Goal: Task Accomplishment & Management: Use online tool/utility

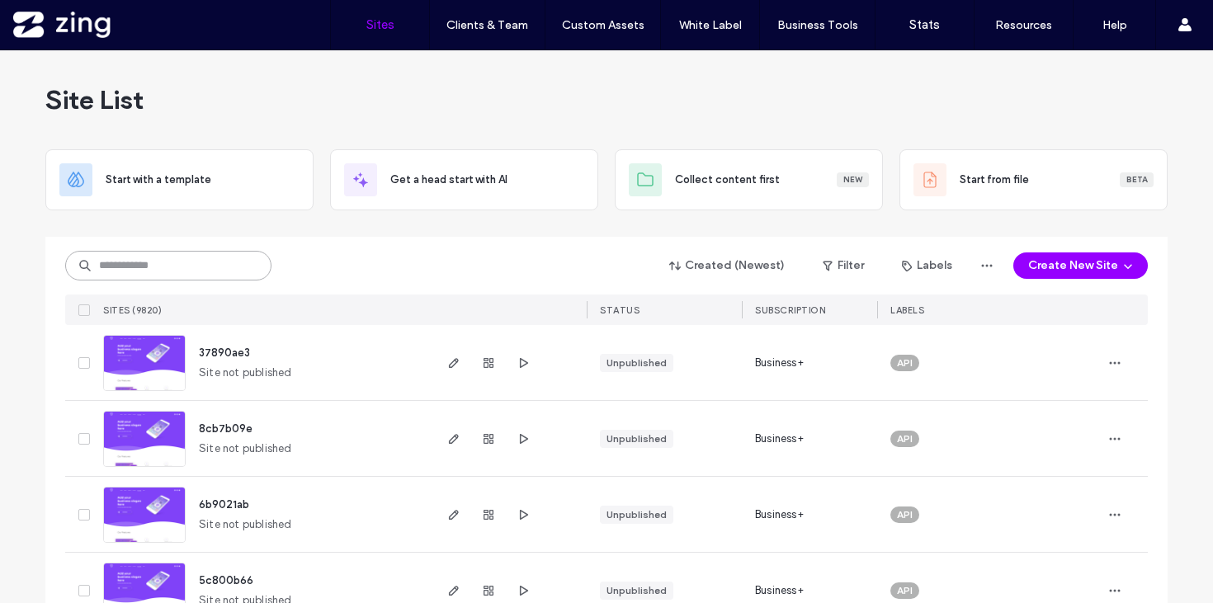
click at [115, 258] on input at bounding box center [168, 266] width 206 height 30
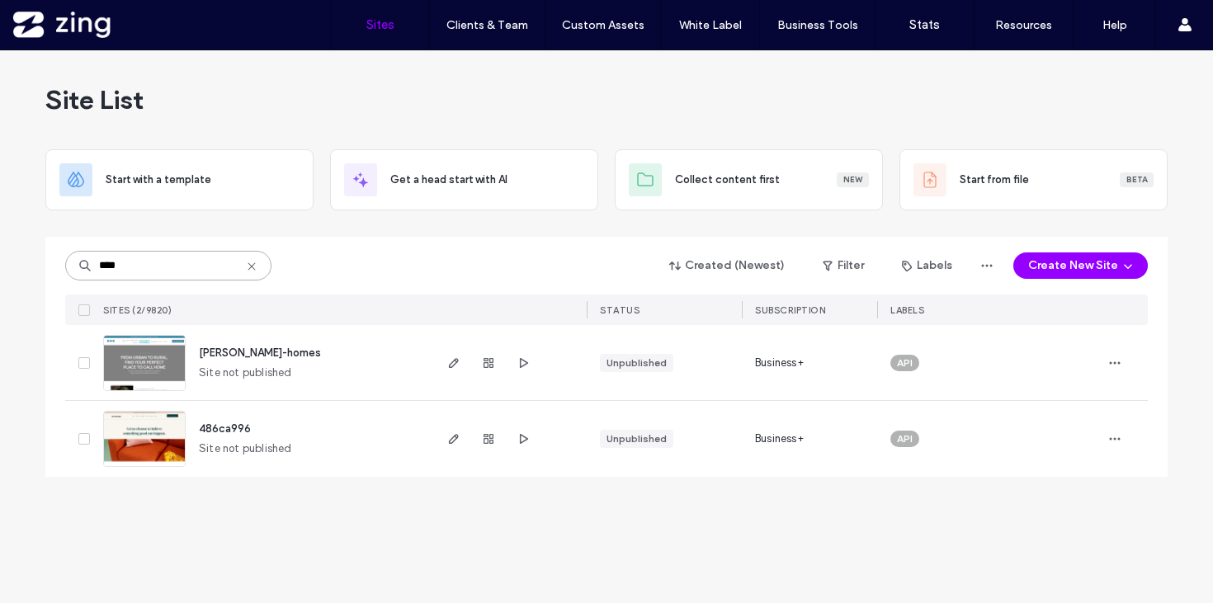
type input "****"
click at [142, 367] on img at bounding box center [144, 392] width 81 height 112
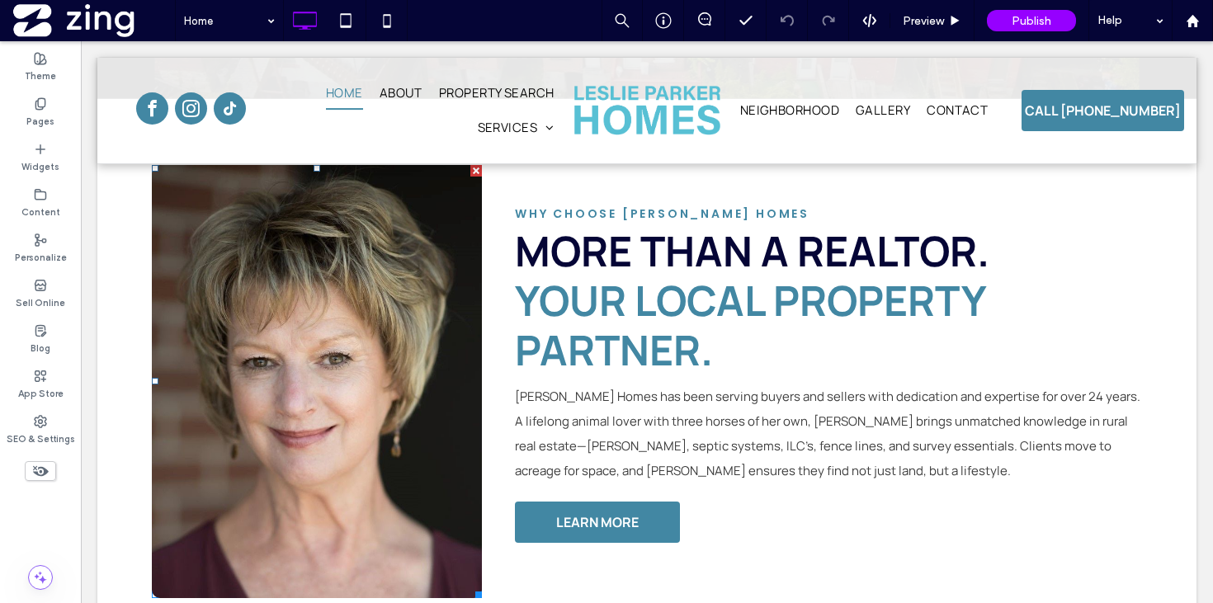
scroll to position [651, 0]
click at [49, 118] on label "Pages" at bounding box center [40, 120] width 28 height 18
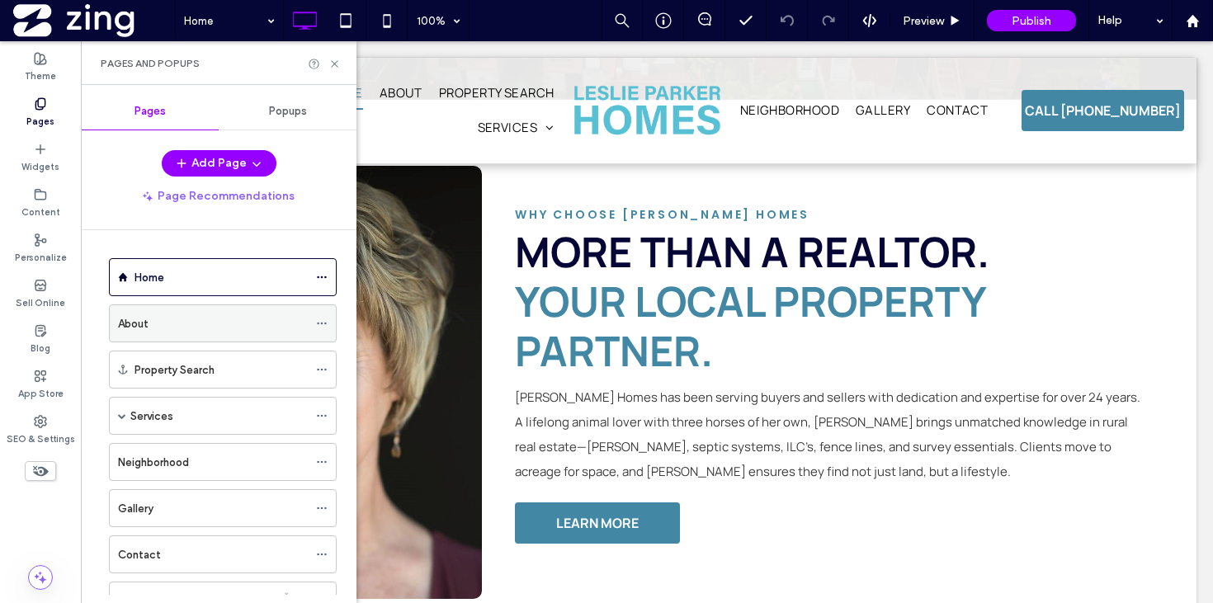
click at [214, 326] on div "About" at bounding box center [213, 323] width 190 height 17
click at [333, 64] on icon at bounding box center [334, 64] width 12 height 12
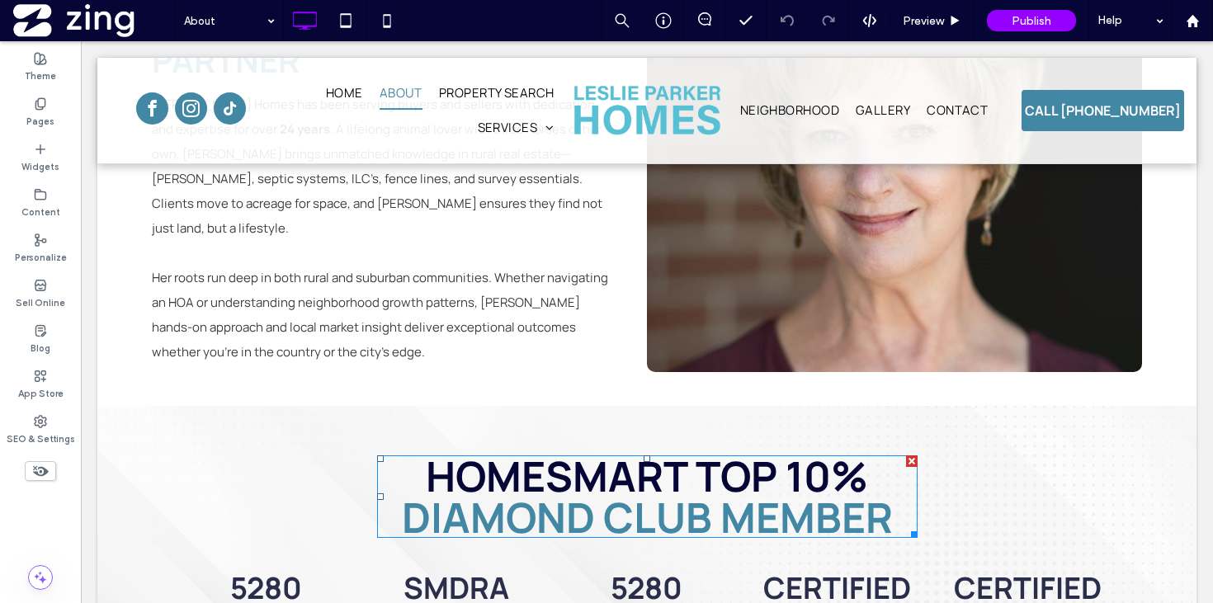
scroll to position [563, 0]
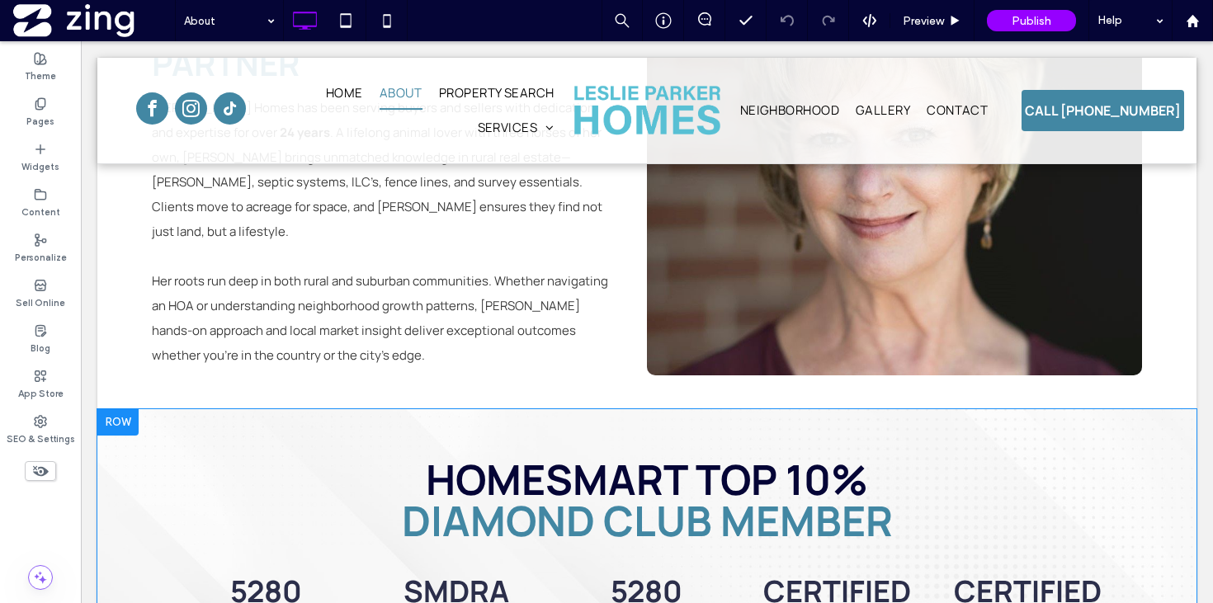
click at [112, 416] on div at bounding box center [117, 422] width 41 height 26
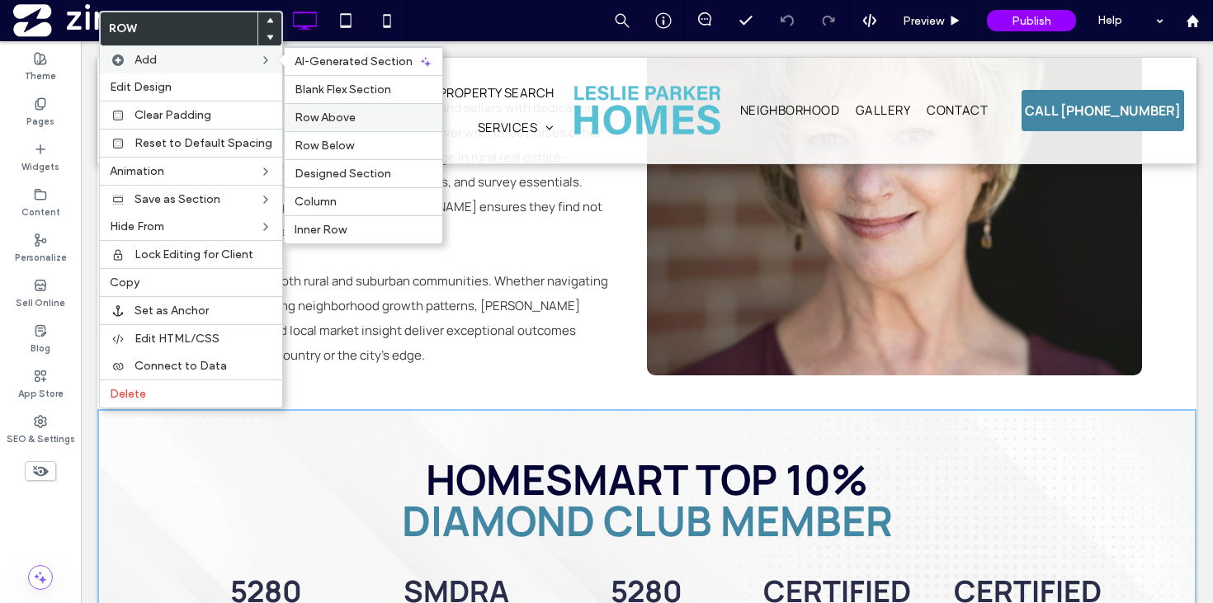
click at [349, 126] on div "Row Above" at bounding box center [364, 117] width 158 height 28
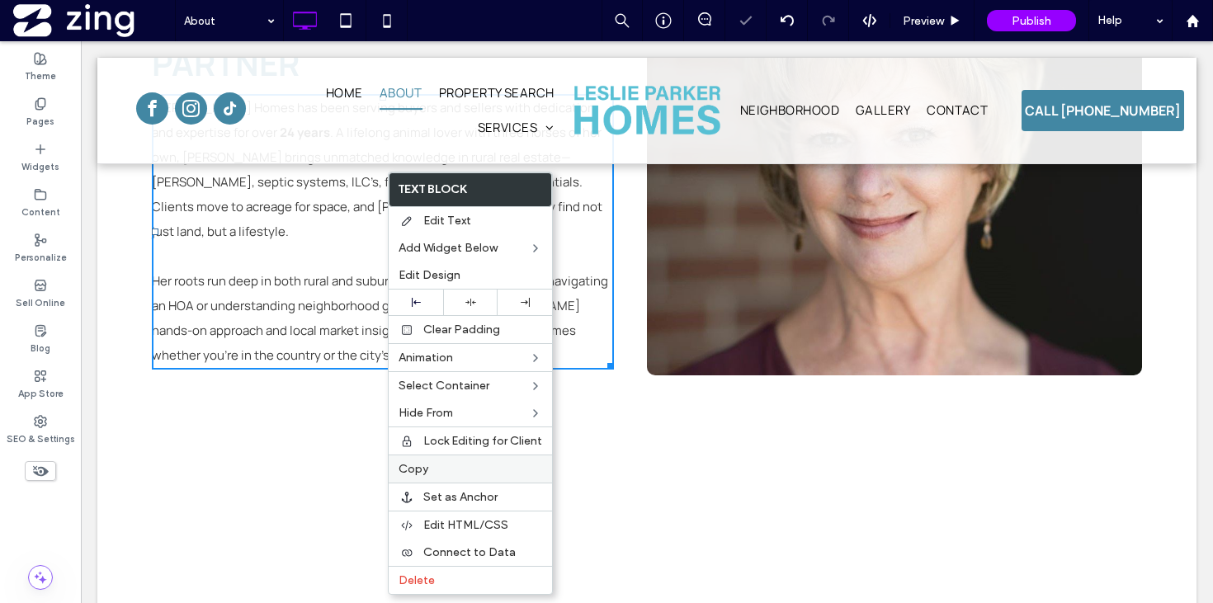
click at [442, 466] on label "Copy" at bounding box center [470, 469] width 144 height 14
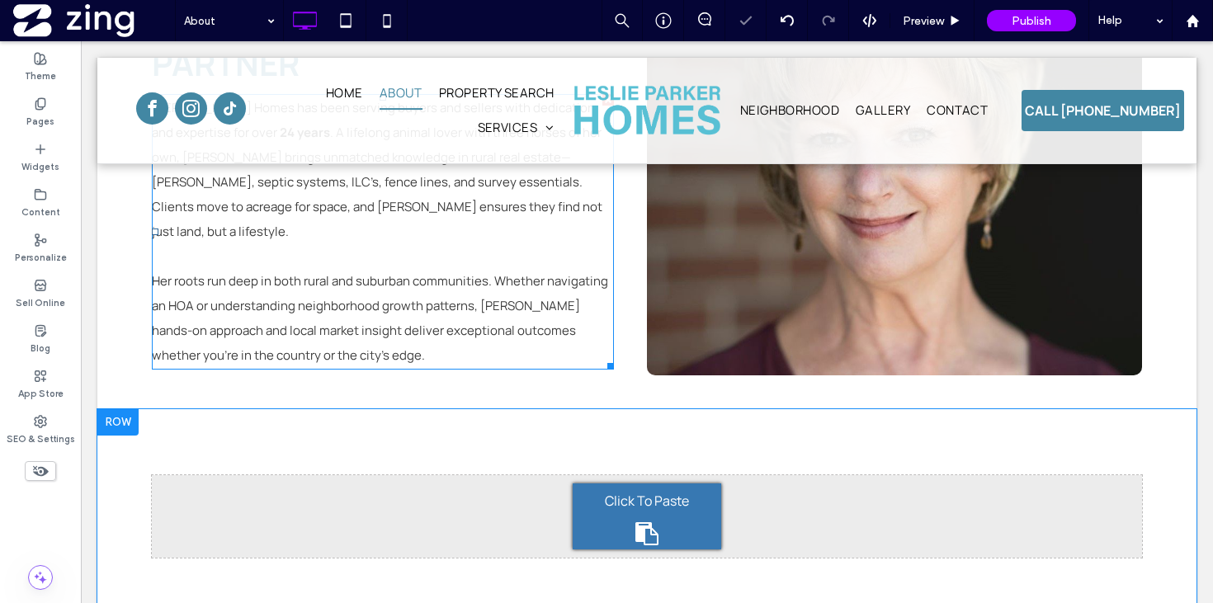
click at [605, 506] on span "Click To Paste" at bounding box center [647, 500] width 84 height 26
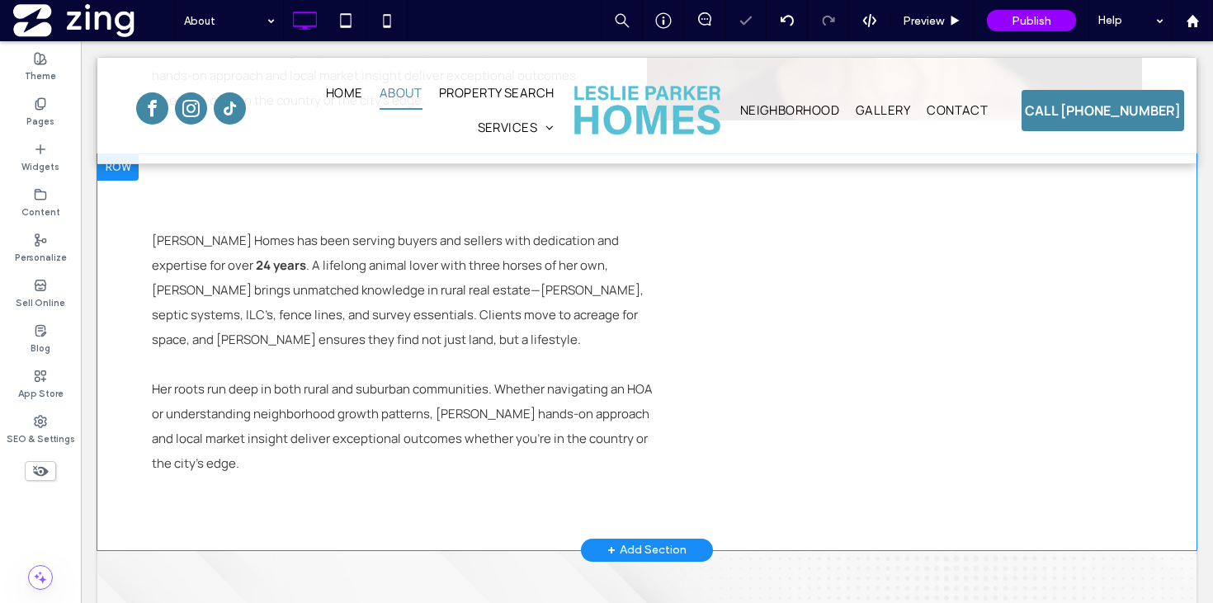
scroll to position [824, 0]
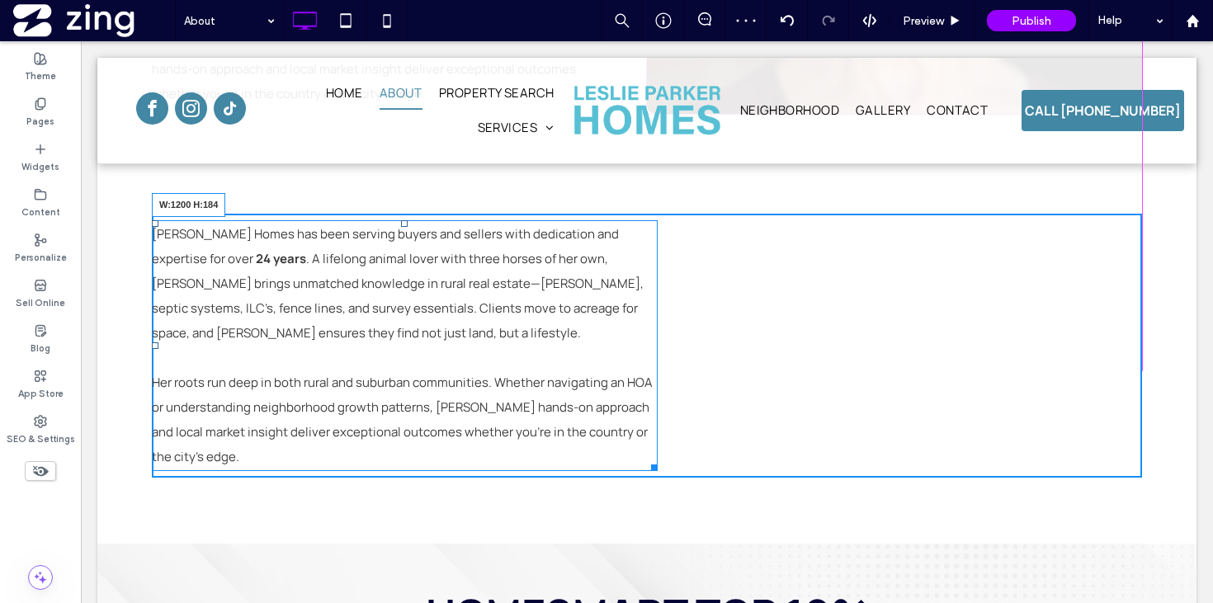
drag, startPoint x: 652, startPoint y: 465, endPoint x: 1212, endPoint y: 437, distance: 559.9
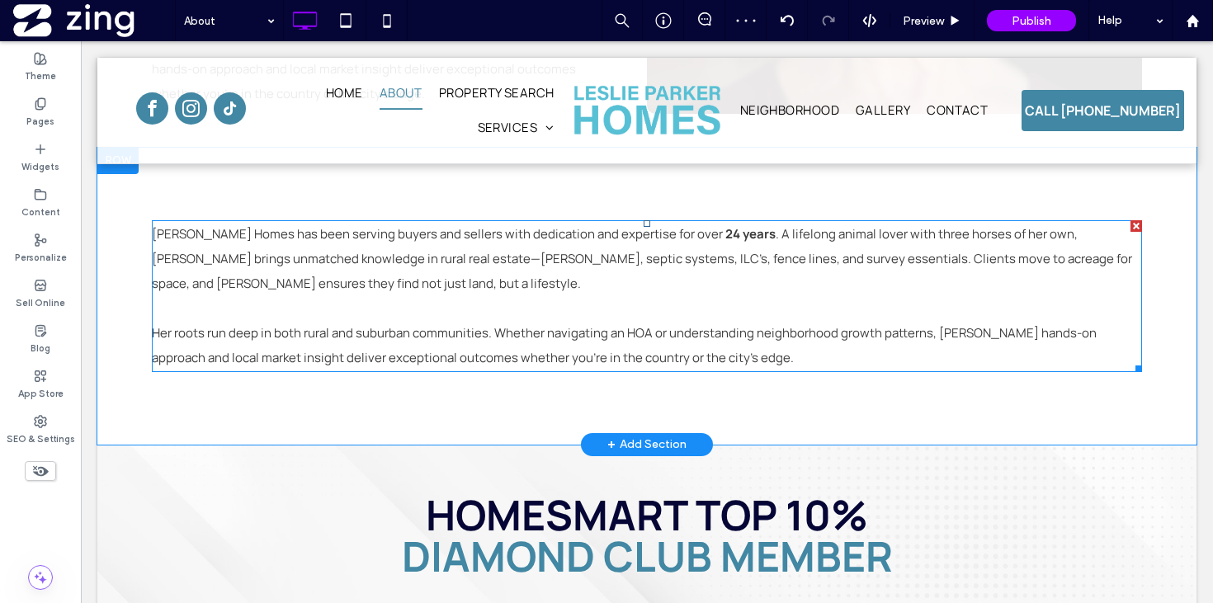
click at [647, 314] on p at bounding box center [647, 308] width 990 height 25
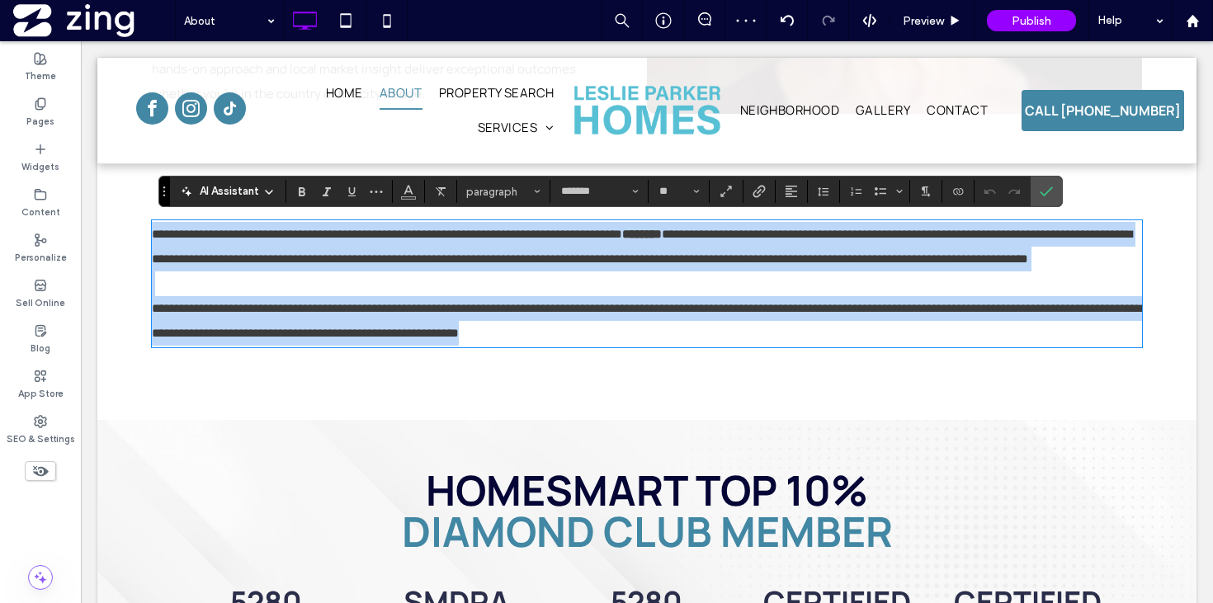
scroll to position [0, 0]
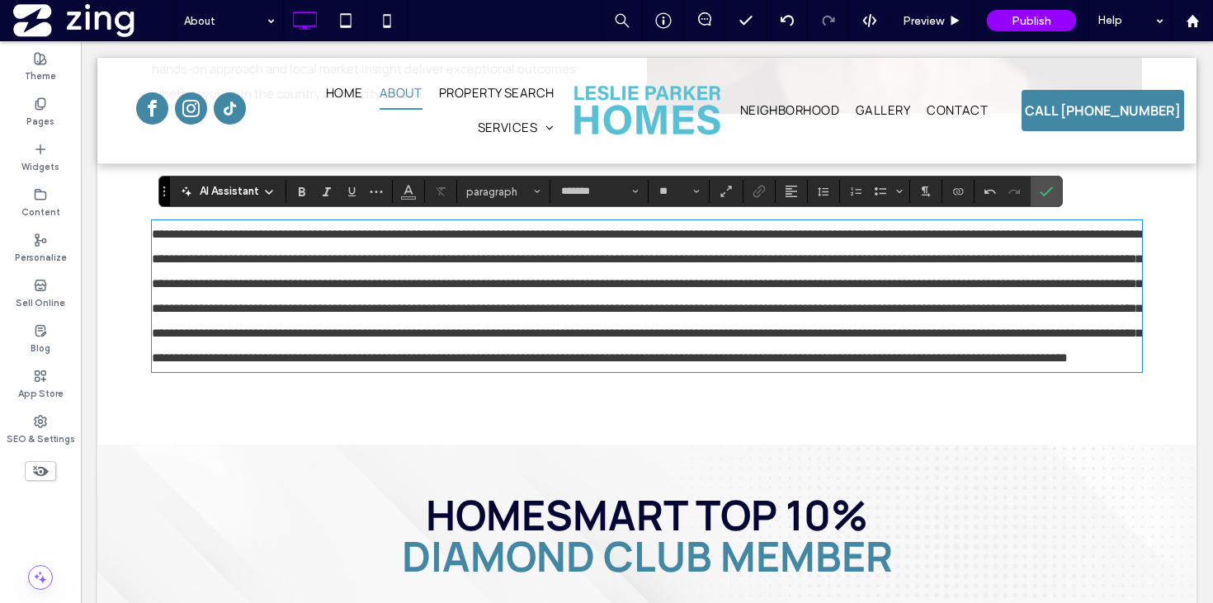
click at [875, 332] on span at bounding box center [647, 296] width 990 height 136
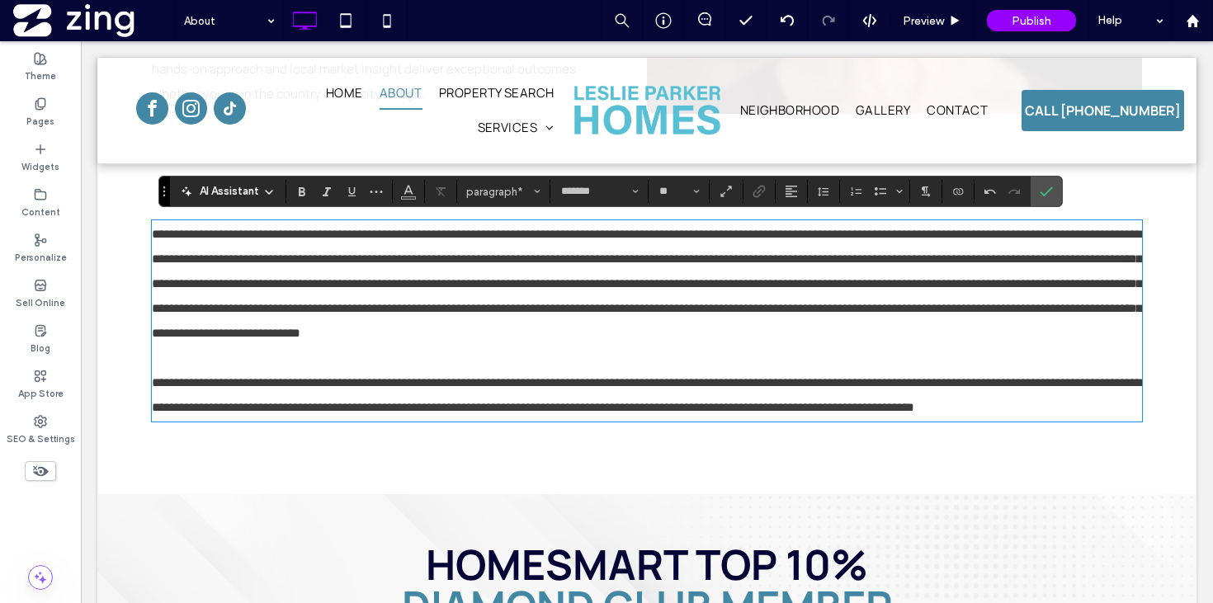
click at [748, 285] on span "**********" at bounding box center [647, 283] width 990 height 111
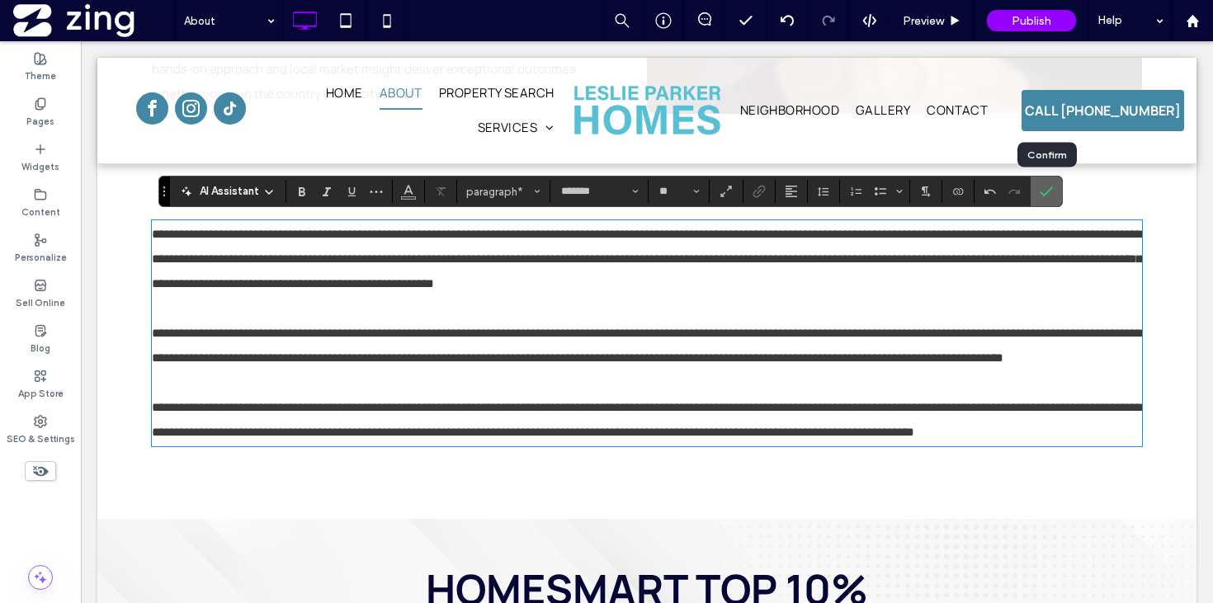
click at [1039, 186] on icon "Confirm" at bounding box center [1045, 191] width 13 height 13
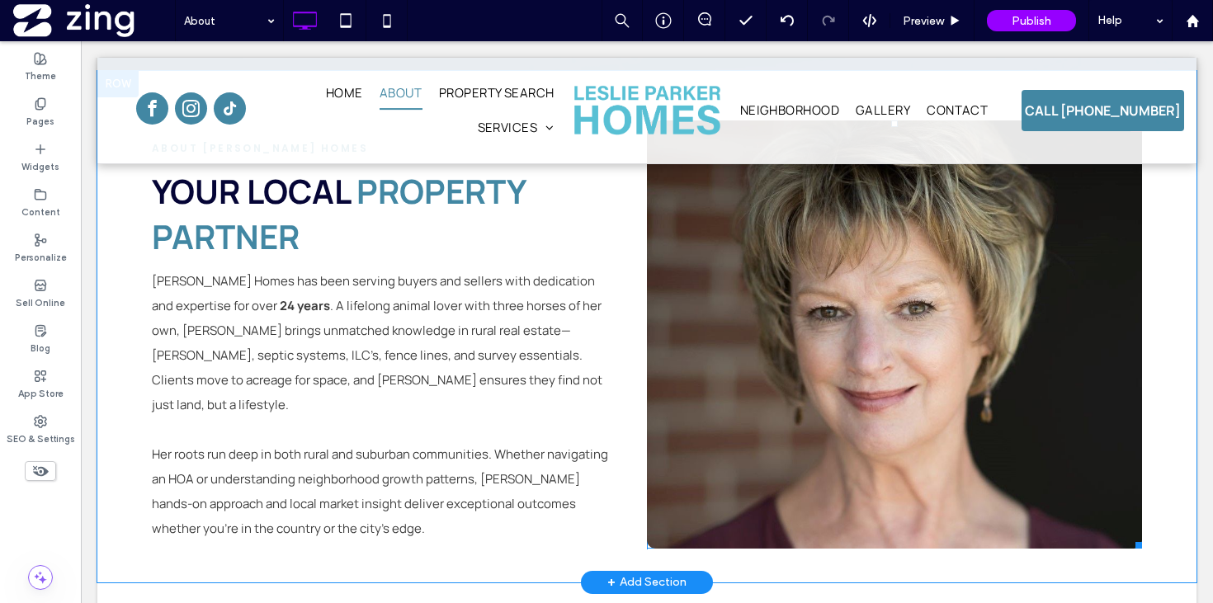
scroll to position [367, 0]
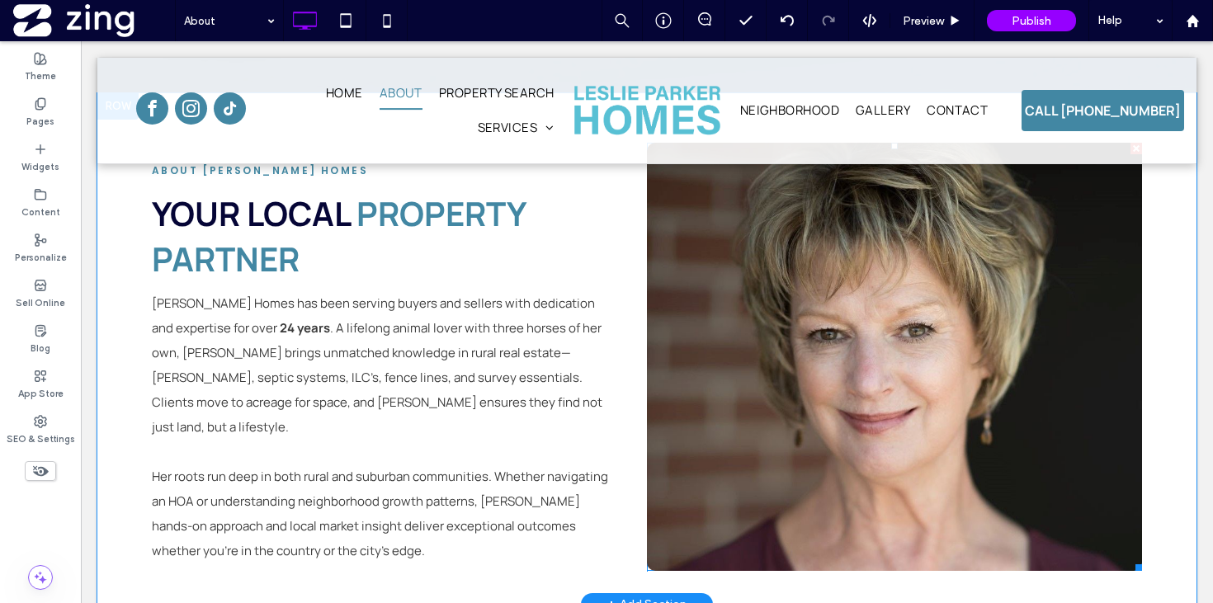
click at [848, 372] on link at bounding box center [894, 357] width 495 height 428
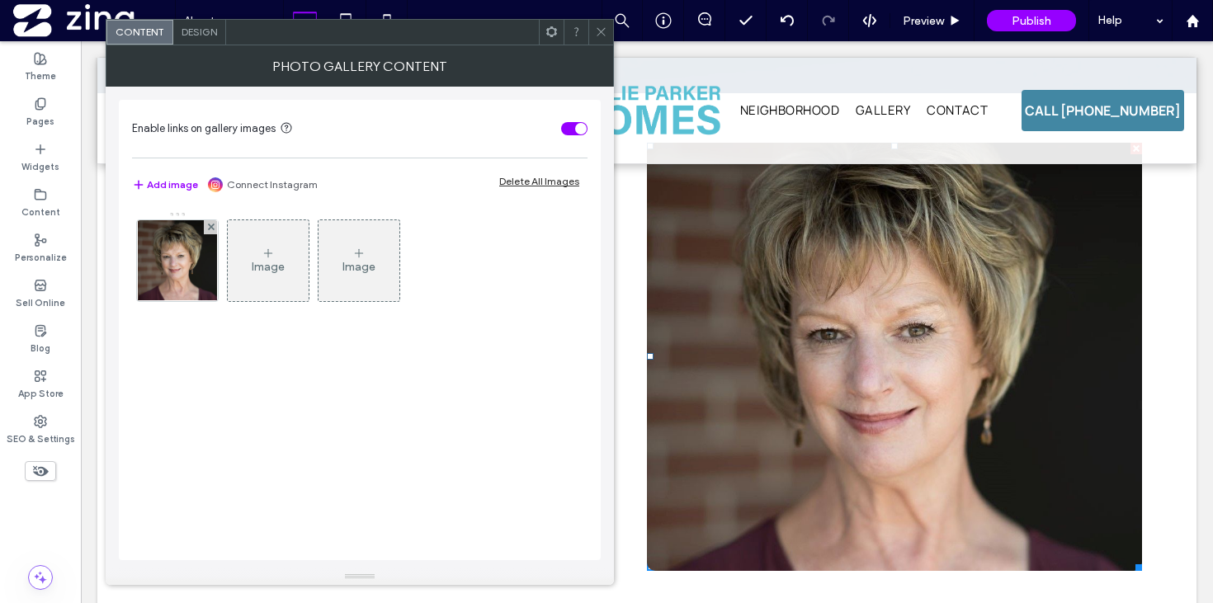
click at [195, 30] on span "Design" at bounding box center [198, 32] width 35 height 12
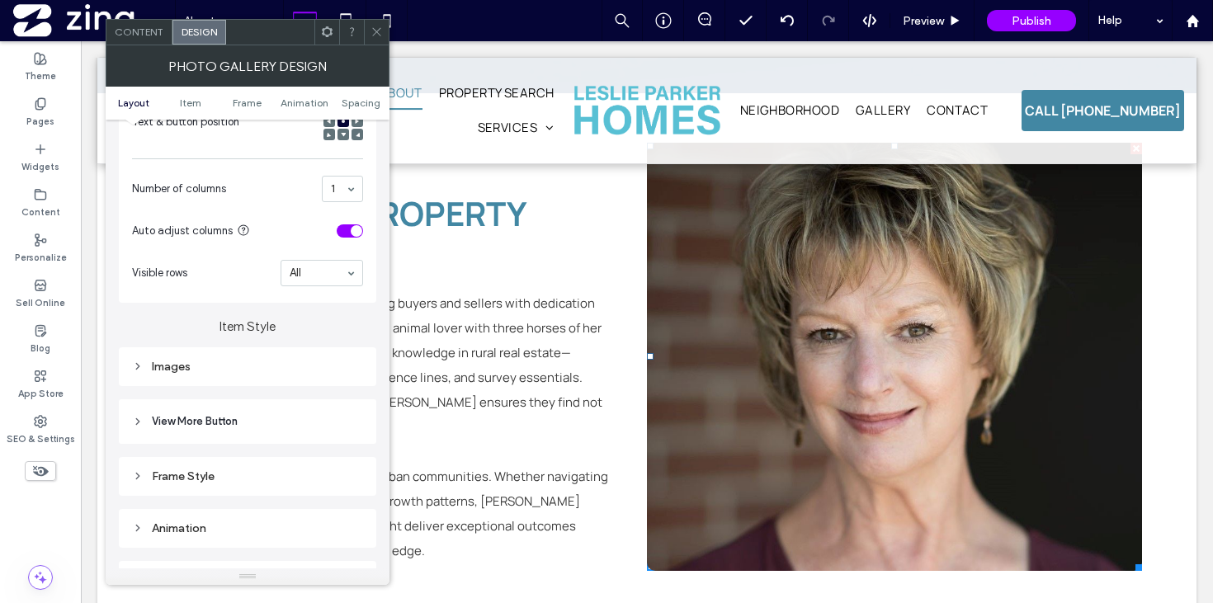
click at [270, 378] on div "Images" at bounding box center [247, 367] width 231 height 22
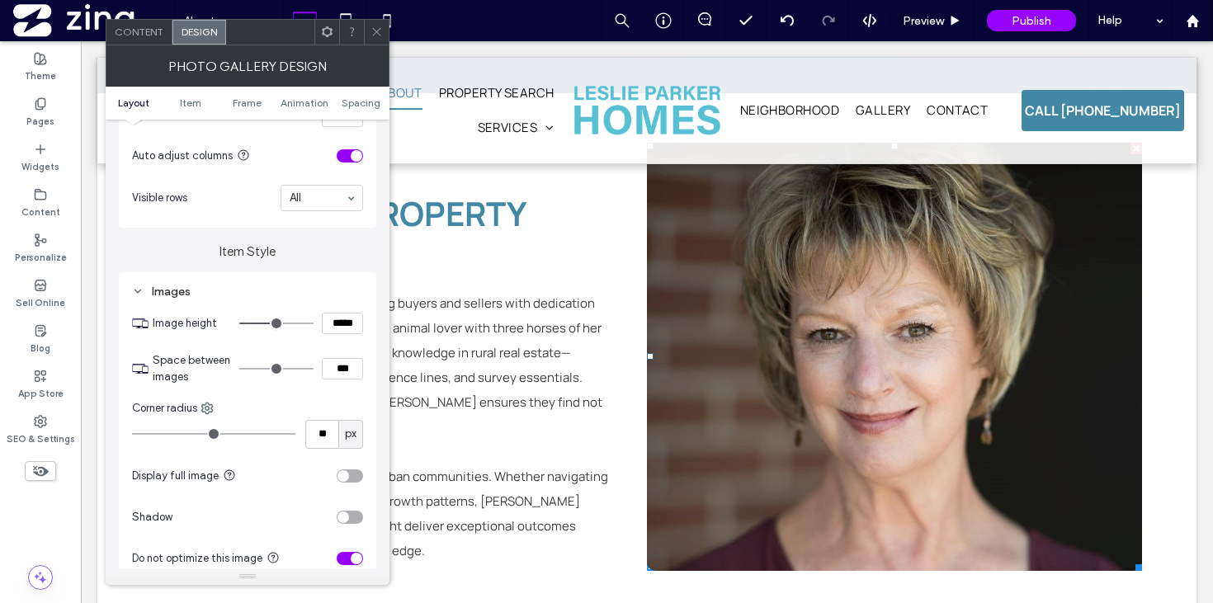
scroll to position [497, 0]
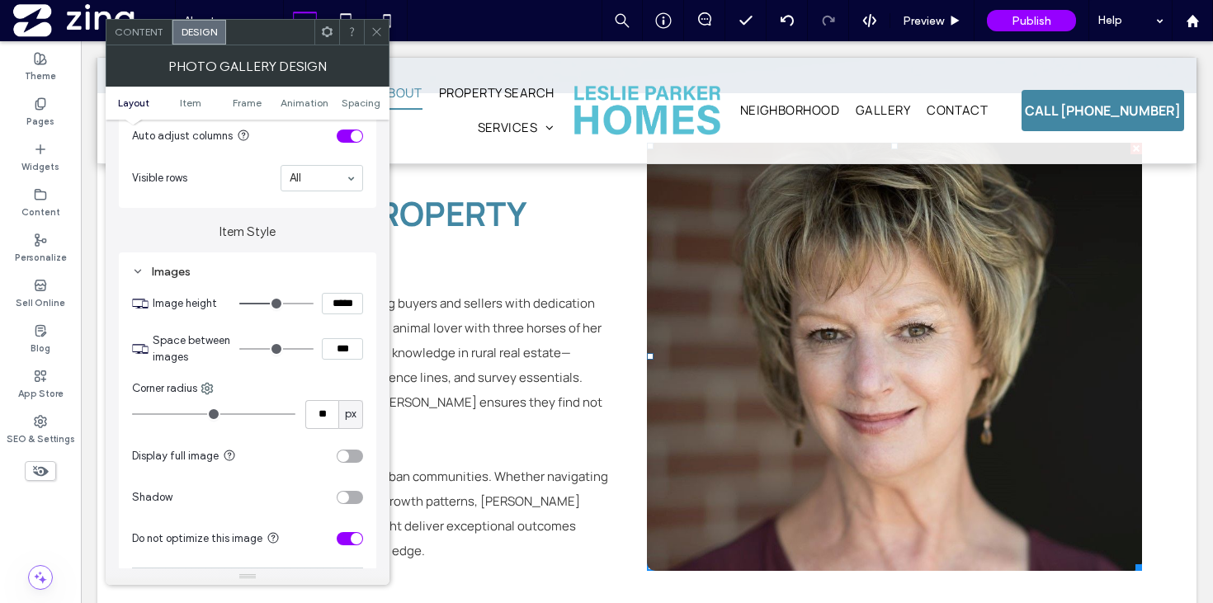
type input "***"
type input "*****"
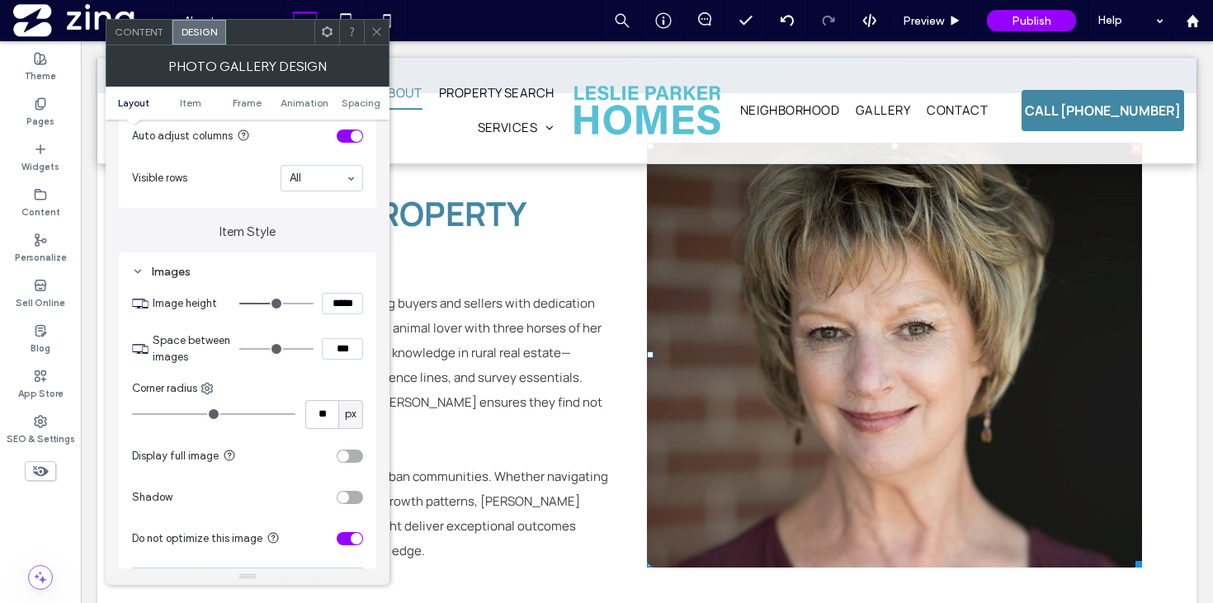
type input "***"
type input "*****"
type input "***"
type input "*****"
type input "***"
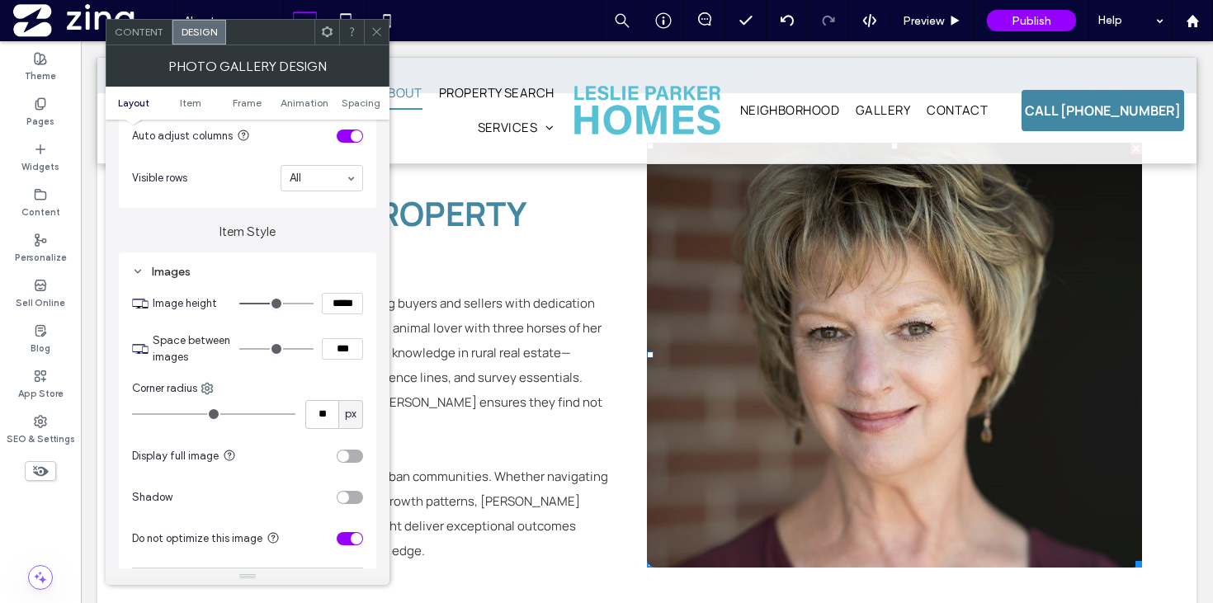
type input "*****"
type input "***"
type input "*****"
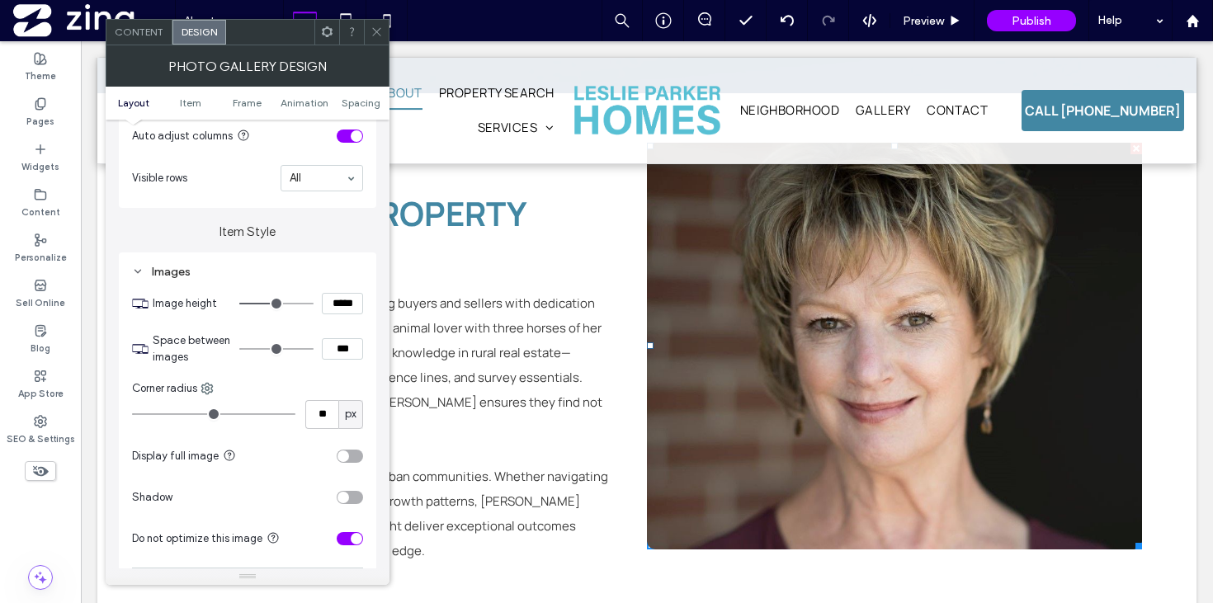
type input "***"
type input "*****"
type input "***"
type input "*****"
type input "***"
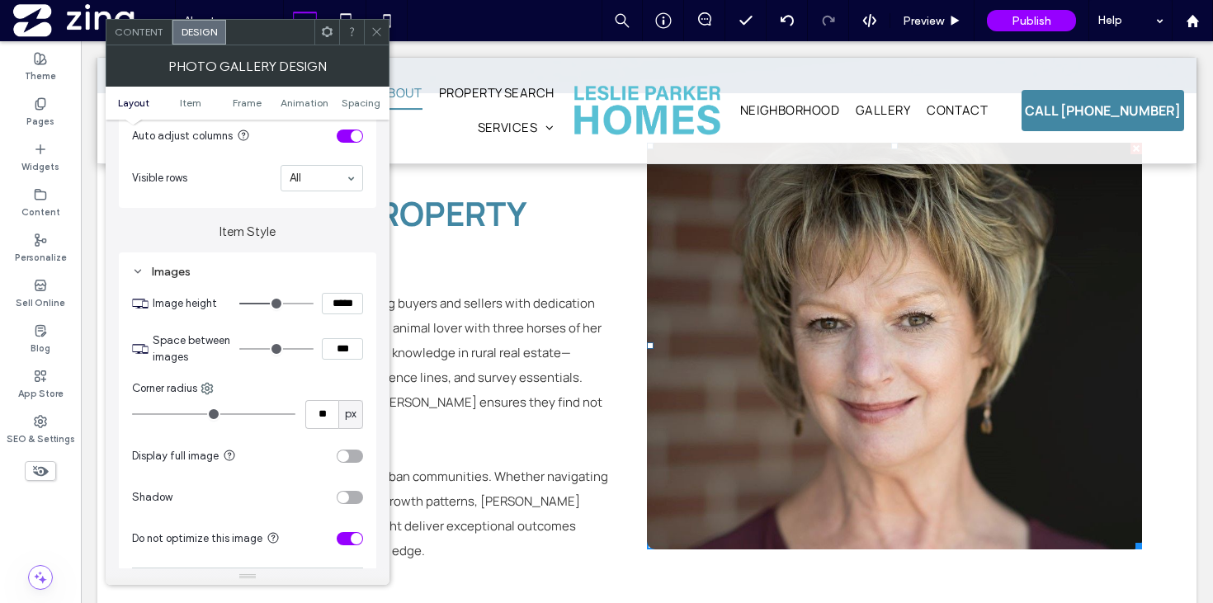
type input "*****"
type input "***"
type input "*****"
type input "***"
type input "*****"
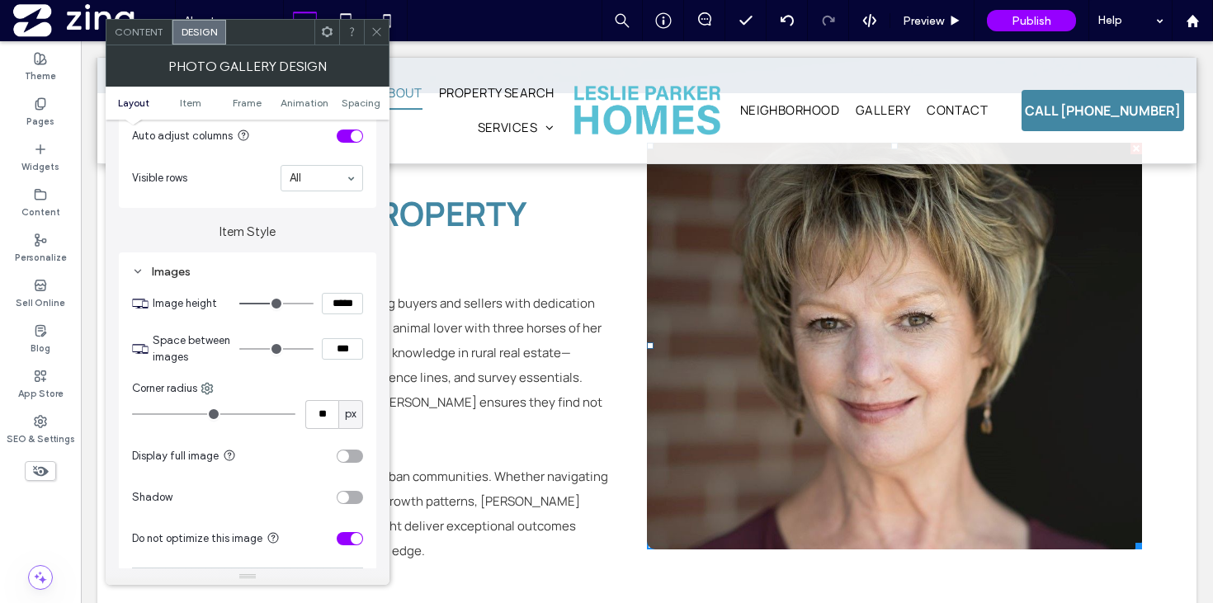
type input "***"
type input "*****"
type input "***"
type input "*****"
type input "***"
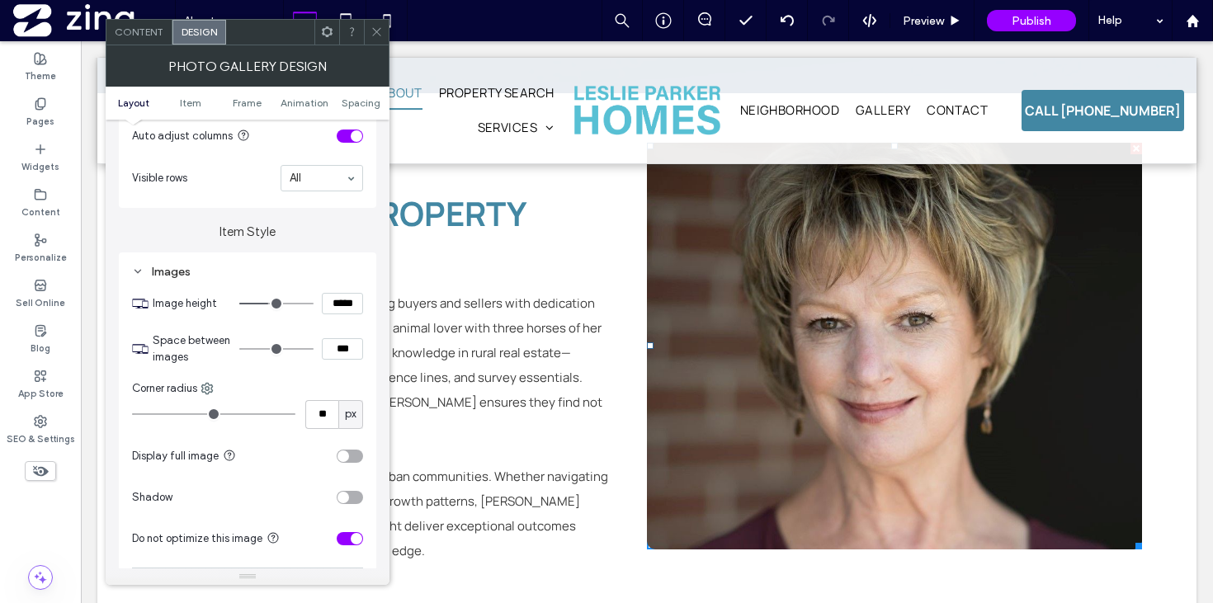
type input "*****"
type input "***"
type input "*****"
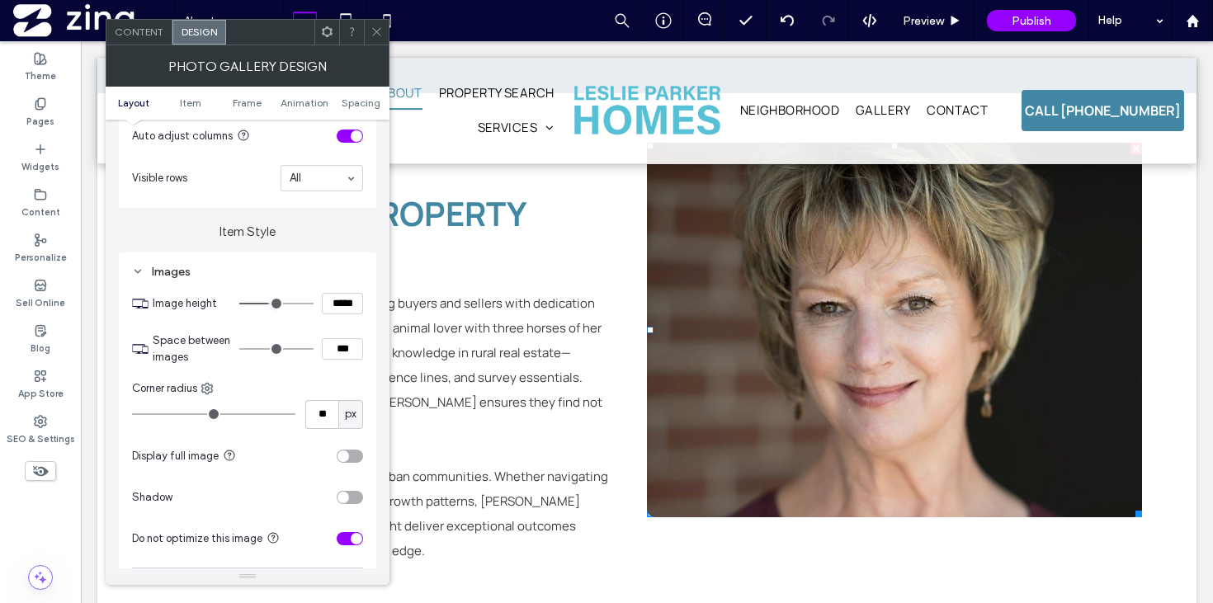
type input "***"
type input "*****"
type input "***"
type input "*****"
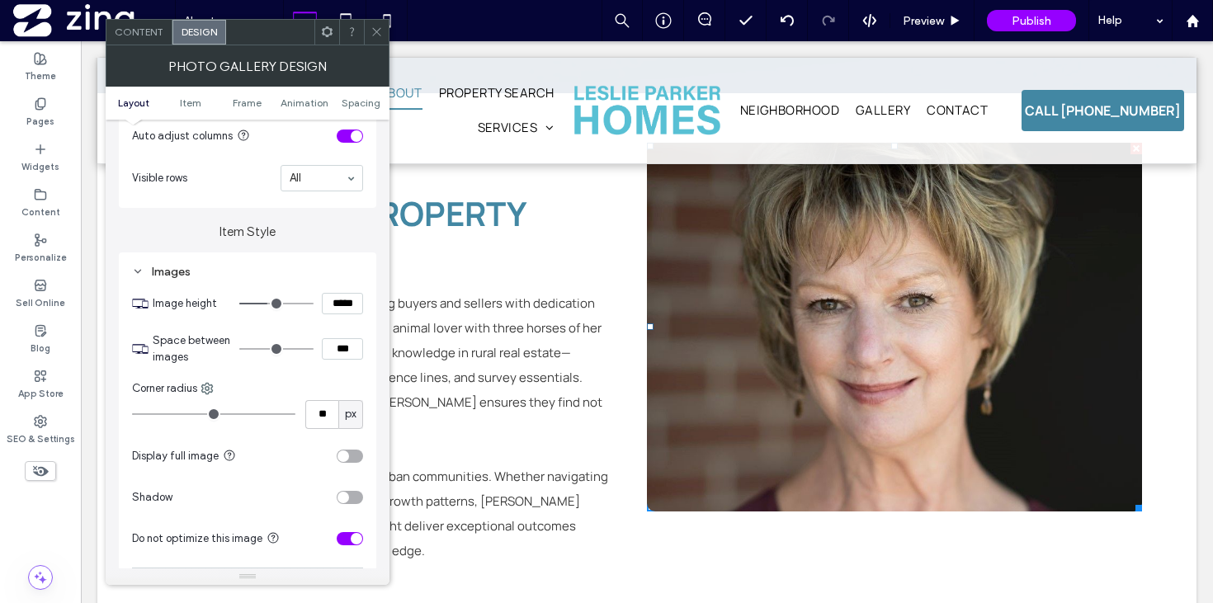
type input "***"
type input "*****"
type input "***"
type input "*****"
type input "***"
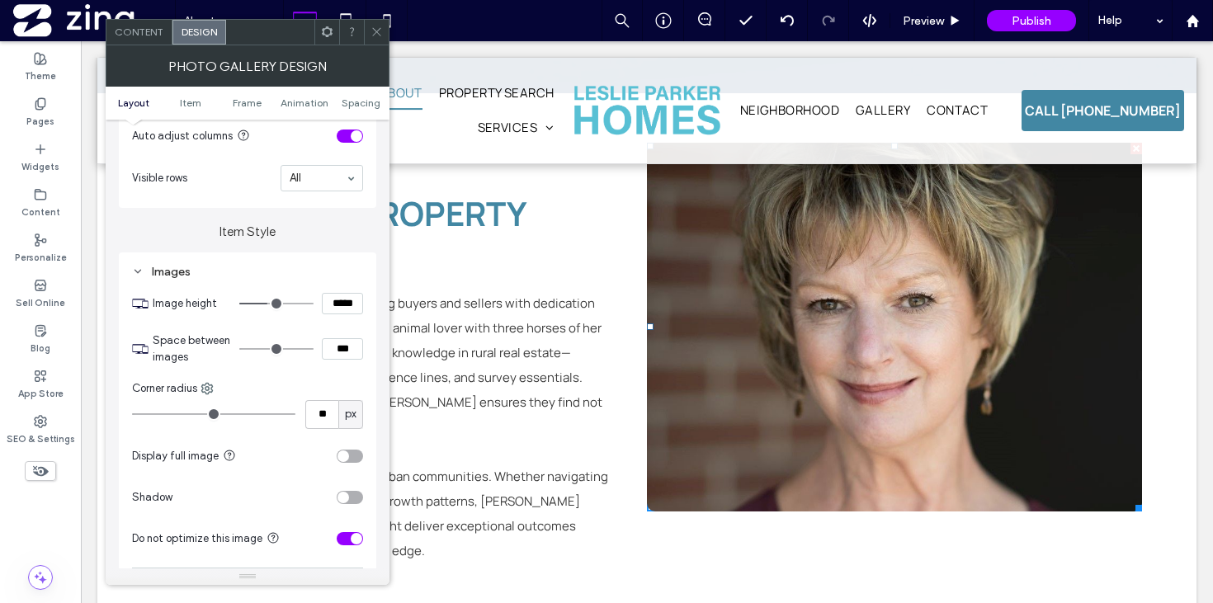
type input "*****"
type input "***"
type input "*****"
type input "***"
type input "*****"
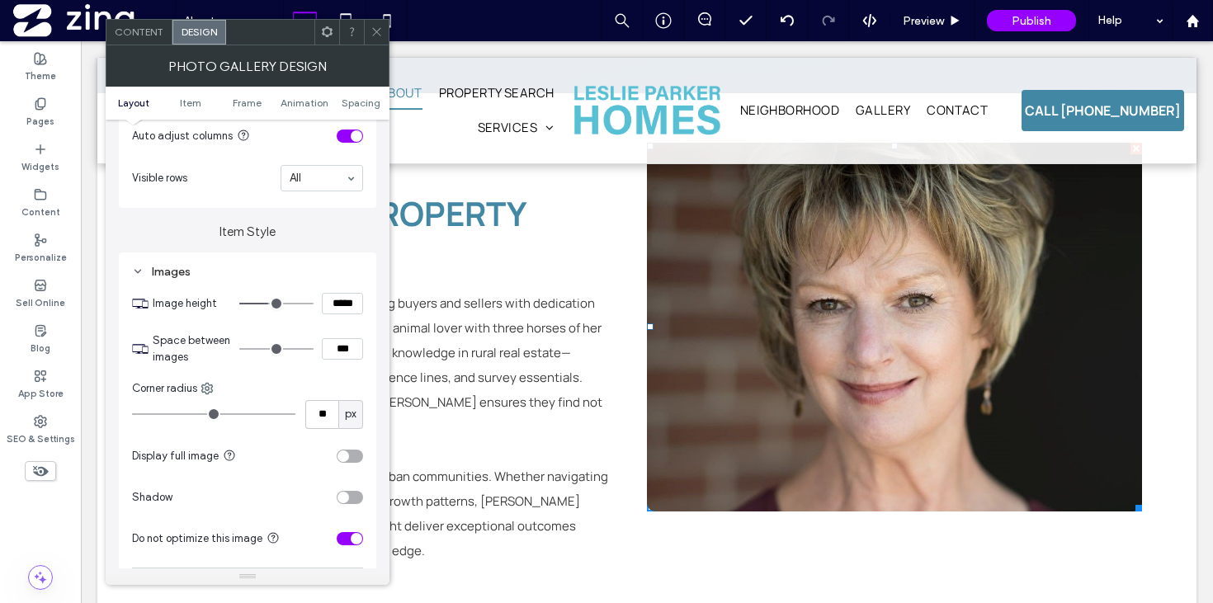
type input "***"
type input "*****"
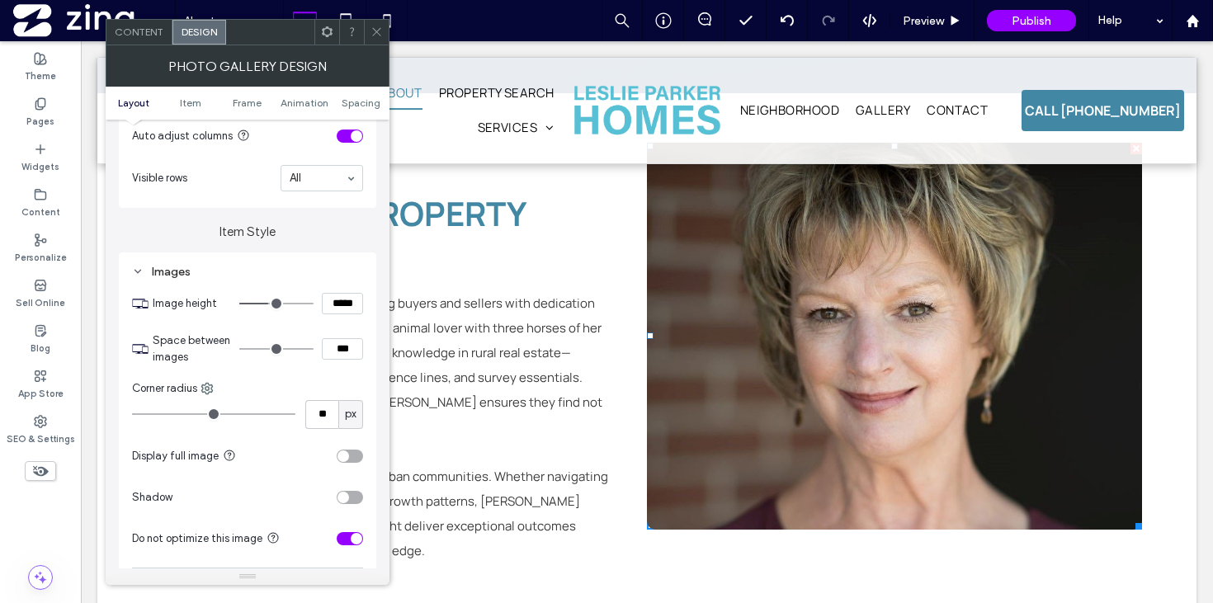
type input "***"
type input "*****"
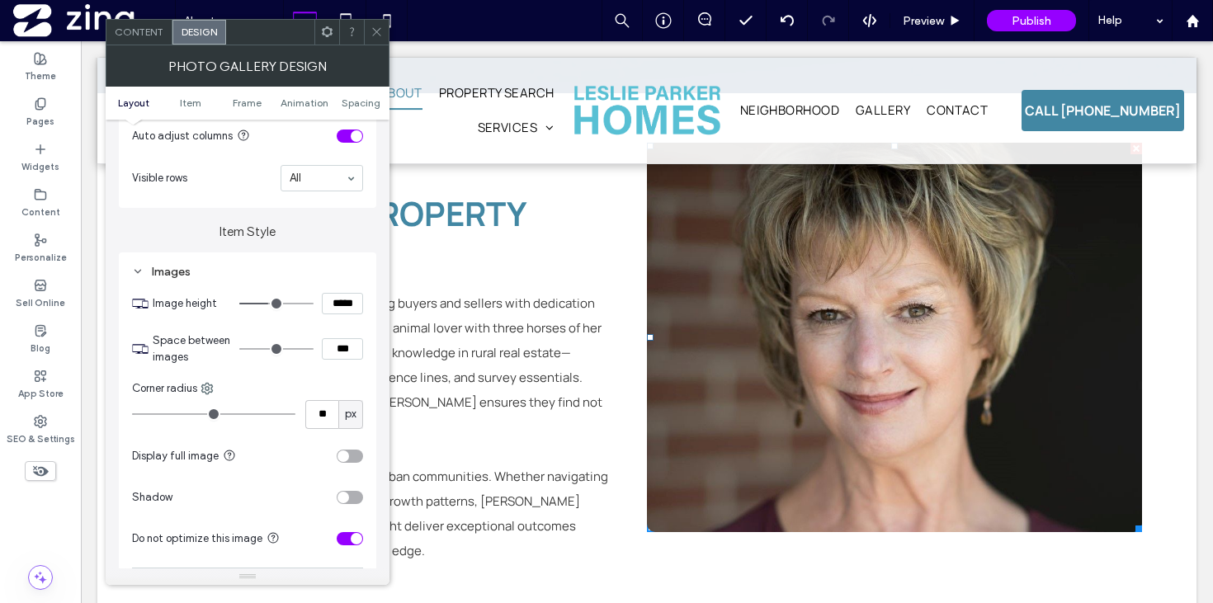
type input "***"
type input "*****"
type input "***"
type input "*****"
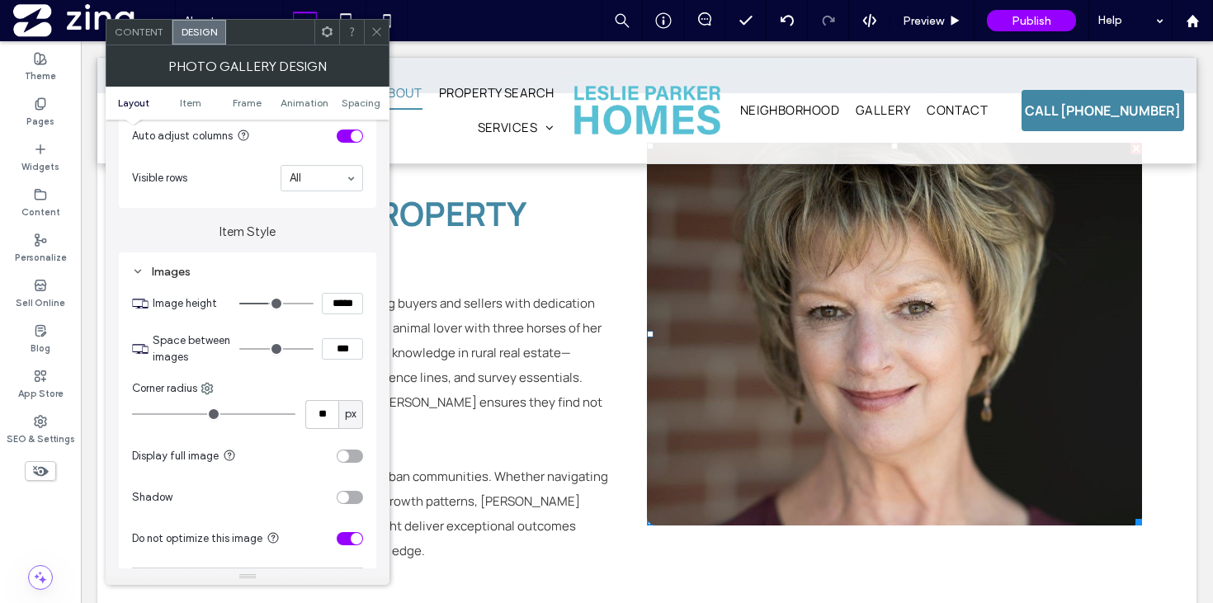
type input "***"
click at [269, 304] on input "range" at bounding box center [276, 304] width 74 height 2
click at [370, 36] on icon at bounding box center [376, 32] width 12 height 12
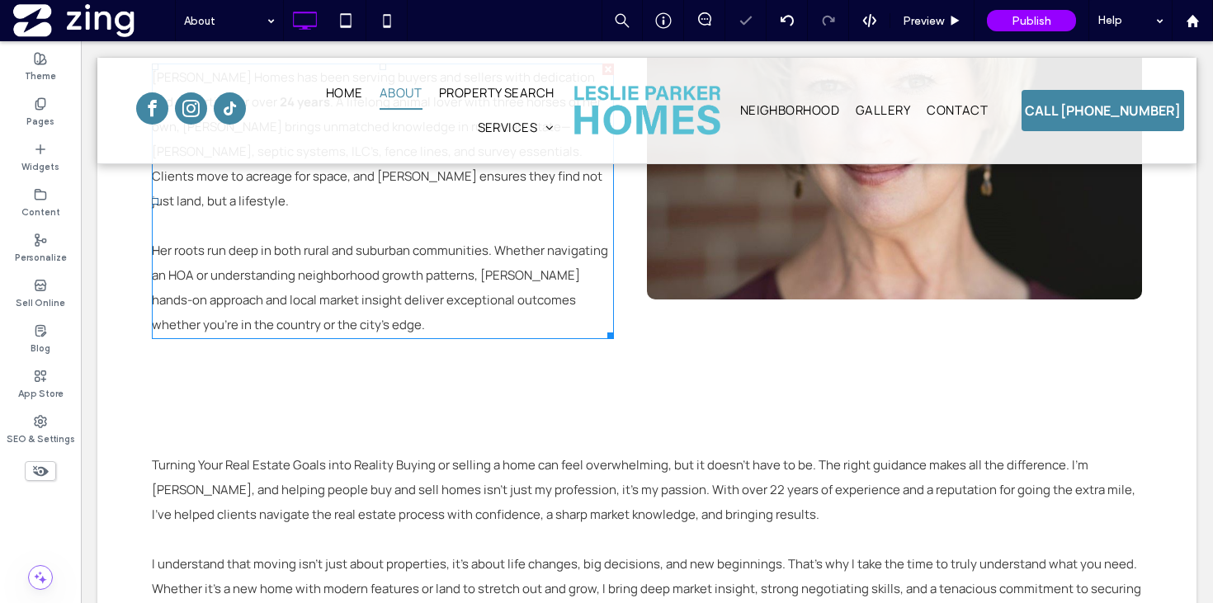
scroll to position [685, 0]
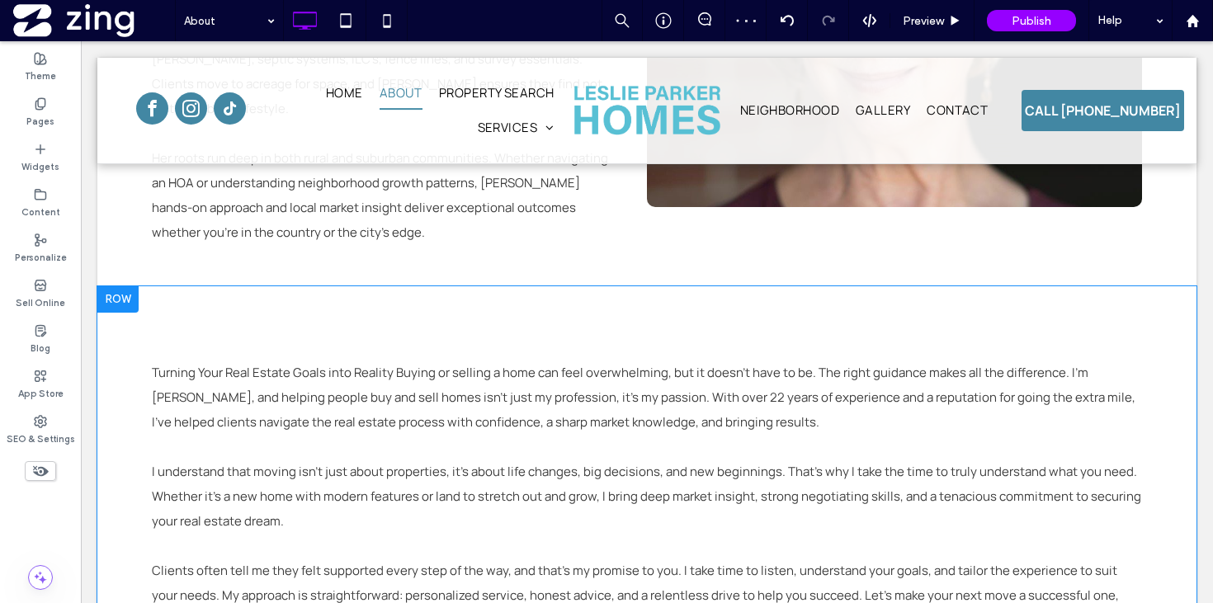
click at [393, 302] on div "Click To Paste Click To Paste Turning Your Real Estate Goals into Reality Buyin…" at bounding box center [646, 496] width 1099 height 421
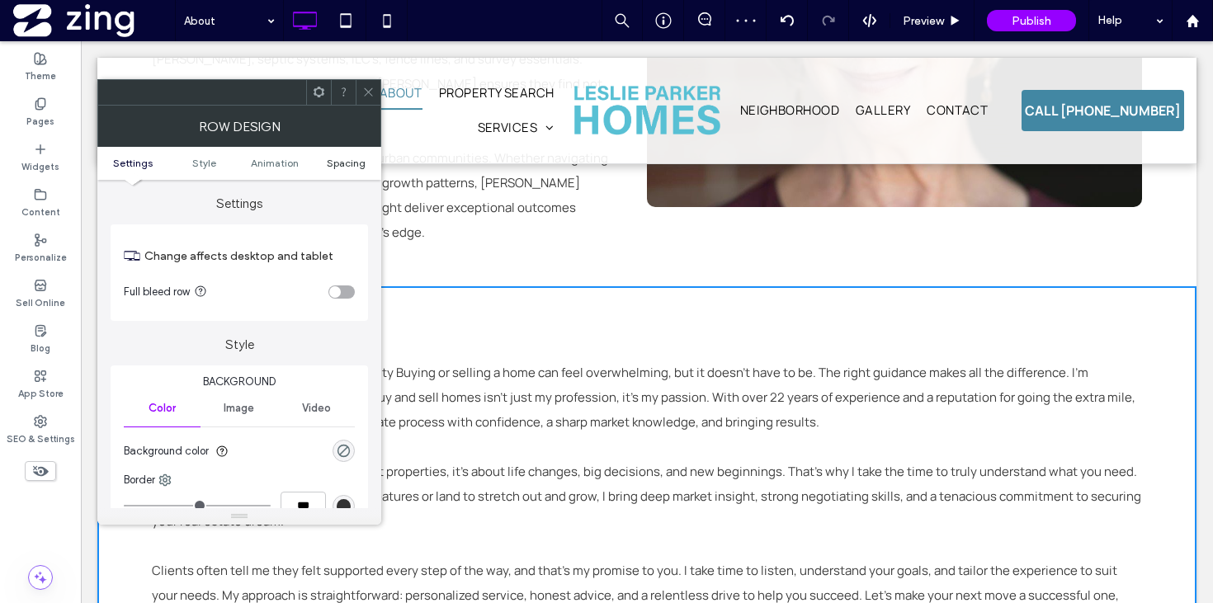
click at [344, 161] on span "Spacing" at bounding box center [346, 163] width 39 height 12
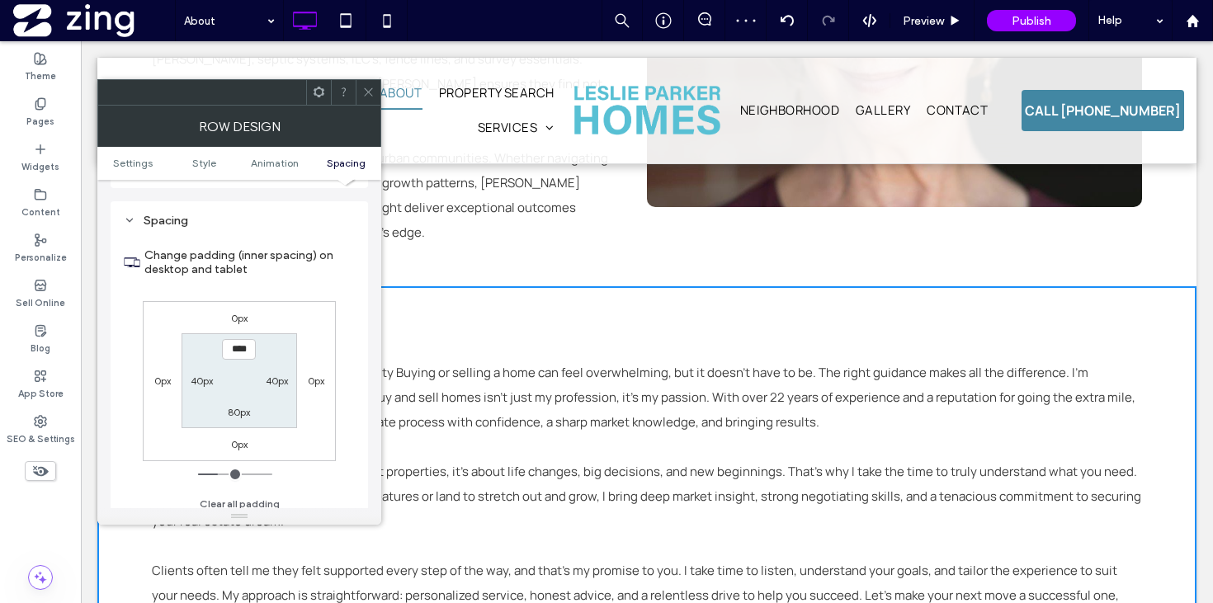
scroll to position [467, 0]
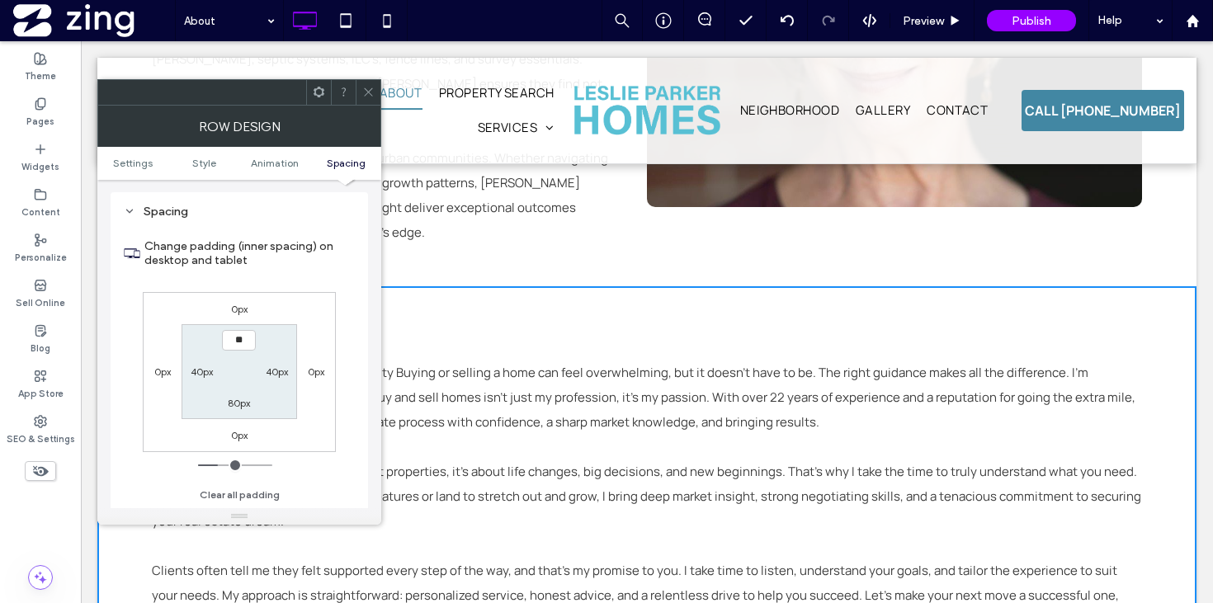
type input "***"
type input "*"
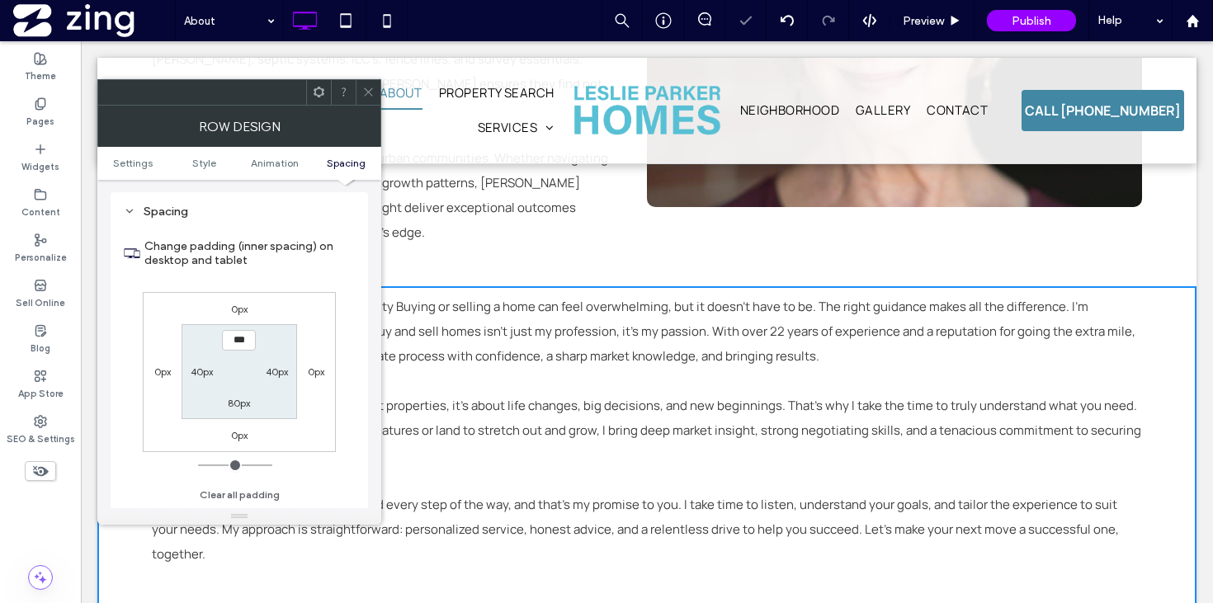
click at [365, 93] on icon at bounding box center [368, 92] width 12 height 12
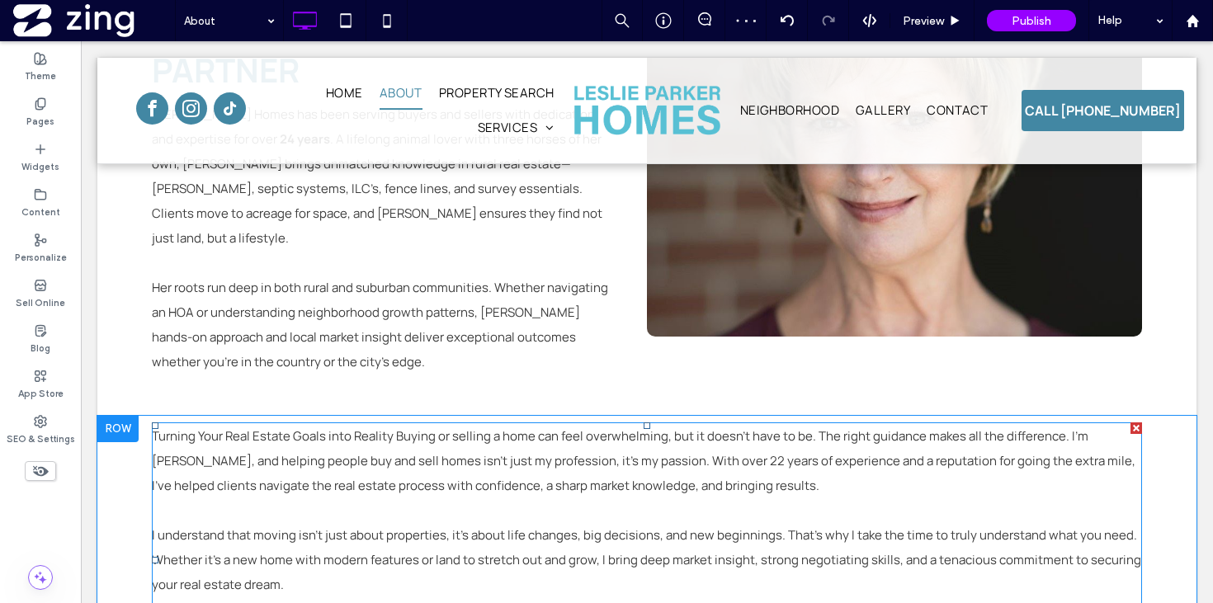
scroll to position [553, 0]
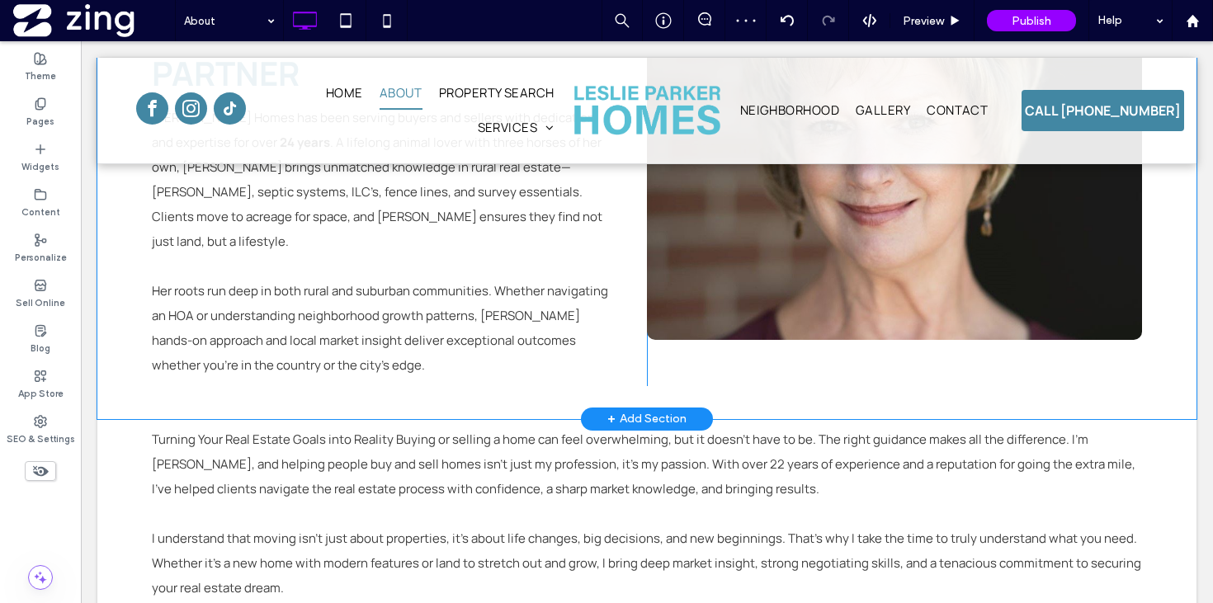
click at [525, 377] on div "About leslie parker homes Your Local Property Partner Leslie Parker Homes has b…" at bounding box center [646, 163] width 1099 height 511
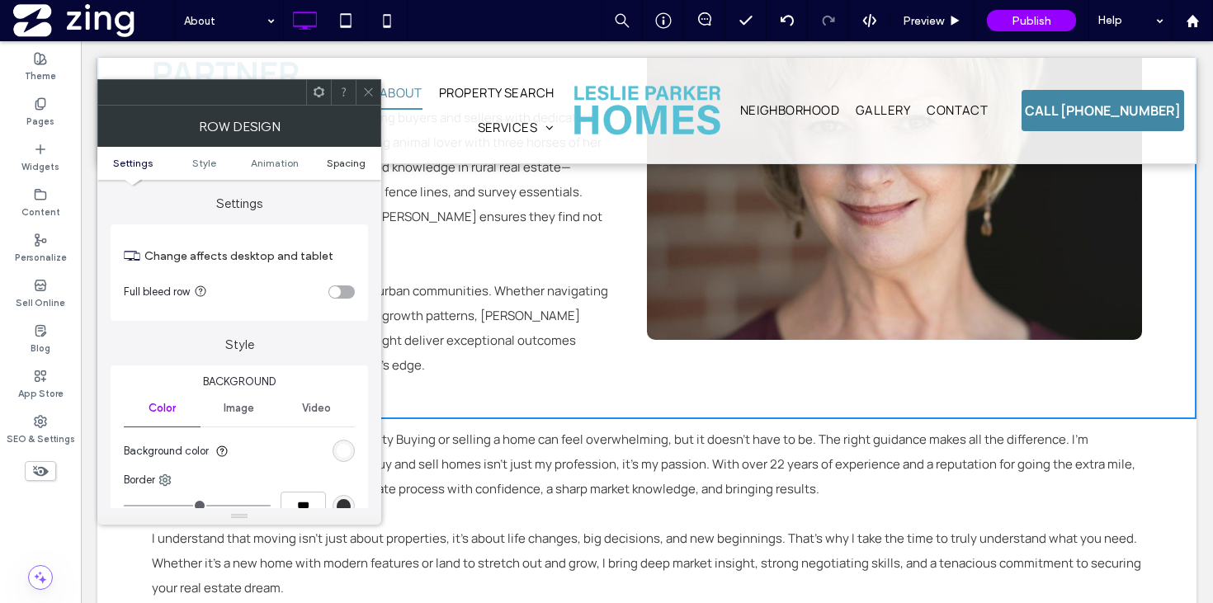
click at [343, 167] on span "Spacing" at bounding box center [346, 163] width 39 height 12
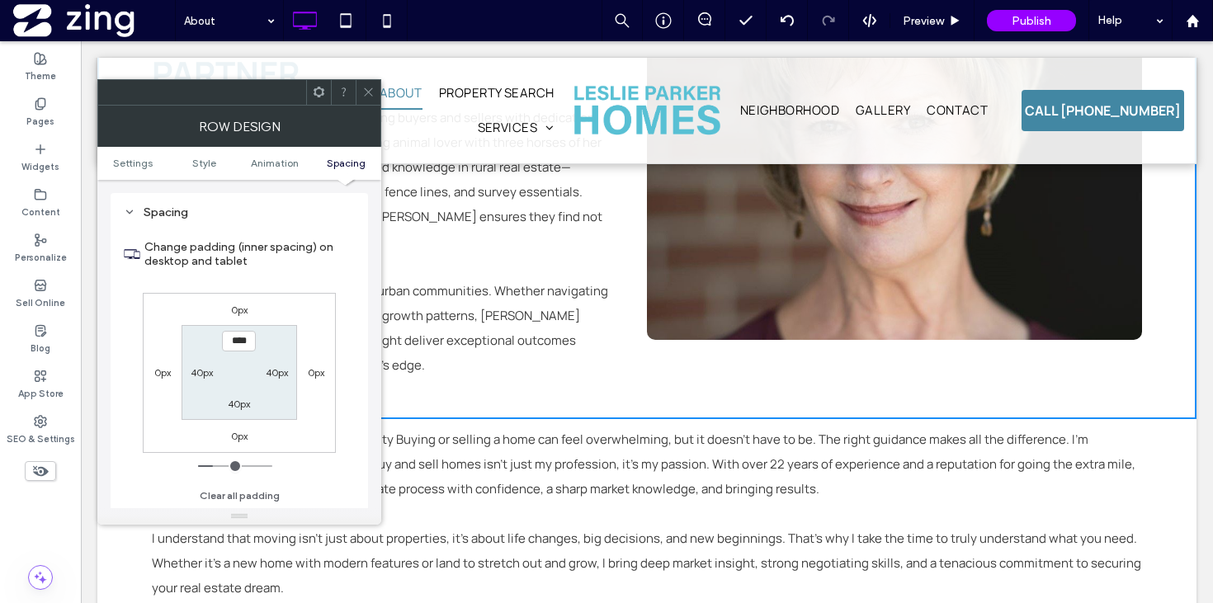
scroll to position [467, 0]
click at [237, 407] on label "40px" at bounding box center [239, 403] width 22 height 12
type input "**"
type input "*"
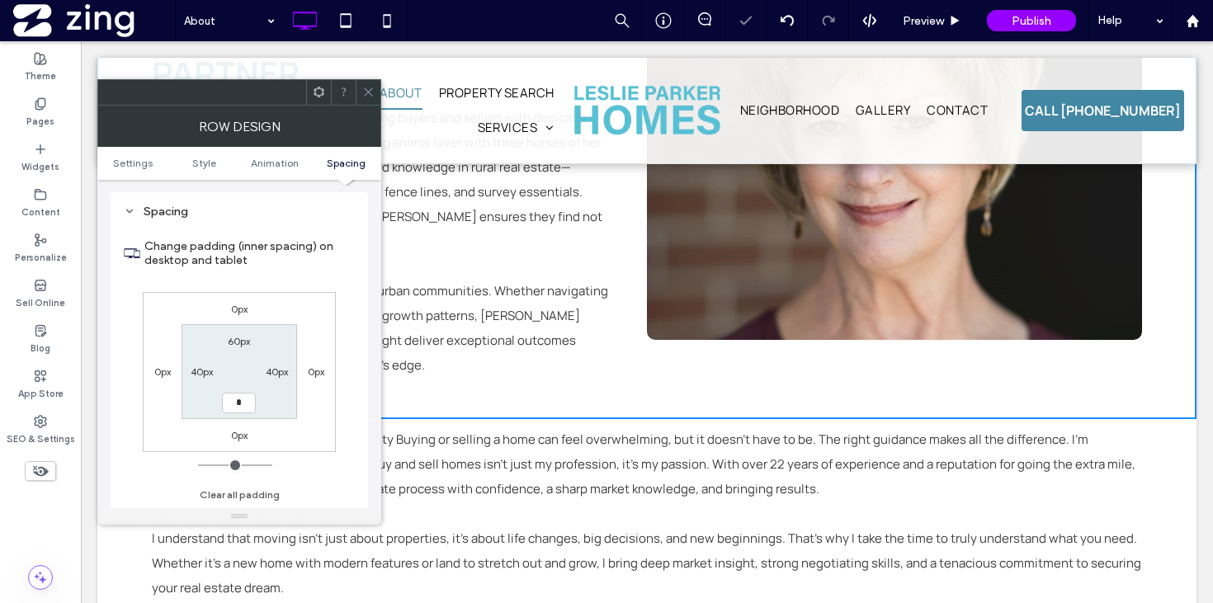
type input "***"
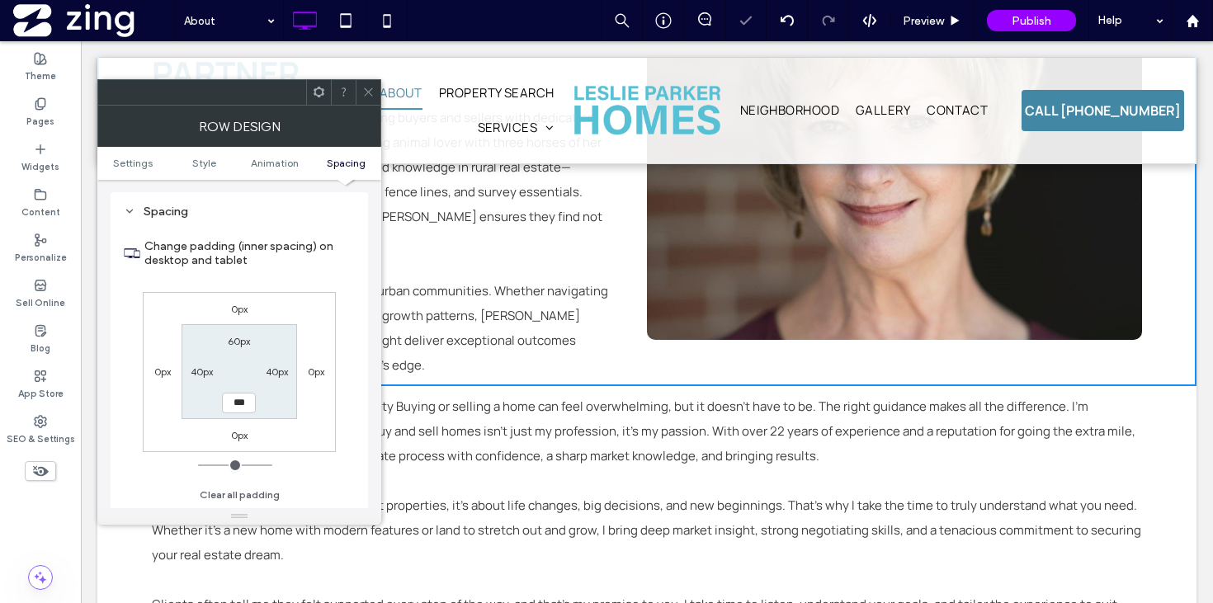
scroll to position [520, 0]
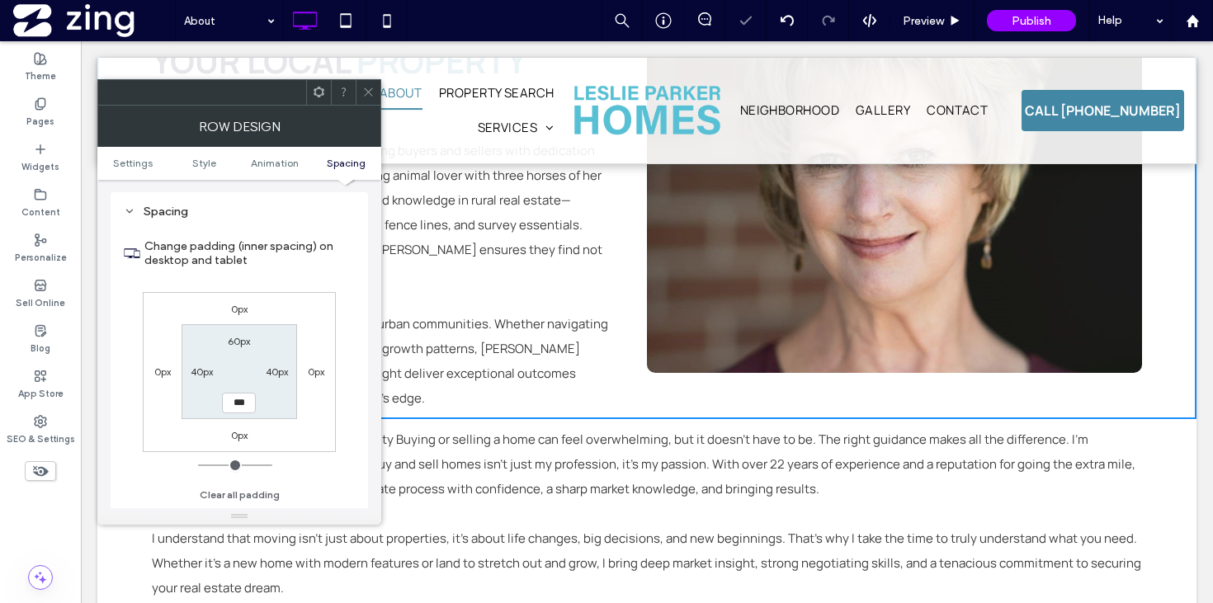
click at [373, 90] on icon at bounding box center [368, 92] width 12 height 12
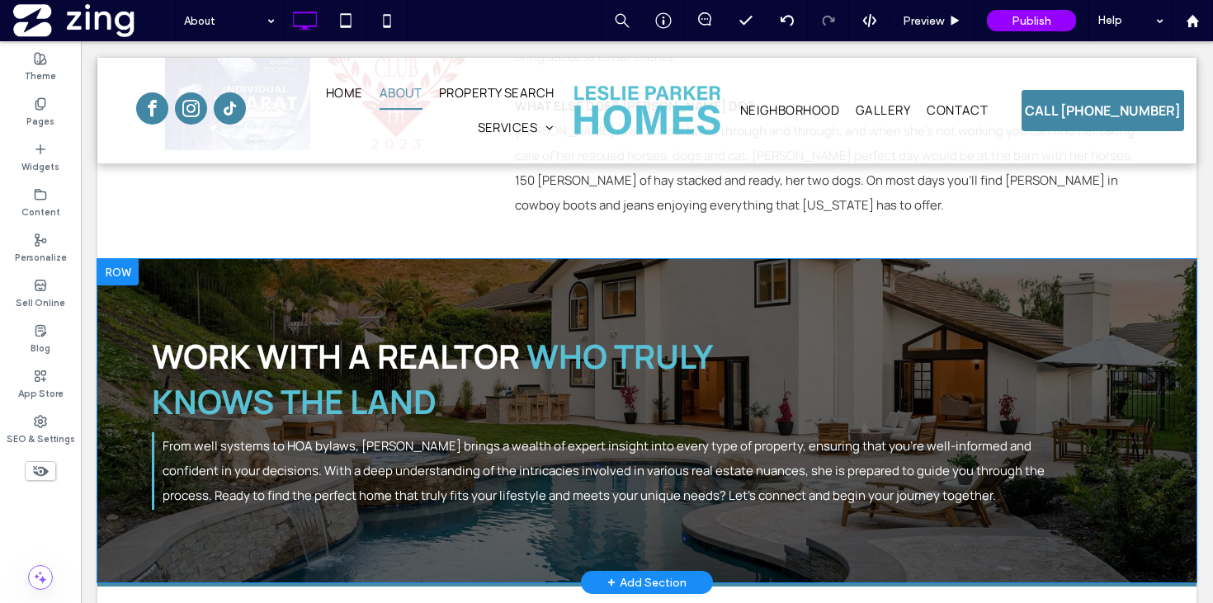
scroll to position [1850, 0]
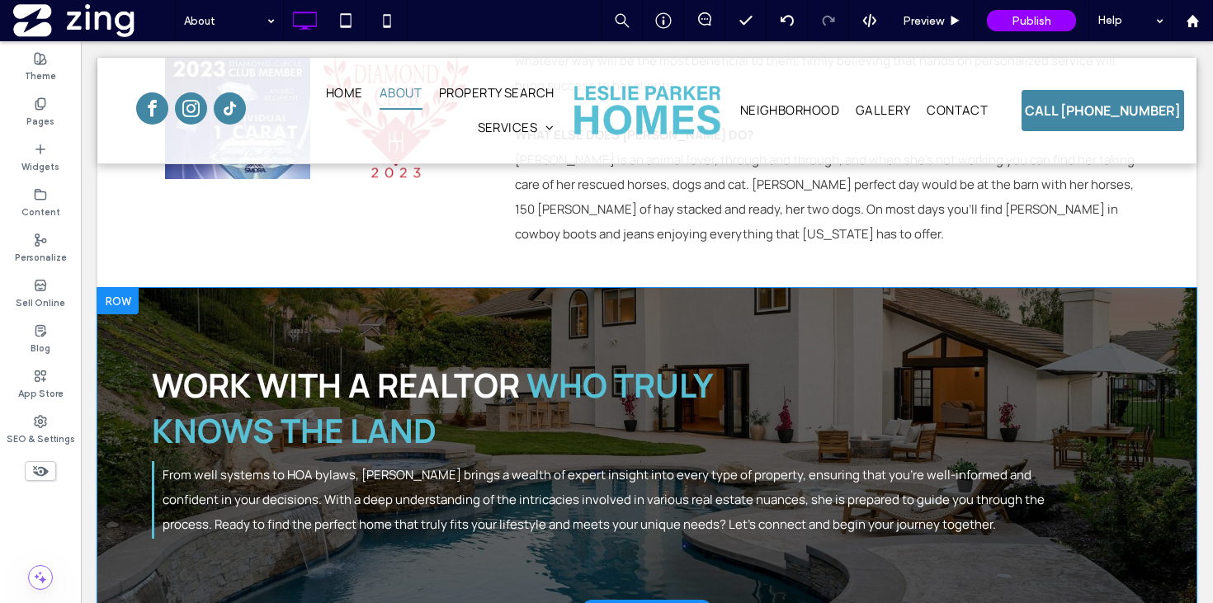
click at [534, 288] on div "Work With a Realtor Who Truly Knows the Land From well systems to HOA bylaws, L…" at bounding box center [646, 449] width 1099 height 323
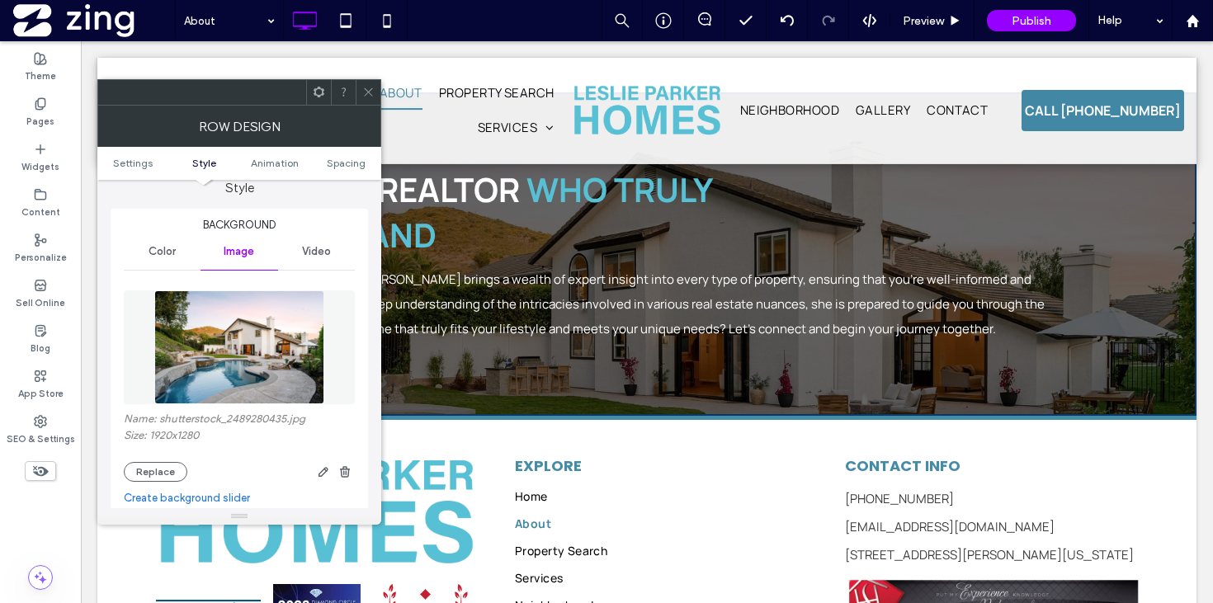
scroll to position [184, 0]
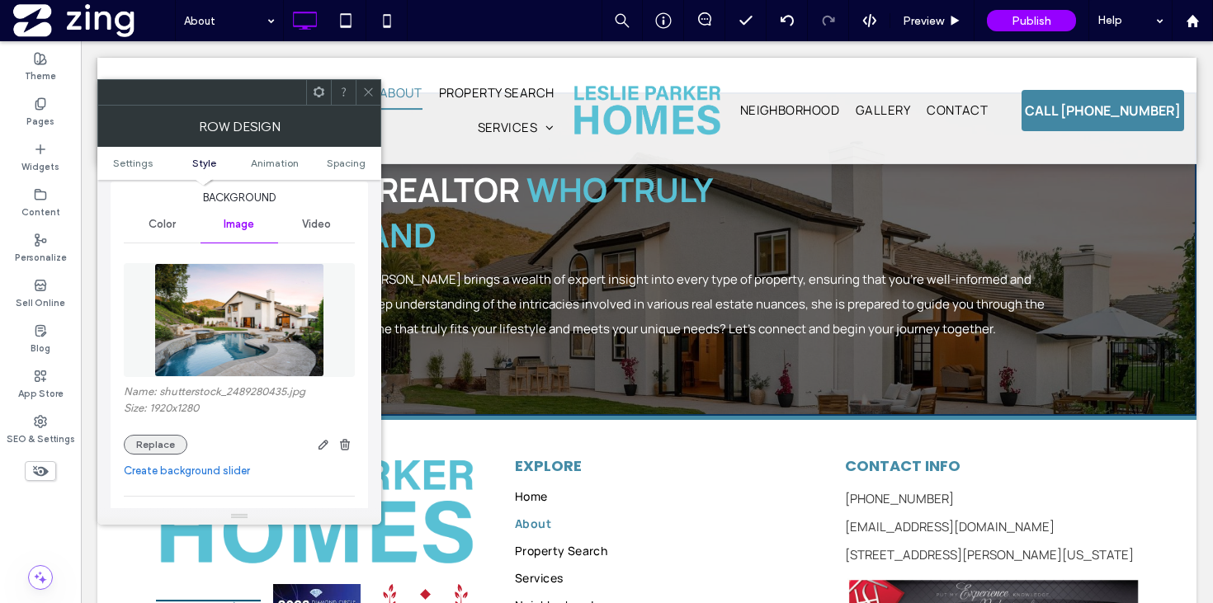
click at [153, 450] on button "Replace" at bounding box center [156, 445] width 64 height 20
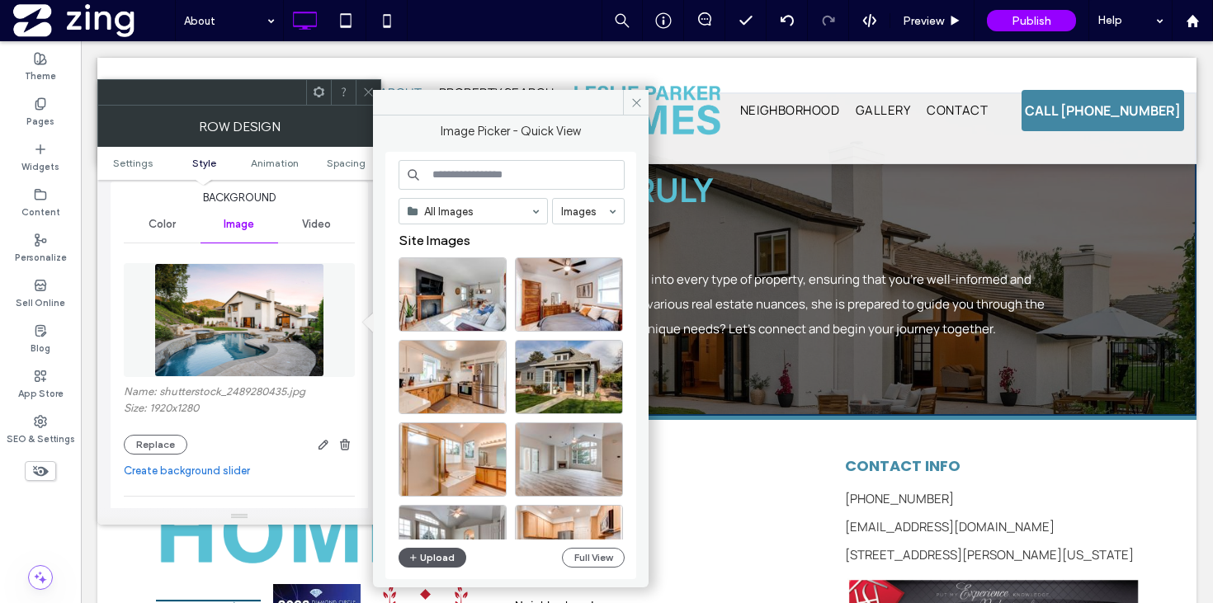
click at [441, 553] on button "Upload" at bounding box center [432, 558] width 68 height 20
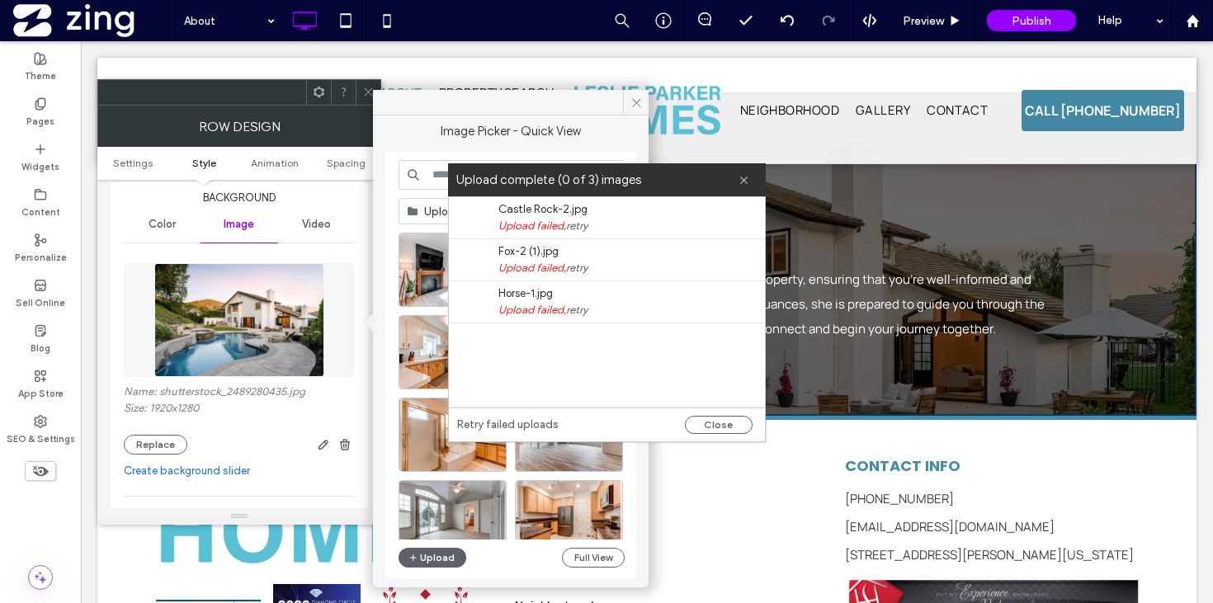
click at [577, 229] on link "retry" at bounding box center [576, 226] width 21 height 16
click at [573, 264] on link "retry" at bounding box center [576, 268] width 21 height 16
click at [577, 311] on link "retry" at bounding box center [576, 310] width 21 height 16
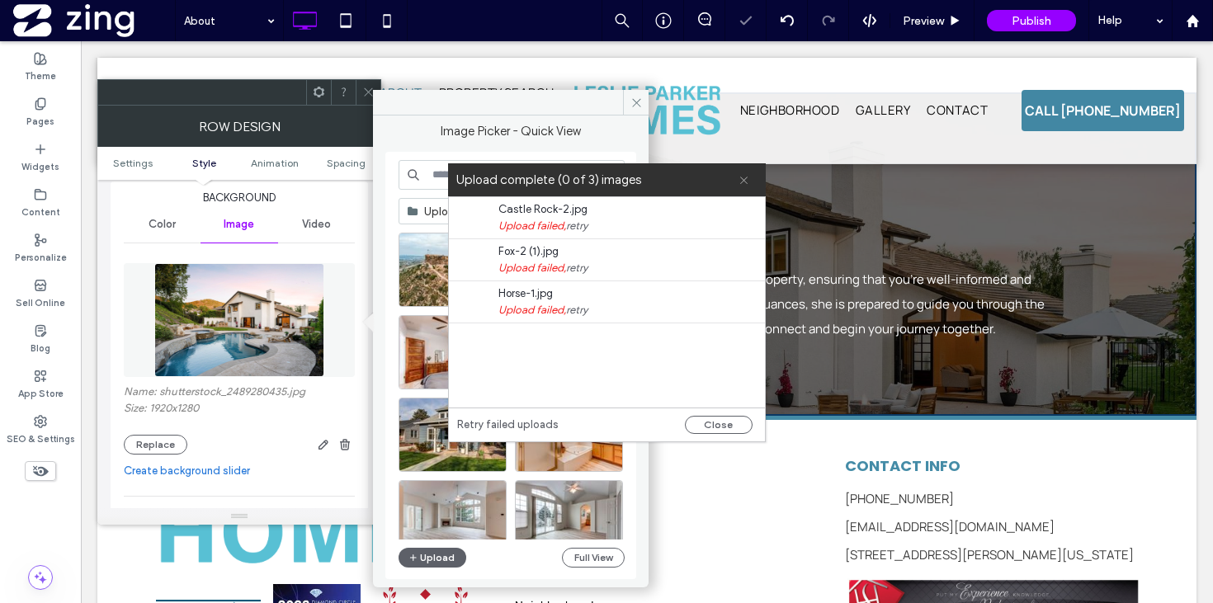
click at [744, 178] on use at bounding box center [743, 180] width 7 height 7
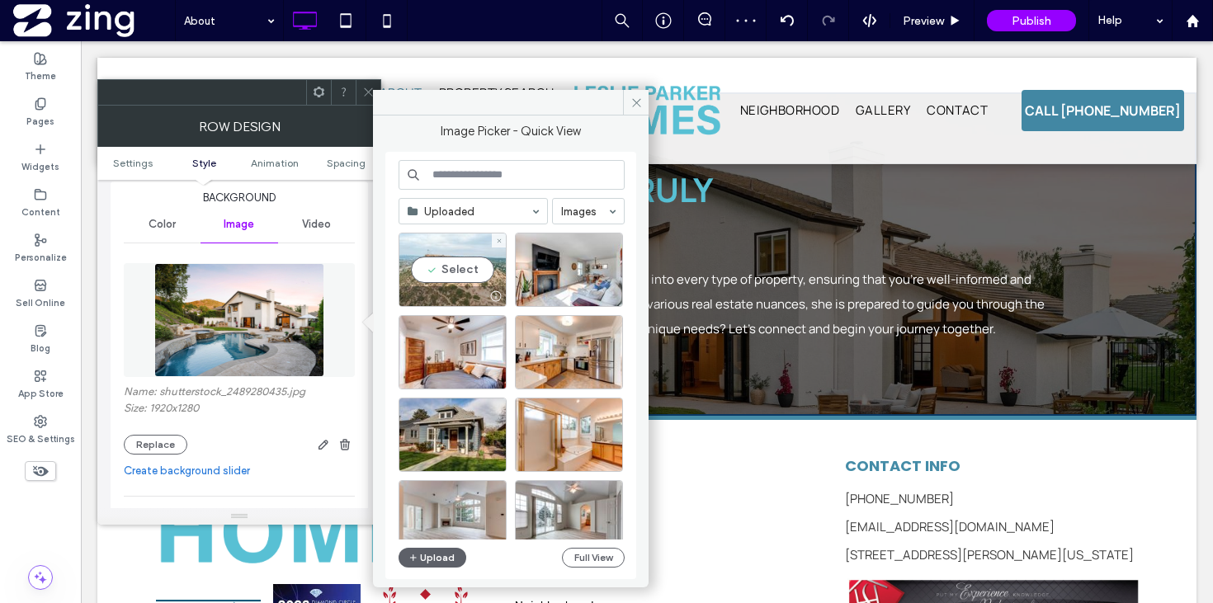
click at [455, 278] on div "Select" at bounding box center [452, 270] width 108 height 74
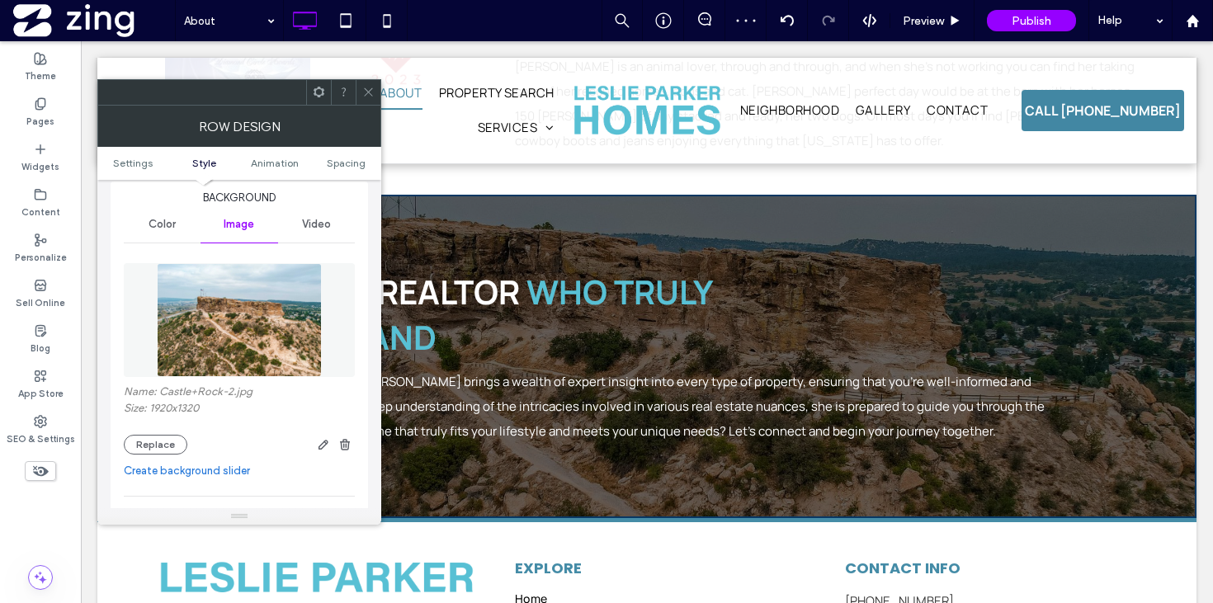
scroll to position [1925, 0]
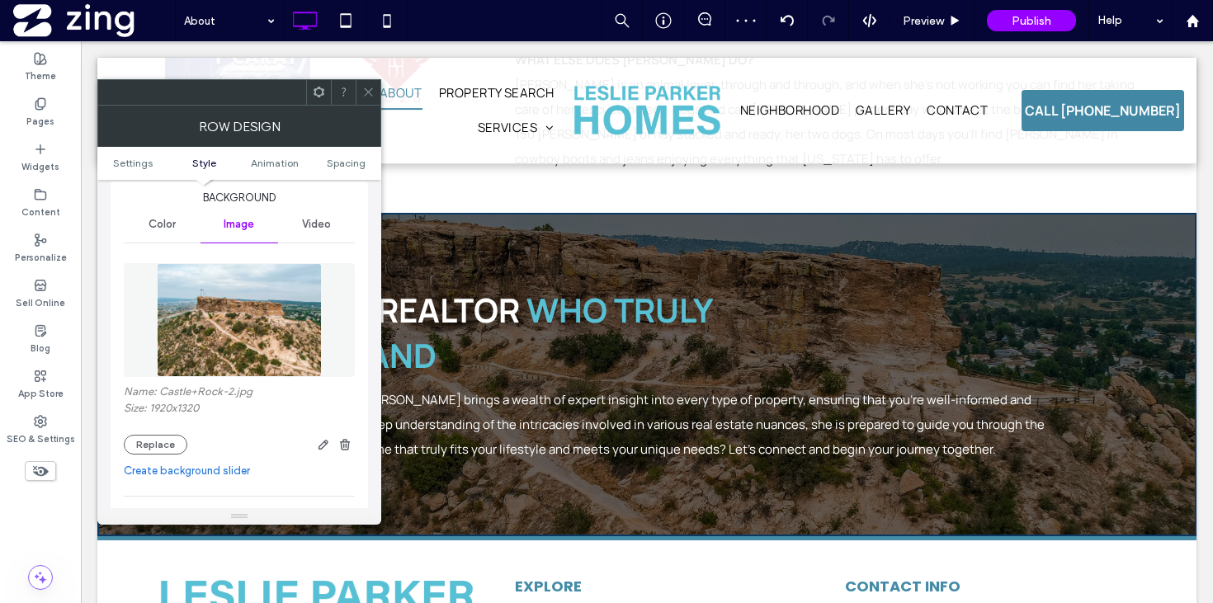
click at [364, 87] on icon at bounding box center [368, 92] width 12 height 12
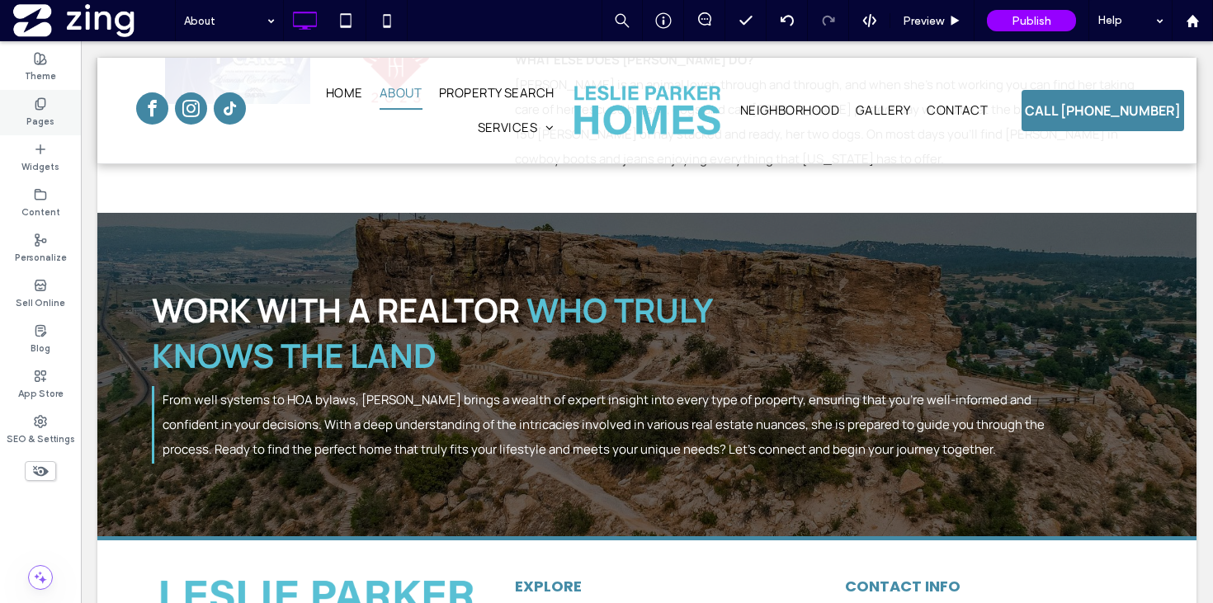
click at [31, 115] on label "Pages" at bounding box center [40, 120] width 28 height 18
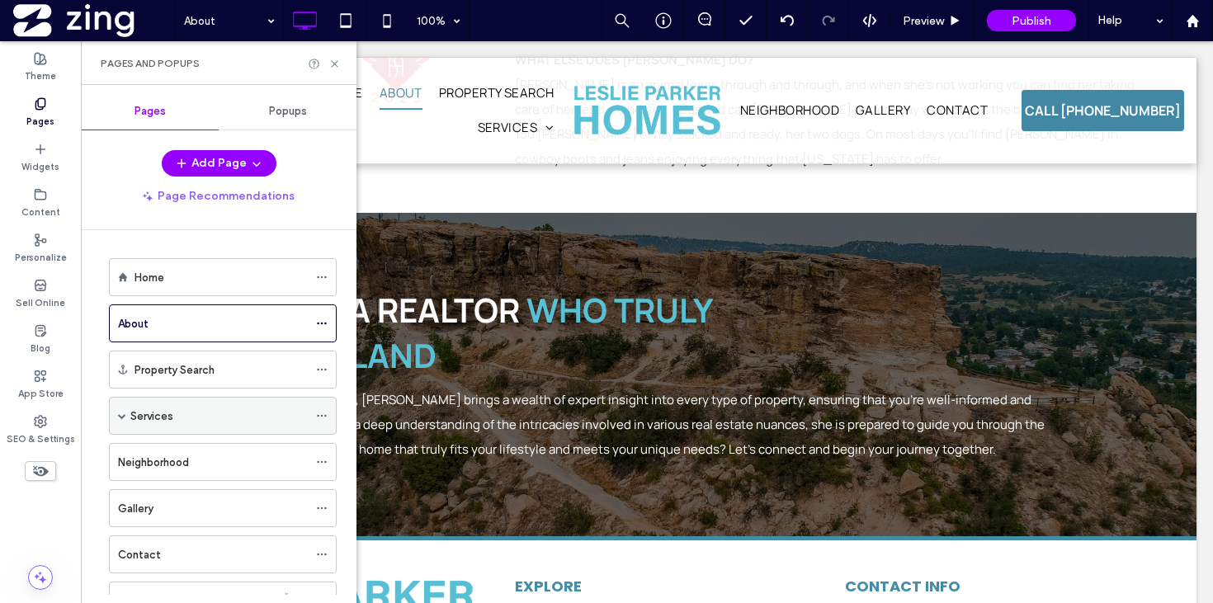
click at [177, 424] on div "Services" at bounding box center [218, 415] width 177 height 17
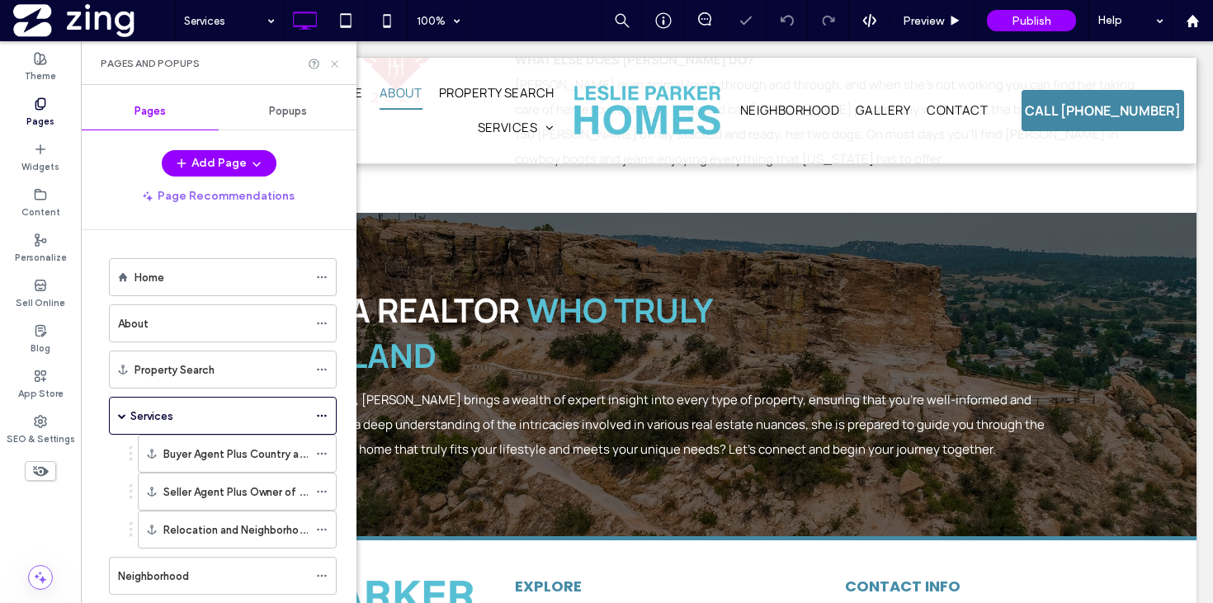
click at [332, 64] on icon at bounding box center [334, 64] width 12 height 12
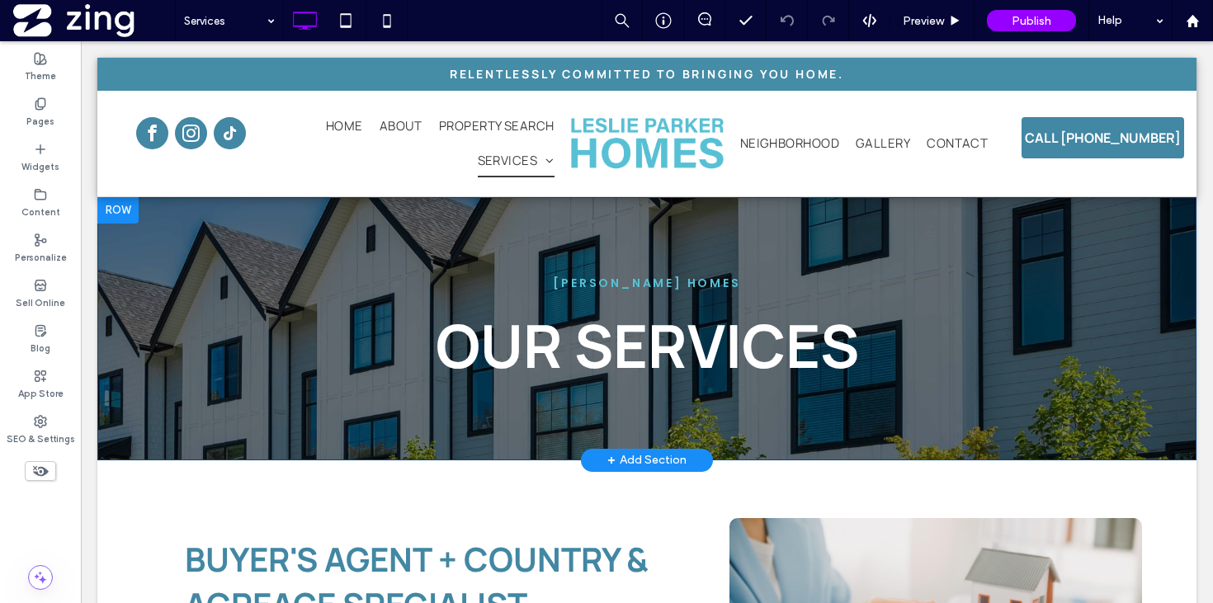
click at [391, 209] on div "LESLIE PARKER HOMES OUR SERVICES Click To Paste Row + Add Section" at bounding box center [646, 328] width 1099 height 263
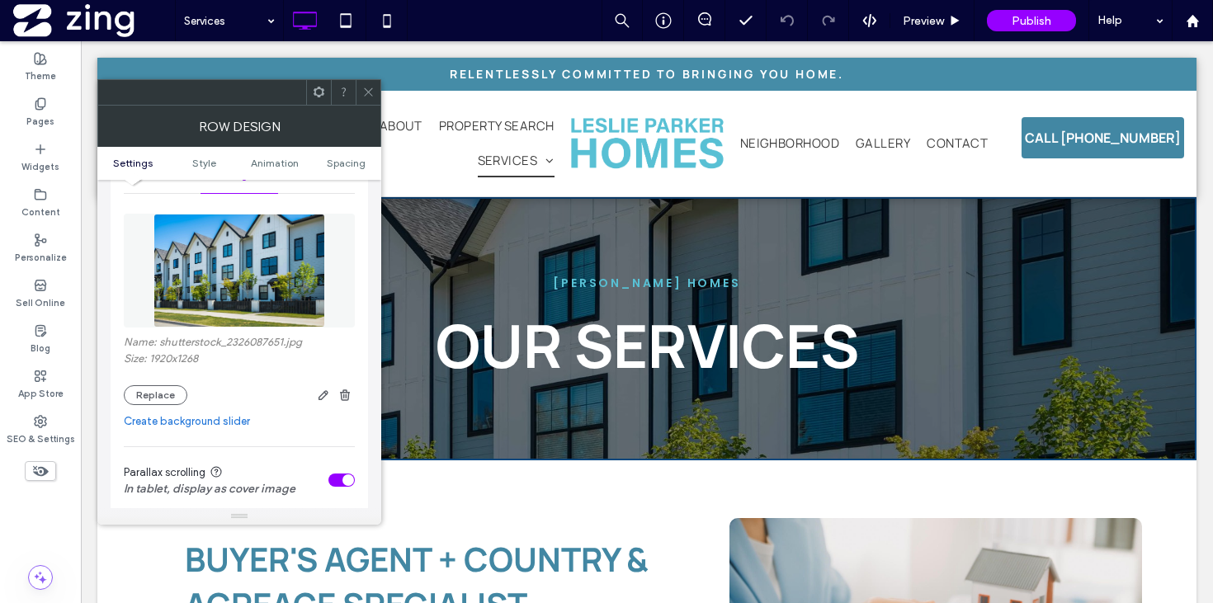
scroll to position [267, 0]
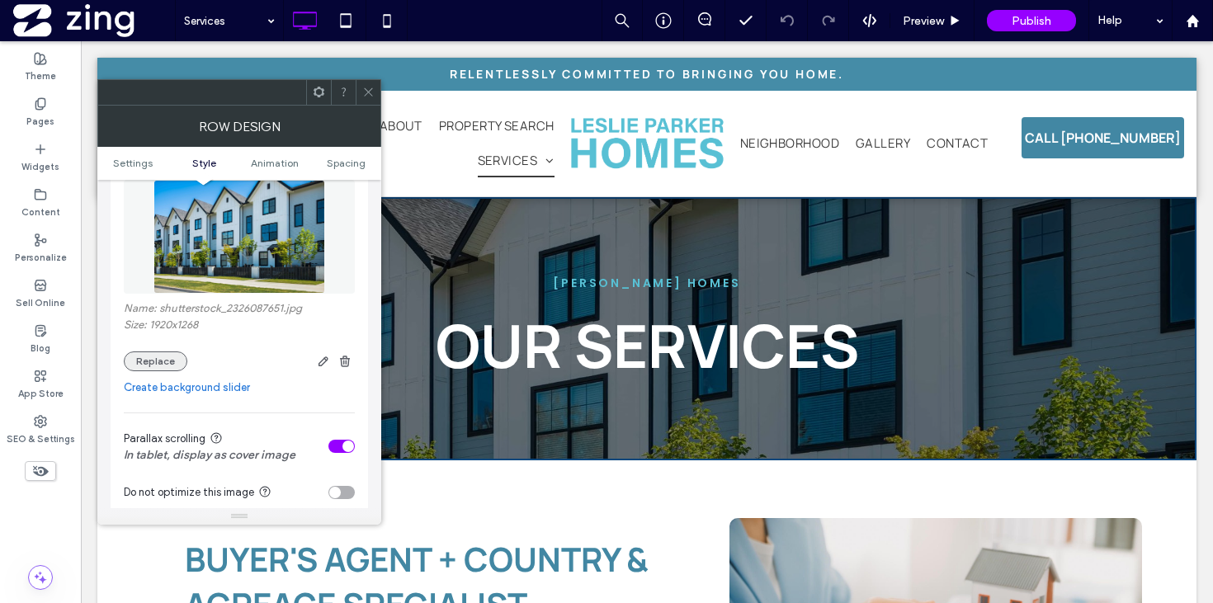
click at [162, 358] on button "Replace" at bounding box center [156, 361] width 64 height 20
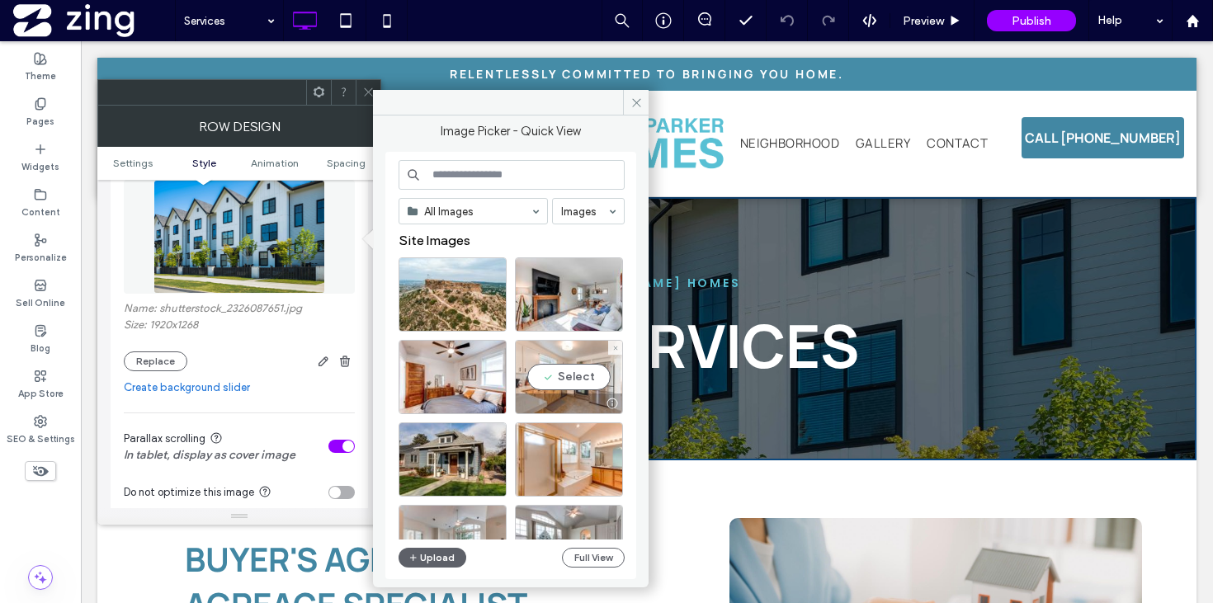
click at [578, 382] on div "Select" at bounding box center [569, 377] width 108 height 74
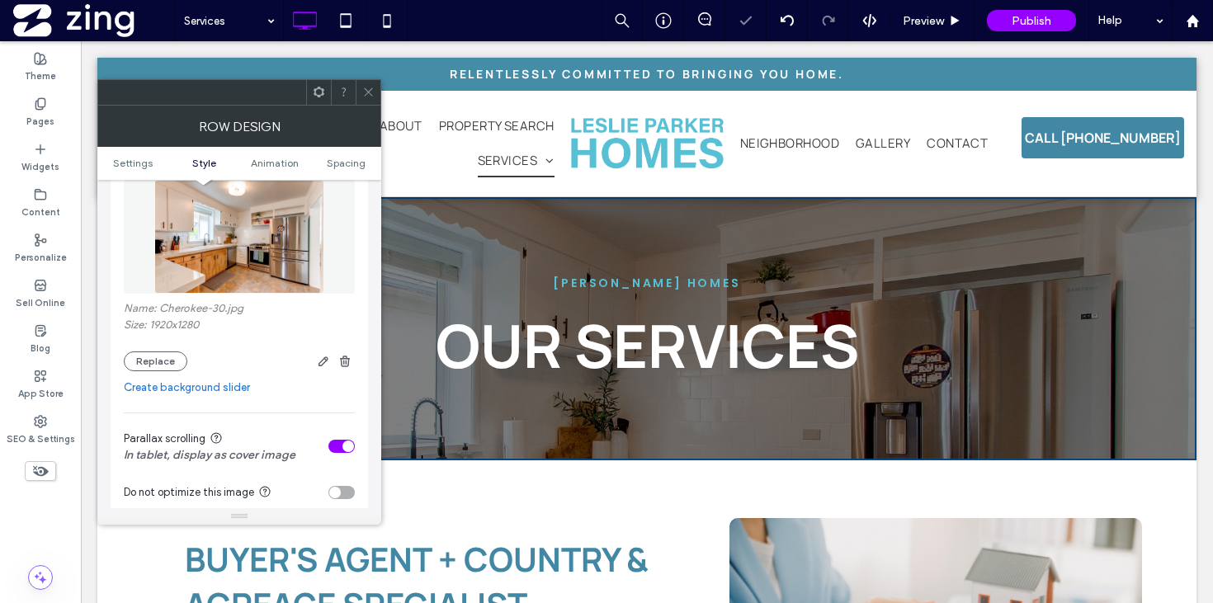
scroll to position [344, 0]
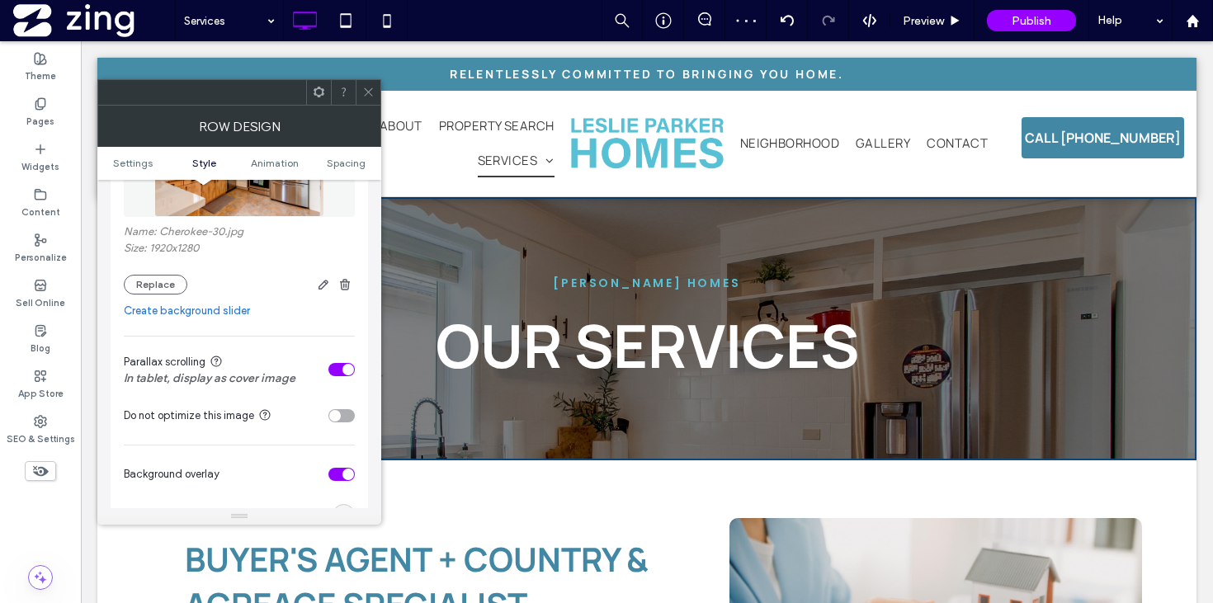
click at [347, 371] on div "toggle" at bounding box center [348, 370] width 12 height 12
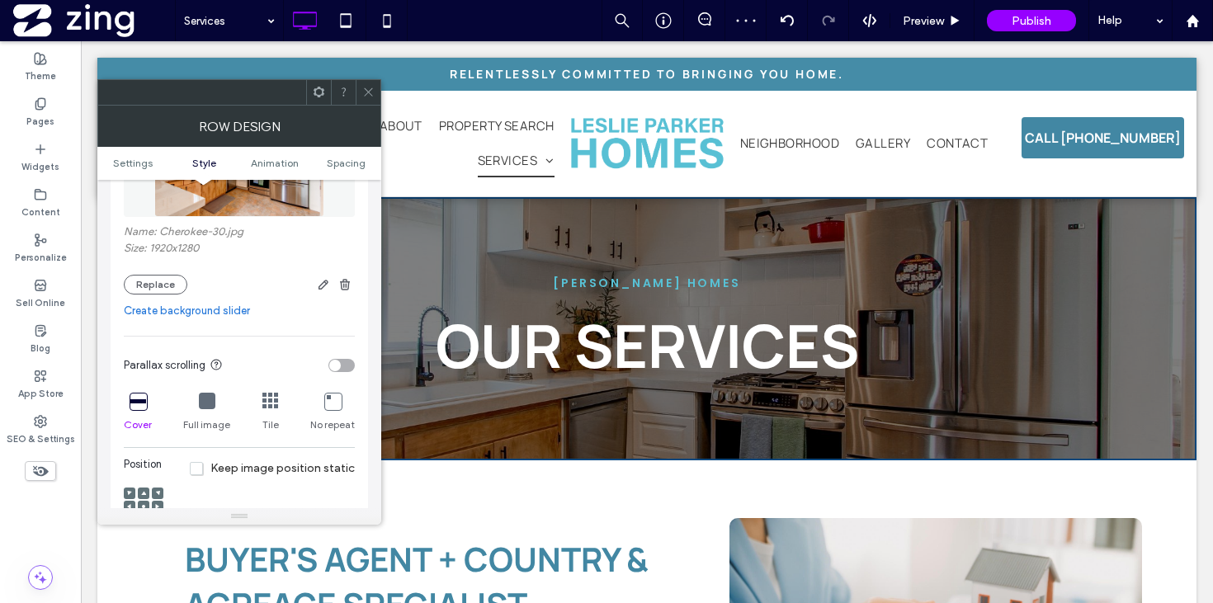
click at [370, 84] on span at bounding box center [368, 92] width 12 height 25
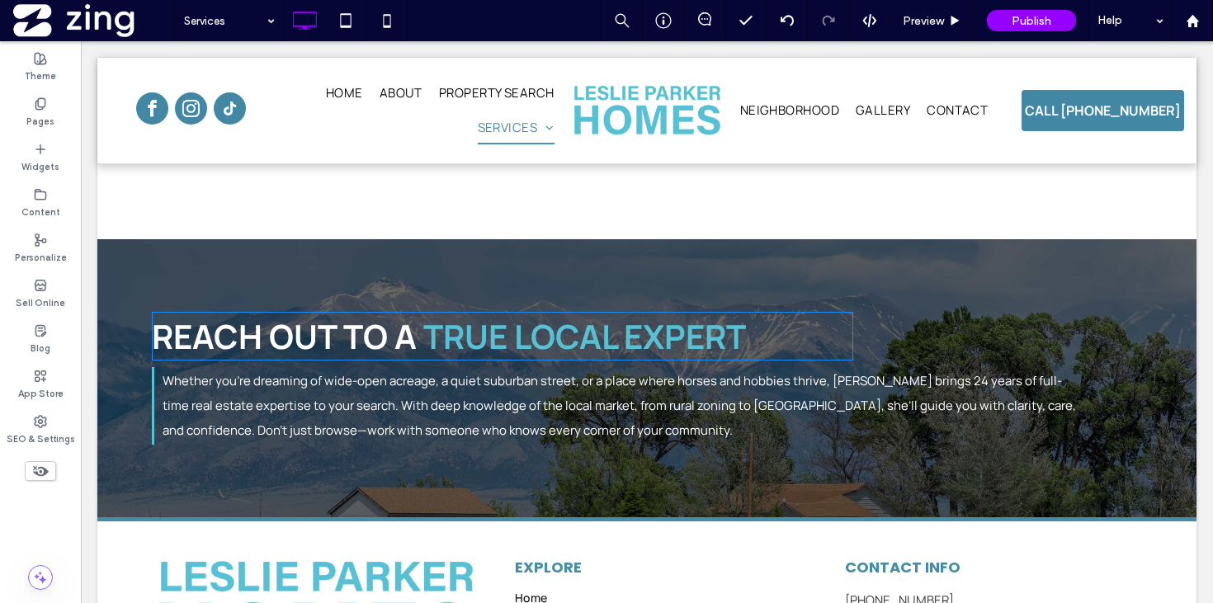
scroll to position [2150, 0]
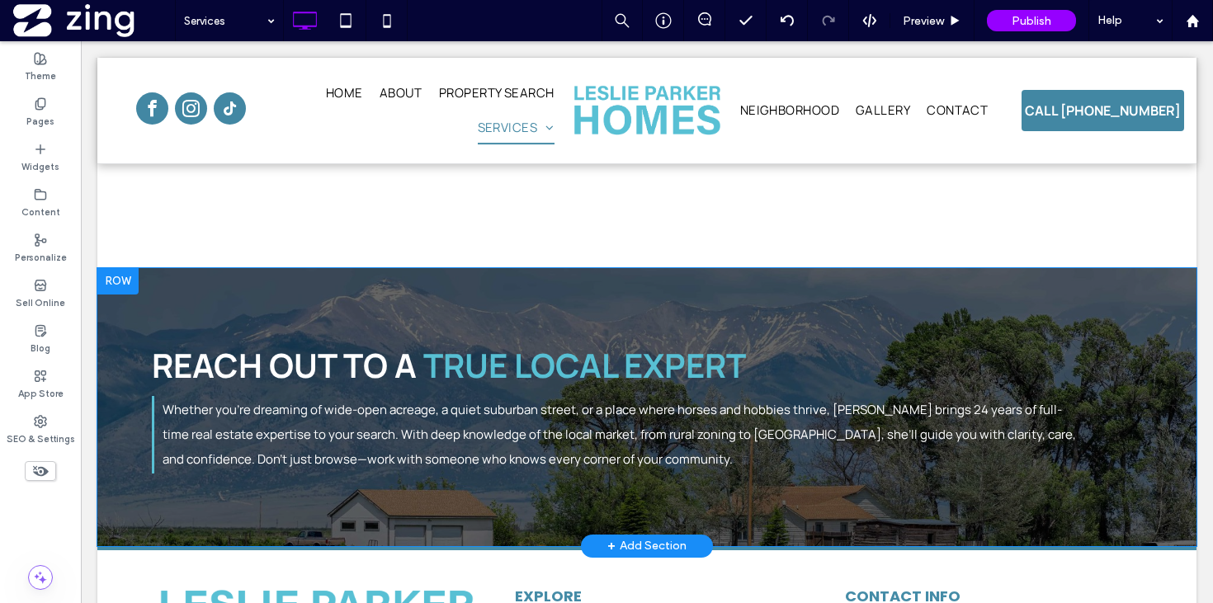
click at [426, 313] on div "Reach Out to a True Local Expert Whether you're dreaming of wide-open acreage, …" at bounding box center [646, 407] width 1099 height 278
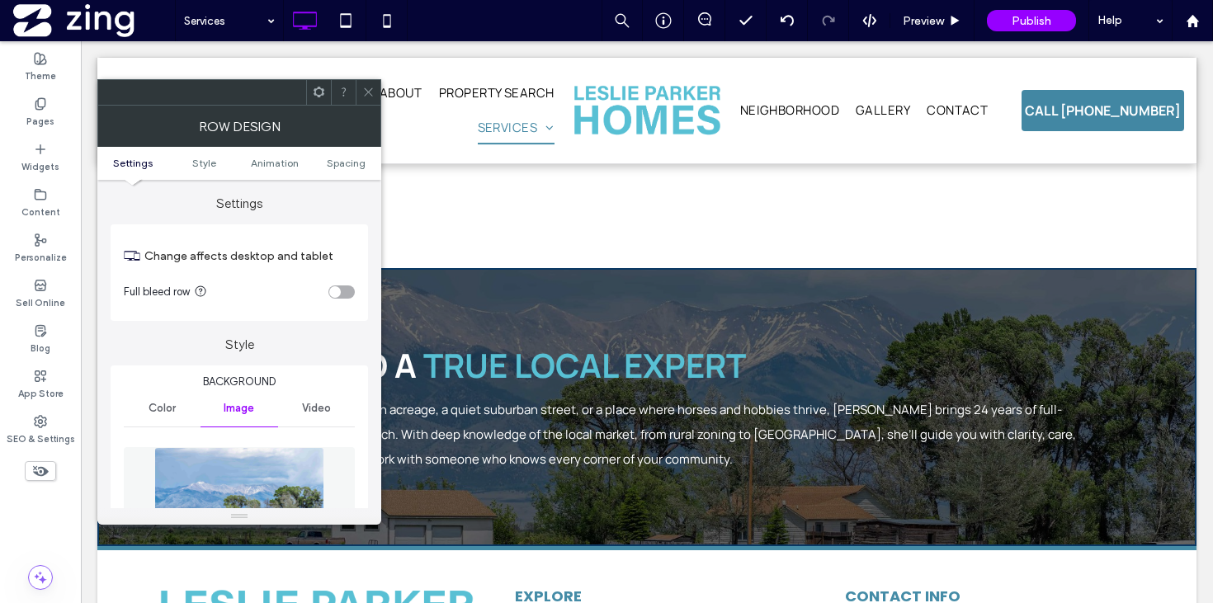
scroll to position [252, 0]
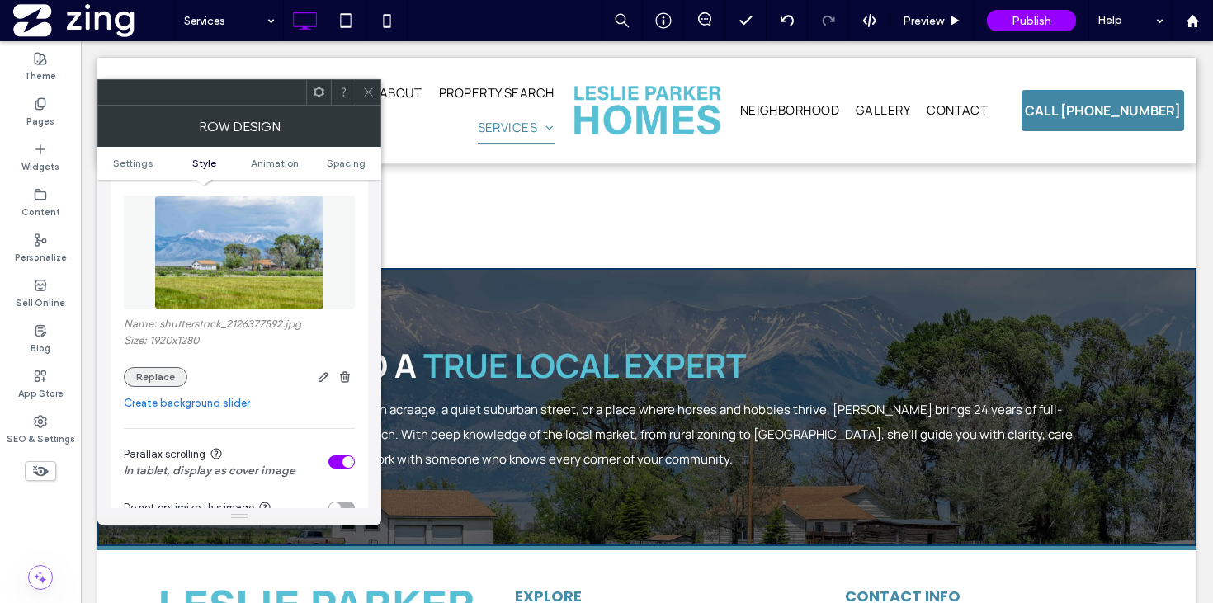
click at [166, 376] on button "Replace" at bounding box center [156, 377] width 64 height 20
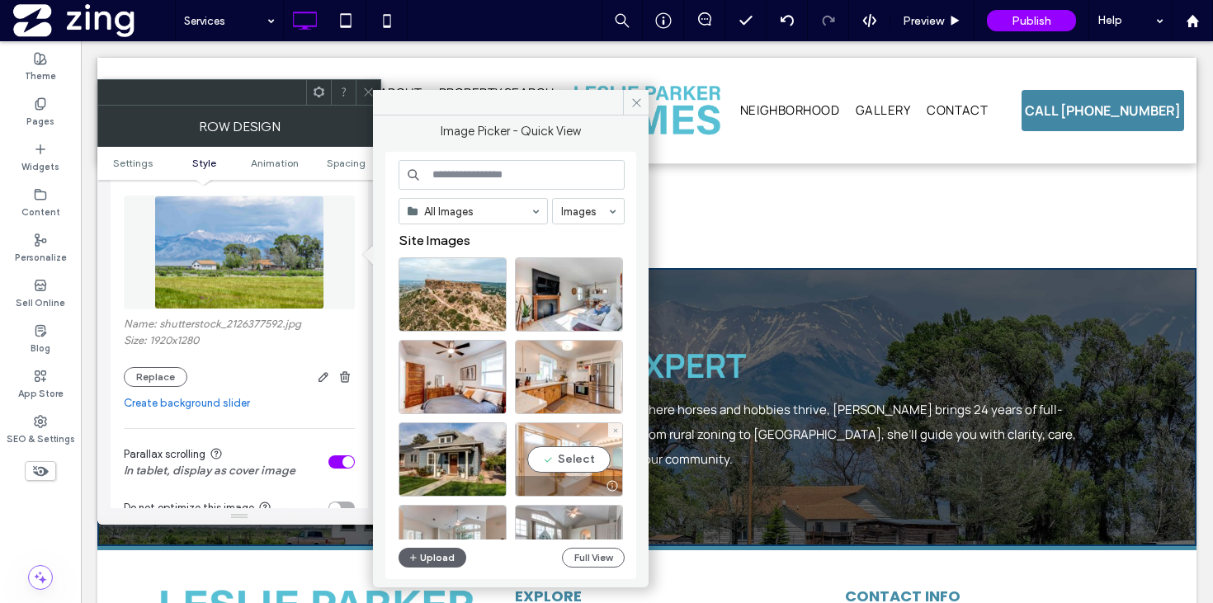
click at [565, 464] on div "Select" at bounding box center [569, 459] width 108 height 74
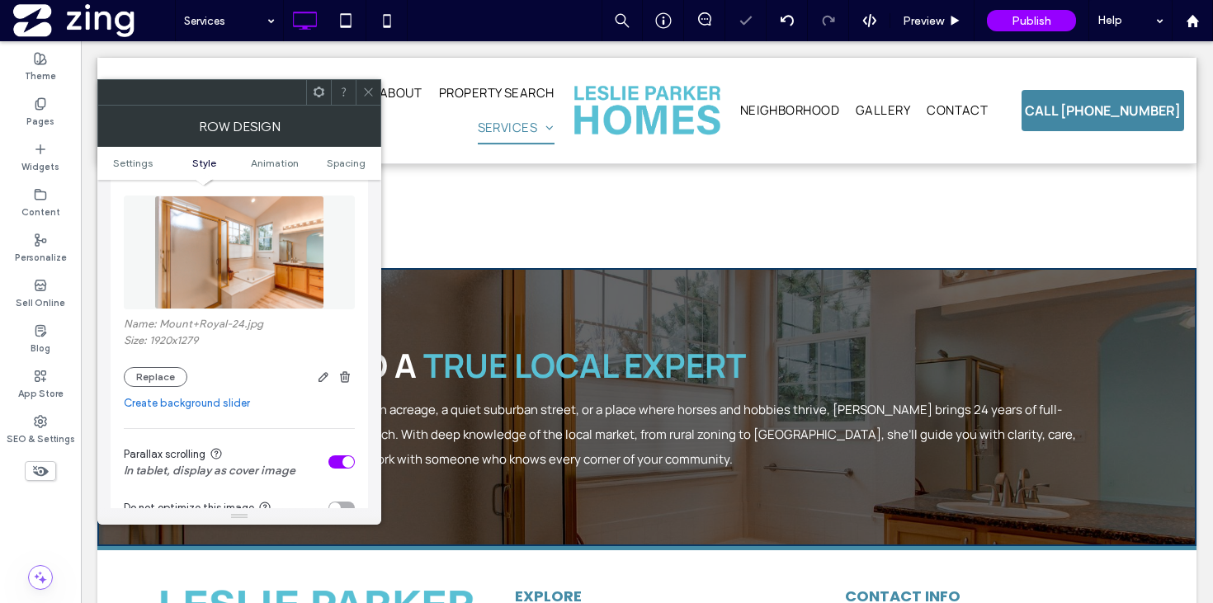
click at [373, 90] on icon at bounding box center [368, 92] width 12 height 12
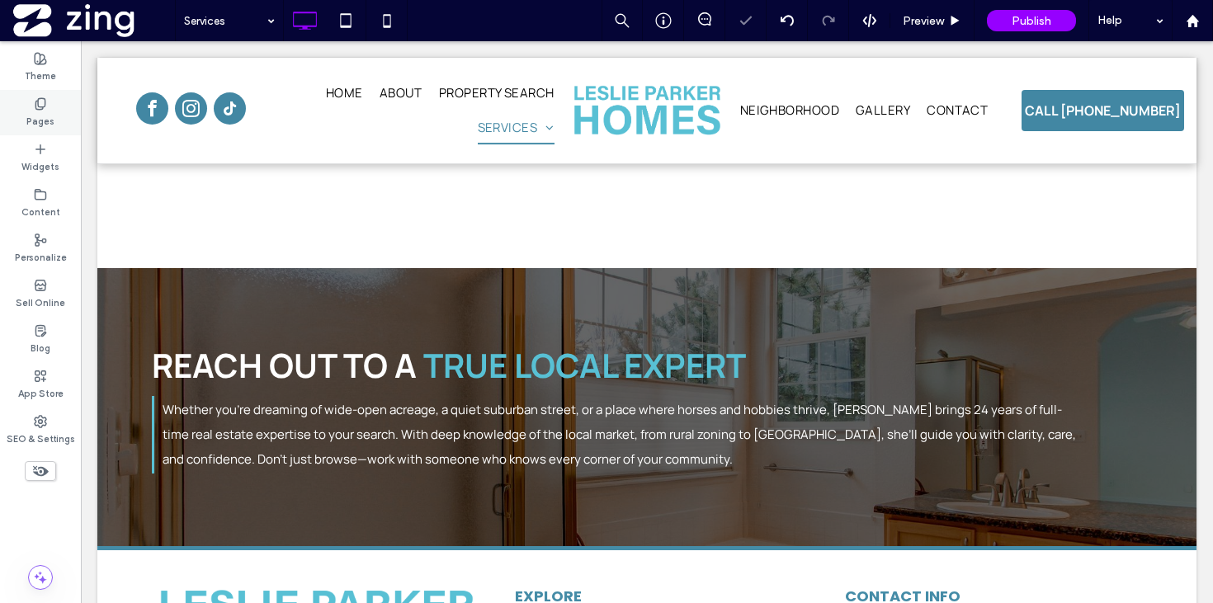
click at [31, 101] on div "Pages" at bounding box center [40, 112] width 81 height 45
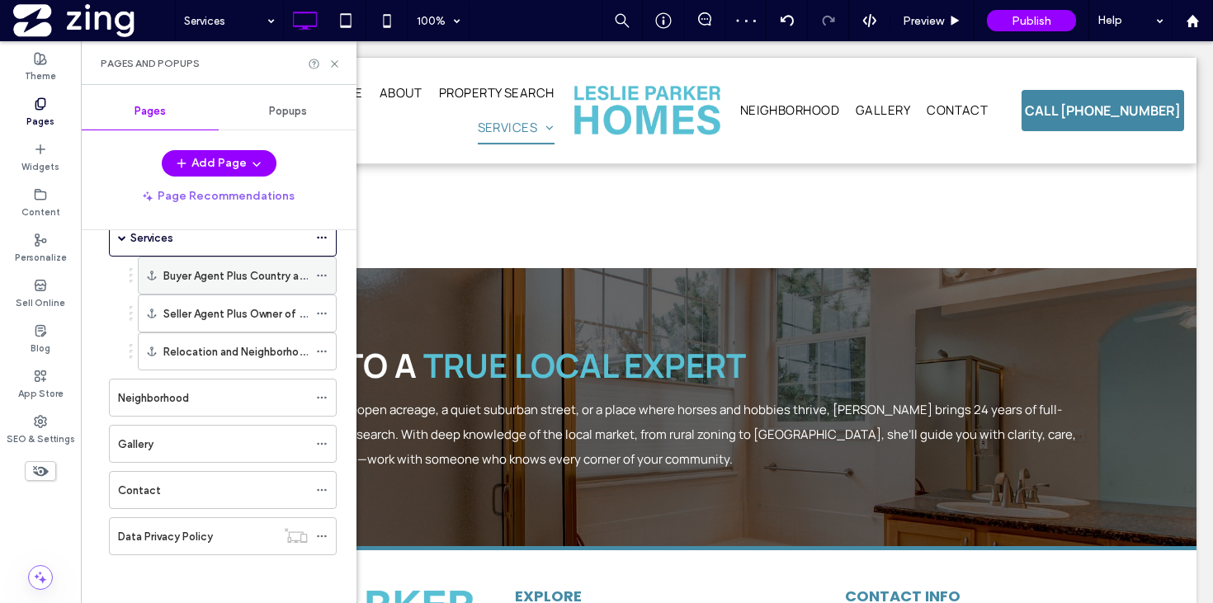
scroll to position [180, 0]
click at [205, 400] on div "Neighborhood" at bounding box center [213, 396] width 190 height 17
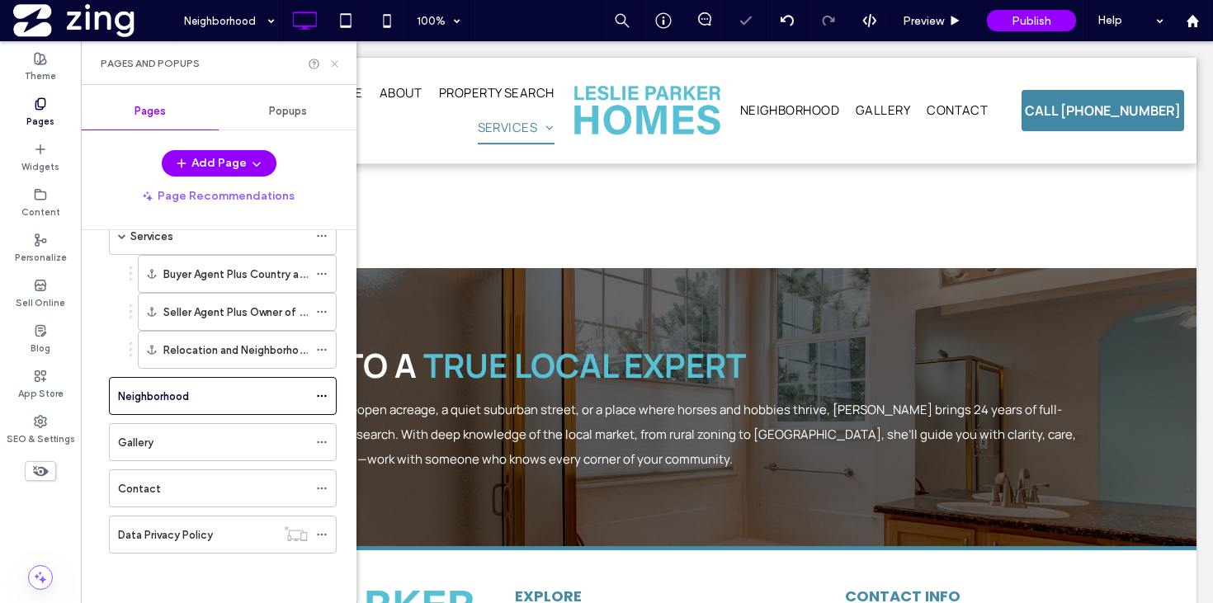
click at [333, 60] on icon at bounding box center [334, 64] width 12 height 12
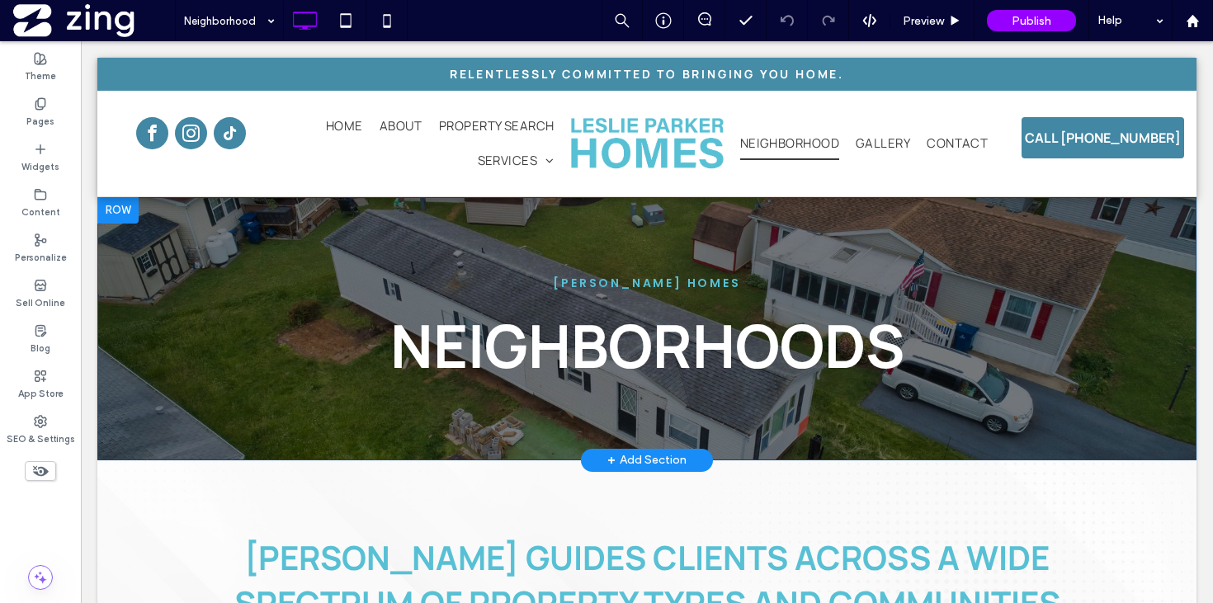
click at [258, 228] on div "LESLIE PARKER HOMES neighborhoods Click To Paste Row + Add Section" at bounding box center [646, 328] width 1099 height 263
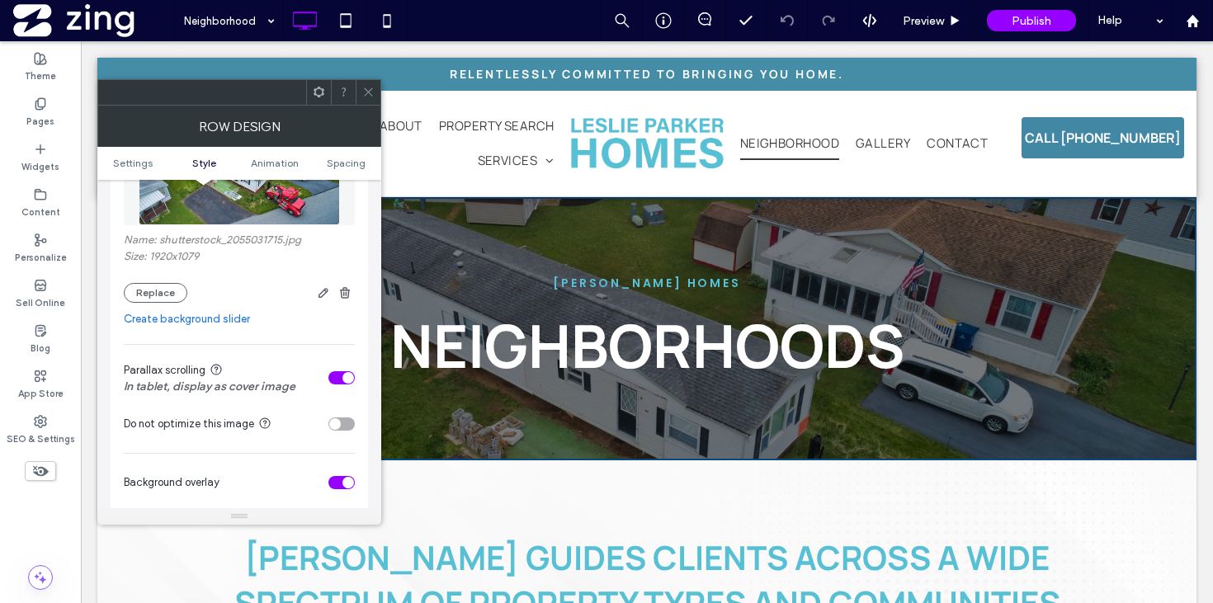
scroll to position [379, 0]
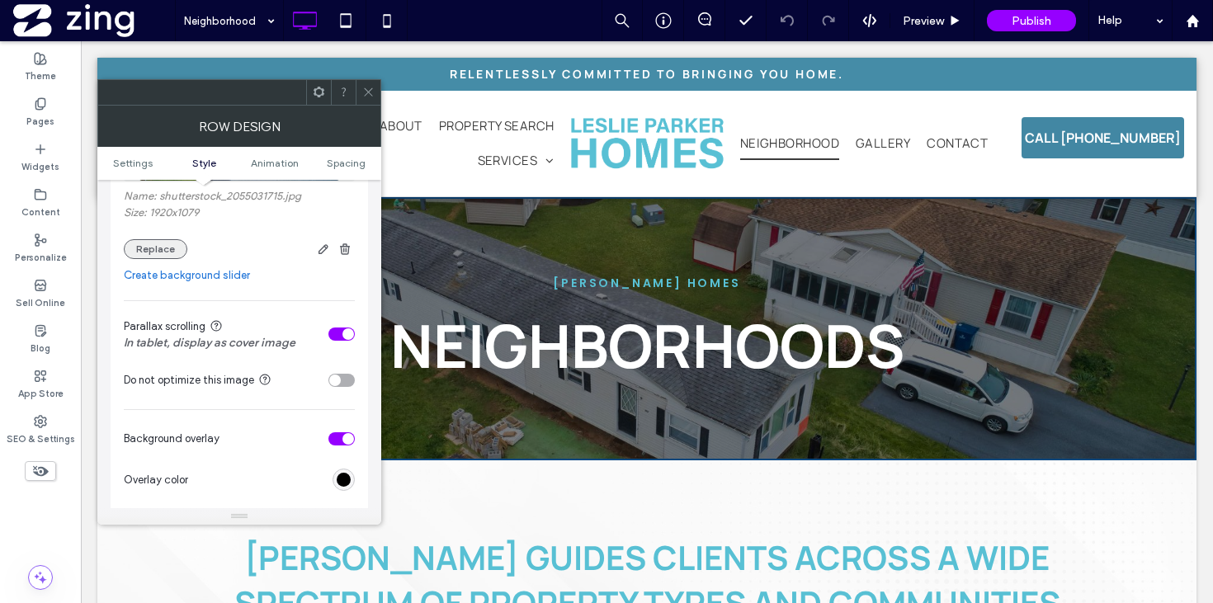
click at [167, 243] on button "Replace" at bounding box center [156, 249] width 64 height 20
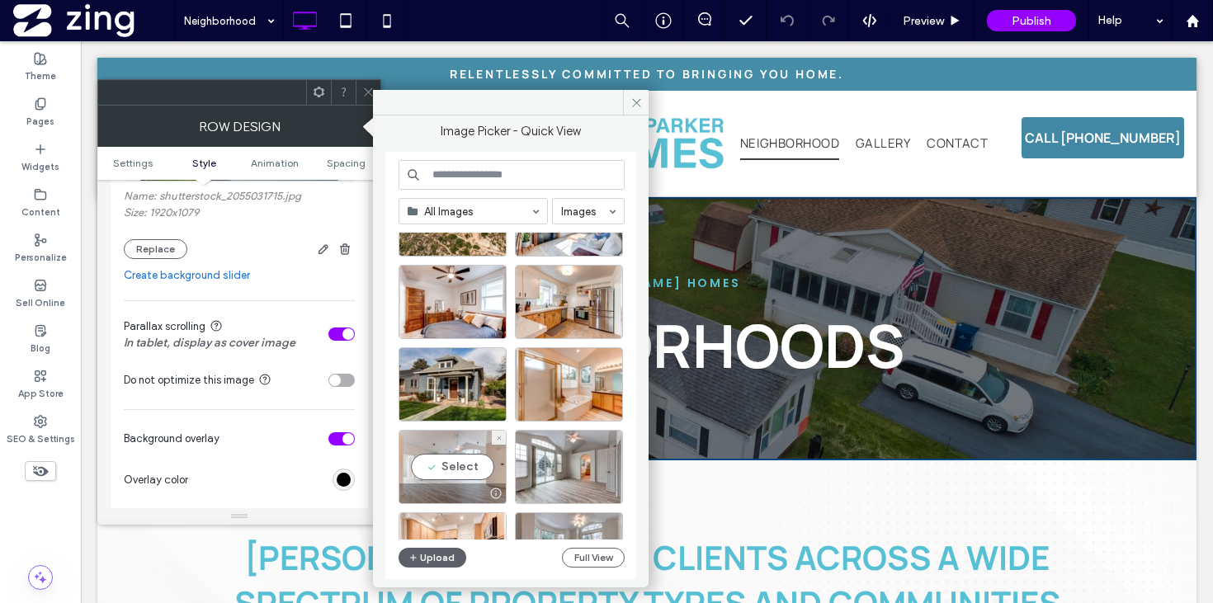
scroll to position [238, 0]
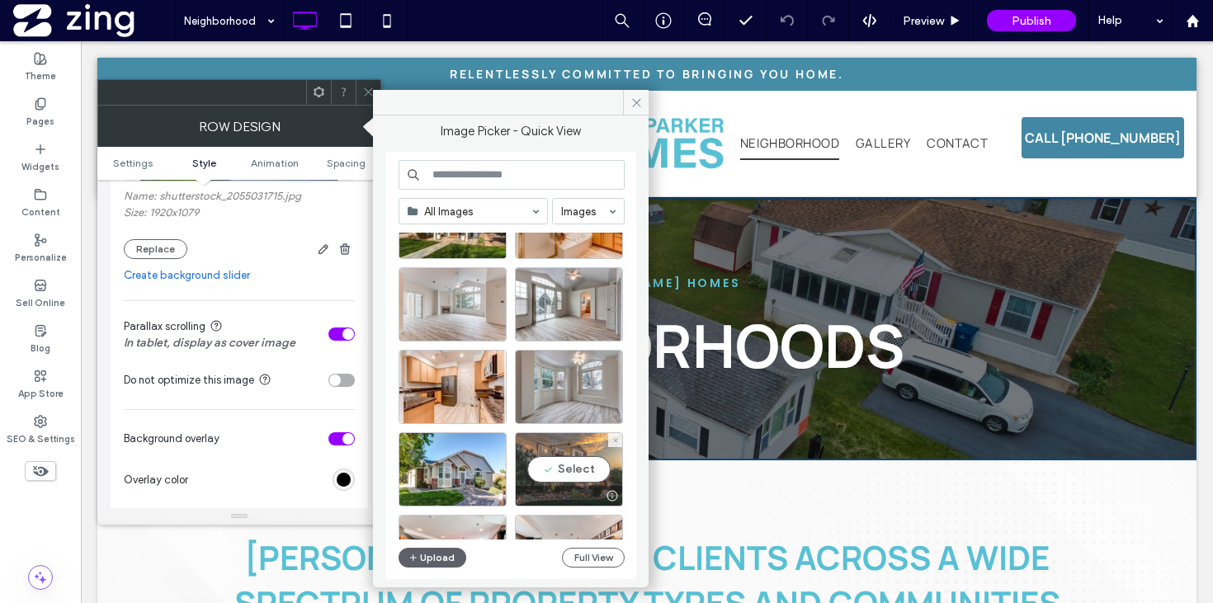
click at [566, 474] on div "Select" at bounding box center [569, 469] width 108 height 74
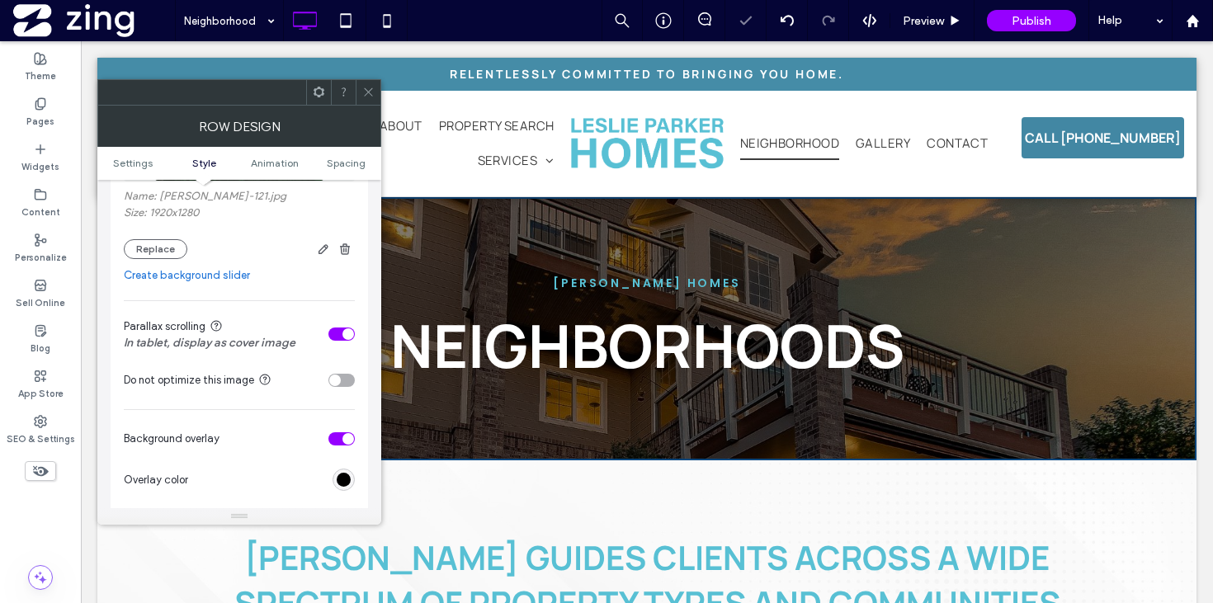
click at [360, 97] on div at bounding box center [368, 92] width 25 height 25
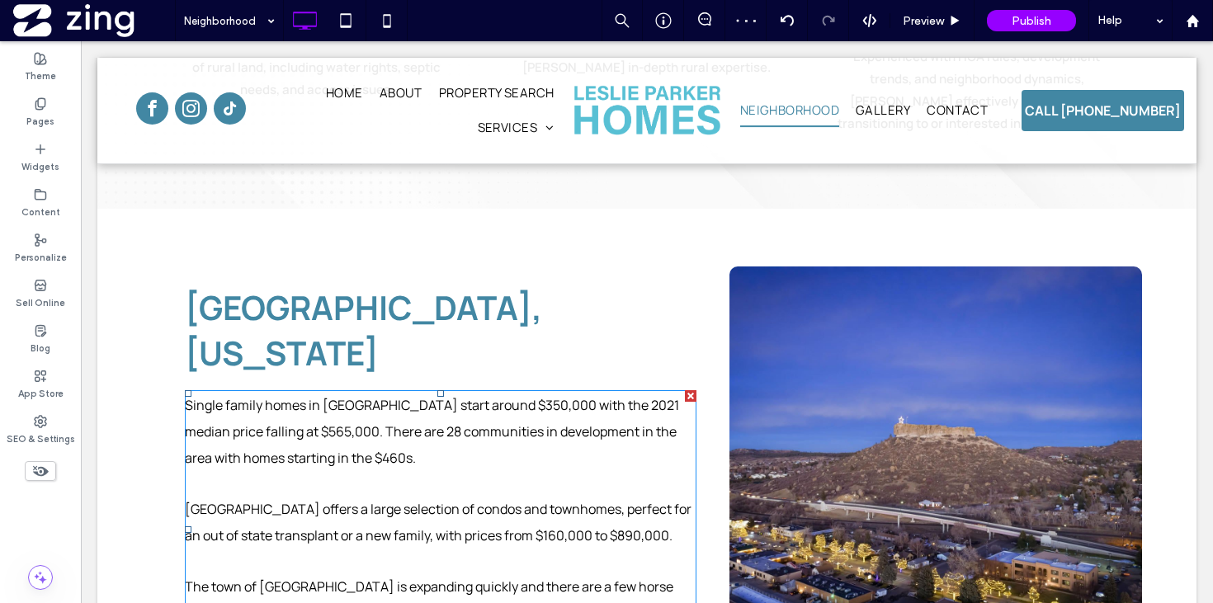
scroll to position [794, 0]
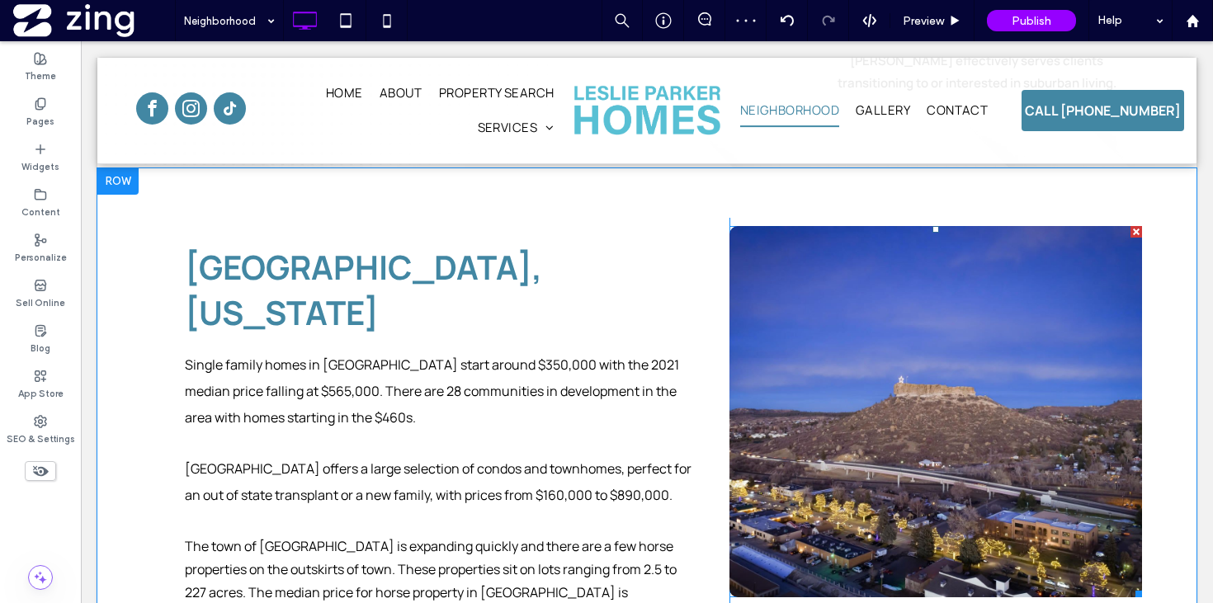
click at [822, 445] on link at bounding box center [935, 411] width 412 height 371
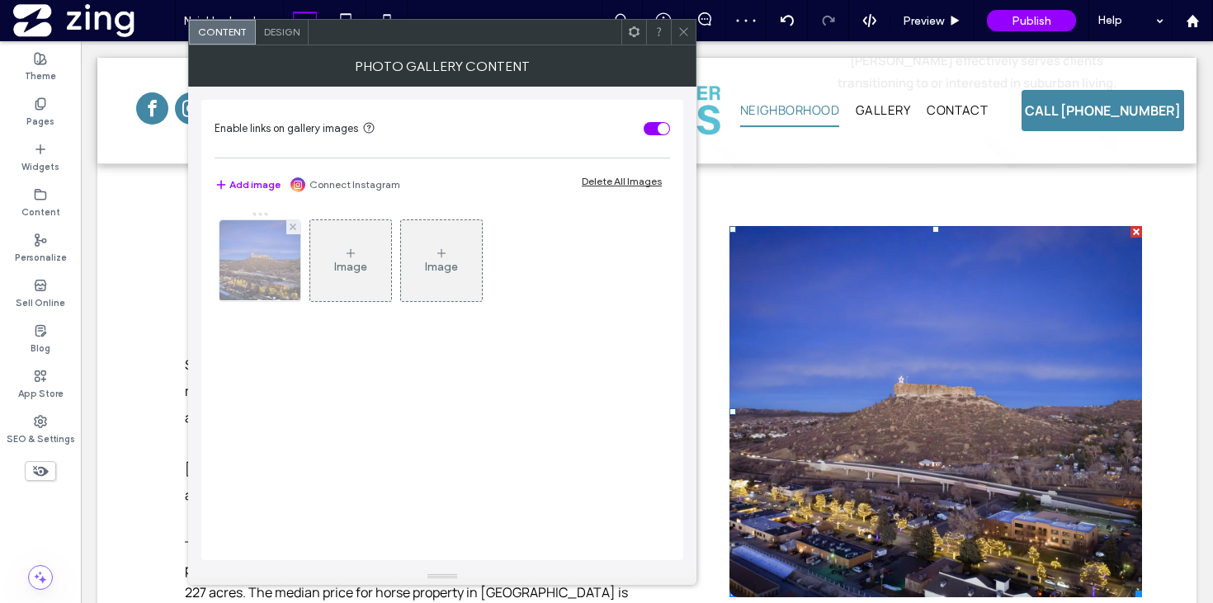
click at [229, 282] on img at bounding box center [260, 260] width 108 height 81
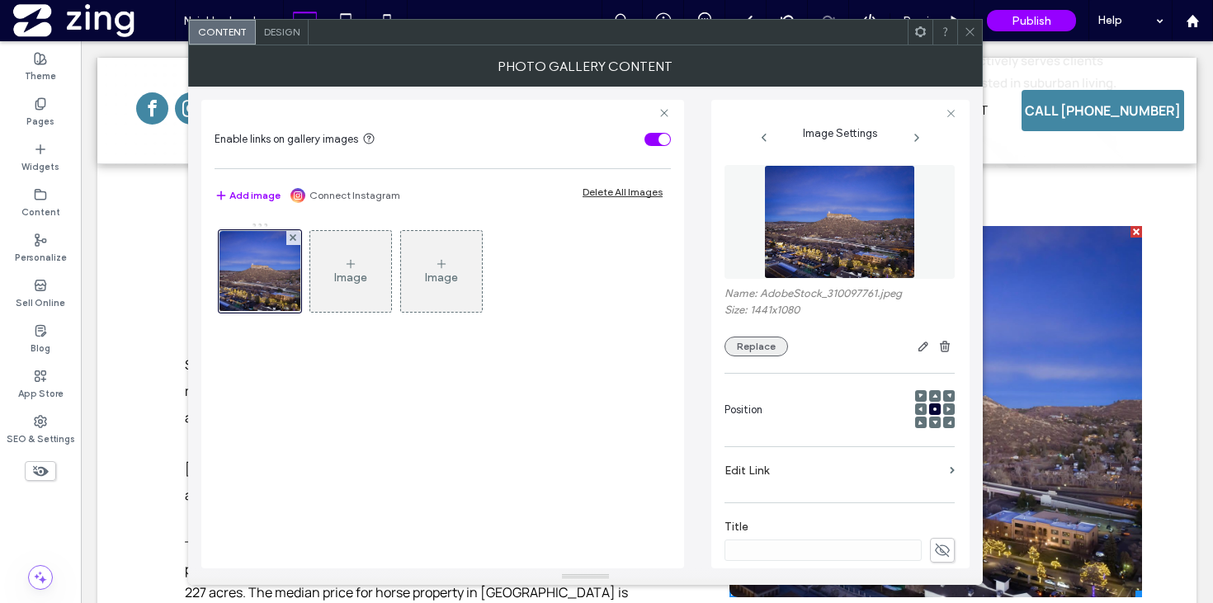
click at [774, 341] on button "Replace" at bounding box center [756, 347] width 64 height 20
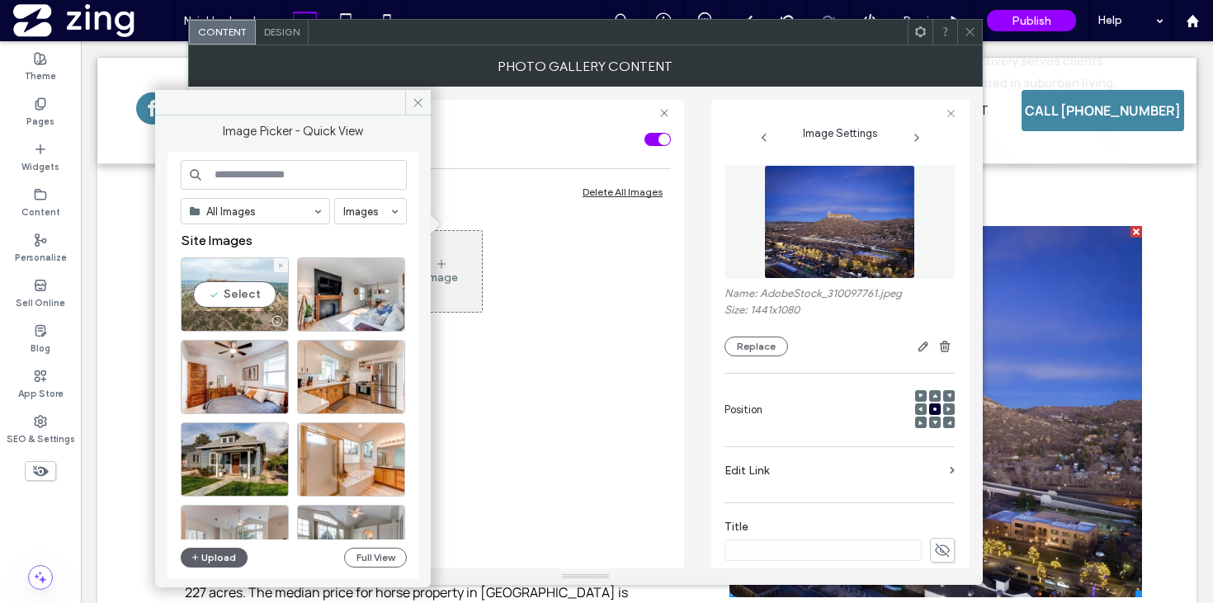
click at [218, 280] on div "Select" at bounding box center [235, 294] width 108 height 74
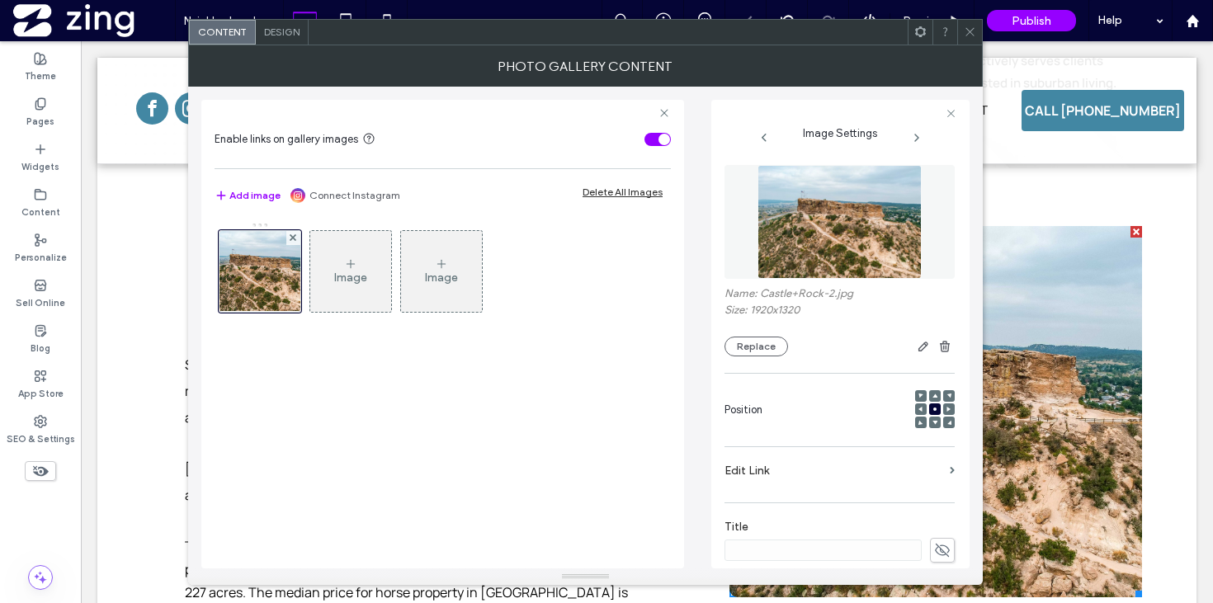
click at [968, 31] on icon at bounding box center [969, 32] width 12 height 12
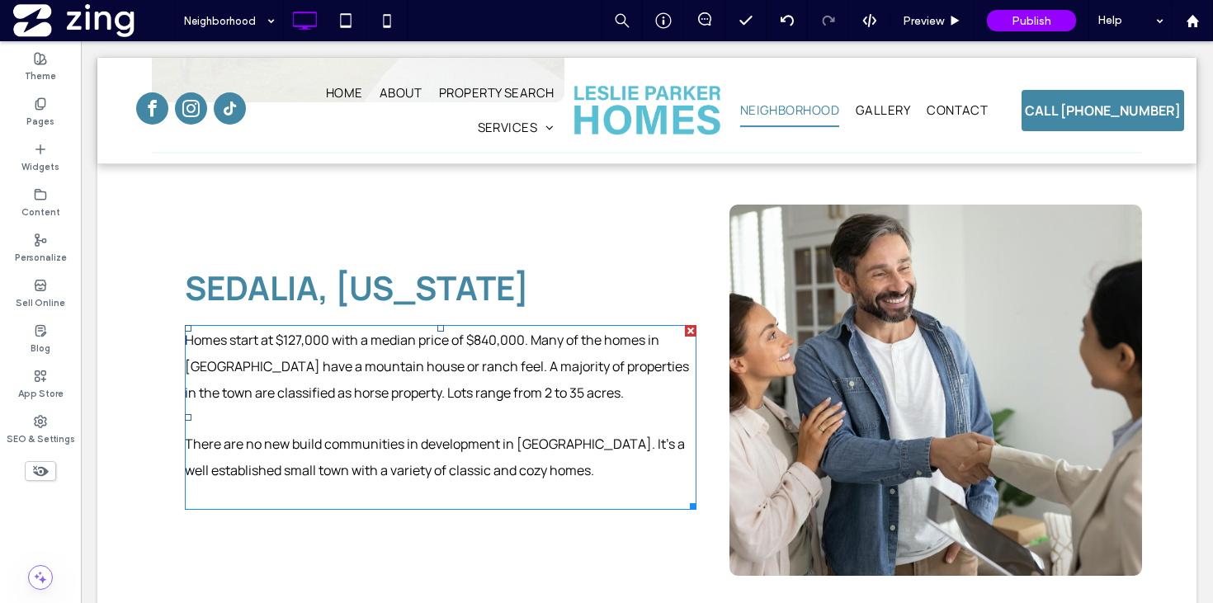
scroll to position [1783, 0]
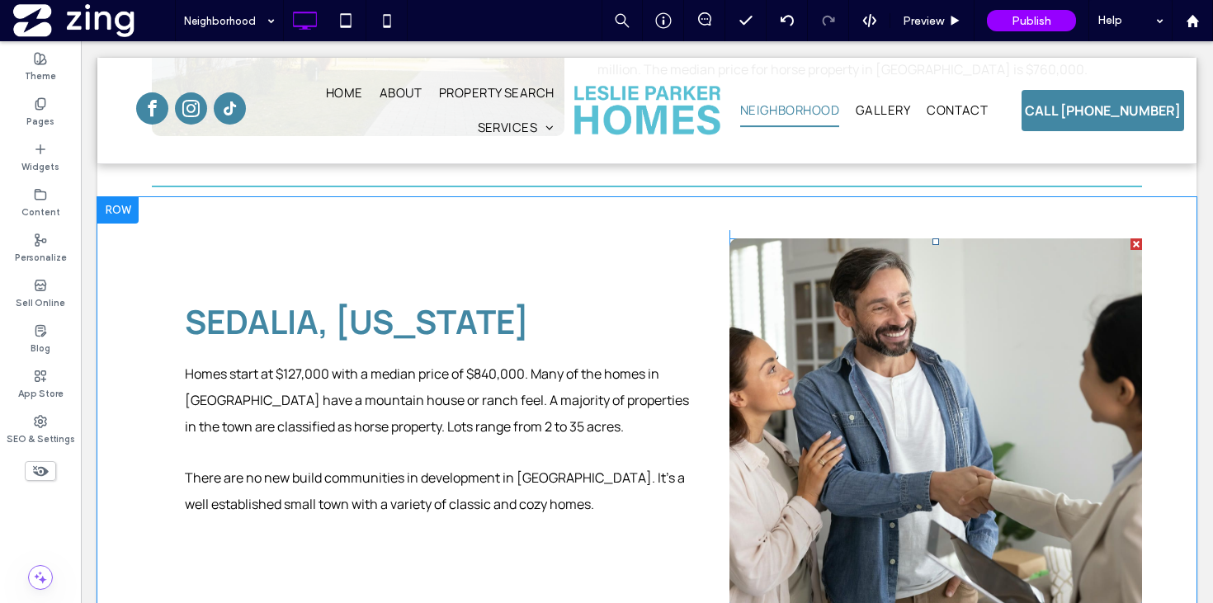
click at [906, 341] on link at bounding box center [935, 423] width 412 height 371
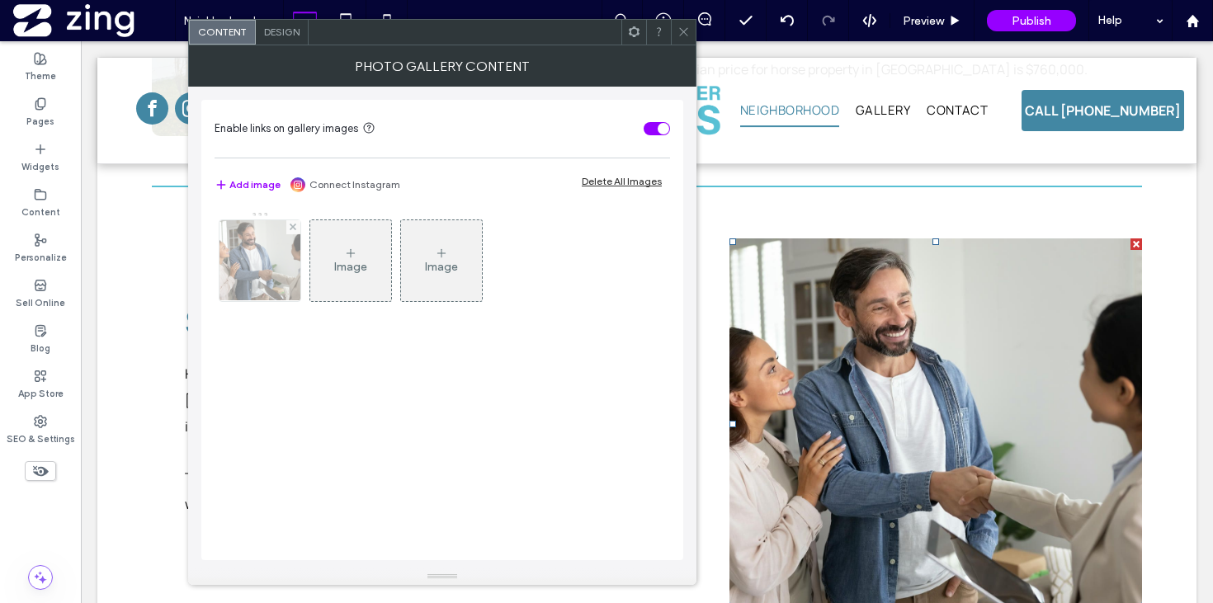
click at [260, 266] on img at bounding box center [260, 260] width 121 height 81
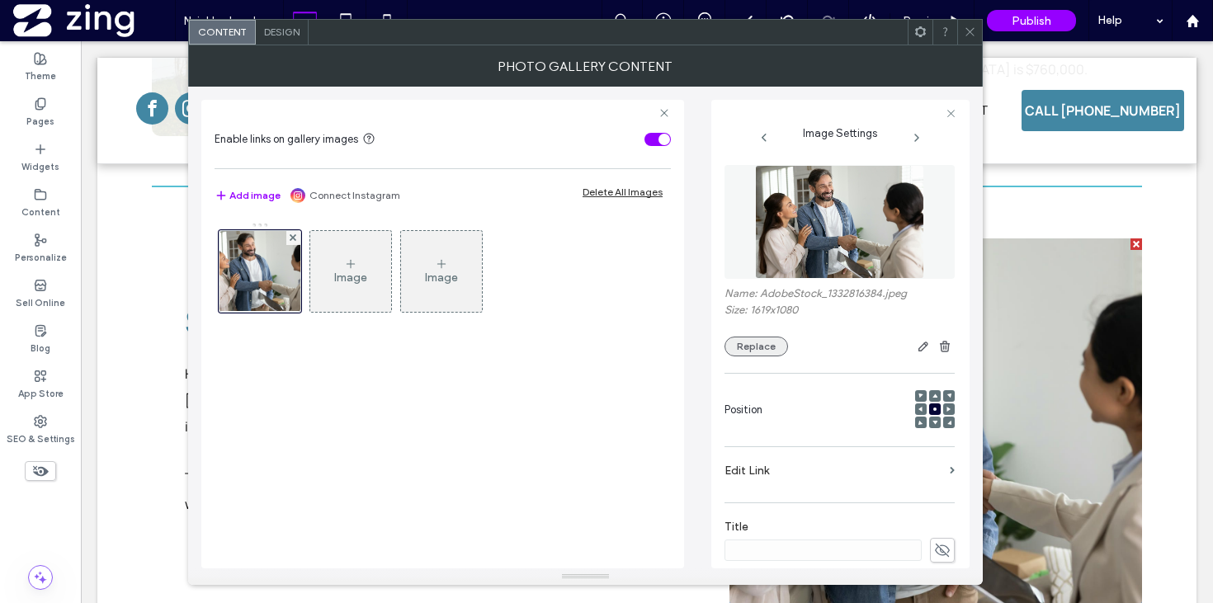
click at [739, 356] on button "Replace" at bounding box center [756, 347] width 64 height 20
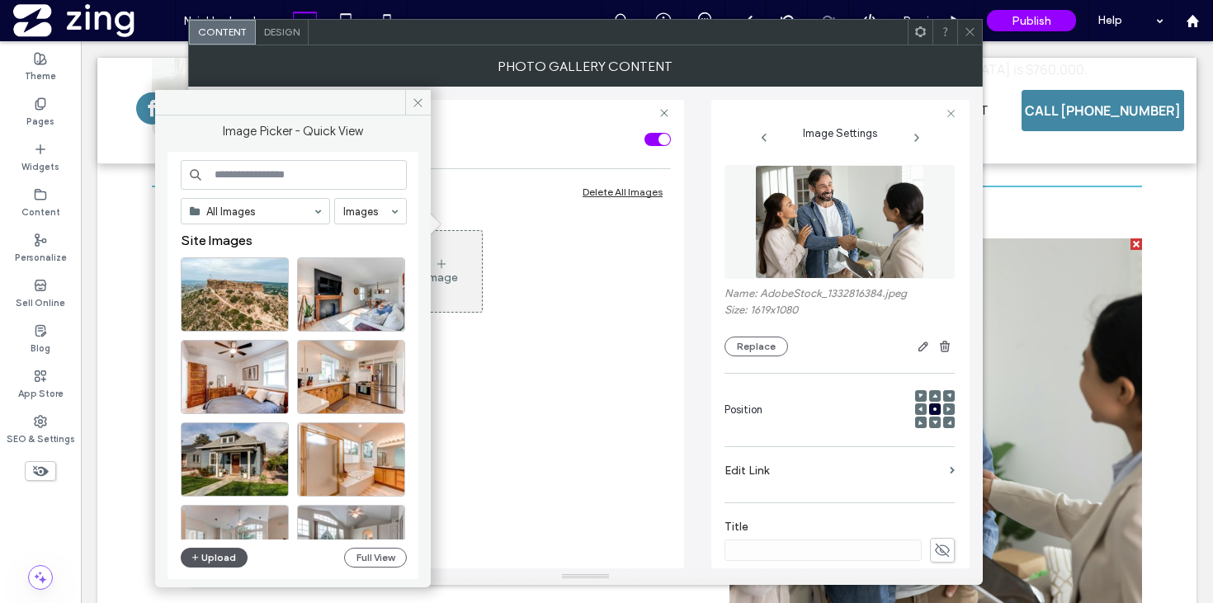
click at [191, 554] on icon "button" at bounding box center [196, 557] width 10 height 13
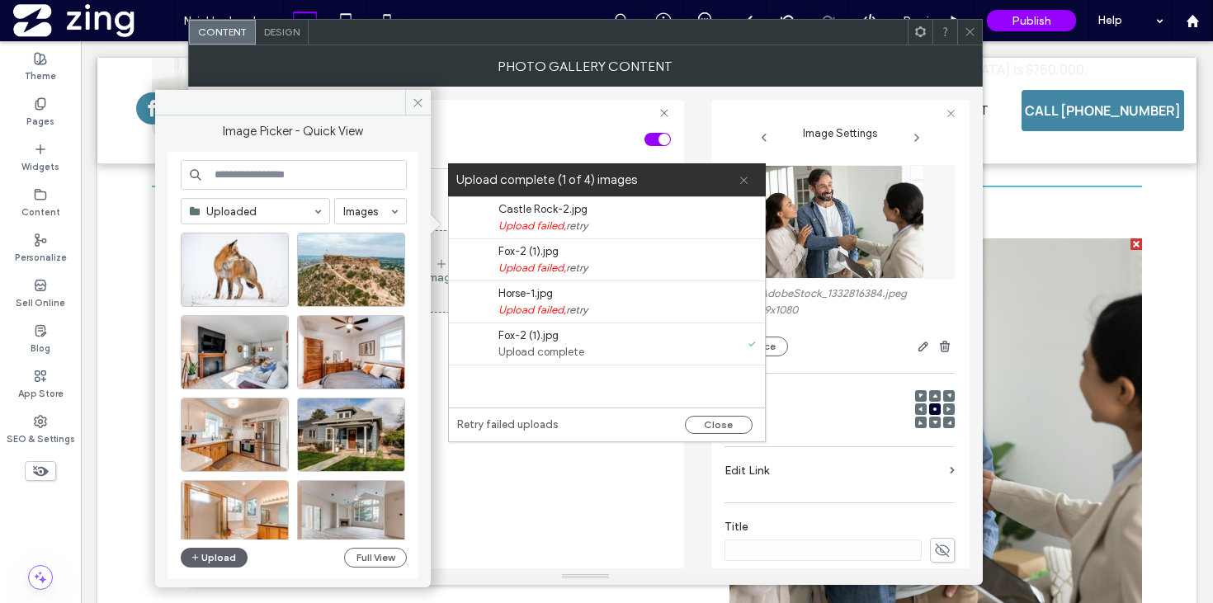
click at [738, 175] on icon at bounding box center [743, 180] width 11 height 11
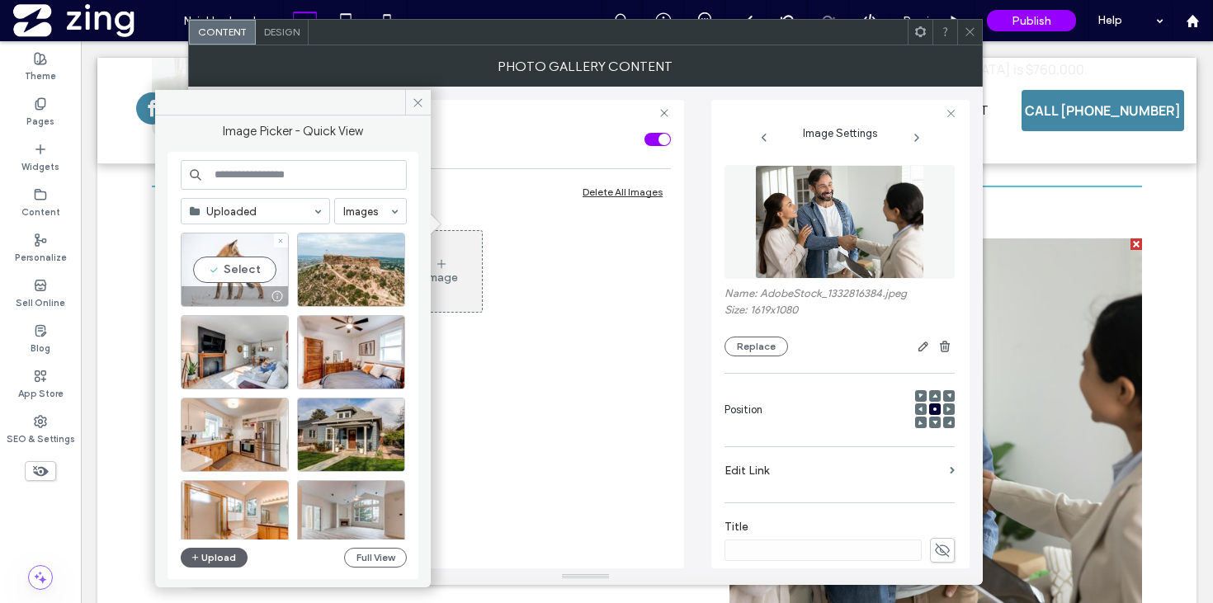
click at [246, 263] on div "Select" at bounding box center [235, 270] width 108 height 74
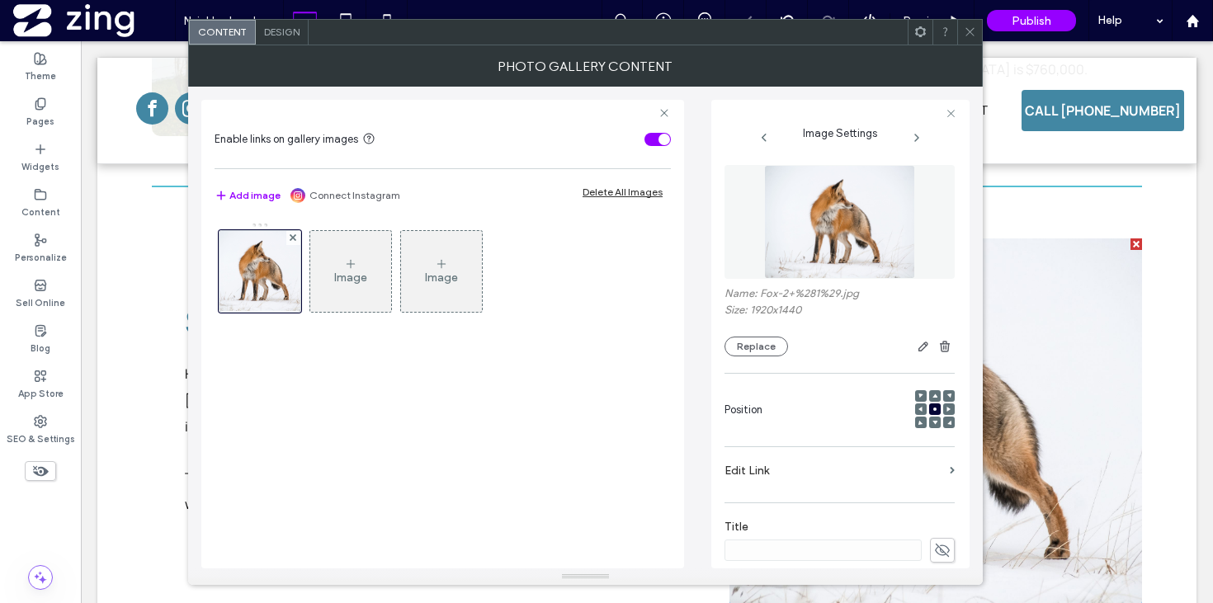
click at [971, 24] on span at bounding box center [969, 32] width 12 height 25
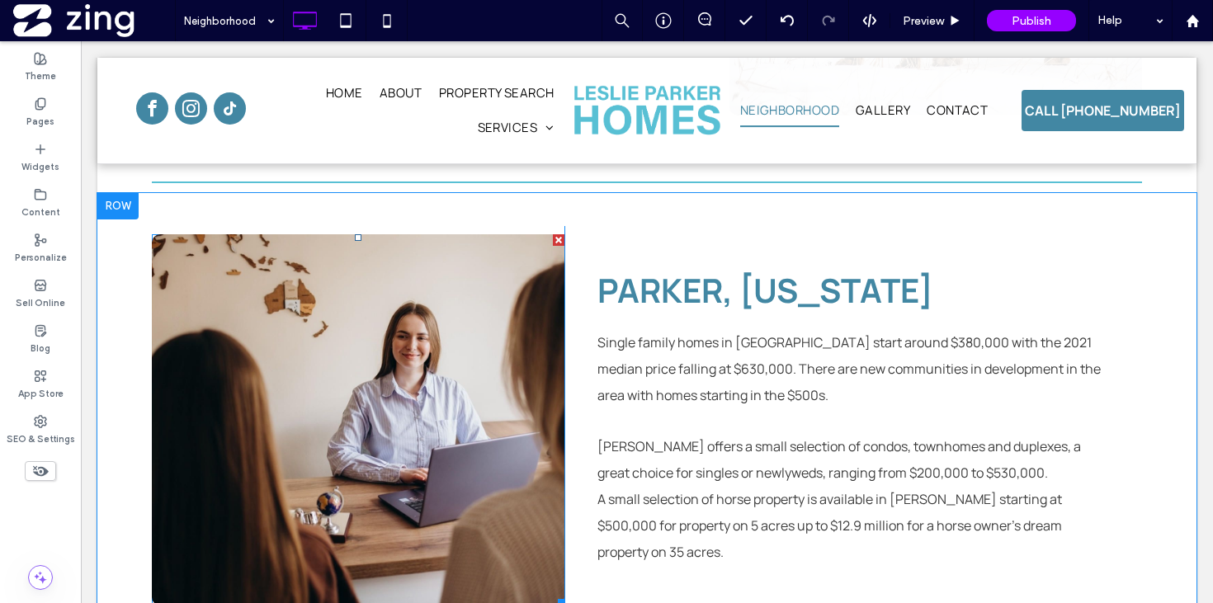
scroll to position [2311, 0]
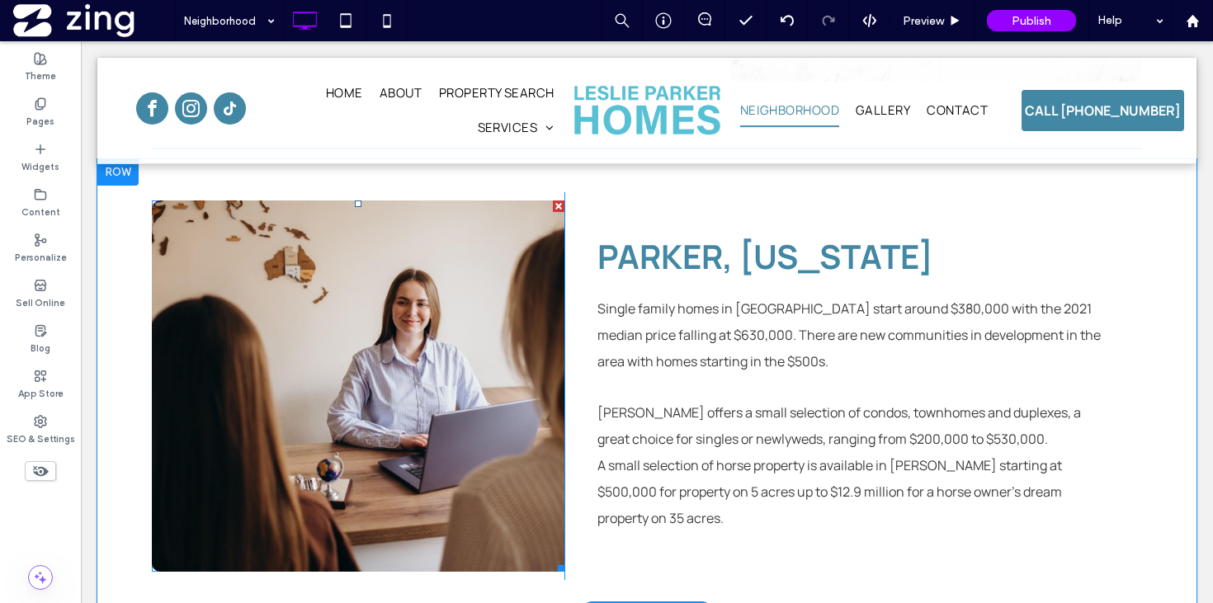
click at [424, 365] on link at bounding box center [358, 385] width 412 height 371
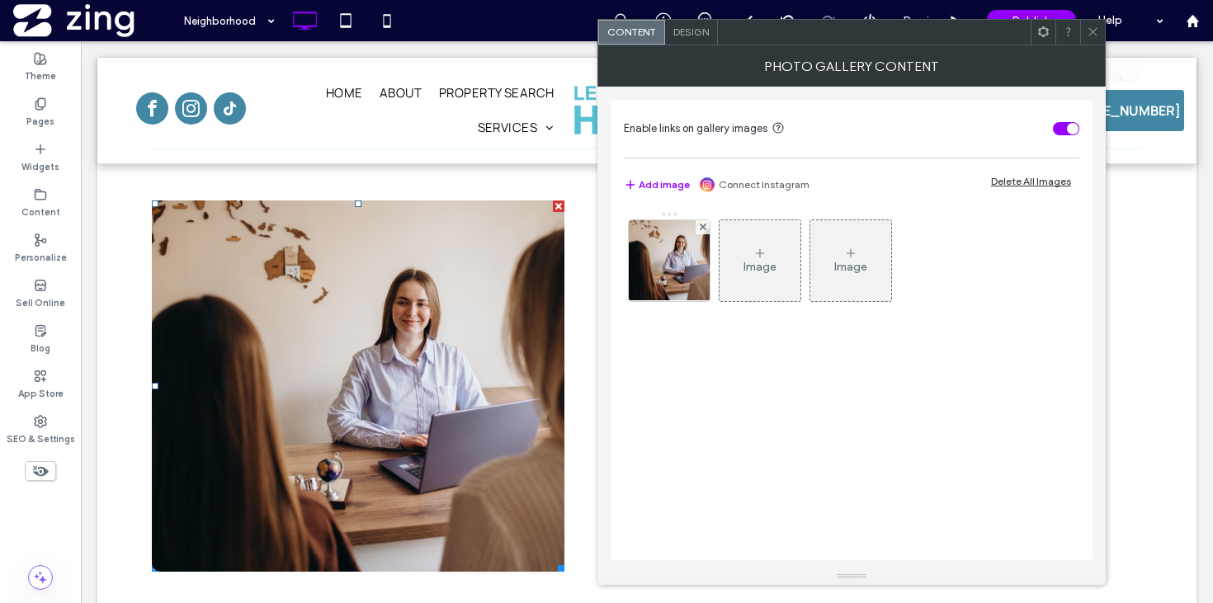
click at [1096, 34] on icon at bounding box center [1092, 32] width 12 height 12
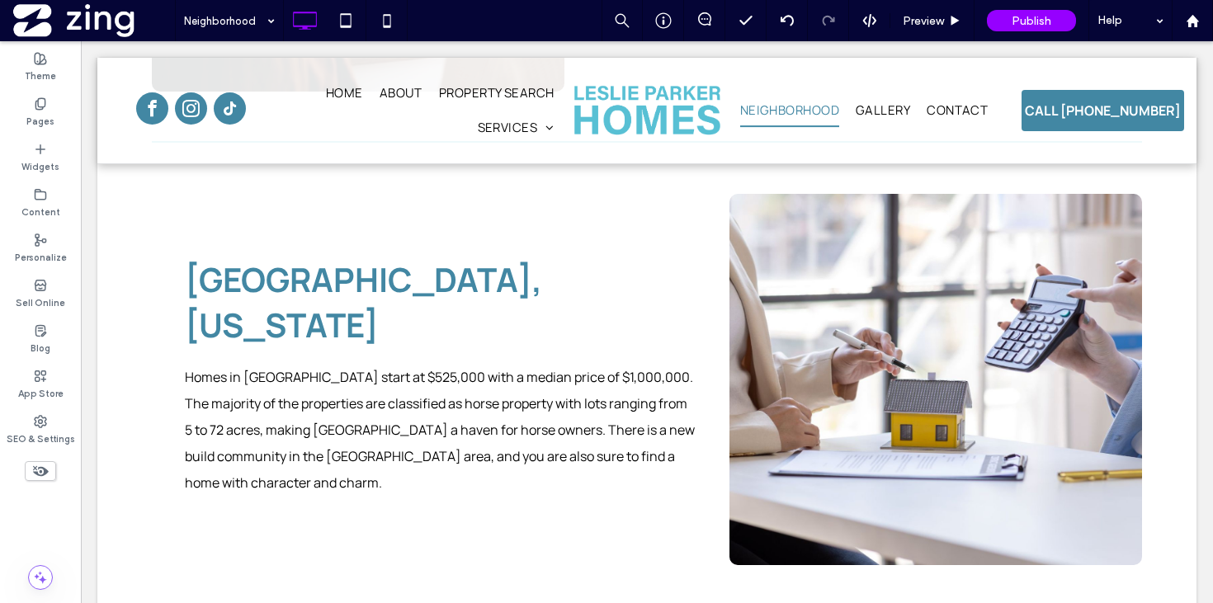
scroll to position [2792, 0]
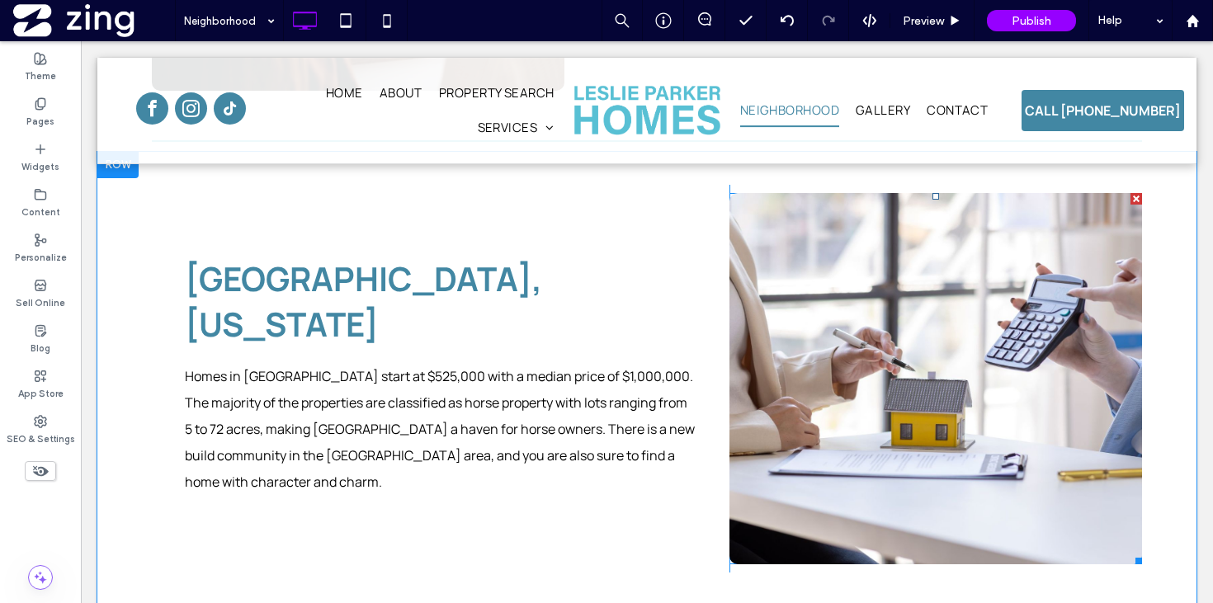
click at [857, 369] on link at bounding box center [935, 378] width 412 height 371
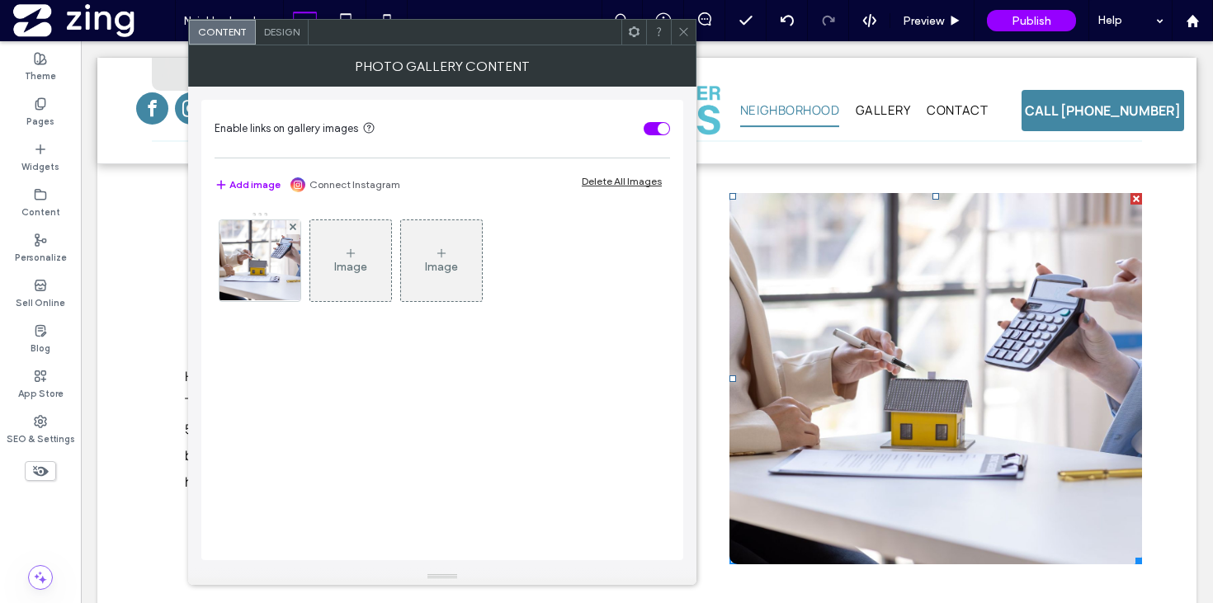
click at [281, 284] on img at bounding box center [260, 260] width 140 height 81
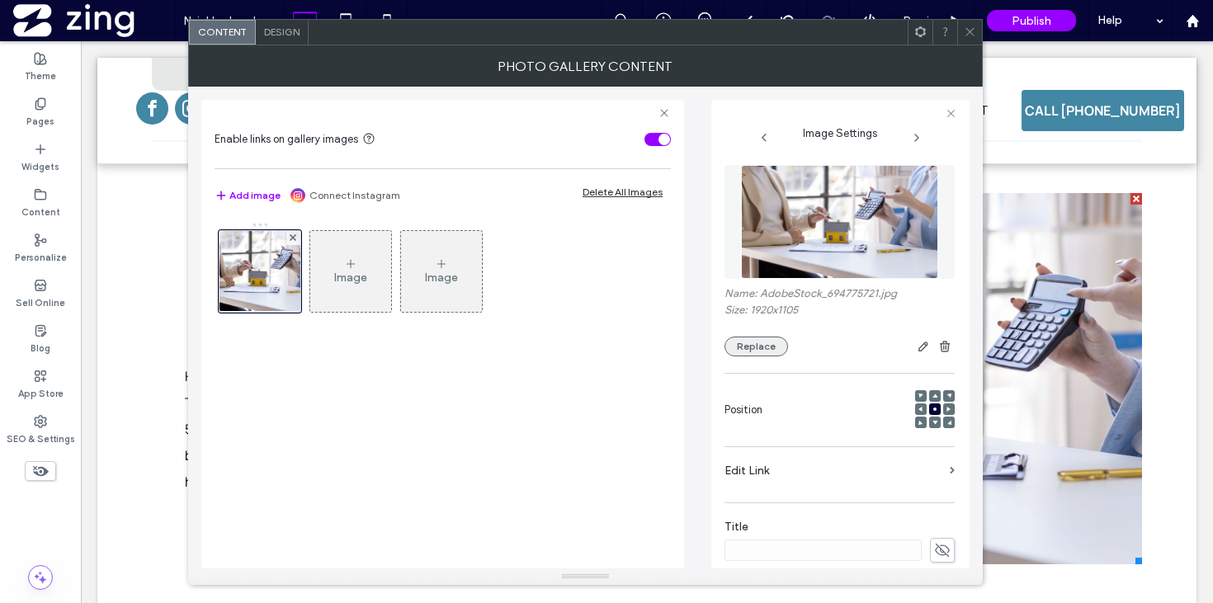
click at [742, 348] on button "Replace" at bounding box center [756, 347] width 64 height 20
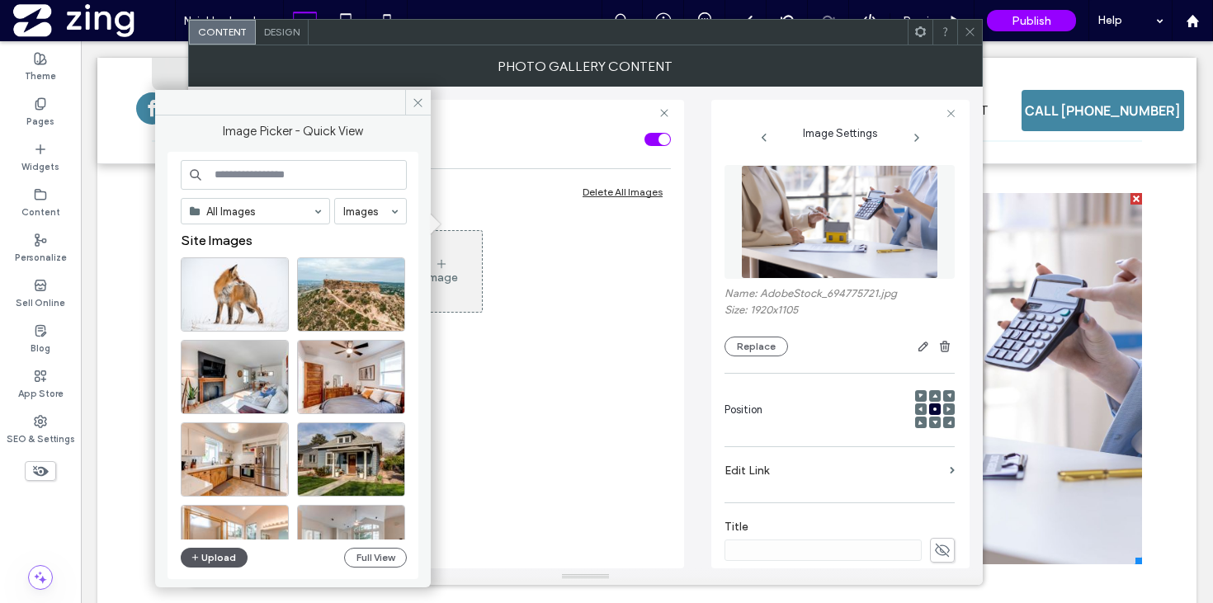
click at [191, 553] on icon "button" at bounding box center [196, 557] width 10 height 13
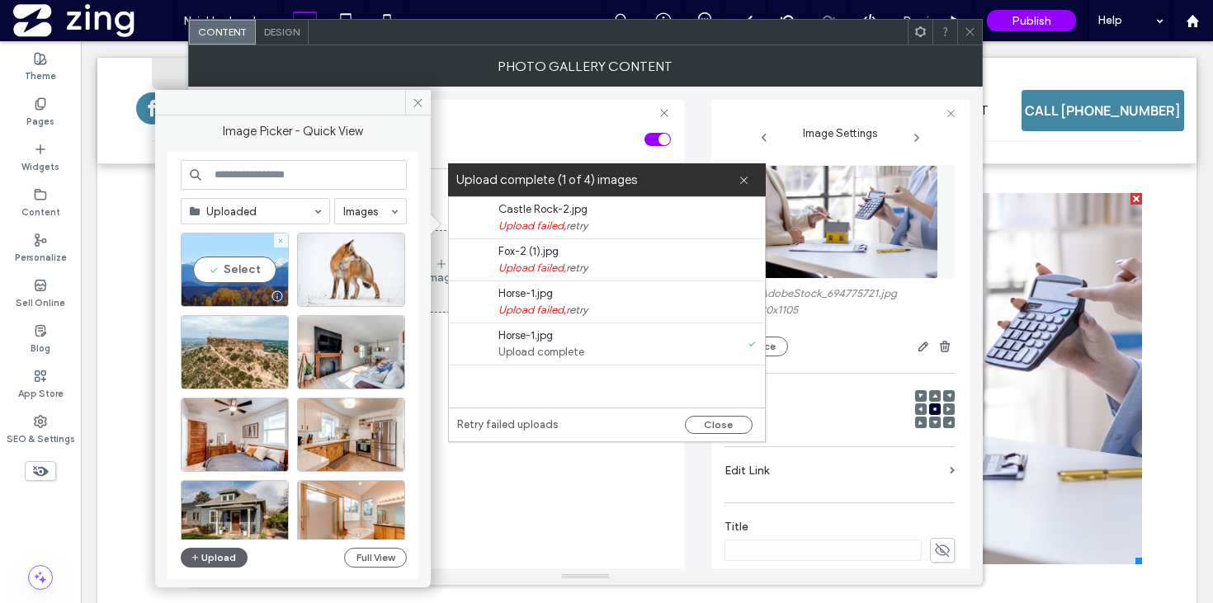
click at [236, 269] on div "Select" at bounding box center [235, 270] width 108 height 74
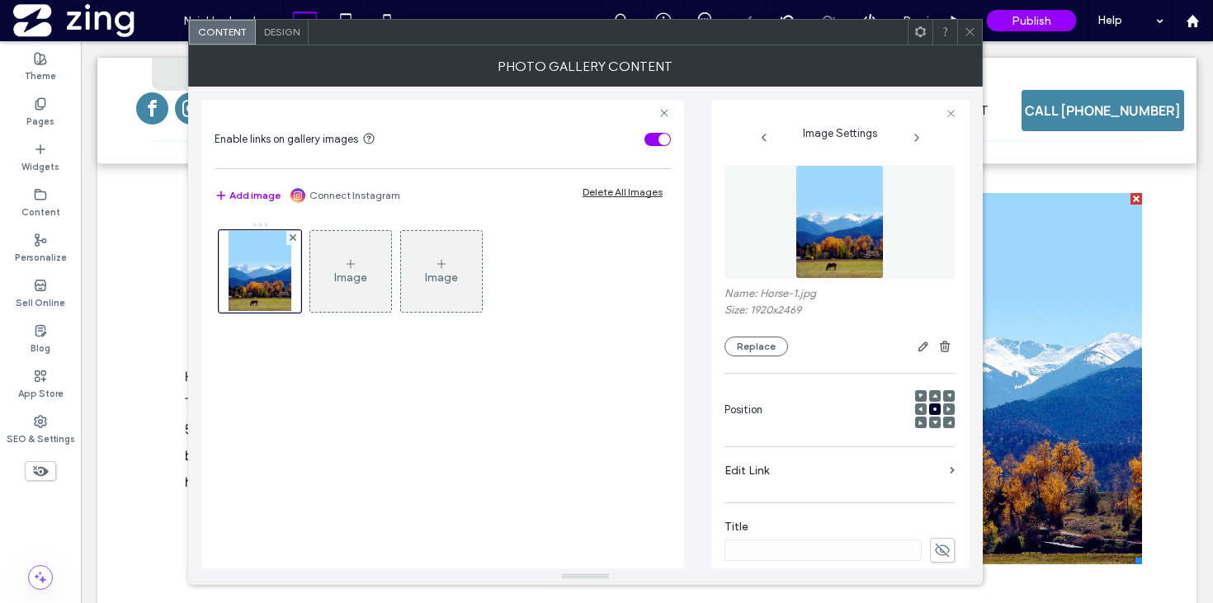
drag, startPoint x: 965, startPoint y: 31, endPoint x: 445, endPoint y: 454, distance: 670.8
click at [965, 31] on icon at bounding box center [969, 32] width 12 height 12
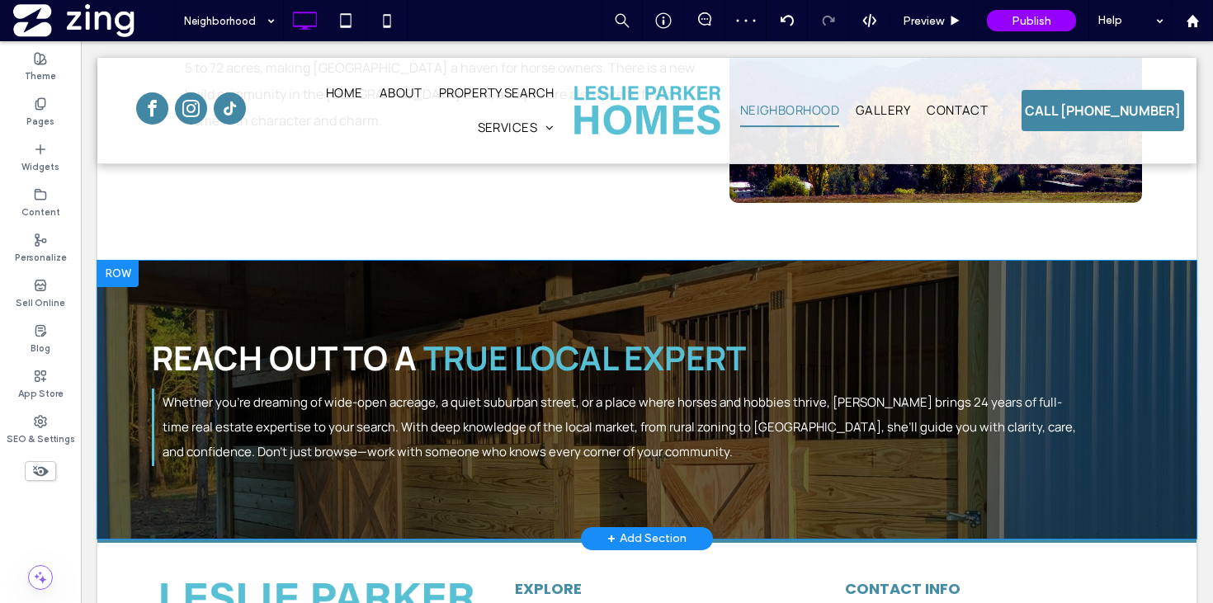
scroll to position [3098, 0]
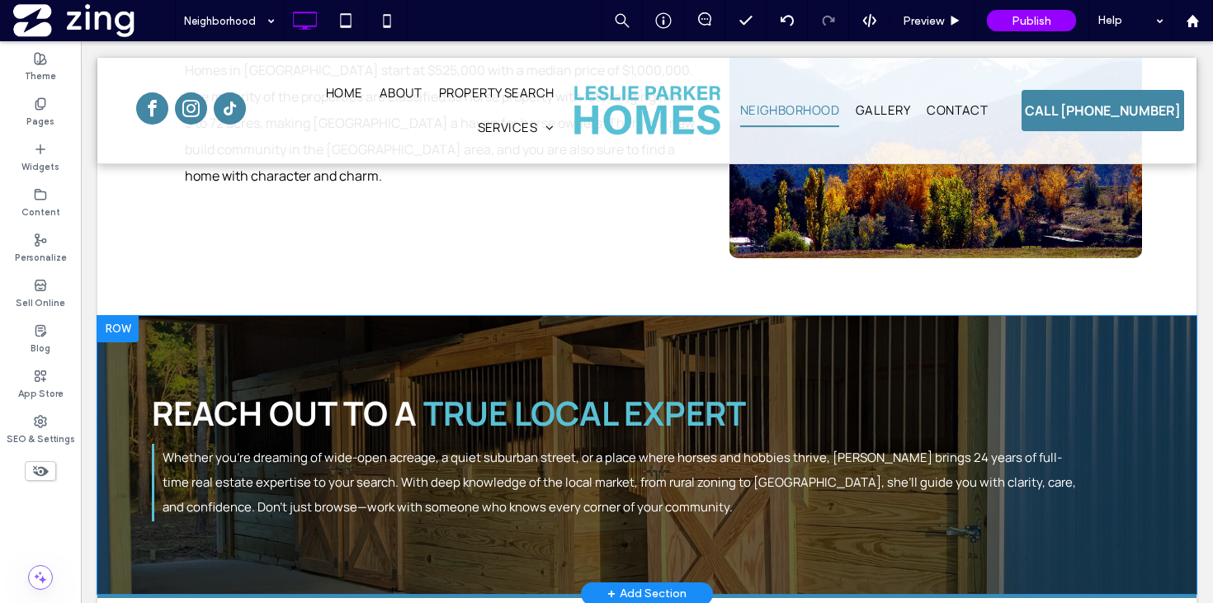
click at [530, 316] on div "Reach Out to a True Local Expert Whether you're dreaming of wide-open acreage, …" at bounding box center [646, 455] width 1099 height 278
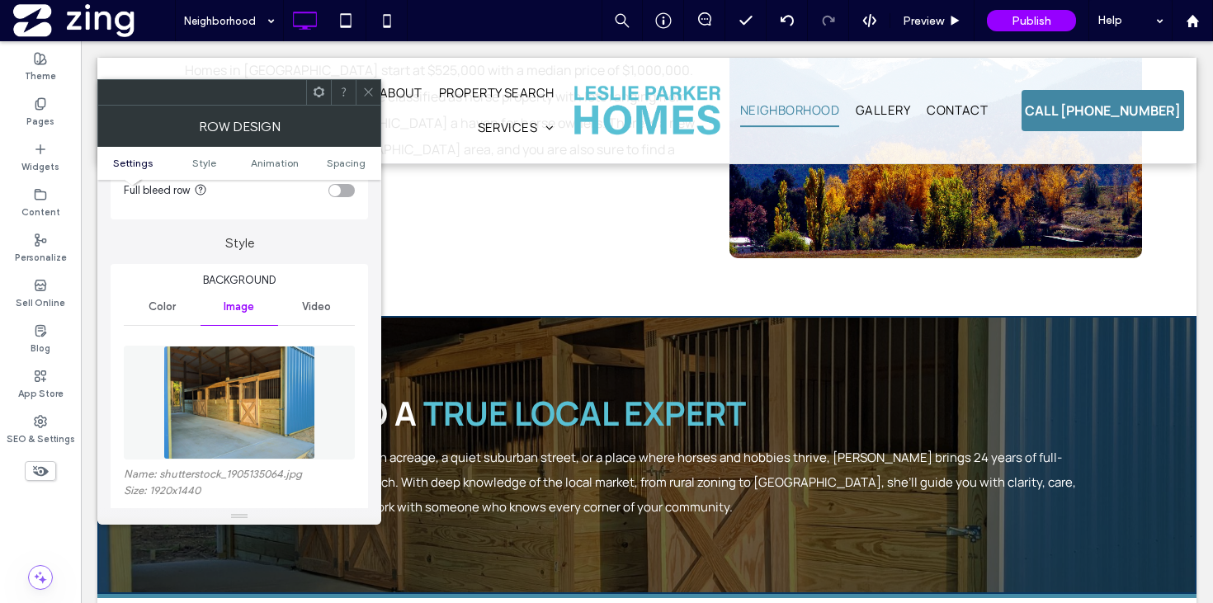
scroll to position [255, 0]
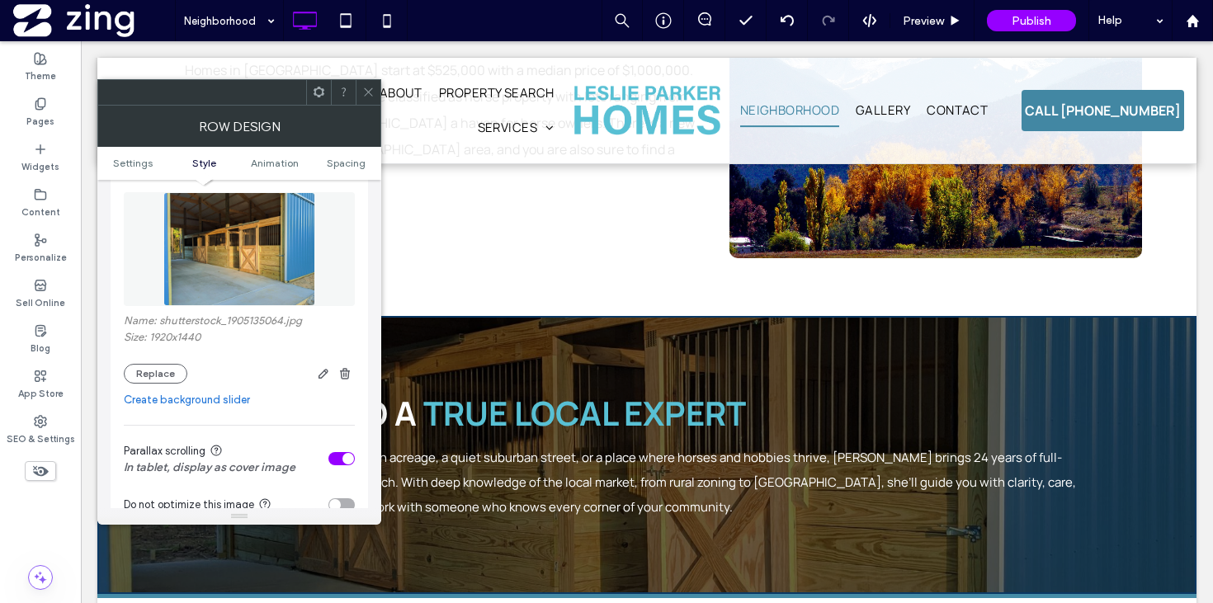
click at [167, 364] on div "Name: shutterstock_1905135064.jpg Size: 1920x1440 Replace" at bounding box center [239, 348] width 231 height 69
click at [168, 383] on button "Replace" at bounding box center [156, 374] width 64 height 20
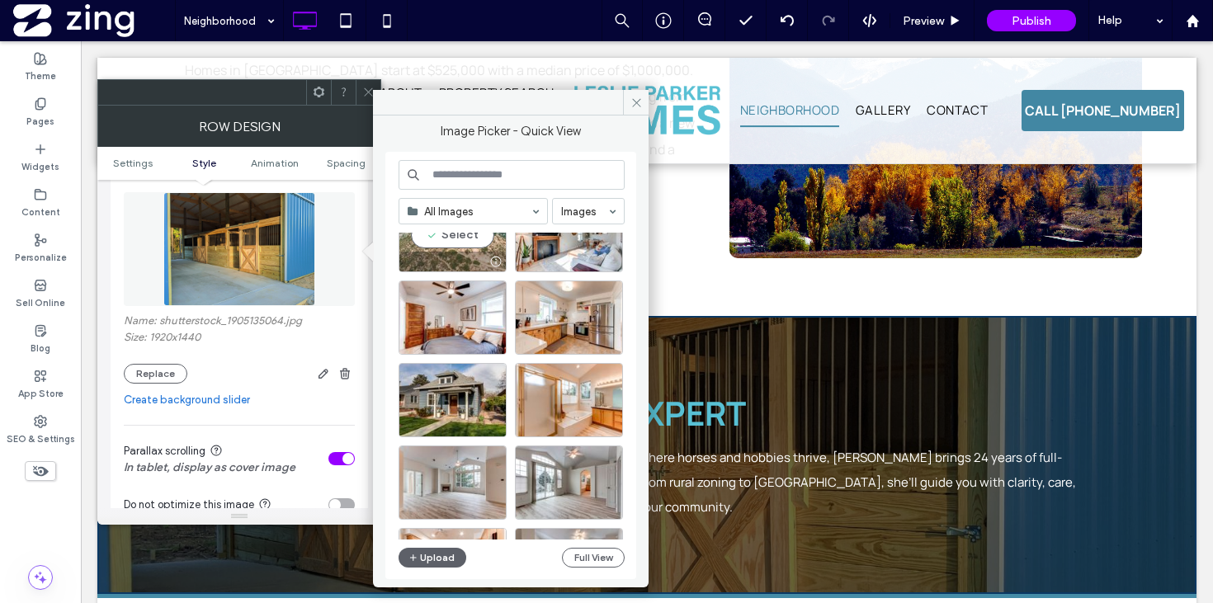
scroll to position [144, 0]
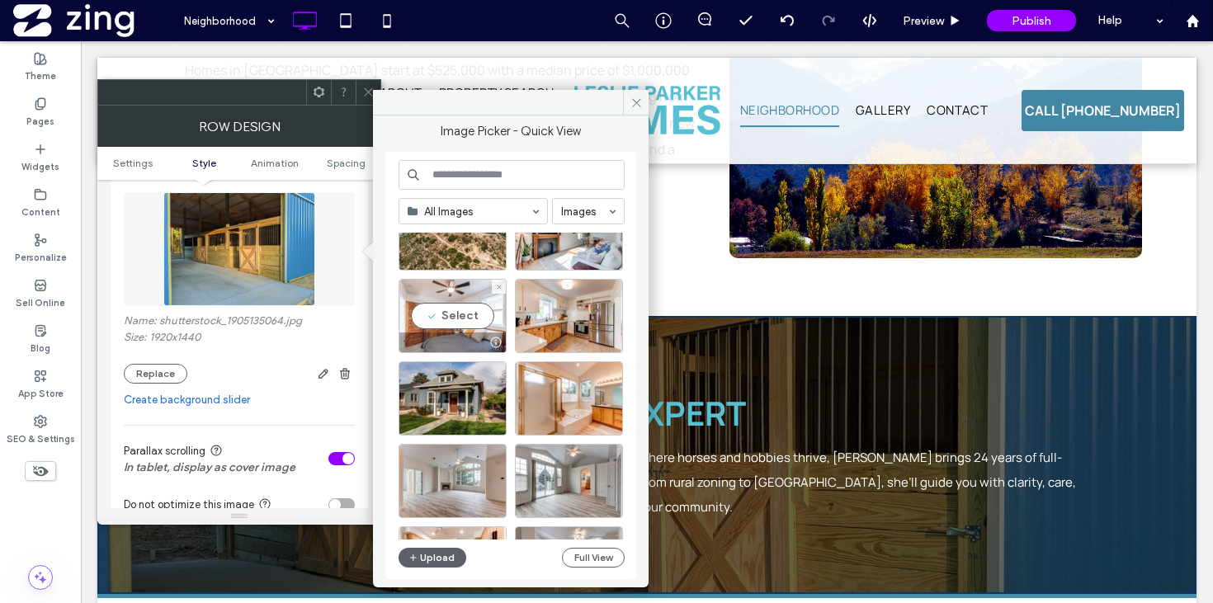
click at [469, 320] on div "Select" at bounding box center [452, 316] width 108 height 74
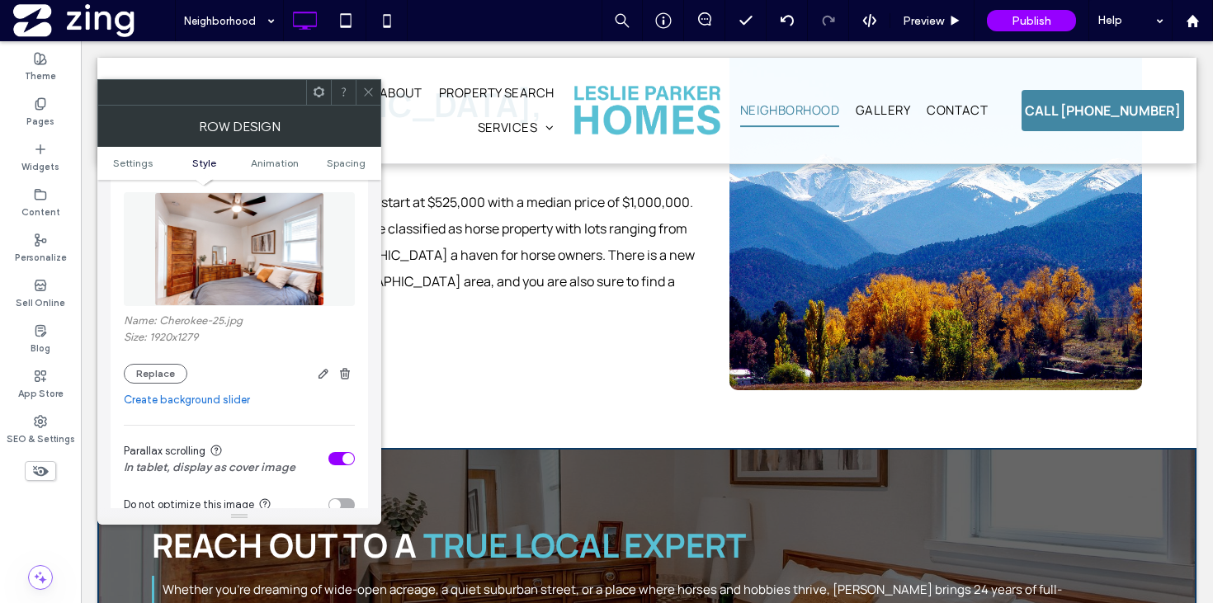
scroll to position [2957, 0]
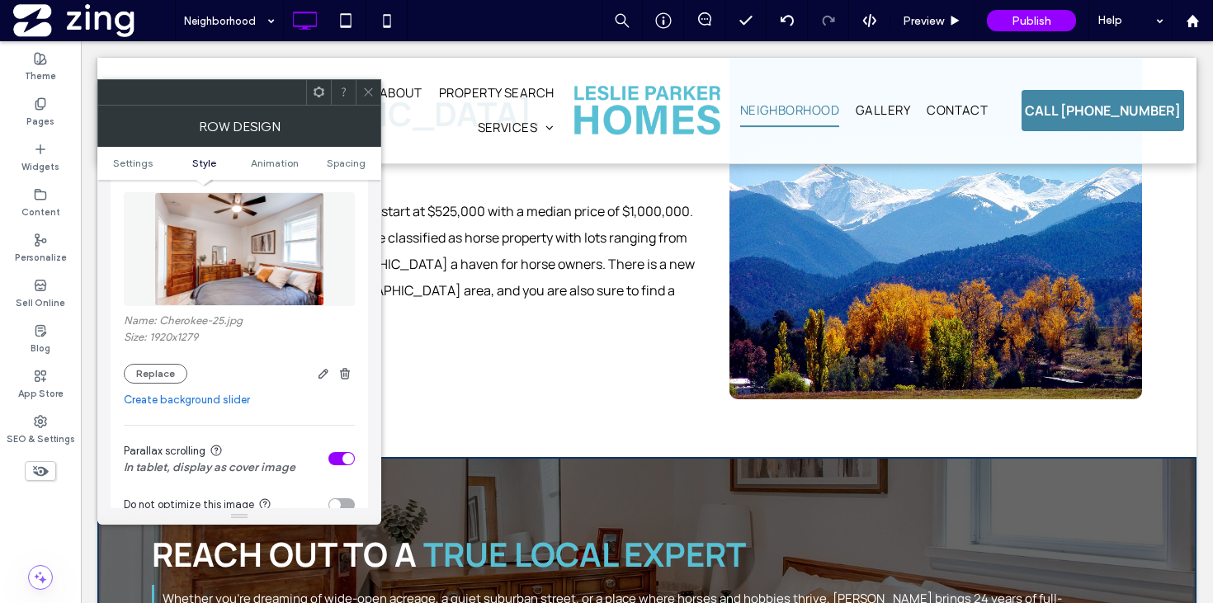
click at [338, 461] on div "toggle" at bounding box center [341, 458] width 26 height 13
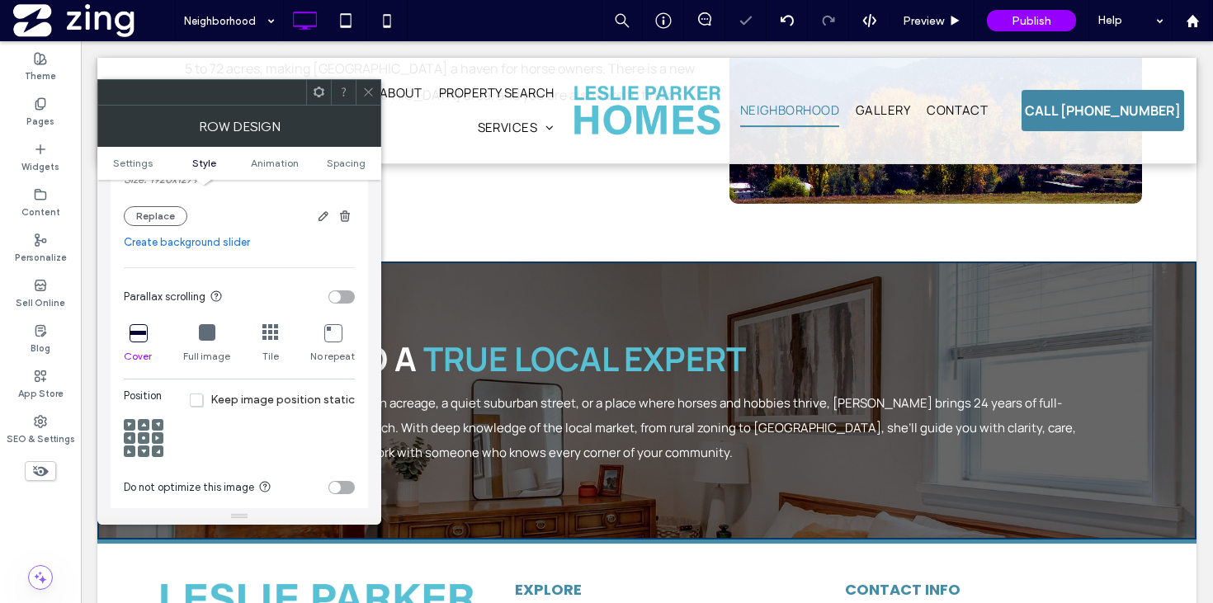
scroll to position [457, 0]
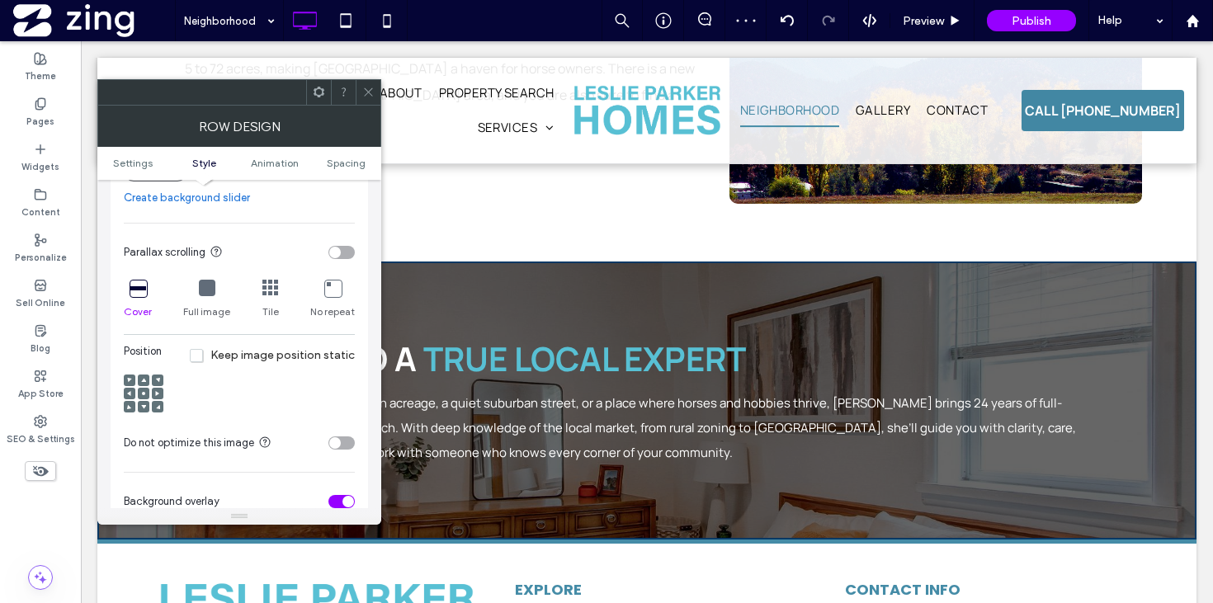
click at [140, 397] on div at bounding box center [144, 394] width 12 height 12
click at [145, 396] on icon at bounding box center [143, 393] width 5 height 5
click at [145, 409] on icon at bounding box center [143, 406] width 5 height 5
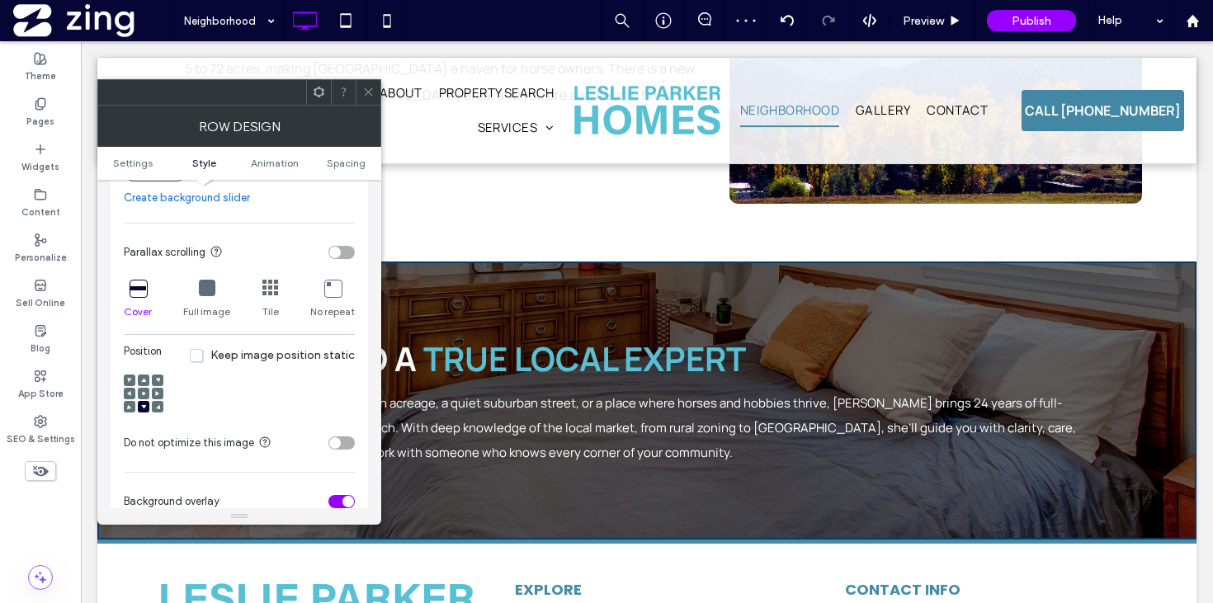
click at [362, 95] on icon at bounding box center [368, 92] width 12 height 12
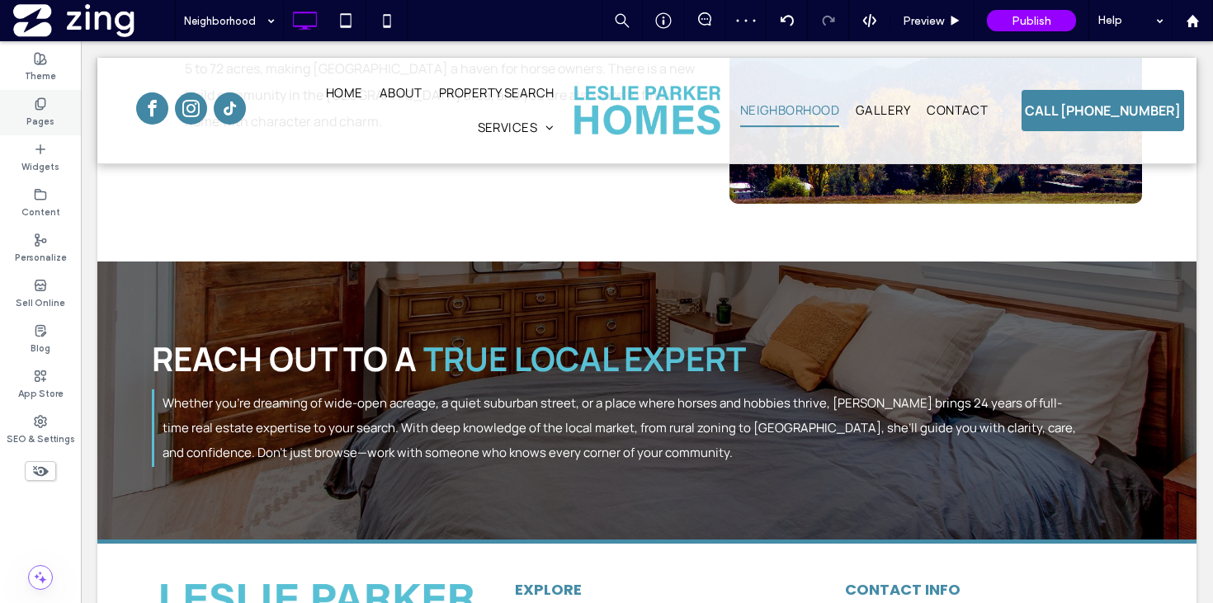
click at [45, 116] on label "Pages" at bounding box center [40, 120] width 28 height 18
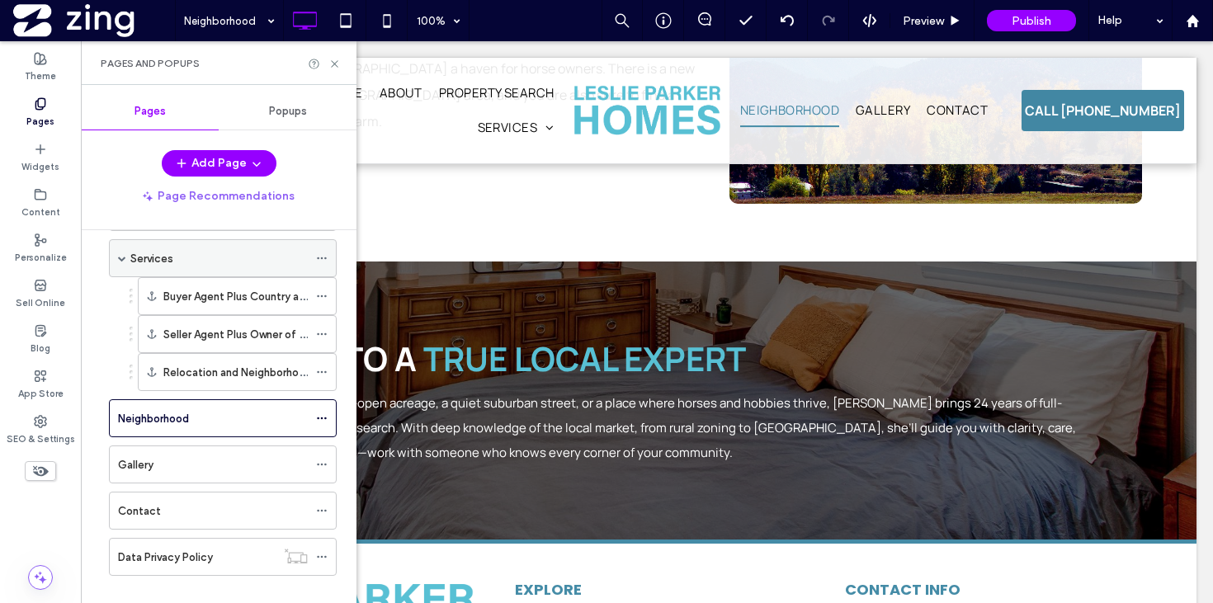
scroll to position [180, 0]
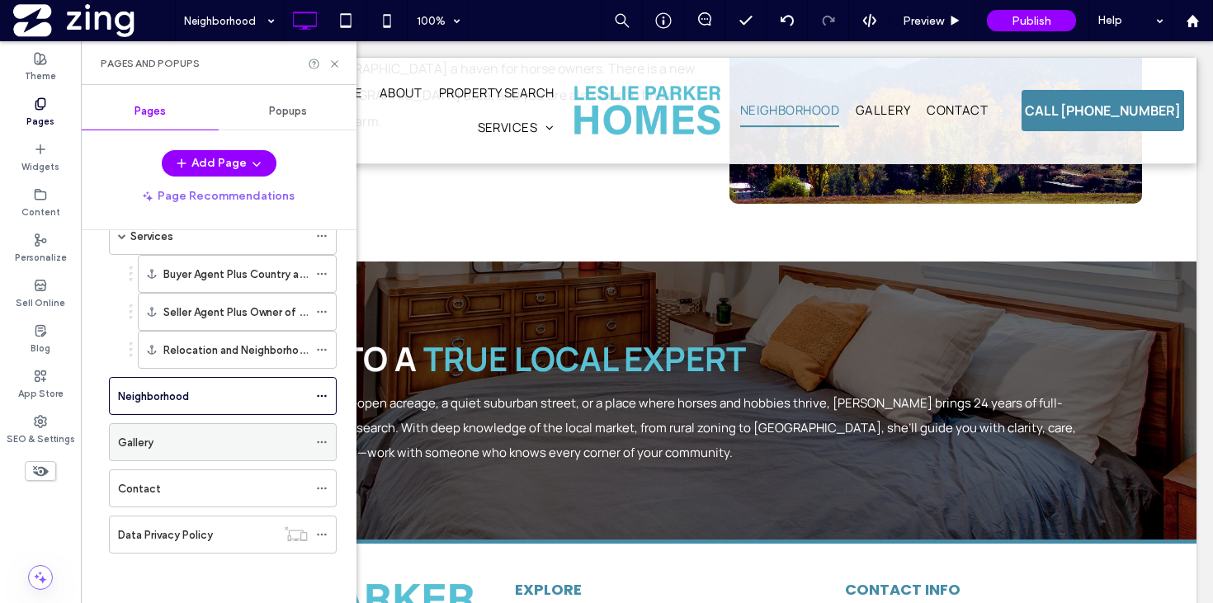
click at [209, 440] on div "Gallery" at bounding box center [213, 442] width 190 height 17
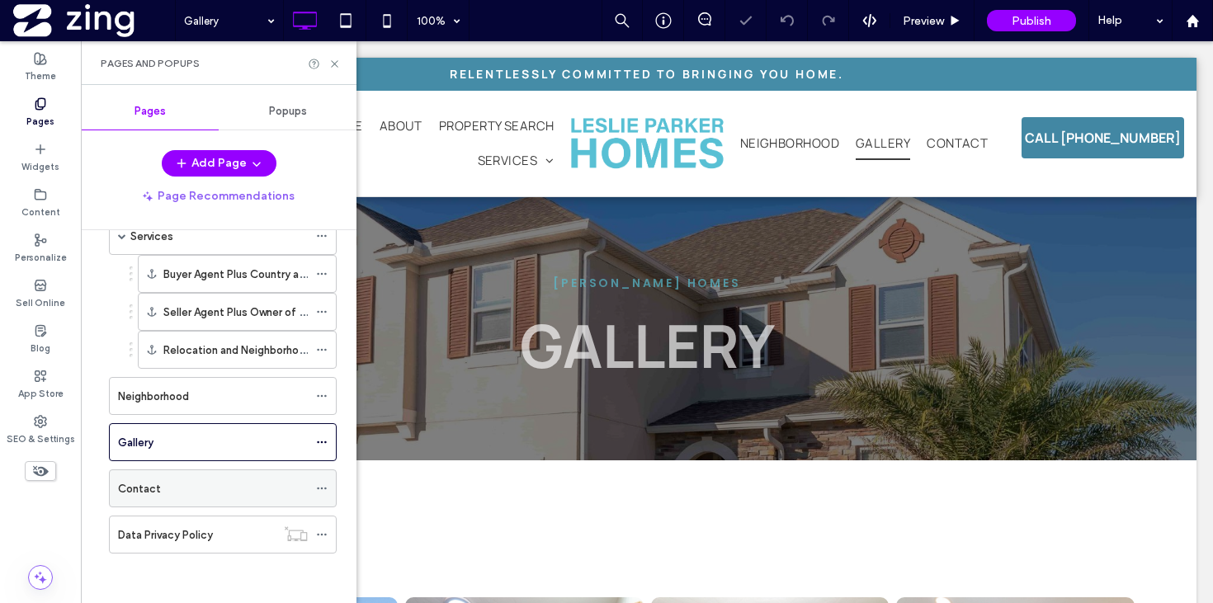
click at [212, 482] on div "Contact" at bounding box center [213, 488] width 190 height 17
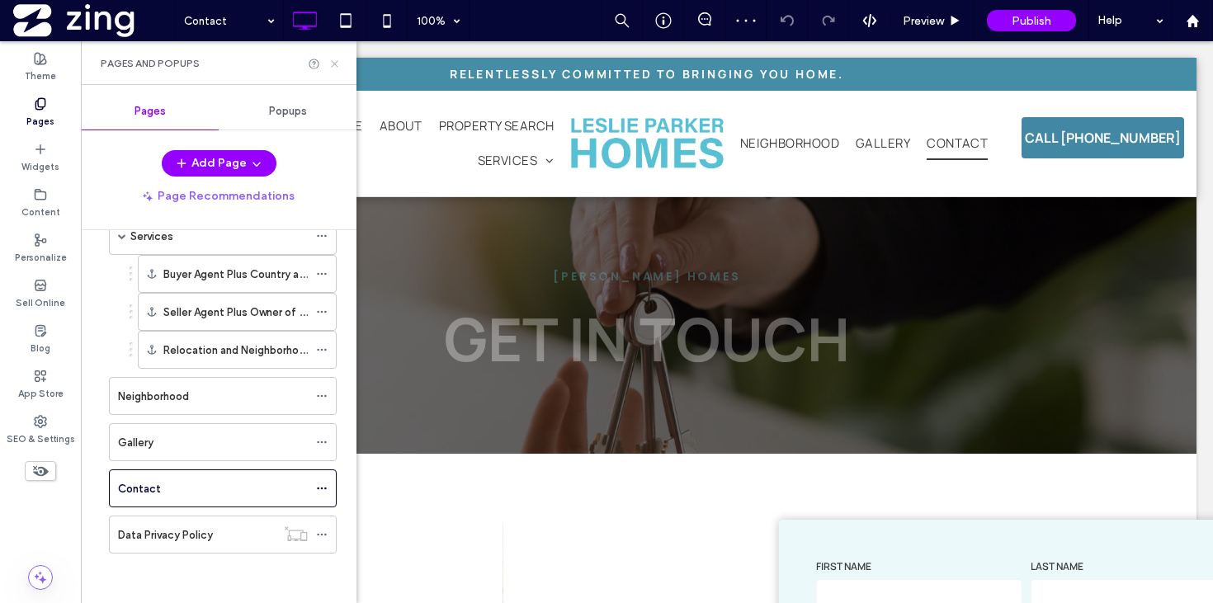
click at [332, 62] on icon at bounding box center [334, 64] width 12 height 12
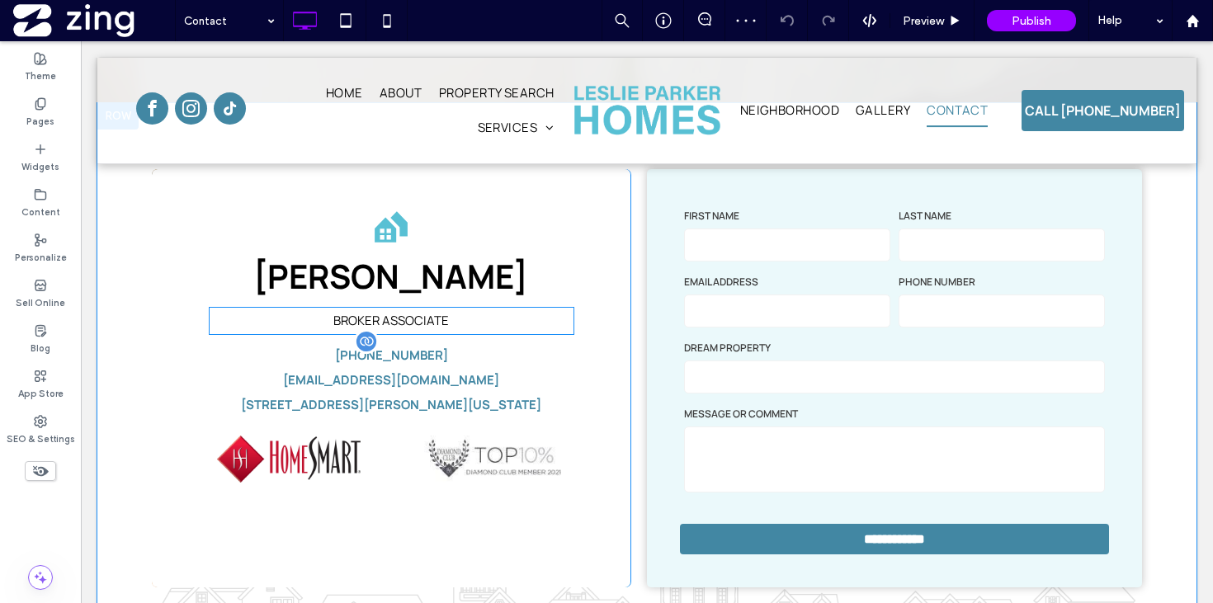
scroll to position [431, 0]
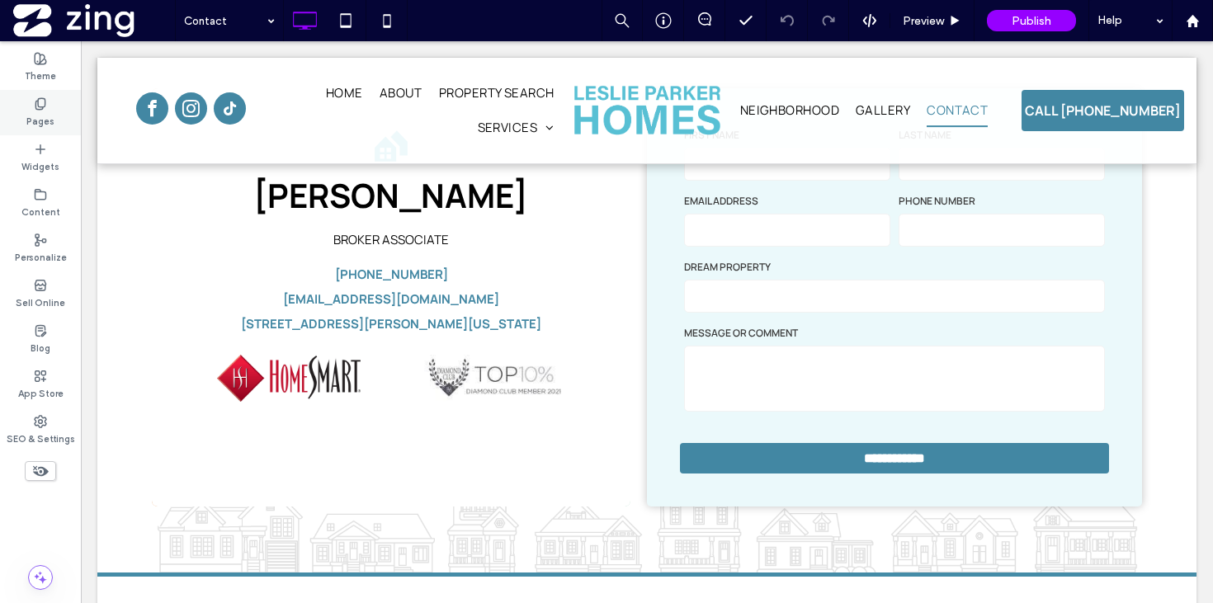
click at [67, 115] on div "Pages" at bounding box center [40, 112] width 81 height 45
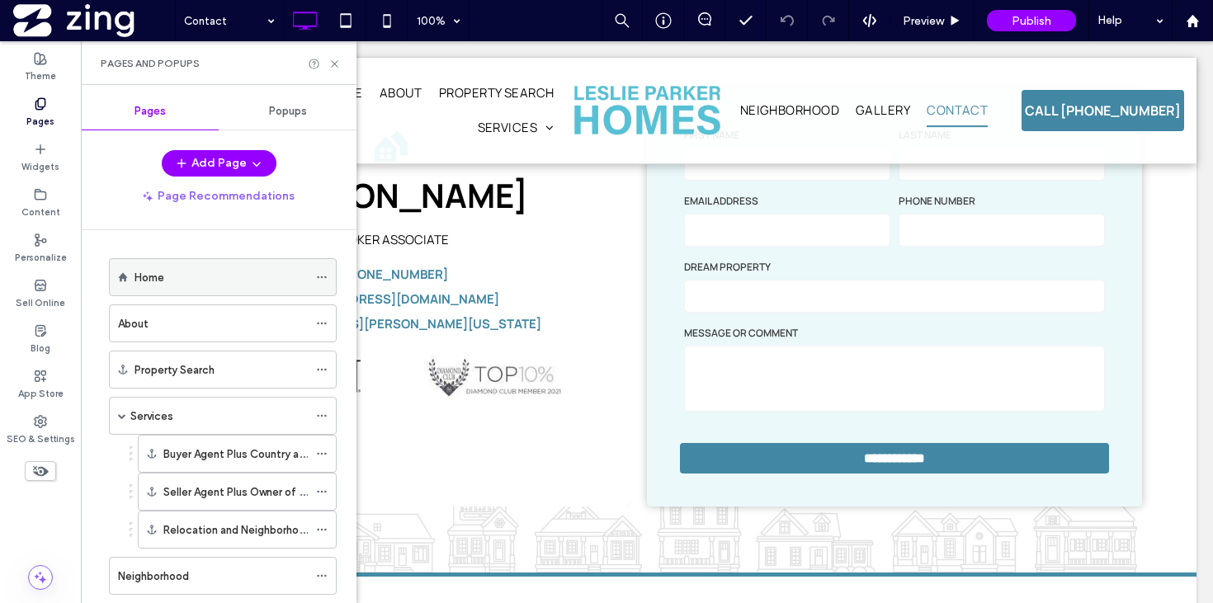
click at [244, 289] on div "Home" at bounding box center [220, 277] width 173 height 36
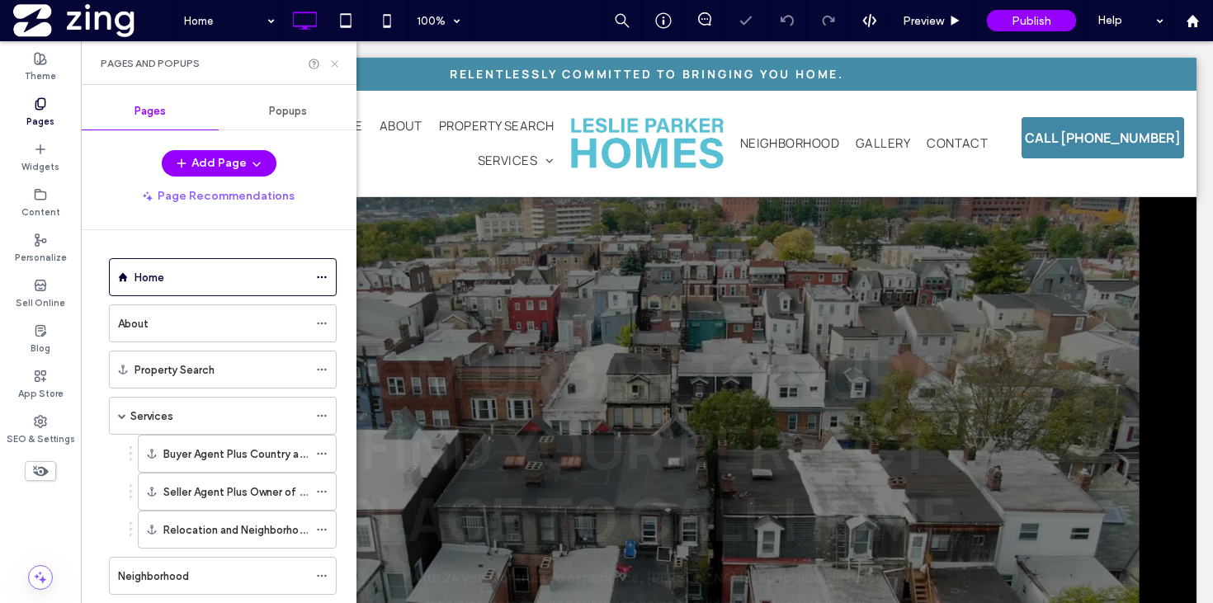
click at [332, 63] on icon at bounding box center [334, 64] width 12 height 12
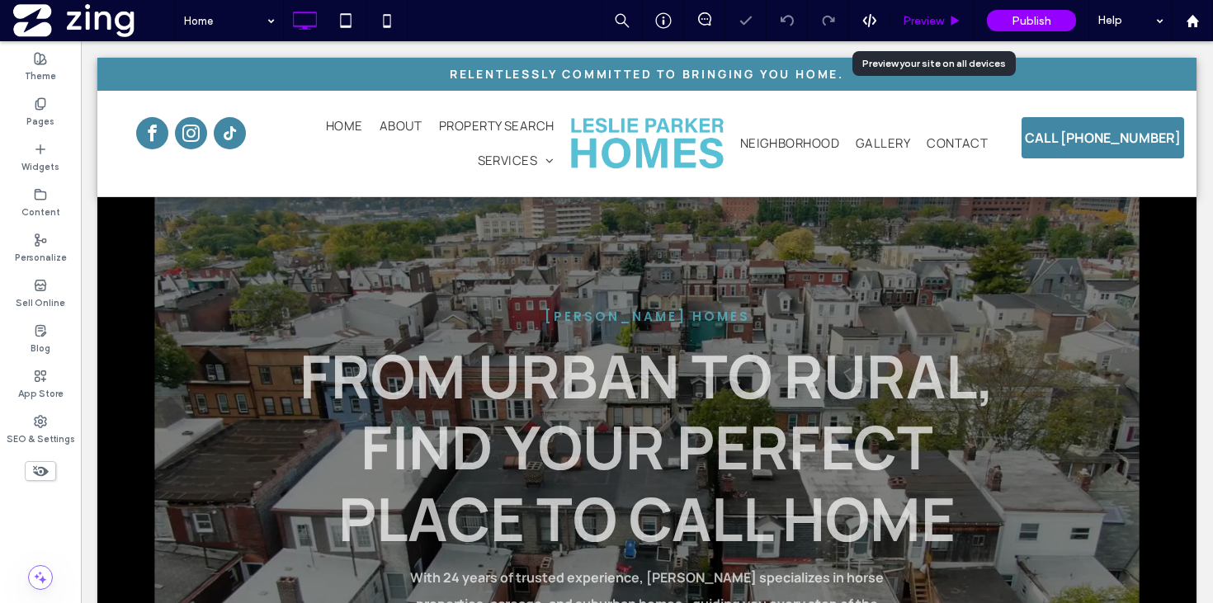
click at [942, 21] on span "Preview" at bounding box center [922, 21] width 41 height 14
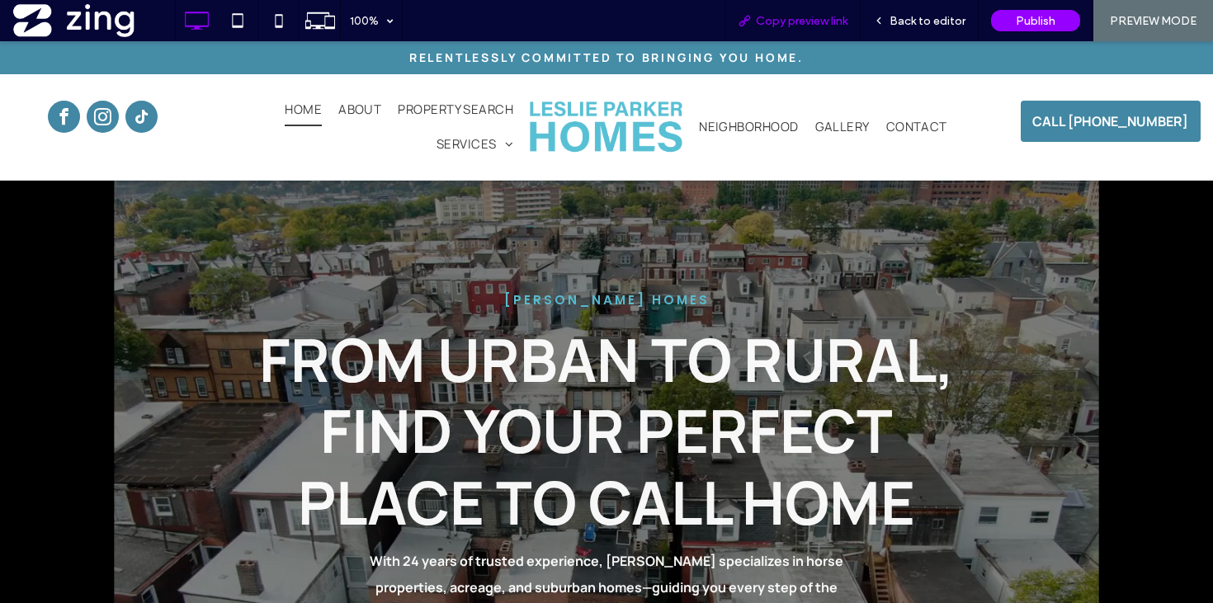
click at [803, 21] on span "Copy preview link" at bounding box center [802, 21] width 92 height 14
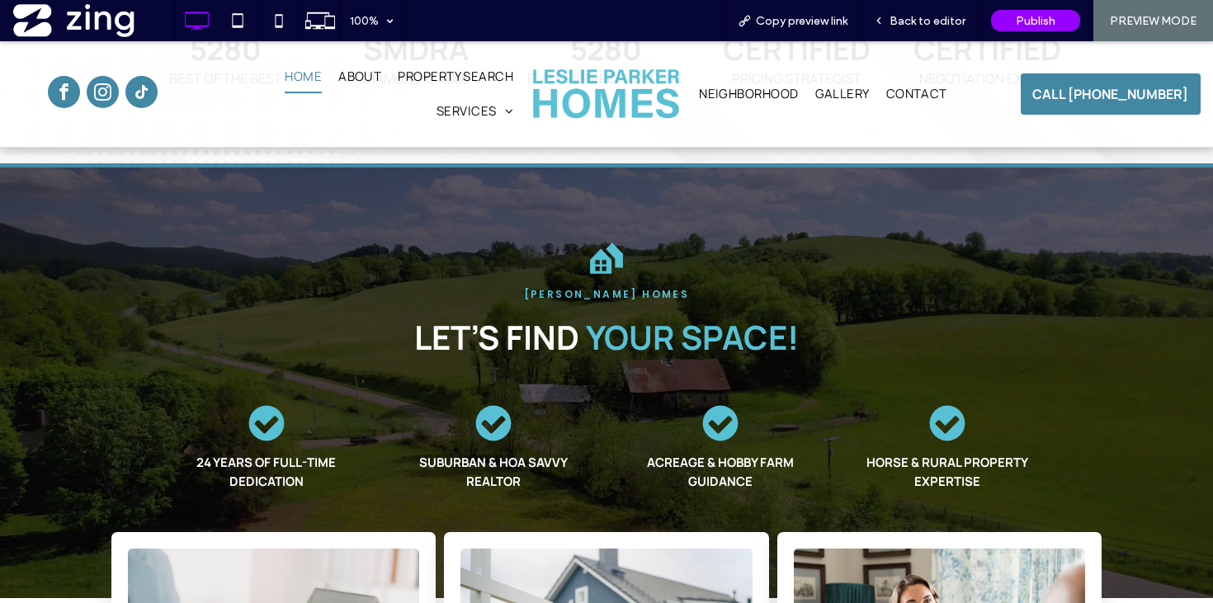
scroll to position [1429, 0]
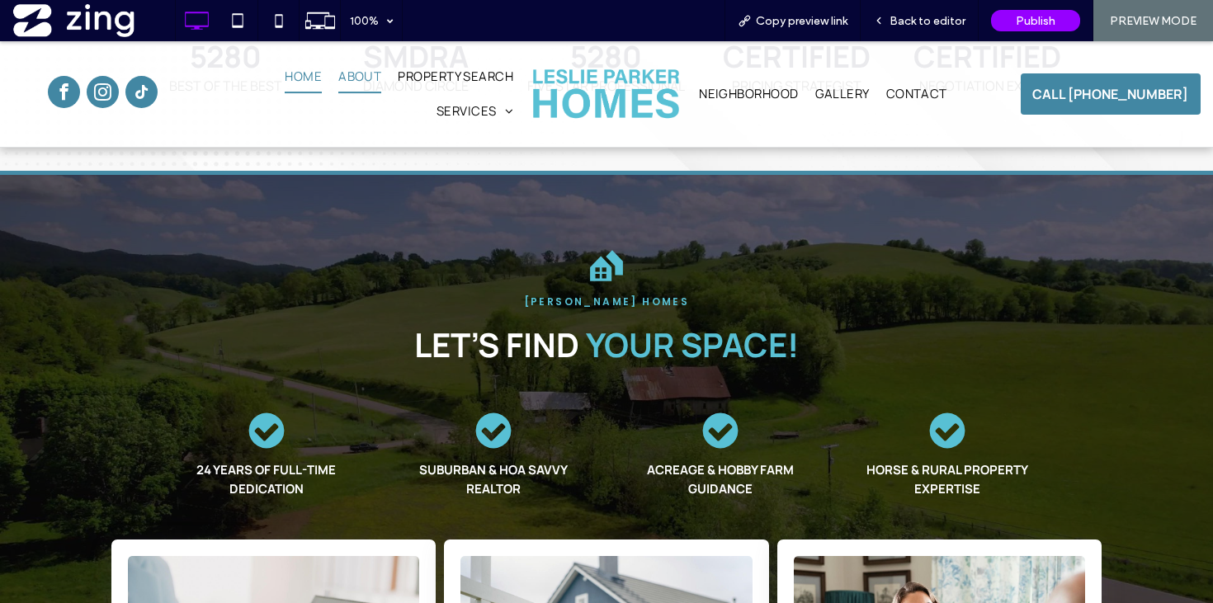
click at [360, 78] on span "About" at bounding box center [359, 76] width 43 height 33
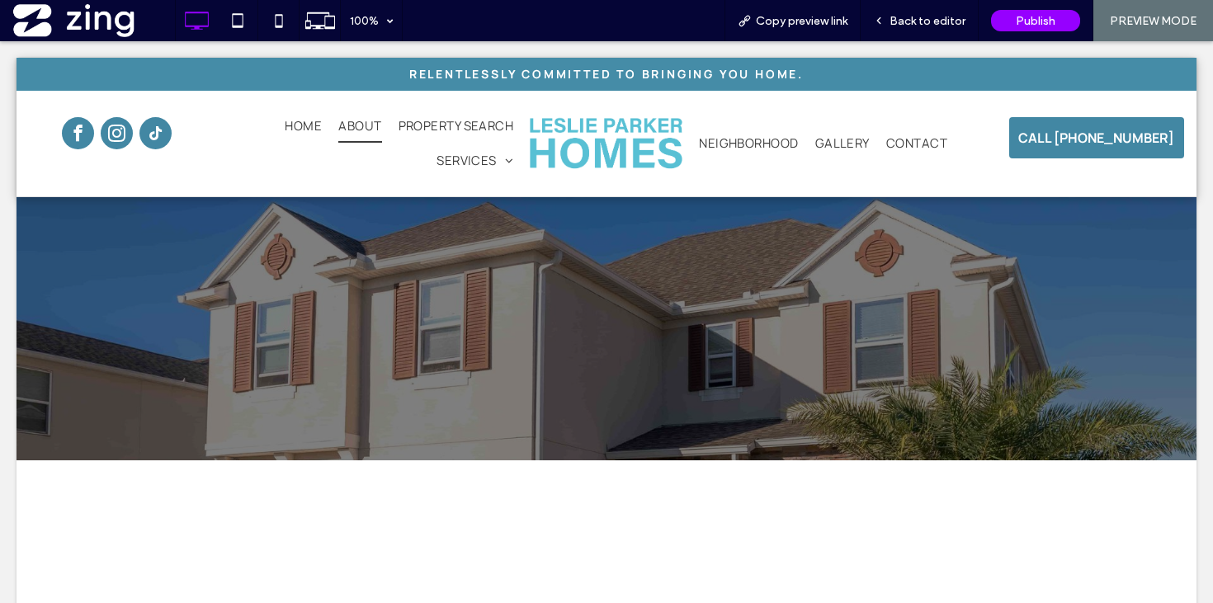
scroll to position [0, 0]
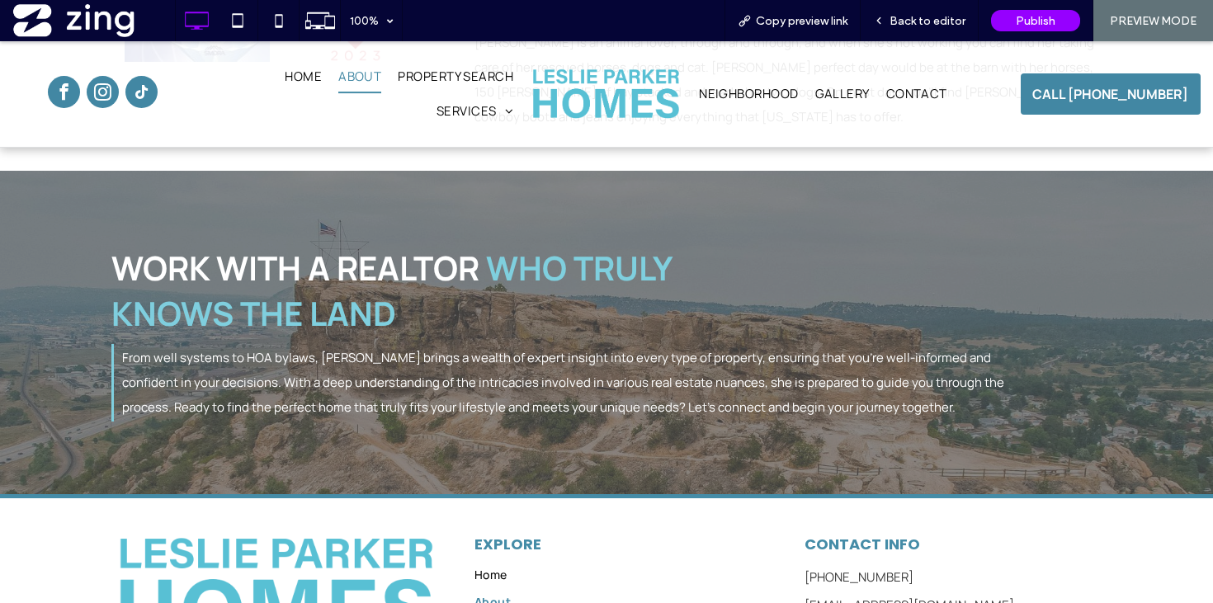
scroll to position [1953, 0]
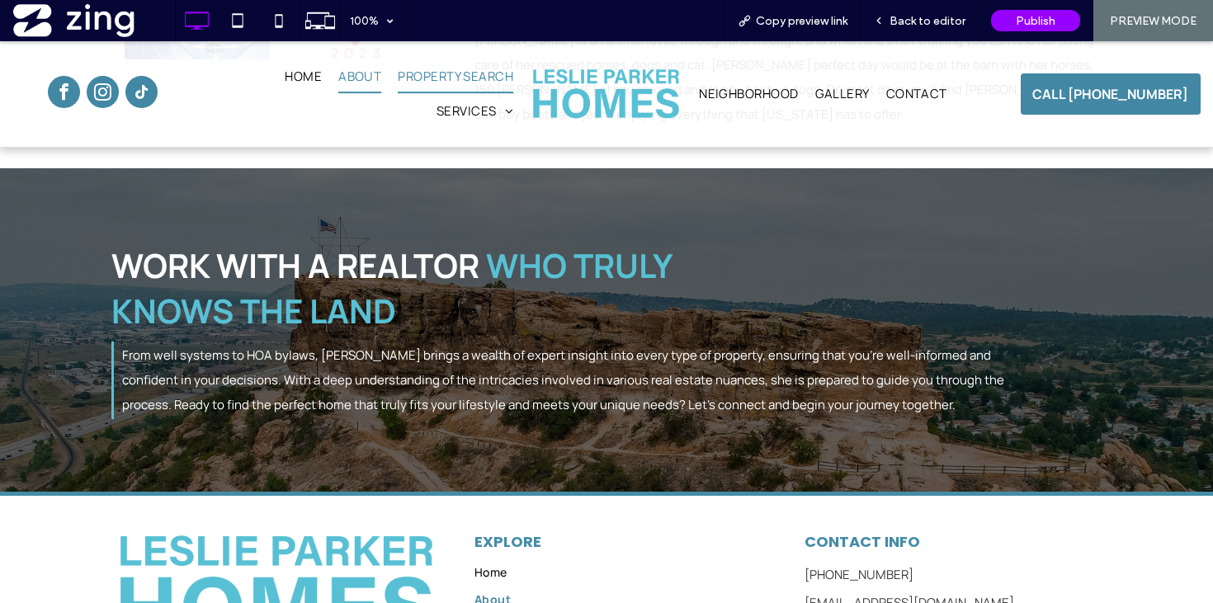
click at [439, 69] on span "Property Search" at bounding box center [455, 76] width 115 height 33
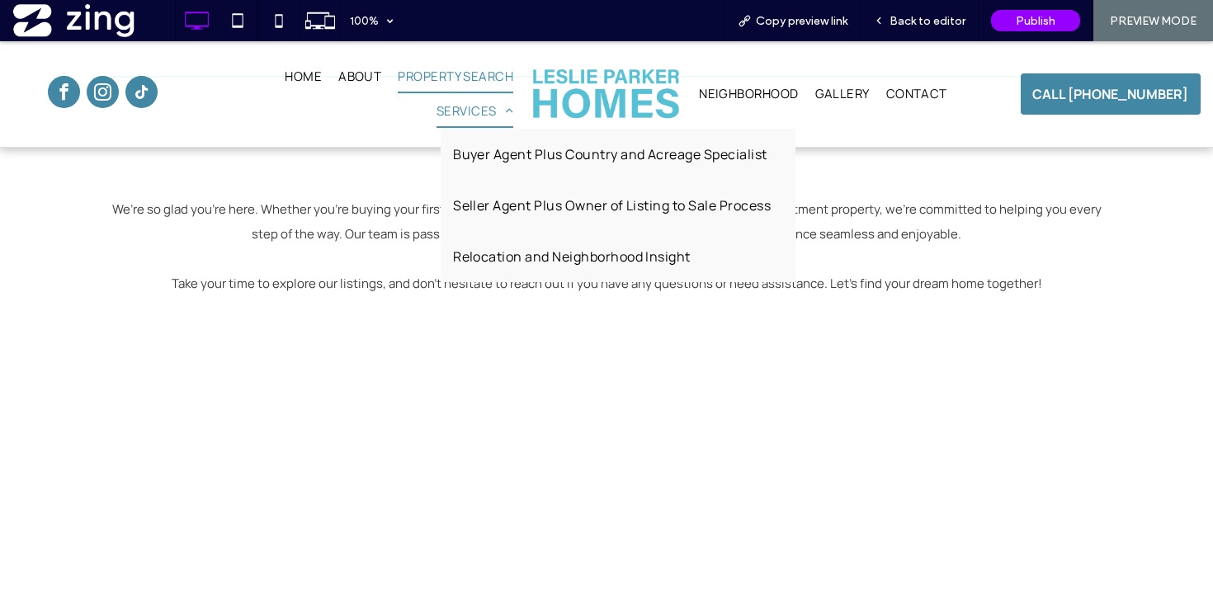
click at [467, 117] on span "Services" at bounding box center [474, 111] width 77 height 33
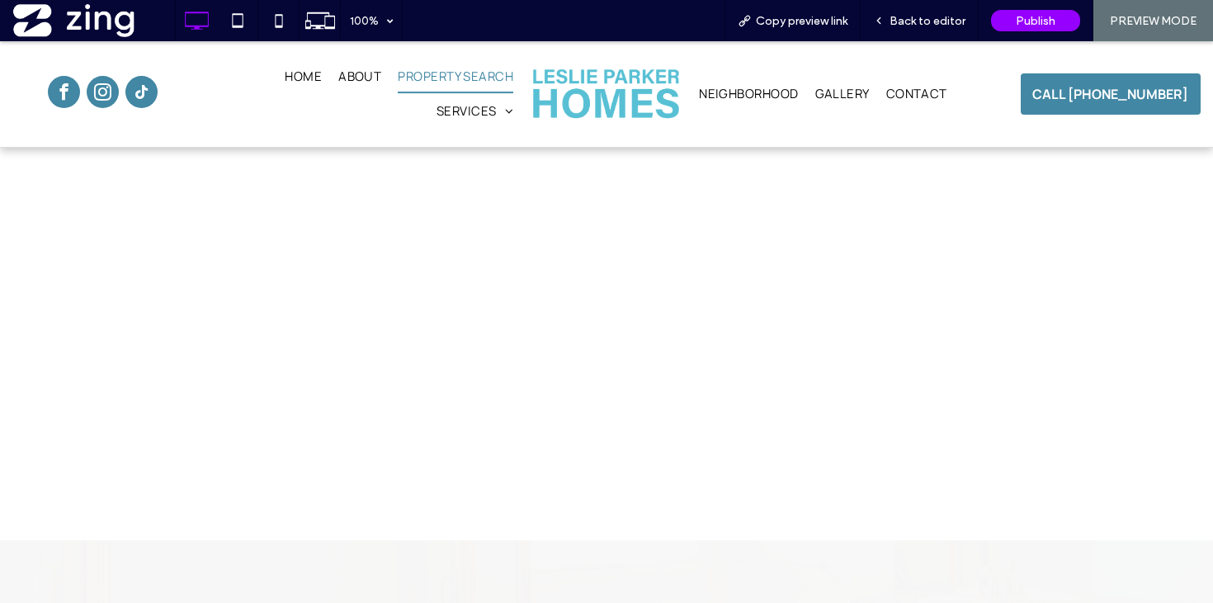
scroll to position [1935, 0]
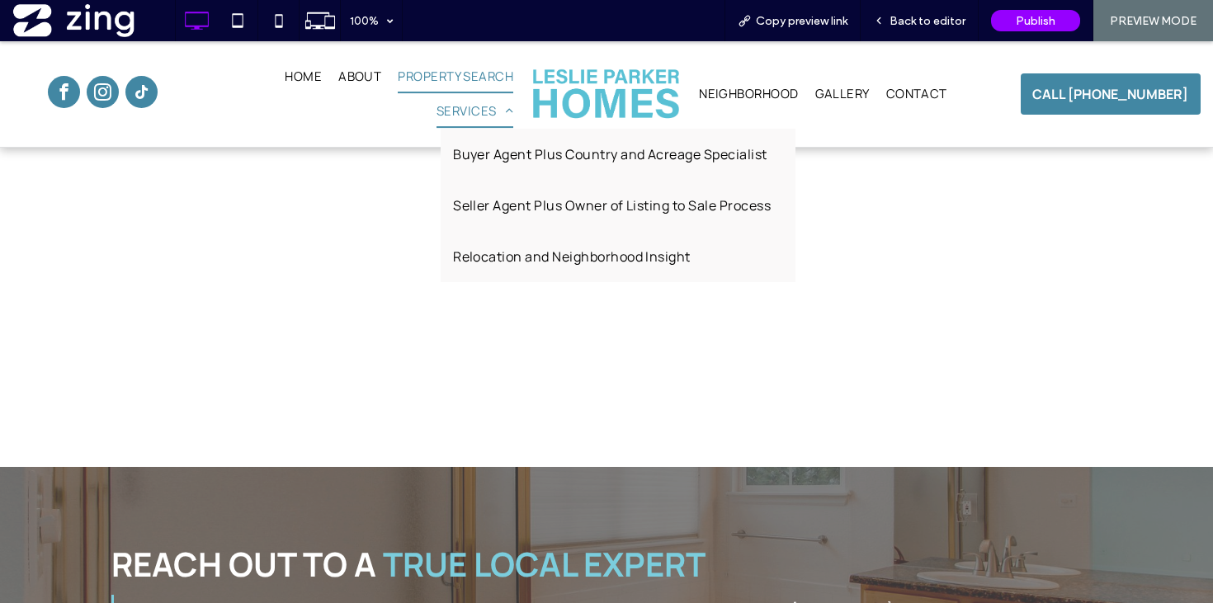
click at [452, 114] on span "Services" at bounding box center [474, 111] width 77 height 33
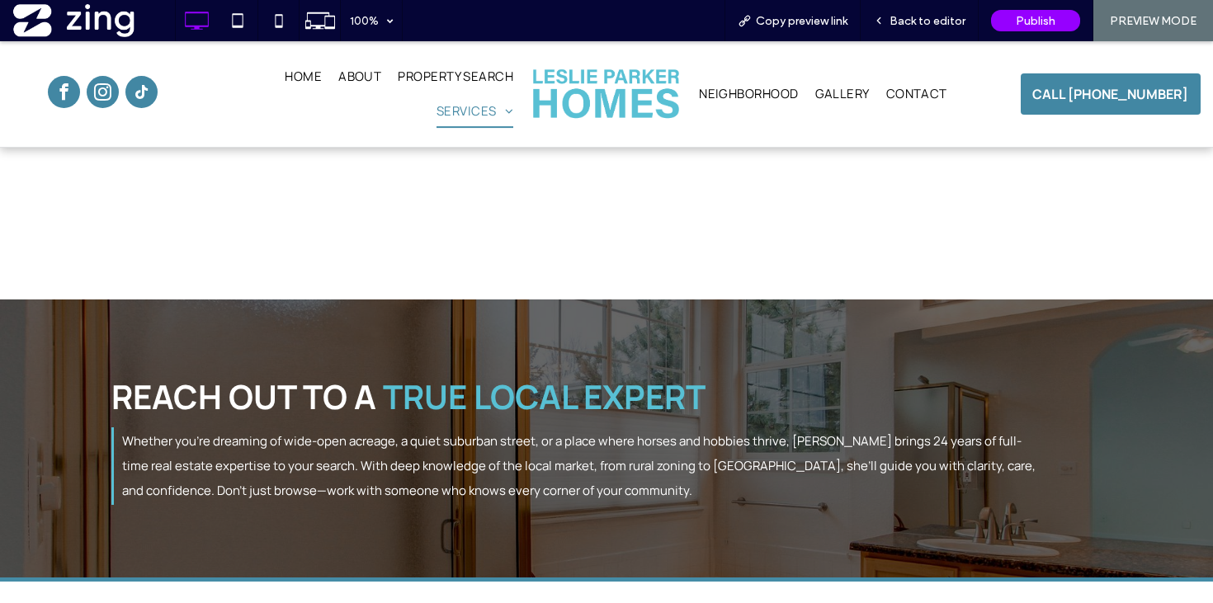
scroll to position [2092, 0]
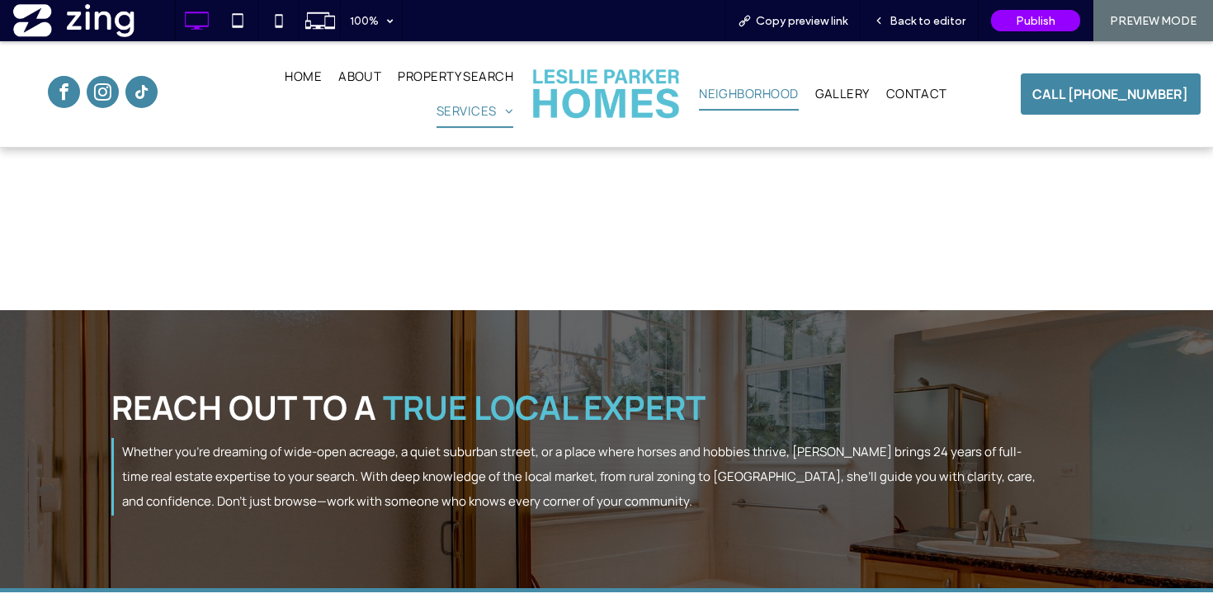
click at [734, 87] on span "Neighborhood" at bounding box center [748, 94] width 99 height 33
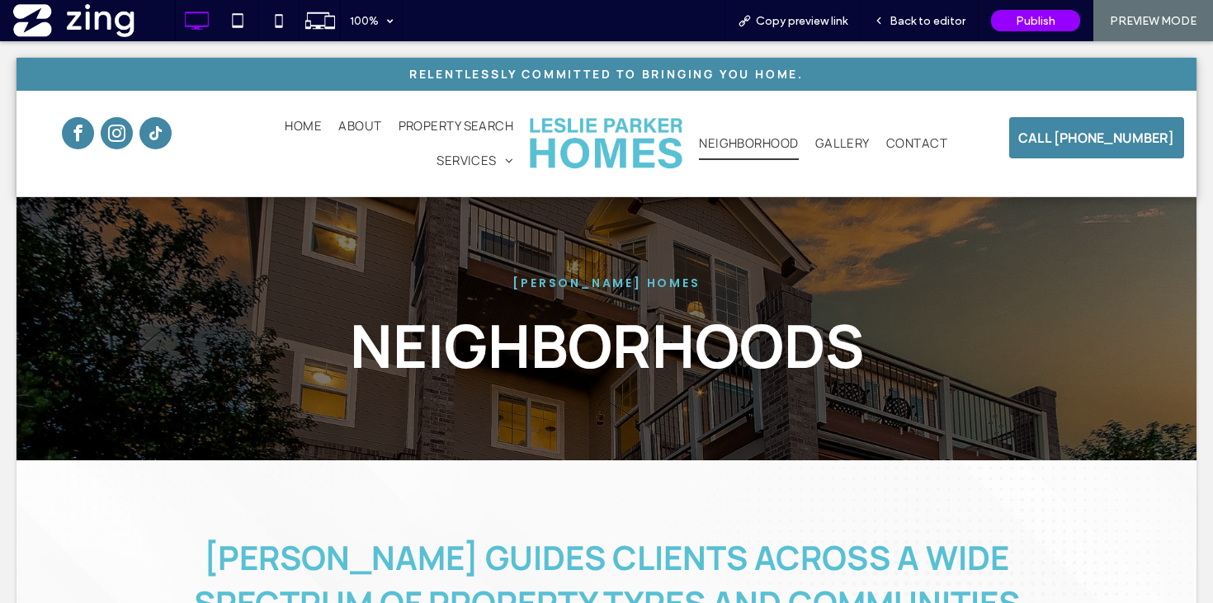
scroll to position [0, 0]
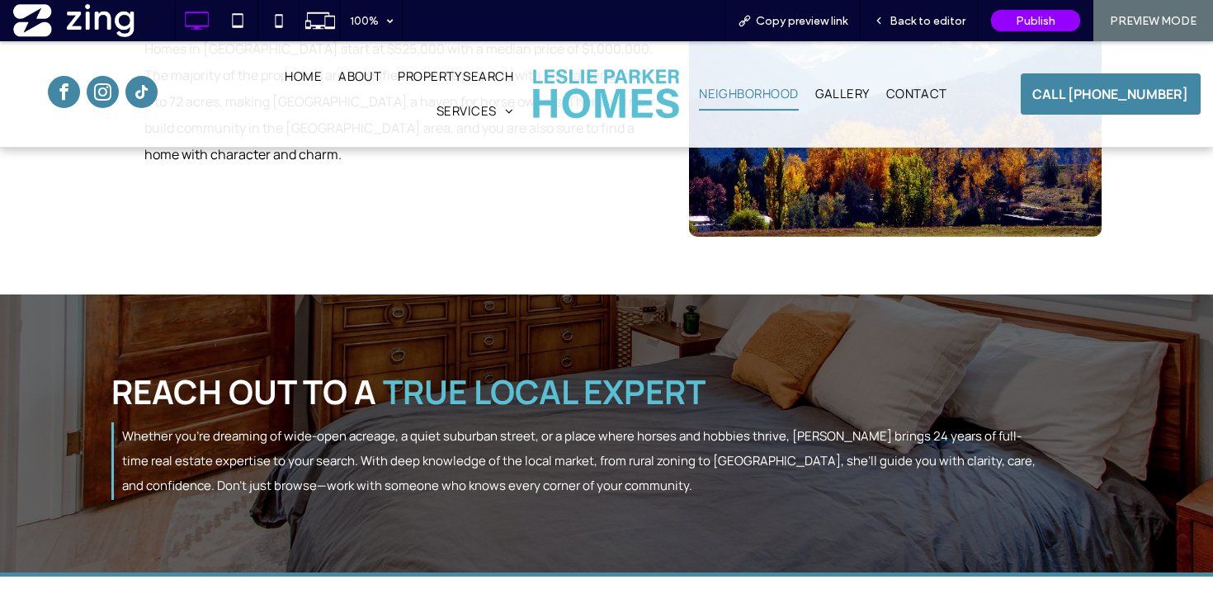
scroll to position [3096, 0]
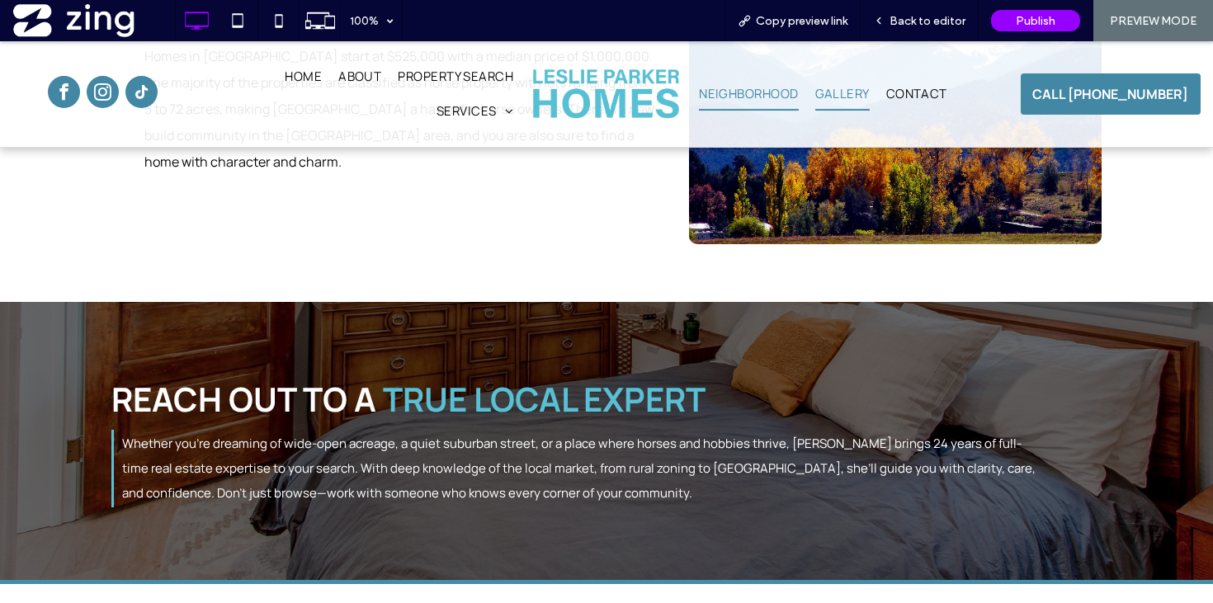
click at [846, 101] on span "Gallery" at bounding box center [842, 94] width 54 height 33
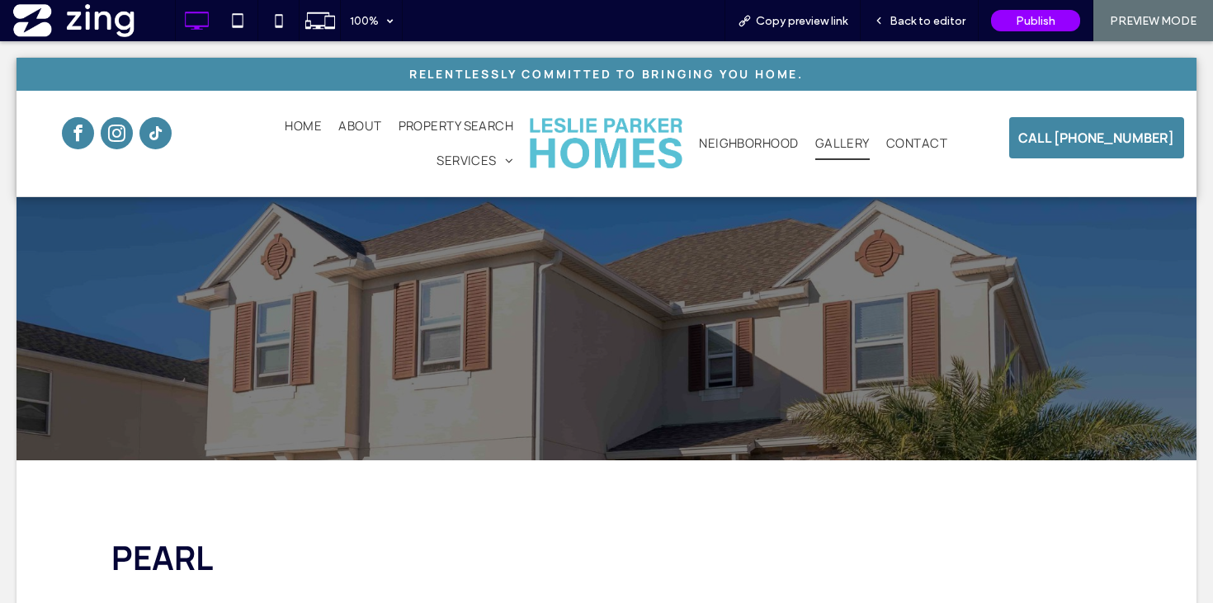
scroll to position [0, 0]
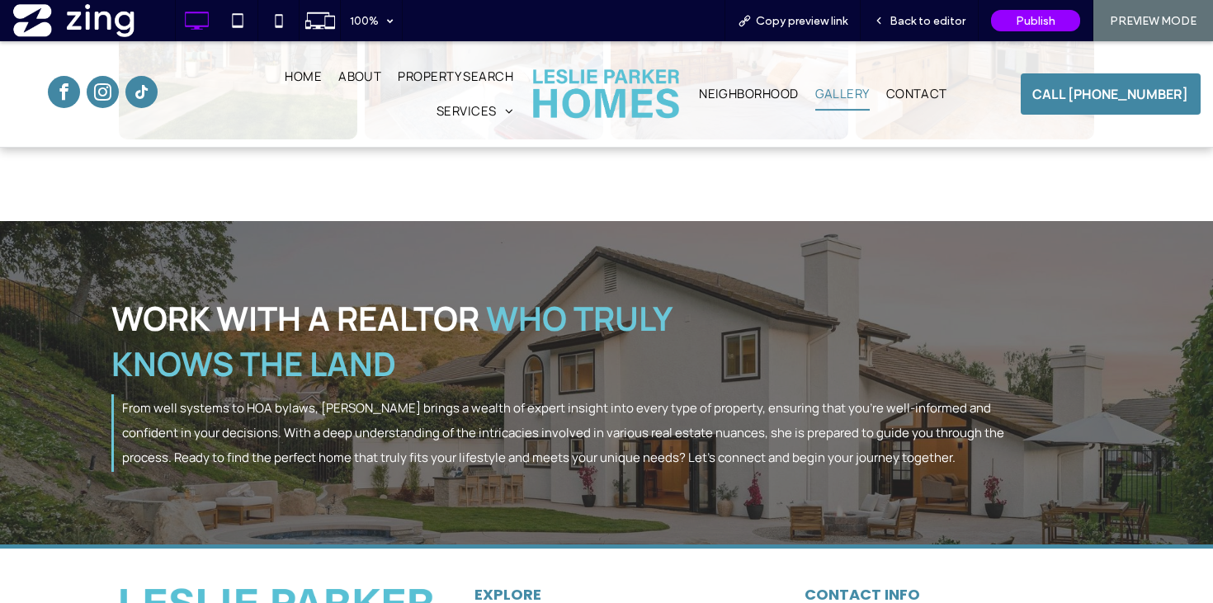
scroll to position [5379, 0]
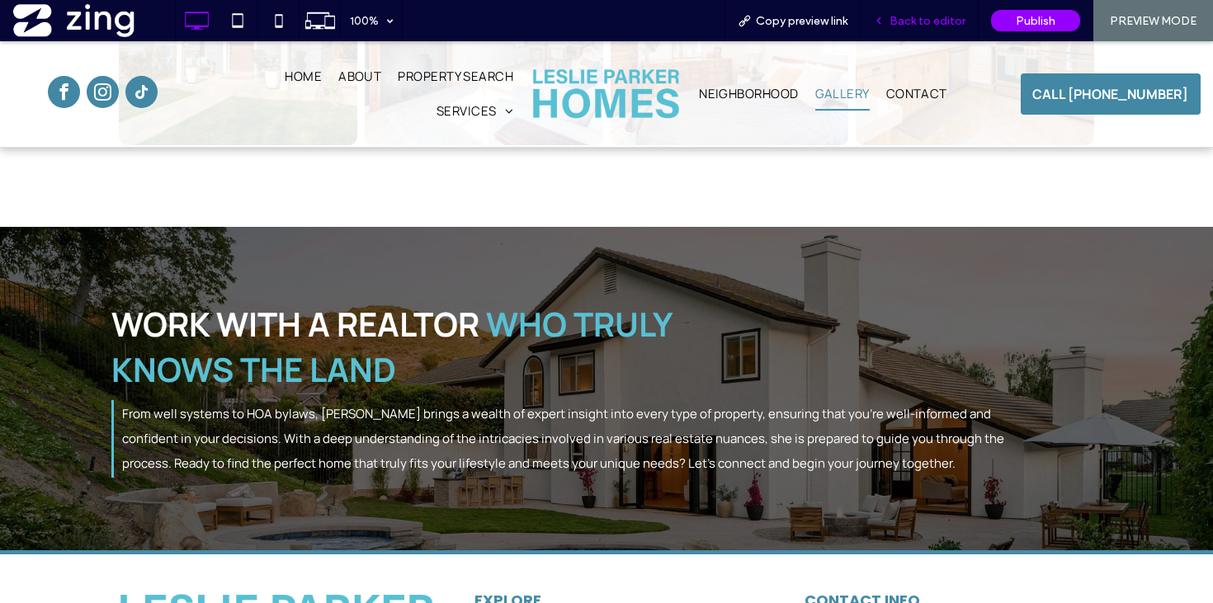
click at [927, 21] on span "Back to editor" at bounding box center [927, 21] width 76 height 14
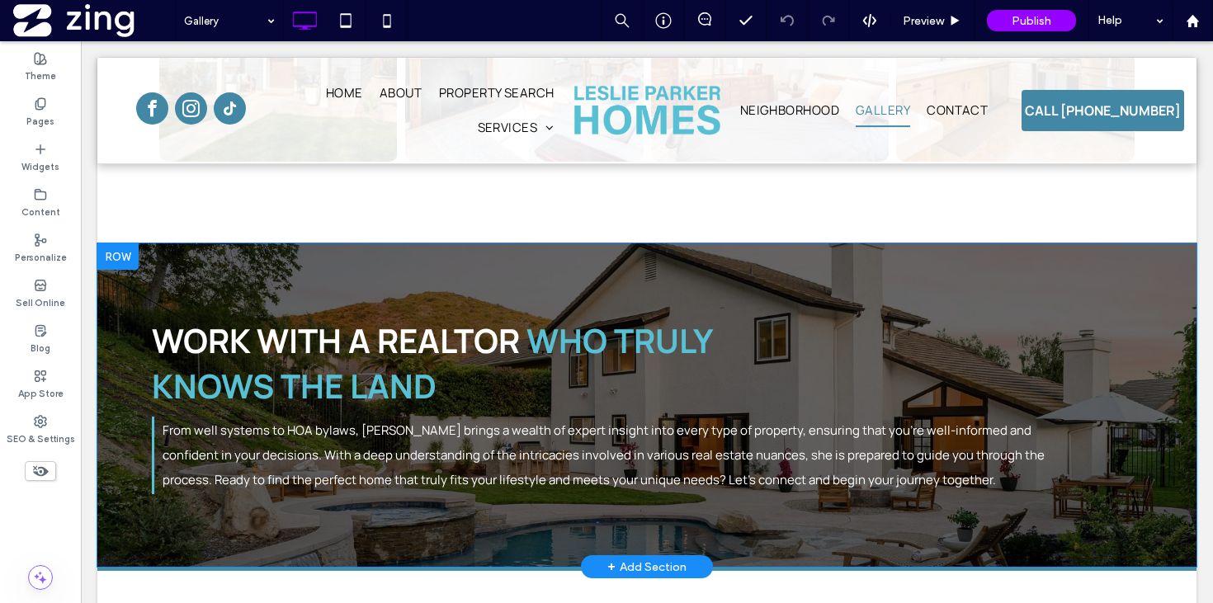
click at [645, 269] on div "Work With a Realtor Who Truly Knows the Land From well systems to HOA bylaws, L…" at bounding box center [646, 404] width 1099 height 323
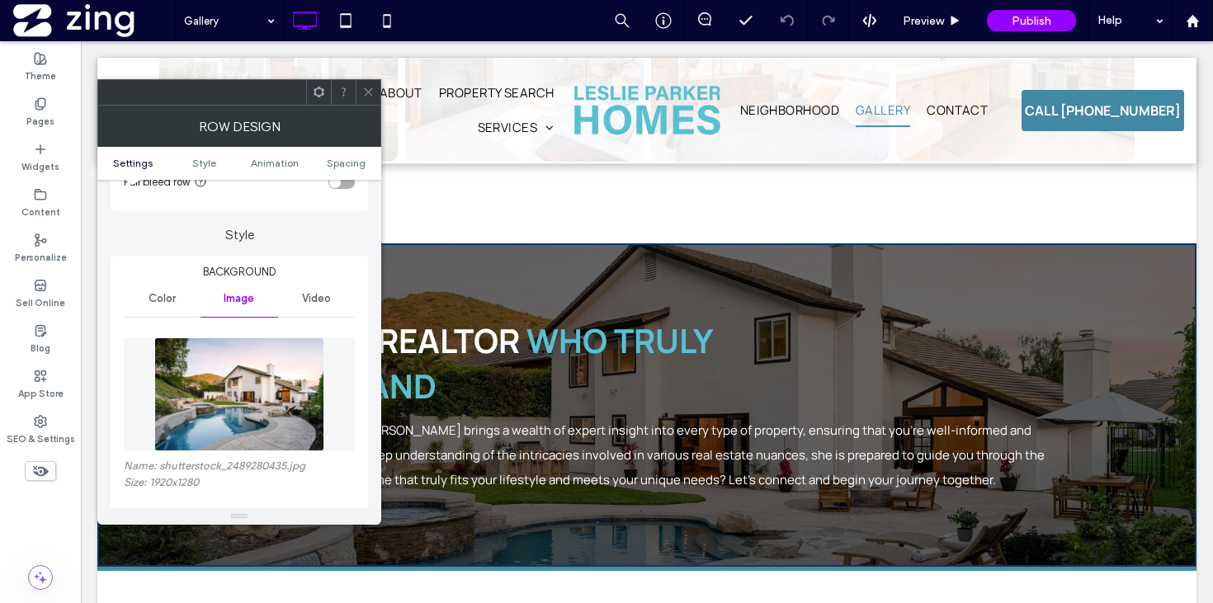
scroll to position [132, 0]
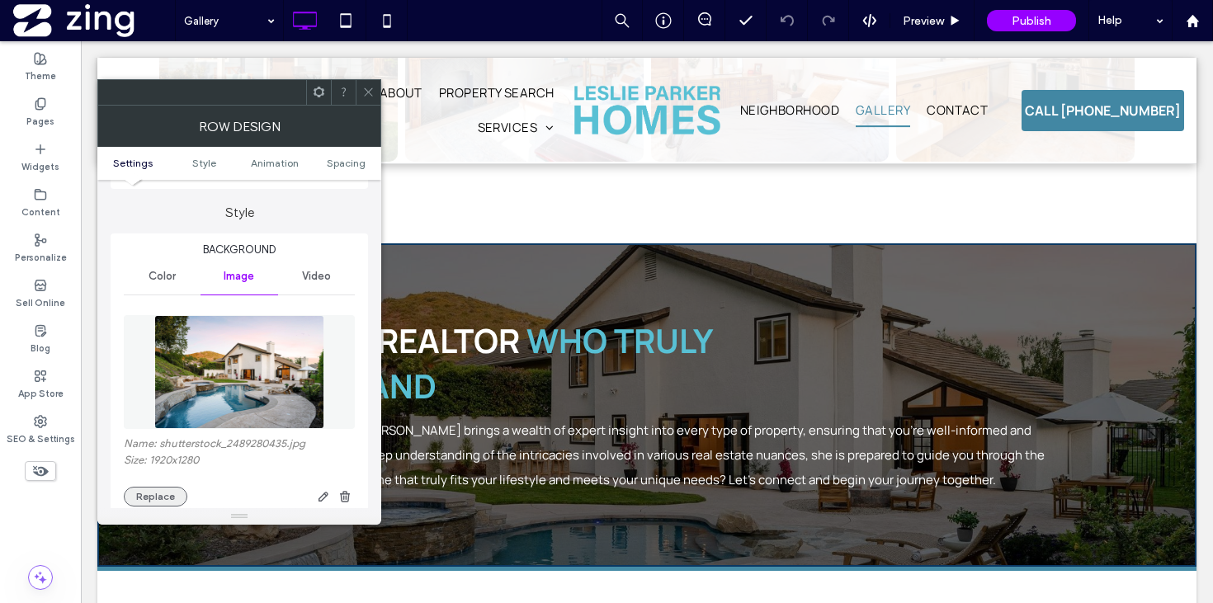
click at [165, 495] on button "Replace" at bounding box center [156, 497] width 64 height 20
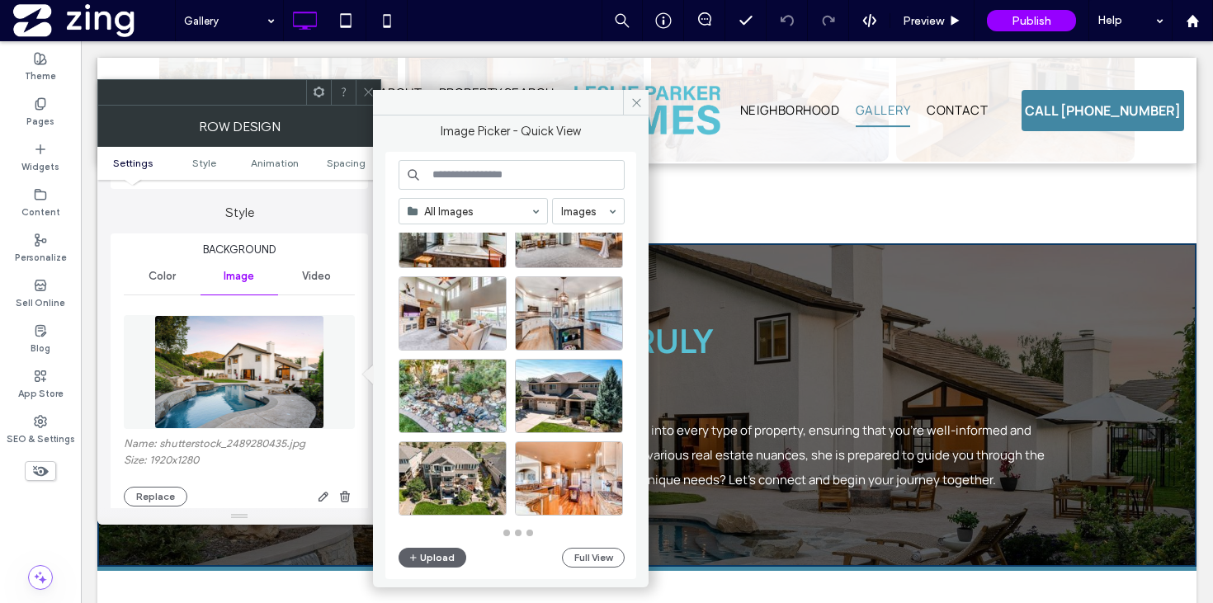
scroll to position [723, 0]
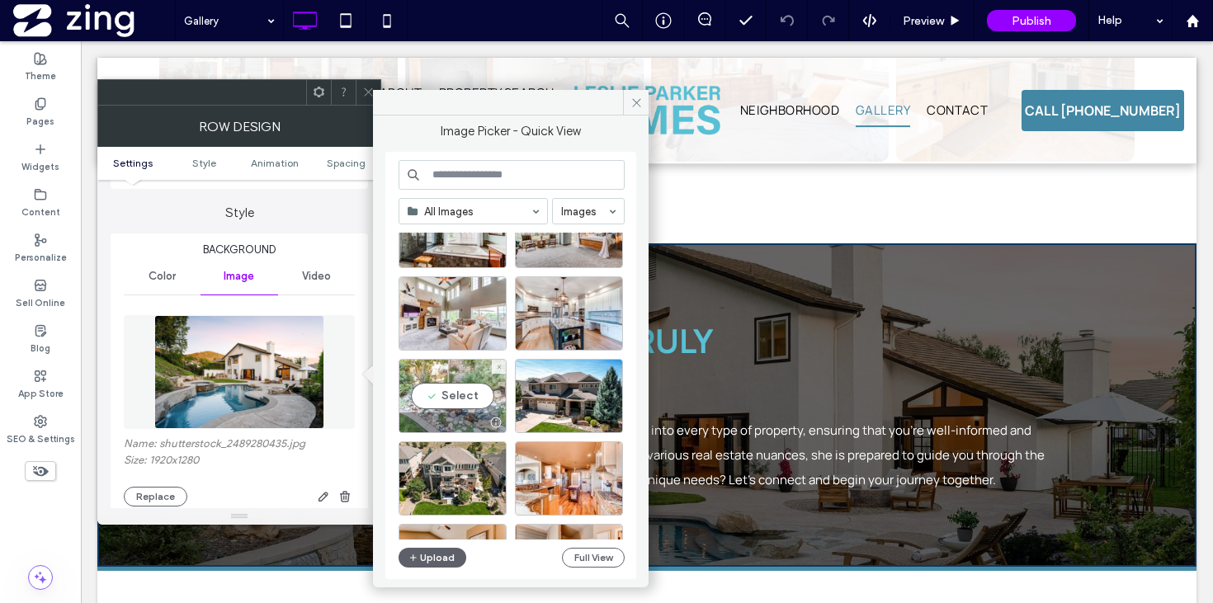
click at [464, 408] on div "Select" at bounding box center [452, 396] width 108 height 74
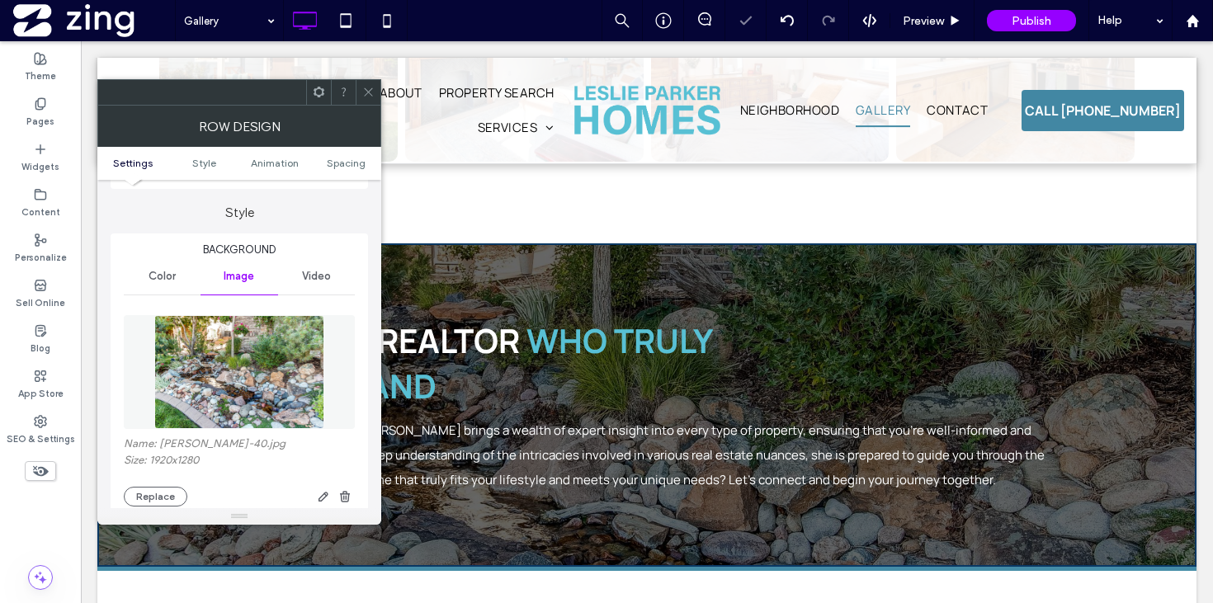
click at [366, 87] on icon at bounding box center [368, 92] width 12 height 12
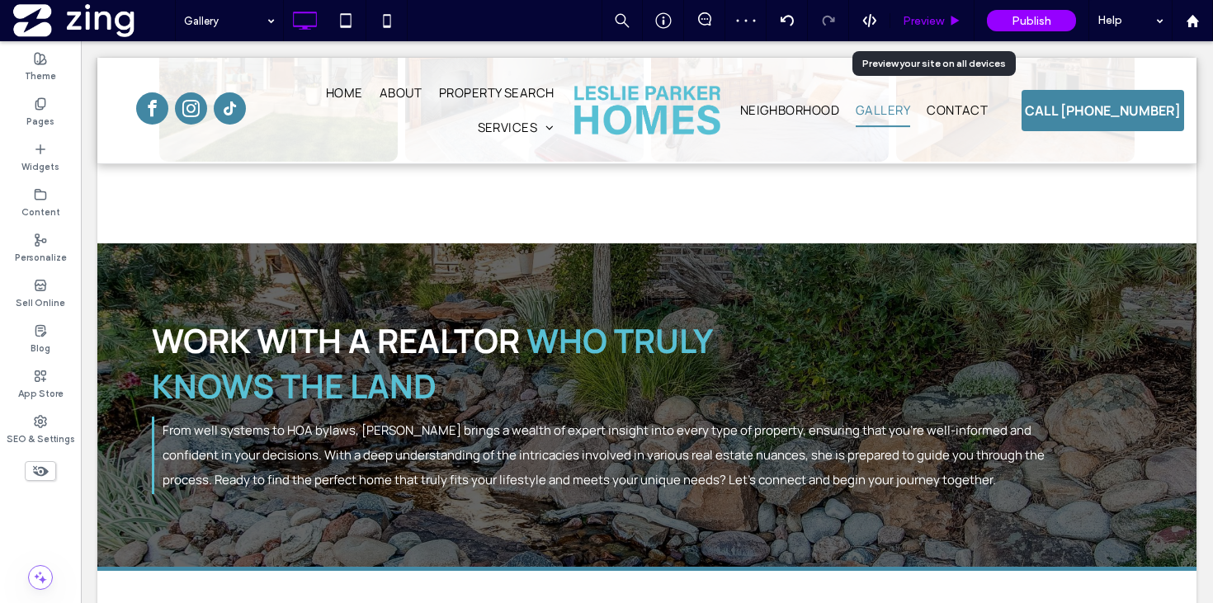
click at [935, 16] on span "Preview" at bounding box center [922, 21] width 41 height 14
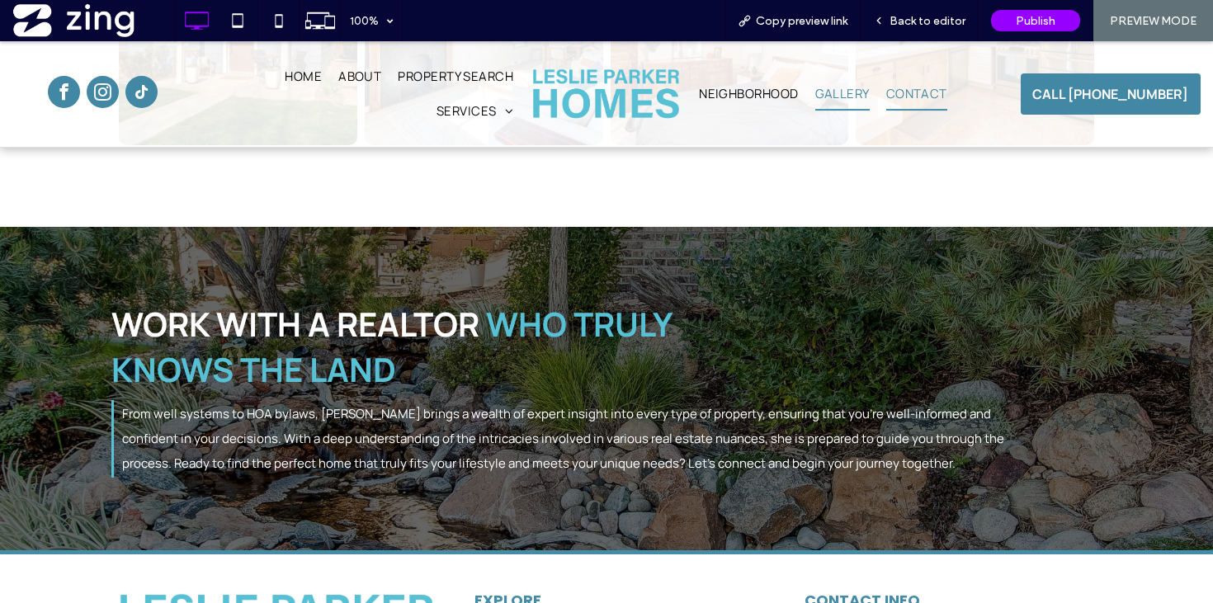
click at [922, 93] on span "Contact" at bounding box center [916, 94] width 61 height 33
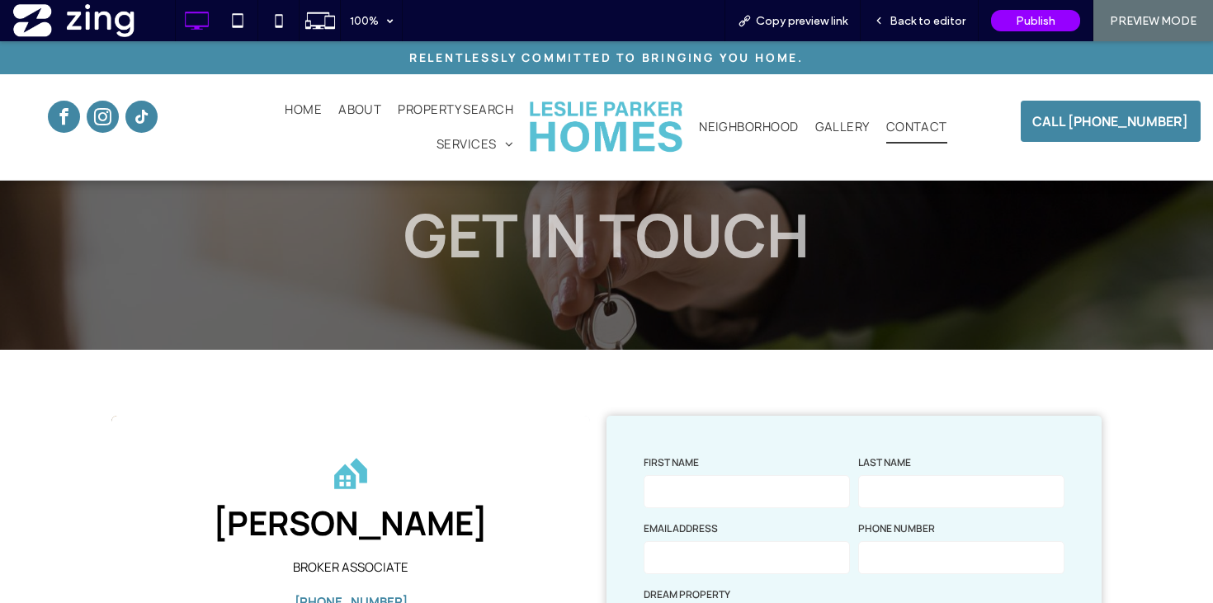
scroll to position [11, 0]
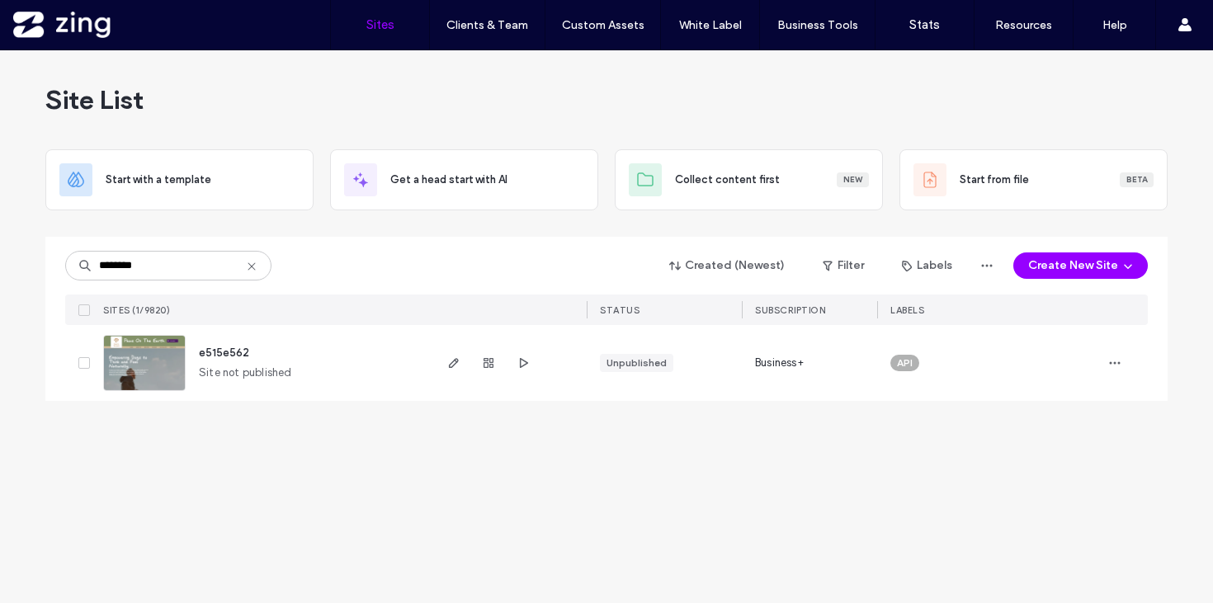
type input "********"
click at [154, 364] on img at bounding box center [144, 392] width 81 height 112
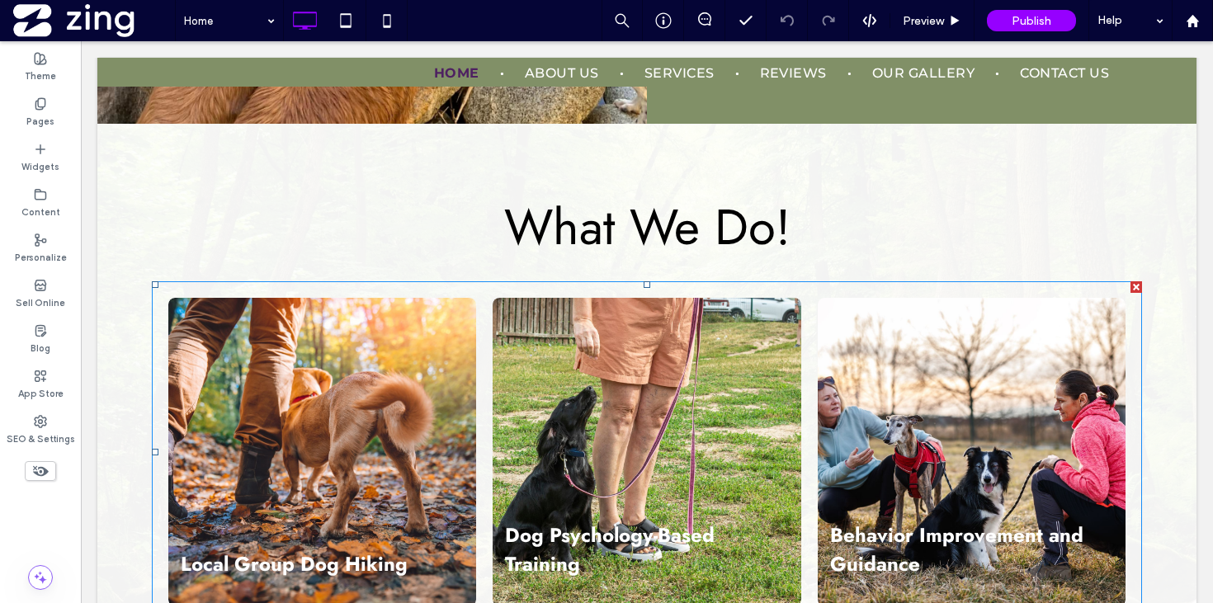
scroll to position [1684, 0]
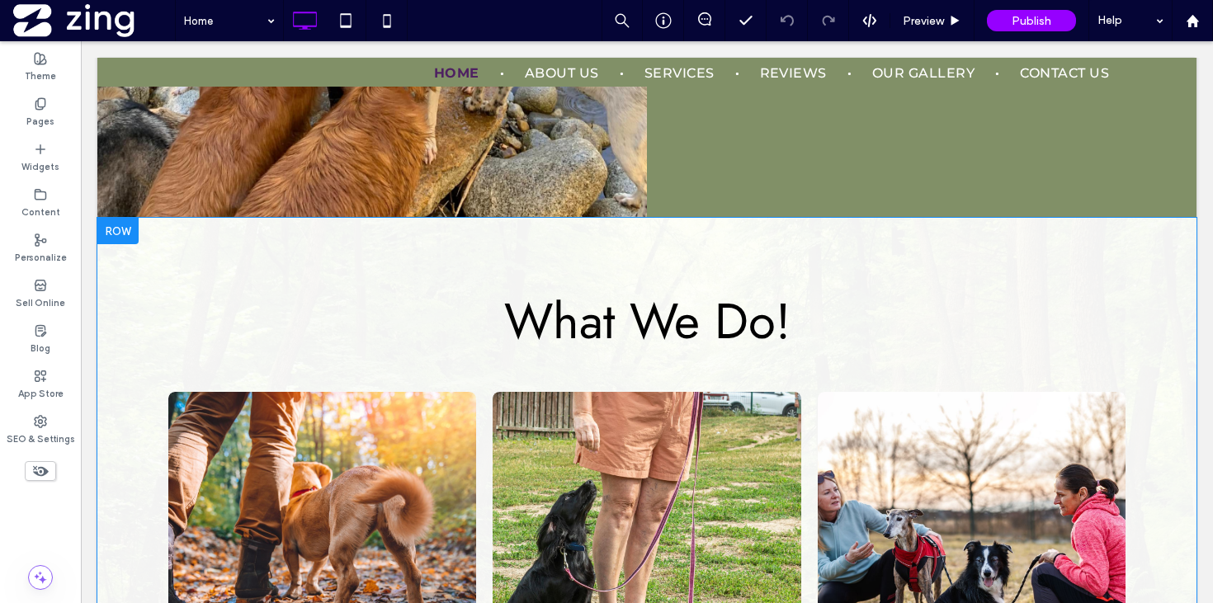
click at [116, 236] on div at bounding box center [117, 231] width 41 height 26
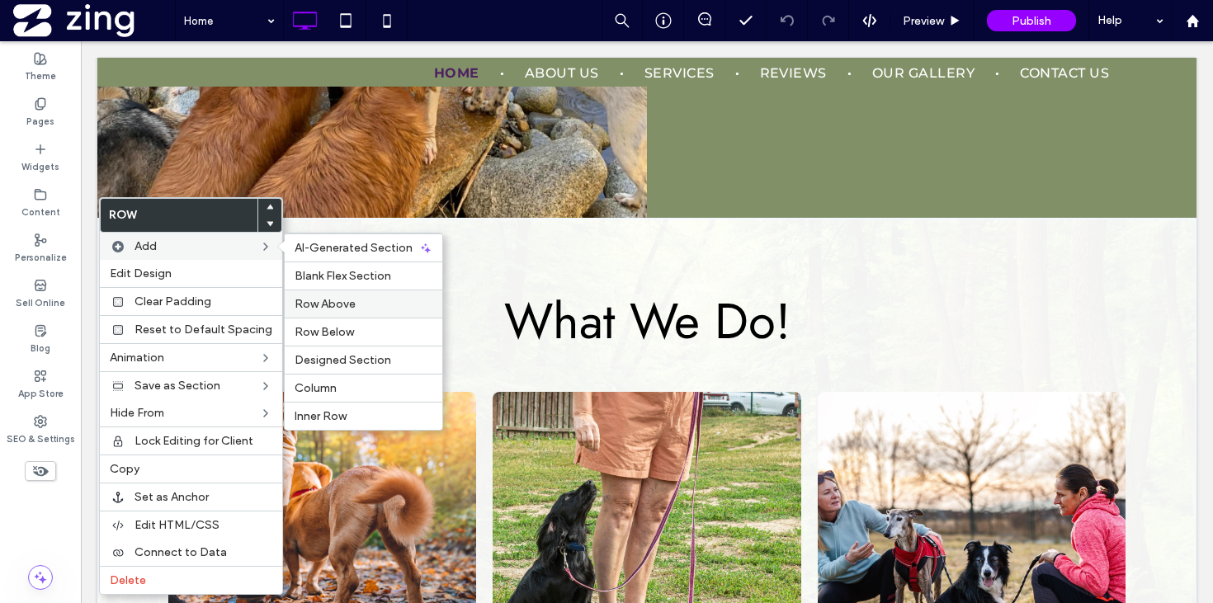
click at [331, 302] on span "Row Above" at bounding box center [324, 304] width 61 height 14
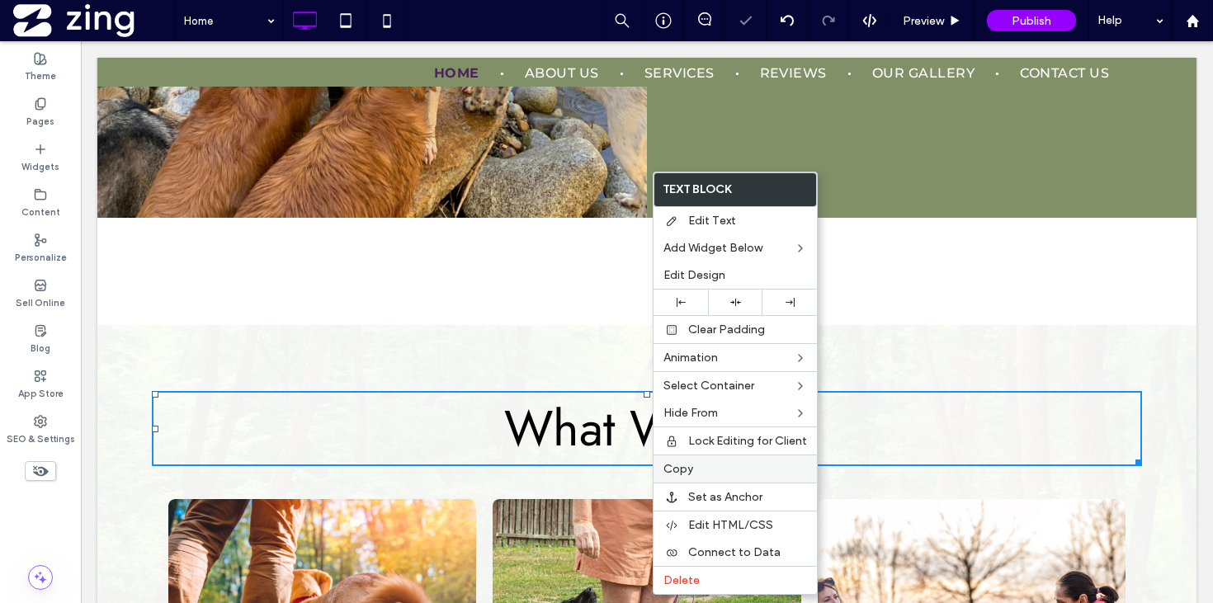
click at [680, 469] on span "Copy" at bounding box center [678, 469] width 30 height 14
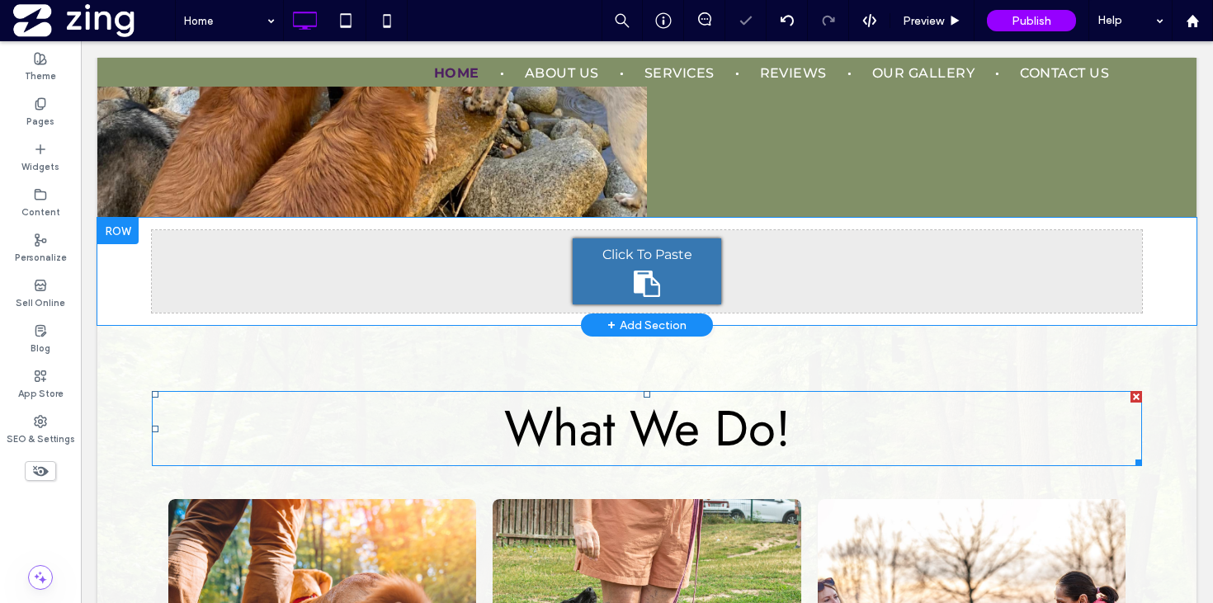
click at [619, 279] on div "Click To Paste" at bounding box center [646, 271] width 148 height 66
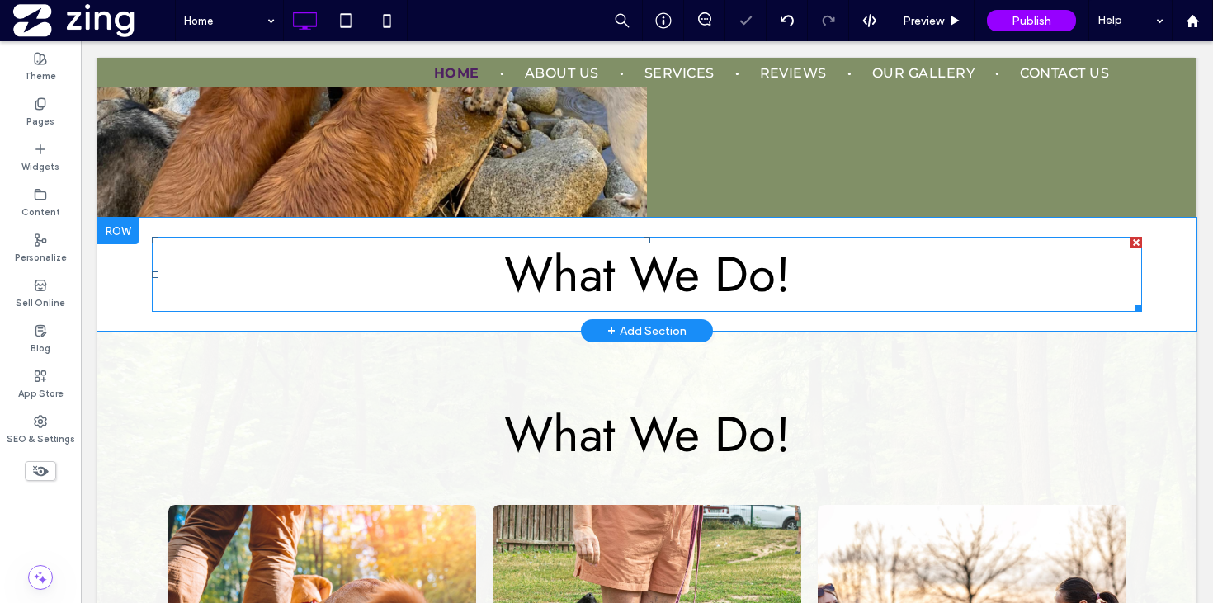
click at [700, 283] on span "What We Do!" at bounding box center [647, 274] width 286 height 72
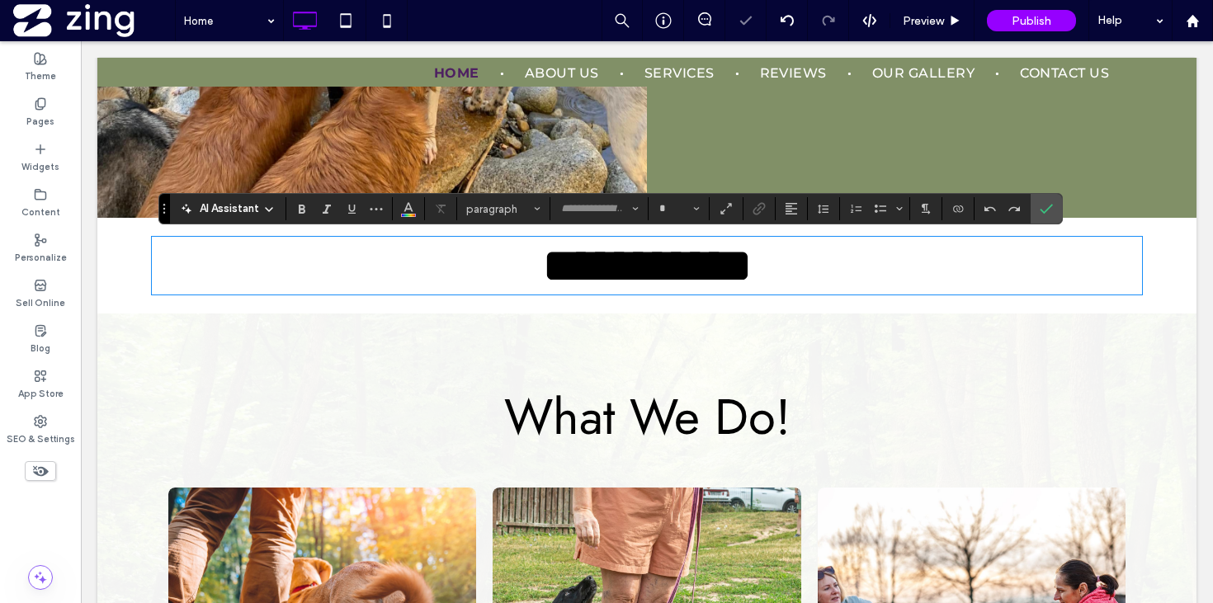
type input "****"
type input "**"
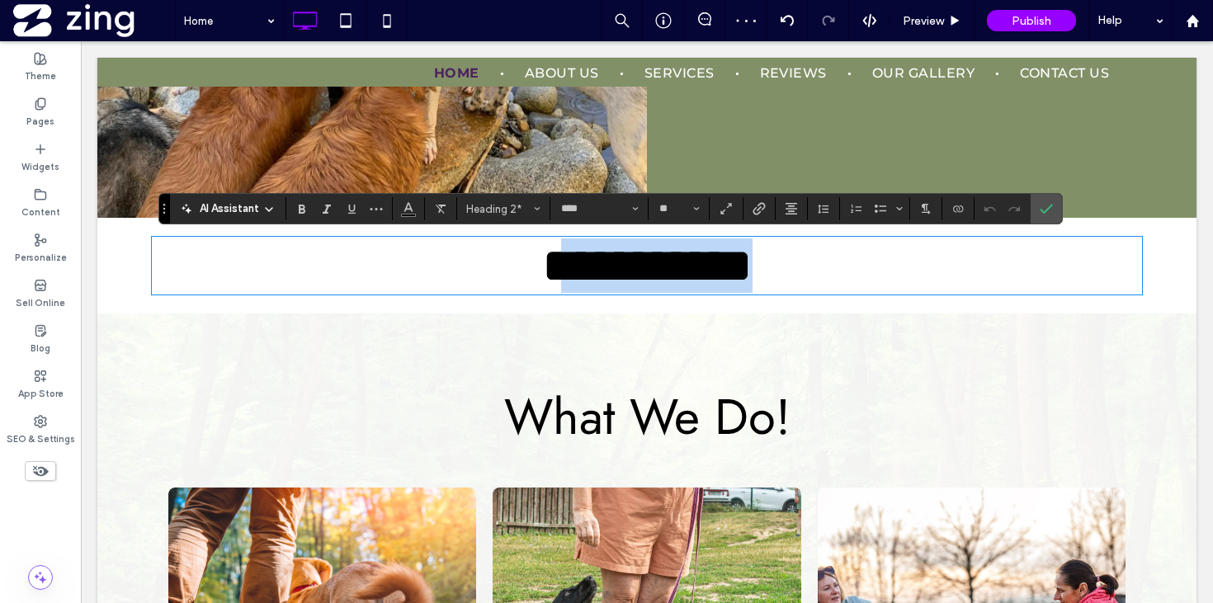
drag, startPoint x: 822, startPoint y: 277, endPoint x: 554, endPoint y: 278, distance: 267.2
click at [554, 278] on h2 "**********" at bounding box center [647, 265] width 990 height 54
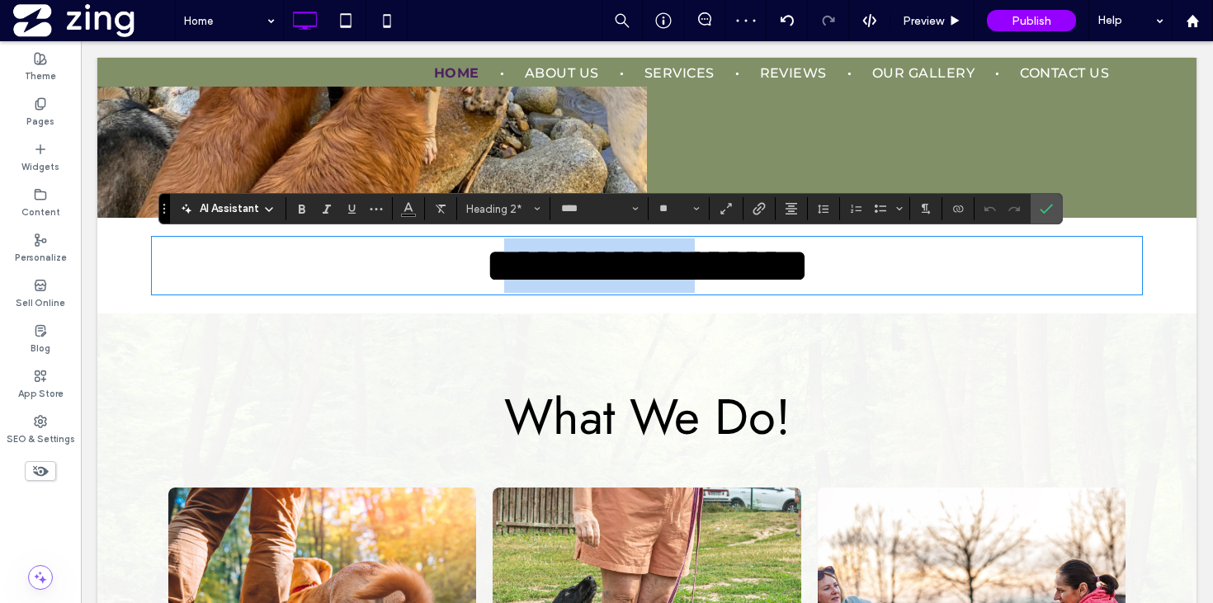
type input "**********"
type input "**"
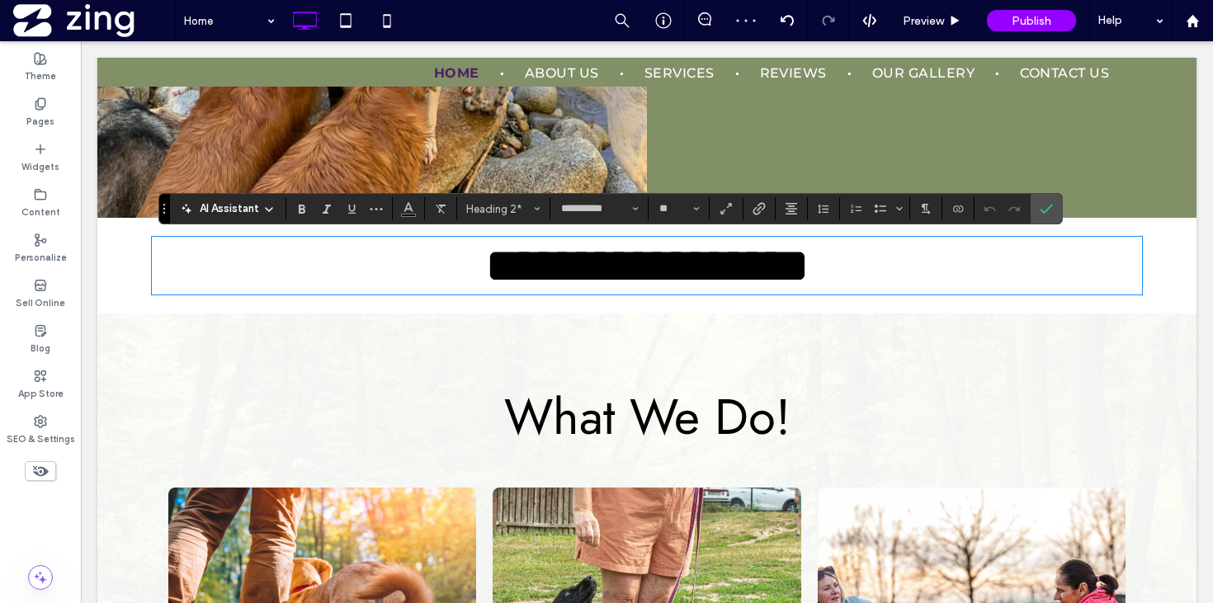
scroll to position [0, 0]
type input "****"
type input "**"
click at [485, 279] on span "**********" at bounding box center [647, 265] width 324 height 49
click at [1041, 217] on span "Confirm" at bounding box center [1042, 209] width 7 height 30
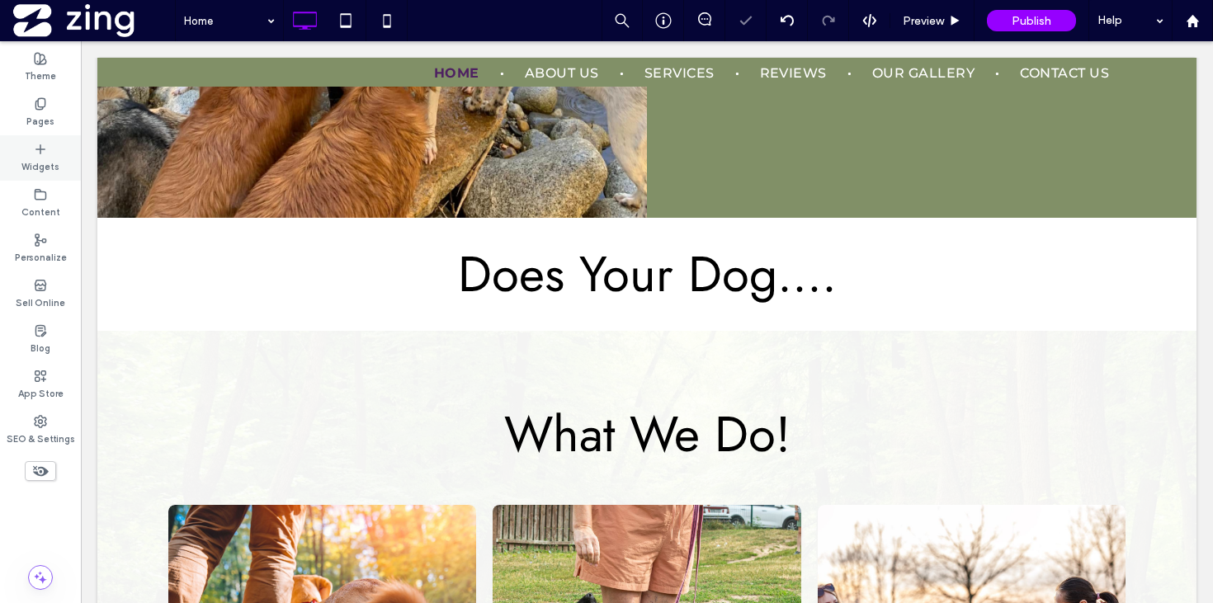
click at [51, 163] on label "Widgets" at bounding box center [40, 165] width 38 height 18
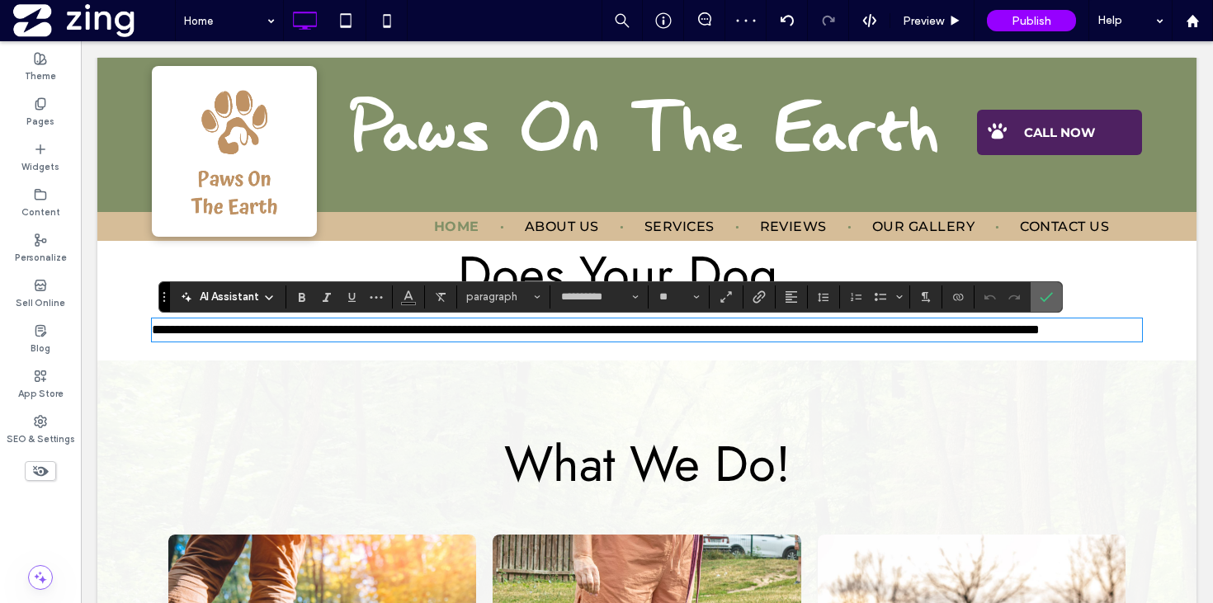
click at [1053, 304] on label "Confirm" at bounding box center [1046, 297] width 25 height 30
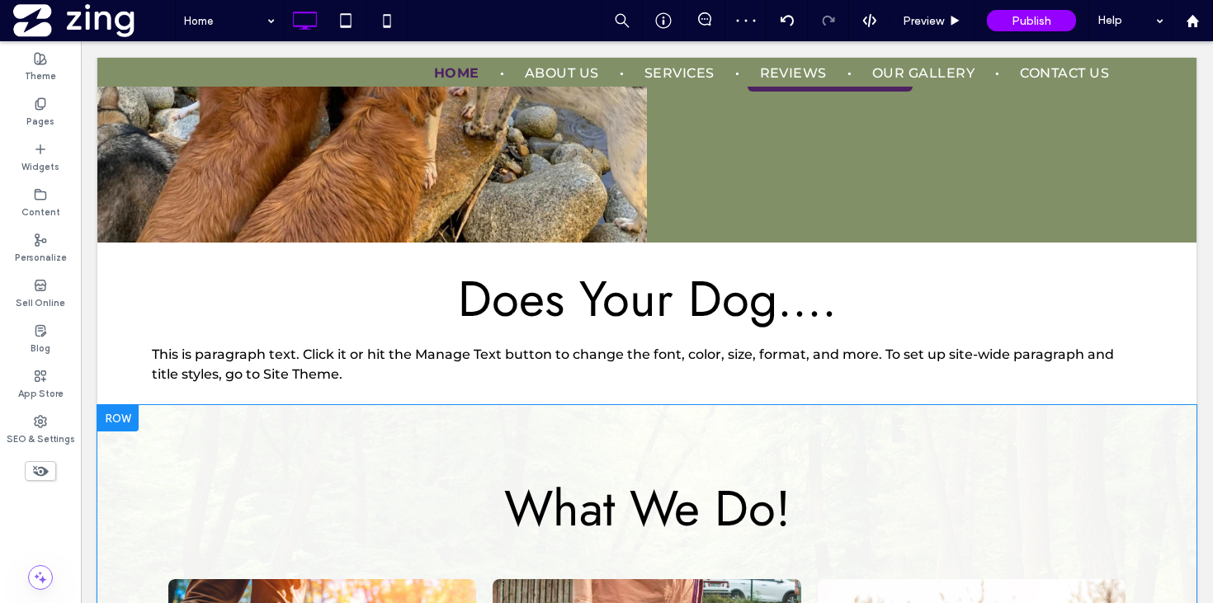
scroll to position [1633, 0]
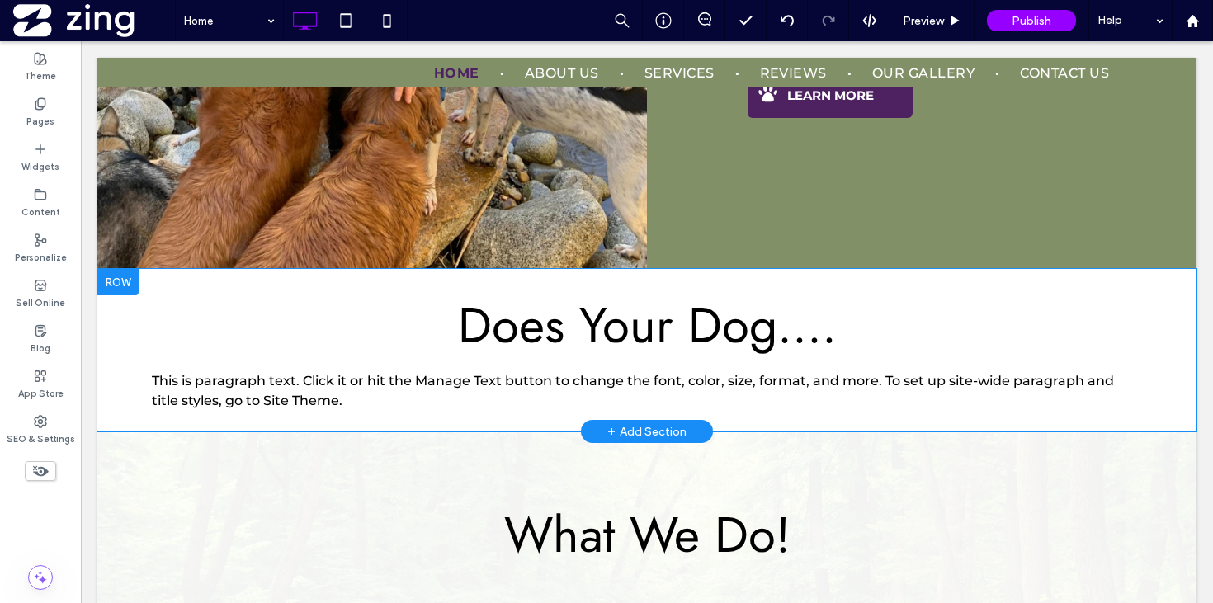
click at [127, 290] on div at bounding box center [117, 282] width 41 height 26
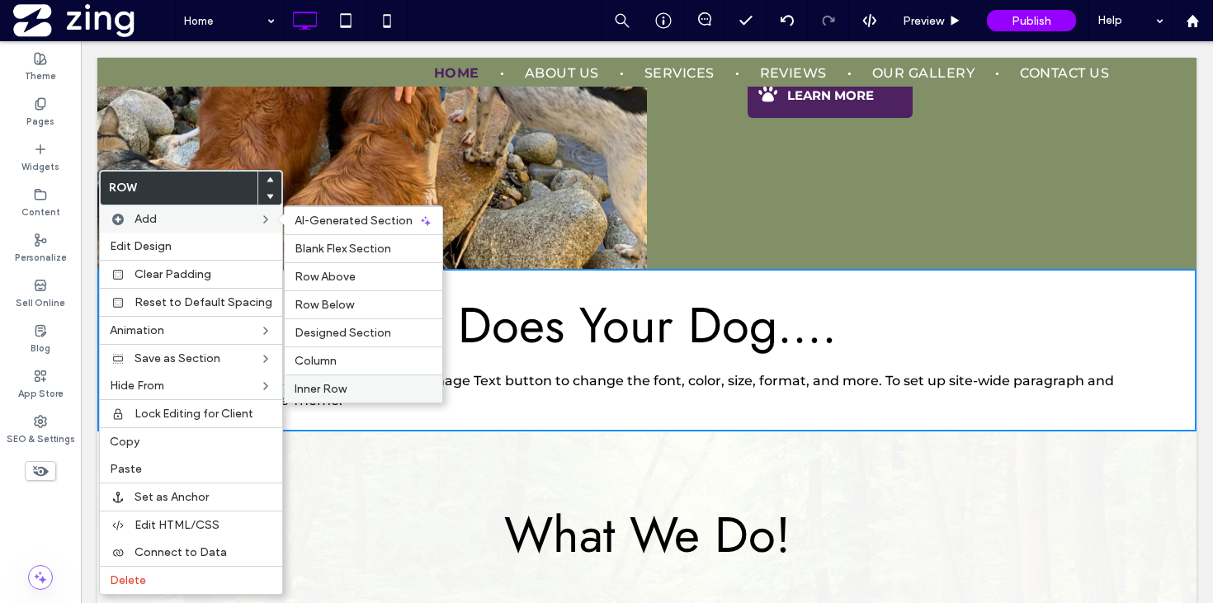
click at [342, 385] on label "Inner Row" at bounding box center [363, 389] width 138 height 14
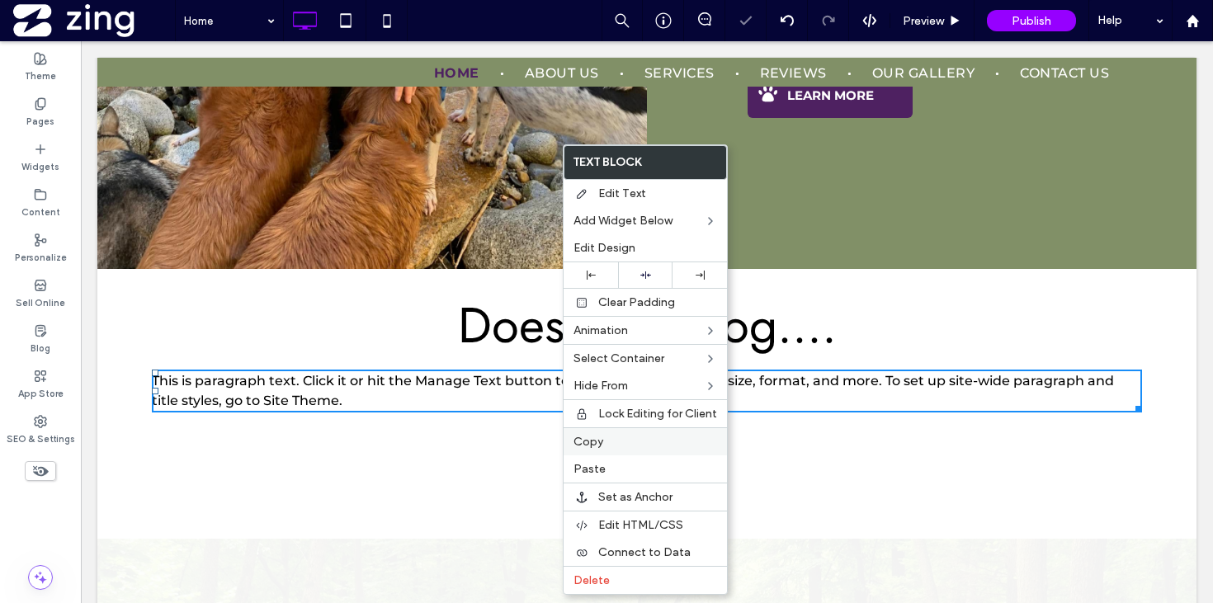
click at [624, 435] on label "Copy" at bounding box center [645, 442] width 144 height 14
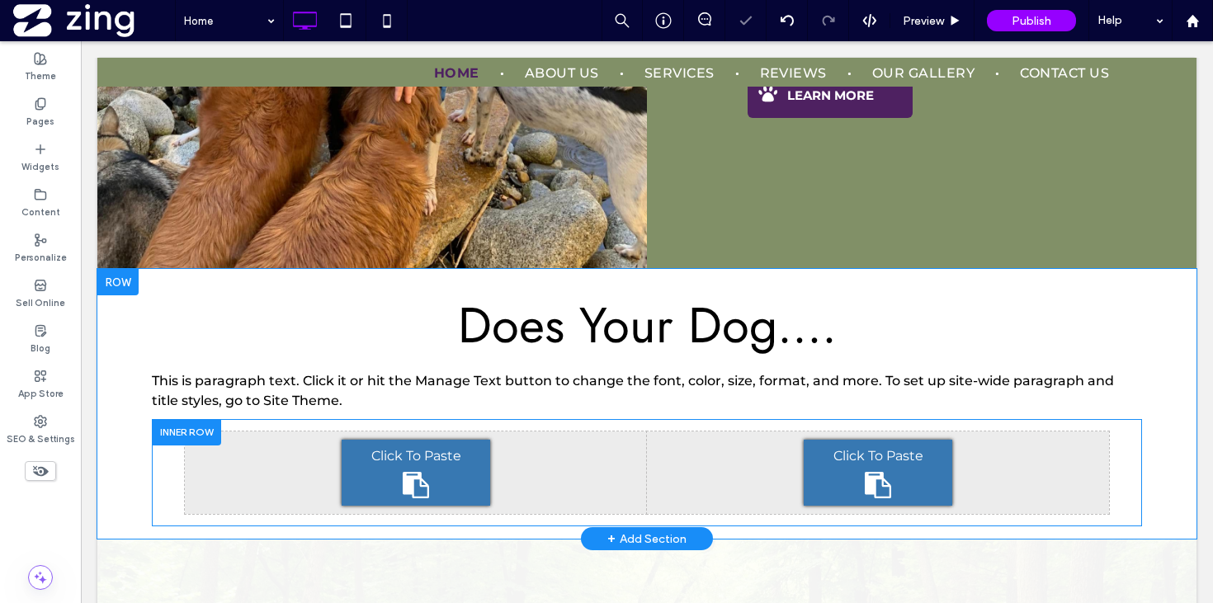
click at [424, 448] on span "Click To Paste" at bounding box center [416, 456] width 90 height 16
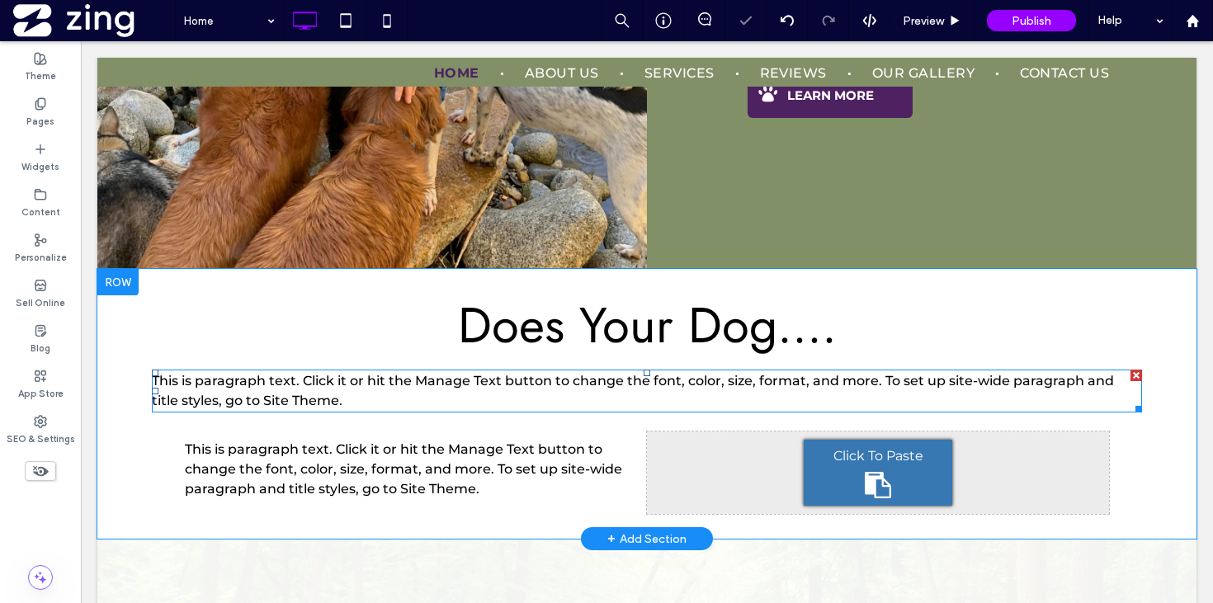
click at [1135, 374] on div at bounding box center [1136, 376] width 12 height 12
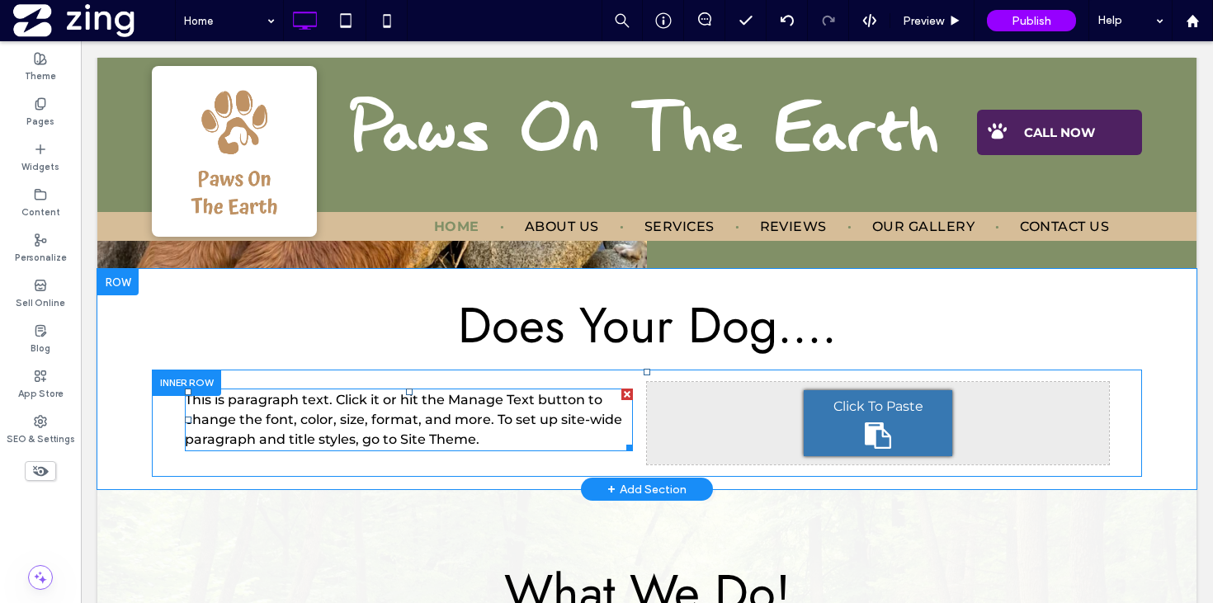
click at [492, 423] on span "This is paragraph text. Click it or hit the Manage Text button to change the fo…" at bounding box center [403, 419] width 437 height 55
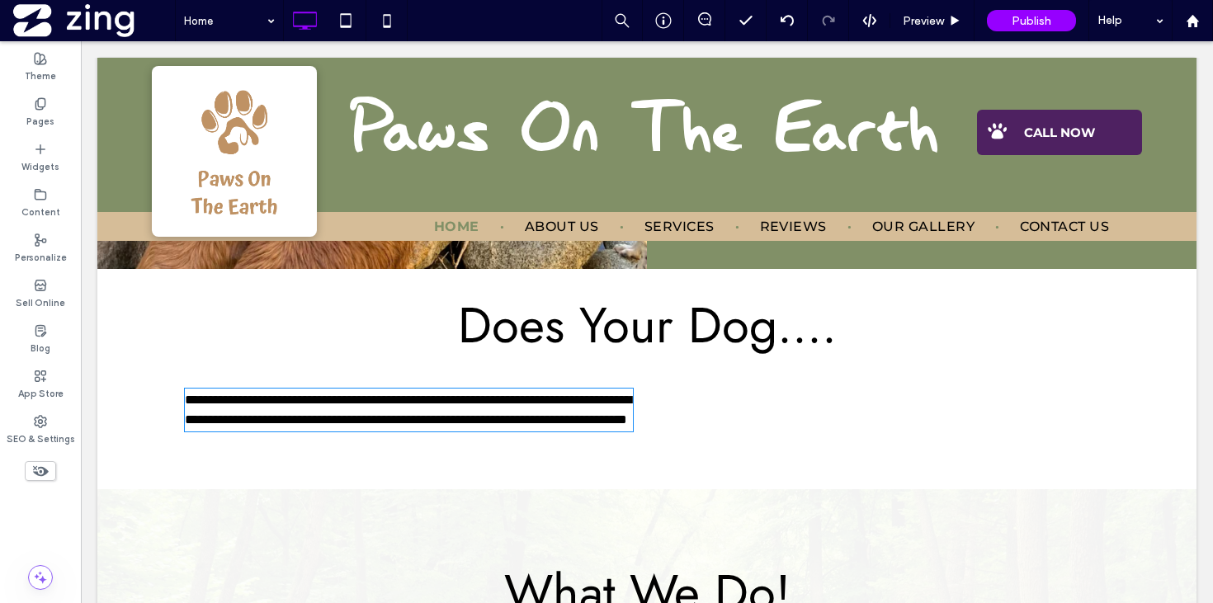
type input "**********"
type input "**"
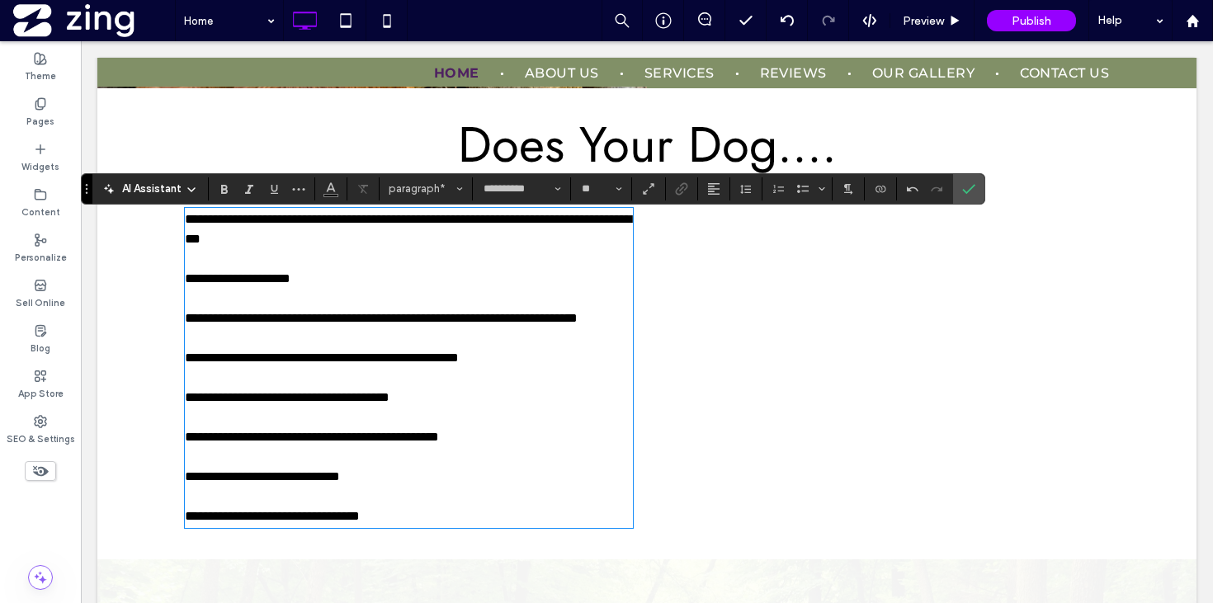
scroll to position [1815, 0]
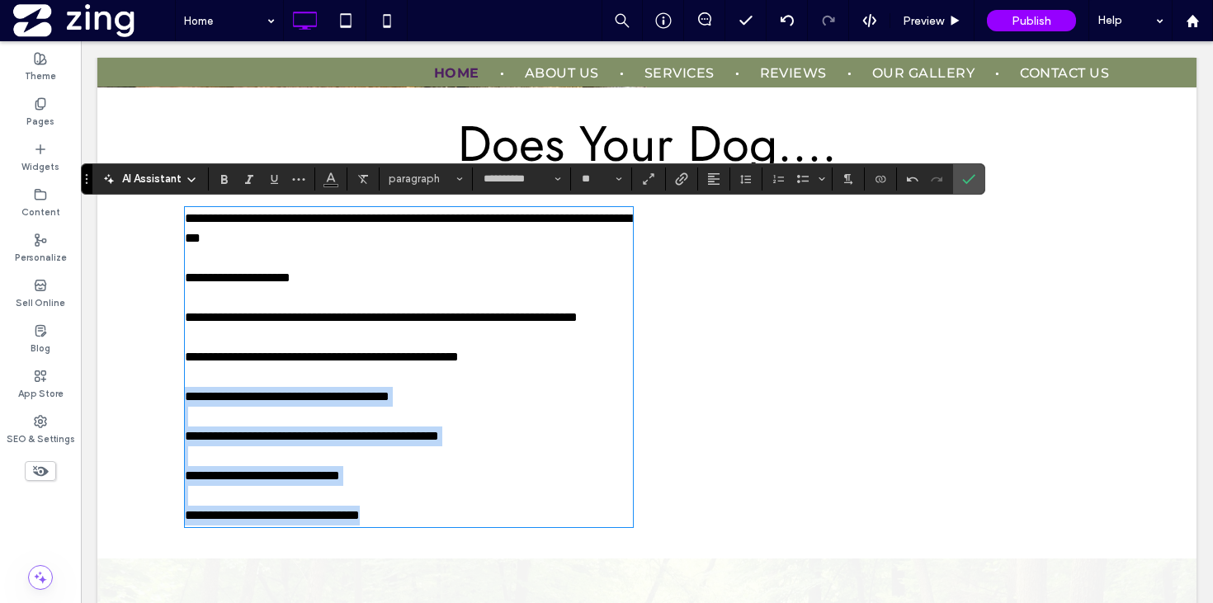
drag, startPoint x: 188, startPoint y: 409, endPoint x: 454, endPoint y: 534, distance: 294.1
click at [454, 525] on div "**********" at bounding box center [409, 367] width 448 height 317
copy div "**********"
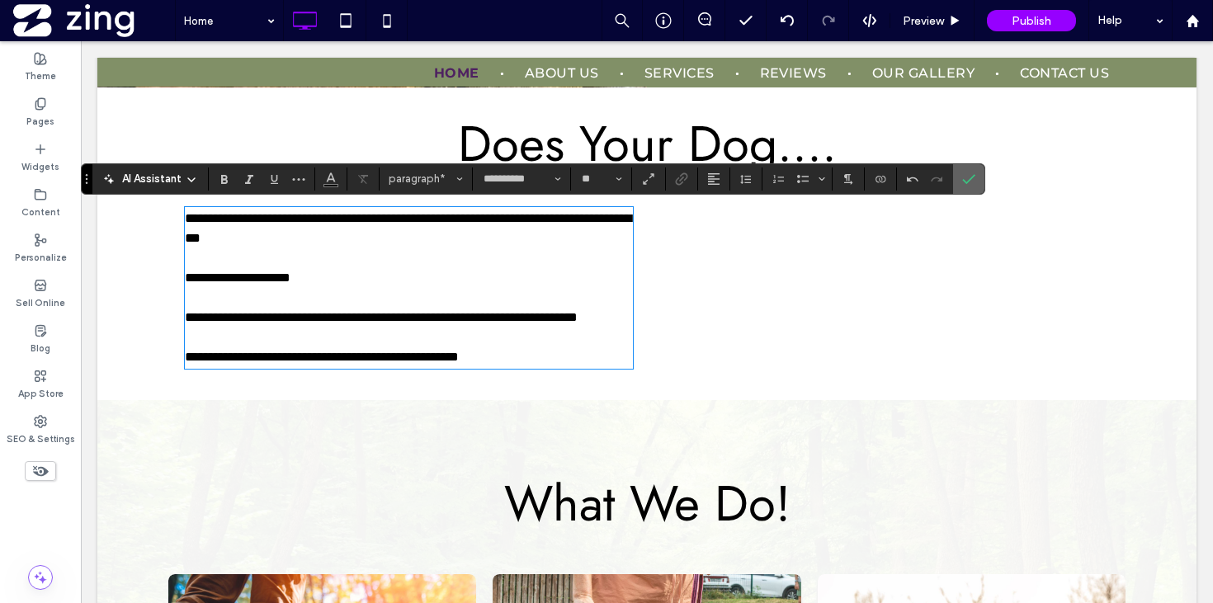
click at [963, 181] on use "Confirm" at bounding box center [969, 179] width 13 height 10
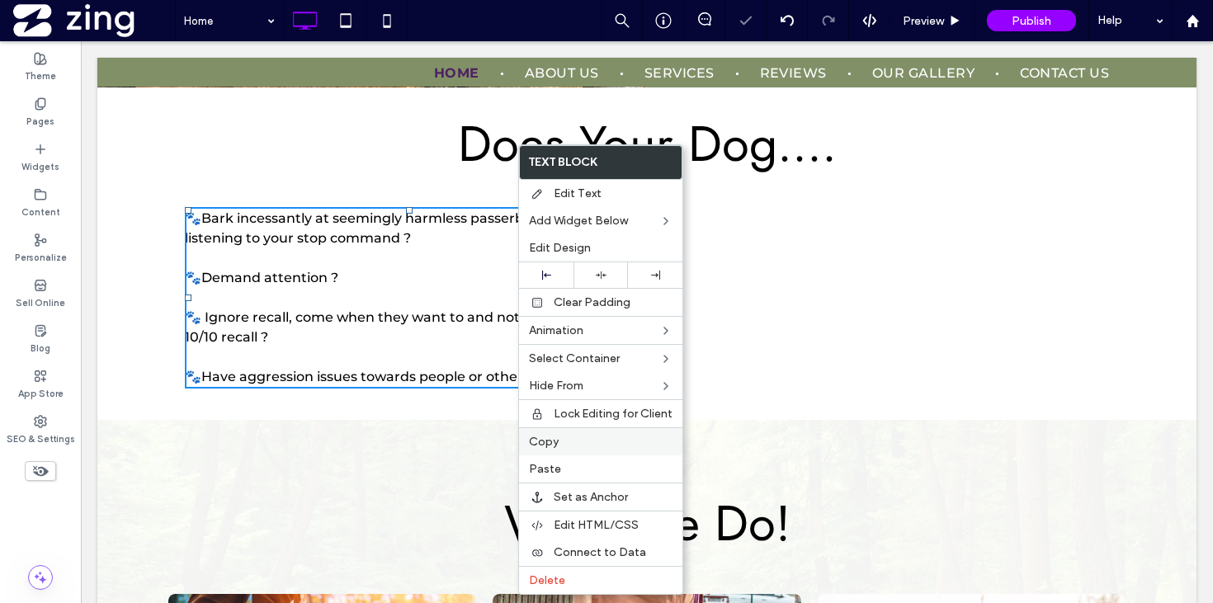
click at [585, 448] on label "Copy" at bounding box center [601, 442] width 144 height 14
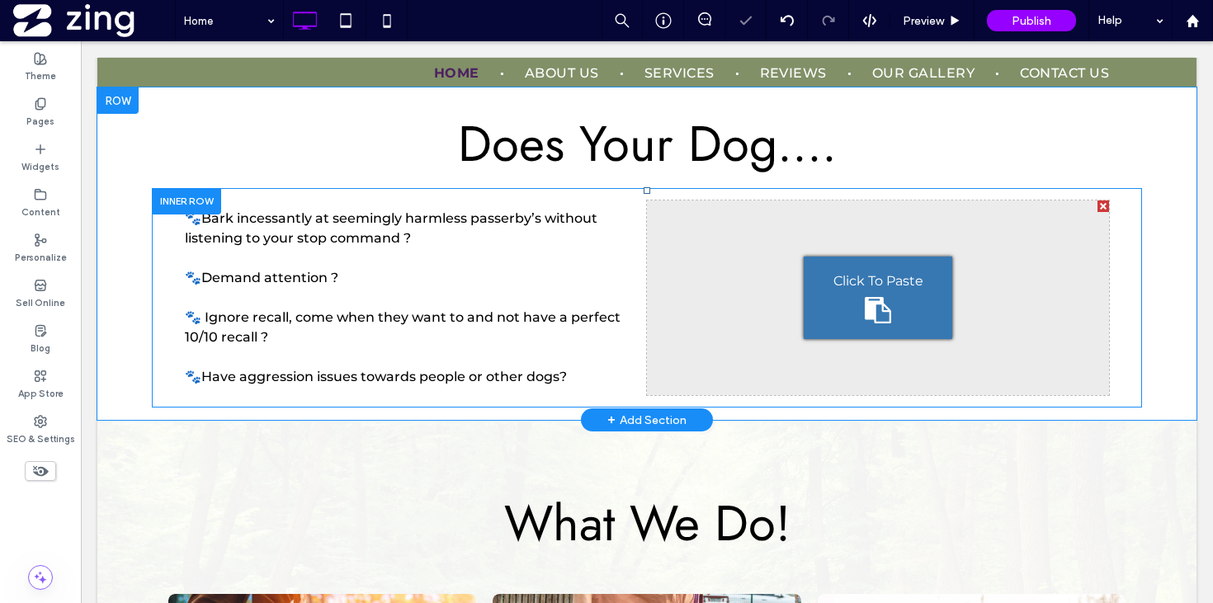
click at [923, 298] on div "Click To Paste" at bounding box center [877, 298] width 148 height 82
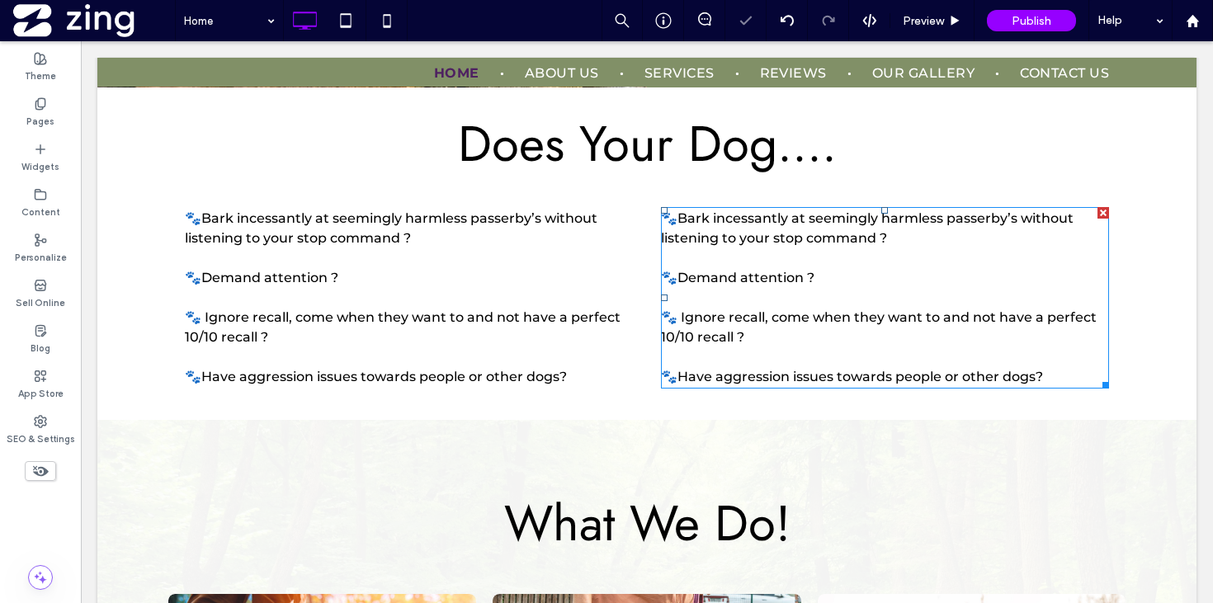
click at [847, 286] on p "🐾Demand attention ?" at bounding box center [885, 278] width 448 height 20
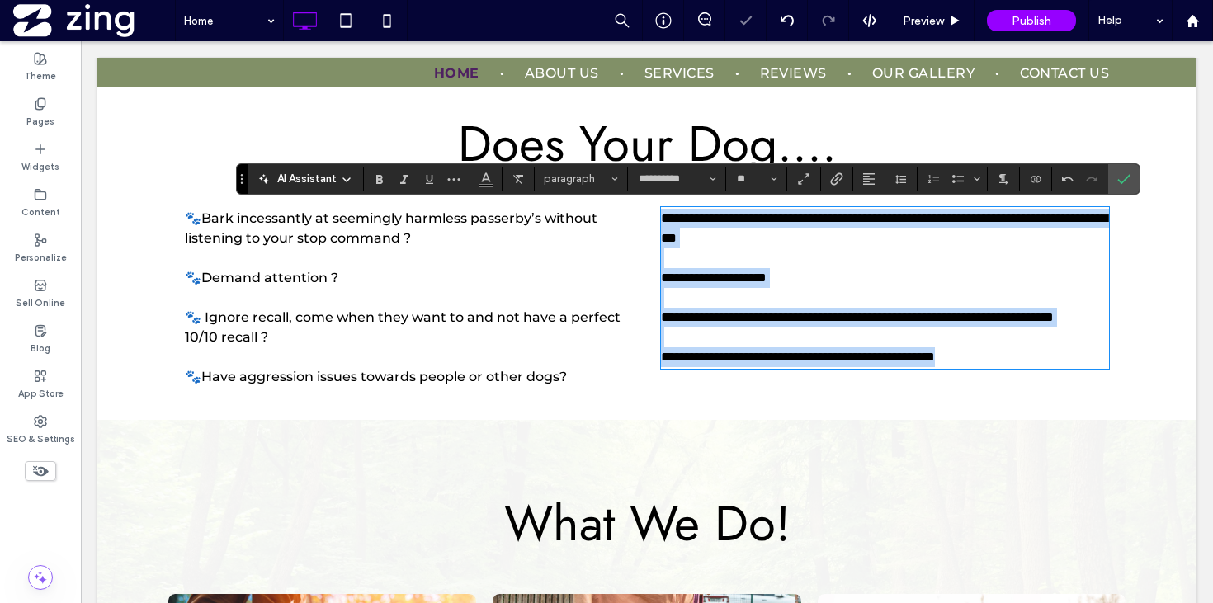
scroll to position [0, 0]
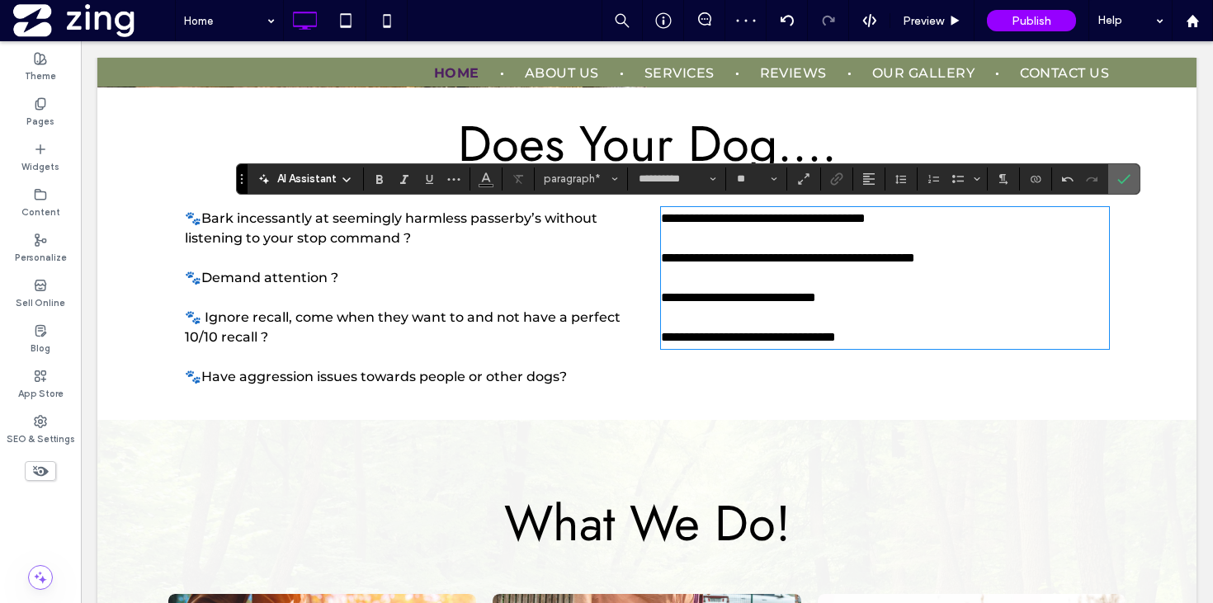
click at [1124, 183] on icon "Confirm" at bounding box center [1123, 178] width 13 height 13
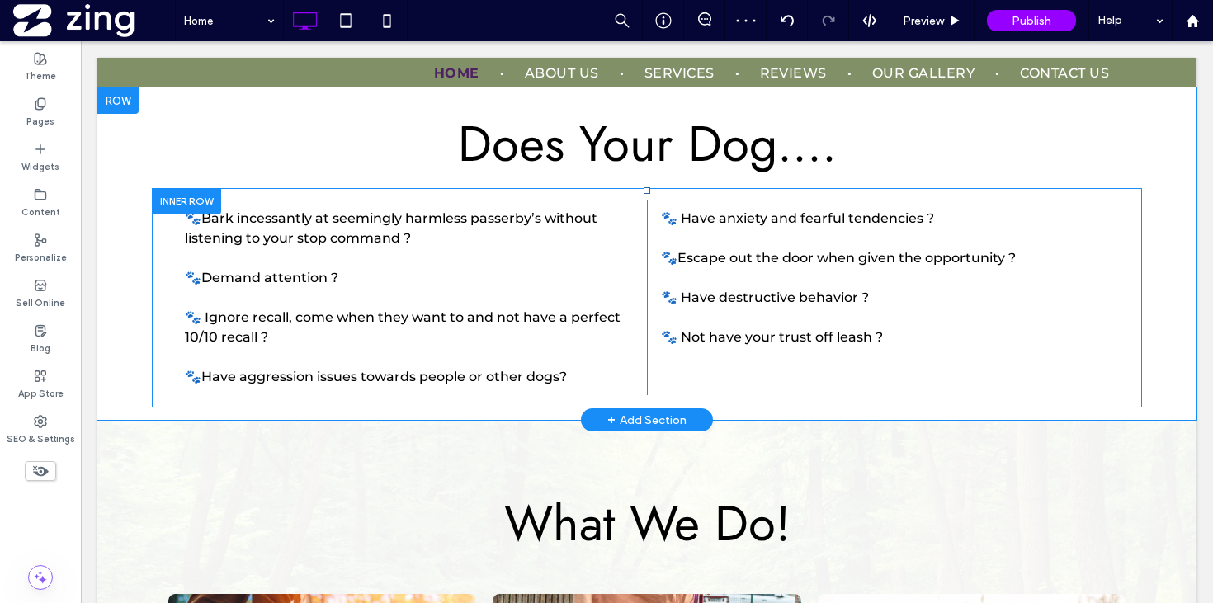
click at [1128, 244] on div "Click To Paste Click To Paste 🐾Bark incessantly at seemingly harmless passerby’…" at bounding box center [647, 297] width 990 height 219
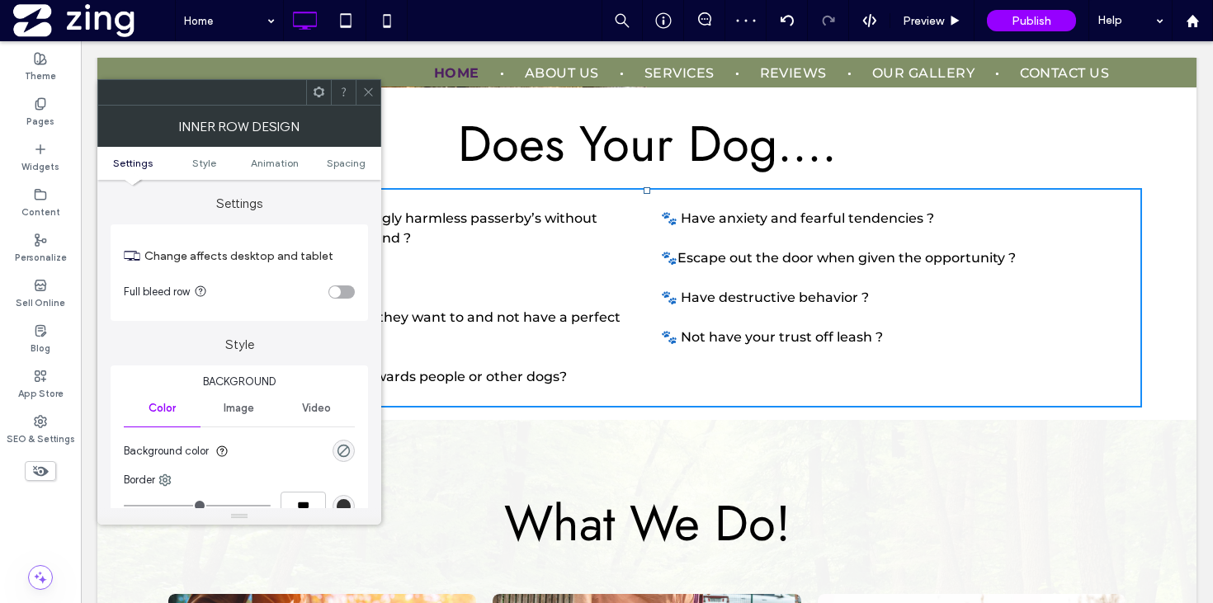
click at [342, 285] on div "toggle" at bounding box center [341, 291] width 26 height 13
click at [366, 102] on span at bounding box center [368, 92] width 12 height 25
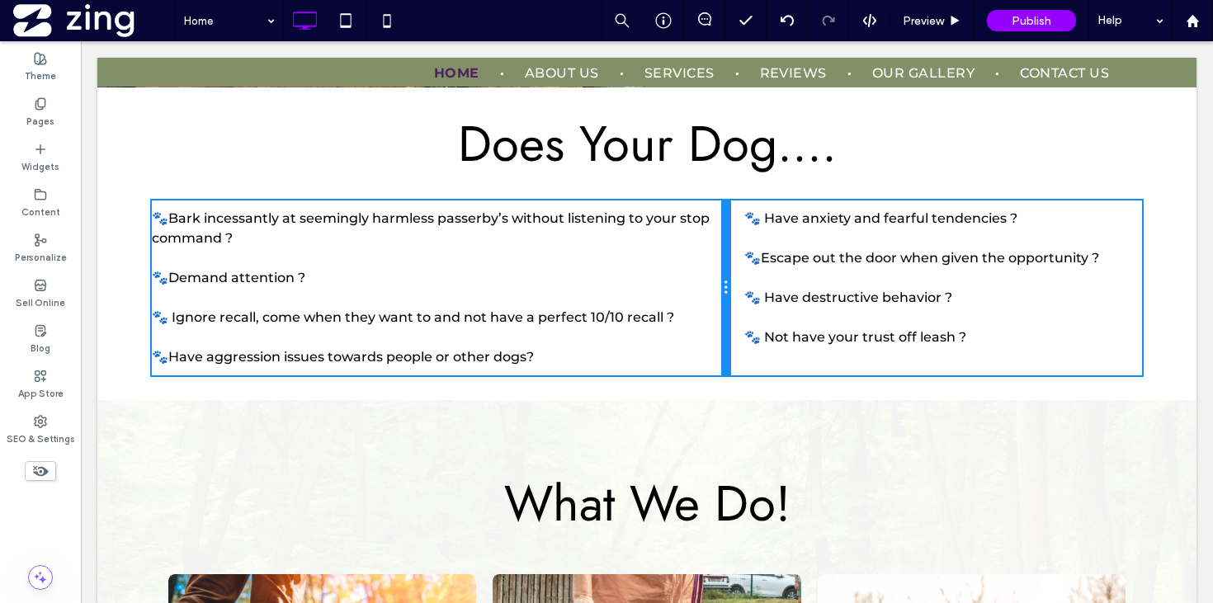
drag, startPoint x: 642, startPoint y: 293, endPoint x: 720, endPoint y: 293, distance: 78.4
click at [721, 293] on div at bounding box center [725, 287] width 8 height 175
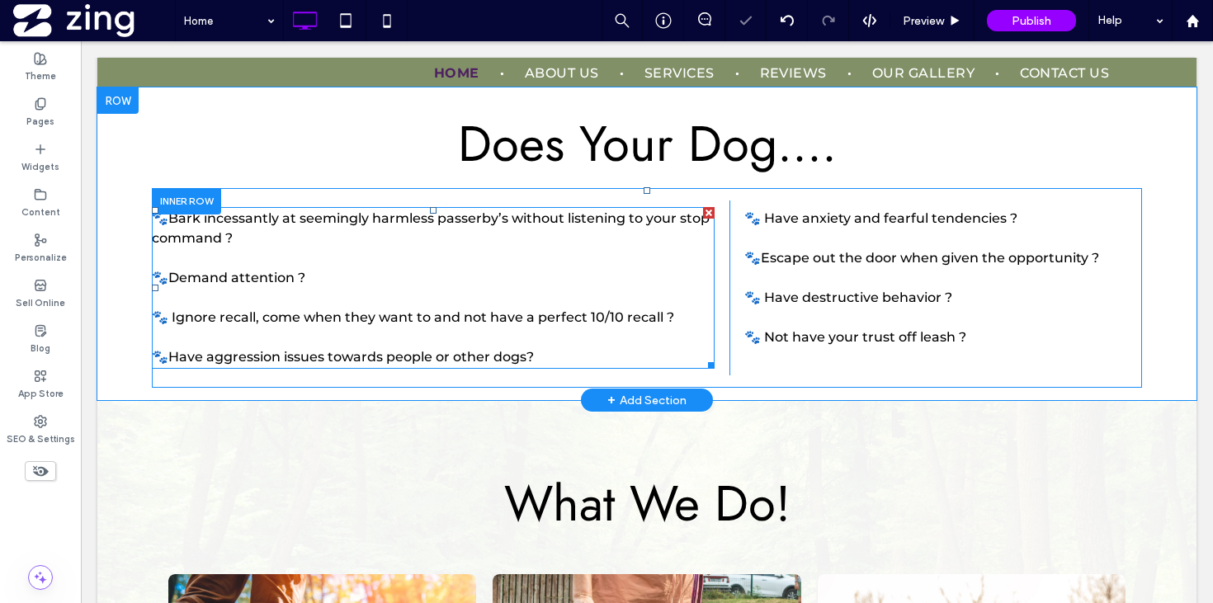
click at [199, 284] on span "🐾Demand attention ?" at bounding box center [228, 278] width 153 height 16
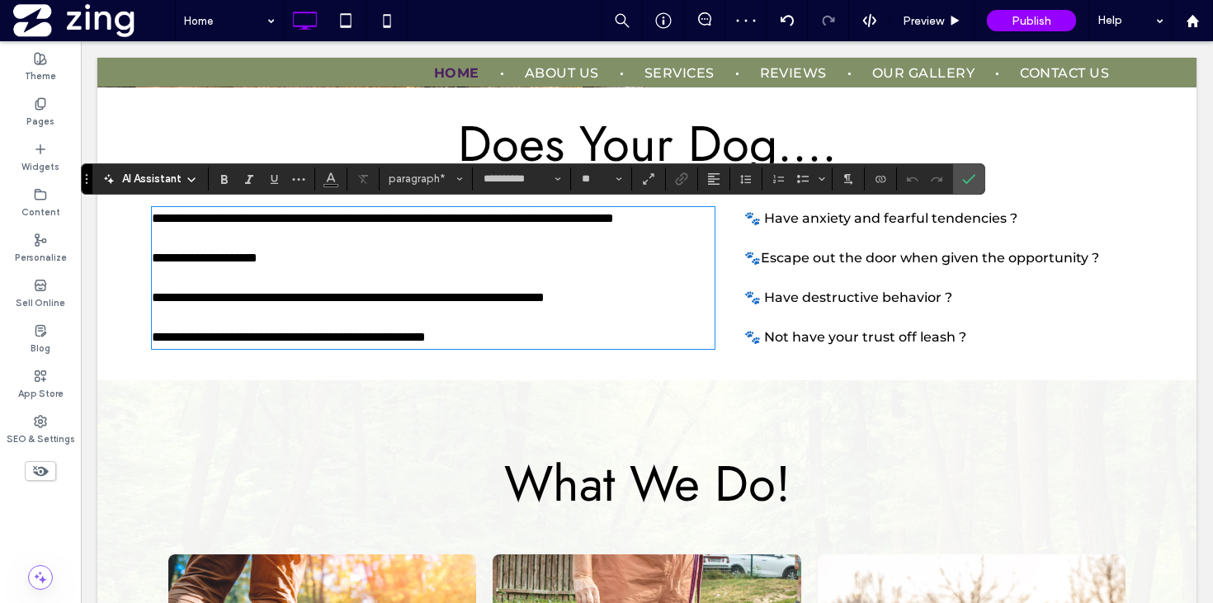
click at [164, 264] on span "**********" at bounding box center [205, 258] width 106 height 12
click at [167, 220] on span "**********" at bounding box center [383, 218] width 462 height 12
click at [167, 343] on span "**********" at bounding box center [289, 337] width 274 height 12
click at [814, 300] on span "🐾 Have destructive behavior ?" at bounding box center [848, 298] width 208 height 16
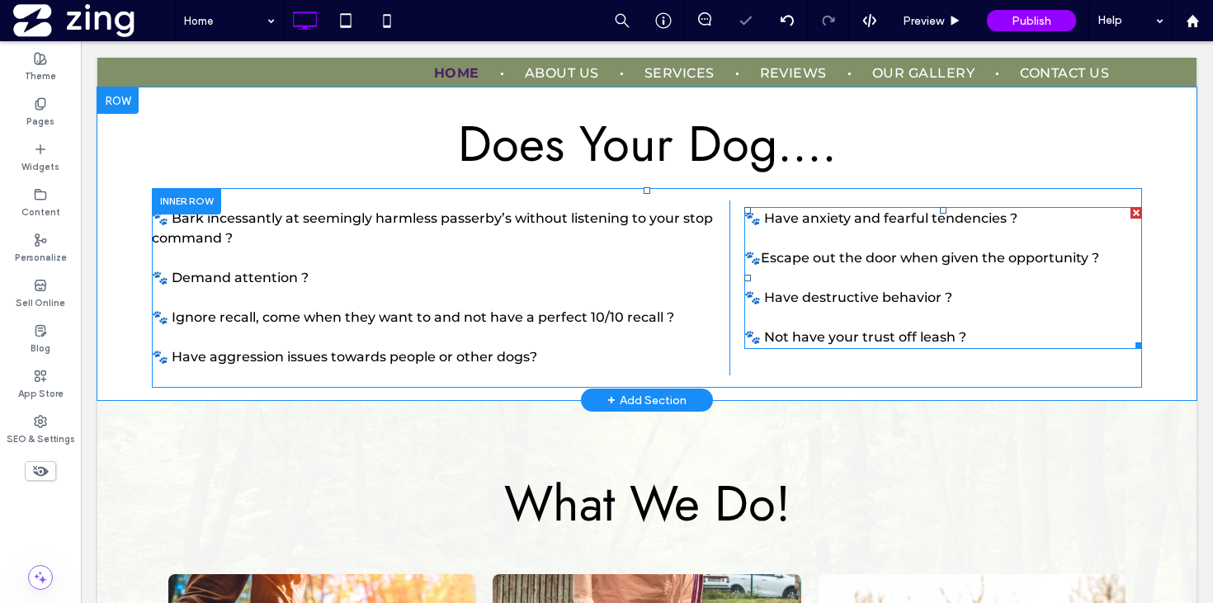
click at [834, 280] on p at bounding box center [943, 278] width 398 height 20
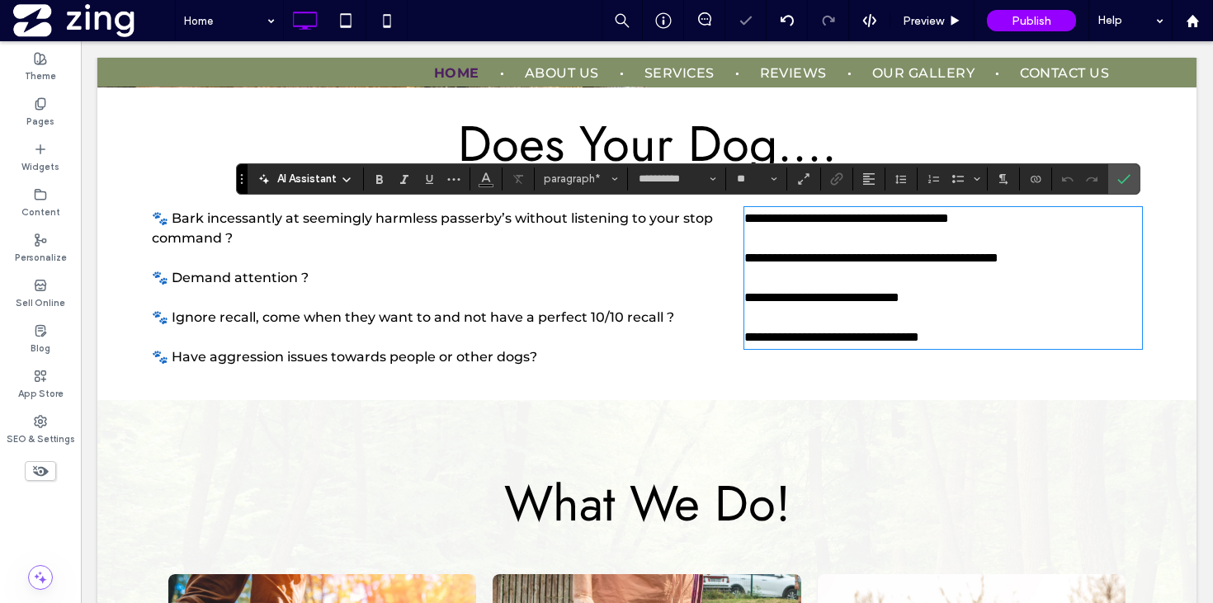
click at [759, 260] on span "**********" at bounding box center [871, 258] width 254 height 12
click at [1121, 182] on use "Confirm" at bounding box center [1123, 179] width 13 height 10
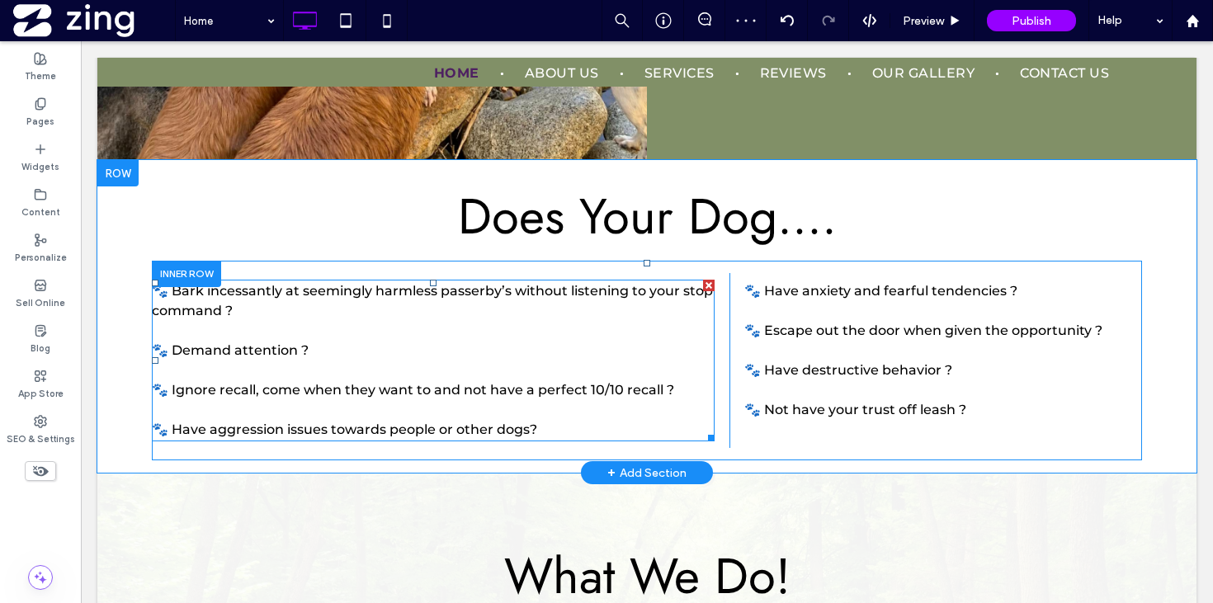
scroll to position [1743, 0]
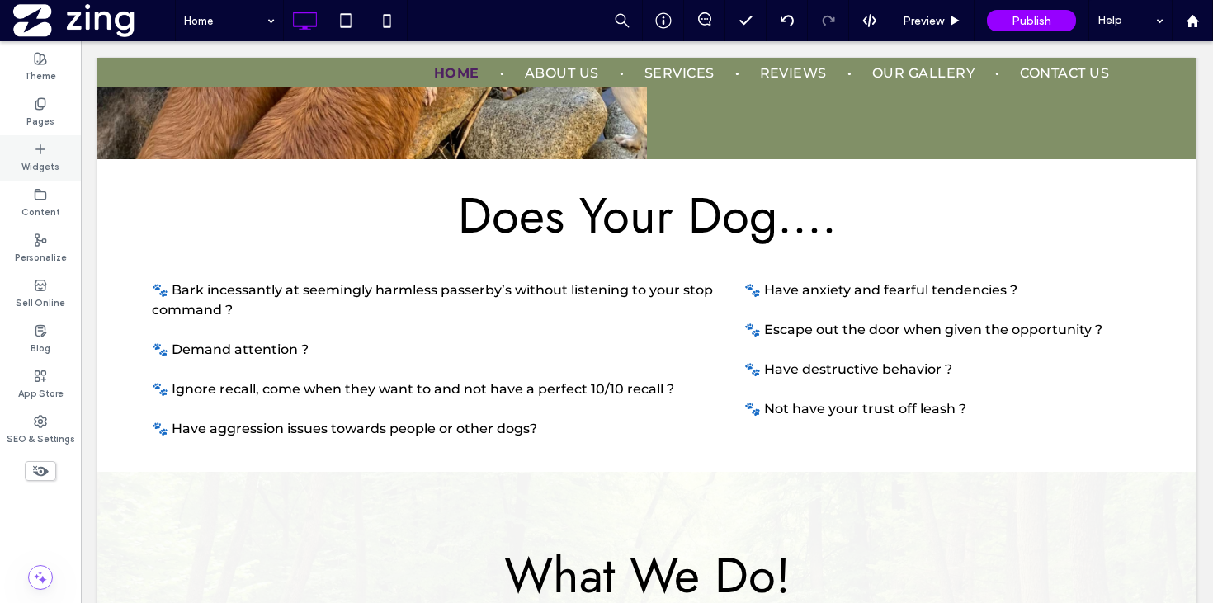
click at [56, 166] on label "Widgets" at bounding box center [40, 165] width 38 height 18
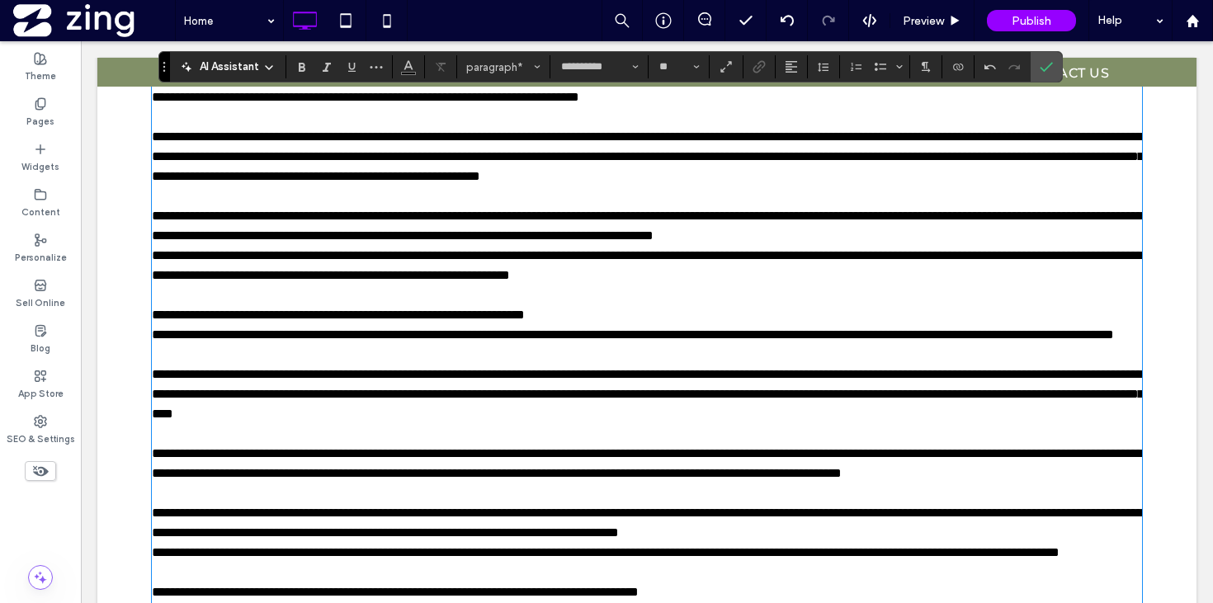
scroll to position [2186, 0]
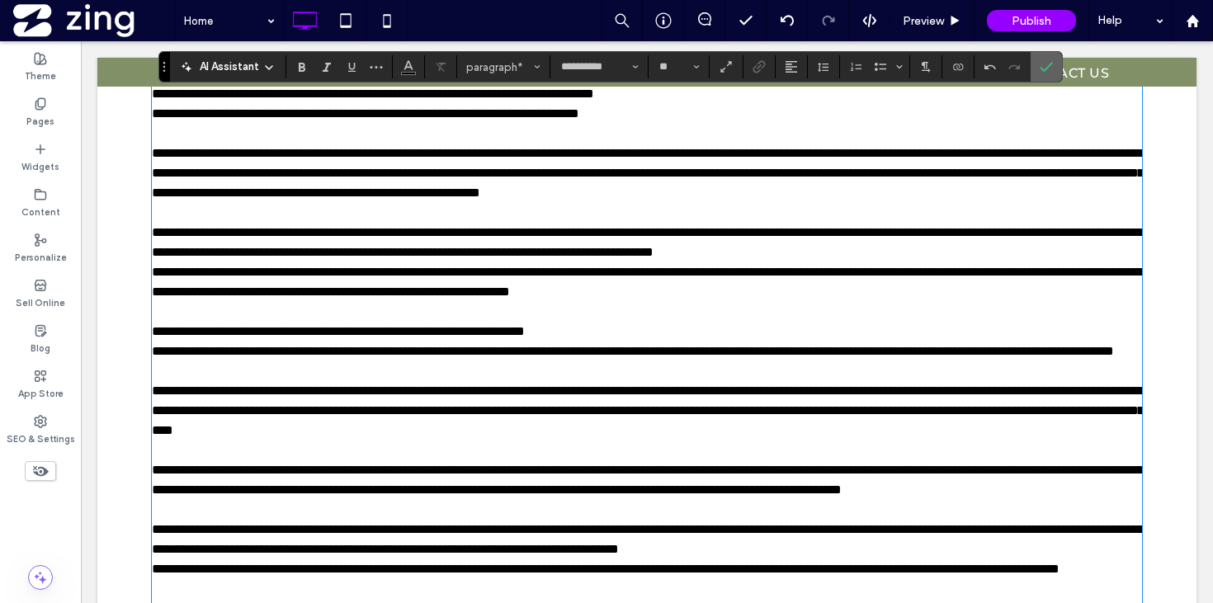
click at [1046, 77] on span "Confirm" at bounding box center [1042, 67] width 7 height 30
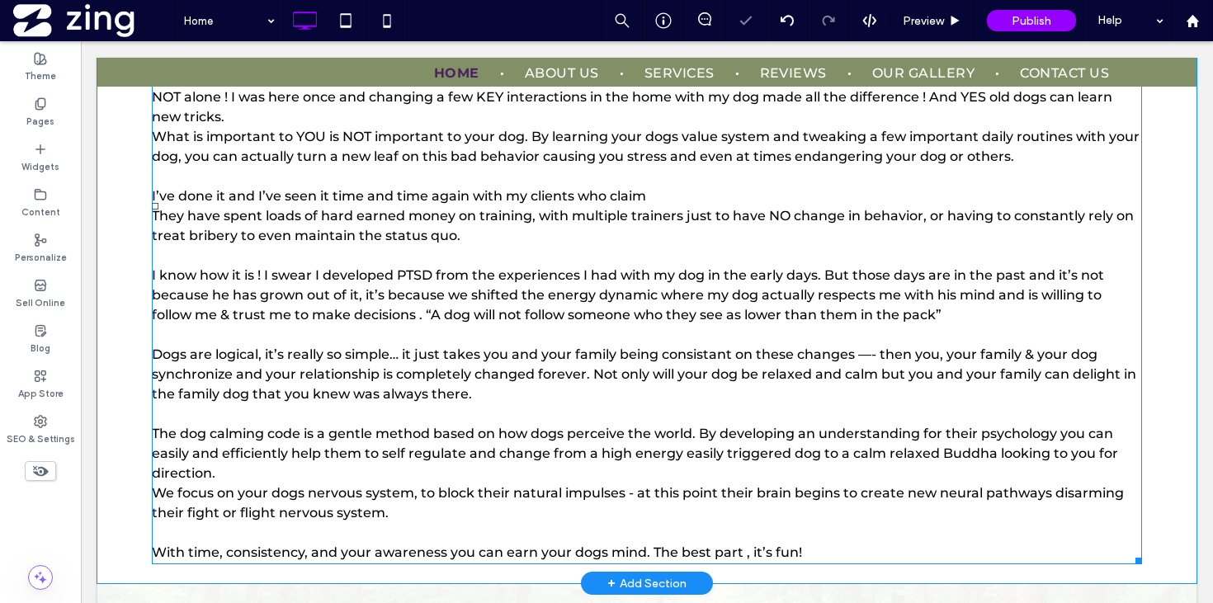
scroll to position [2396, 0]
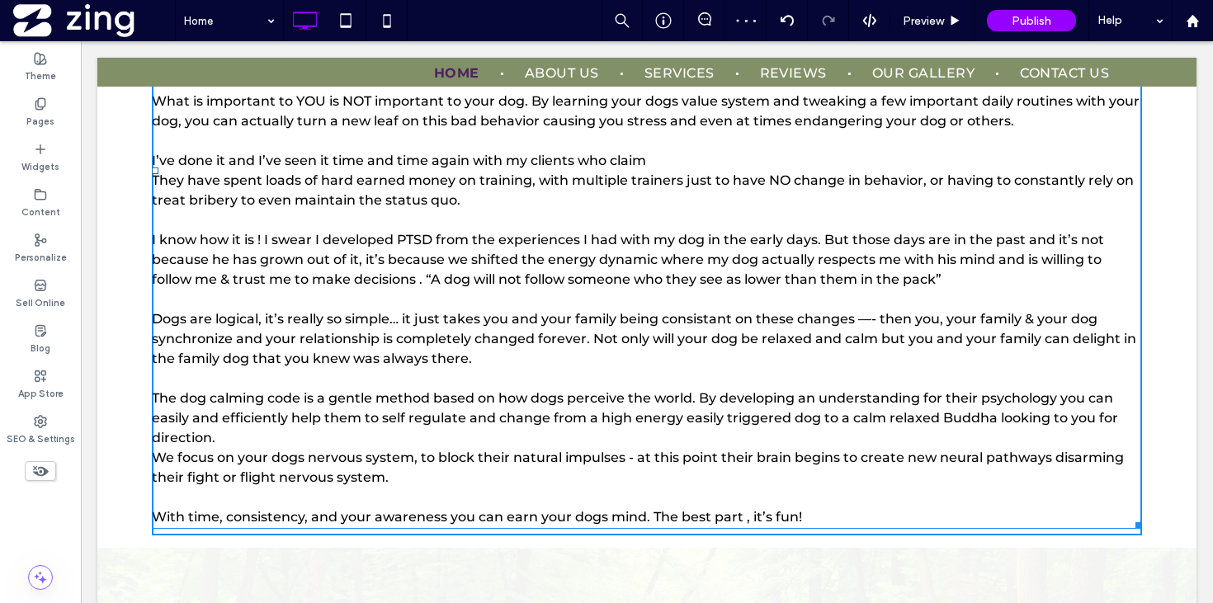
drag, startPoint x: 1138, startPoint y: 520, endPoint x: 1186, endPoint y: 520, distance: 47.8
click at [1186, 520] on div "Click To Paste Click To Paste Does Your Dog…. Click To Paste Click To Paste 🐾 B…" at bounding box center [646, 27] width 1099 height 1042
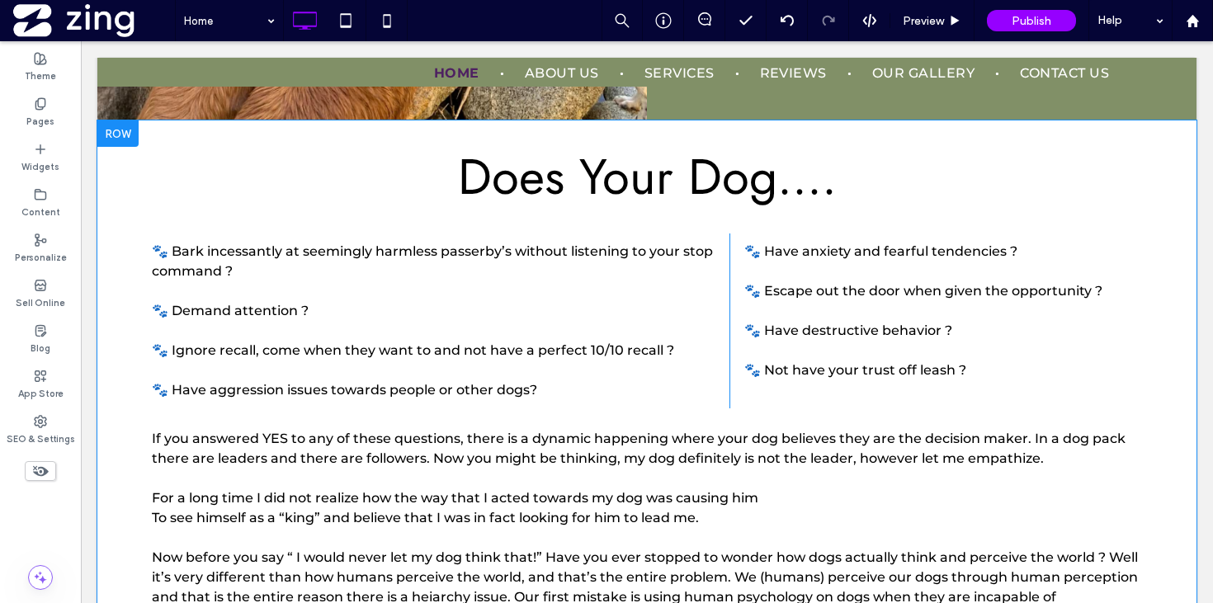
scroll to position [1784, 0]
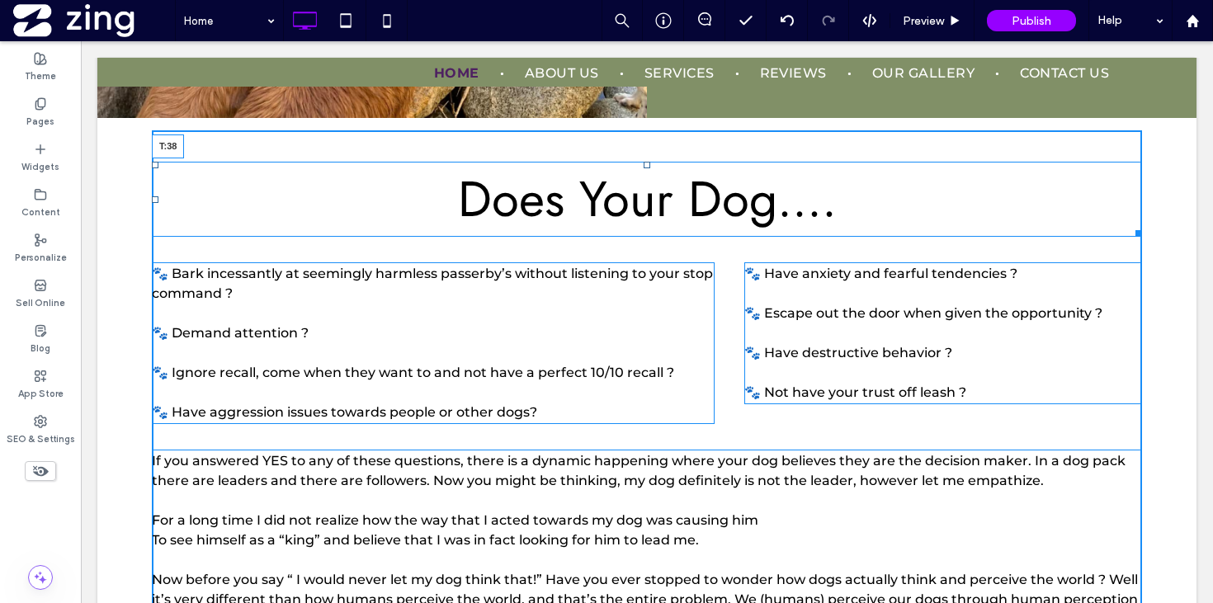
drag, startPoint x: 647, startPoint y: 139, endPoint x: 646, endPoint y: 162, distance: 22.3
click at [646, 162] on div at bounding box center [646, 165] width 7 height 7
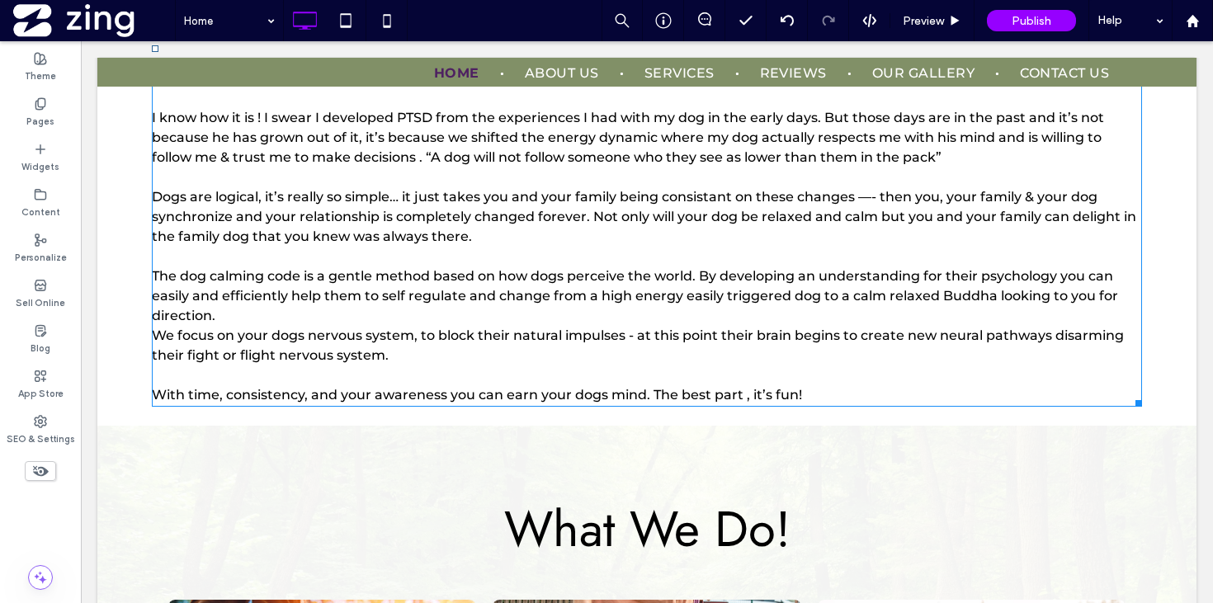
scroll to position [2551, 0]
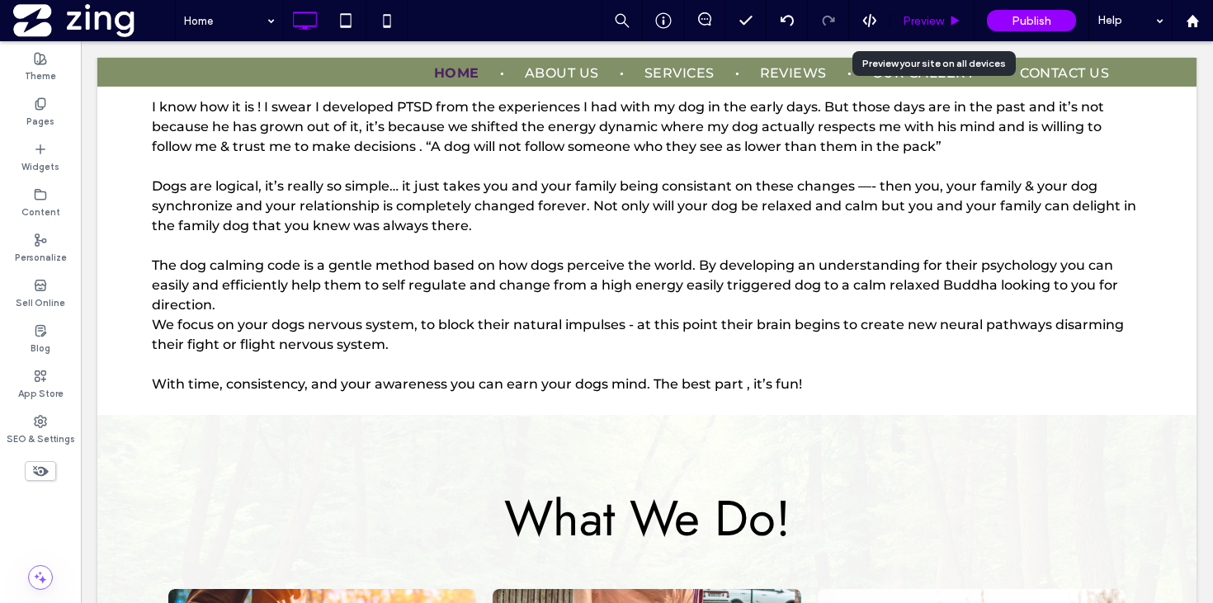
click at [937, 28] on div "Preview" at bounding box center [932, 20] width 84 height 41
click at [897, 21] on div "Preview" at bounding box center [931, 21] width 83 height 14
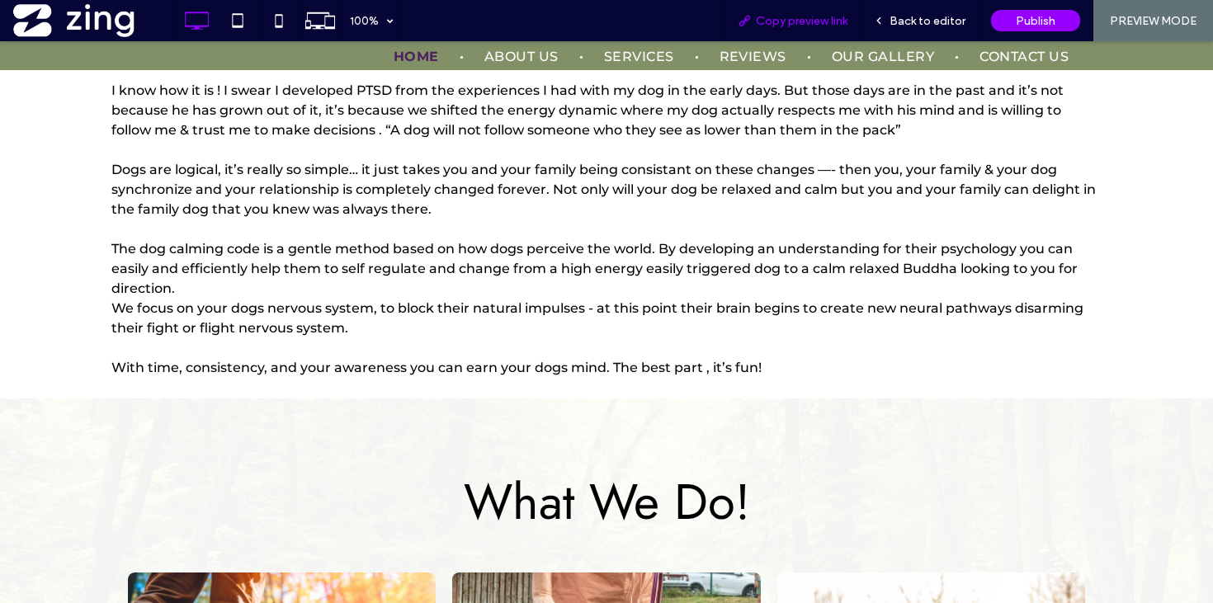
click at [791, 29] on div "Copy preview link" at bounding box center [792, 20] width 136 height 41
click at [791, 18] on span "Copy preview link" at bounding box center [802, 21] width 92 height 14
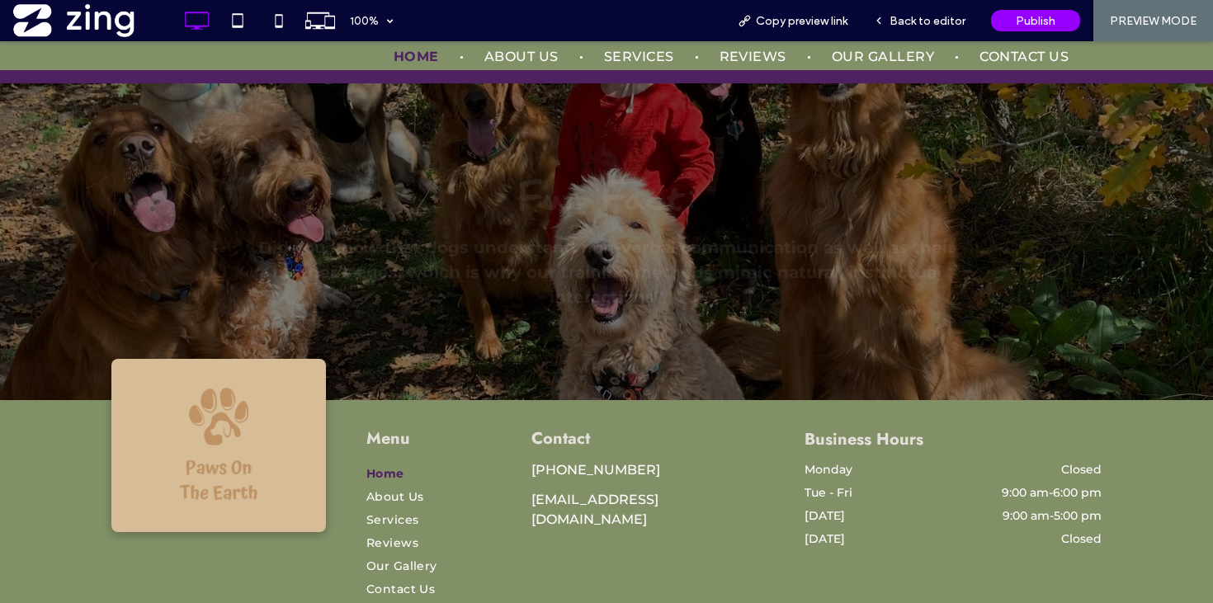
scroll to position [5498, 0]
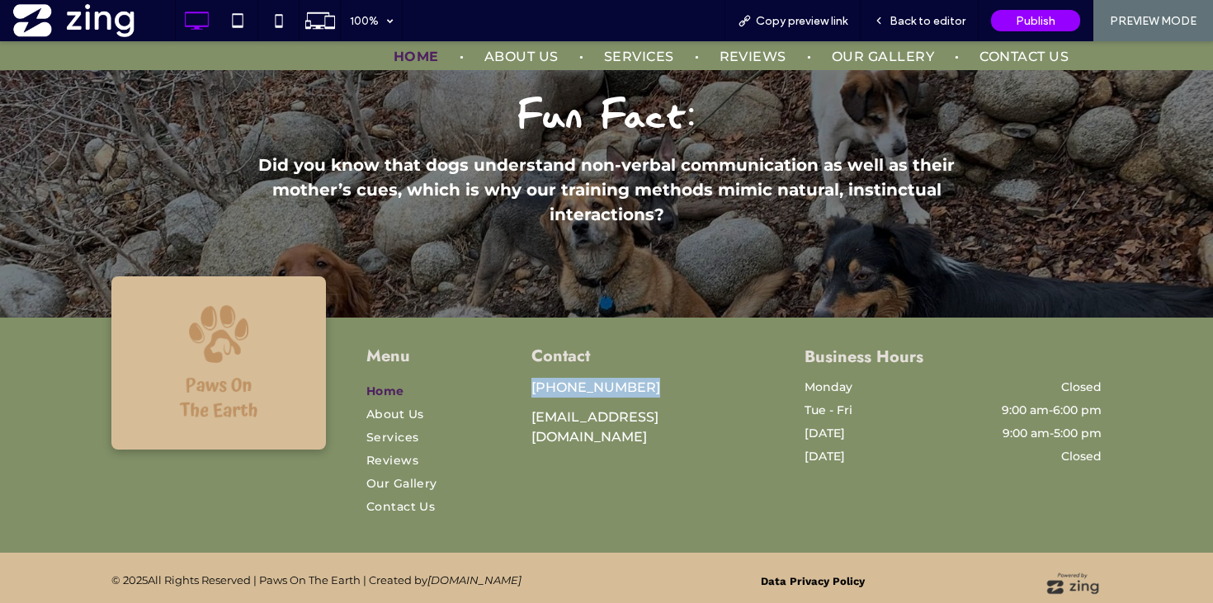
drag, startPoint x: 647, startPoint y: 377, endPoint x: 526, endPoint y: 377, distance: 121.3
click at [526, 377] on div "Contact (801) 803-2889 kelweis@gmail.com Click To Paste" at bounding box center [647, 435] width 247 height 186
copy span "(801) 803-2889"
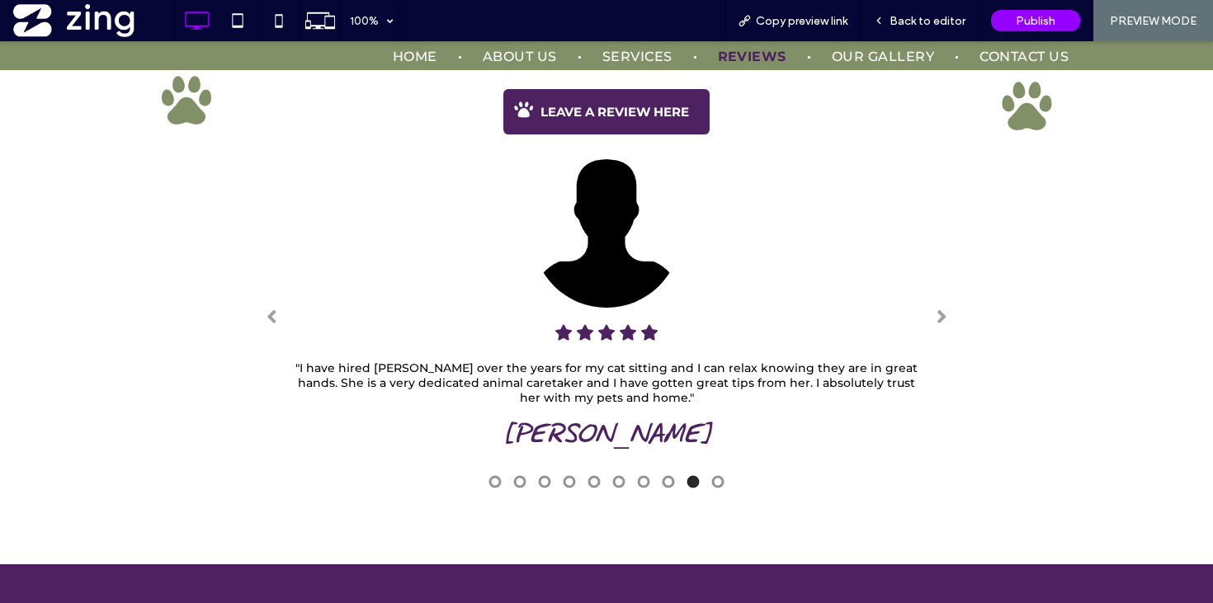
scroll to position [4570, 0]
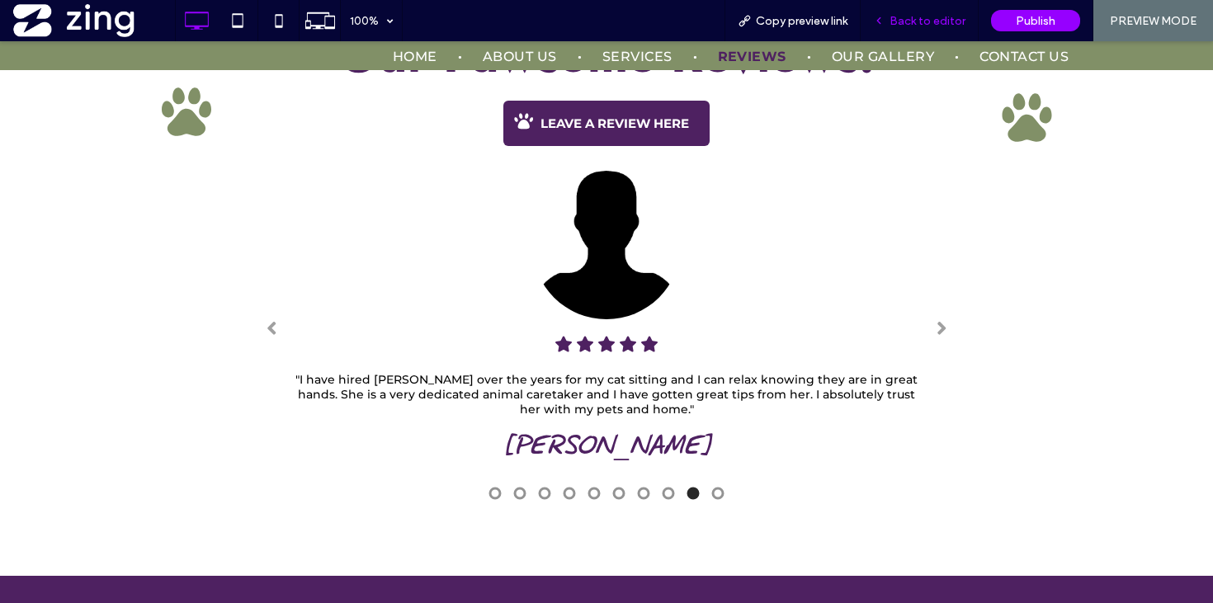
click at [919, 15] on span "Back to editor" at bounding box center [927, 21] width 76 height 14
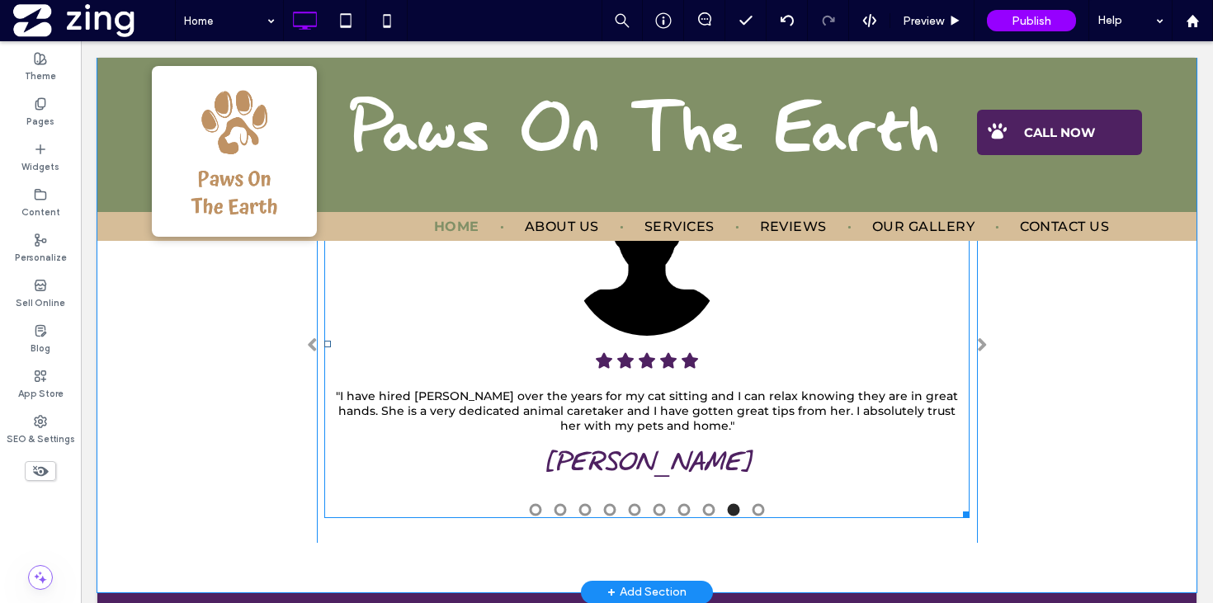
click at [666, 384] on span at bounding box center [646, 344] width 645 height 347
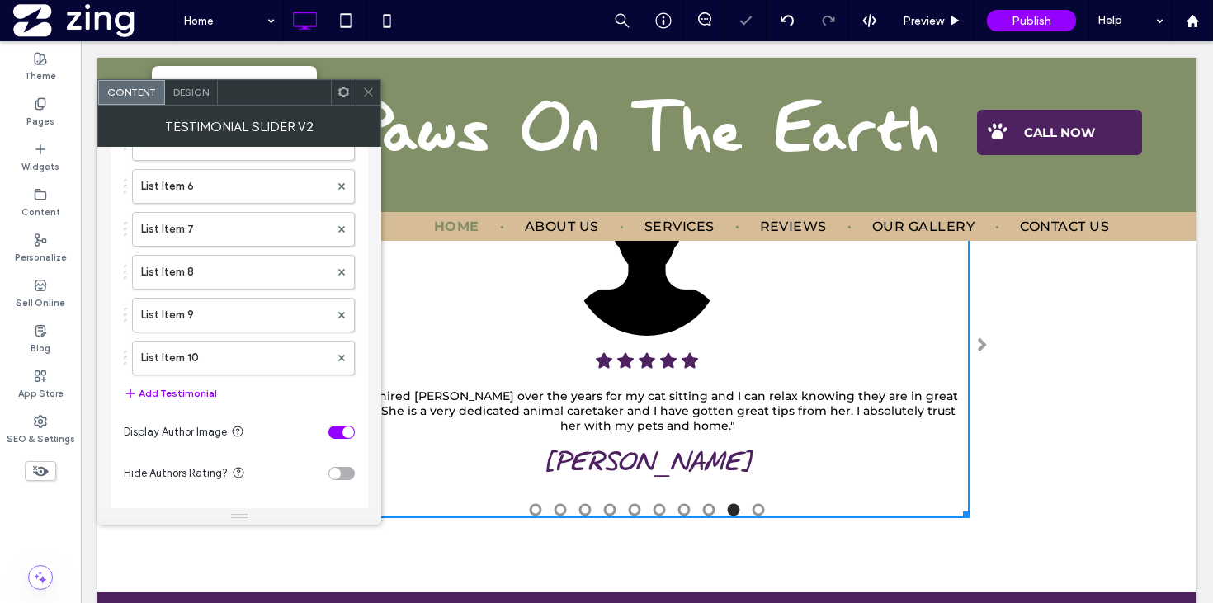
scroll to position [310, 0]
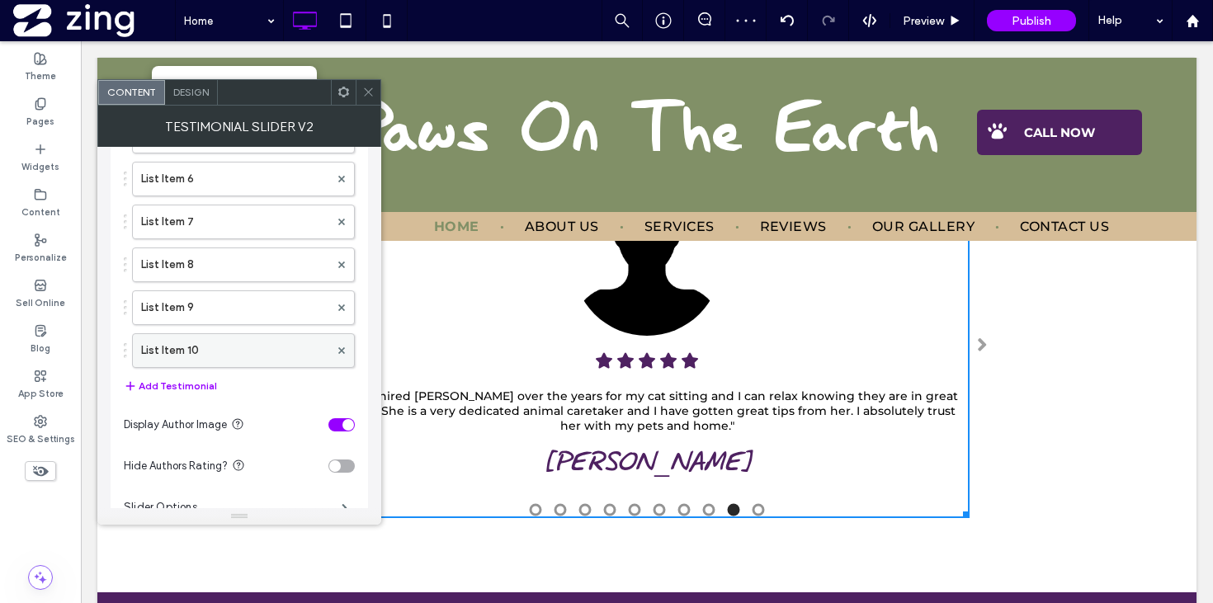
click at [205, 351] on label "List Item 10" at bounding box center [235, 350] width 188 height 33
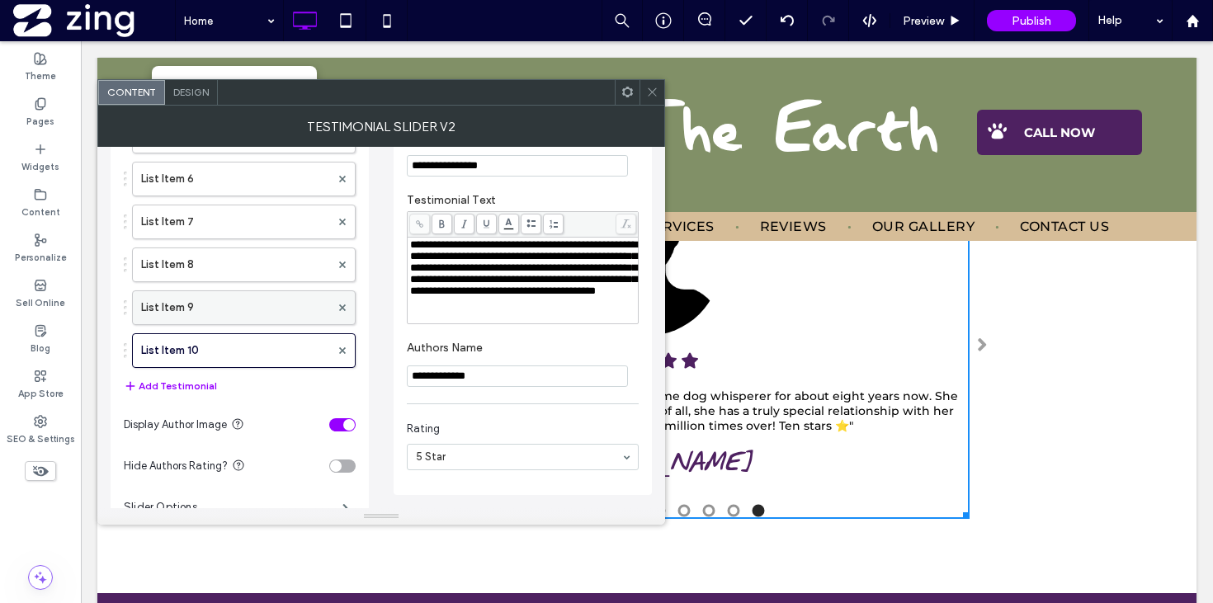
click at [238, 318] on label "List Item 9" at bounding box center [235, 307] width 189 height 33
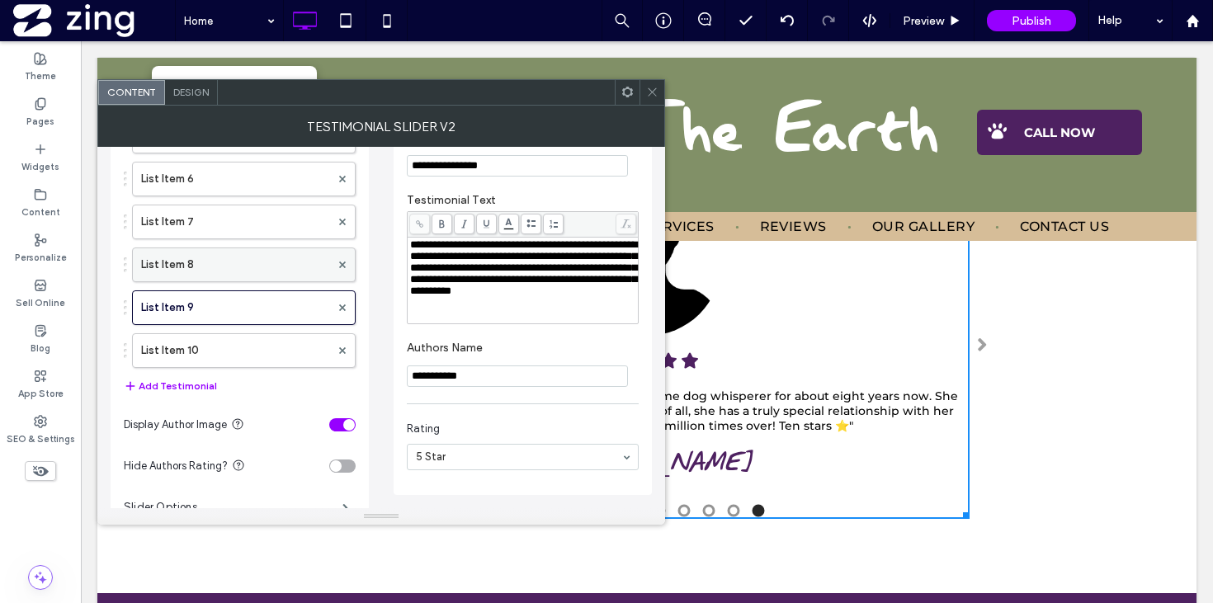
click at [251, 271] on label "List Item 8" at bounding box center [235, 264] width 189 height 33
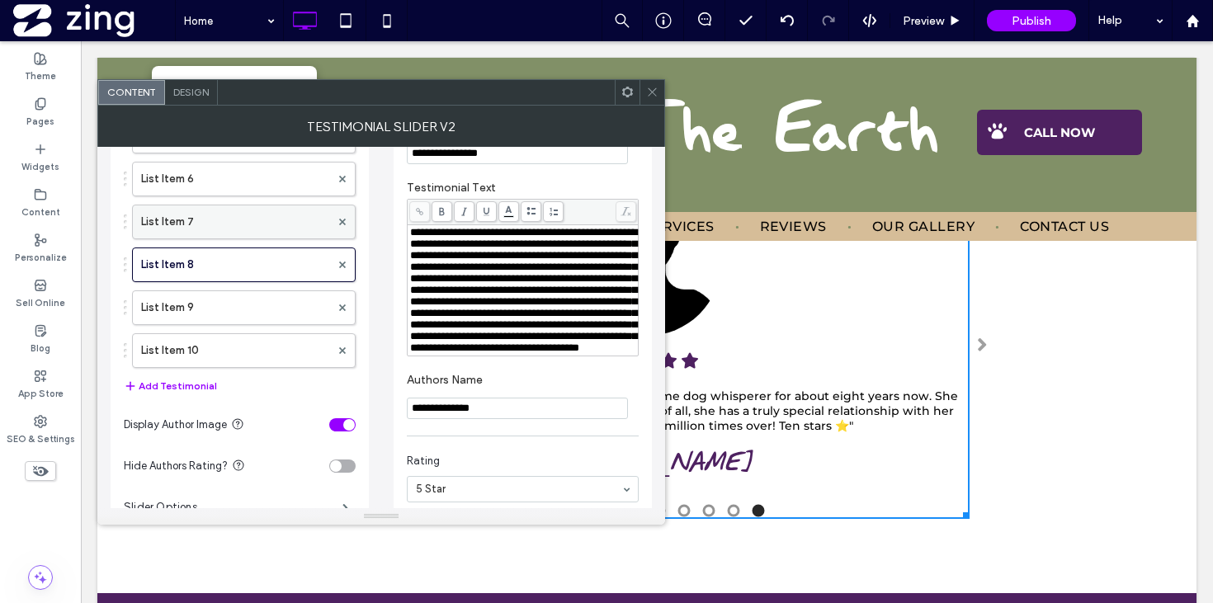
click at [250, 227] on label "List Item 7" at bounding box center [235, 221] width 189 height 33
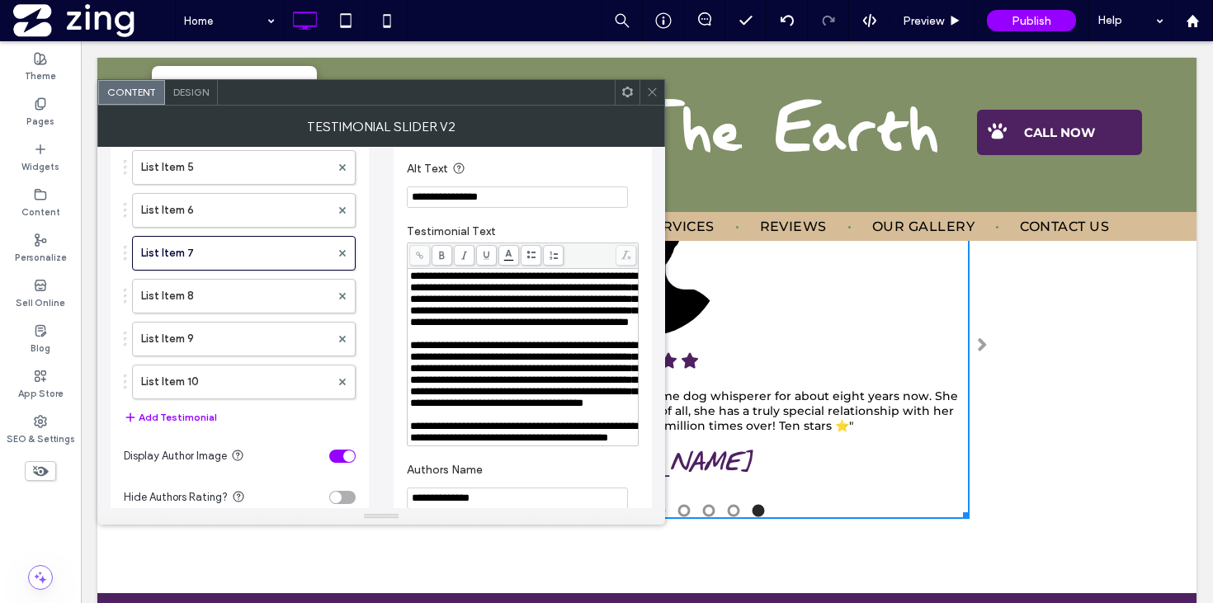
scroll to position [238, 0]
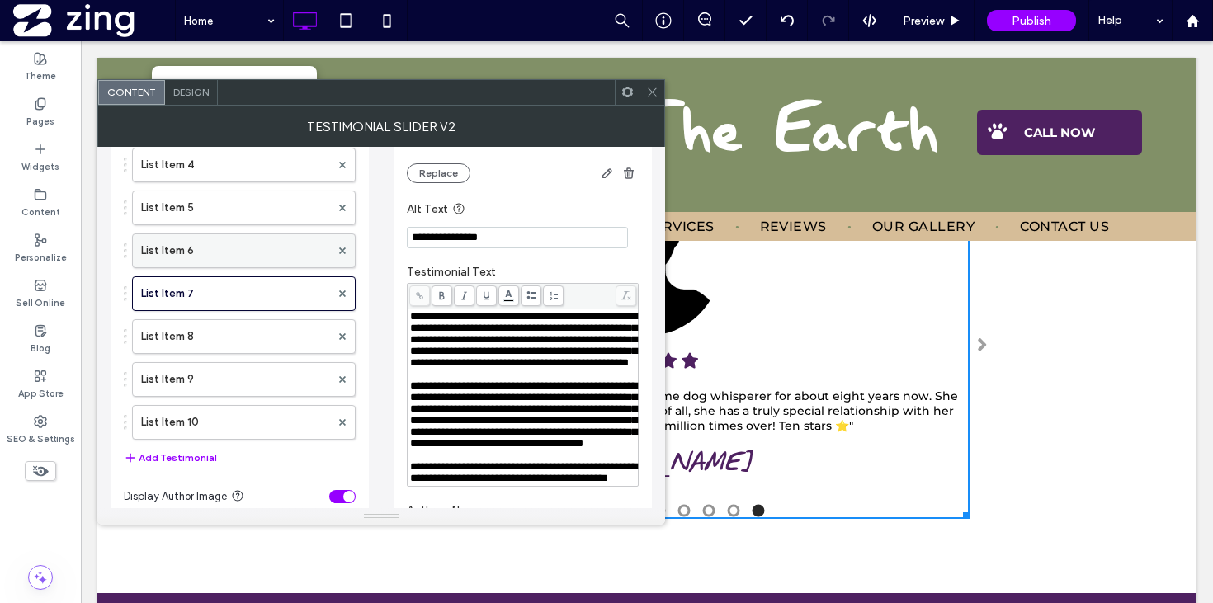
click at [276, 257] on label "List Item 6" at bounding box center [235, 250] width 189 height 33
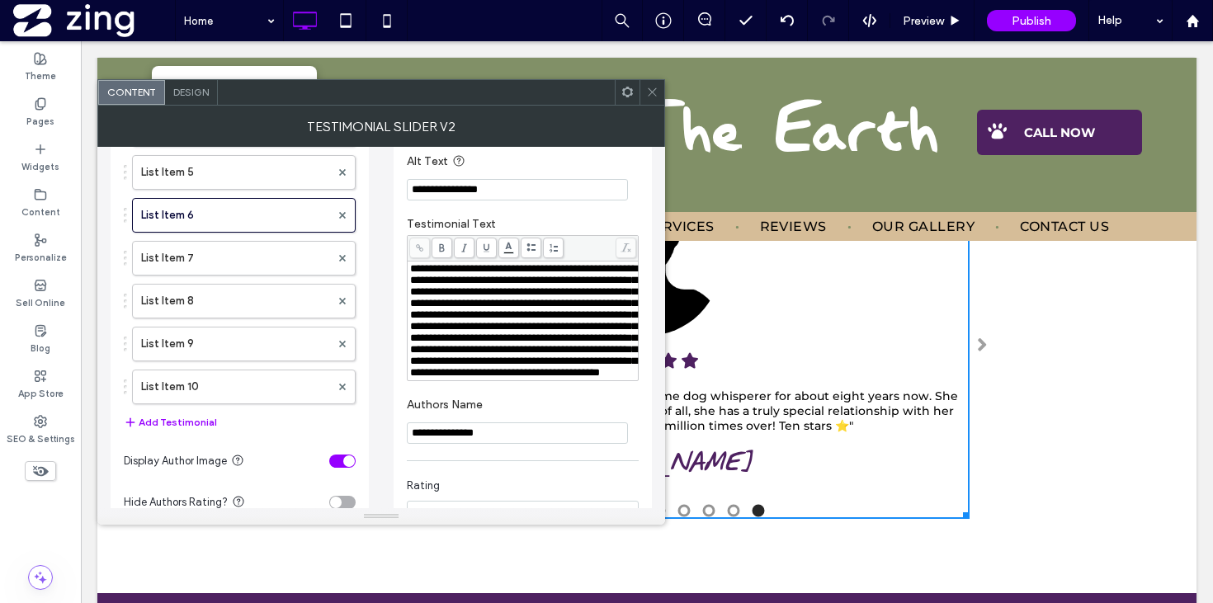
scroll to position [235, 0]
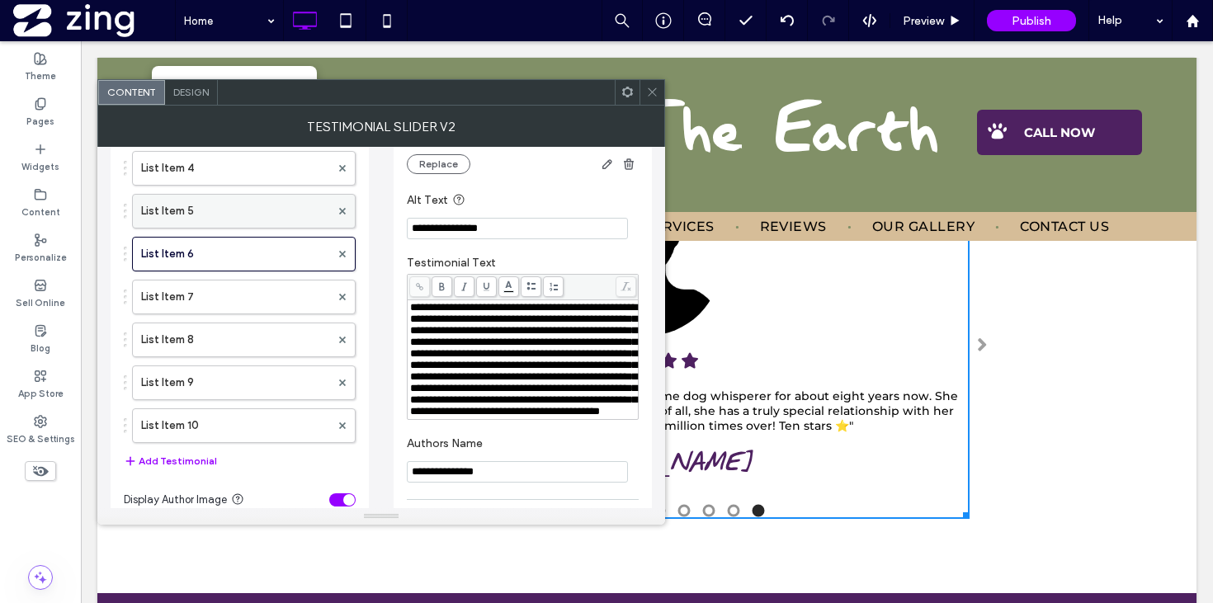
click at [254, 214] on label "List Item 5" at bounding box center [235, 211] width 189 height 33
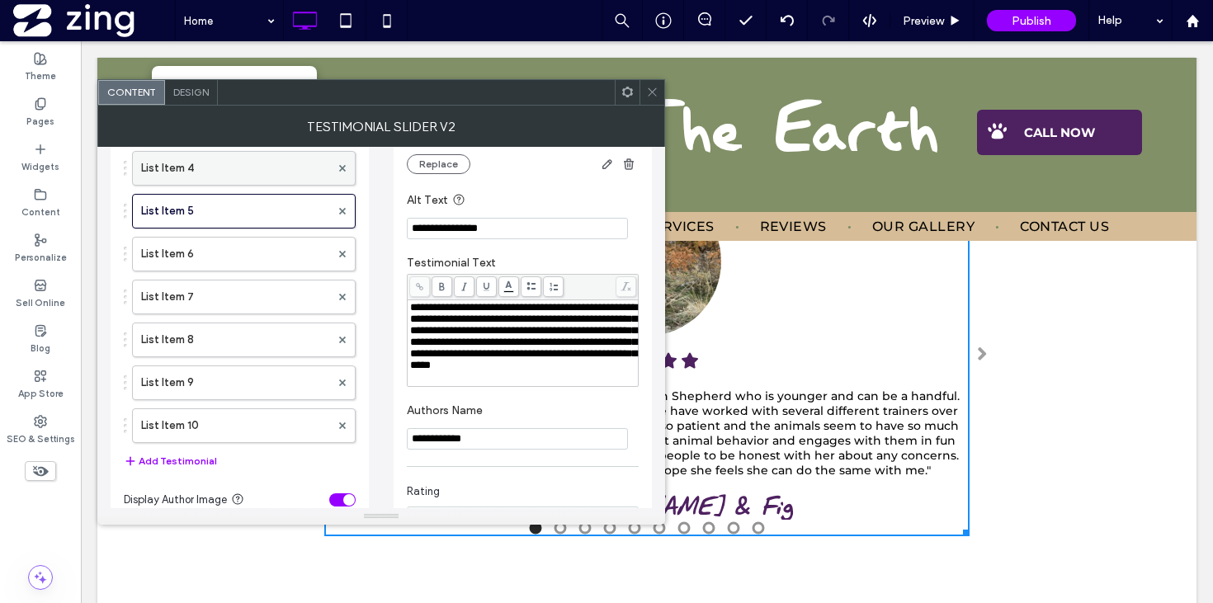
click at [247, 177] on label "List Item 4" at bounding box center [235, 168] width 189 height 33
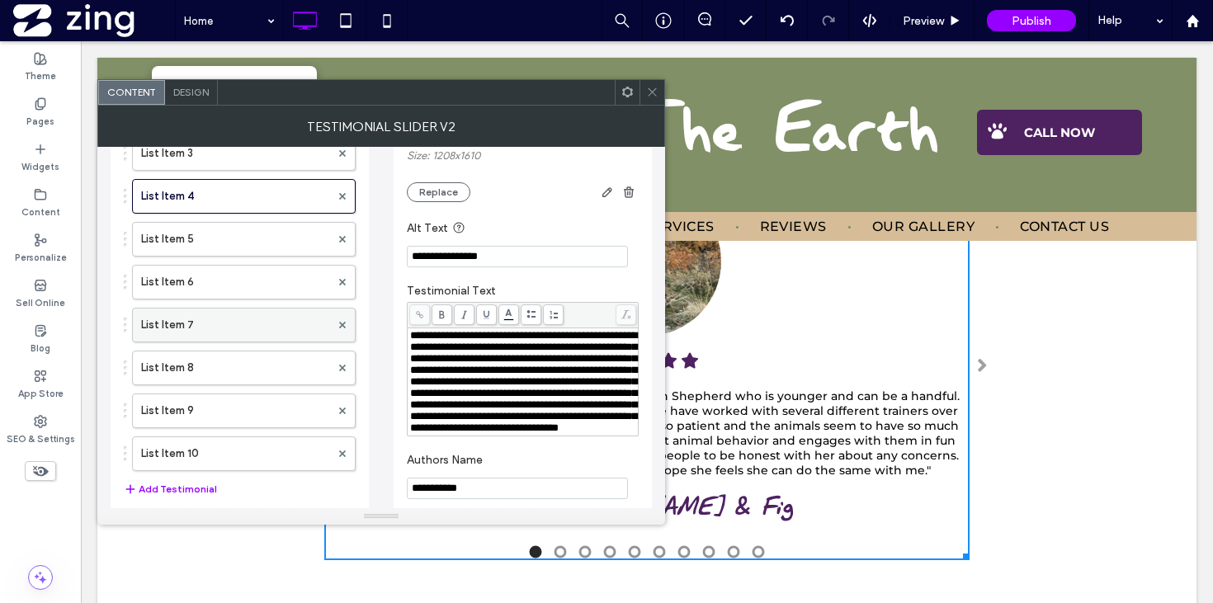
scroll to position [177, 0]
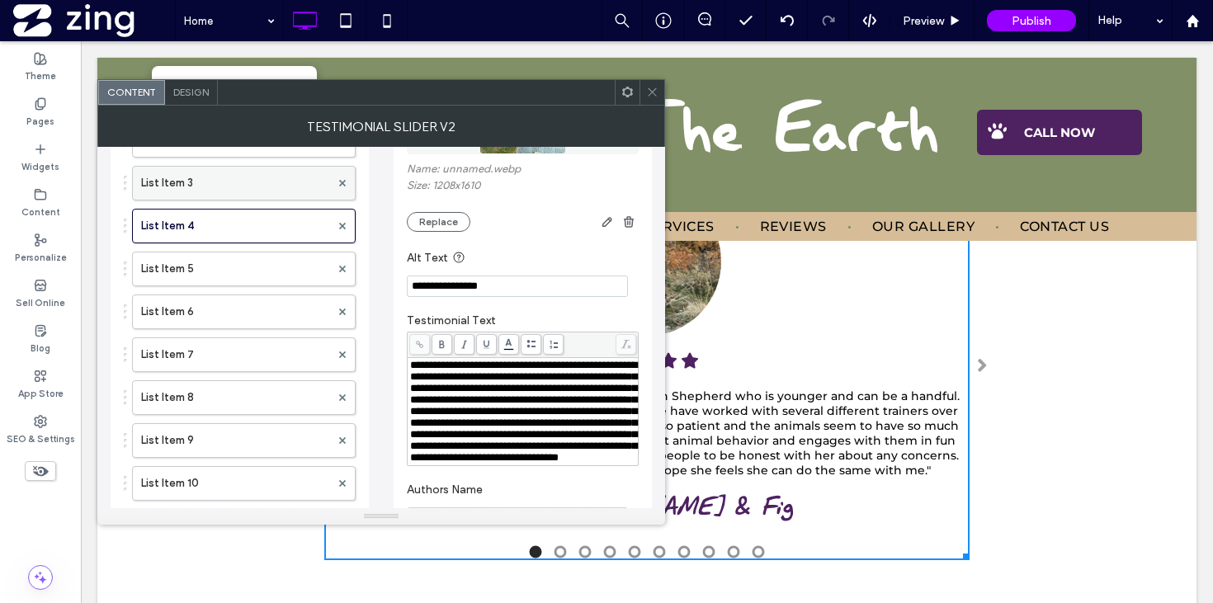
click at [259, 194] on label "List Item 3" at bounding box center [235, 183] width 189 height 33
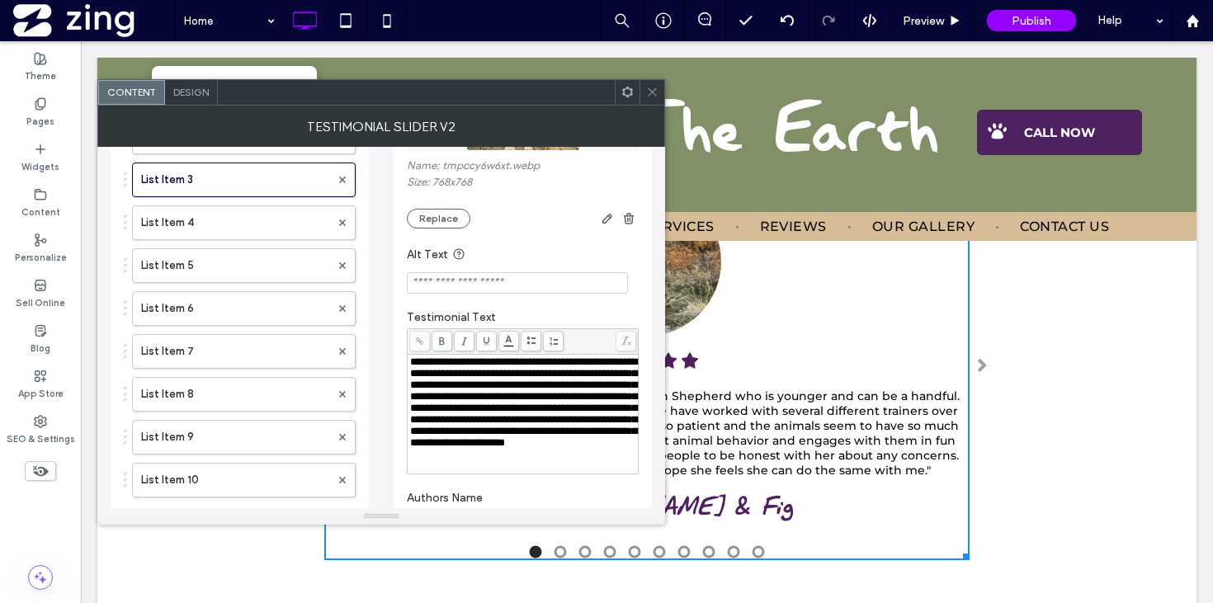
scroll to position [106, 0]
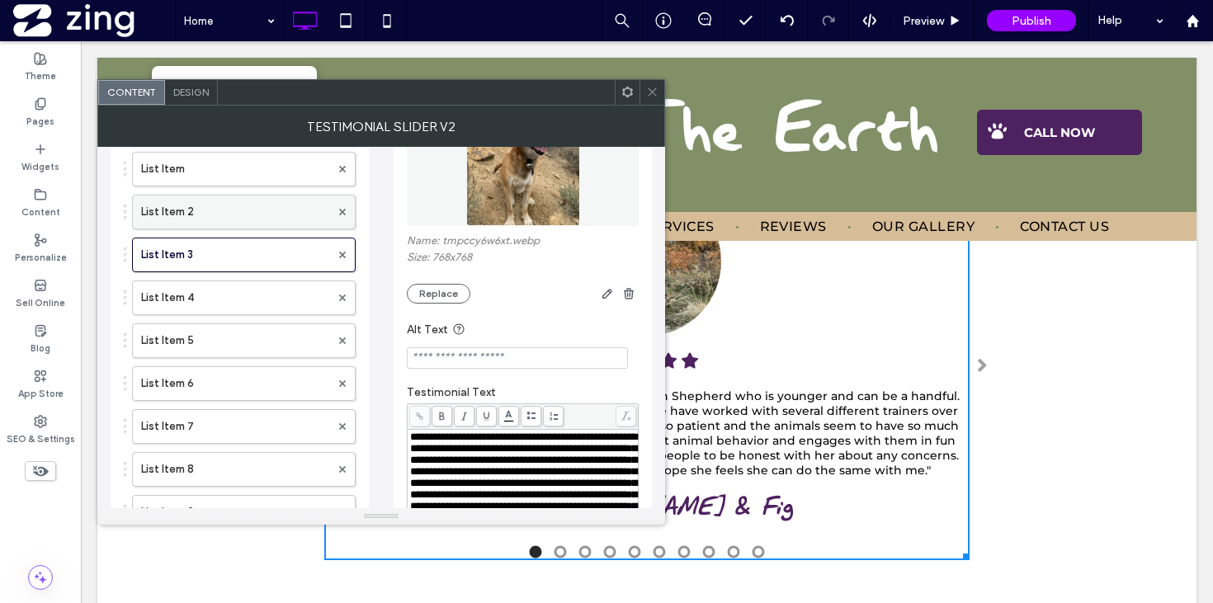
click at [257, 224] on label "List Item 2" at bounding box center [235, 211] width 189 height 33
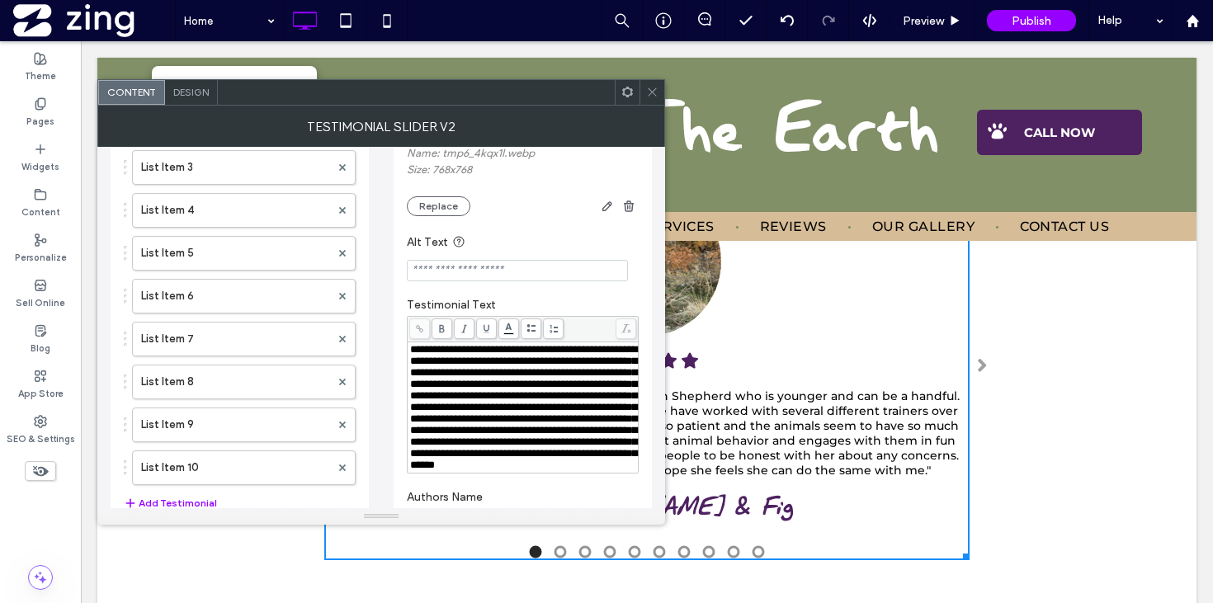
scroll to position [107, 0]
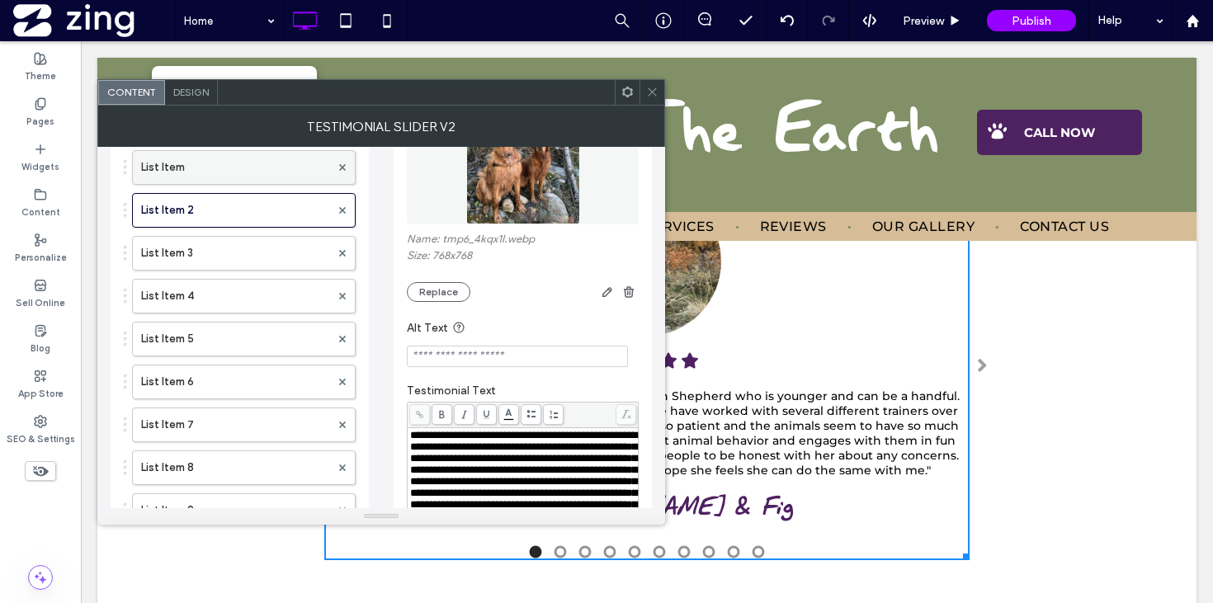
click at [225, 177] on label "List Item" at bounding box center [235, 167] width 189 height 33
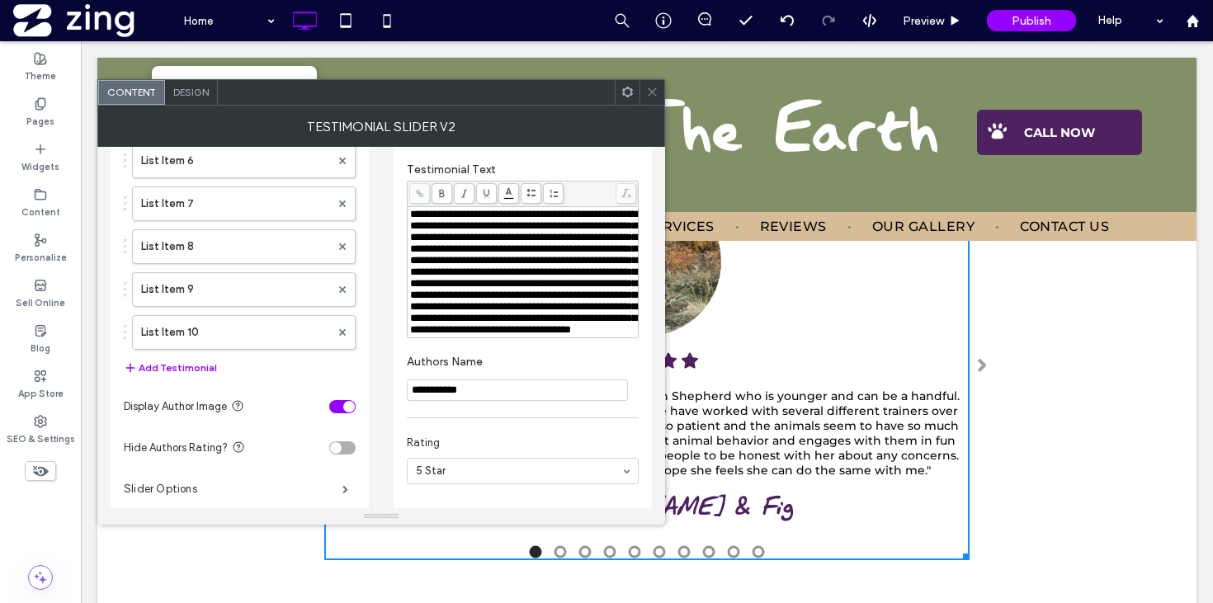
scroll to position [337, 0]
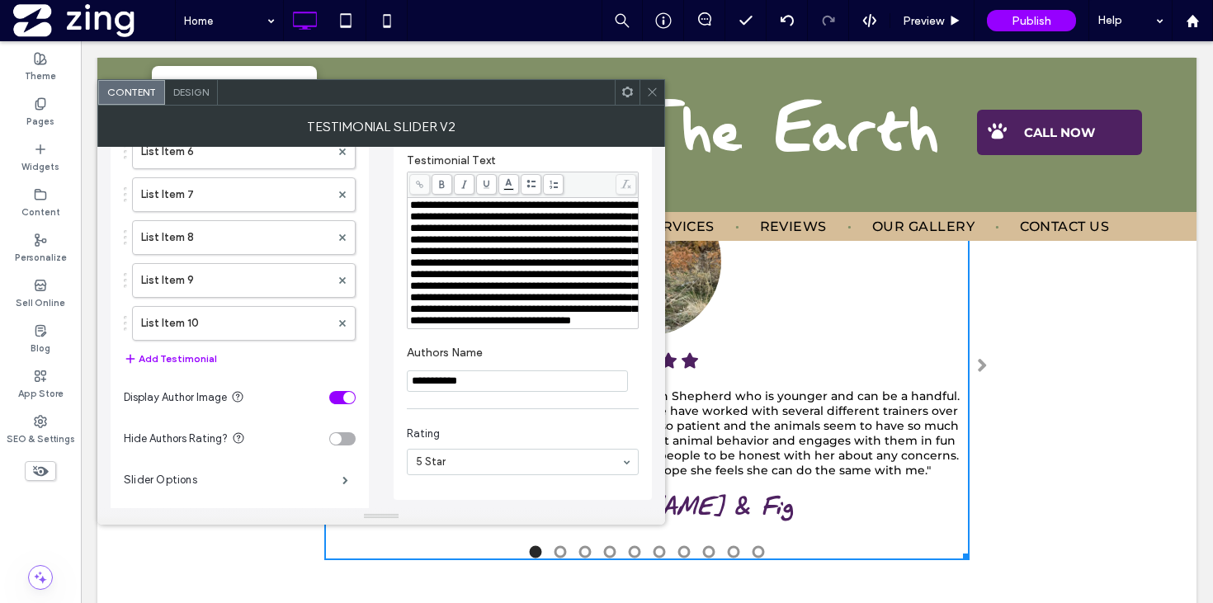
click at [649, 97] on icon at bounding box center [652, 92] width 12 height 12
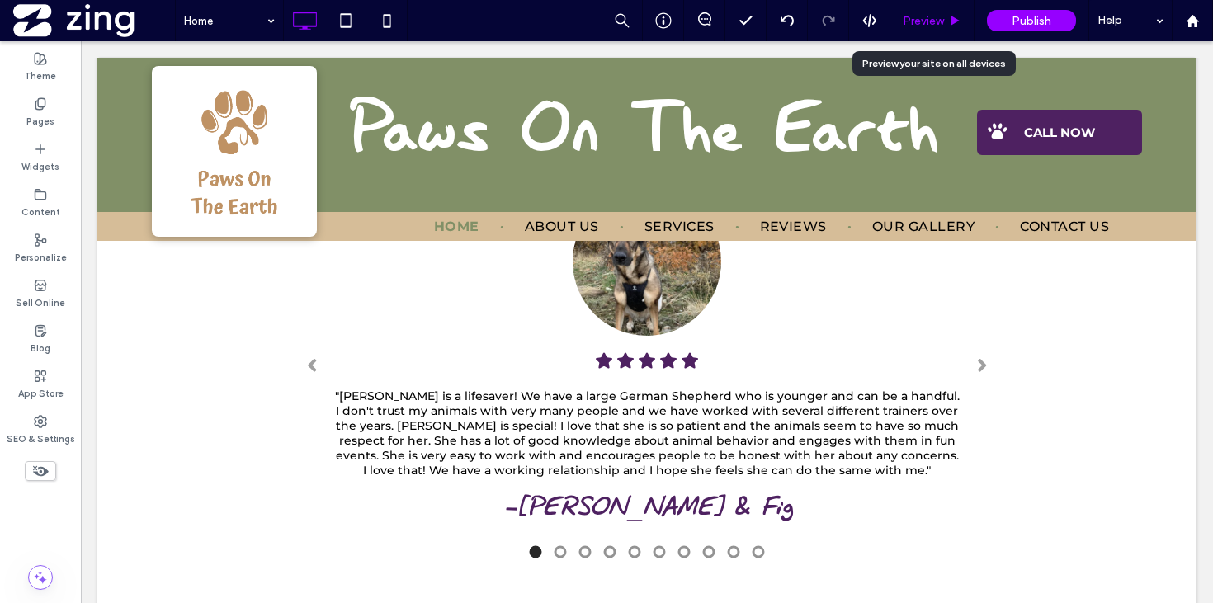
click at [926, 20] on span "Preview" at bounding box center [922, 21] width 41 height 14
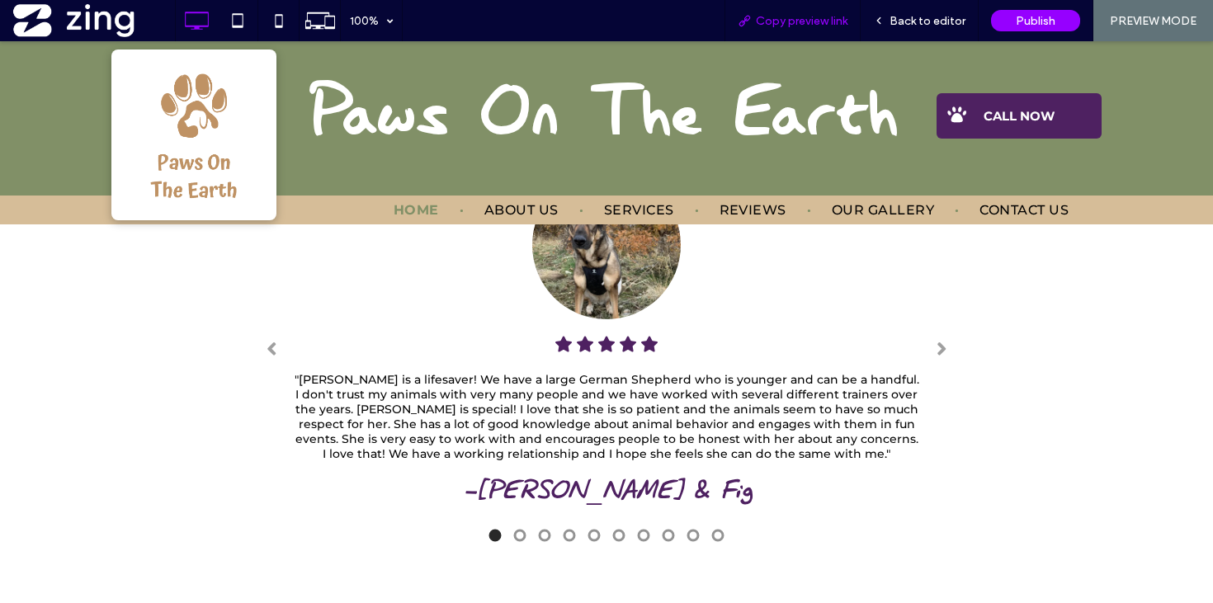
click at [804, 25] on span "Copy preview link" at bounding box center [802, 21] width 92 height 14
click at [923, 29] on div "Back to editor" at bounding box center [919, 20] width 118 height 41
click at [930, 12] on div "Back to editor" at bounding box center [919, 20] width 118 height 41
click at [919, 15] on span "Back to editor" at bounding box center [927, 21] width 76 height 14
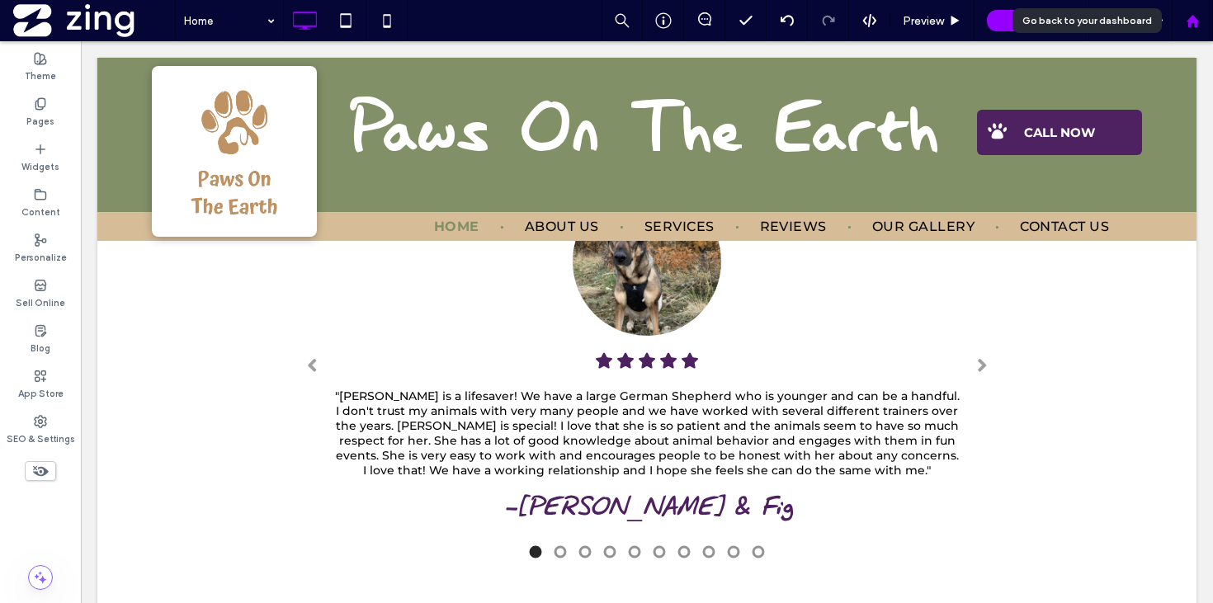
click at [1203, 17] on div at bounding box center [1192, 21] width 40 height 14
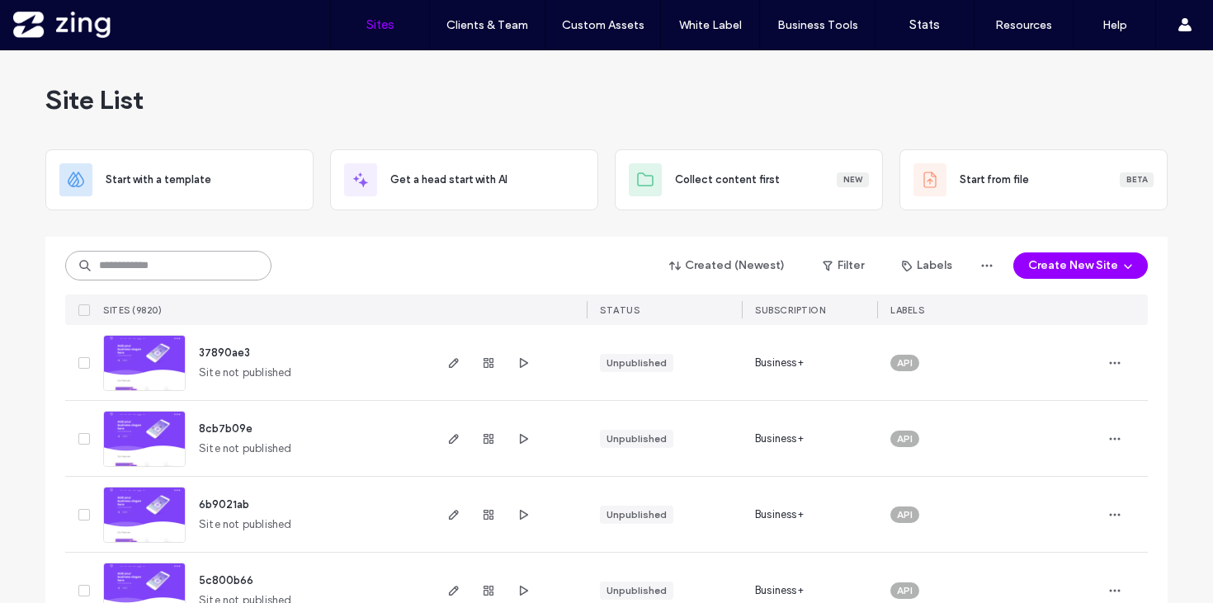
click at [160, 263] on input at bounding box center [168, 266] width 206 height 30
paste input "**********"
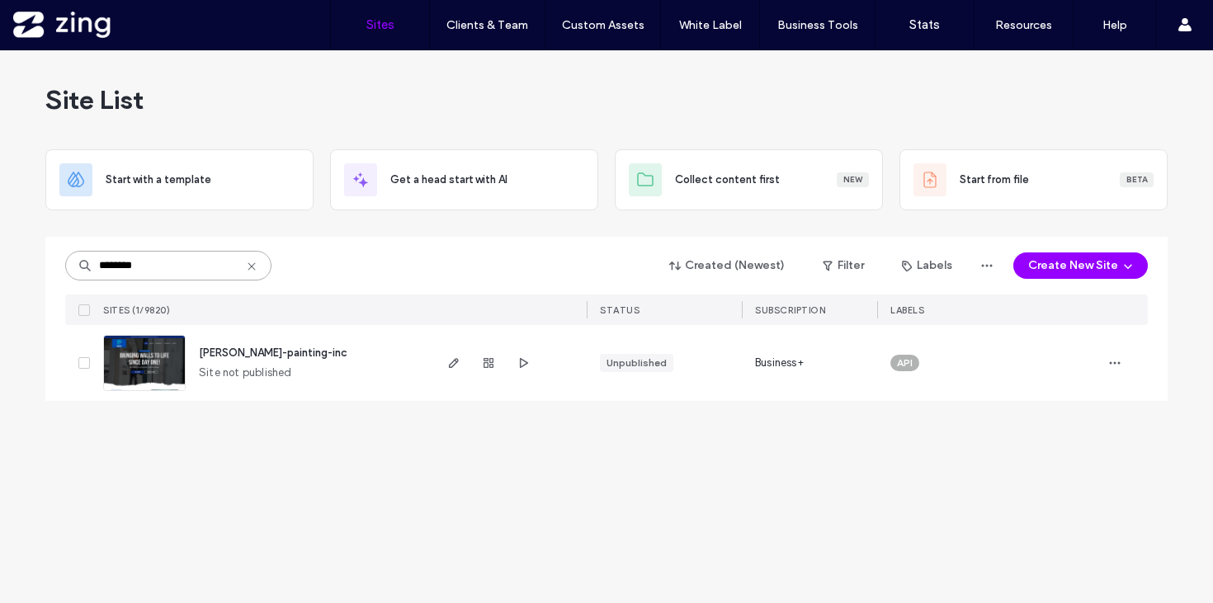
type input "********"
click at [159, 365] on img at bounding box center [144, 392] width 81 height 112
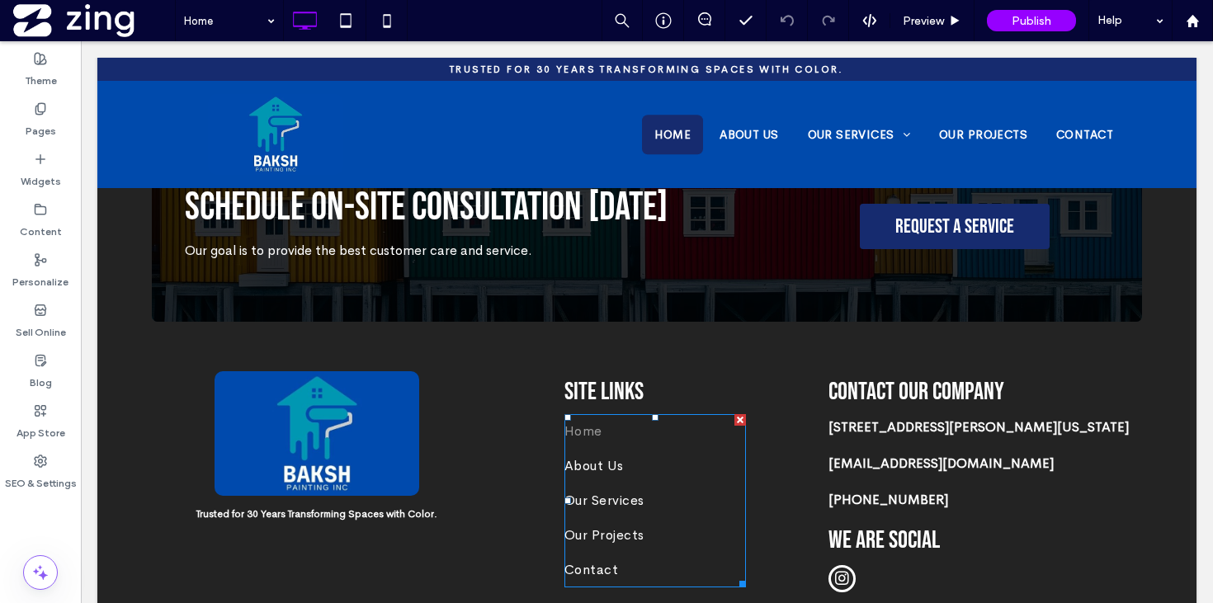
scroll to position [5364, 0]
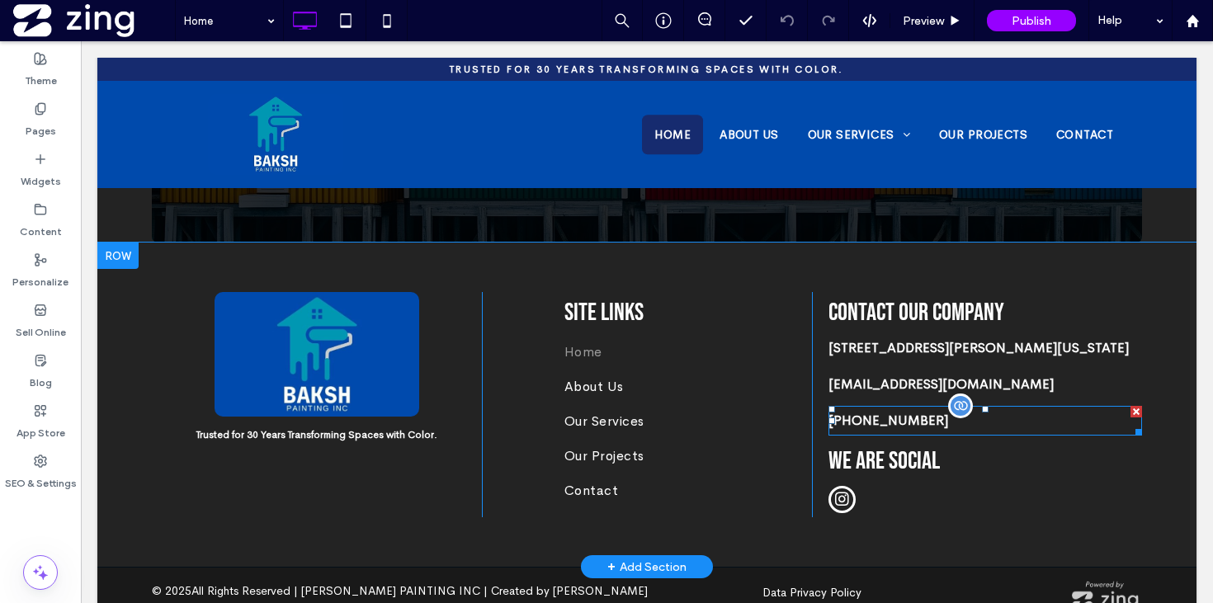
click at [942, 407] on p "[PHONE_NUMBER]" at bounding box center [984, 420] width 313 height 26
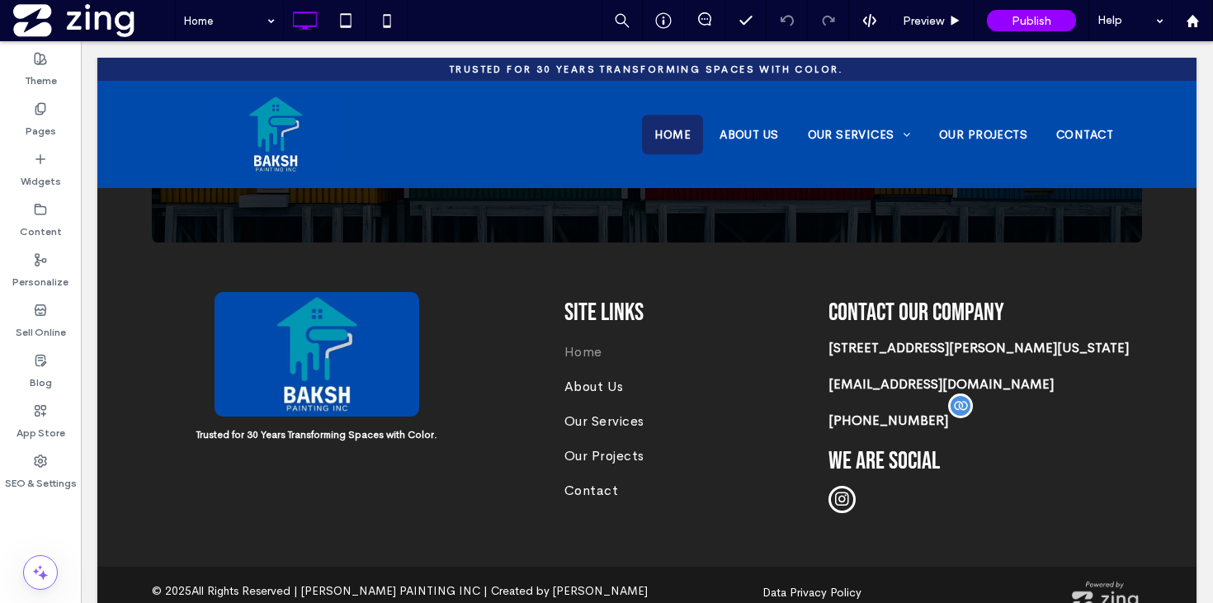
type input "**********"
type input "**"
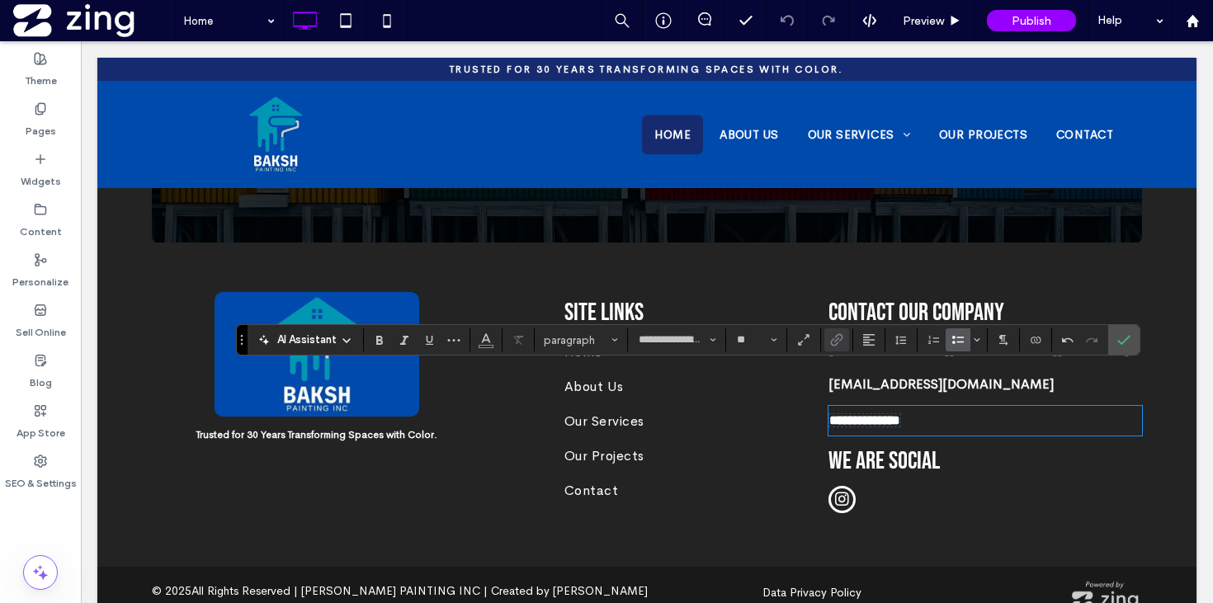
scroll to position [0, 0]
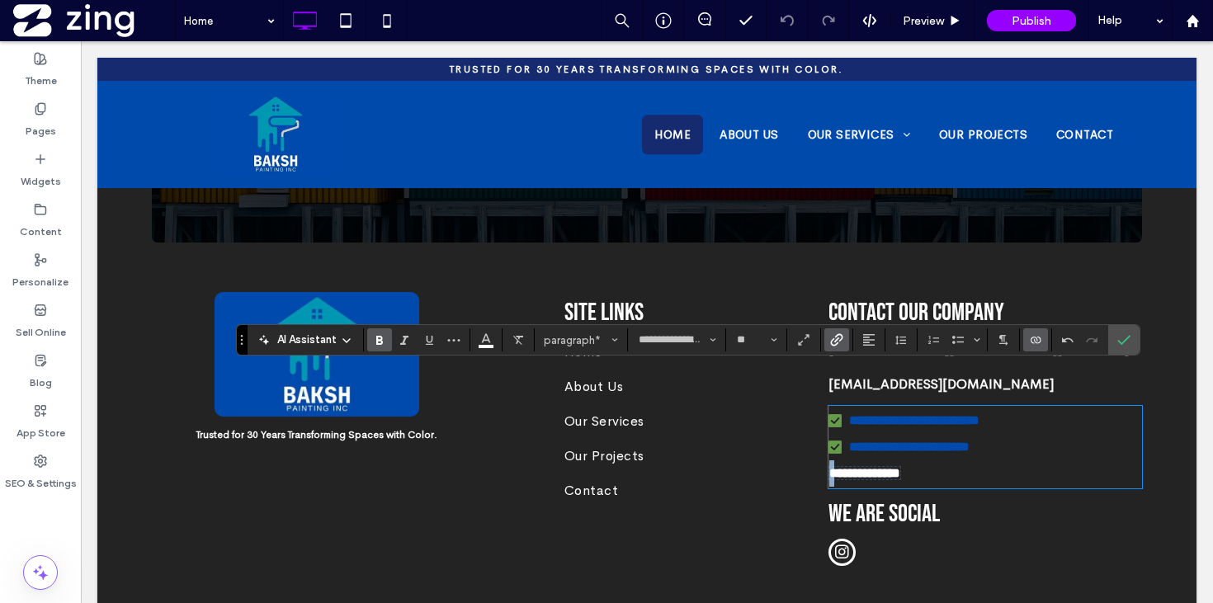
drag, startPoint x: 947, startPoint y: 440, endPoint x: 777, endPoint y: 440, distance: 169.9
click at [777, 440] on div "**********" at bounding box center [647, 431] width 990 height 278
click at [863, 467] on span "**********" at bounding box center [864, 473] width 71 height 12
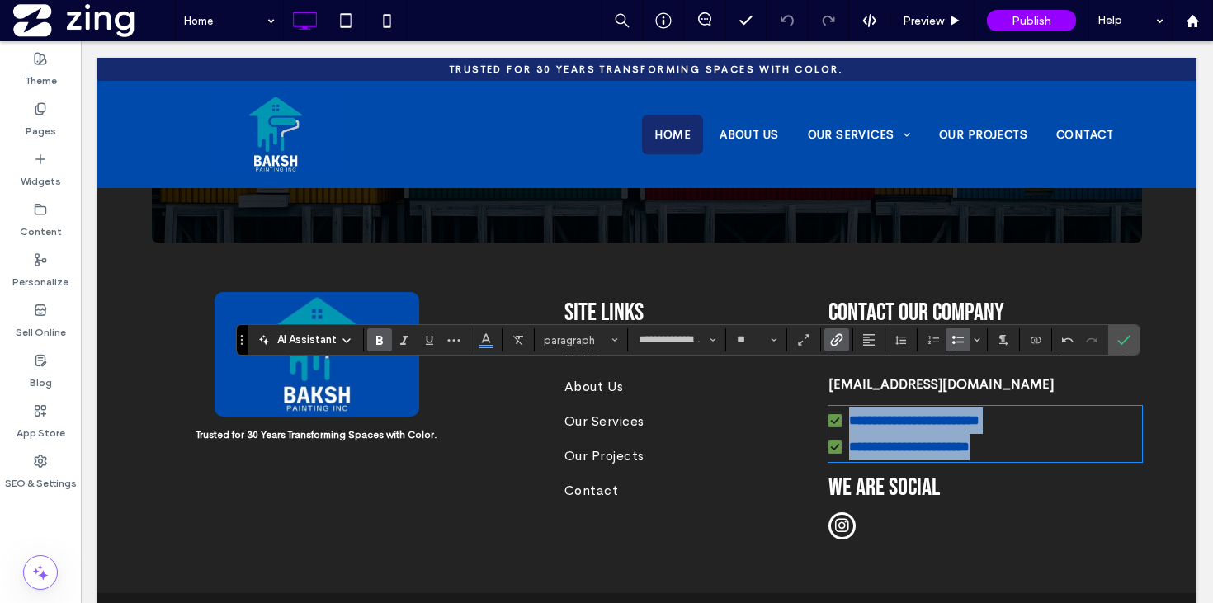
drag, startPoint x: 1045, startPoint y: 406, endPoint x: 807, endPoint y: 382, distance: 239.6
click at [807, 382] on div "**********" at bounding box center [647, 418] width 990 height 252
click at [954, 346] on span "Bulleted List" at bounding box center [954, 339] width 7 height 23
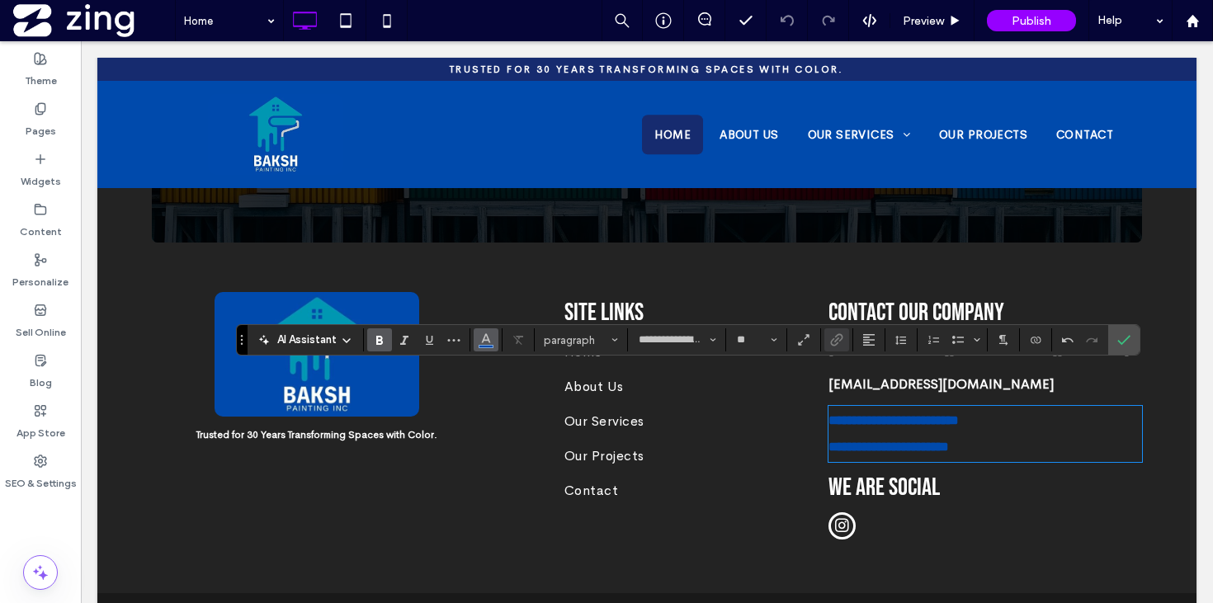
click at [484, 336] on use "Color" at bounding box center [485, 338] width 9 height 9
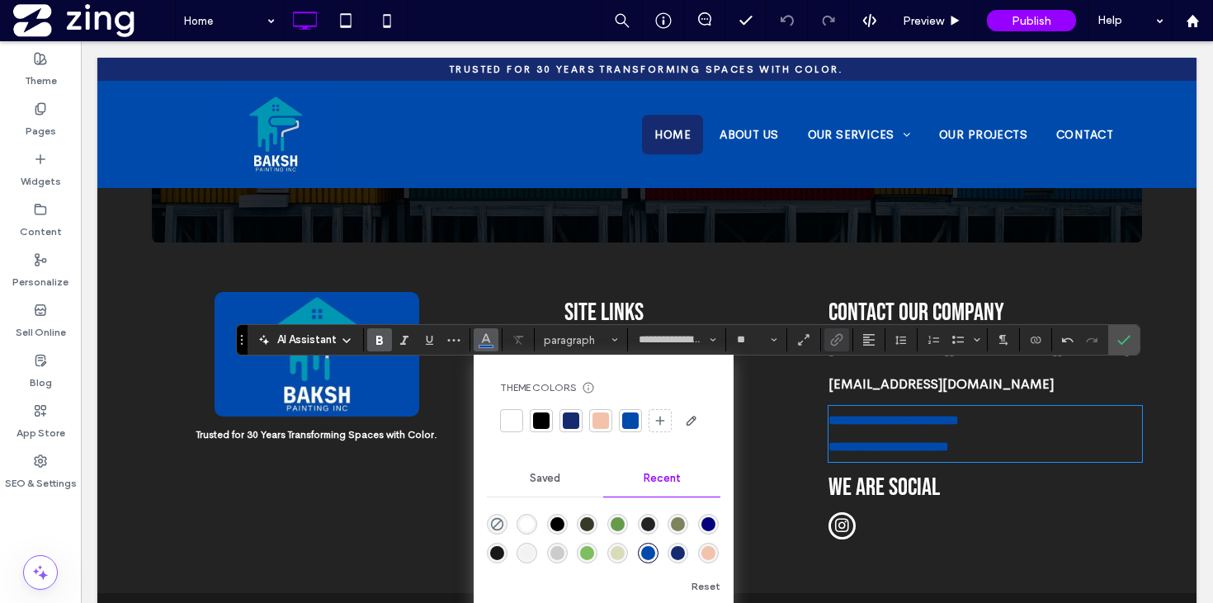
click at [513, 418] on div at bounding box center [511, 420] width 16 height 16
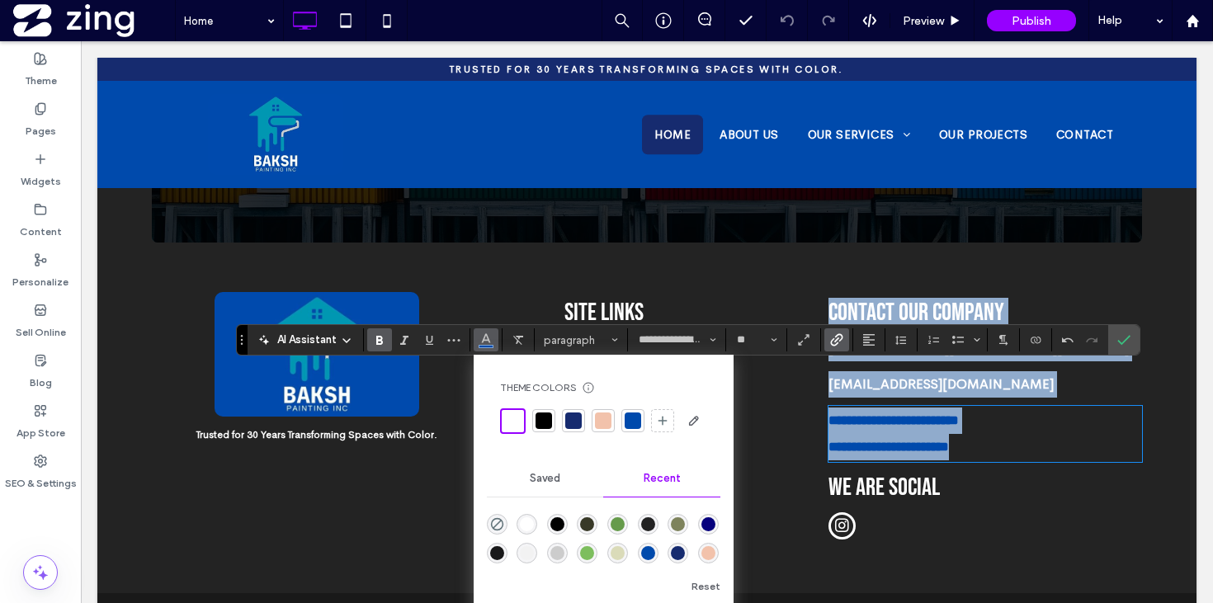
drag, startPoint x: 1037, startPoint y: 407, endPoint x: 803, endPoint y: 369, distance: 236.6
click at [803, 369] on div "**********" at bounding box center [647, 418] width 990 height 252
click at [1005, 434] on p "**********" at bounding box center [984, 447] width 313 height 26
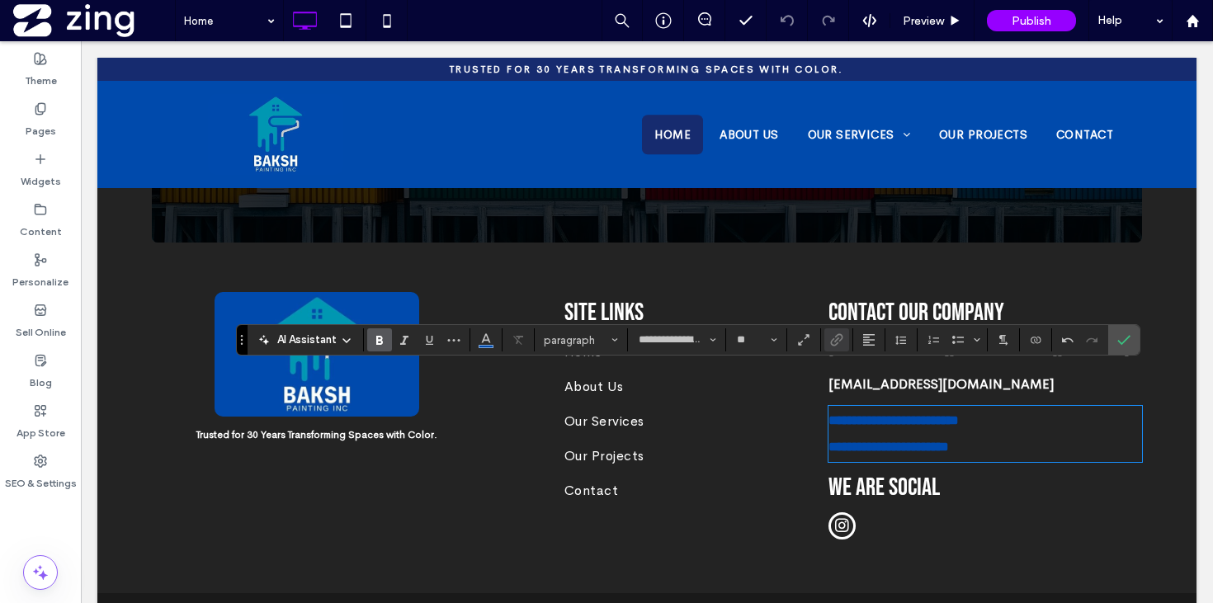
click at [1009, 434] on p "**********" at bounding box center [984, 447] width 313 height 26
click at [1017, 434] on p "**********" at bounding box center [984, 447] width 313 height 26
drag, startPoint x: 1019, startPoint y: 410, endPoint x: 829, endPoint y: 383, distance: 192.5
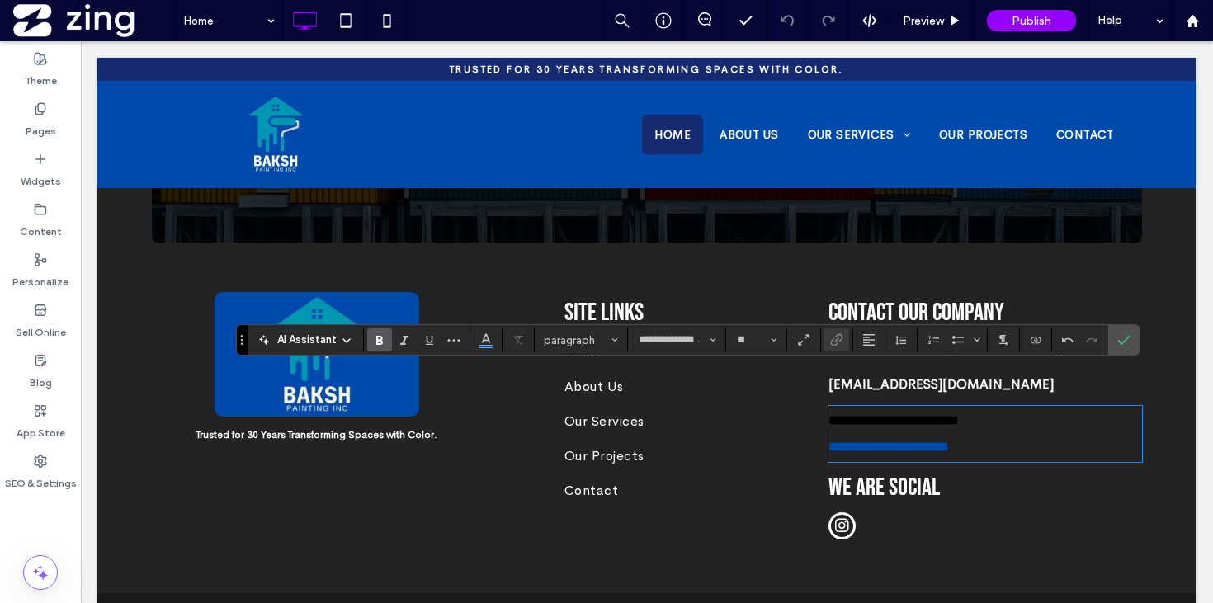
click at [829, 407] on div "**********" at bounding box center [984, 433] width 313 height 53
drag, startPoint x: 830, startPoint y: 379, endPoint x: 1019, endPoint y: 424, distance: 194.1
click at [1019, 424] on div "**********" at bounding box center [977, 418] width 330 height 252
click at [488, 344] on icon "Color" at bounding box center [485, 338] width 13 height 13
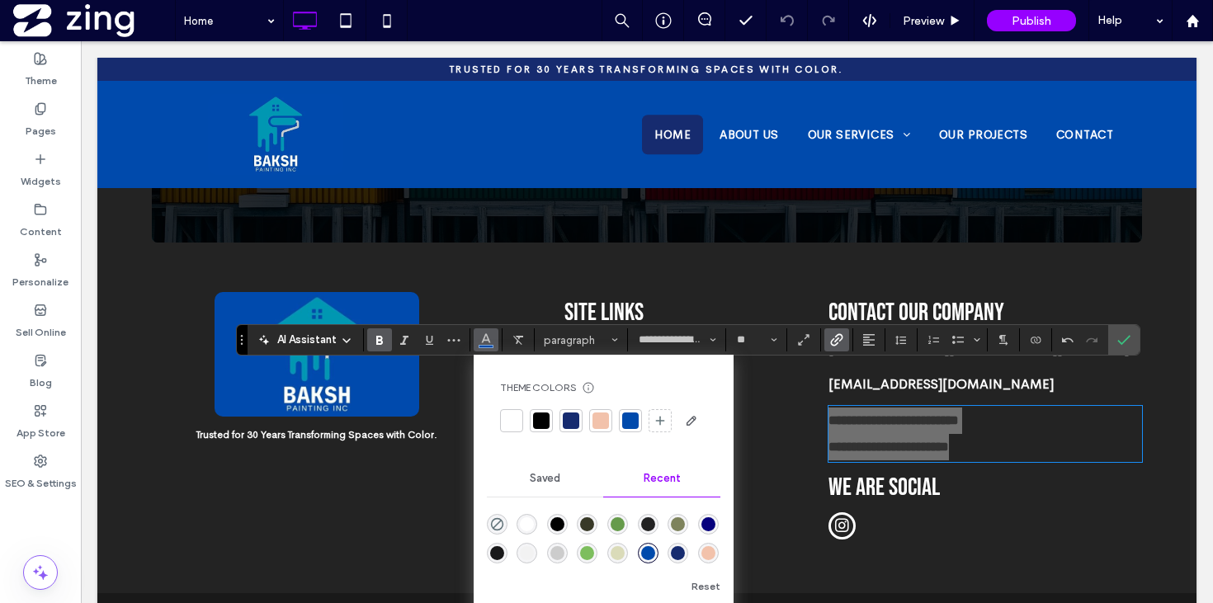
click at [517, 420] on div at bounding box center [511, 420] width 16 height 16
click at [829, 348] on label "Link" at bounding box center [836, 339] width 25 height 23
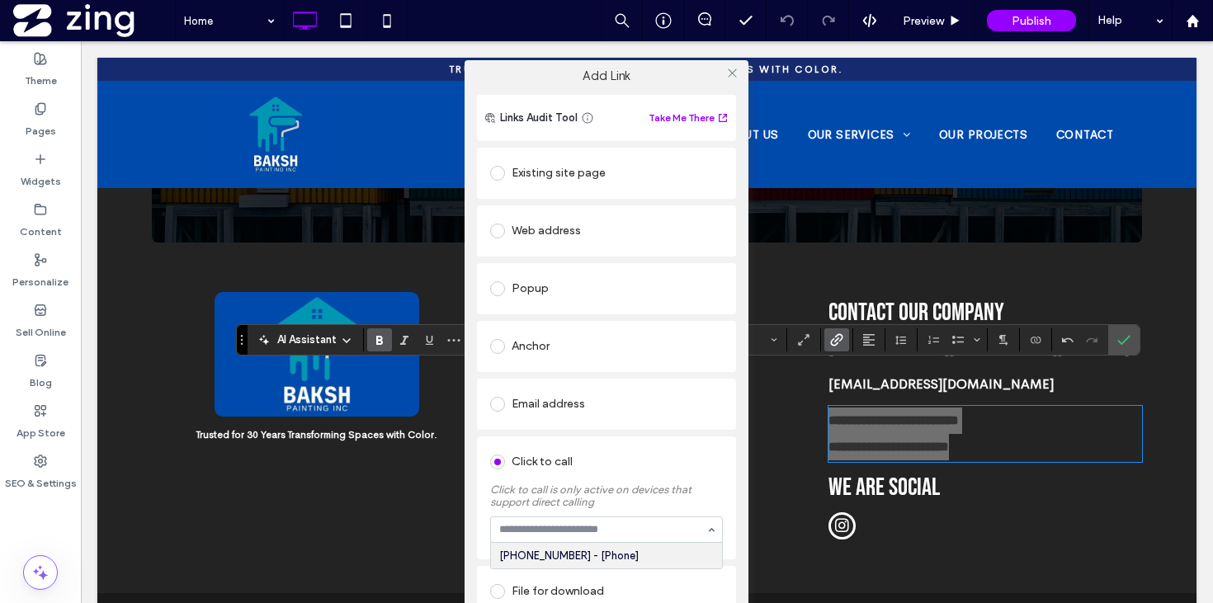
scroll to position [5, 0]
click at [685, 524] on input at bounding box center [602, 530] width 206 height 12
click at [563, 530] on input "**********" at bounding box center [602, 529] width 206 height 13
drag, startPoint x: 565, startPoint y: 531, endPoint x: 859, endPoint y: 555, distance: 294.6
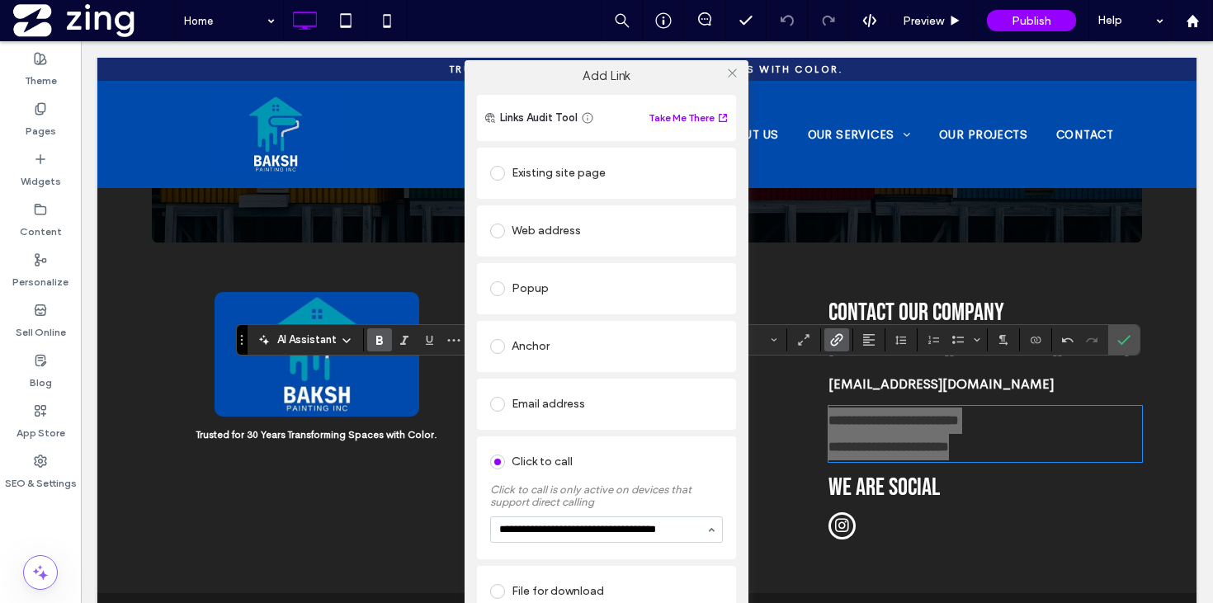
click at [855, 555] on div "**********" at bounding box center [606, 361] width 1213 height 603
drag, startPoint x: 573, startPoint y: 531, endPoint x: 441, endPoint y: 531, distance: 132.0
click at [441, 531] on div "**********" at bounding box center [606, 361] width 1213 height 603
type input "**********"
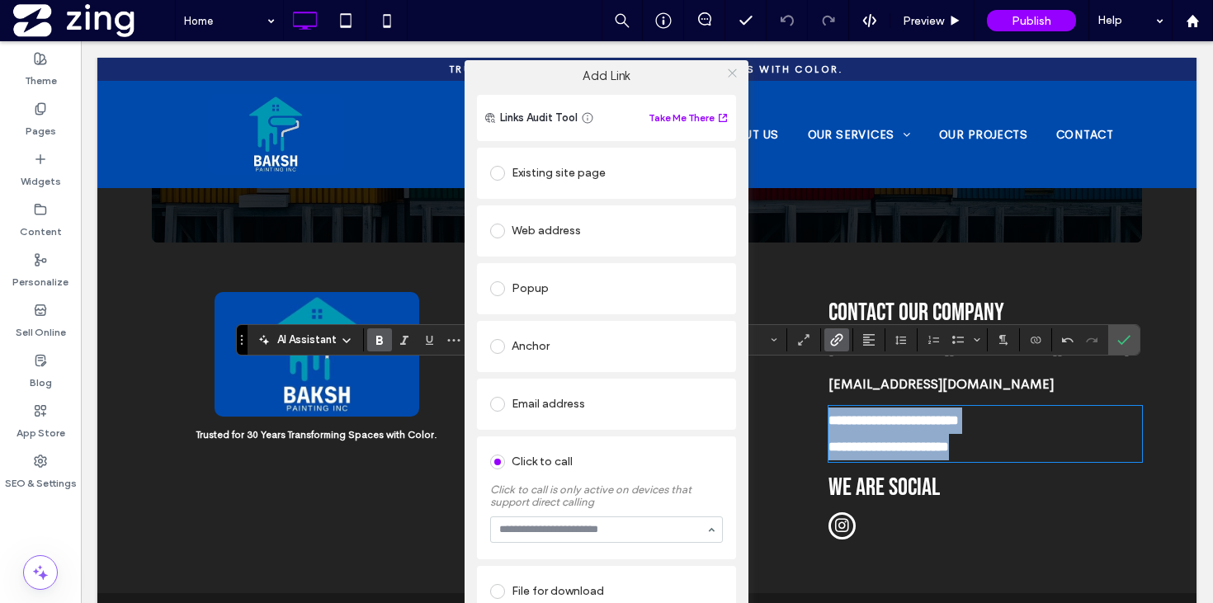
click at [728, 70] on use at bounding box center [732, 73] width 8 height 8
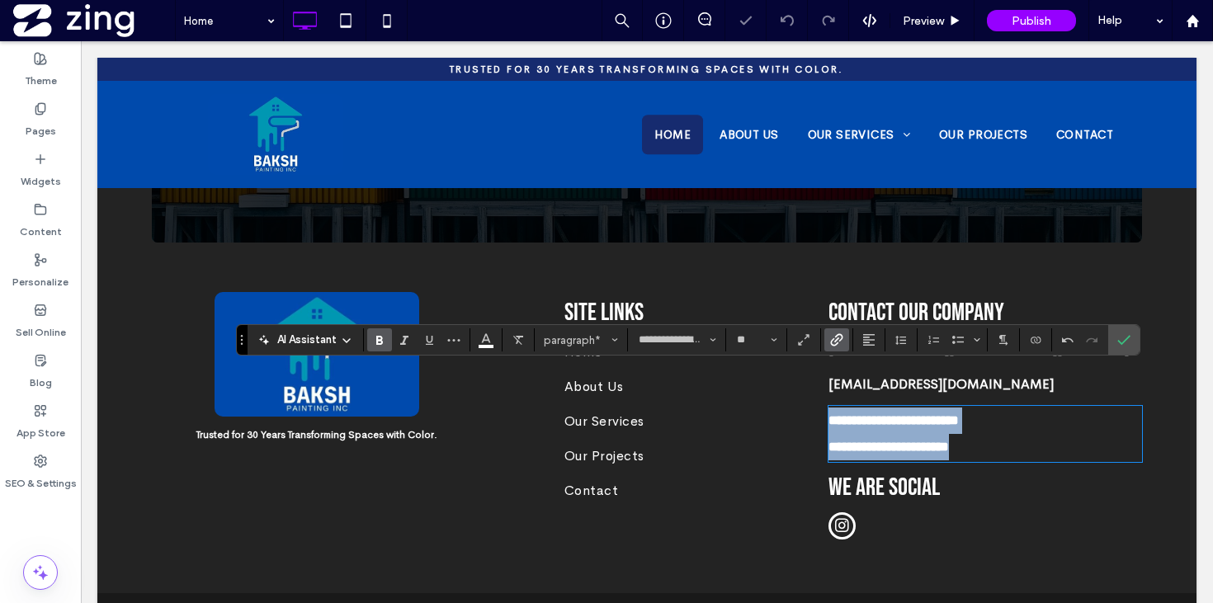
click at [1001, 434] on p "**********" at bounding box center [984, 447] width 313 height 26
drag, startPoint x: 1021, startPoint y: 388, endPoint x: 912, endPoint y: 388, distance: 108.9
click at [912, 407] on p "**********" at bounding box center [984, 420] width 313 height 26
click at [916, 414] on strong "**********" at bounding box center [893, 420] width 130 height 12
drag, startPoint x: 916, startPoint y: 382, endPoint x: 804, endPoint y: 382, distance: 112.2
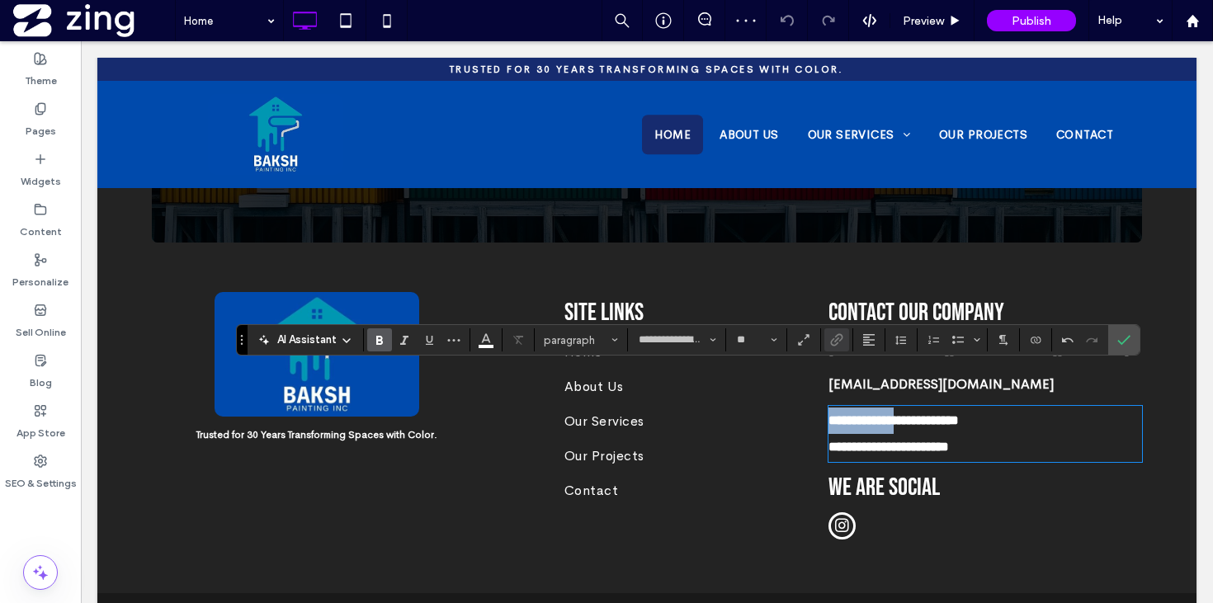
click at [804, 382] on div "**********" at bounding box center [647, 418] width 990 height 252
click at [837, 339] on use "Link" at bounding box center [836, 340] width 12 height 12
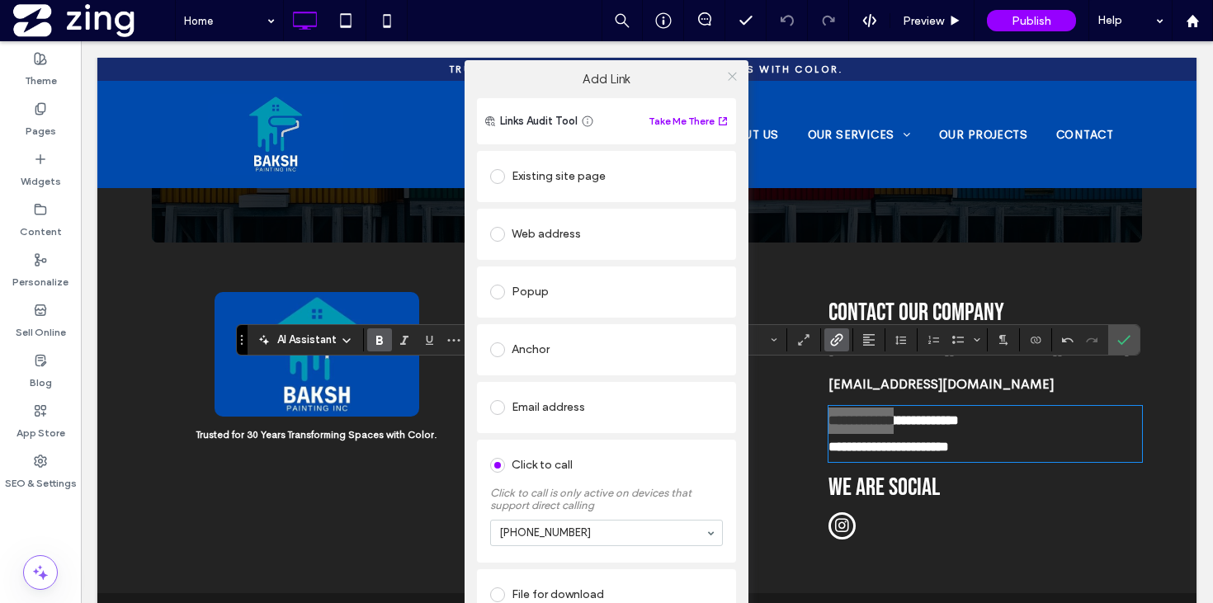
click at [727, 74] on icon at bounding box center [732, 76] width 12 height 12
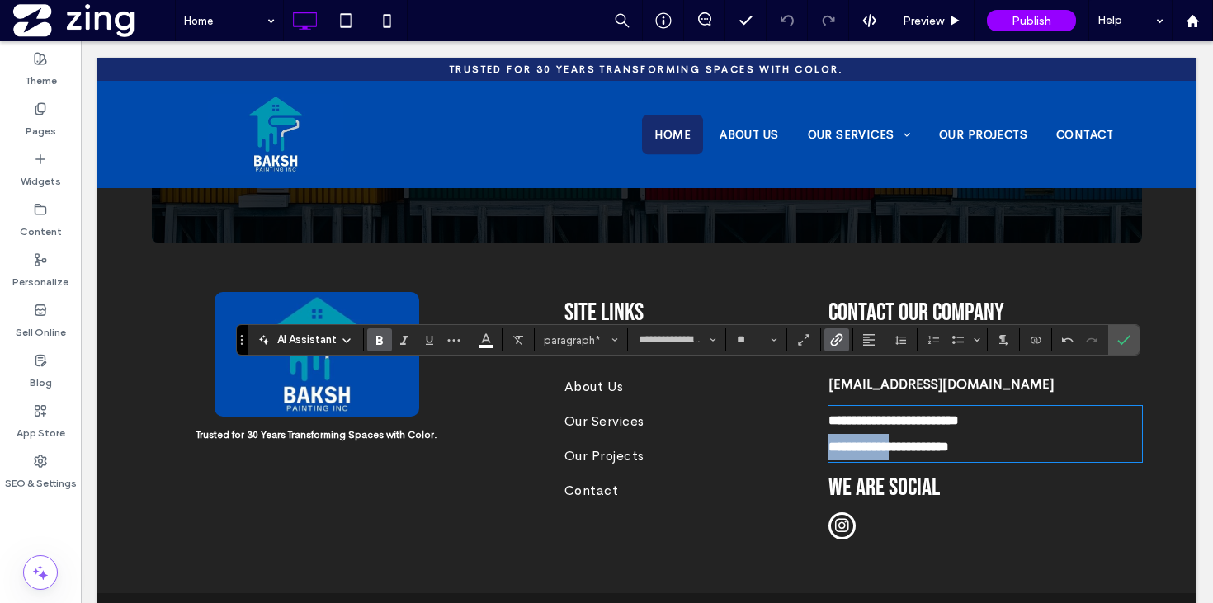
drag, startPoint x: 917, startPoint y: 406, endPoint x: 817, endPoint y: 406, distance: 100.6
click at [817, 406] on div "**********" at bounding box center [977, 418] width 330 height 252
copy strong "**********"
click at [833, 339] on icon "Link" at bounding box center [836, 339] width 13 height 13
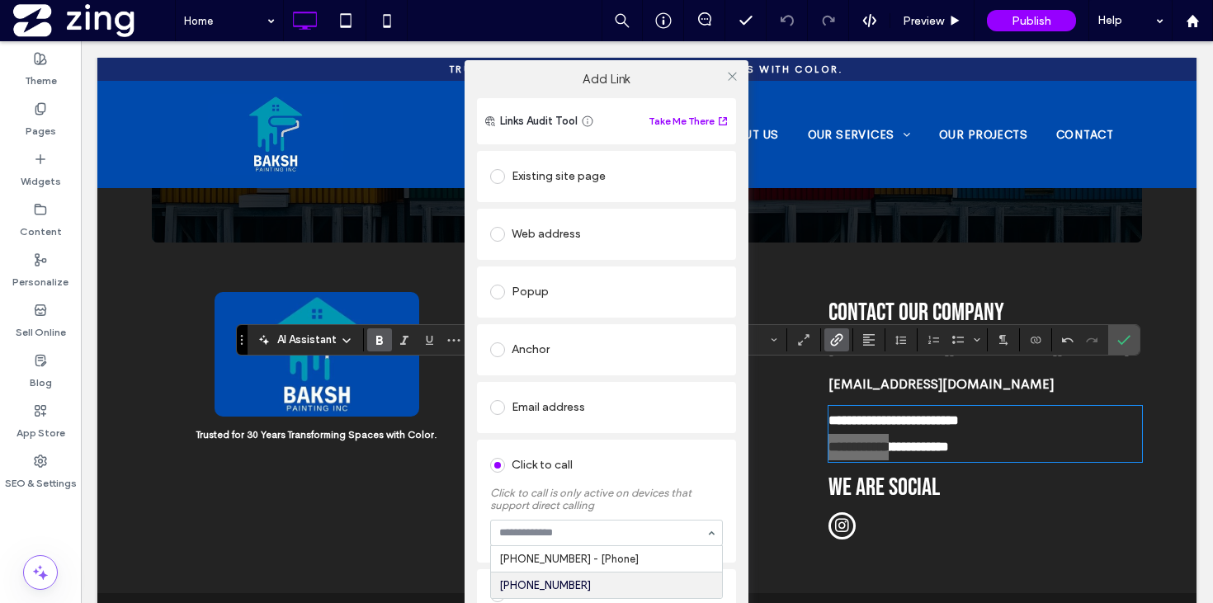
paste input "**********"
type input "**********"
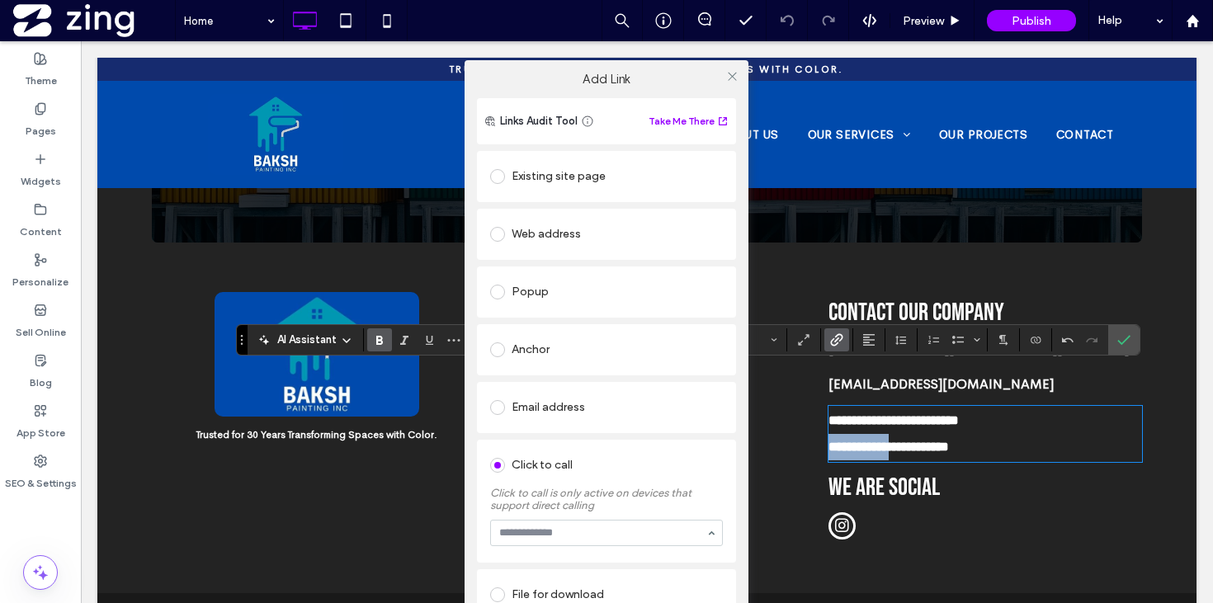
click at [653, 495] on label "Click to call is only active on devices that support direct calling" at bounding box center [606, 494] width 233 height 33
click at [728, 78] on icon at bounding box center [732, 76] width 12 height 12
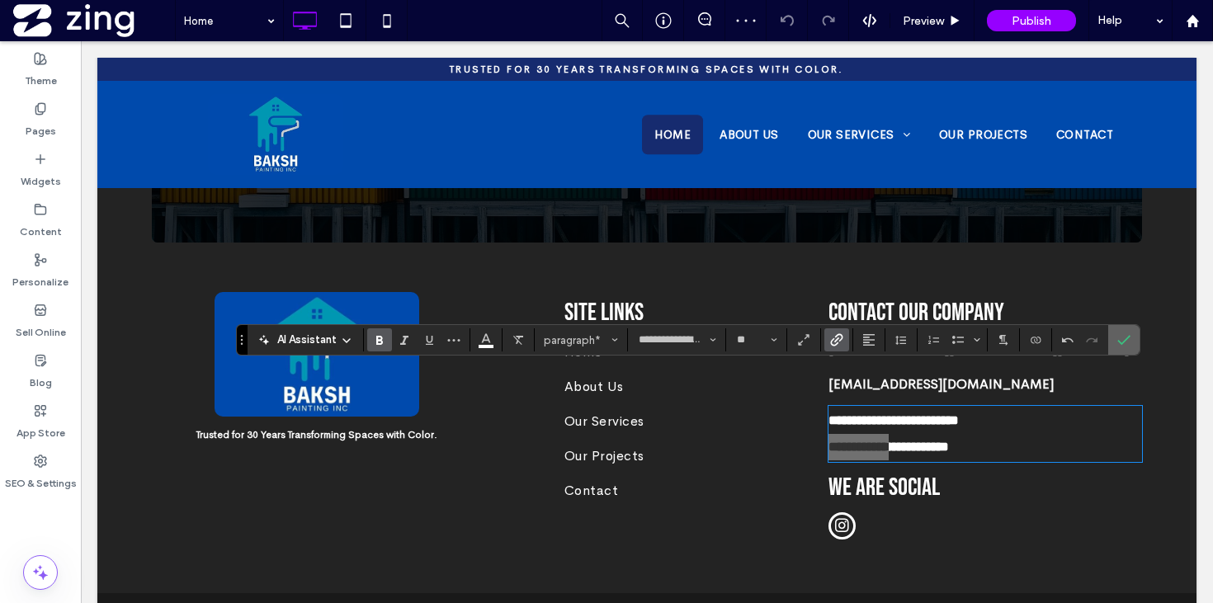
click at [1128, 342] on icon "Confirm" at bounding box center [1123, 339] width 13 height 13
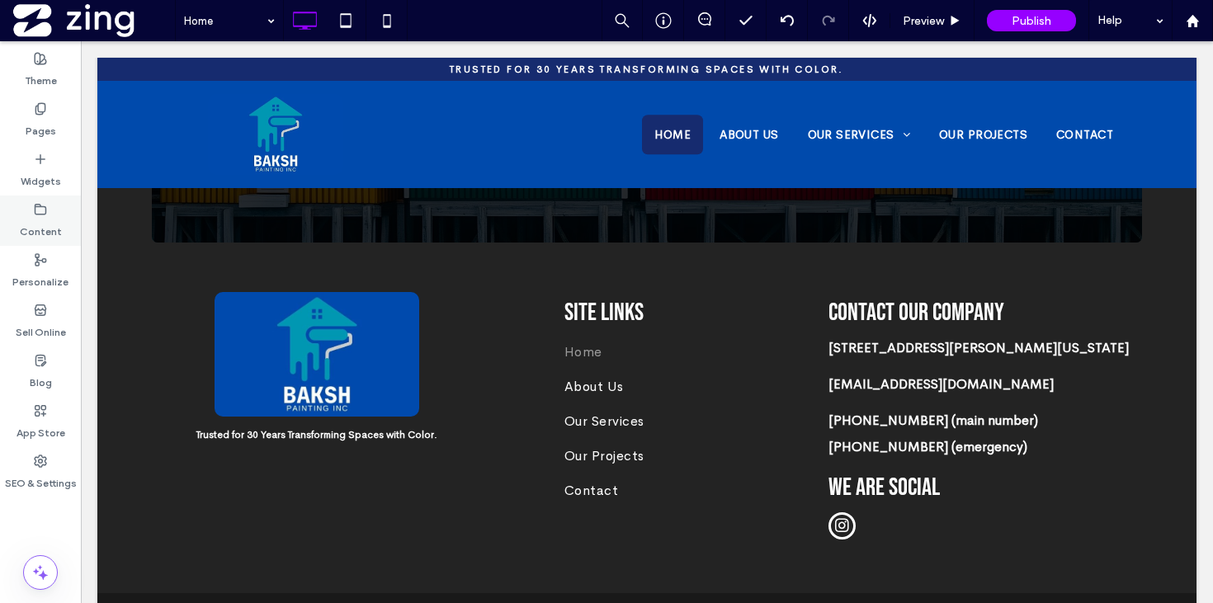
click at [45, 218] on label "Content" at bounding box center [41, 227] width 42 height 23
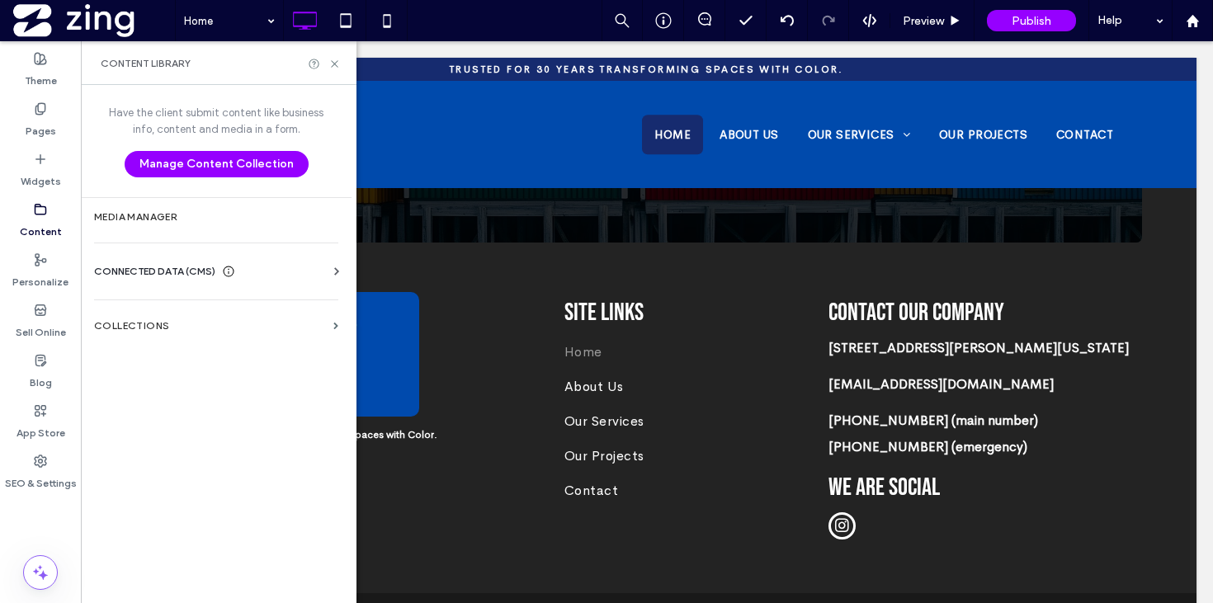
click at [211, 291] on div "Business Info Business Text Business Images Find and Replace" at bounding box center [219, 286] width 251 height 13
click at [310, 282] on div "Business Info Business Text Business Images Find and Replace" at bounding box center [219, 286] width 251 height 13
click at [332, 271] on icon at bounding box center [336, 271] width 16 height 16
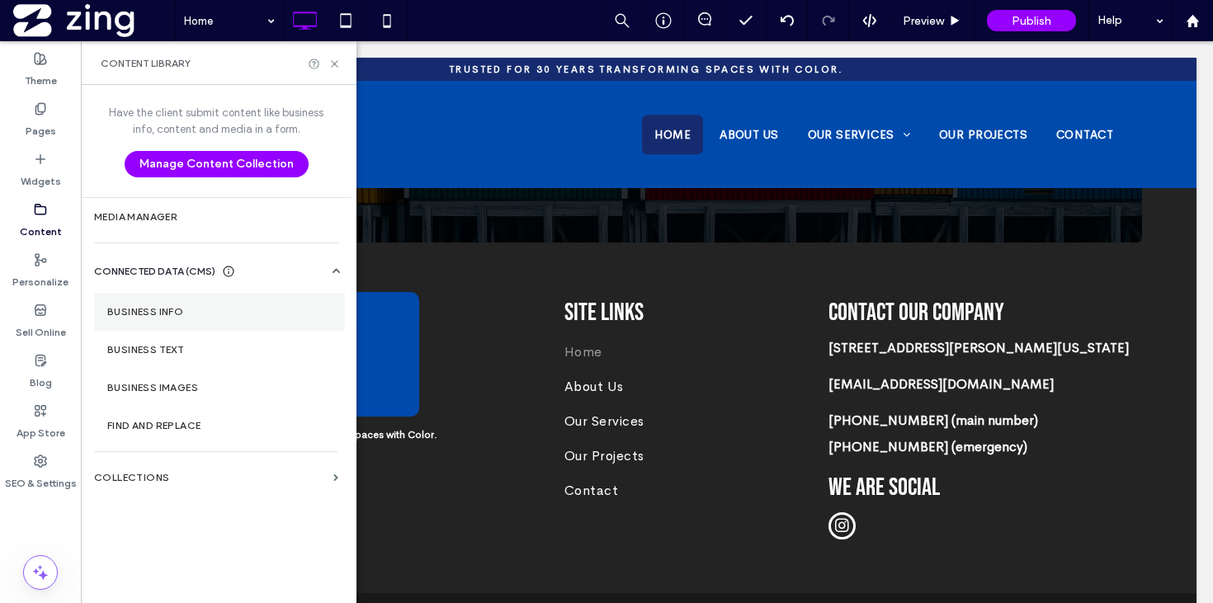
click at [218, 316] on label "Business Info" at bounding box center [219, 312] width 224 height 12
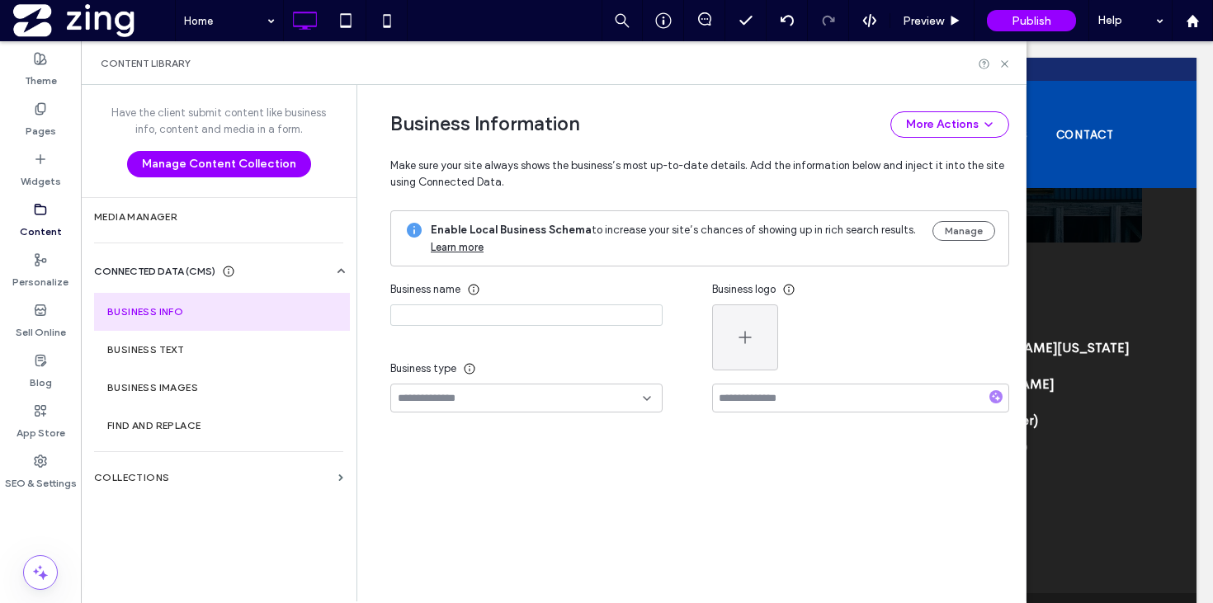
type input "**********"
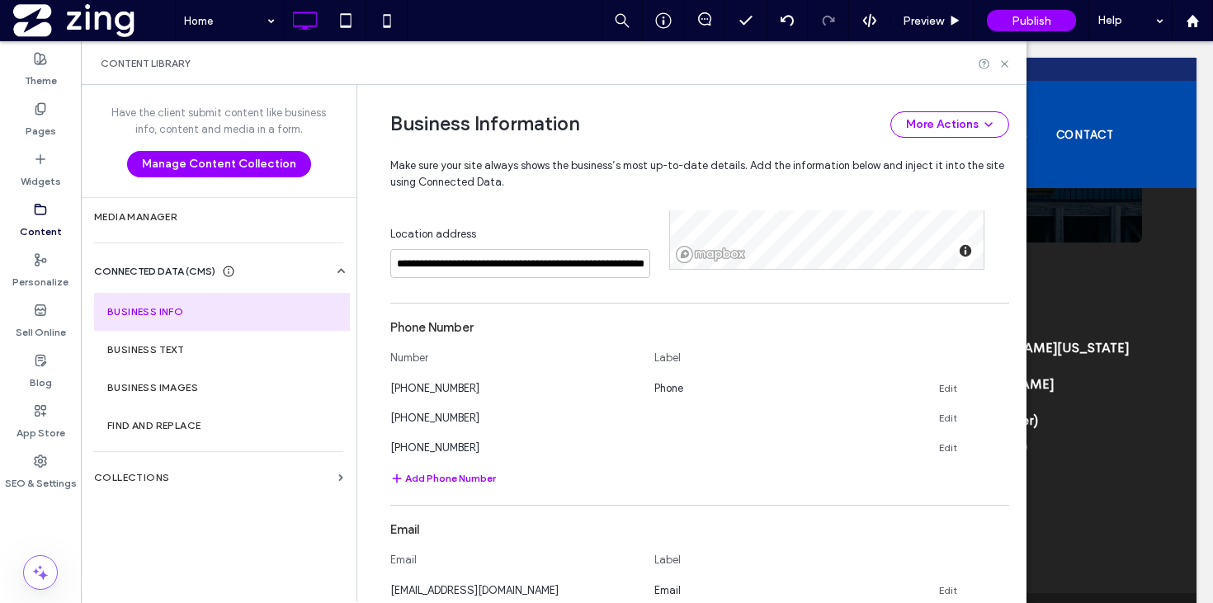
scroll to position [465, 0]
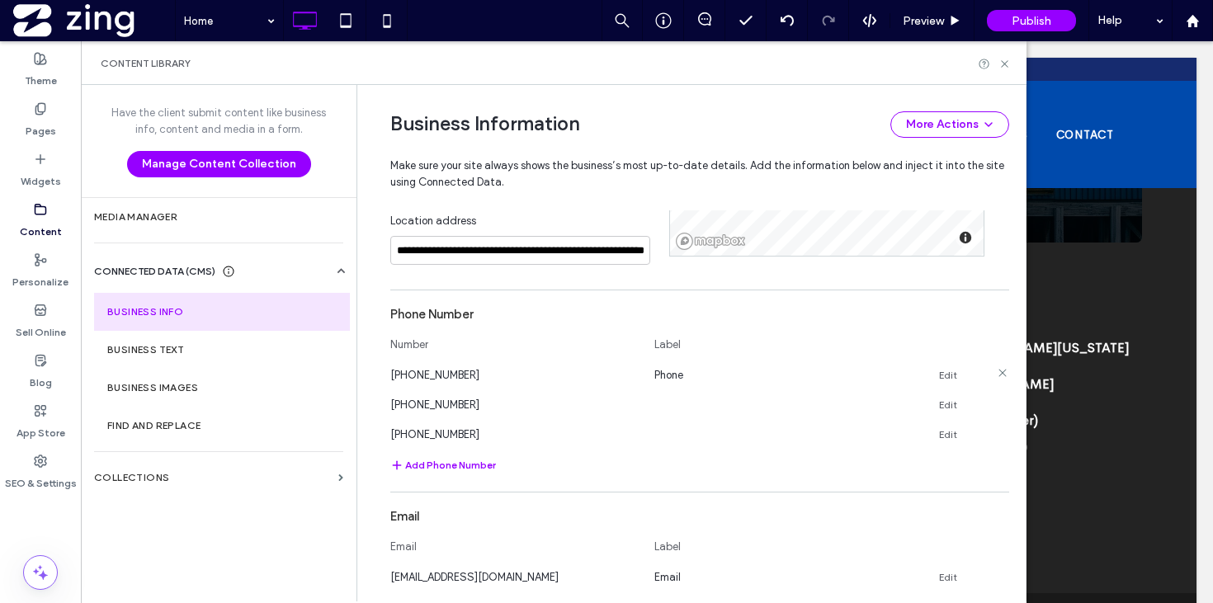
click at [996, 375] on icon at bounding box center [1002, 372] width 13 height 13
click at [939, 377] on link "Edit" at bounding box center [948, 375] width 18 height 13
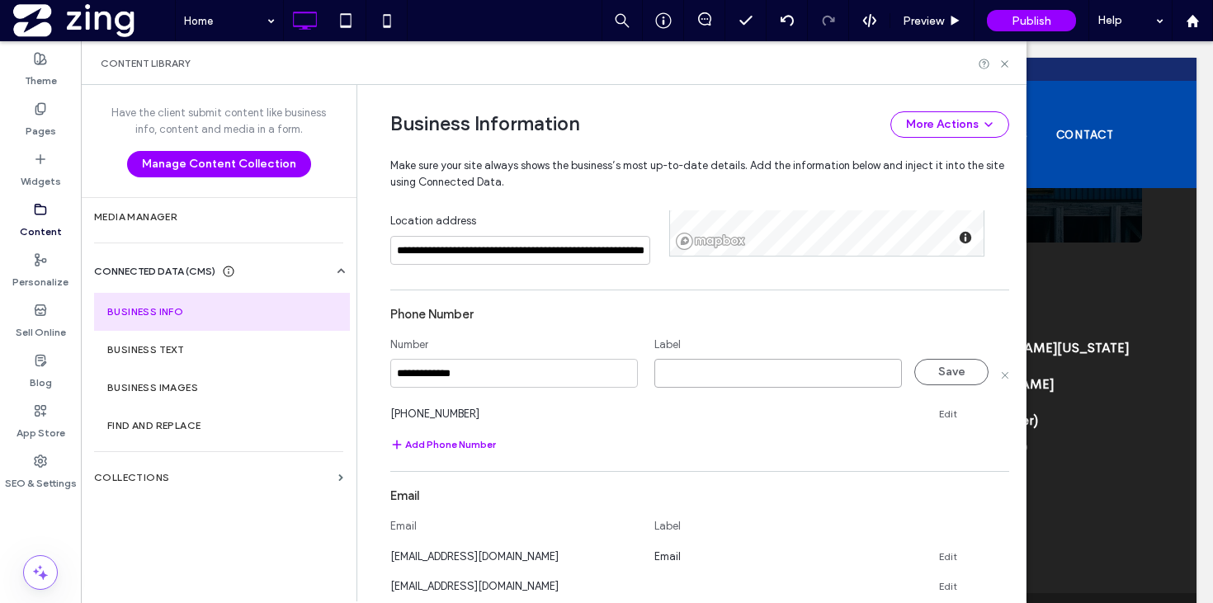
click at [716, 374] on input at bounding box center [777, 373] width 247 height 29
type input "****"
click at [933, 382] on button "Save" at bounding box center [951, 372] width 74 height 26
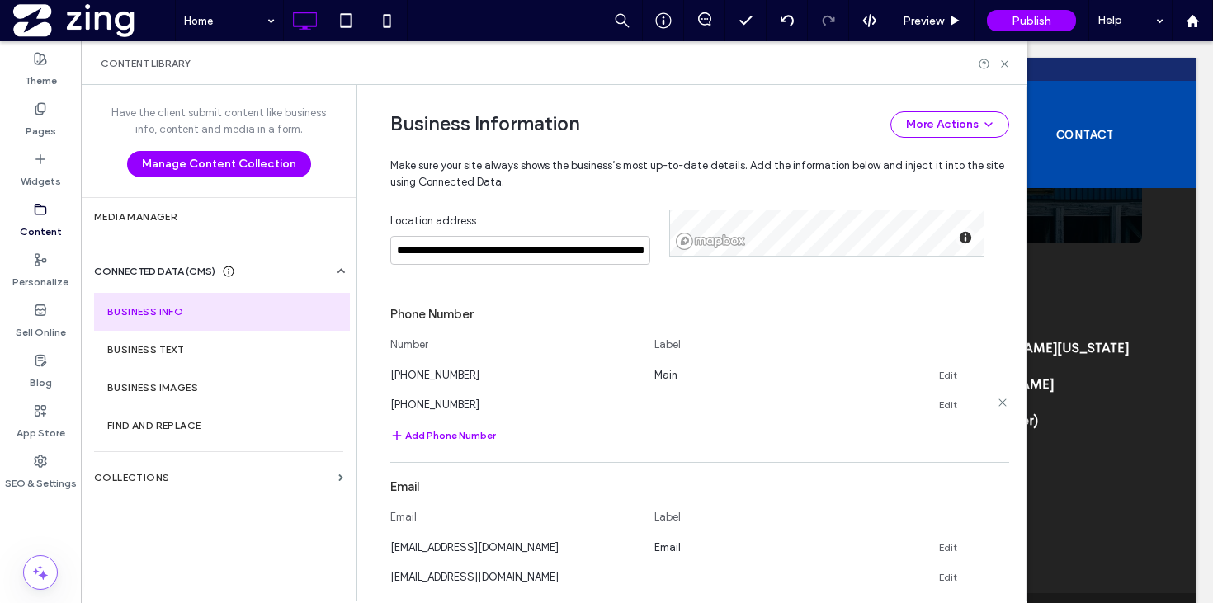
click at [940, 399] on link "Edit" at bounding box center [948, 404] width 18 height 13
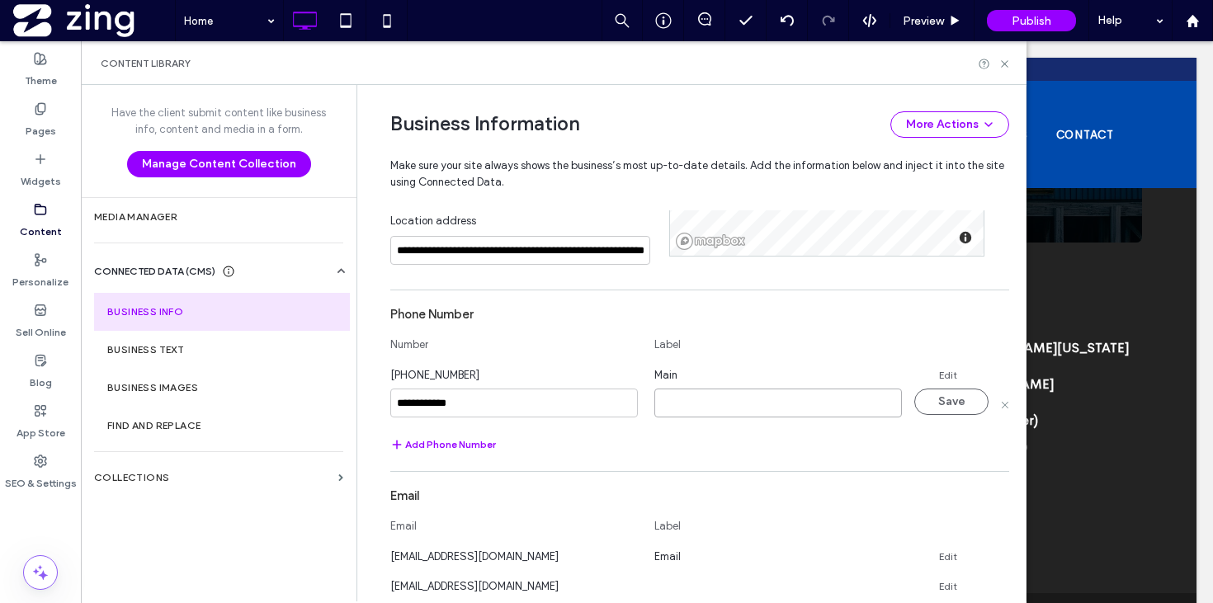
click at [813, 402] on input at bounding box center [777, 402] width 247 height 29
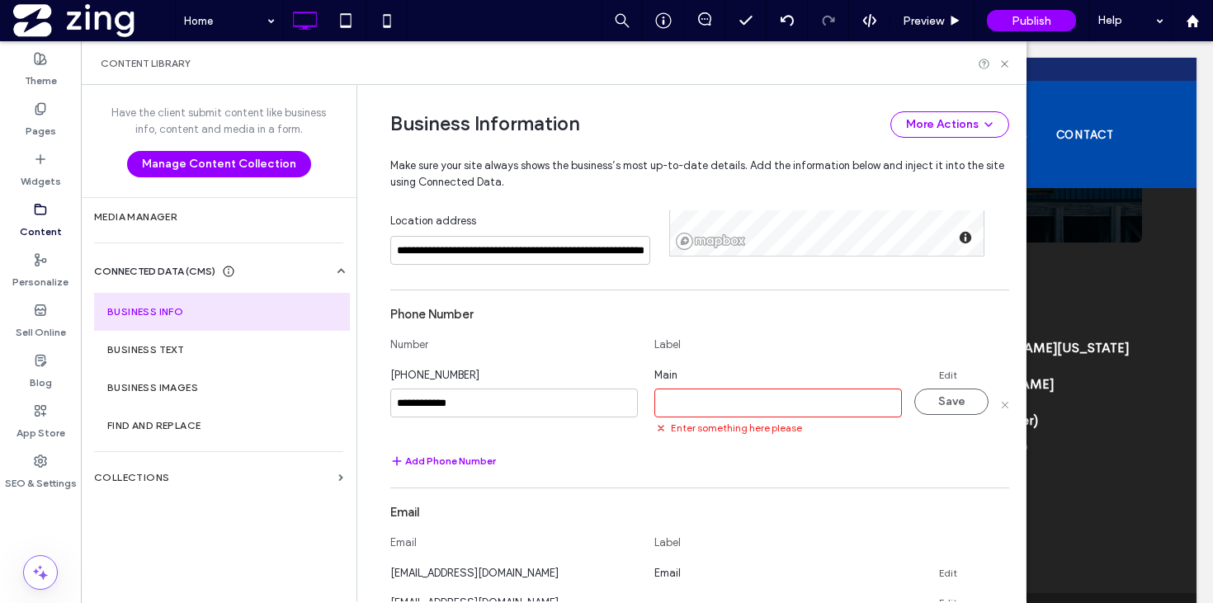
click at [781, 402] on input at bounding box center [777, 402] width 247 height 29
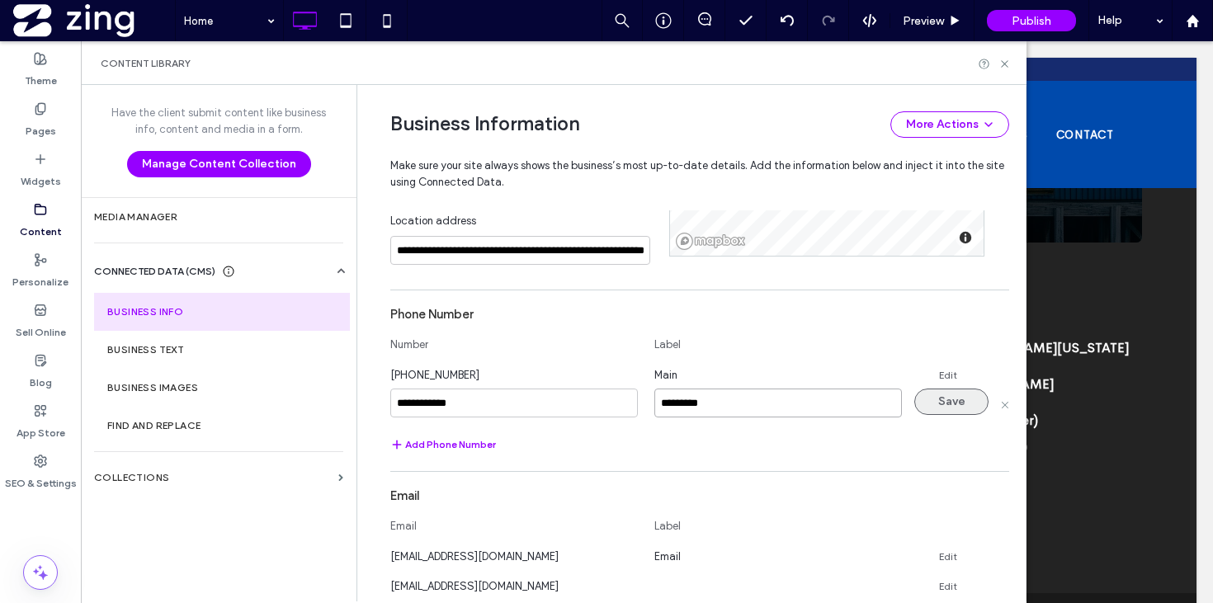
type input "*********"
click at [933, 410] on button "Save" at bounding box center [951, 401] width 74 height 26
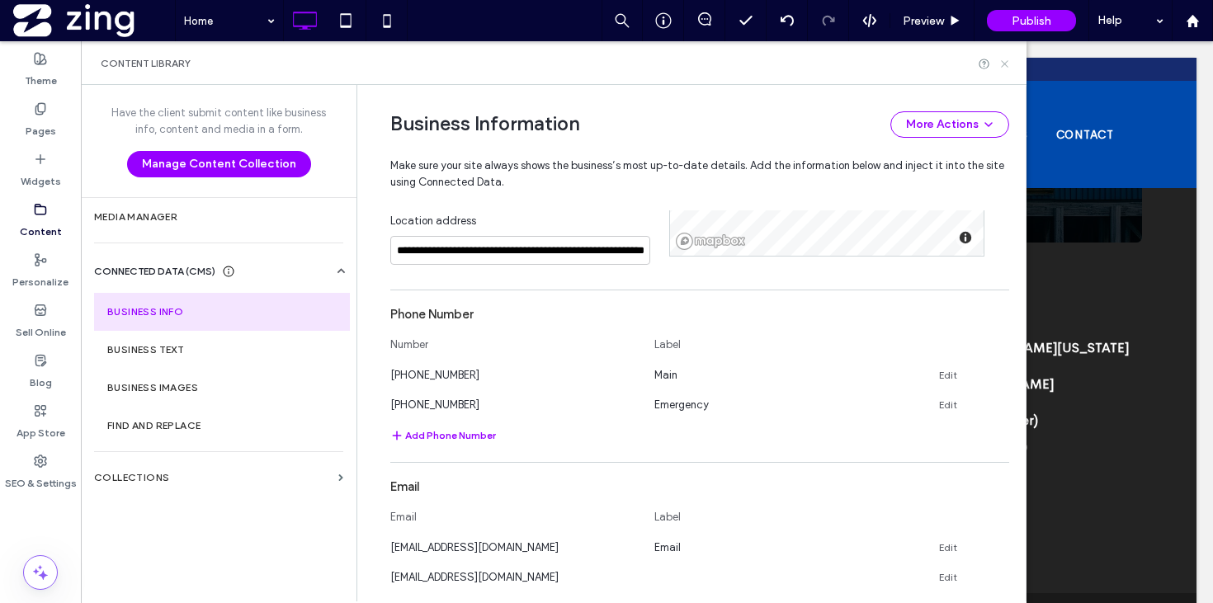
click at [1004, 66] on icon at bounding box center [1004, 64] width 12 height 12
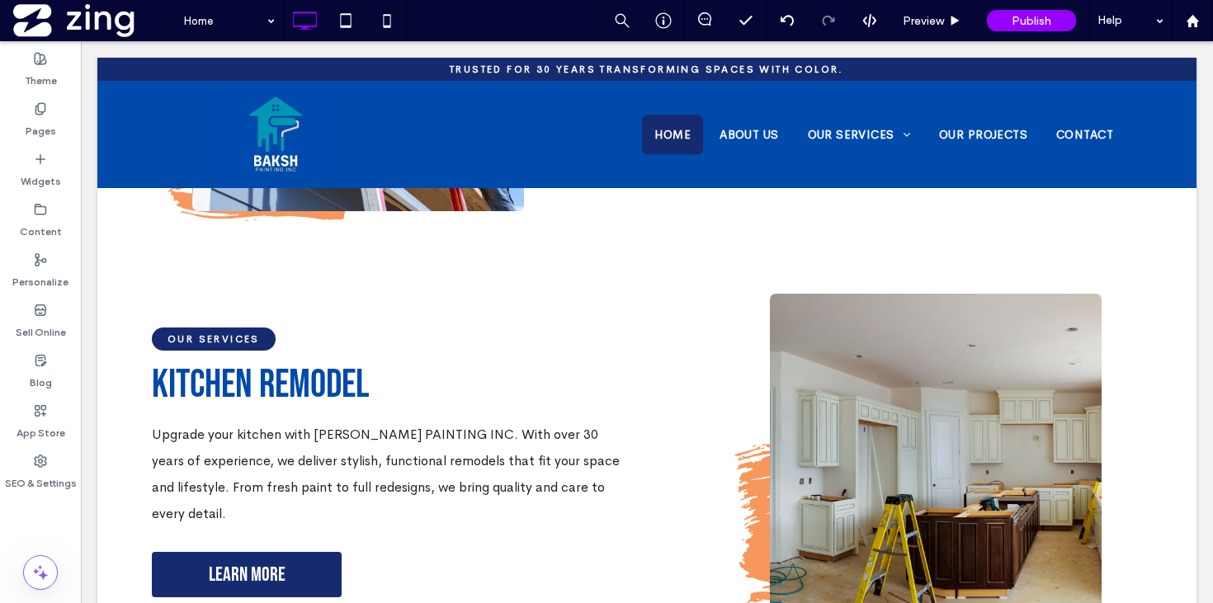
scroll to position [2492, 0]
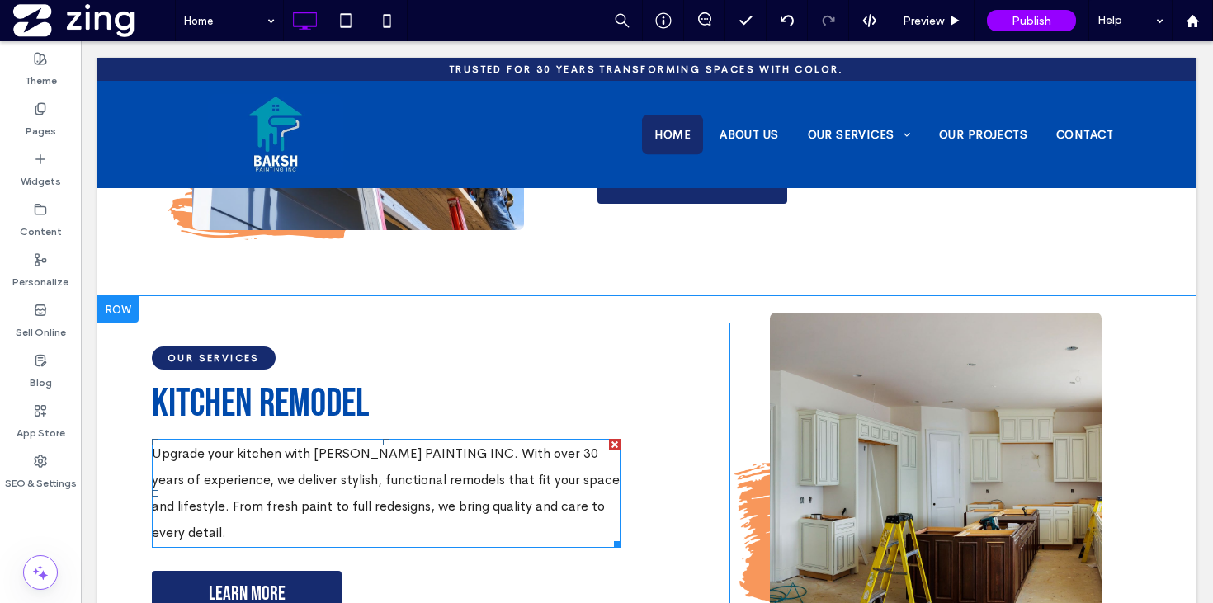
click at [412, 440] on p "Upgrade your kitchen with BAKSH PAINTING INC. With over 30 years of experience,…" at bounding box center [386, 493] width 469 height 106
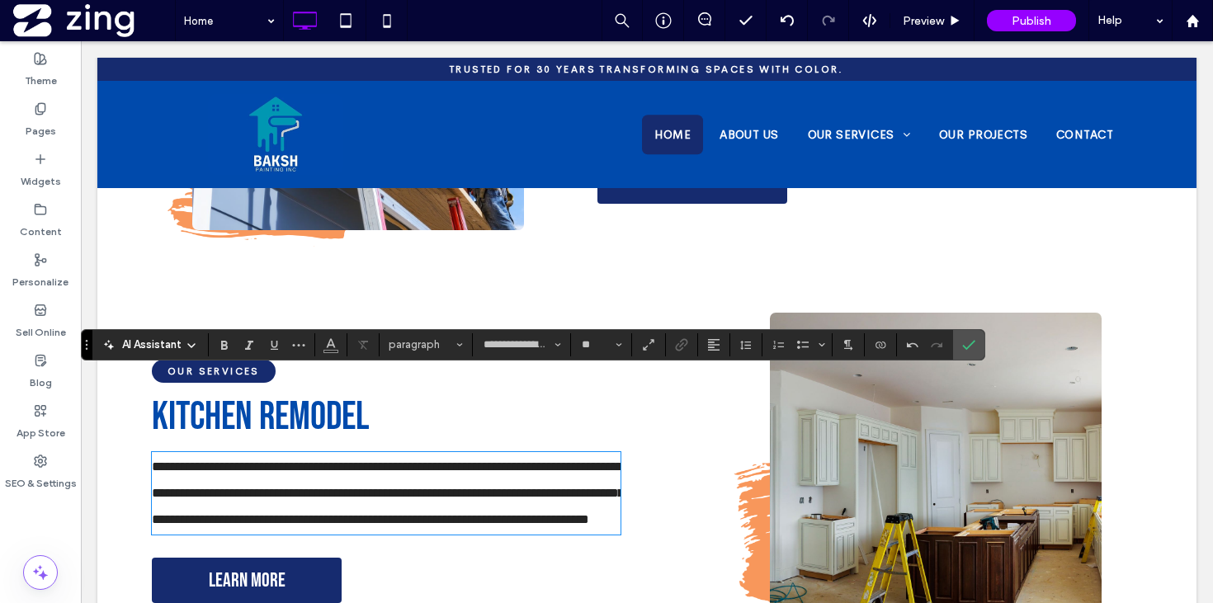
scroll to position [0, 0]
click at [978, 342] on label "Confirm" at bounding box center [968, 345] width 25 height 30
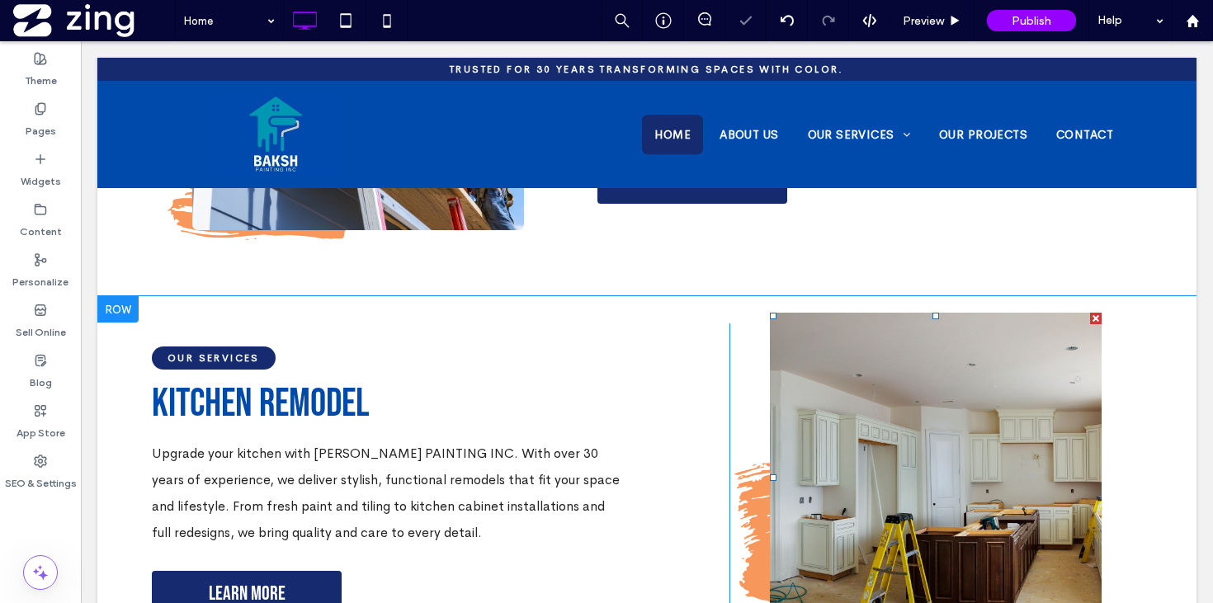
click at [869, 381] on link at bounding box center [936, 478] width 332 height 330
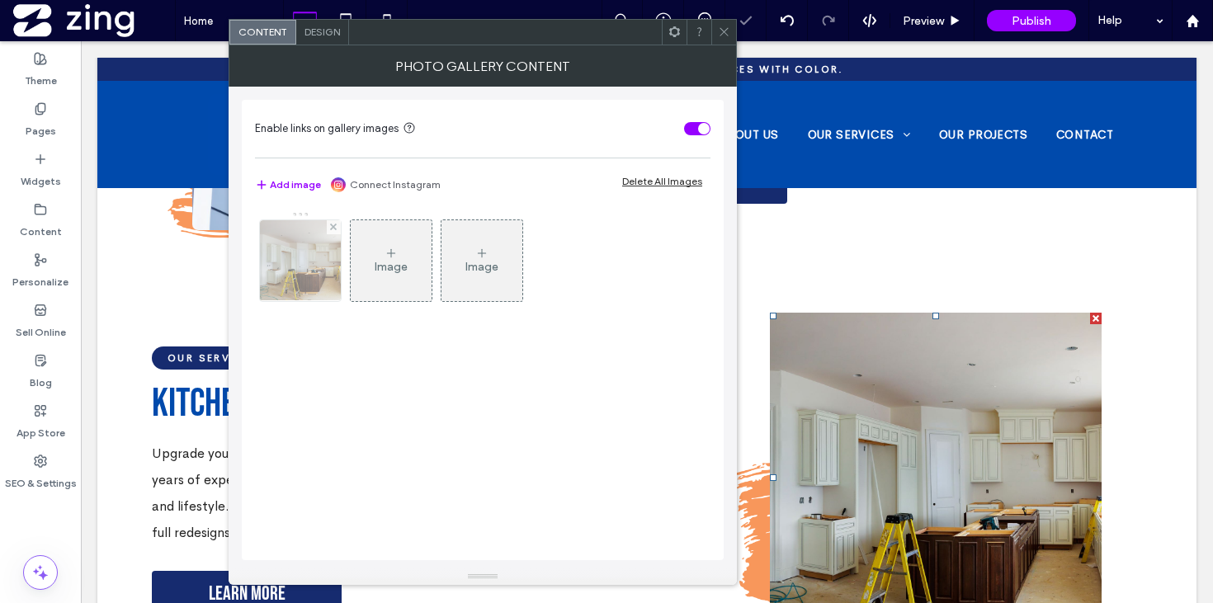
click at [289, 283] on img at bounding box center [300, 260] width 125 height 81
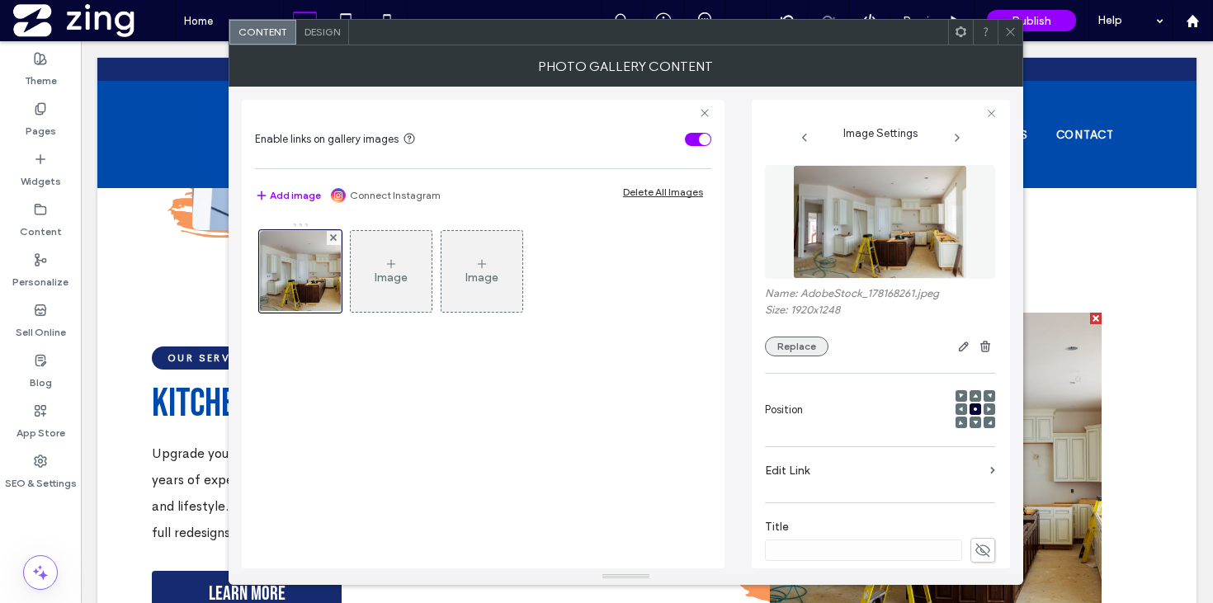
click at [814, 347] on button "Replace" at bounding box center [797, 347] width 64 height 20
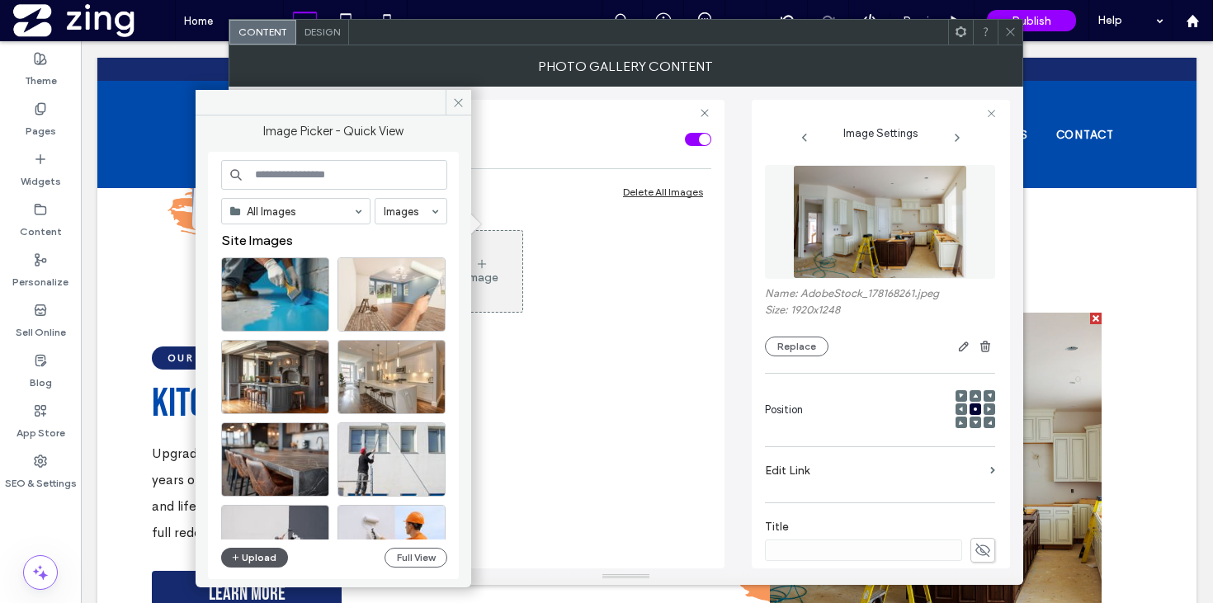
click at [266, 553] on button "Upload" at bounding box center [255, 558] width 68 height 20
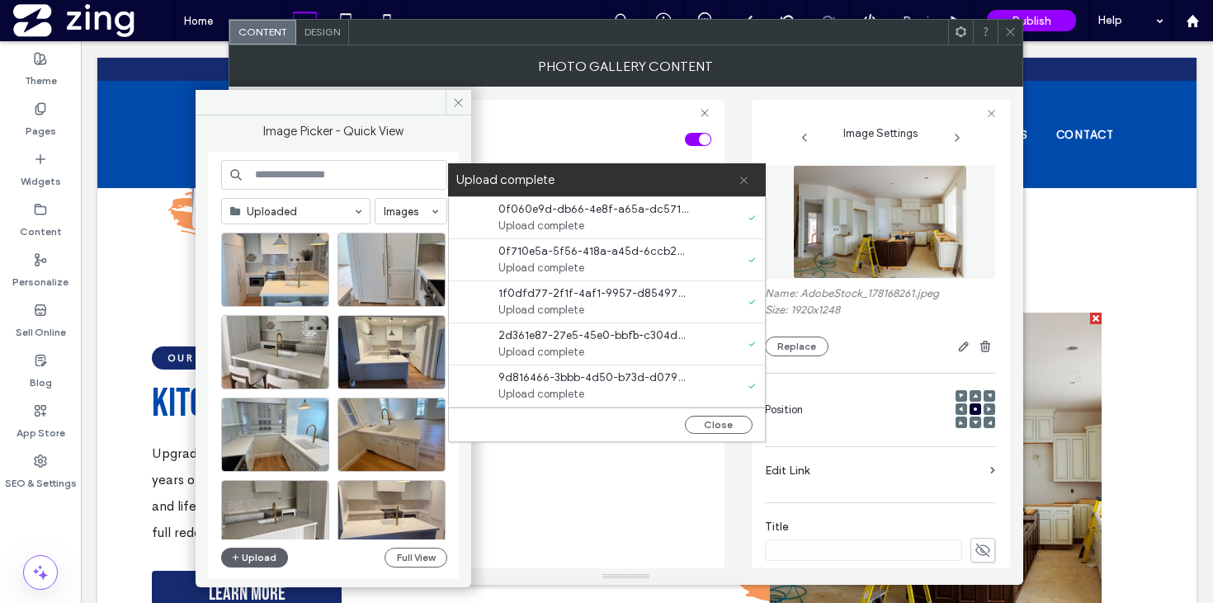
click at [744, 172] on span at bounding box center [743, 179] width 11 height 33
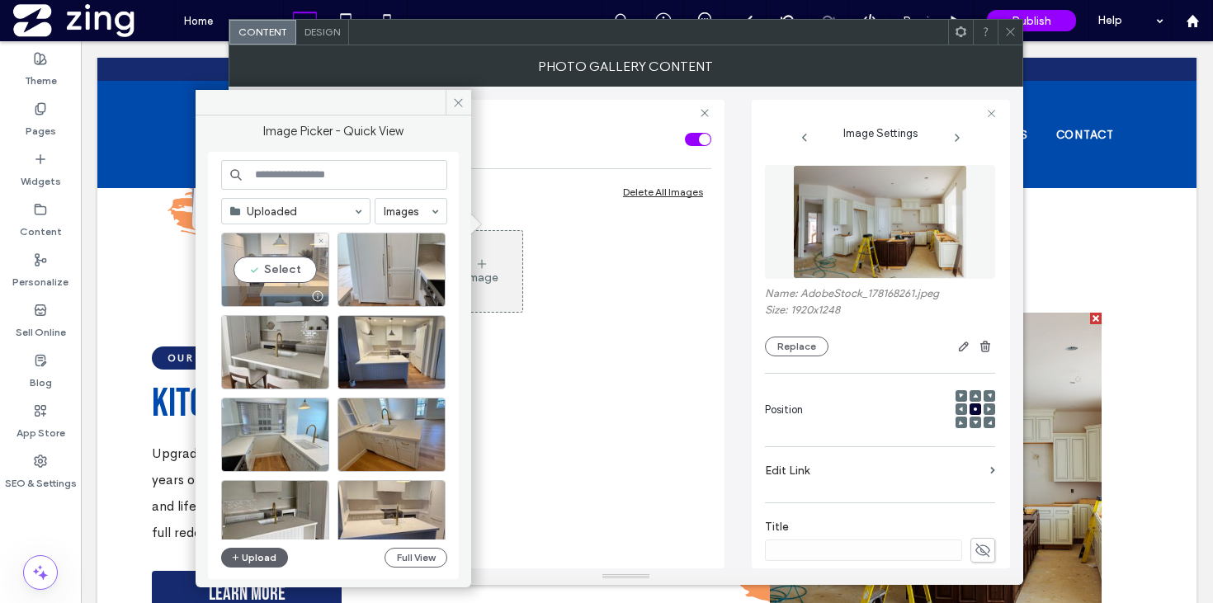
click at [278, 280] on div "Select" at bounding box center [275, 270] width 108 height 74
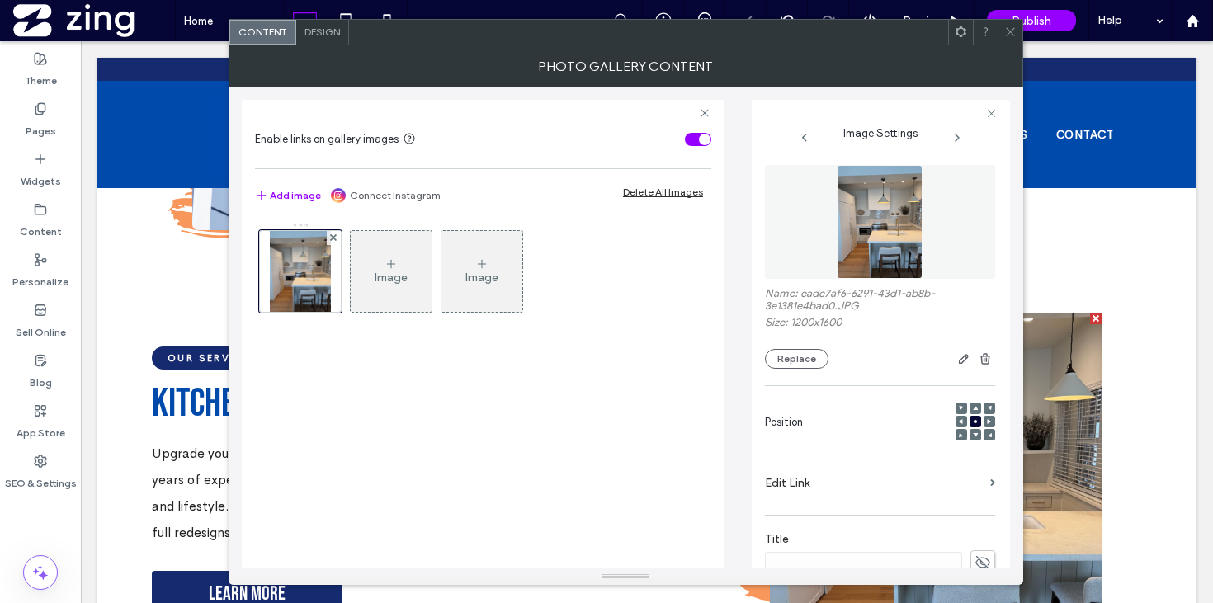
click at [1005, 31] on icon at bounding box center [1010, 32] width 12 height 12
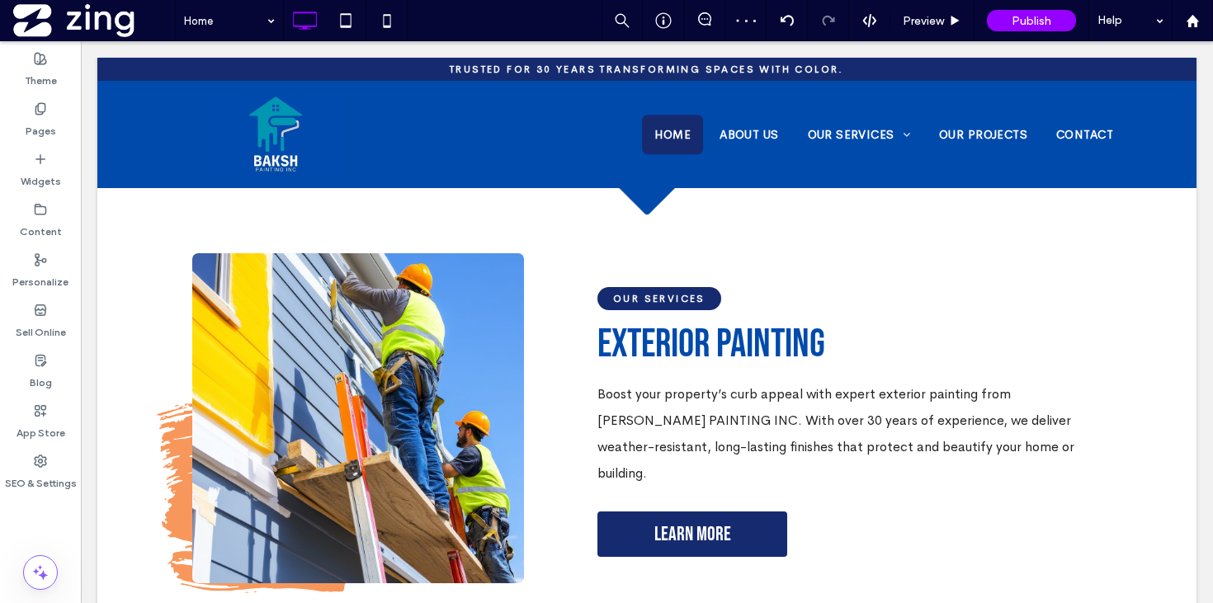
scroll to position [2129, 0]
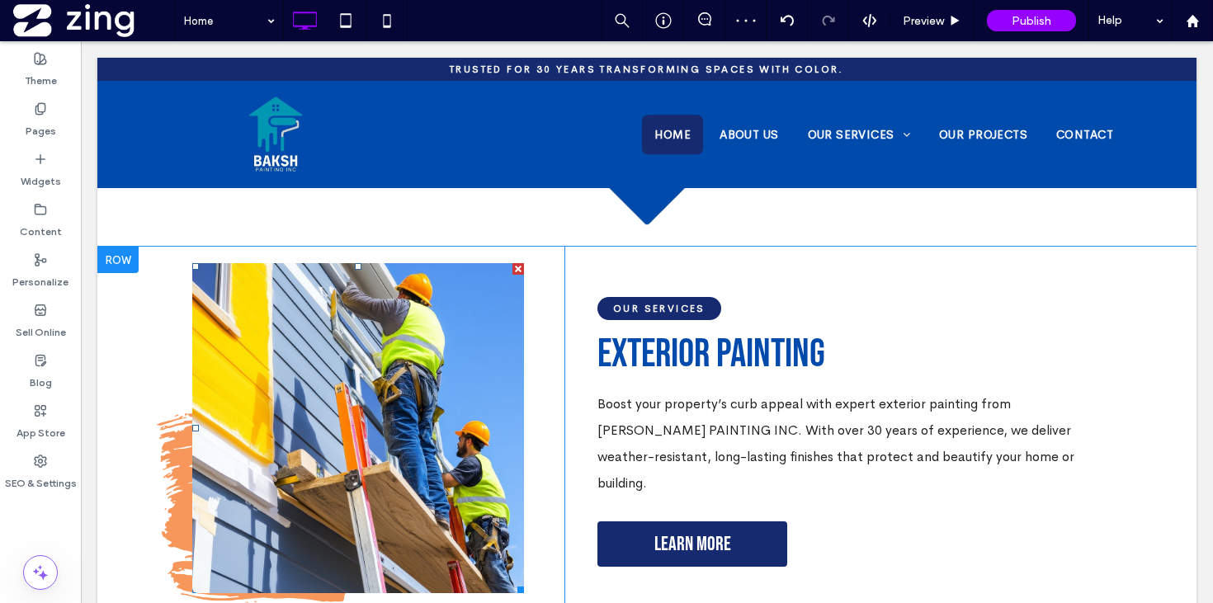
click at [425, 371] on link at bounding box center [358, 428] width 332 height 330
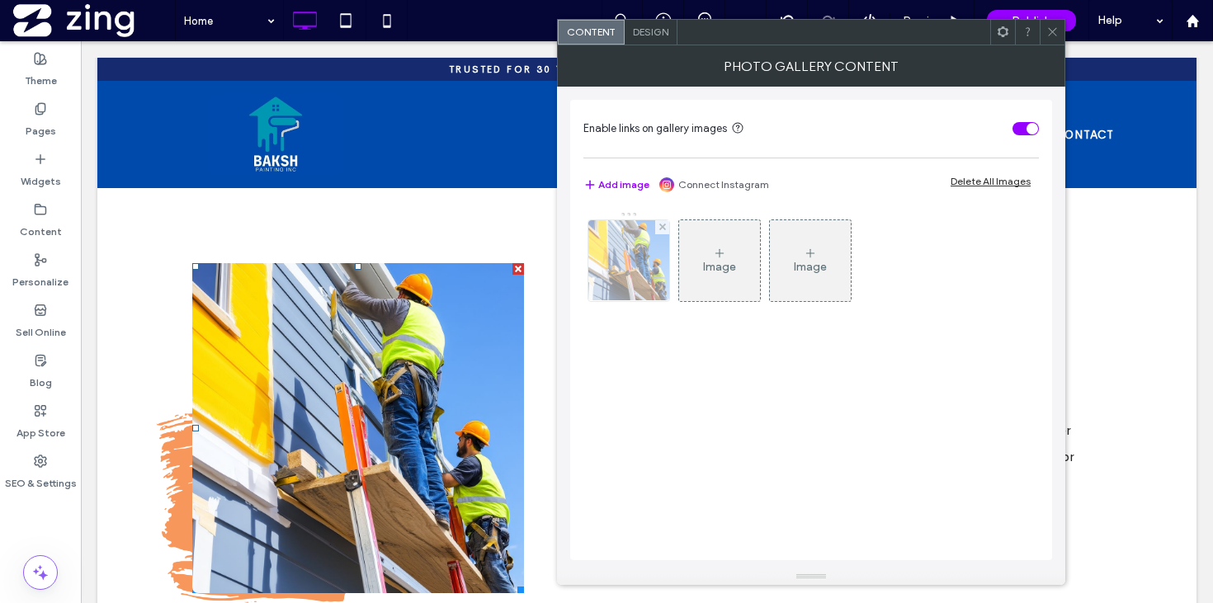
click at [619, 277] on img at bounding box center [629, 260] width 144 height 81
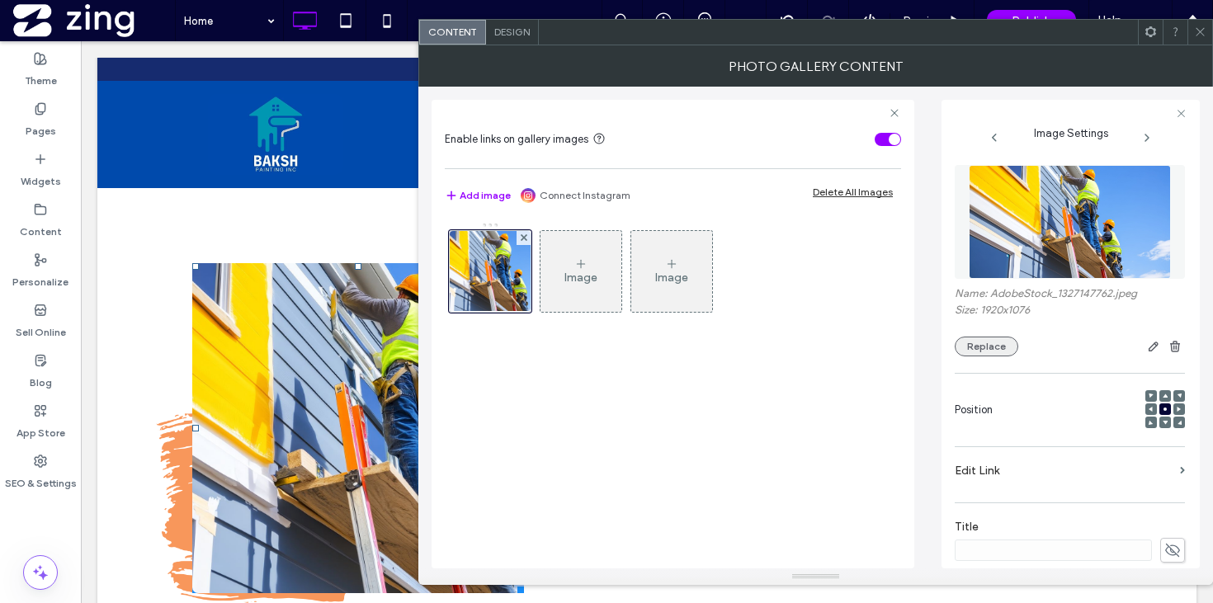
click at [972, 342] on button "Replace" at bounding box center [986, 347] width 64 height 20
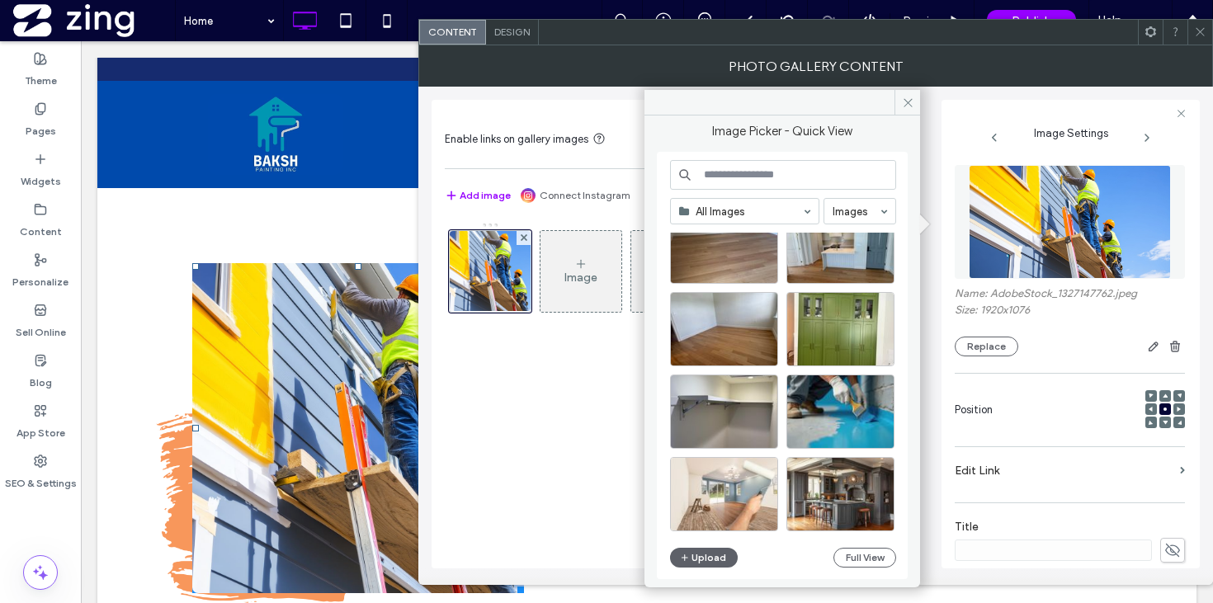
scroll to position [1207, 0]
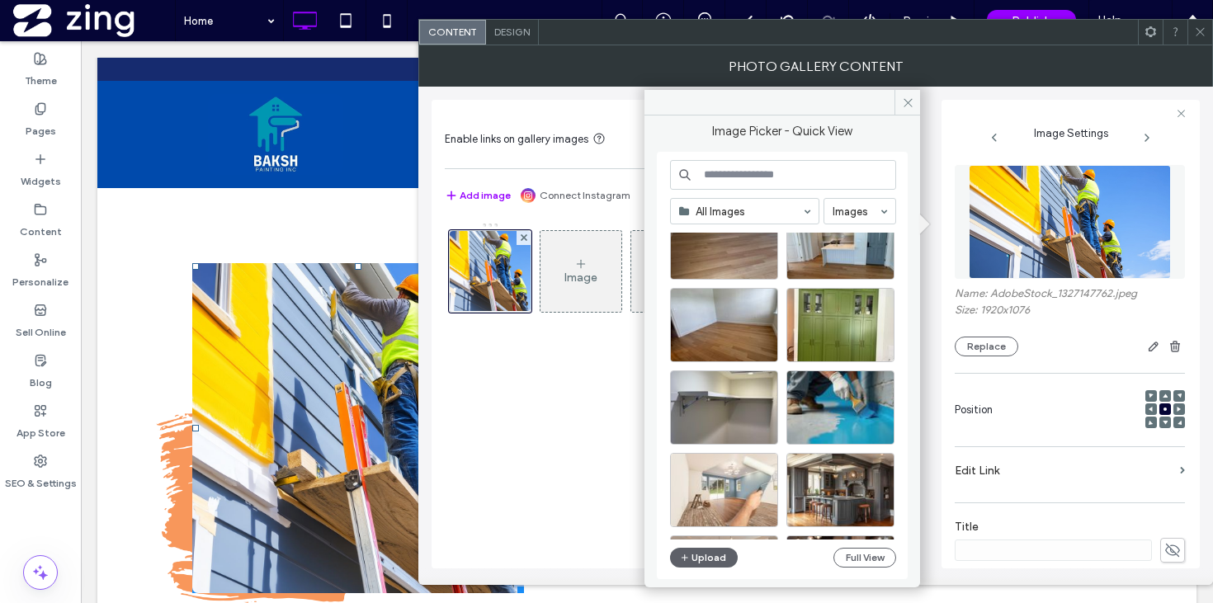
click at [1203, 40] on span at bounding box center [1200, 32] width 12 height 25
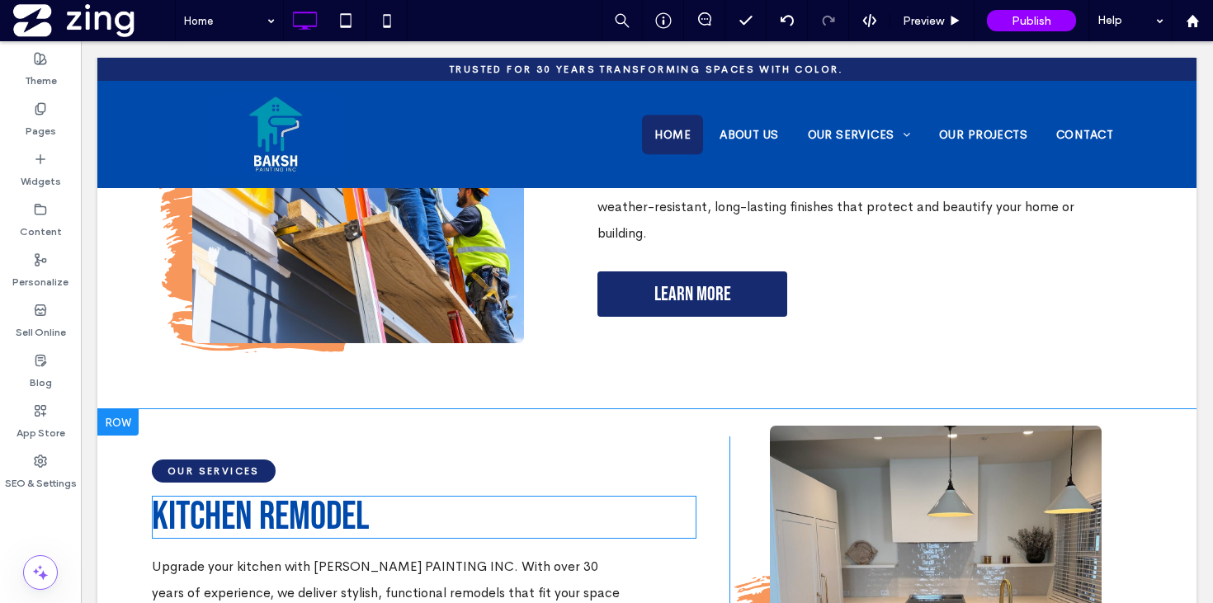
scroll to position [2432, 0]
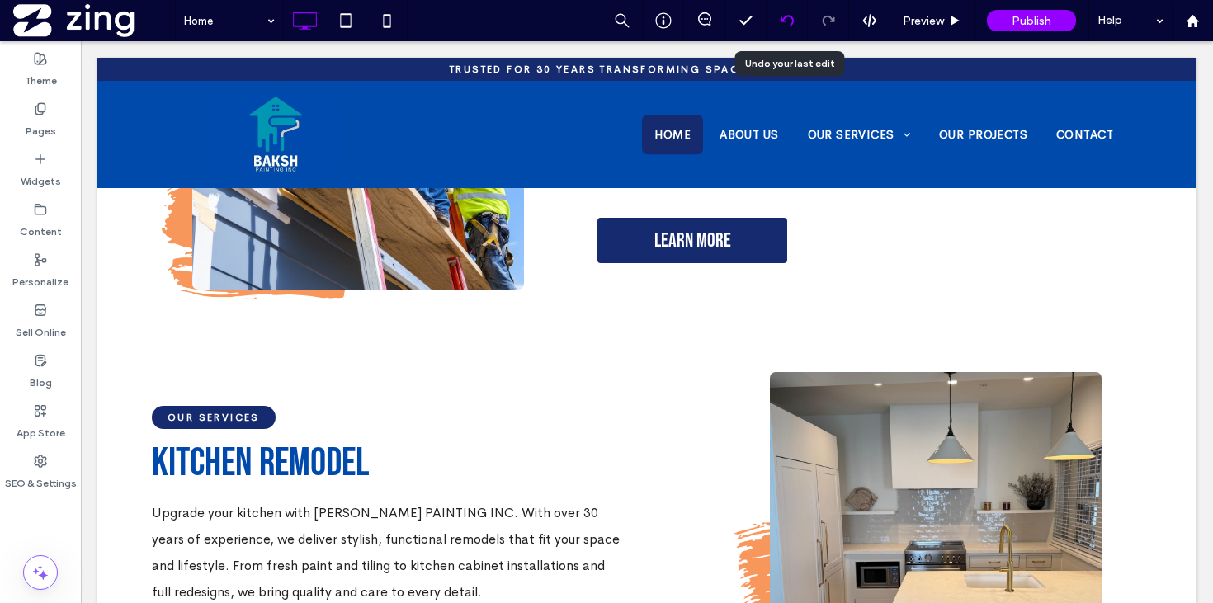
click at [780, 21] on use at bounding box center [785, 20] width 13 height 11
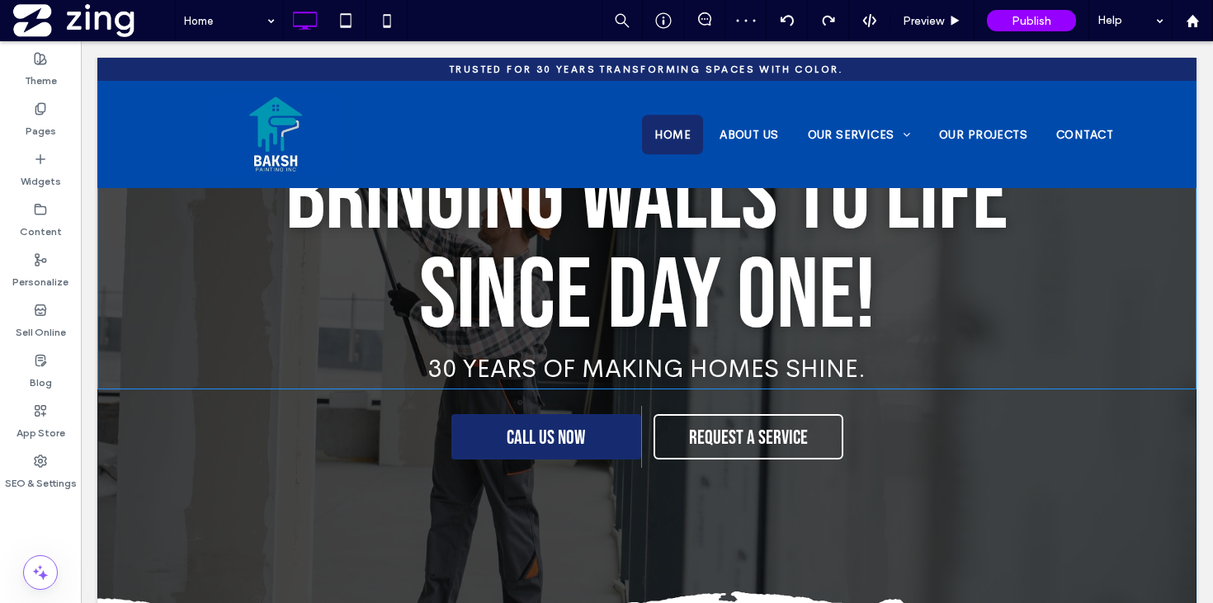
scroll to position [0, 0]
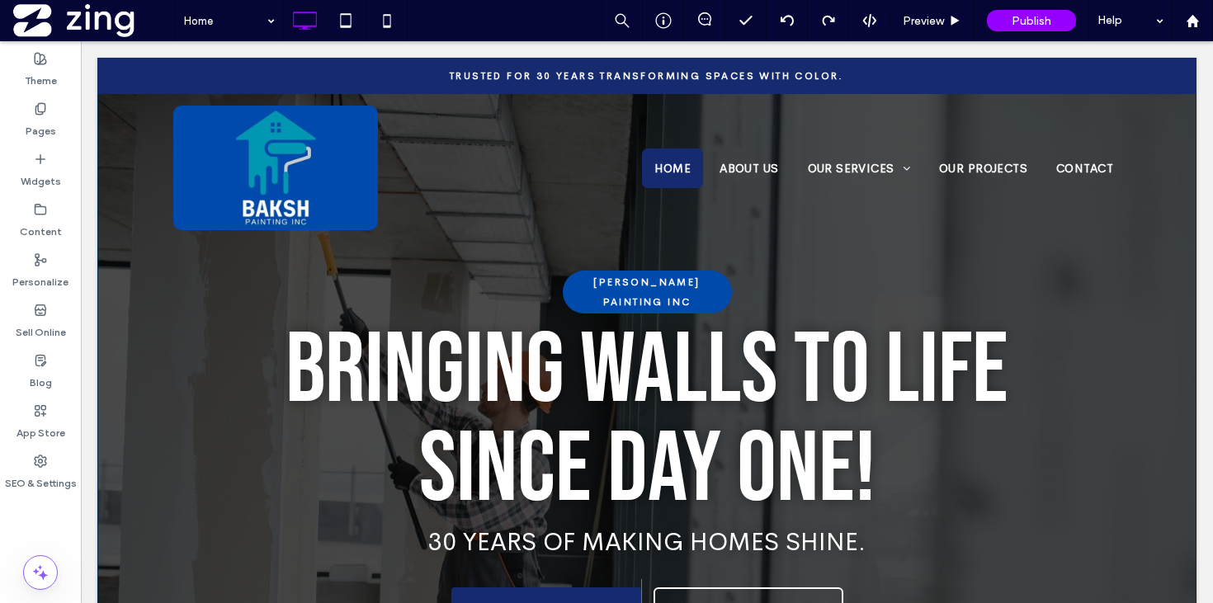
click at [509, 253] on div "BAKSH PAINTING INC Bringing Walls to Life Since Day One! 30 Years of Making Hom…" at bounding box center [646, 462] width 1099 height 808
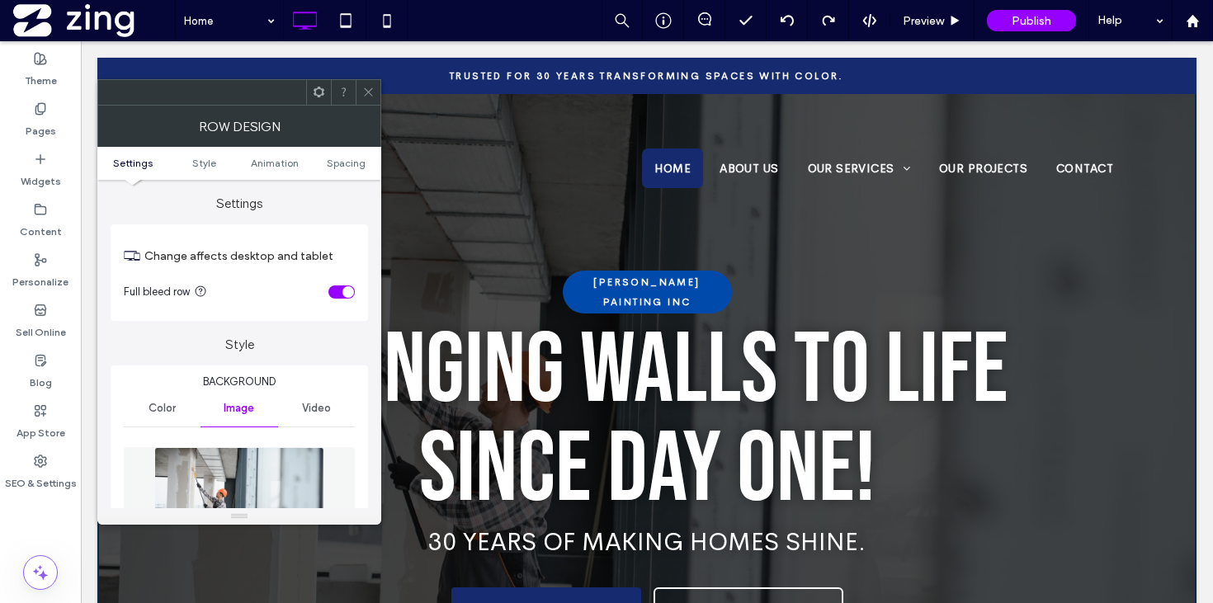
scroll to position [137, 0]
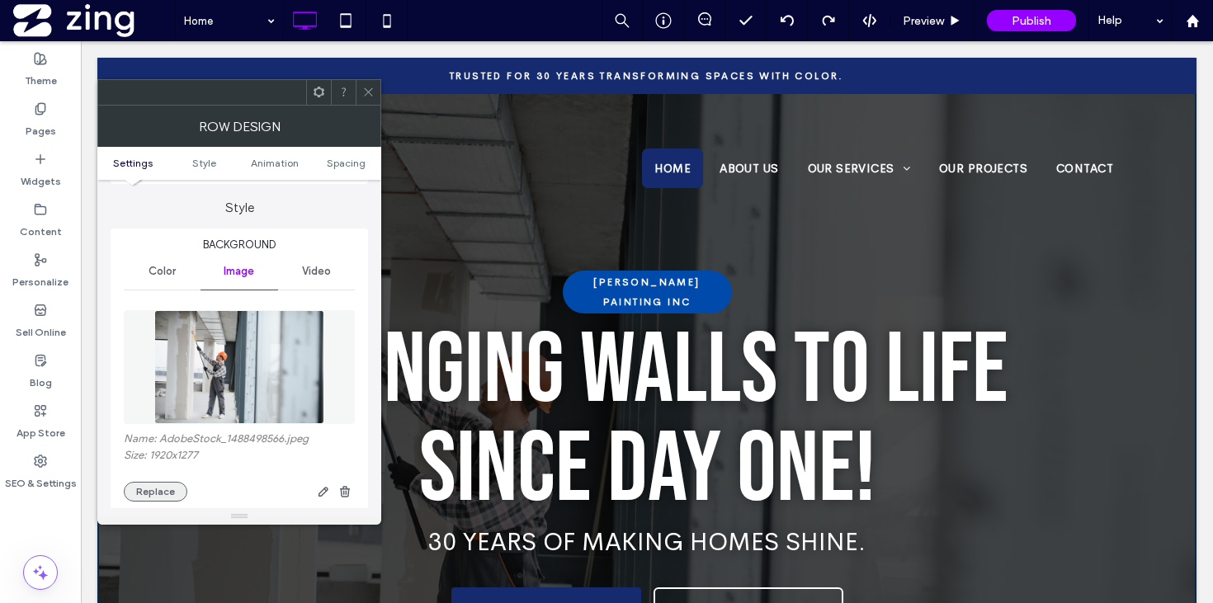
click at [158, 493] on button "Replace" at bounding box center [156, 492] width 64 height 20
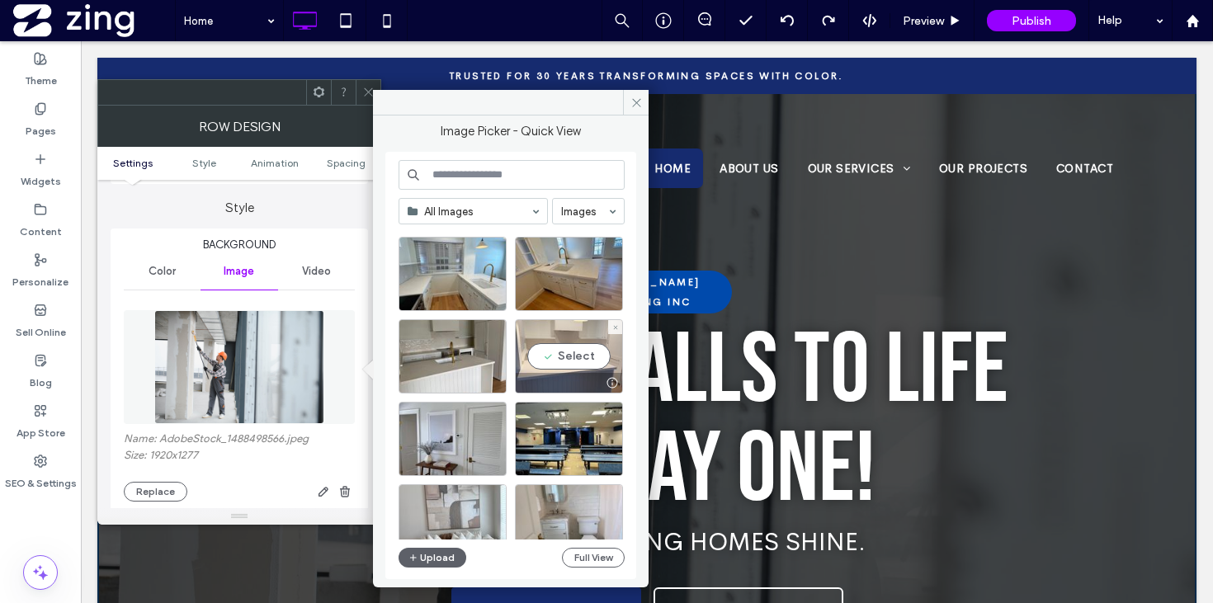
scroll to position [0, 0]
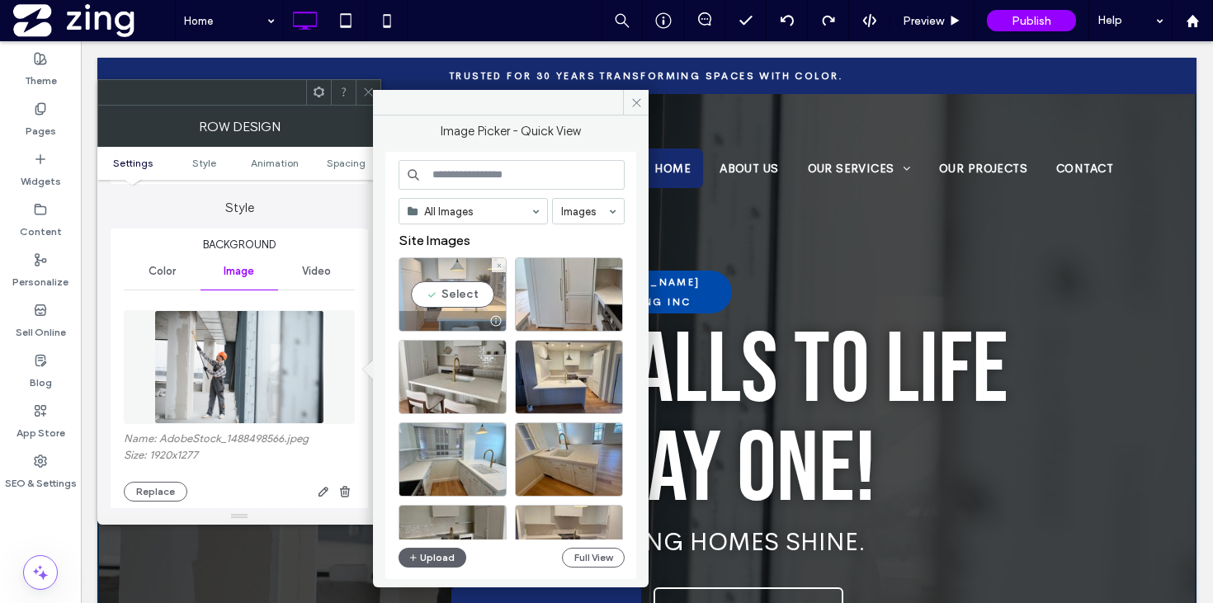
click at [450, 261] on div "Select" at bounding box center [452, 294] width 108 height 74
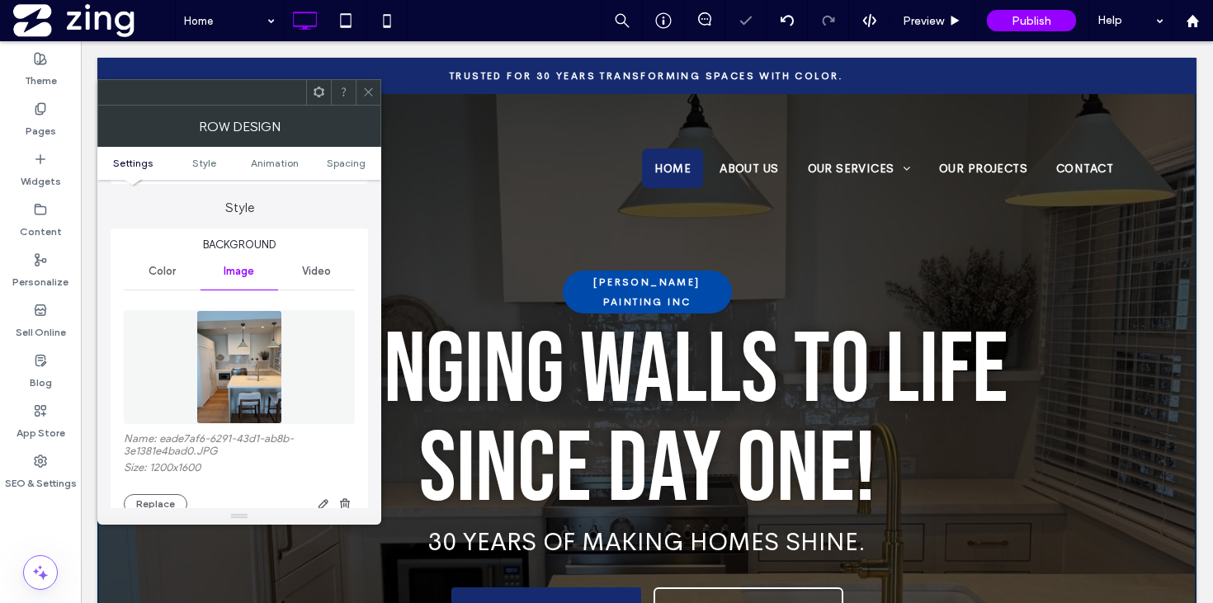
click at [368, 90] on icon at bounding box center [368, 92] width 12 height 12
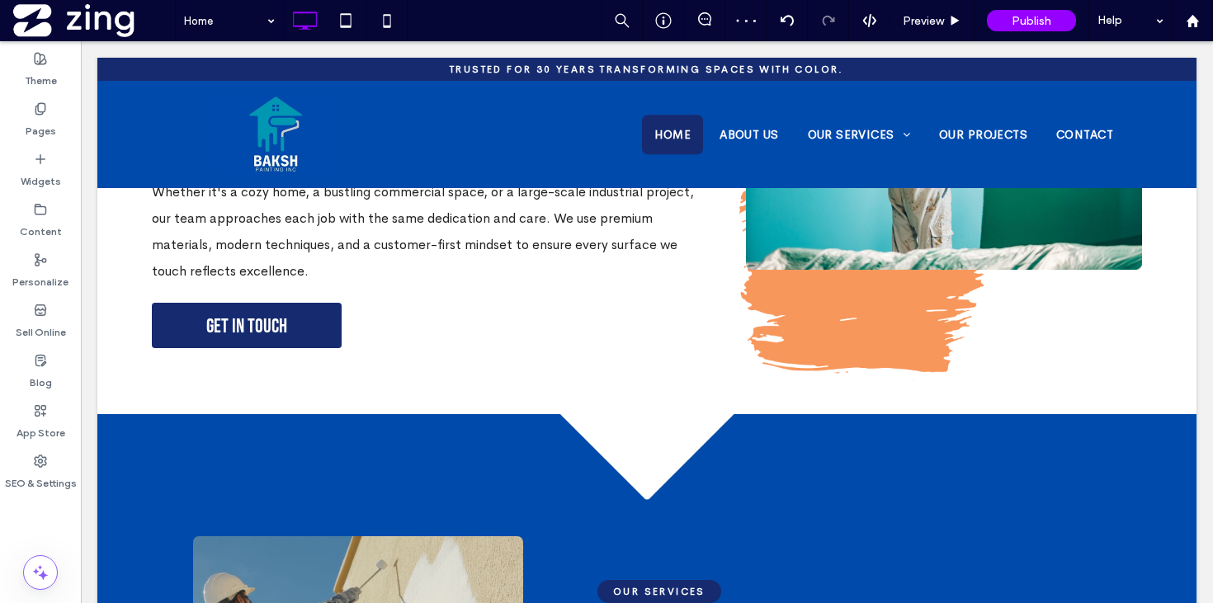
scroll to position [707, 0]
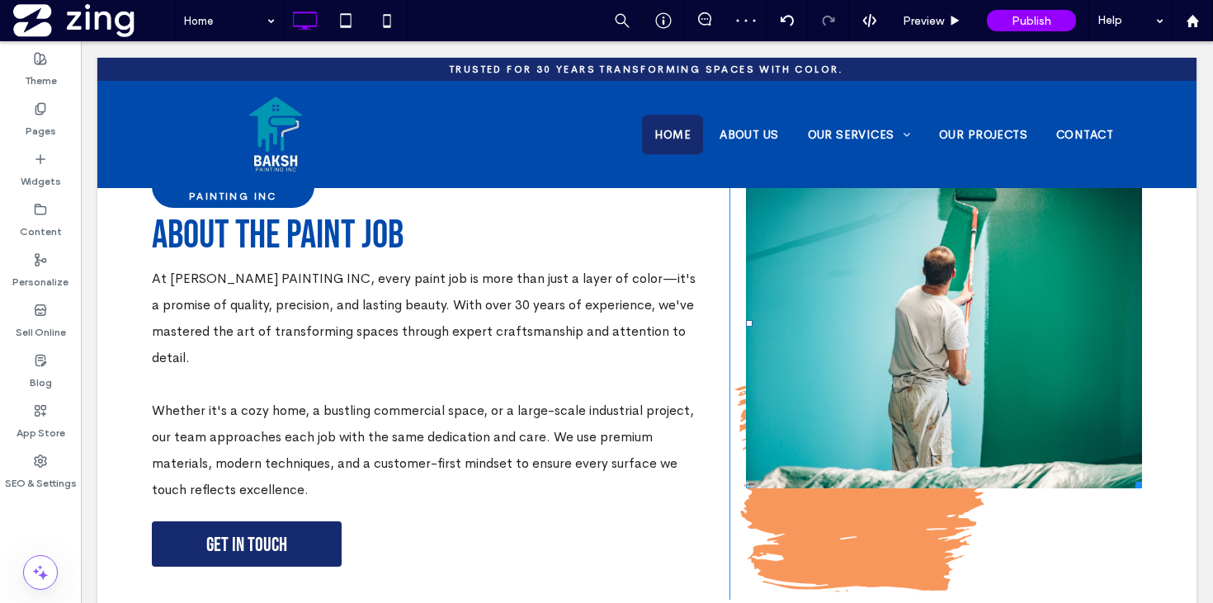
click at [968, 403] on link at bounding box center [944, 323] width 396 height 330
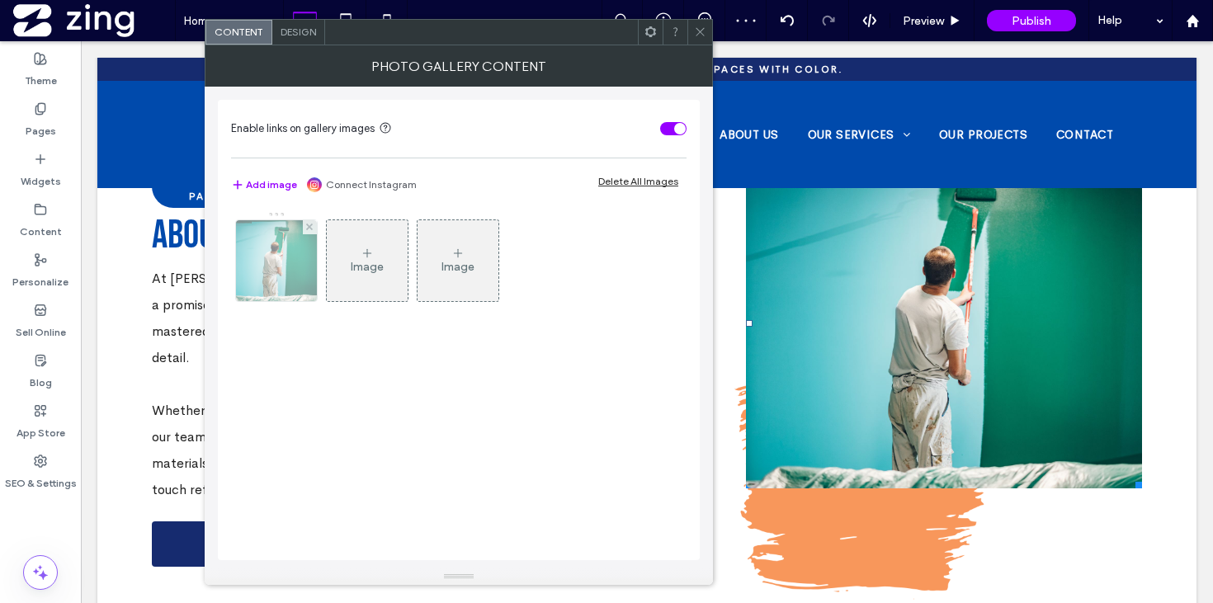
click at [313, 270] on img at bounding box center [275, 260] width 121 height 81
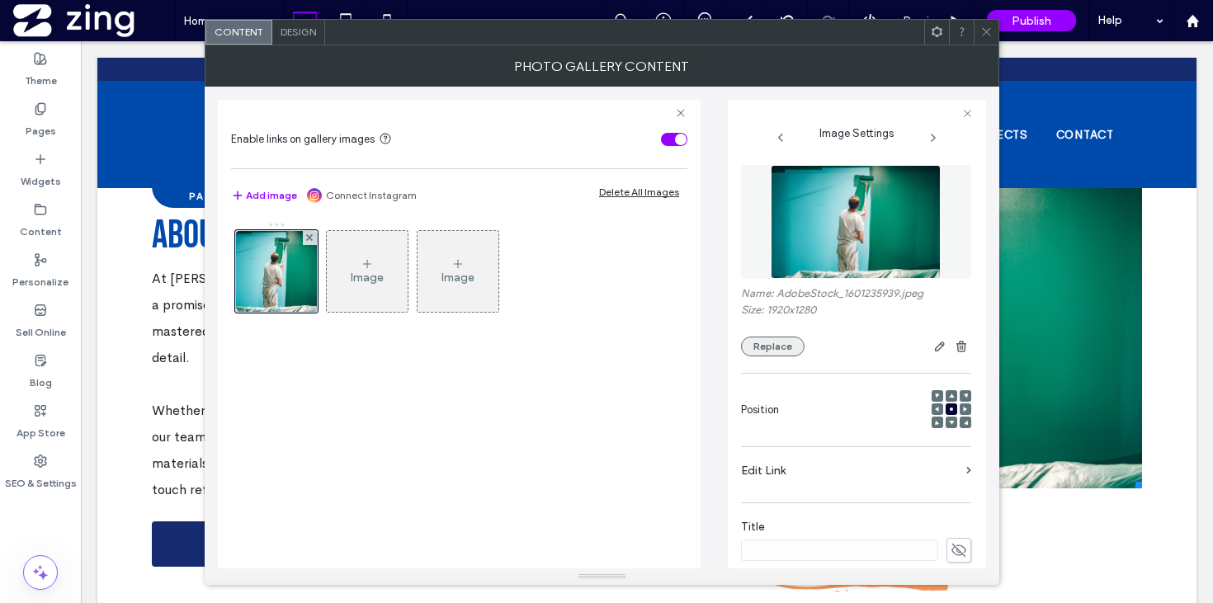
click at [785, 345] on button "Replace" at bounding box center [773, 347] width 64 height 20
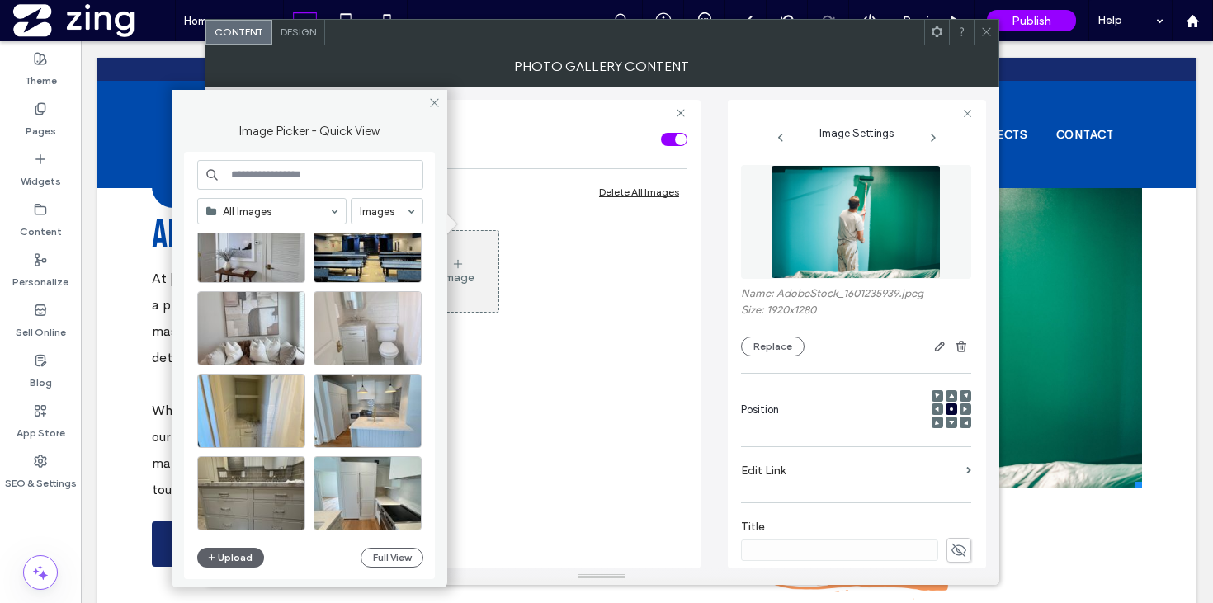
scroll to position [398, 0]
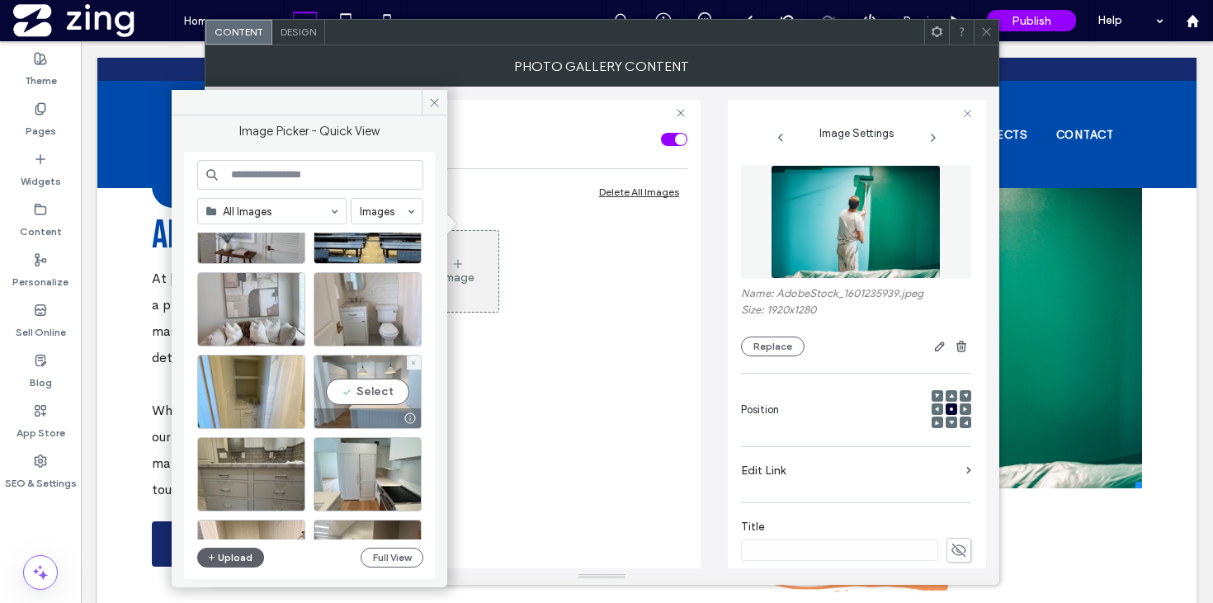
click at [372, 395] on div "Select" at bounding box center [367, 392] width 108 height 74
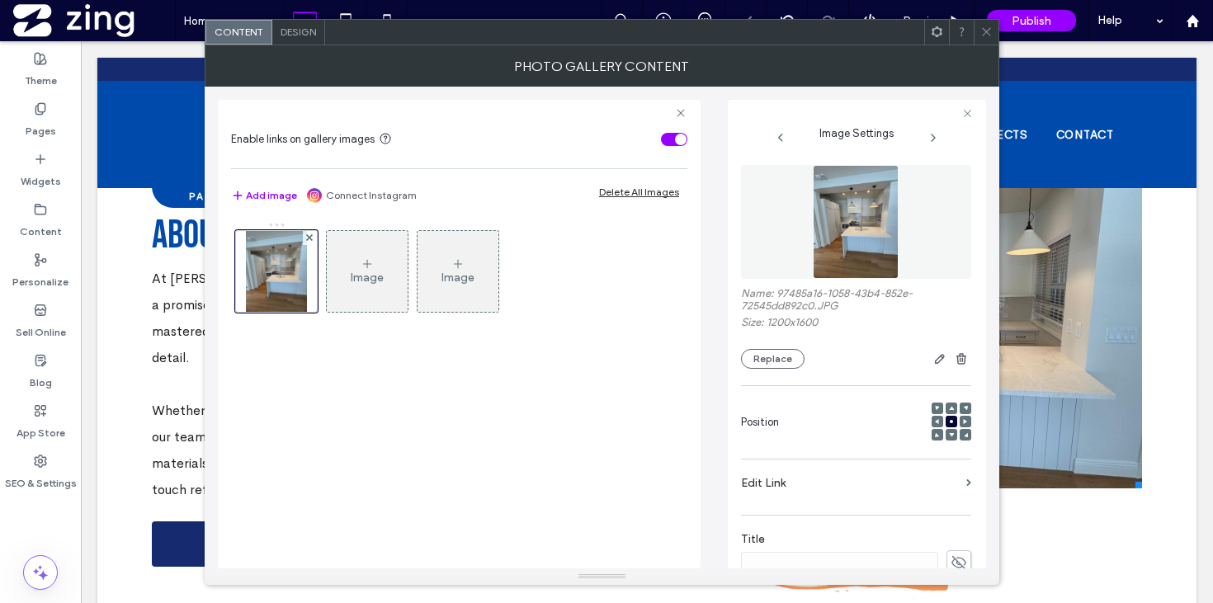
click at [980, 27] on icon at bounding box center [986, 32] width 12 height 12
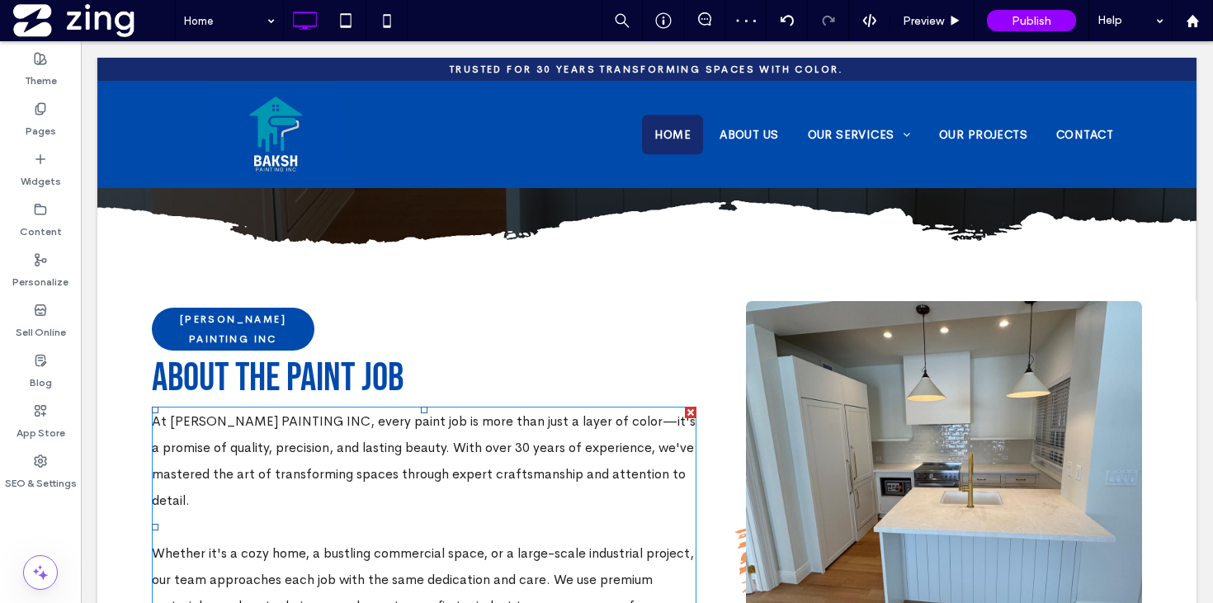
scroll to position [565, 0]
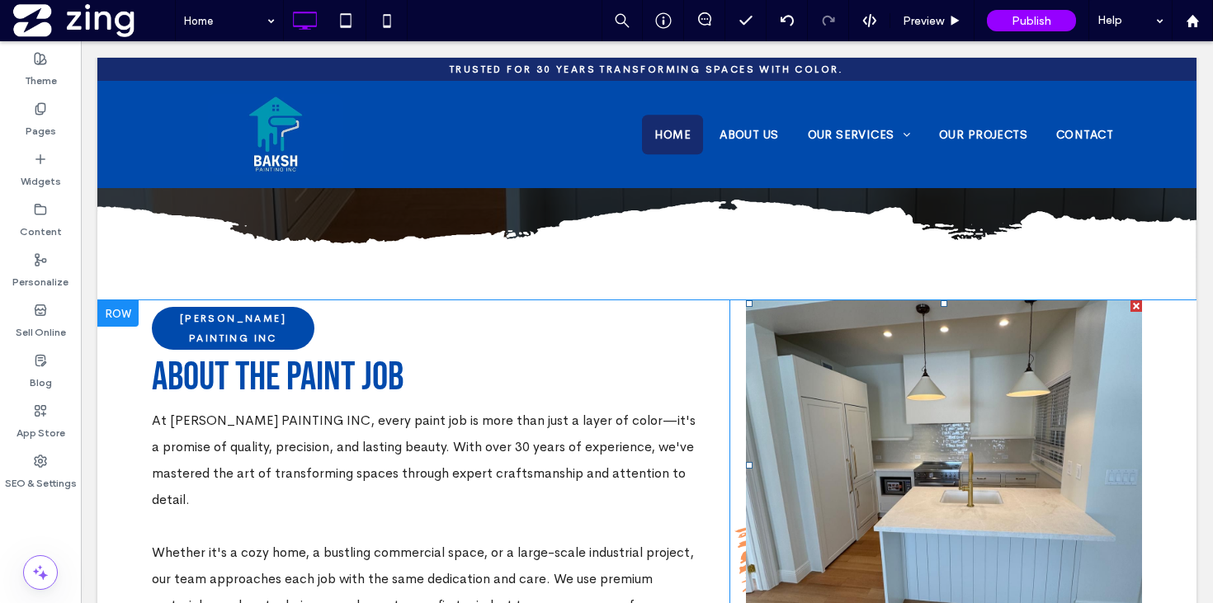
click at [953, 427] on link at bounding box center [944, 465] width 396 height 330
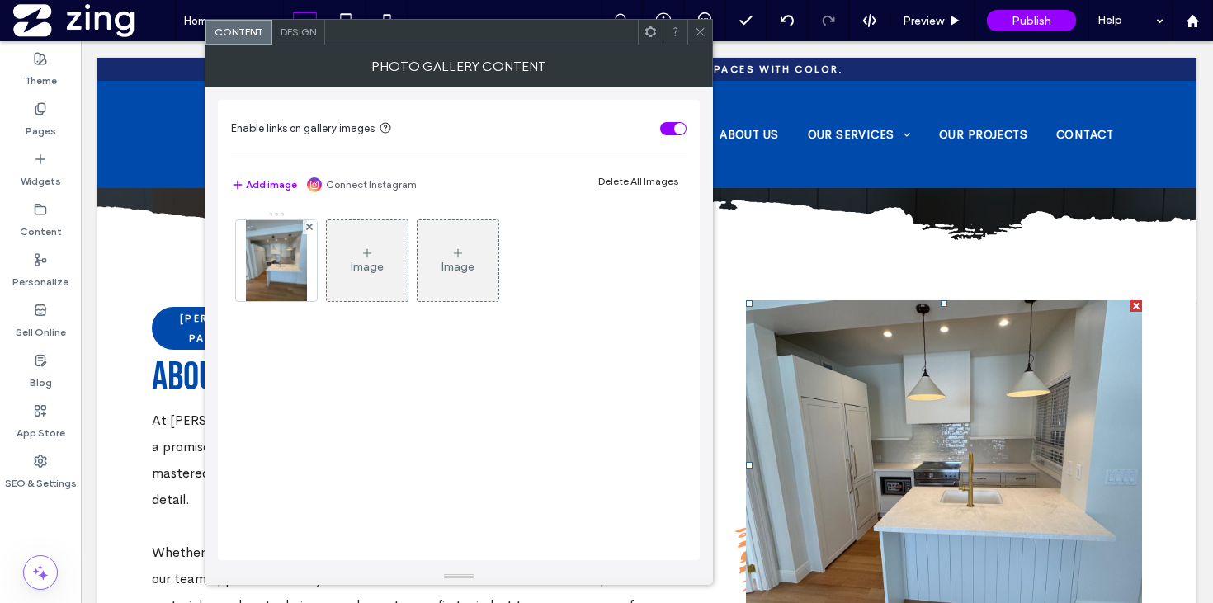
click at [701, 21] on span at bounding box center [700, 32] width 12 height 25
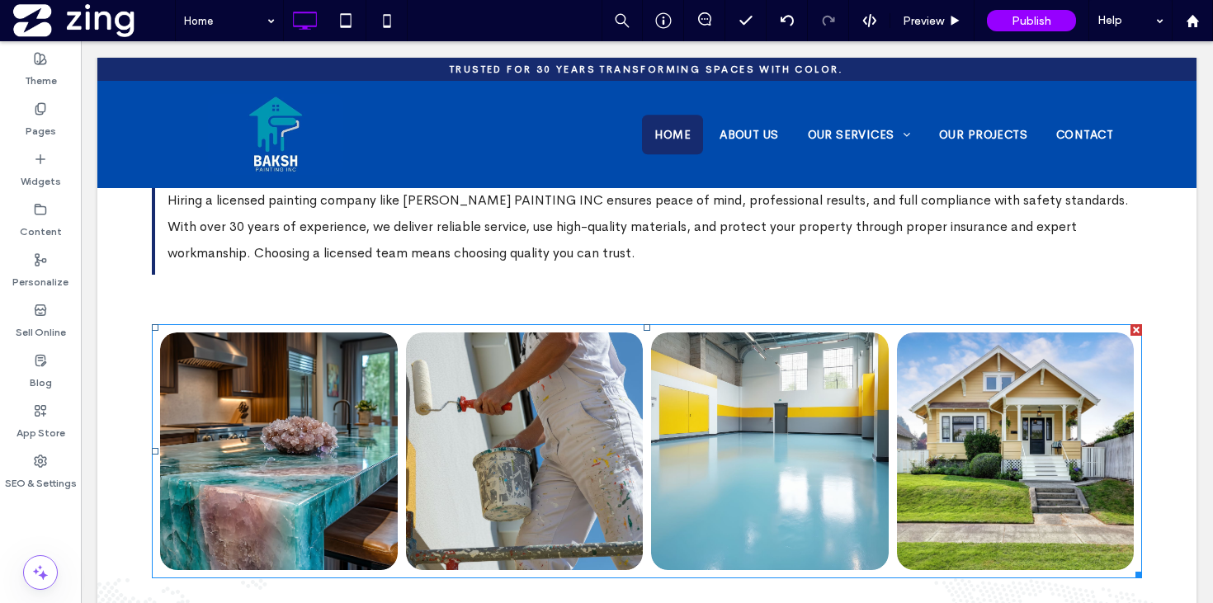
scroll to position [3713, 0]
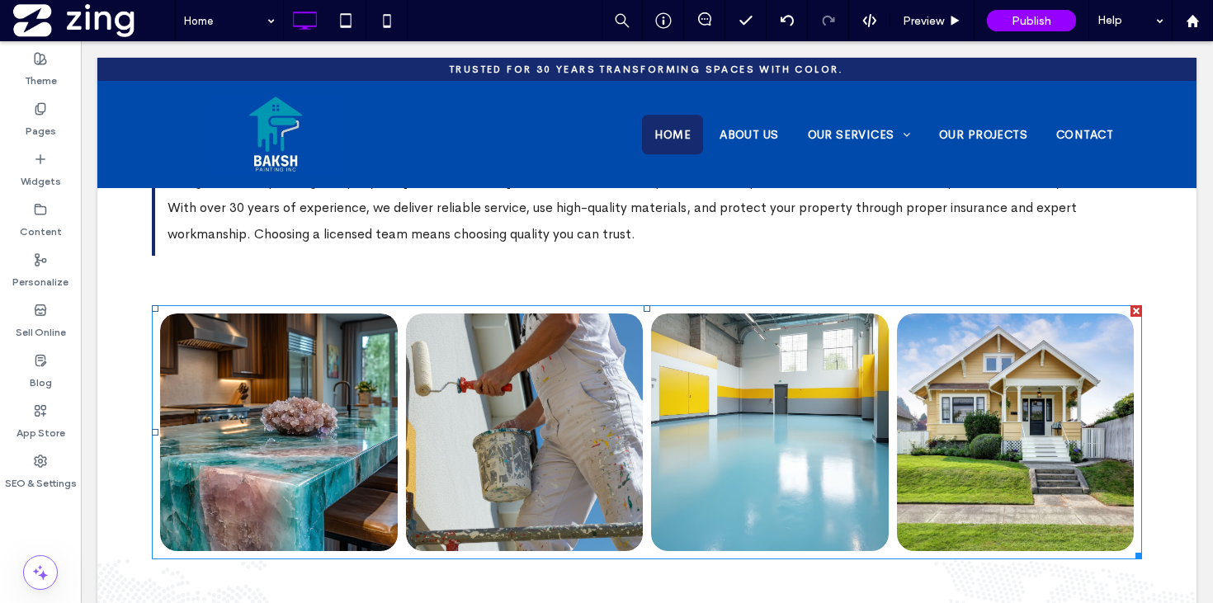
click at [609, 341] on link at bounding box center [525, 432] width 238 height 238
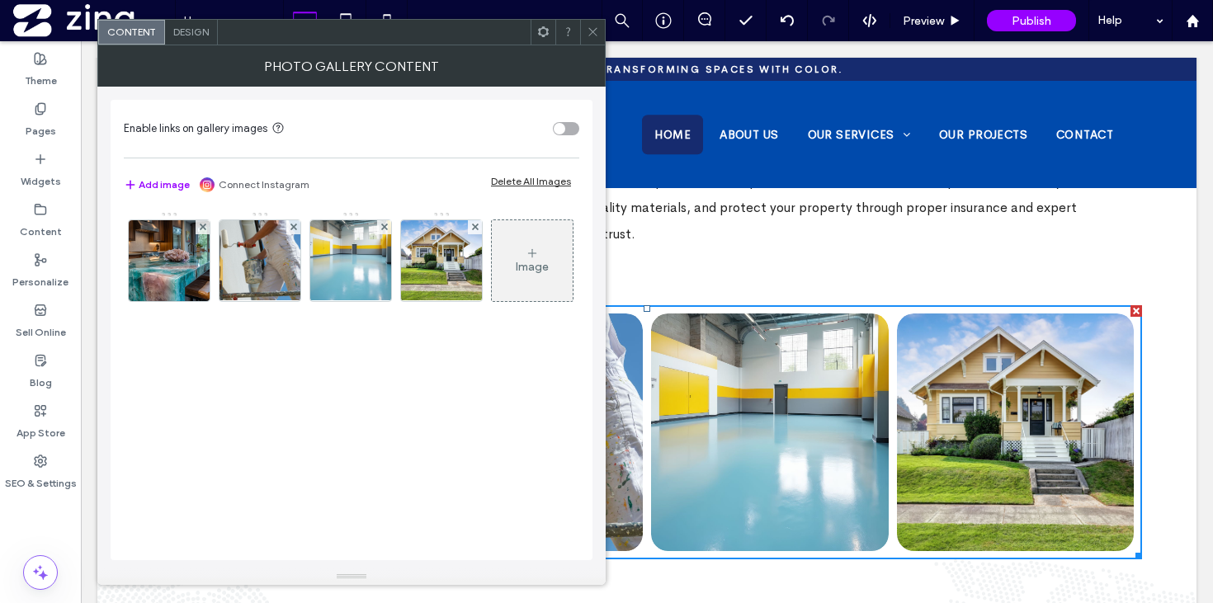
click at [514, 176] on div "Delete All Images" at bounding box center [531, 181] width 80 height 12
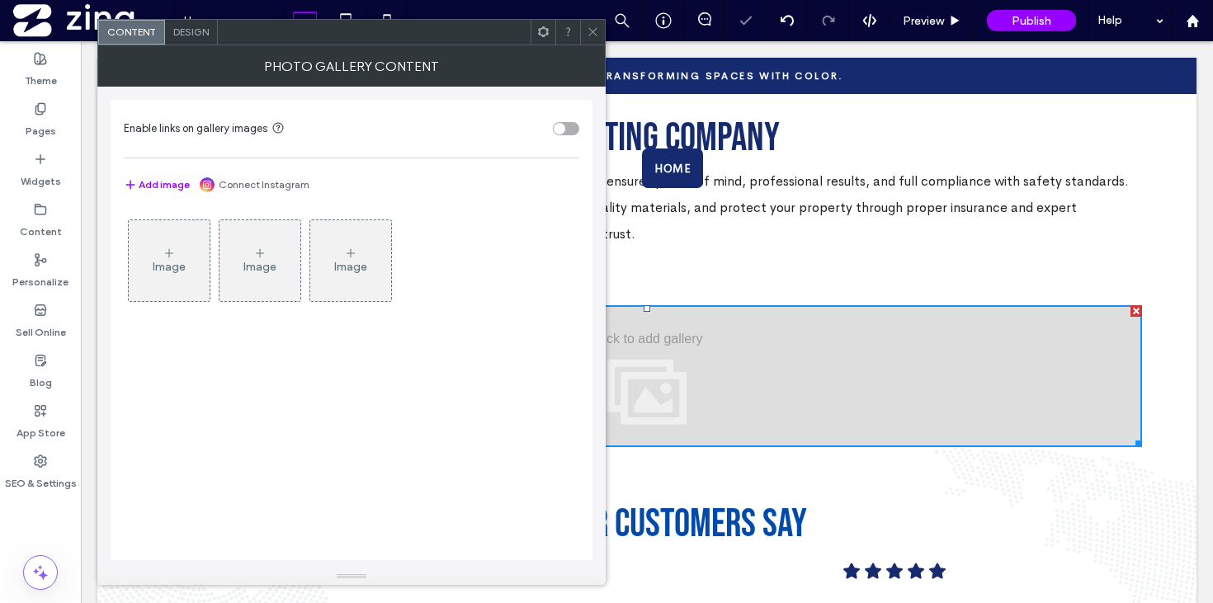
click at [172, 249] on icon at bounding box center [168, 253] width 13 height 13
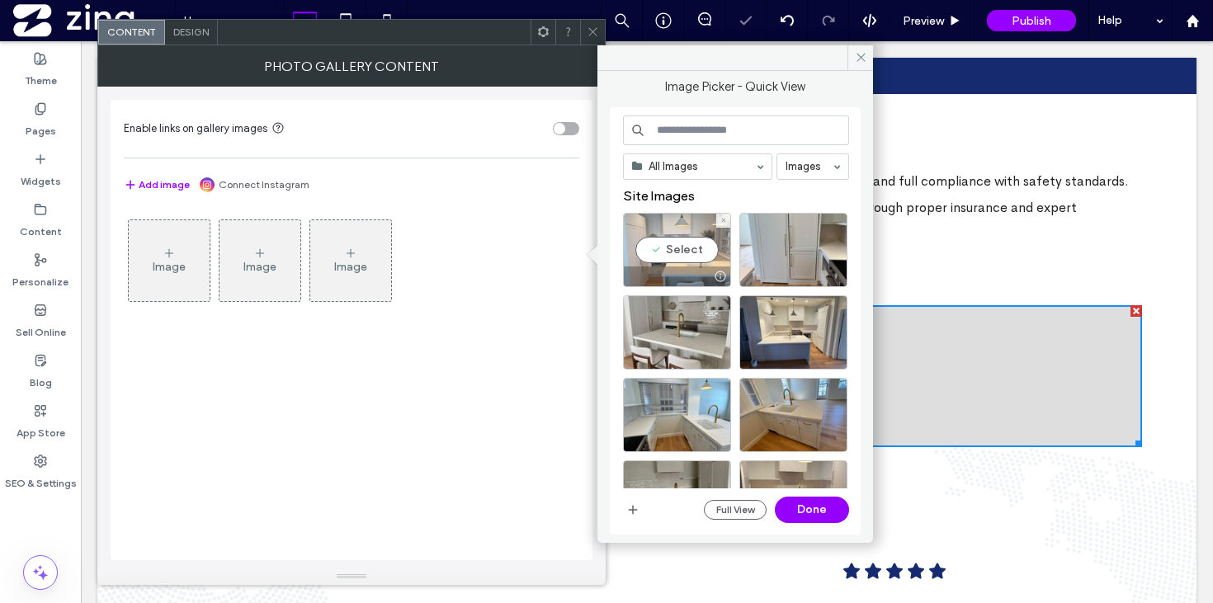
click at [680, 252] on div "Select" at bounding box center [677, 250] width 108 height 74
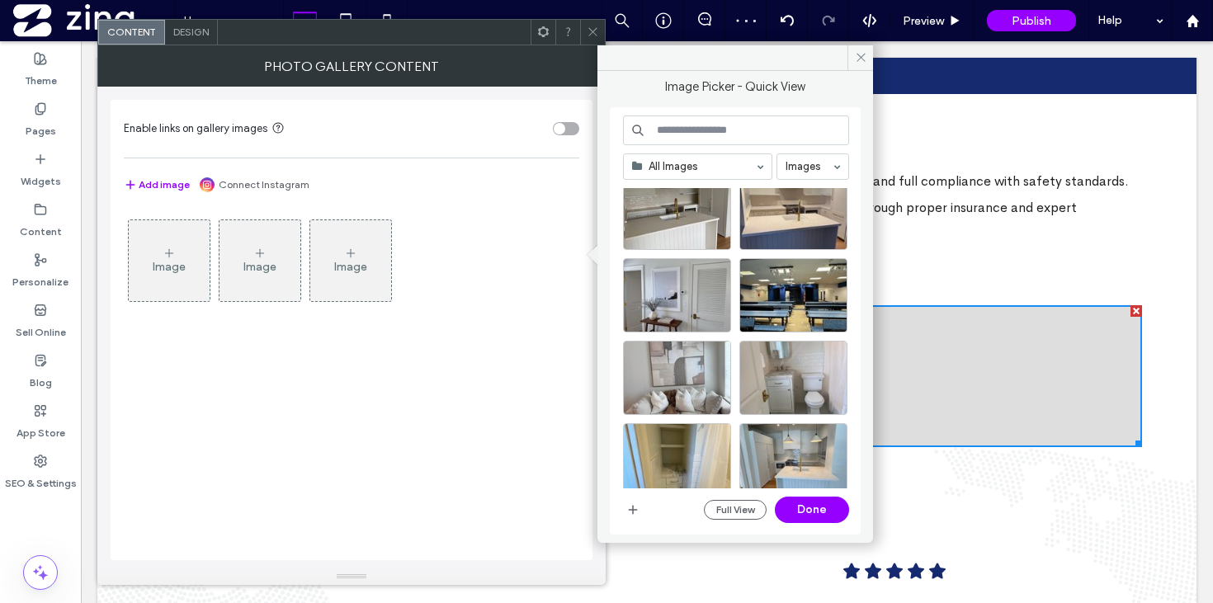
scroll to position [307, 0]
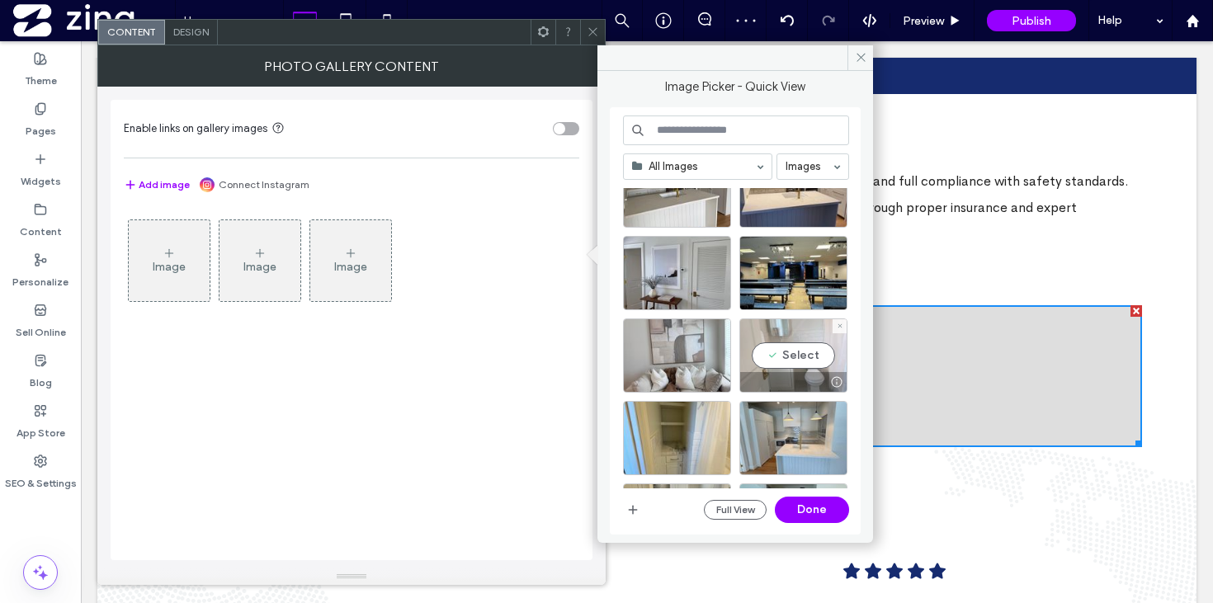
click at [771, 366] on div "Select" at bounding box center [793, 355] width 108 height 74
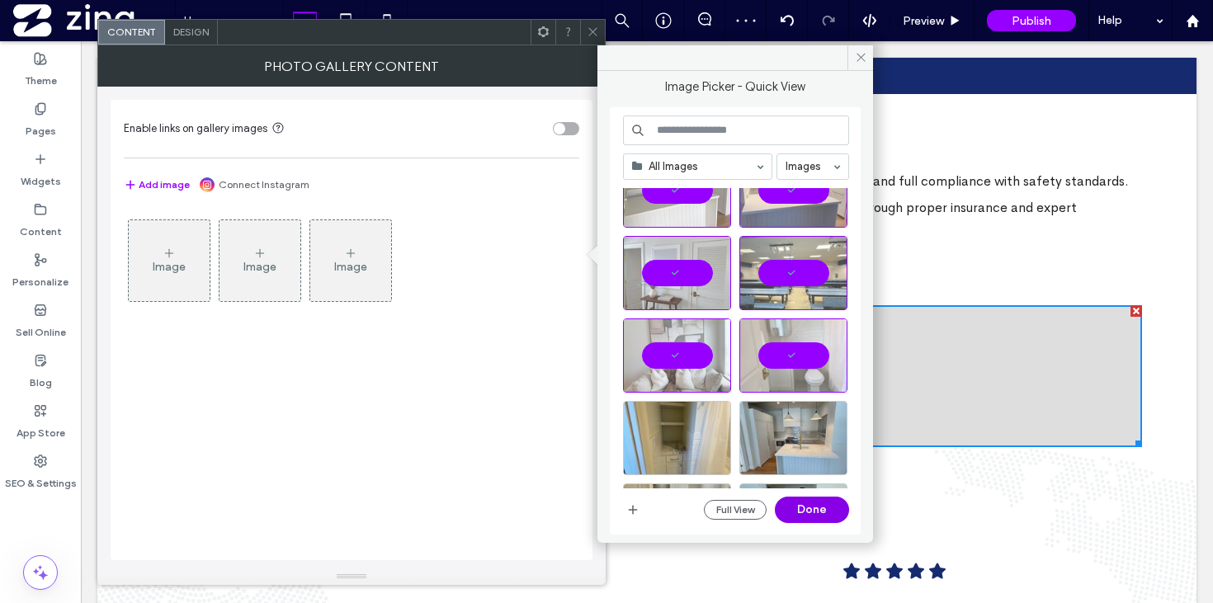
click at [828, 506] on button "Done" at bounding box center [812, 510] width 74 height 26
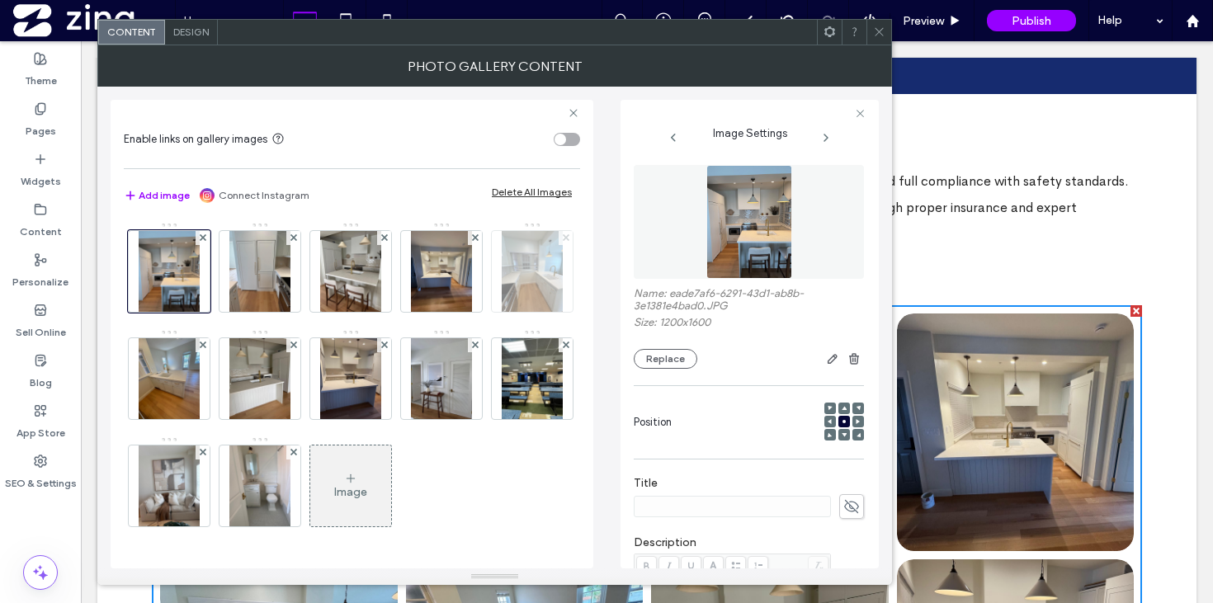
click at [562, 241] on use at bounding box center [565, 237] width 7 height 7
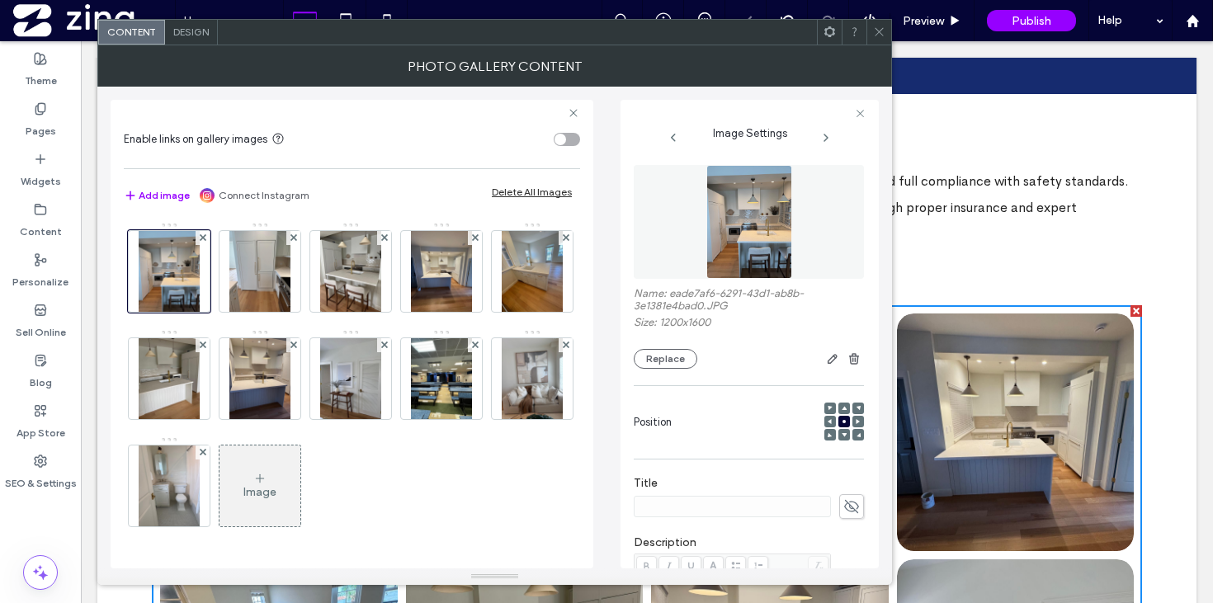
click at [205, 341] on use at bounding box center [202, 344] width 7 height 7
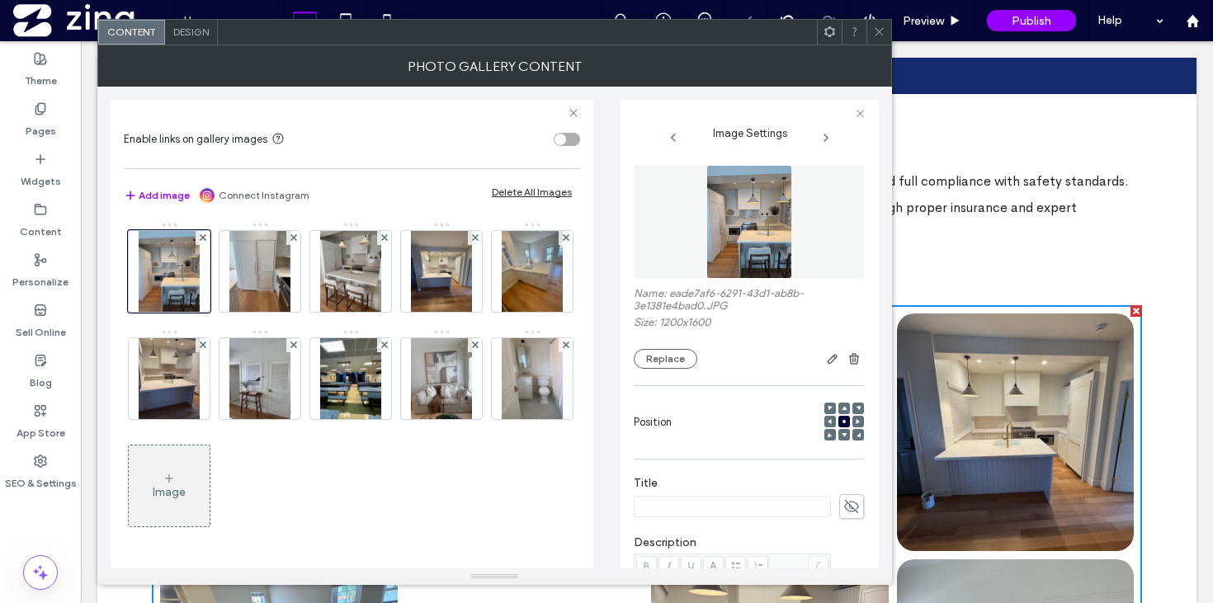
click at [205, 341] on use at bounding box center [202, 344] width 7 height 7
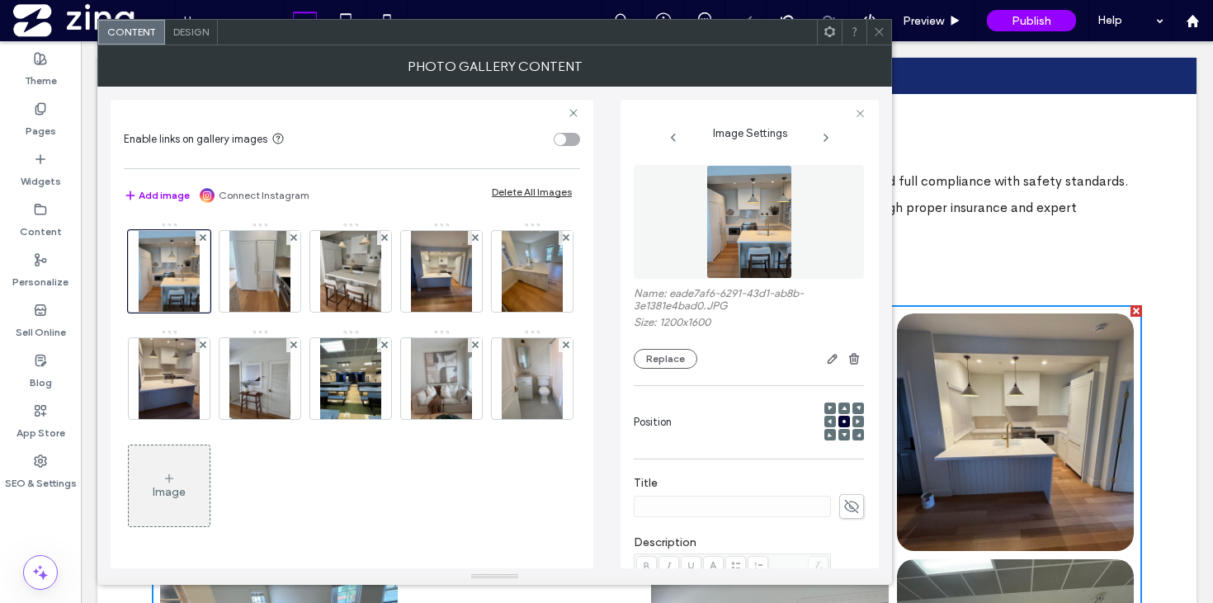
click at [205, 341] on use at bounding box center [202, 344] width 7 height 7
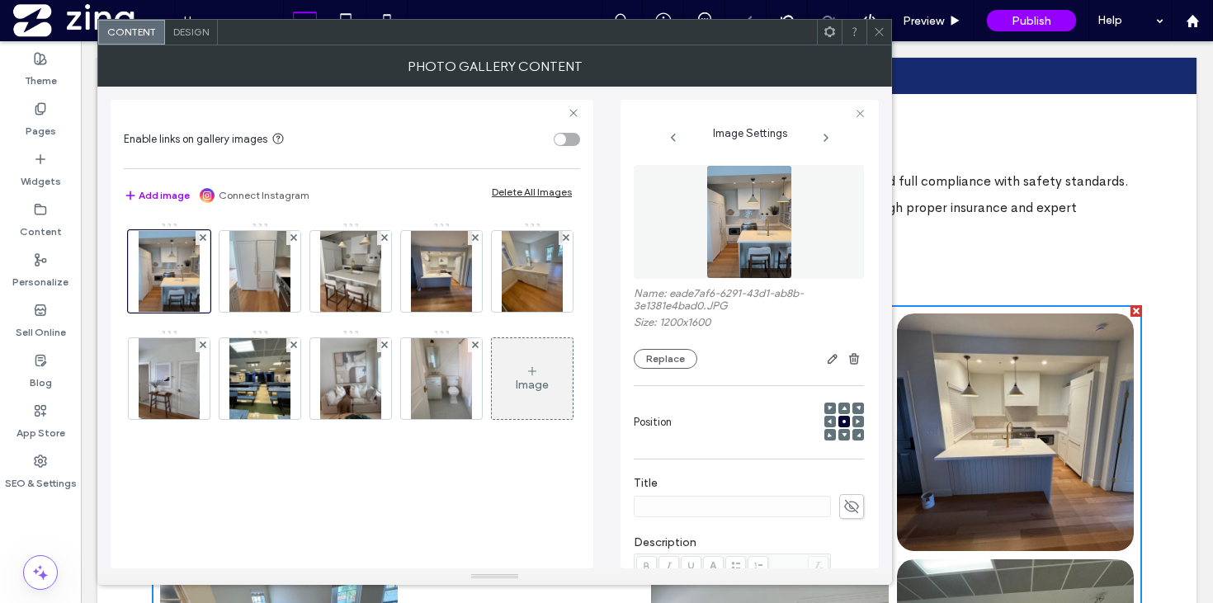
click at [205, 341] on use at bounding box center [202, 344] width 7 height 7
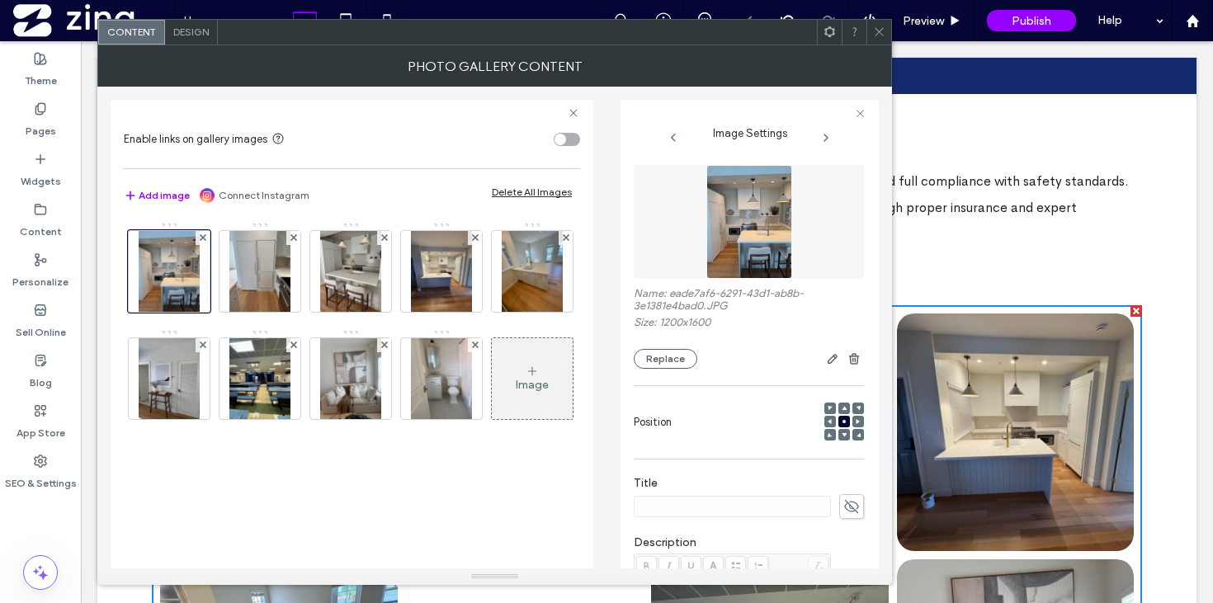
click at [205, 341] on use at bounding box center [202, 344] width 7 height 7
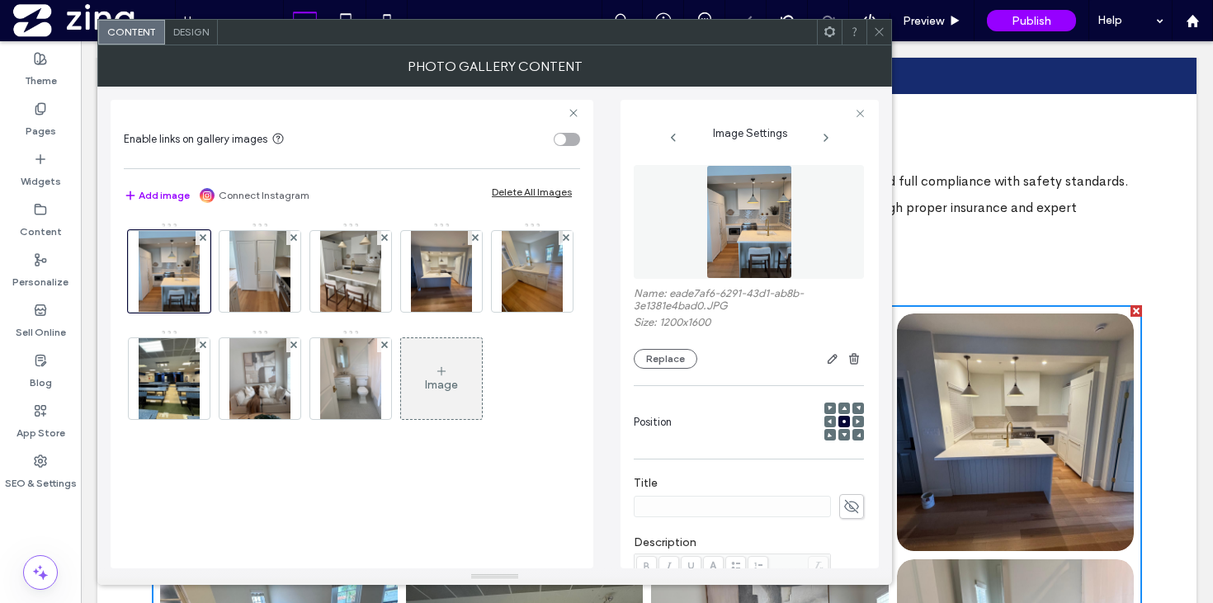
click at [205, 341] on use at bounding box center [202, 344] width 7 height 7
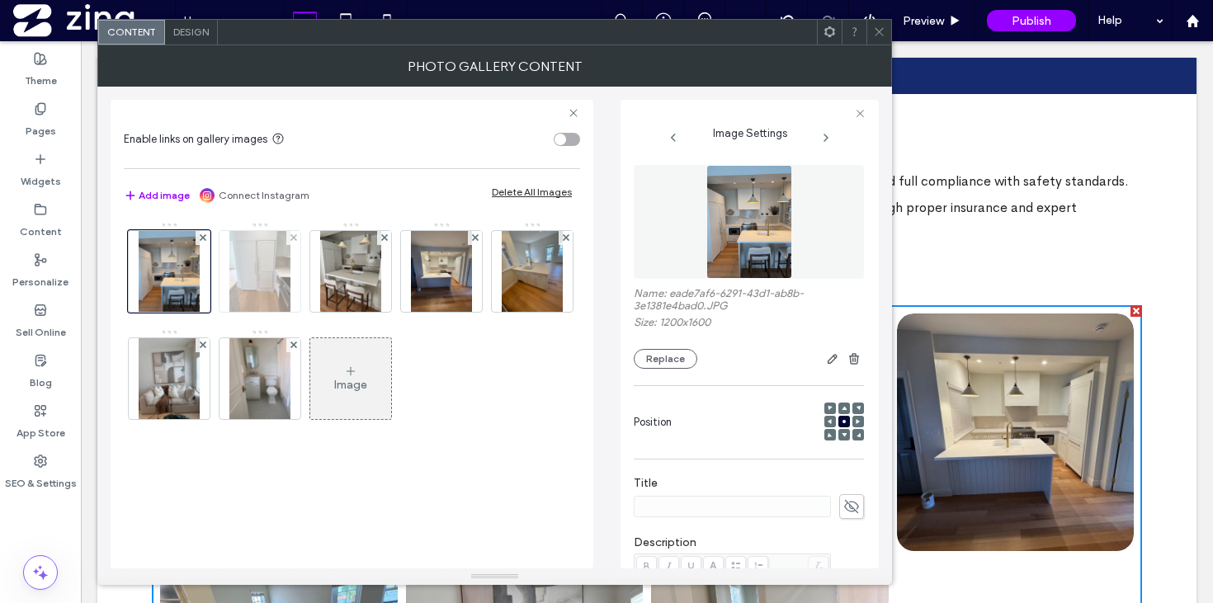
click at [289, 237] on div at bounding box center [293, 238] width 14 height 14
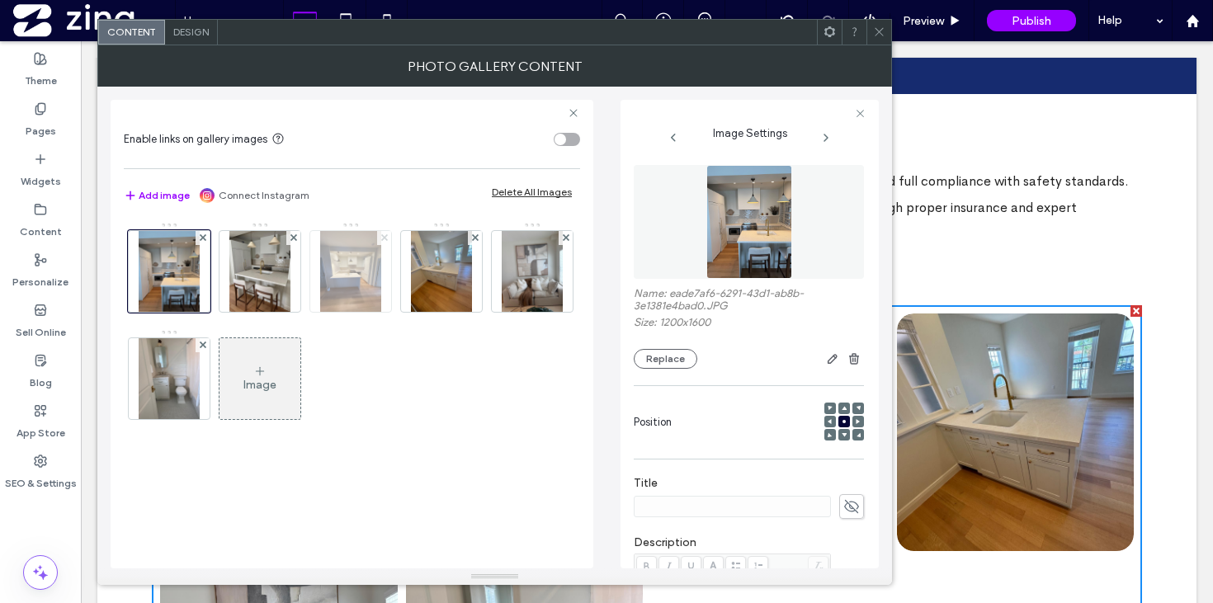
click at [383, 237] on use at bounding box center [383, 237] width 7 height 7
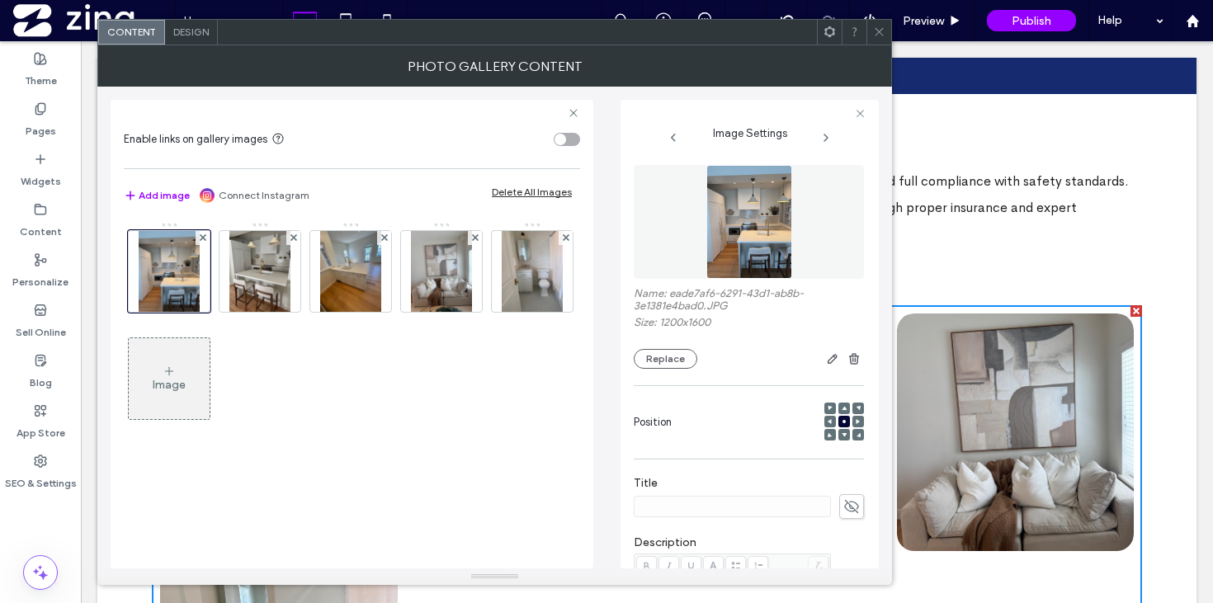
click at [876, 31] on icon at bounding box center [879, 32] width 12 height 12
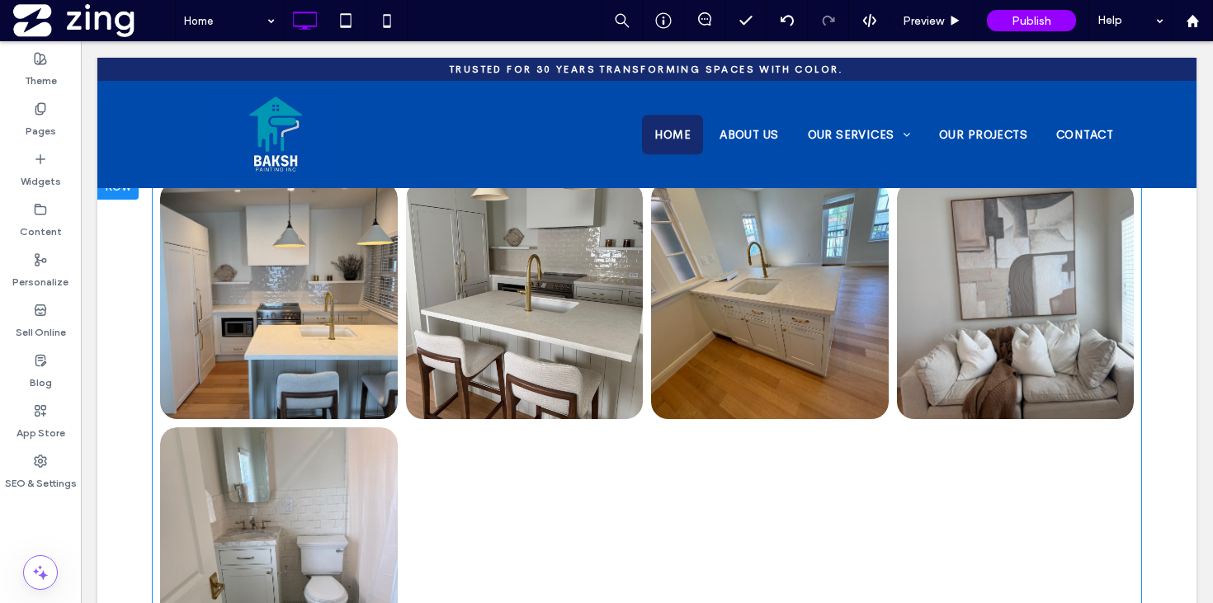
scroll to position [3854, 0]
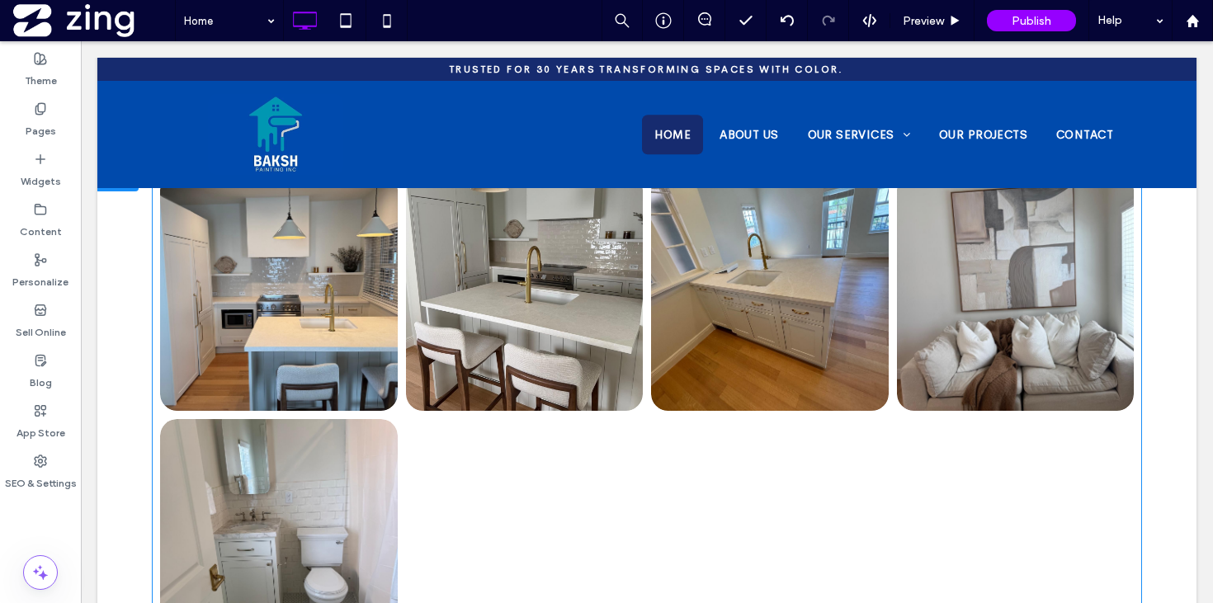
click at [609, 415] on div at bounding box center [525, 538] width 246 height 246
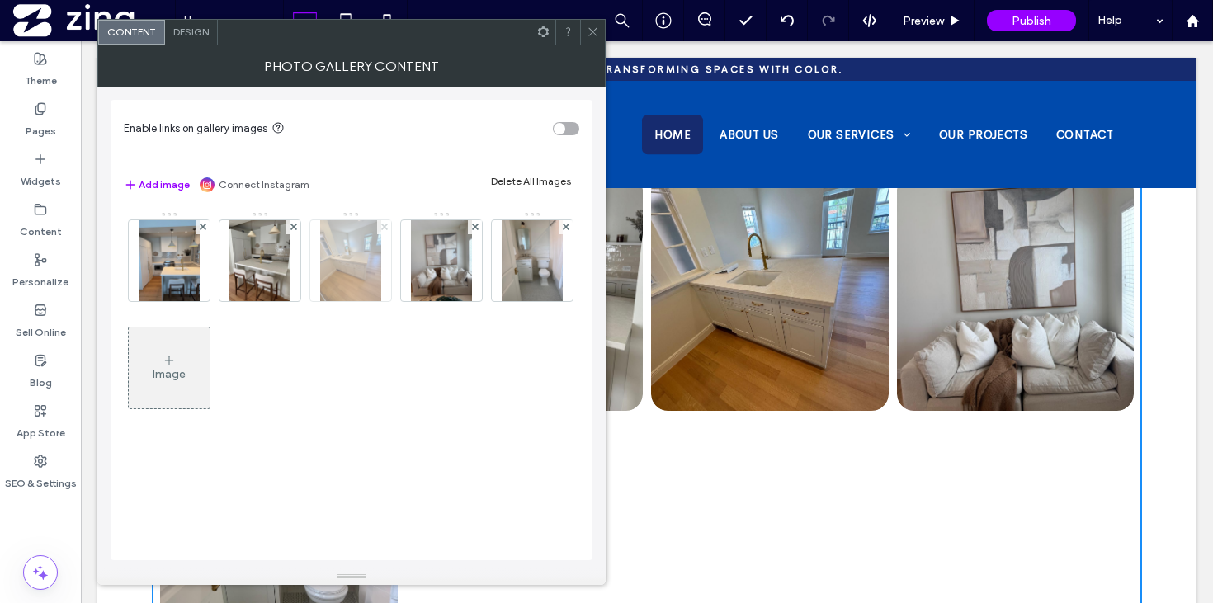
click at [384, 228] on icon at bounding box center [384, 227] width 7 height 7
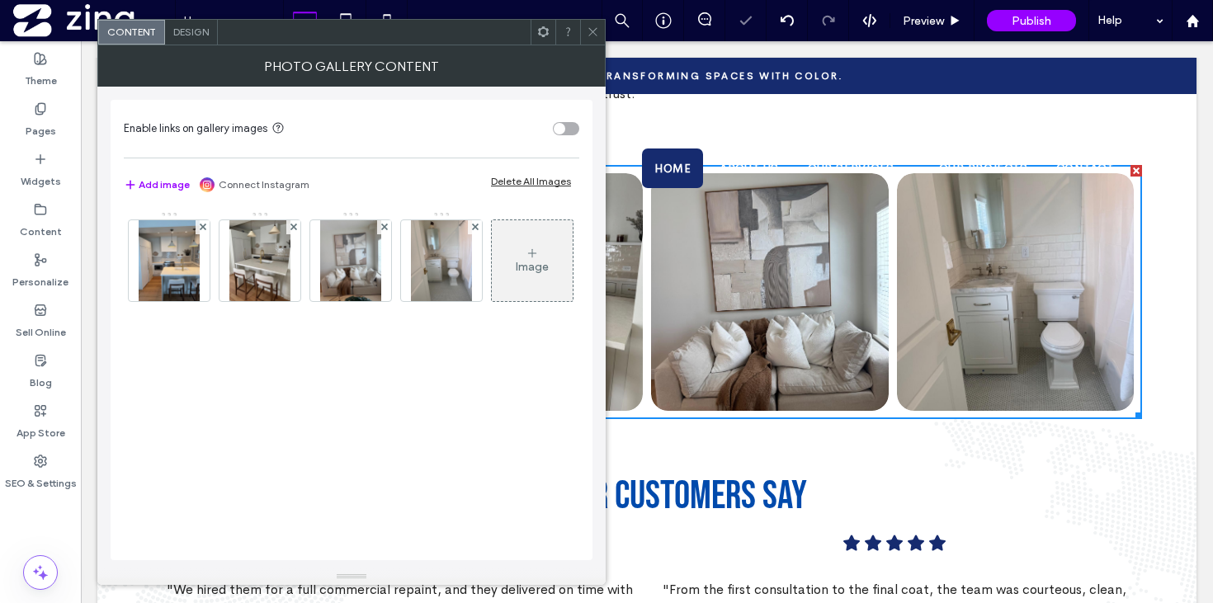
click at [596, 26] on icon at bounding box center [592, 32] width 12 height 12
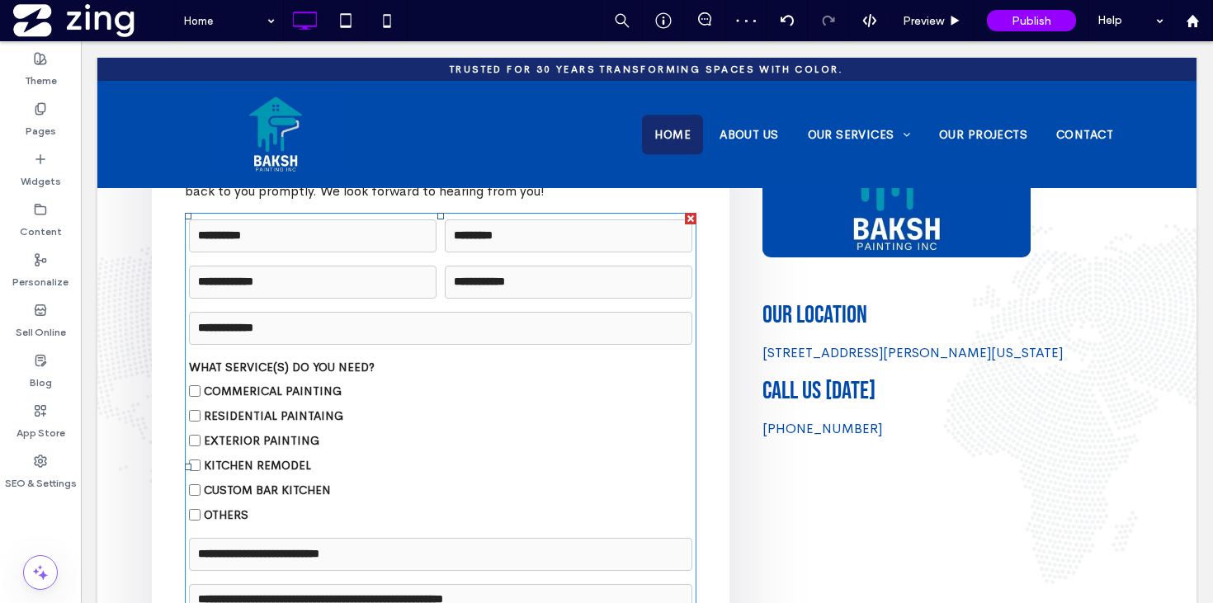
scroll to position [4723, 0]
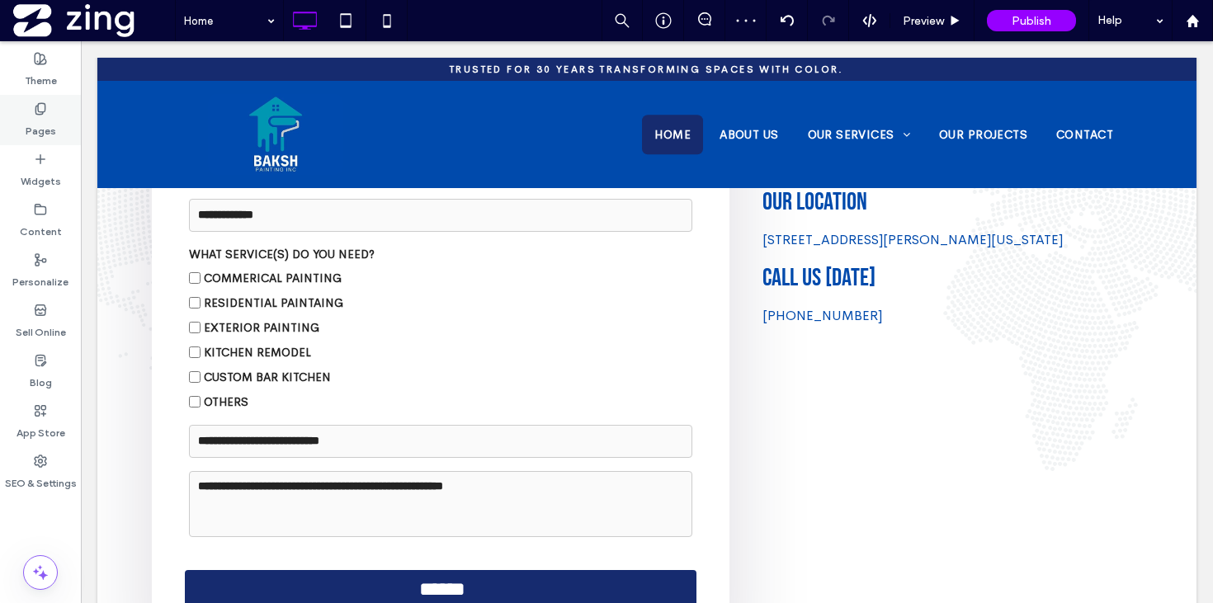
click at [19, 107] on div "Pages" at bounding box center [40, 120] width 81 height 50
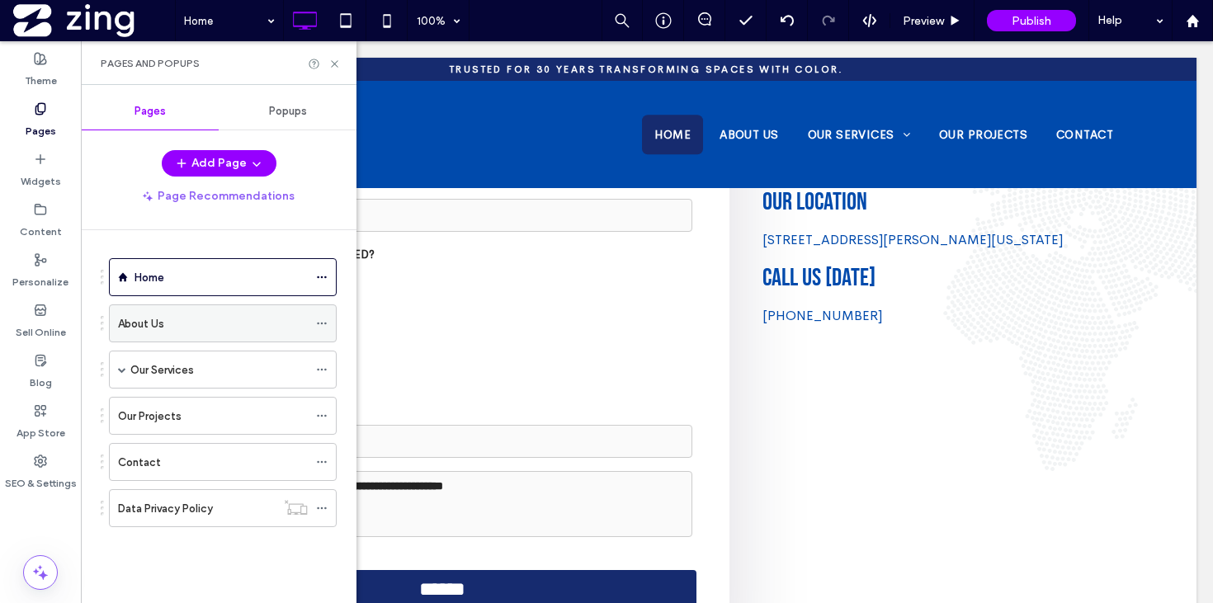
click at [205, 325] on div "About Us" at bounding box center [213, 323] width 190 height 17
click at [335, 64] on icon at bounding box center [334, 64] width 12 height 12
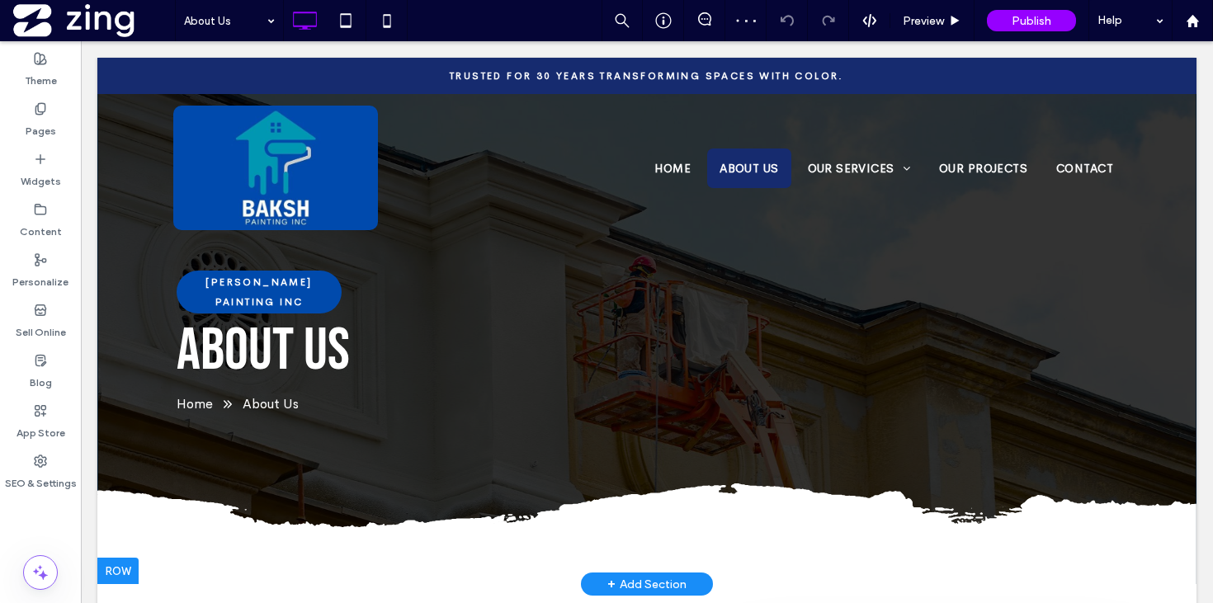
click at [122, 256] on div "BAKSH PAINTING INC About Us Home About Us Click To Paste Click To Paste Click T…" at bounding box center [646, 321] width 1099 height 526
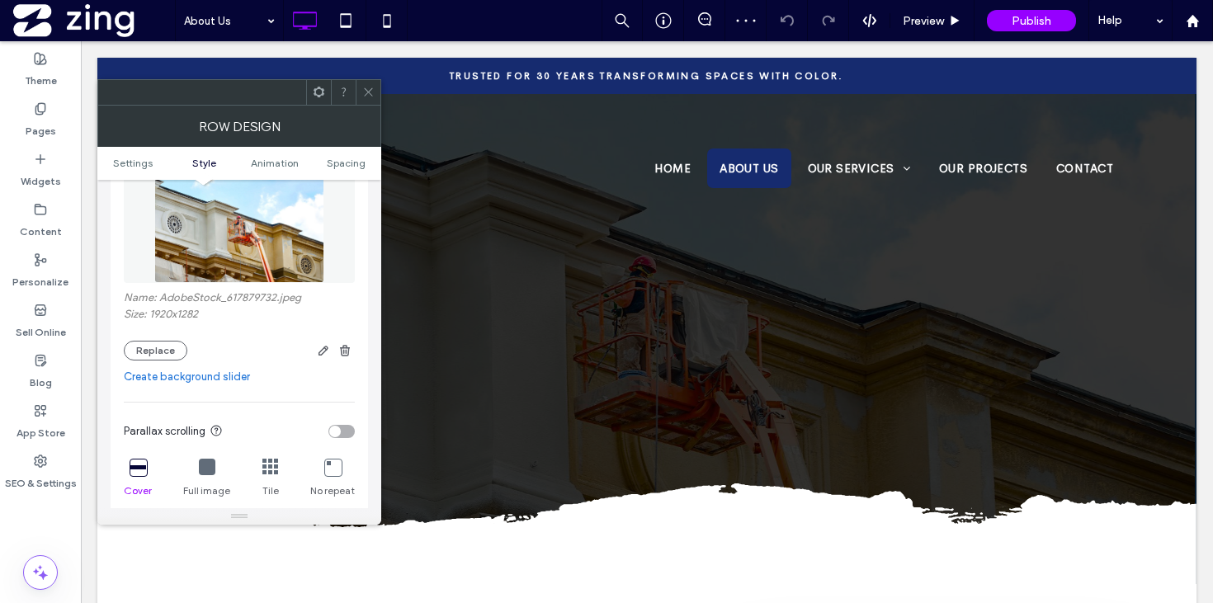
scroll to position [307, 0]
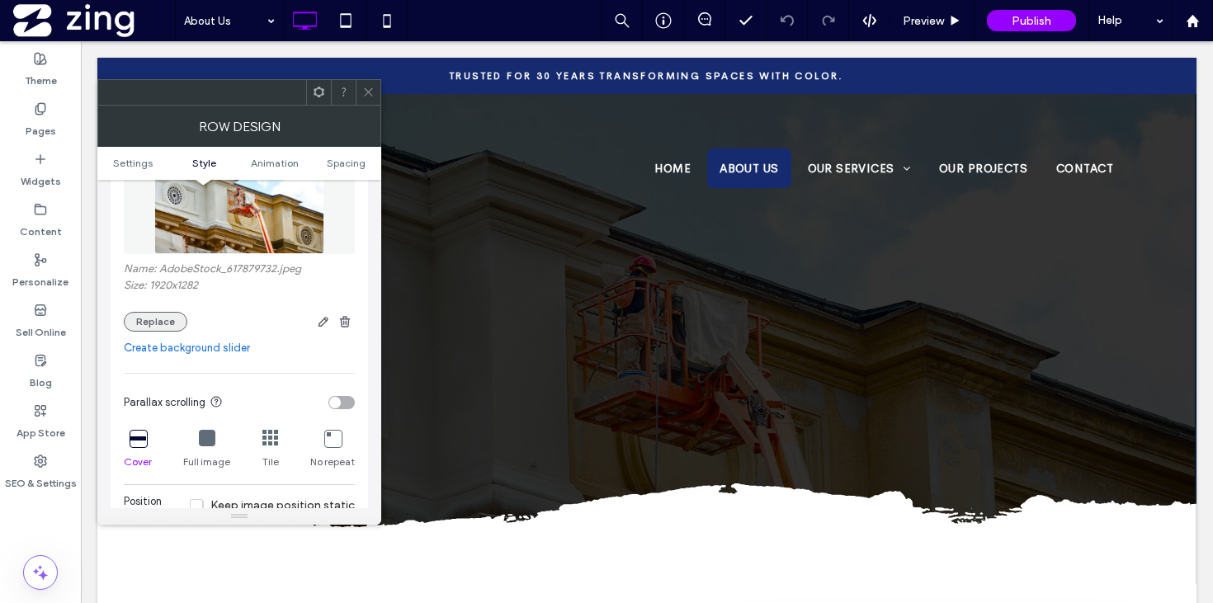
click at [157, 322] on button "Replace" at bounding box center [156, 322] width 64 height 20
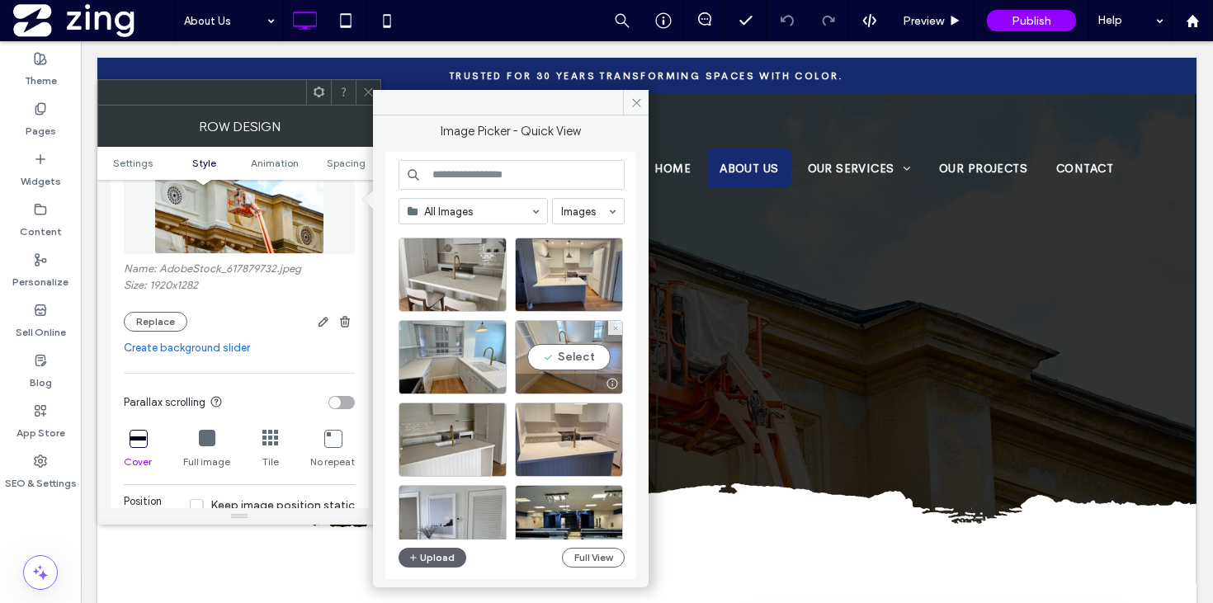
scroll to position [122, 0]
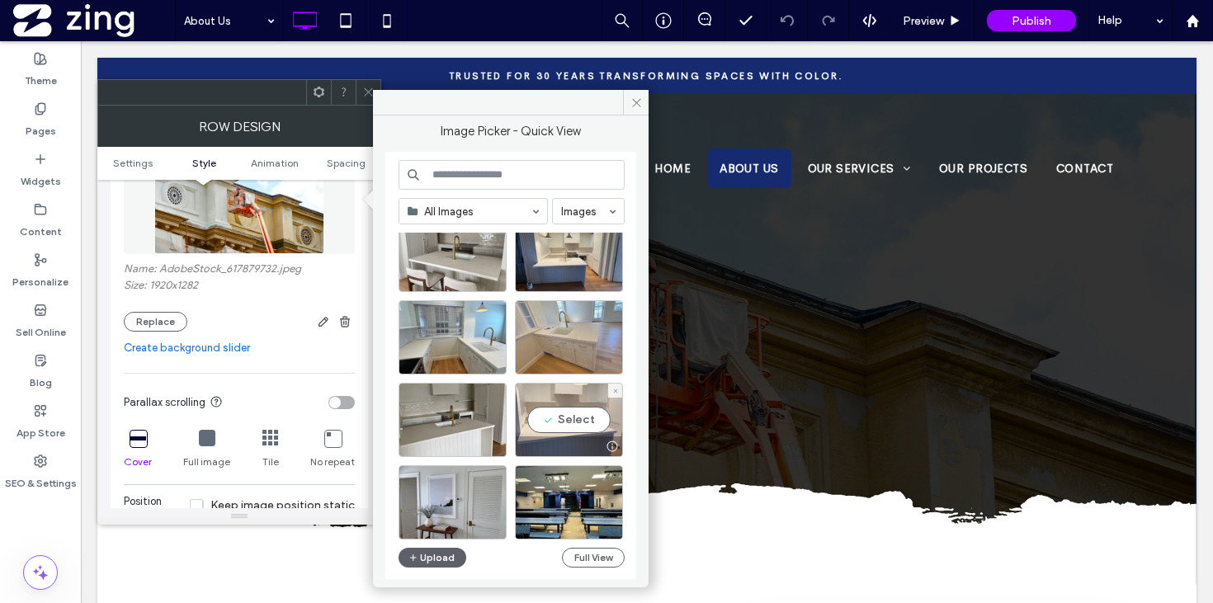
click at [552, 432] on div "Select" at bounding box center [569, 420] width 108 height 74
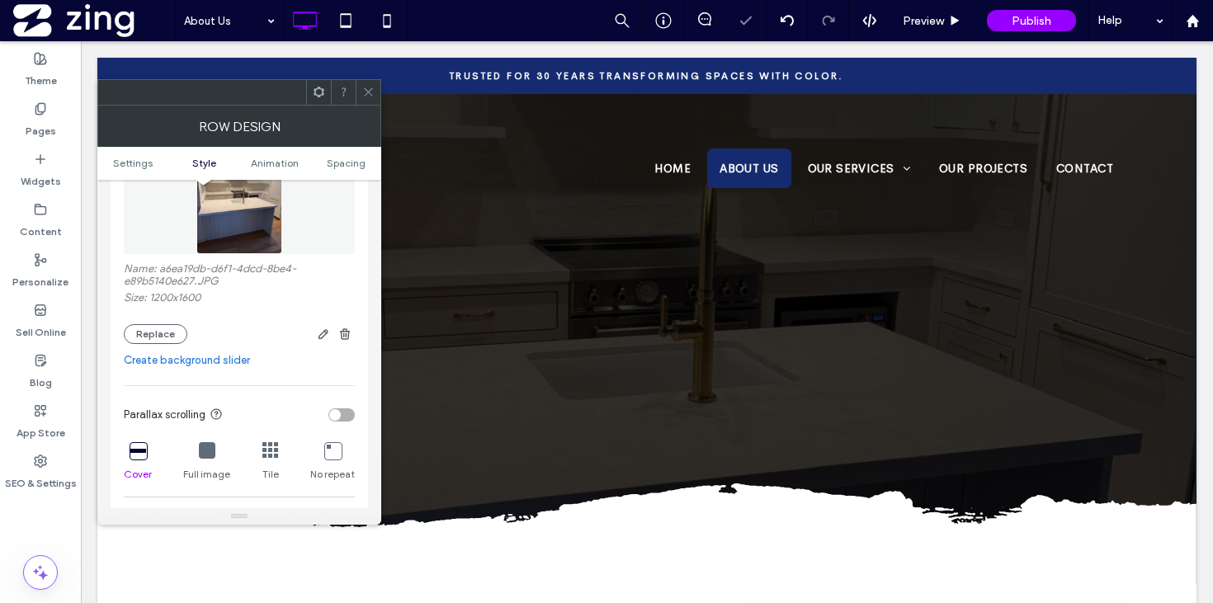
click at [368, 93] on icon at bounding box center [368, 92] width 12 height 12
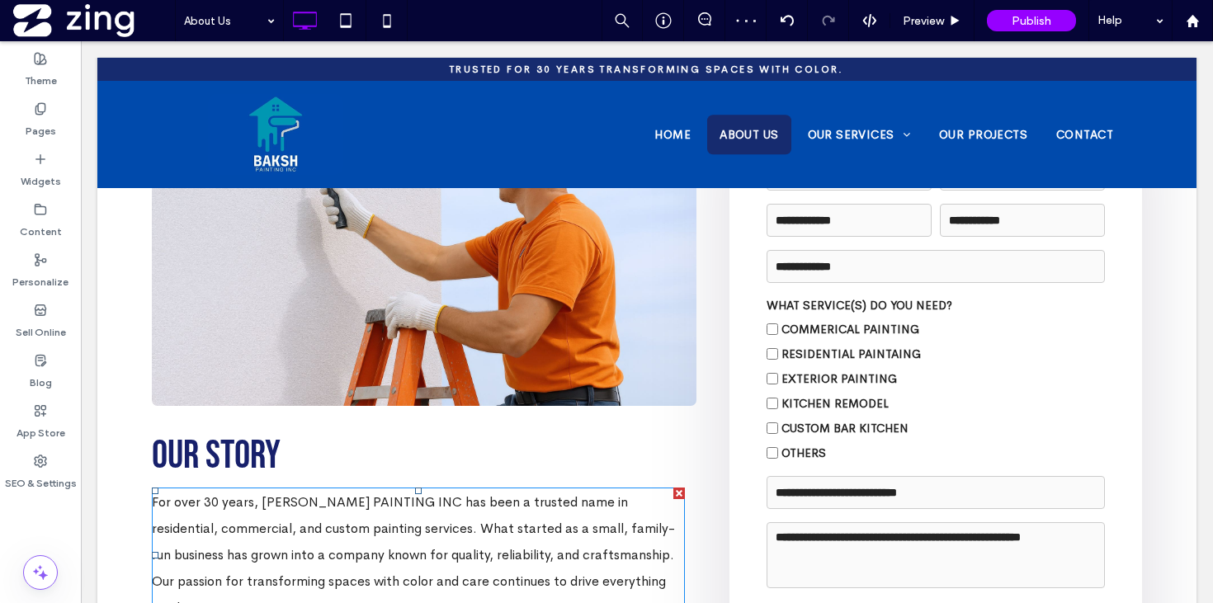
scroll to position [423, 0]
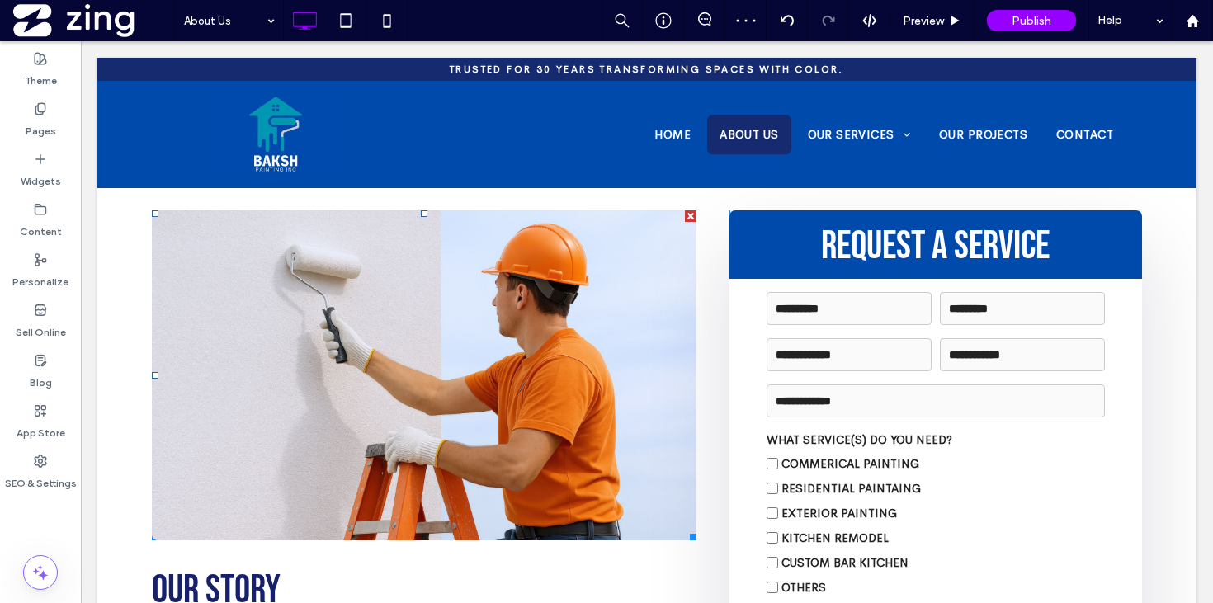
click at [511, 332] on link at bounding box center [424, 375] width 544 height 330
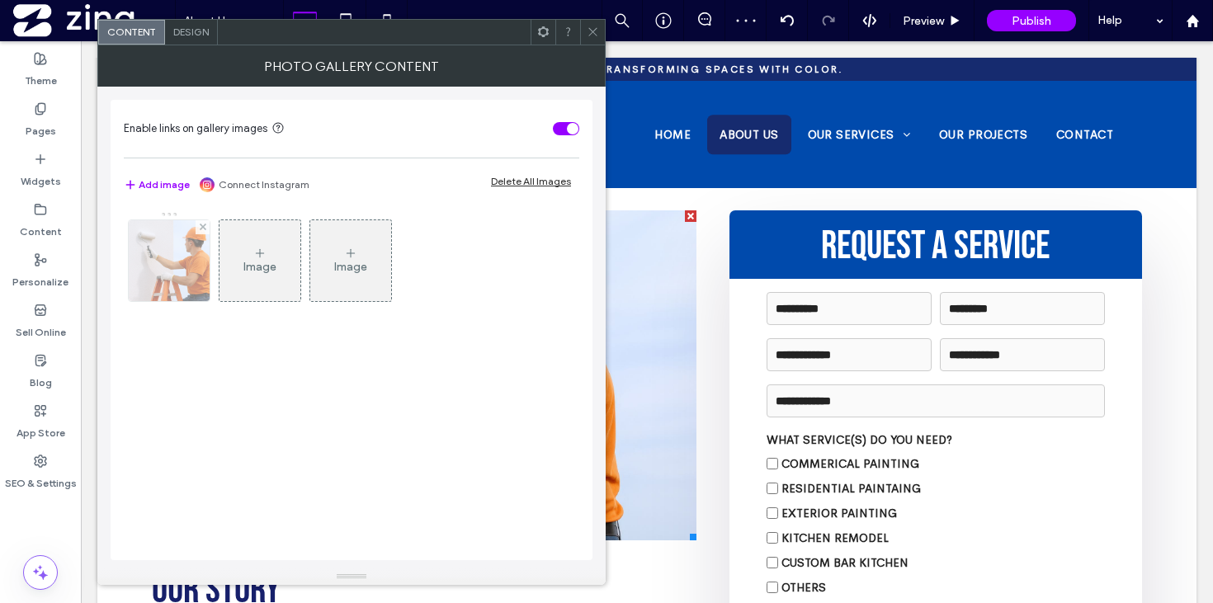
click at [197, 263] on img at bounding box center [169, 260] width 121 height 81
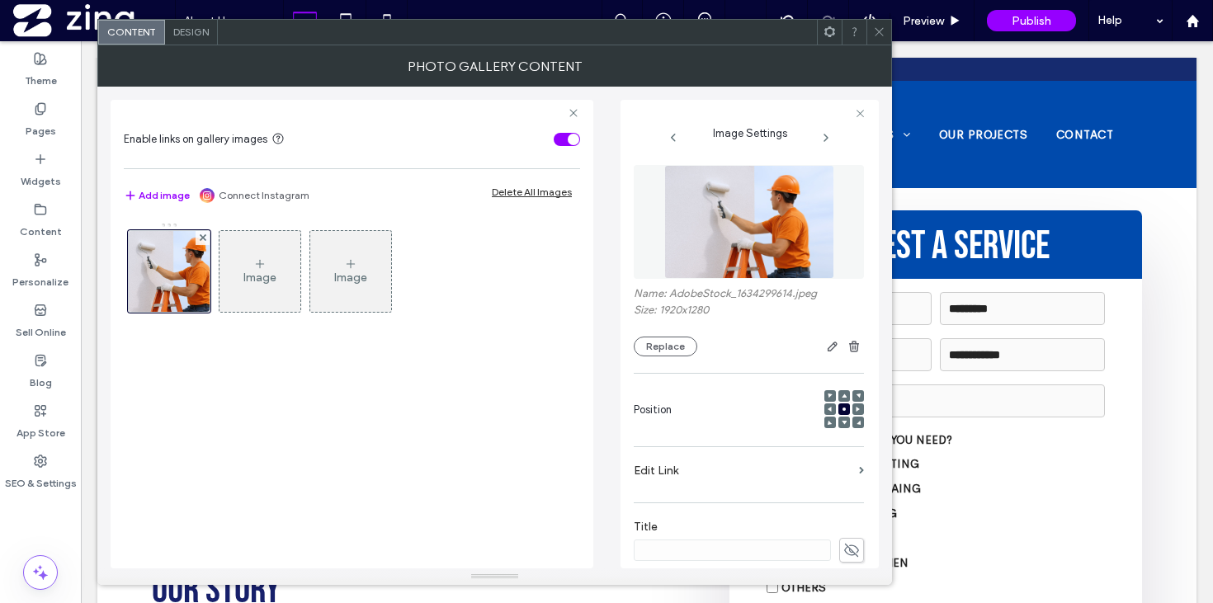
click at [670, 336] on div "Name: AdobeStock_1634299614.jpeg Size: 1920x1280 Replace" at bounding box center [748, 321] width 230 height 69
click at [674, 353] on button "Replace" at bounding box center [665, 347] width 64 height 20
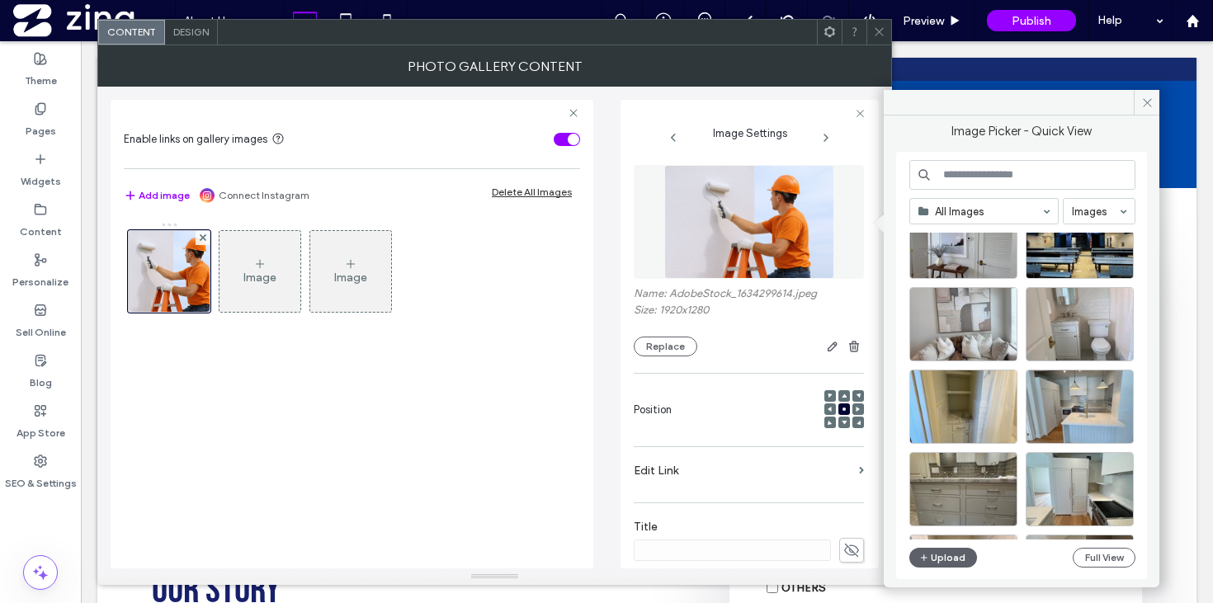
scroll to position [392, 0]
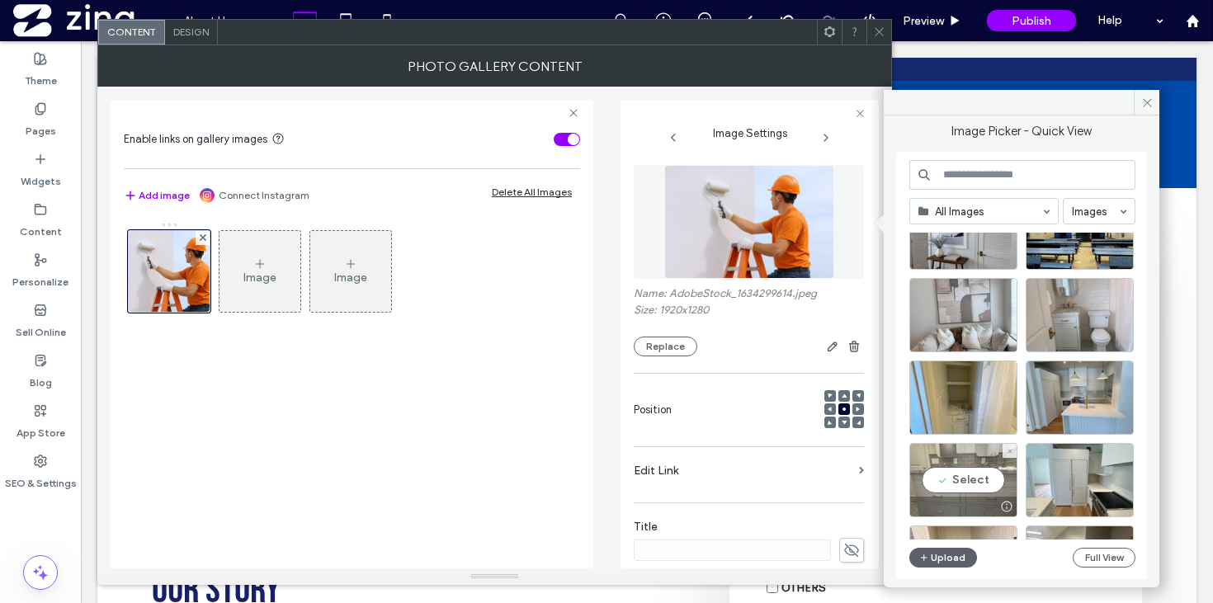
click at [972, 471] on div "Select" at bounding box center [963, 480] width 108 height 74
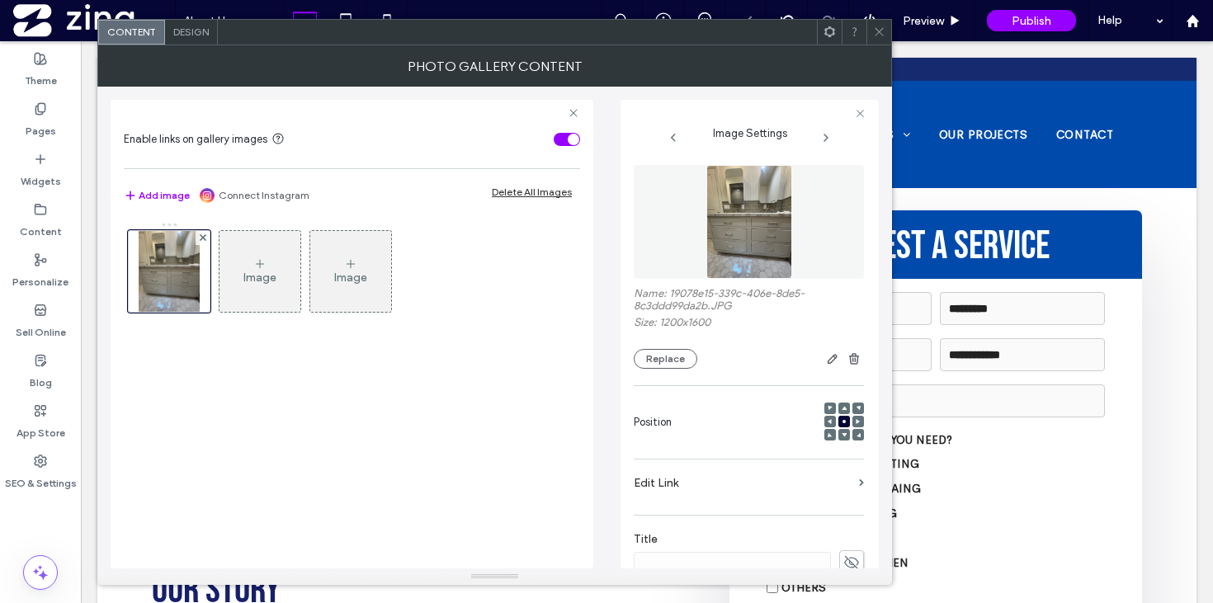
click at [875, 28] on use at bounding box center [878, 32] width 8 height 8
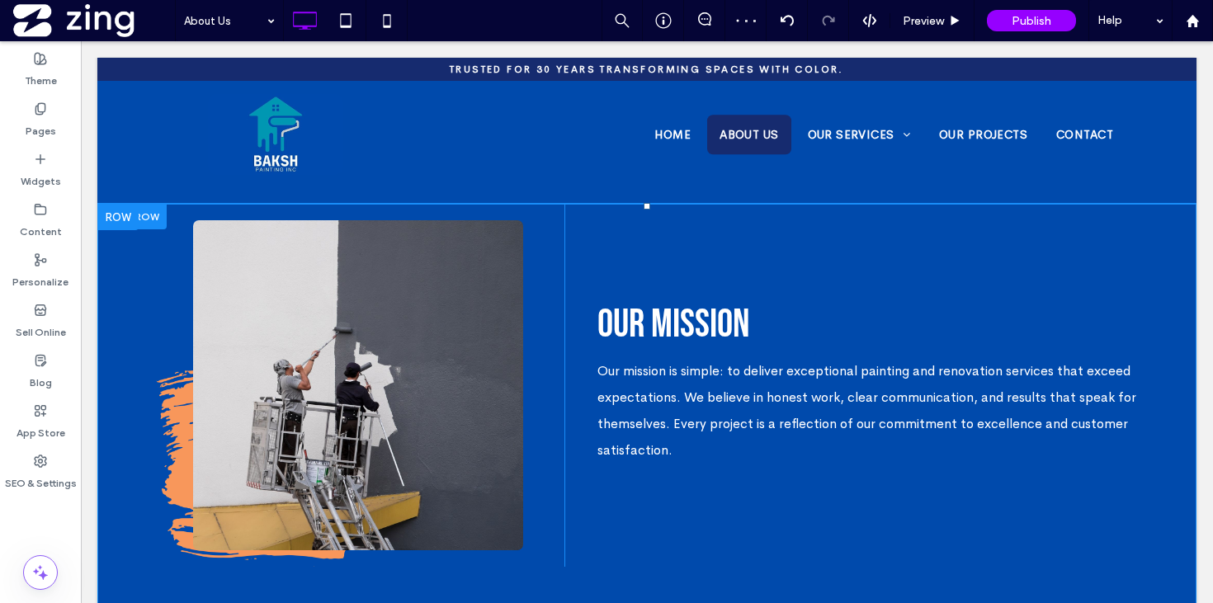
scroll to position [1195, 0]
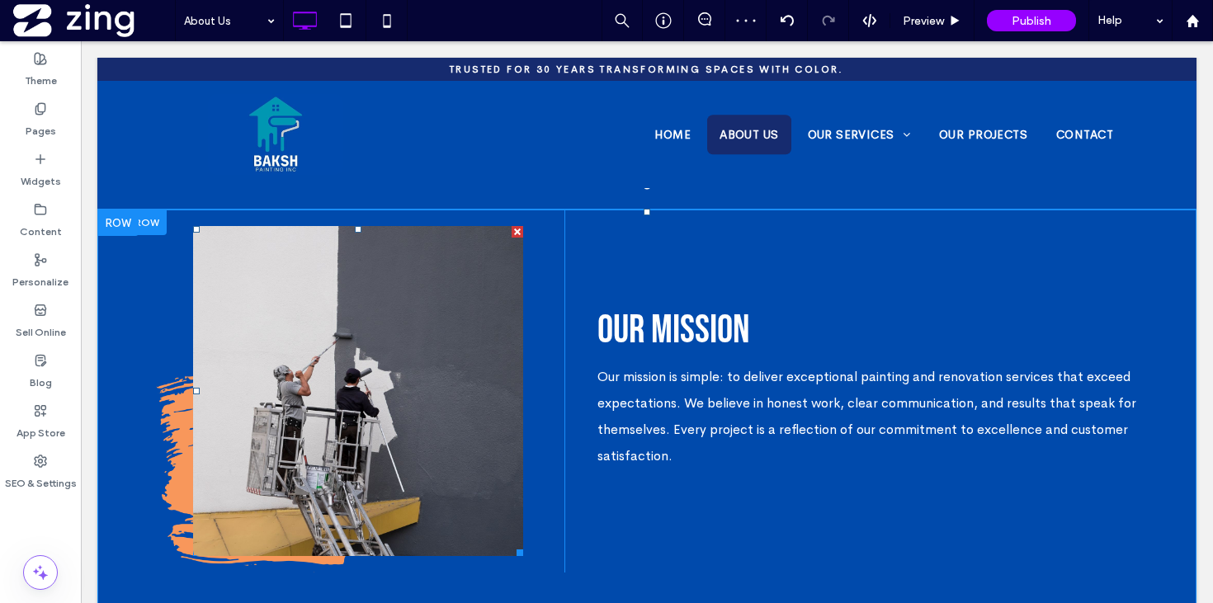
click at [388, 343] on link at bounding box center [358, 391] width 330 height 330
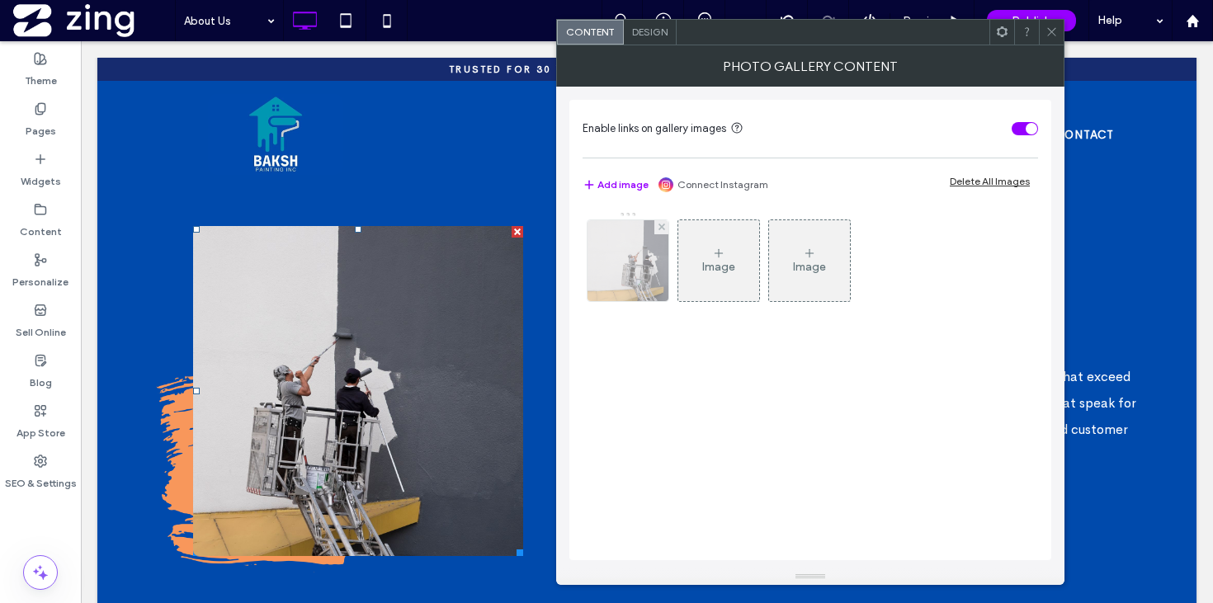
click at [629, 279] on img at bounding box center [627, 260] width 121 height 81
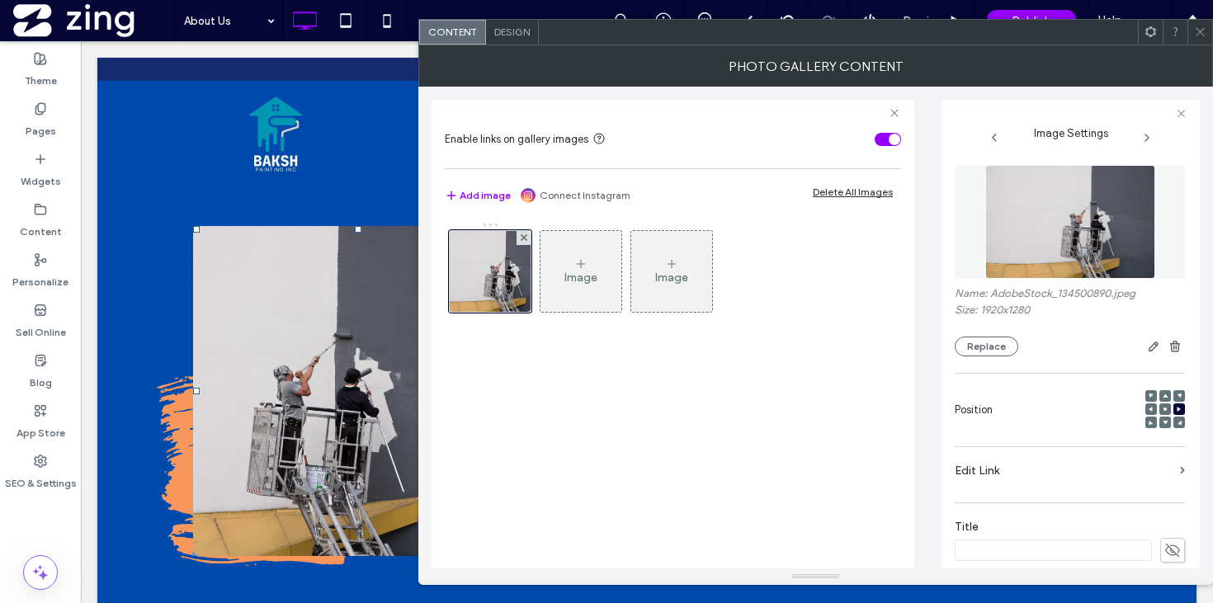
click at [960, 358] on div "Name: AdobeStock_134500890.jpeg Size: 1920x1280 Replace" at bounding box center [1069, 261] width 230 height 208
click at [981, 350] on button "Replace" at bounding box center [986, 347] width 64 height 20
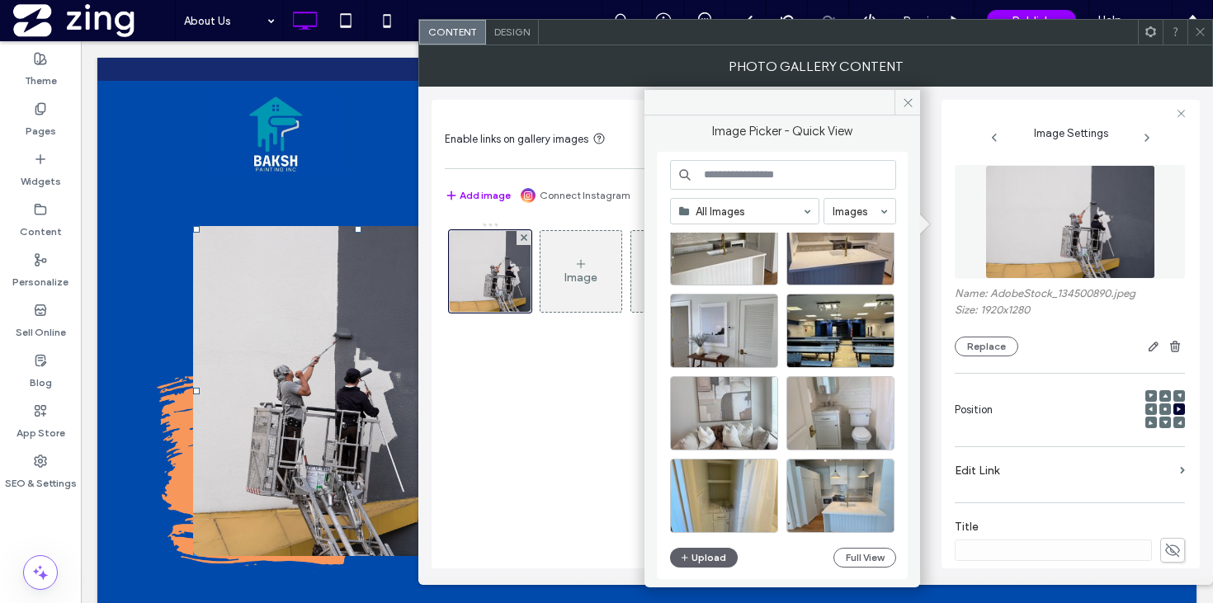
scroll to position [310, 0]
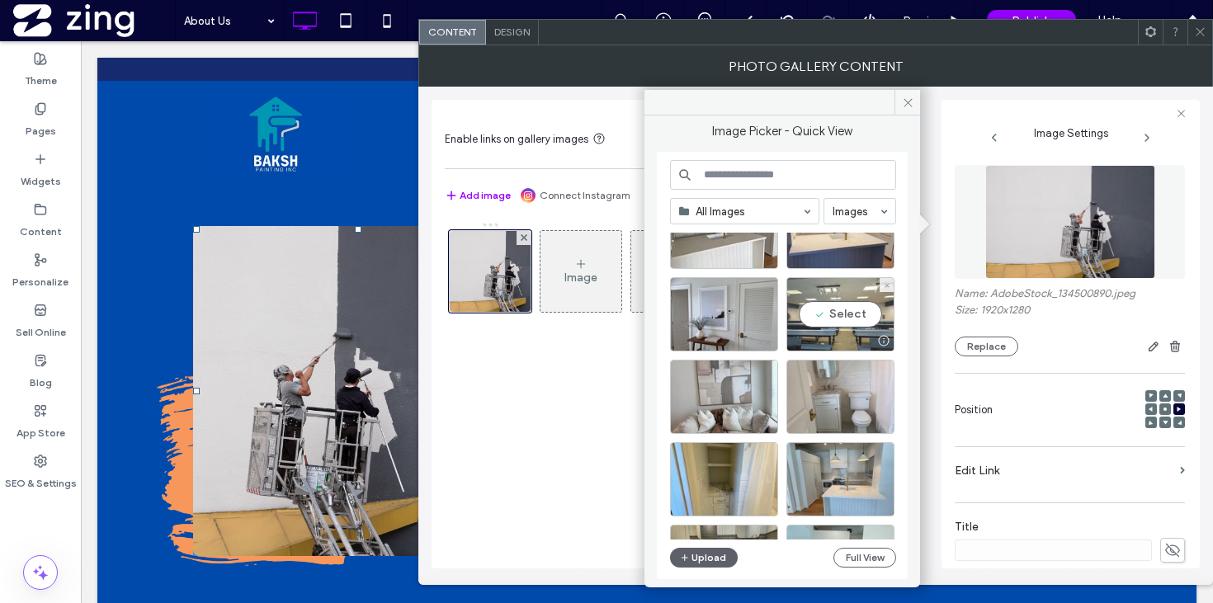
click at [836, 293] on div "Select" at bounding box center [840, 314] width 108 height 74
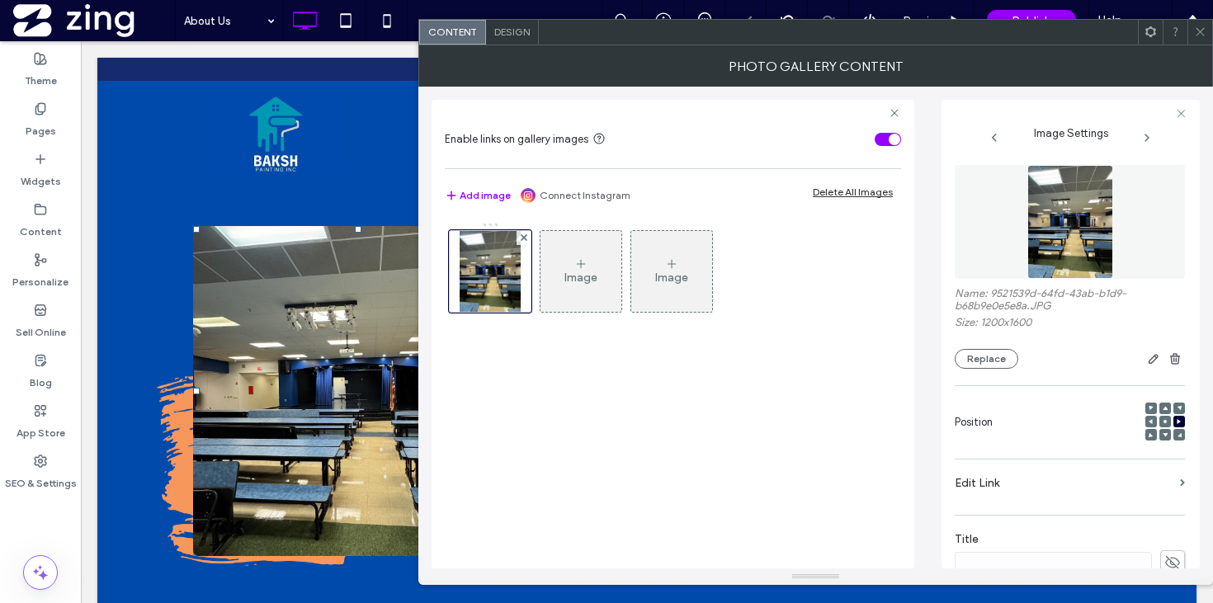
click at [1202, 39] on span at bounding box center [1200, 32] width 12 height 25
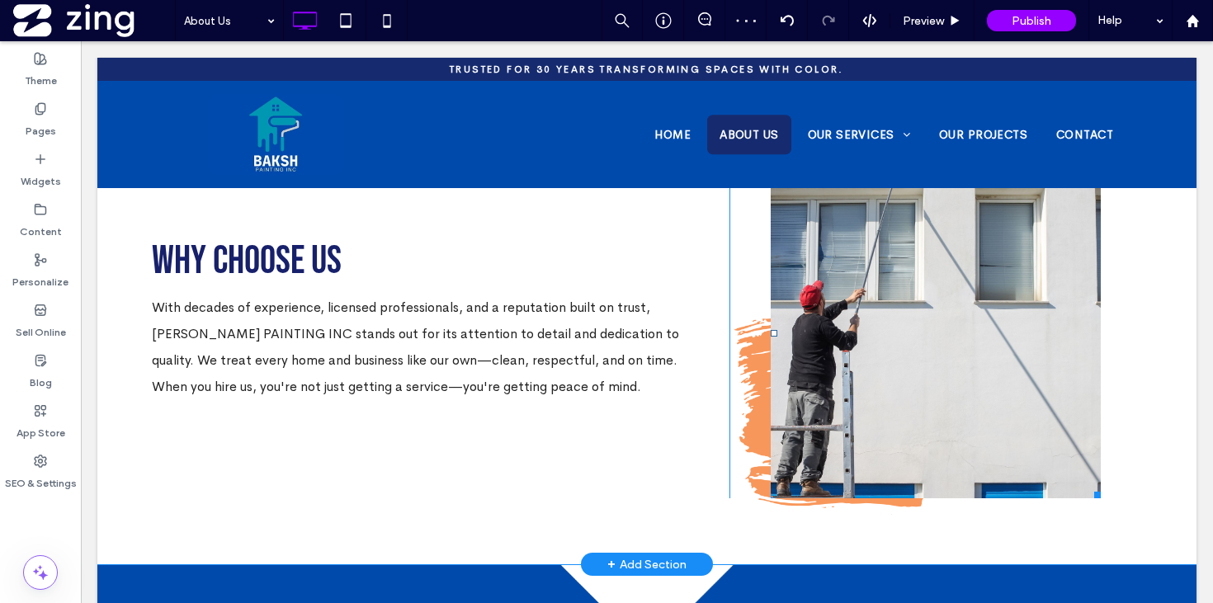
scroll to position [1795, 0]
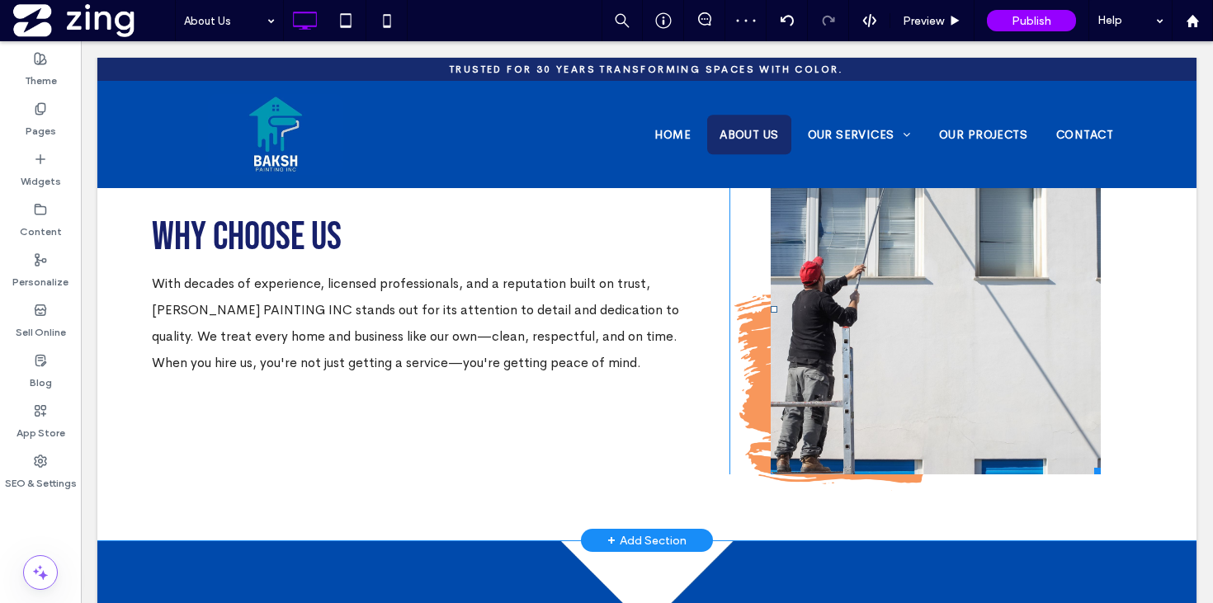
click at [891, 359] on link at bounding box center [935, 309] width 330 height 330
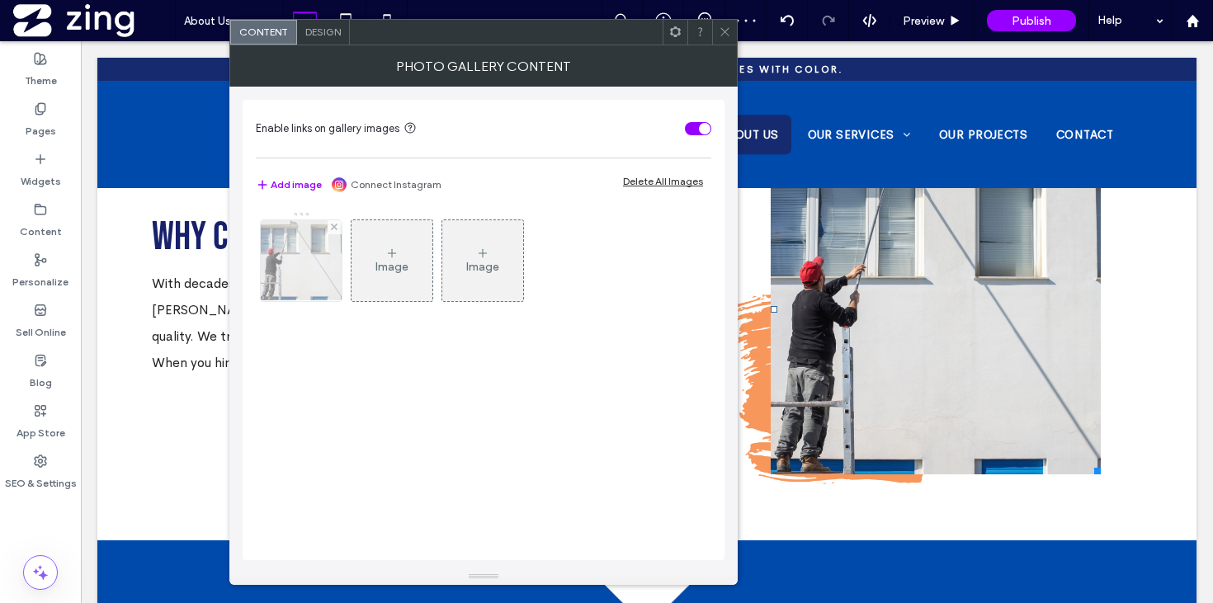
click at [295, 284] on img at bounding box center [301, 260] width 114 height 81
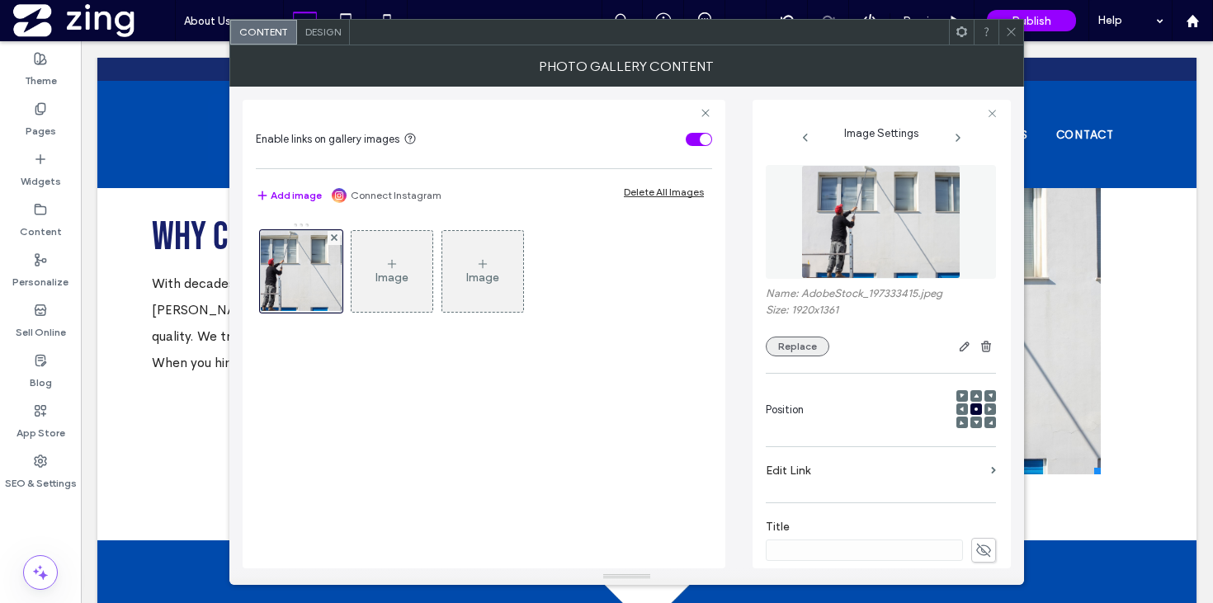
click at [802, 344] on button "Replace" at bounding box center [797, 347] width 64 height 20
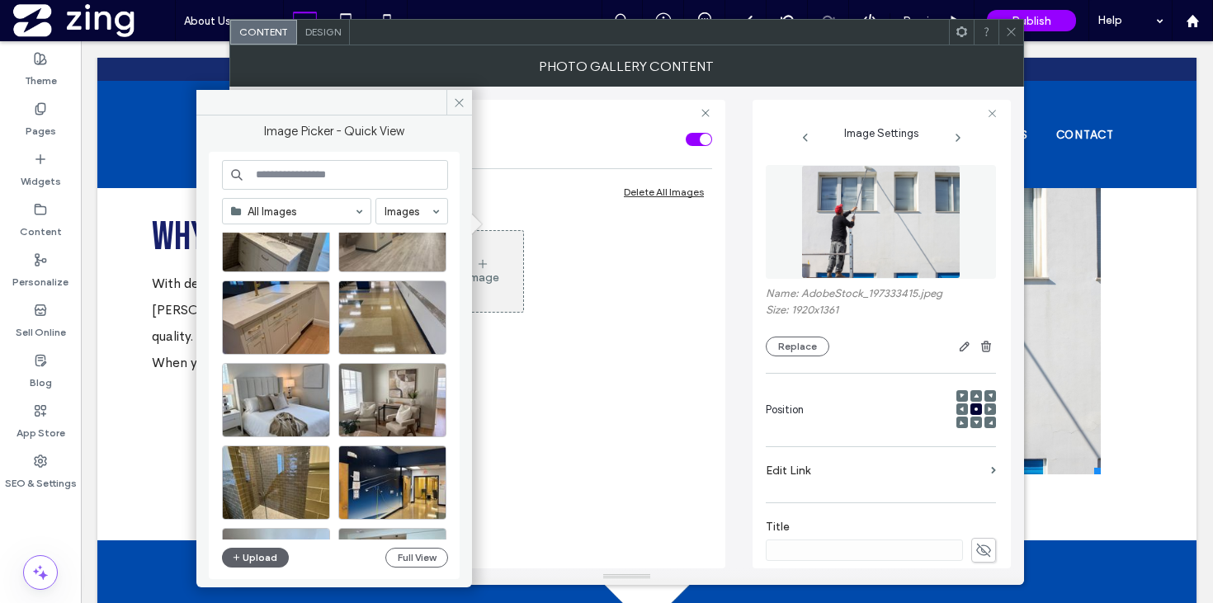
scroll to position [885, 0]
click at [375, 333] on div at bounding box center [392, 343] width 106 height 20
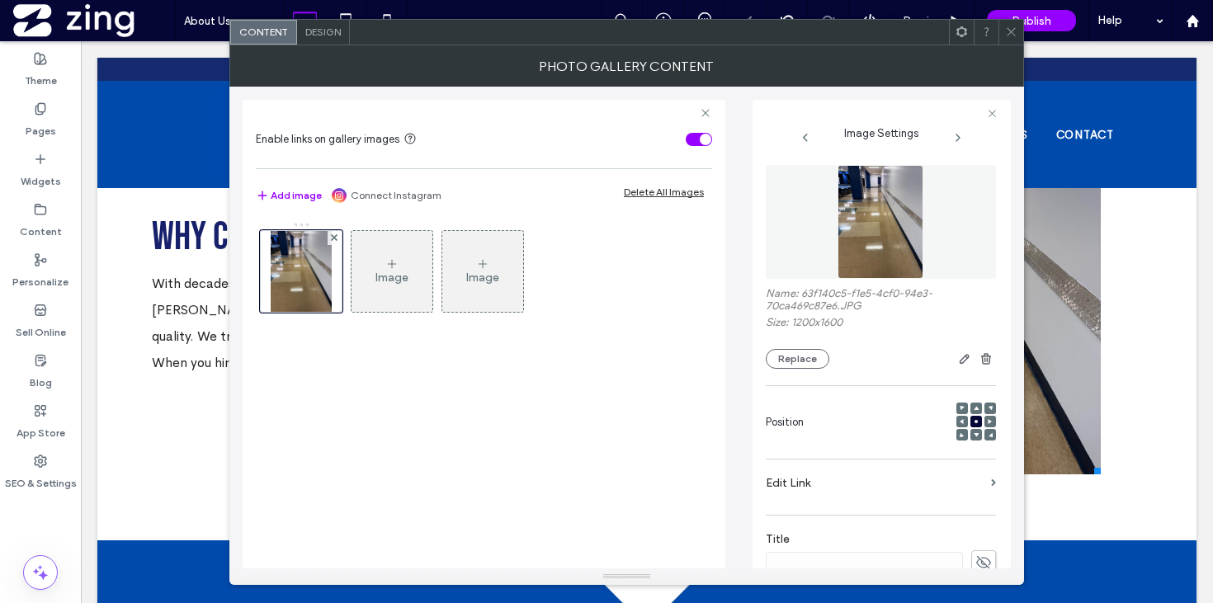
click at [1013, 33] on icon at bounding box center [1011, 32] width 12 height 12
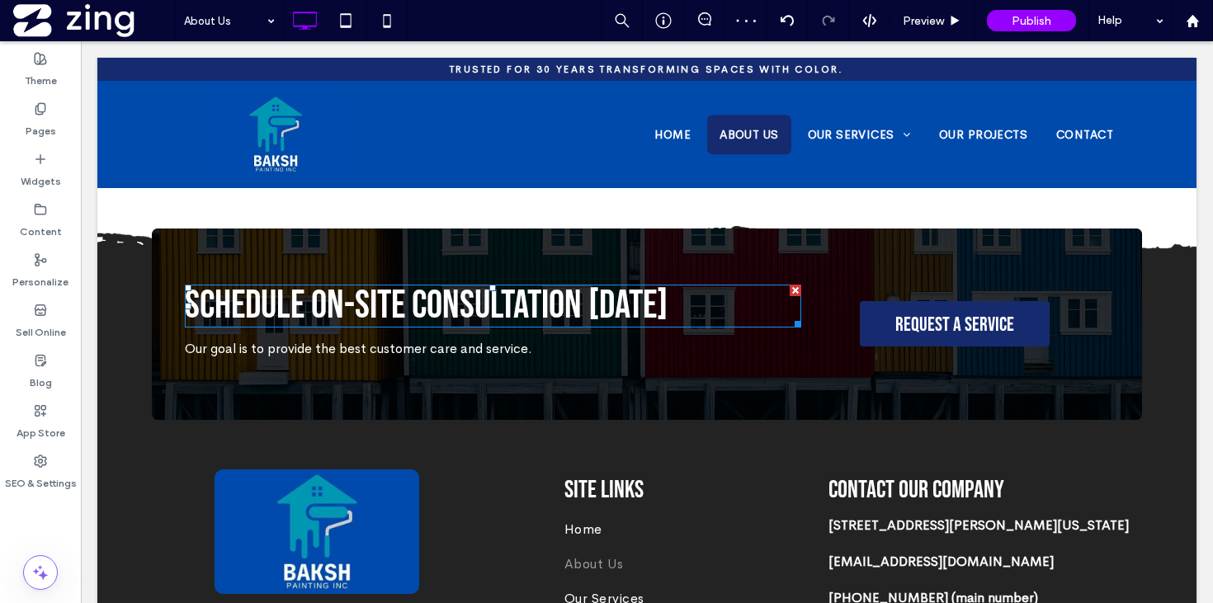
scroll to position [2629, 0]
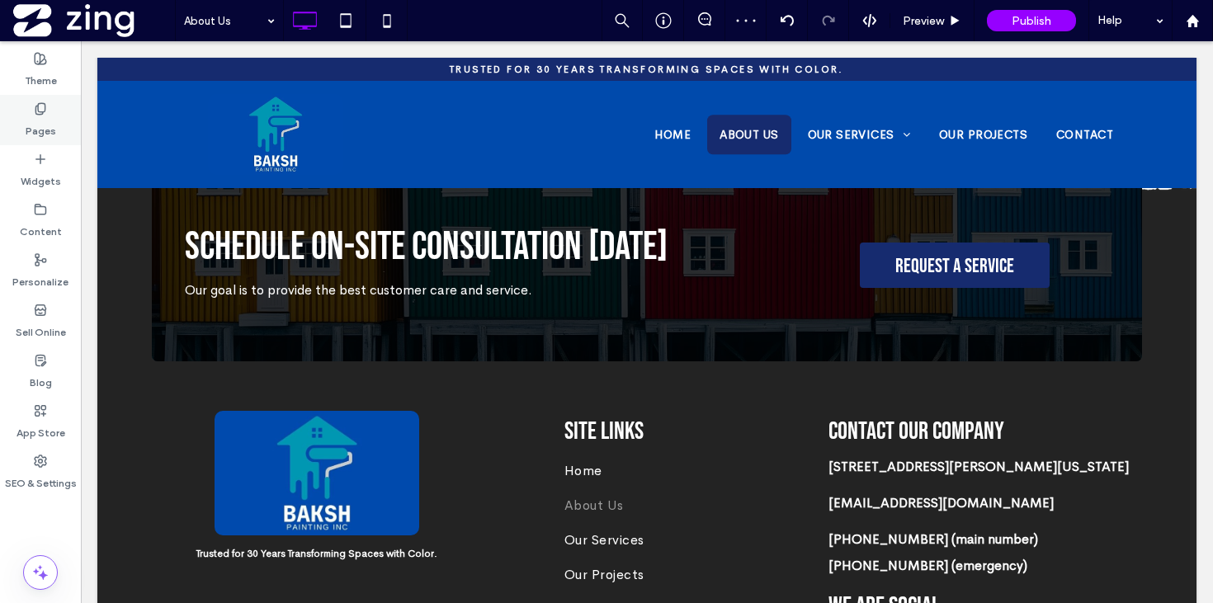
click at [31, 105] on div "Pages" at bounding box center [40, 120] width 81 height 50
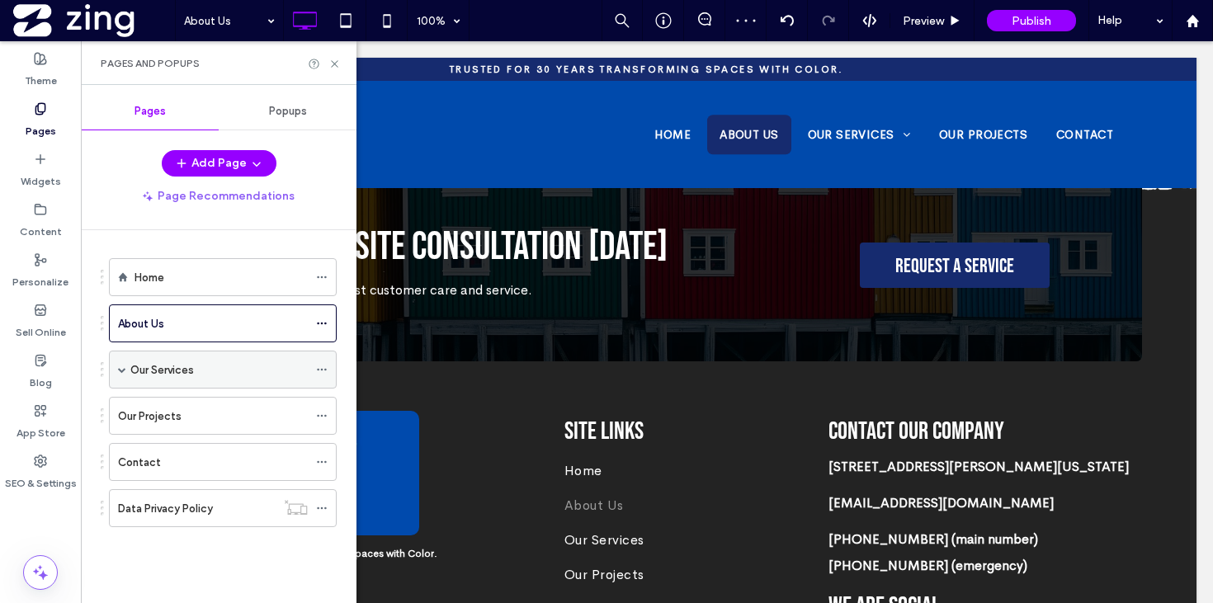
click at [172, 373] on label "Our Services" at bounding box center [162, 370] width 64 height 29
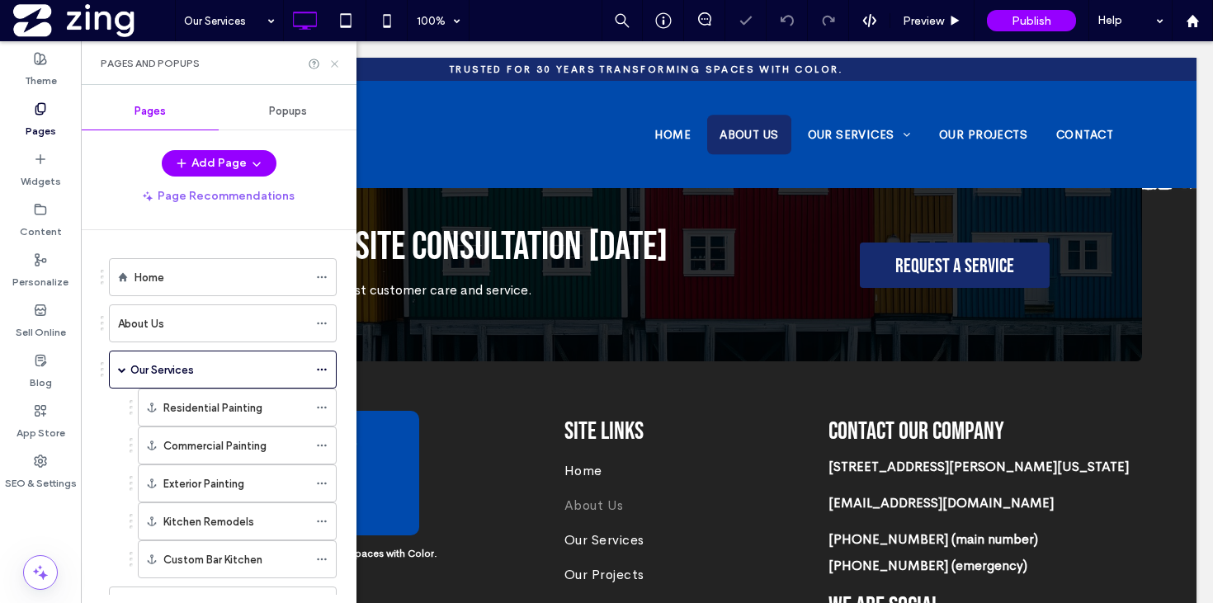
click at [335, 61] on icon at bounding box center [334, 64] width 12 height 12
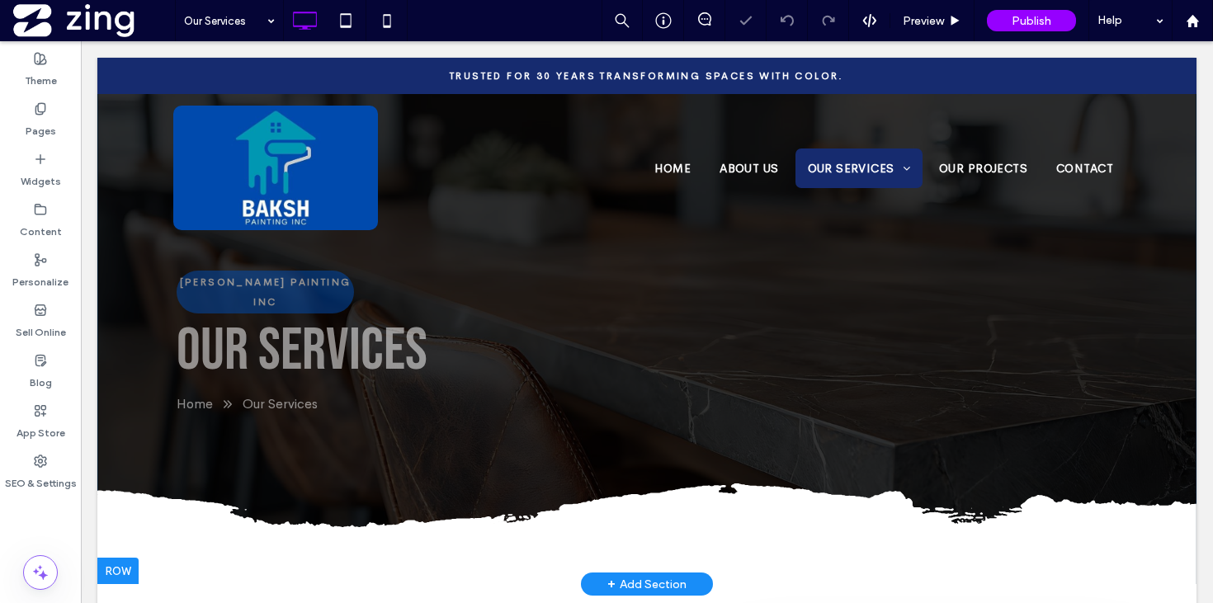
click at [131, 258] on div "BAKSH PAINTING INC our services Home Our Services Click To Paste Click To Paste…" at bounding box center [646, 321] width 1099 height 526
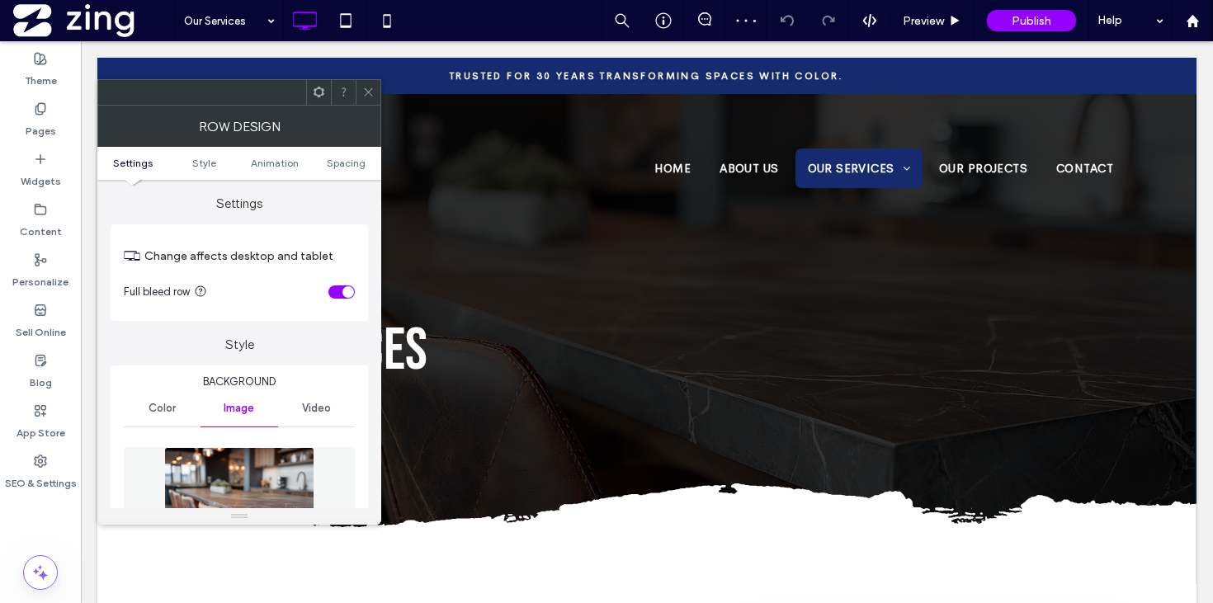
scroll to position [148, 0]
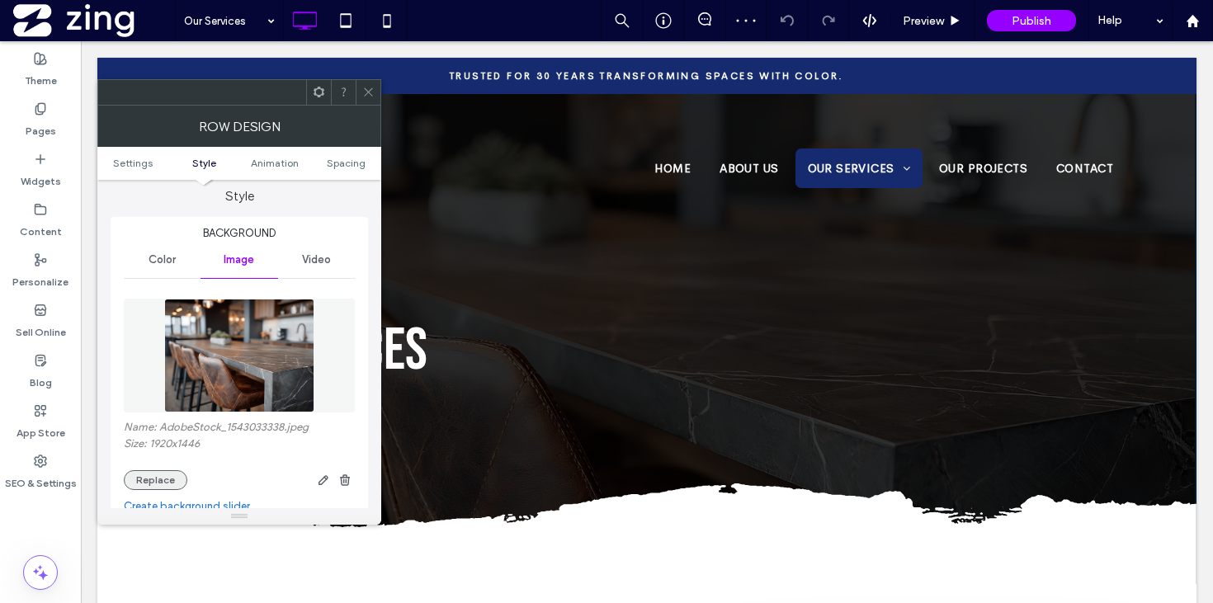
click at [151, 483] on button "Replace" at bounding box center [156, 480] width 64 height 20
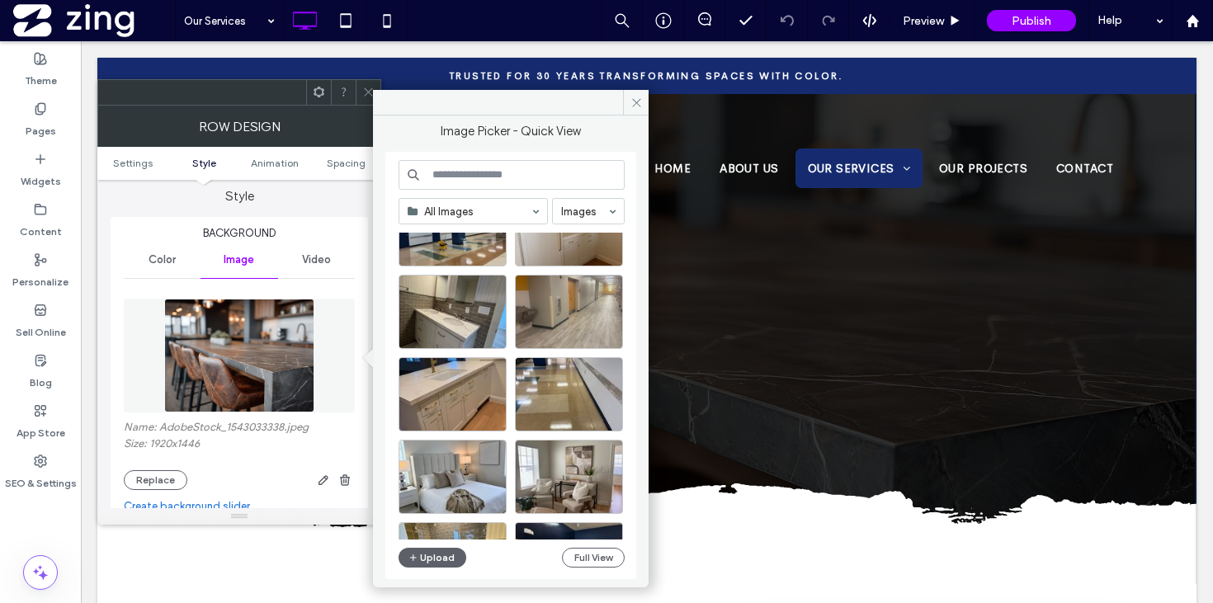
scroll to position [808, 0]
click at [438, 392] on div "Select" at bounding box center [452, 393] width 108 height 74
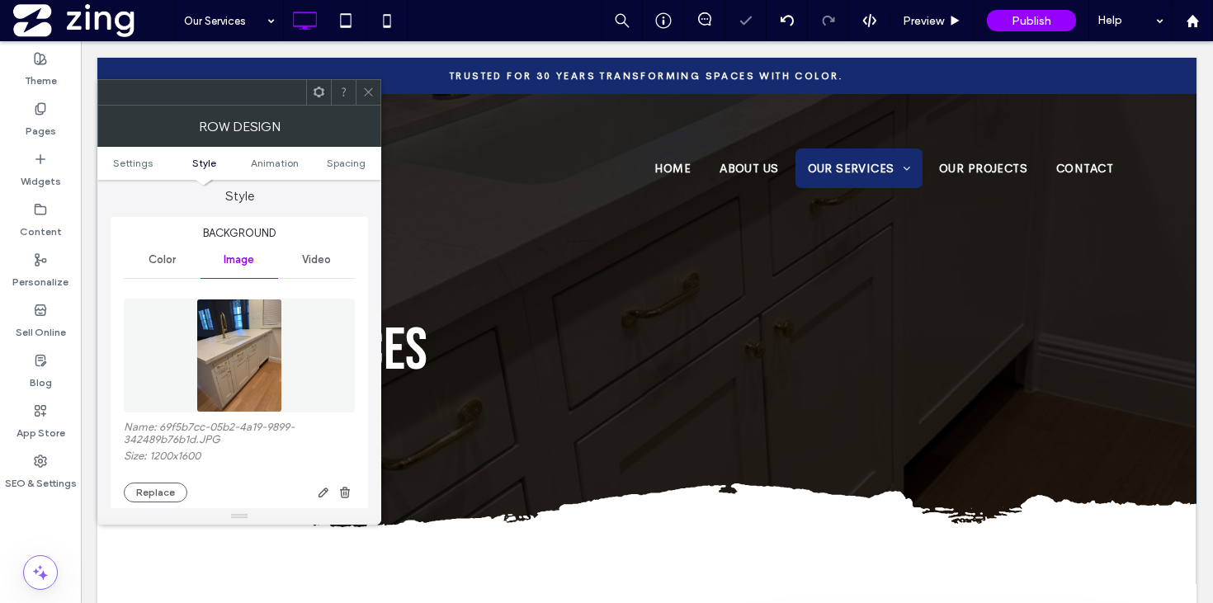
click at [368, 92] on use at bounding box center [368, 92] width 8 height 8
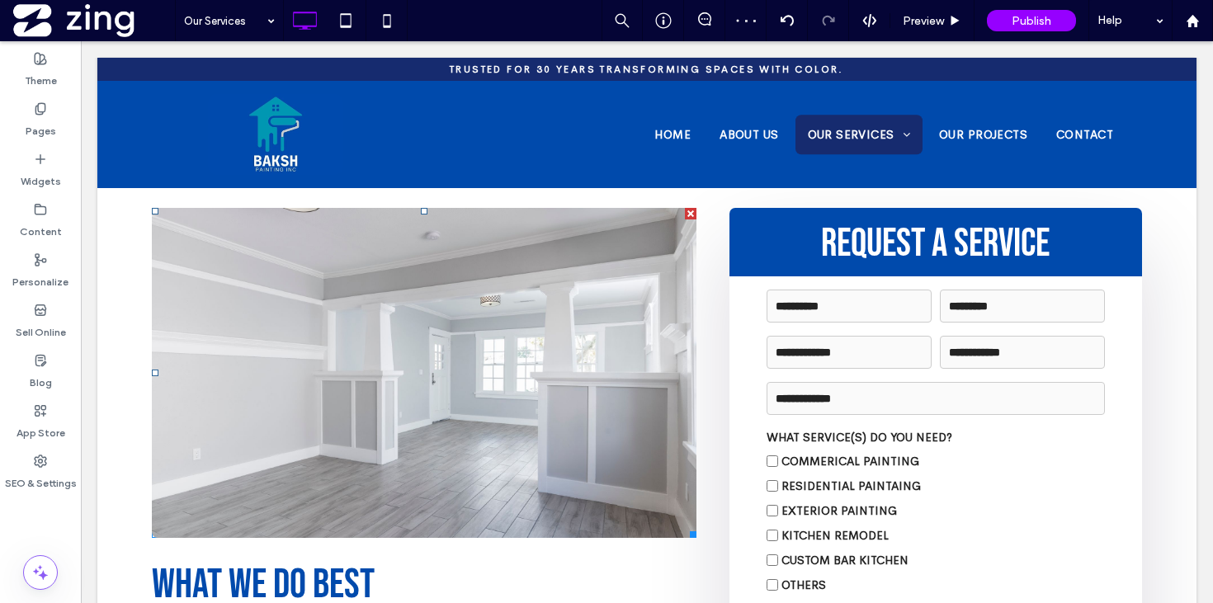
scroll to position [419, 0]
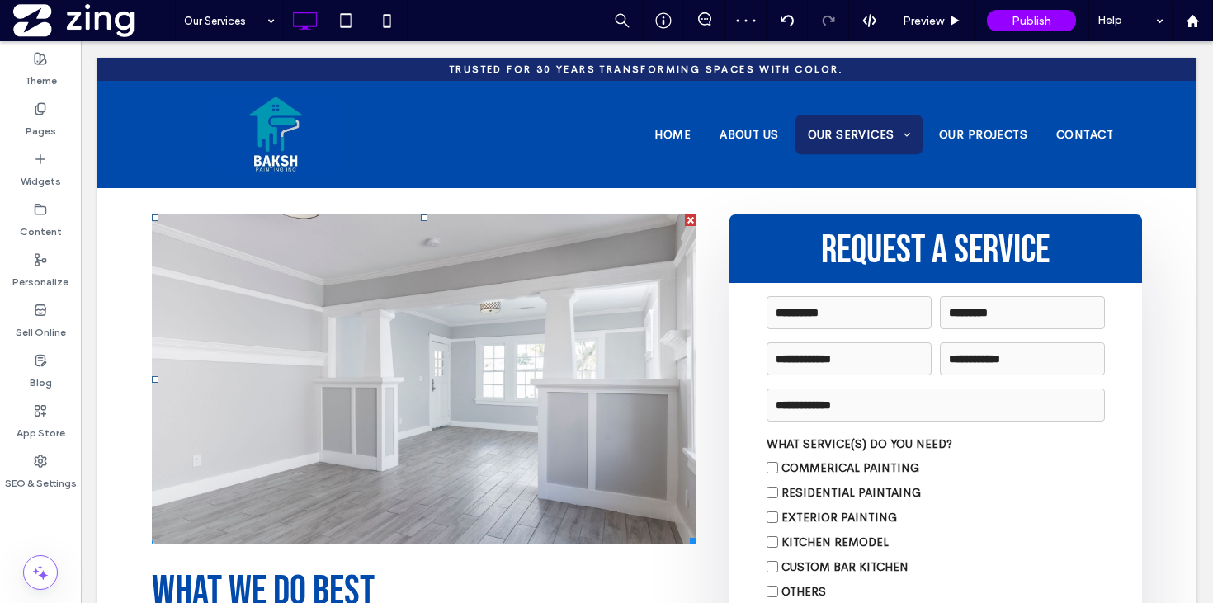
click at [365, 365] on link at bounding box center [424, 379] width 544 height 330
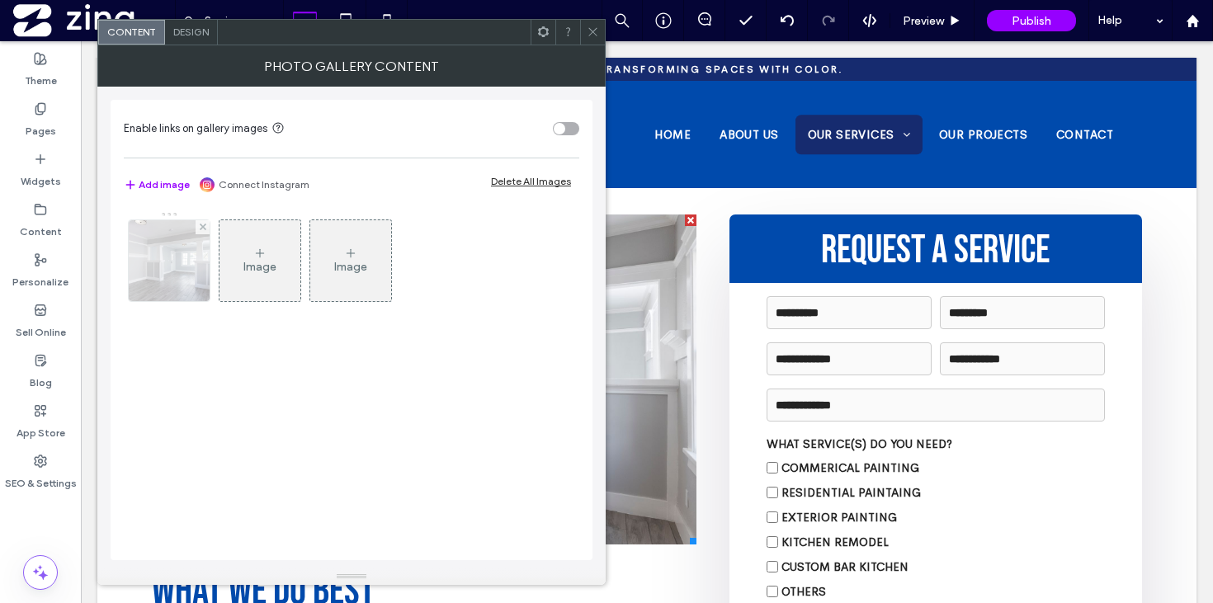
click at [165, 267] on img at bounding box center [169, 260] width 121 height 81
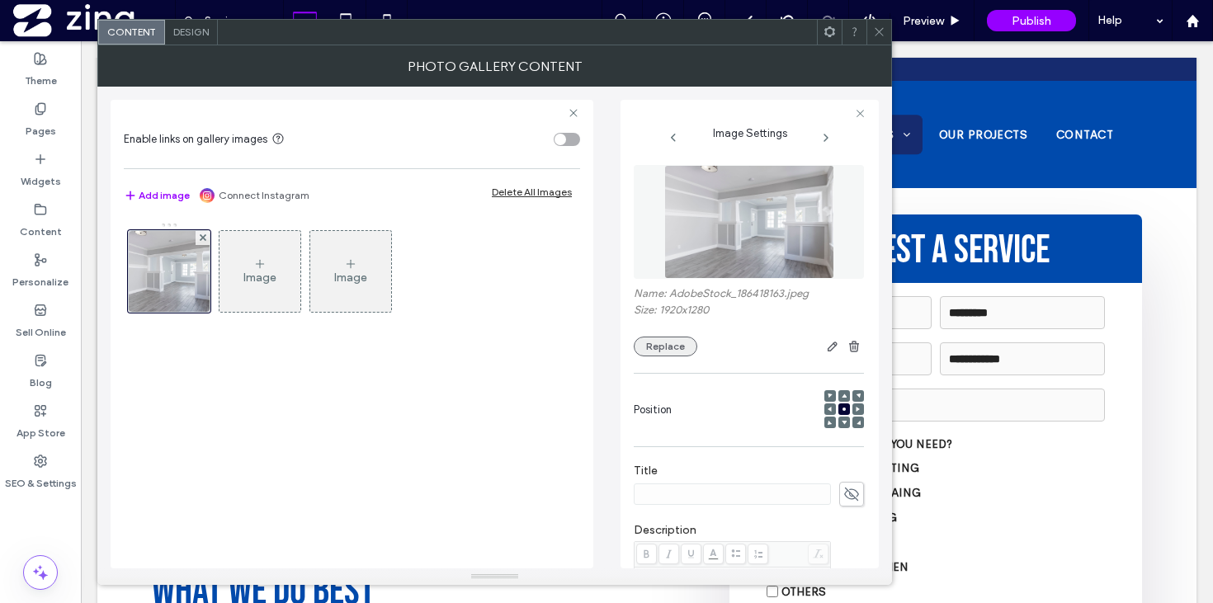
click at [655, 351] on button "Replace" at bounding box center [665, 347] width 64 height 20
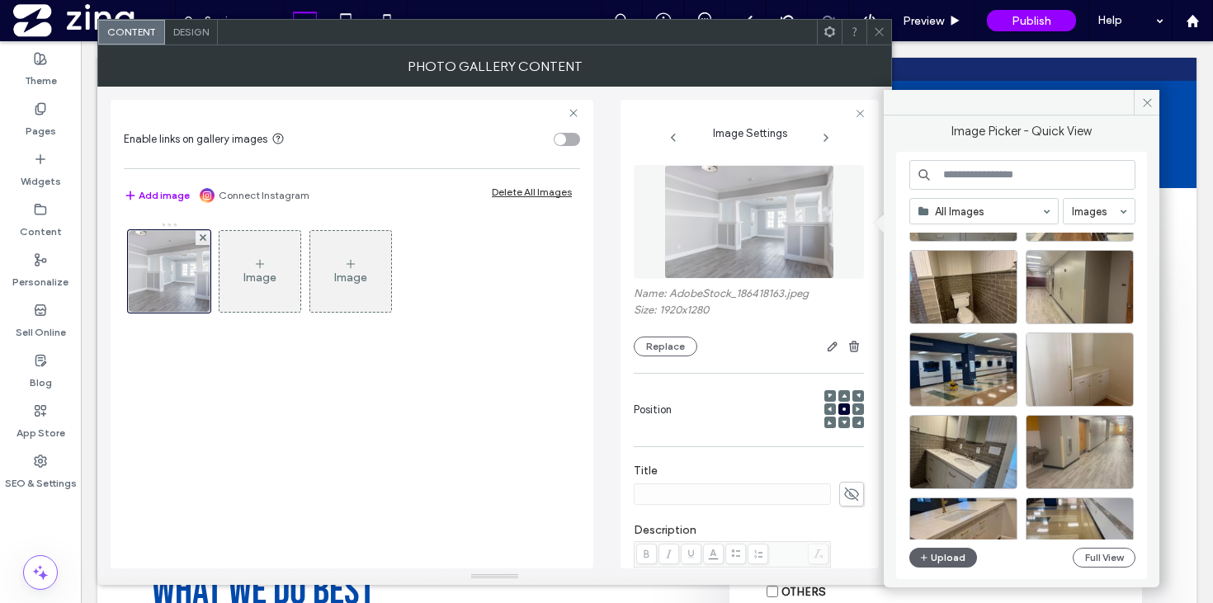
scroll to position [671, 0]
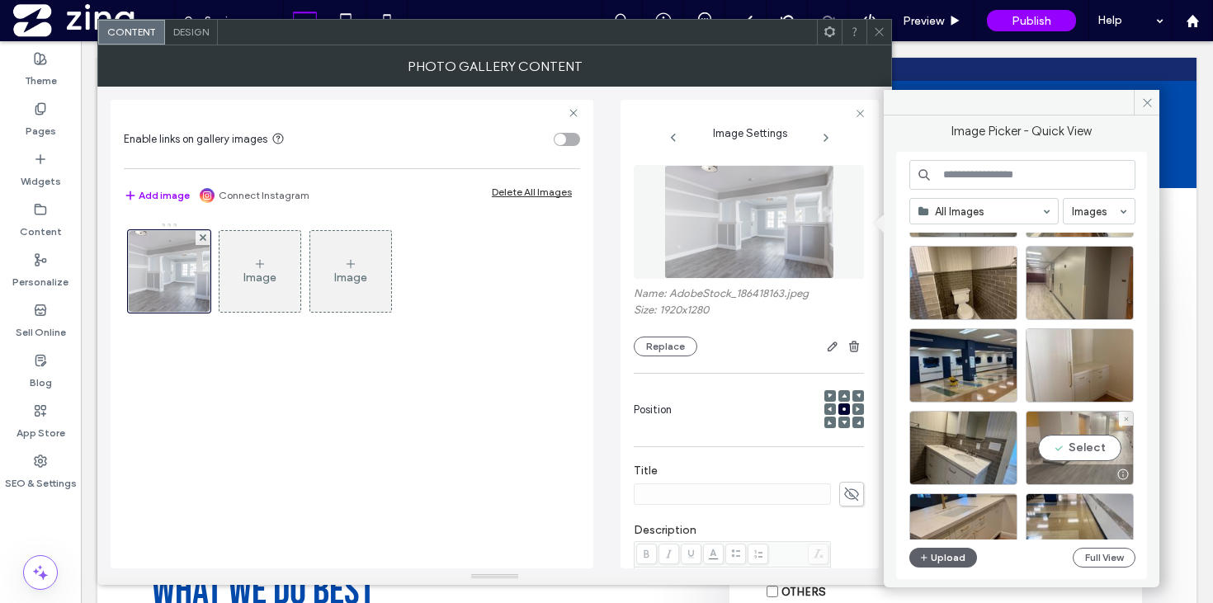
click at [1080, 448] on div "Select" at bounding box center [1079, 448] width 108 height 74
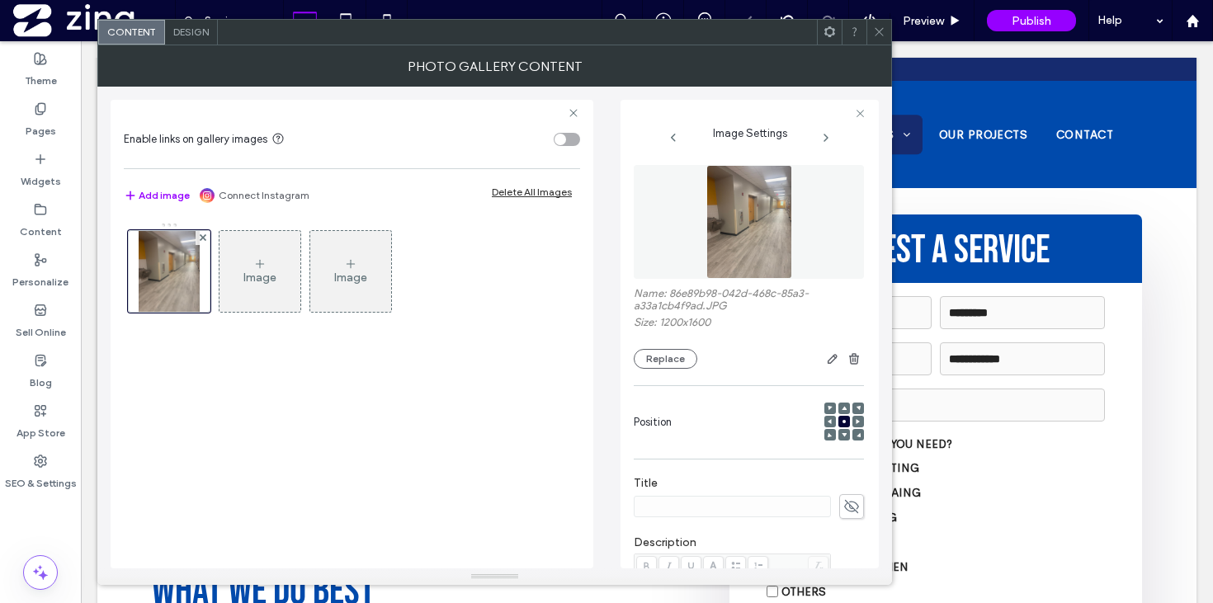
click at [881, 36] on icon at bounding box center [879, 32] width 12 height 12
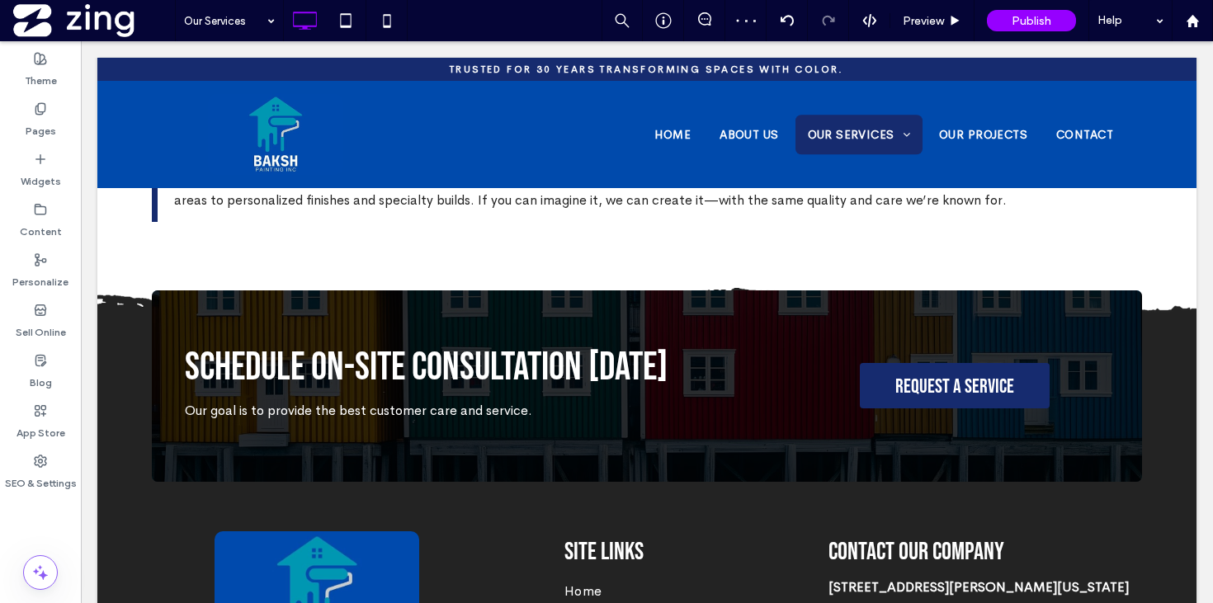
scroll to position [3972, 0]
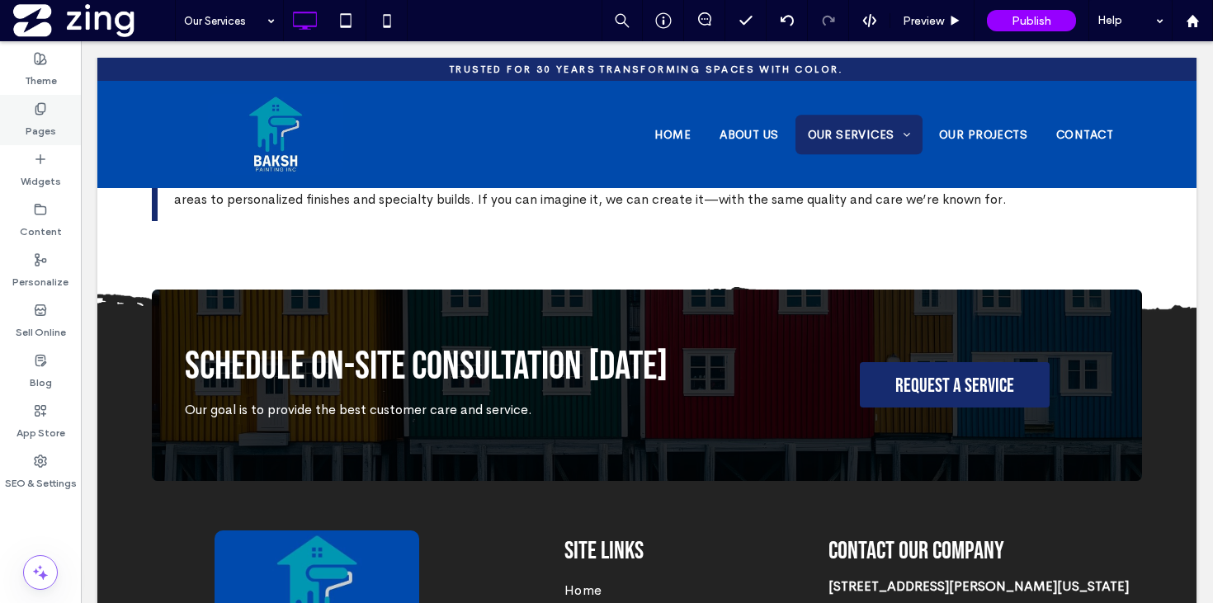
click at [40, 109] on icon at bounding box center [40, 108] width 13 height 13
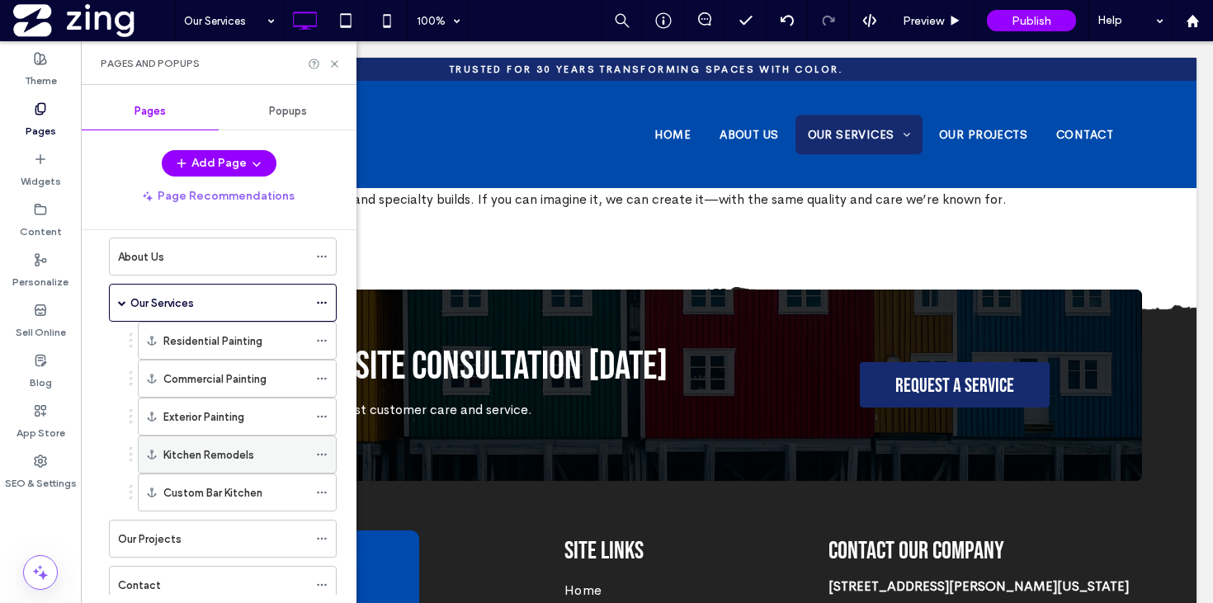
scroll to position [143, 0]
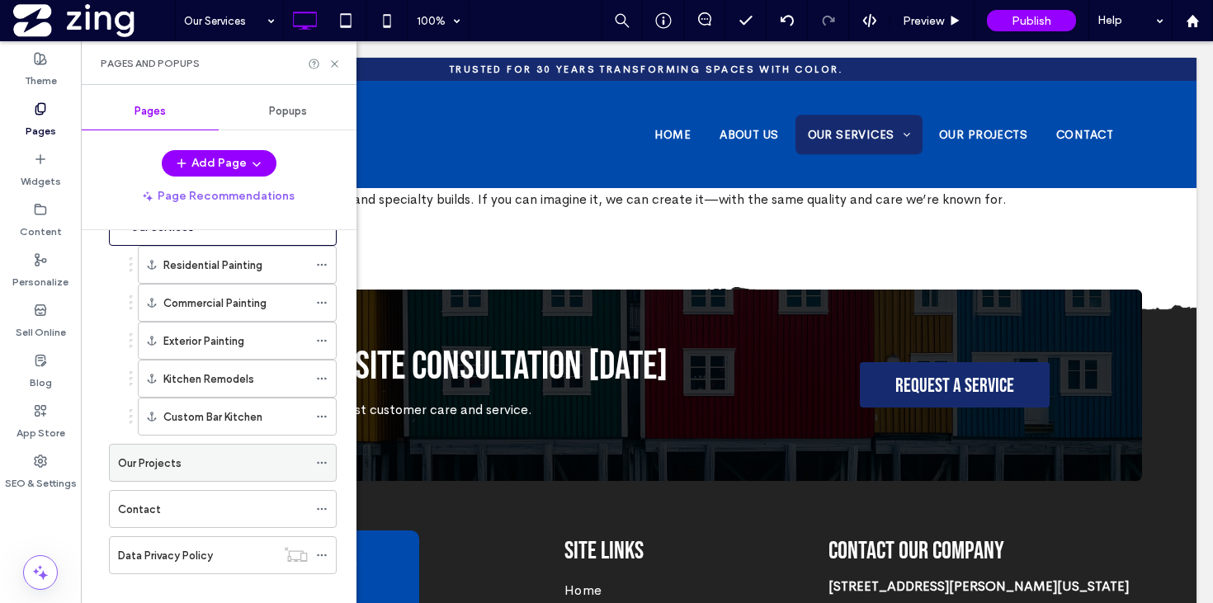
click at [214, 470] on div "Our Projects" at bounding box center [213, 462] width 190 height 17
click at [330, 60] on icon at bounding box center [334, 64] width 12 height 12
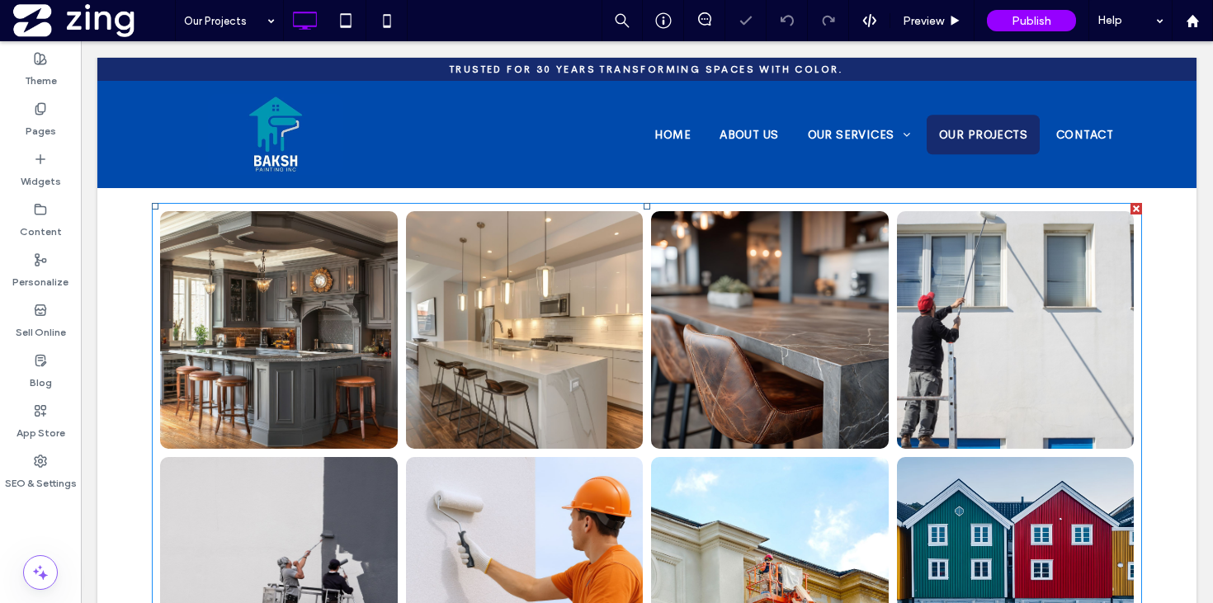
scroll to position [440, 0]
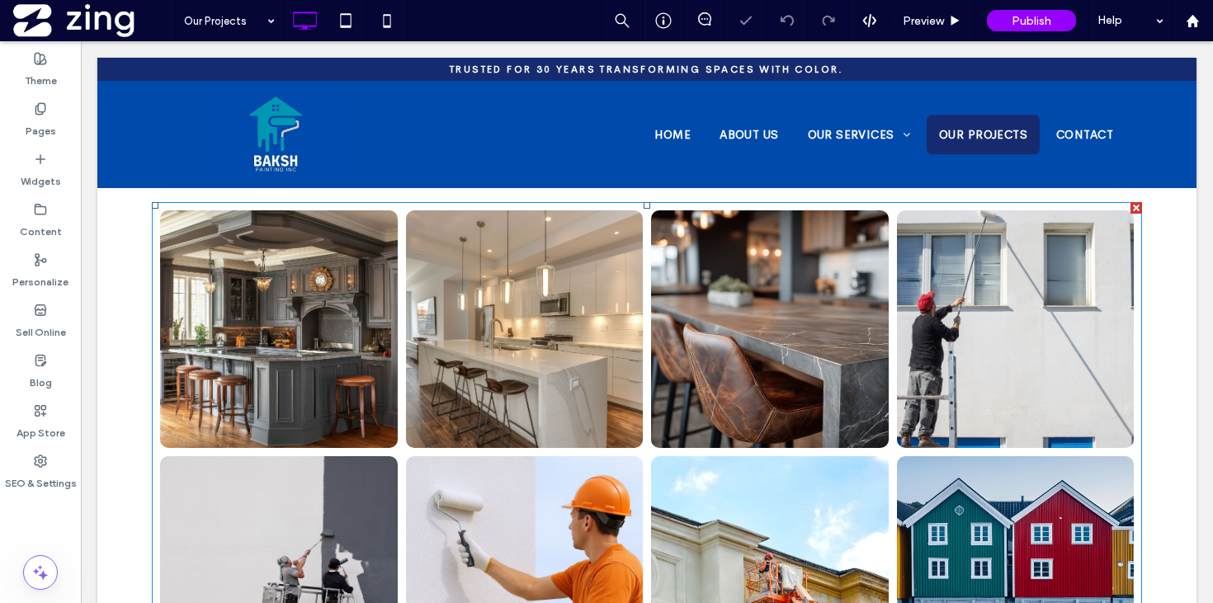
click at [345, 379] on link at bounding box center [279, 329] width 238 height 238
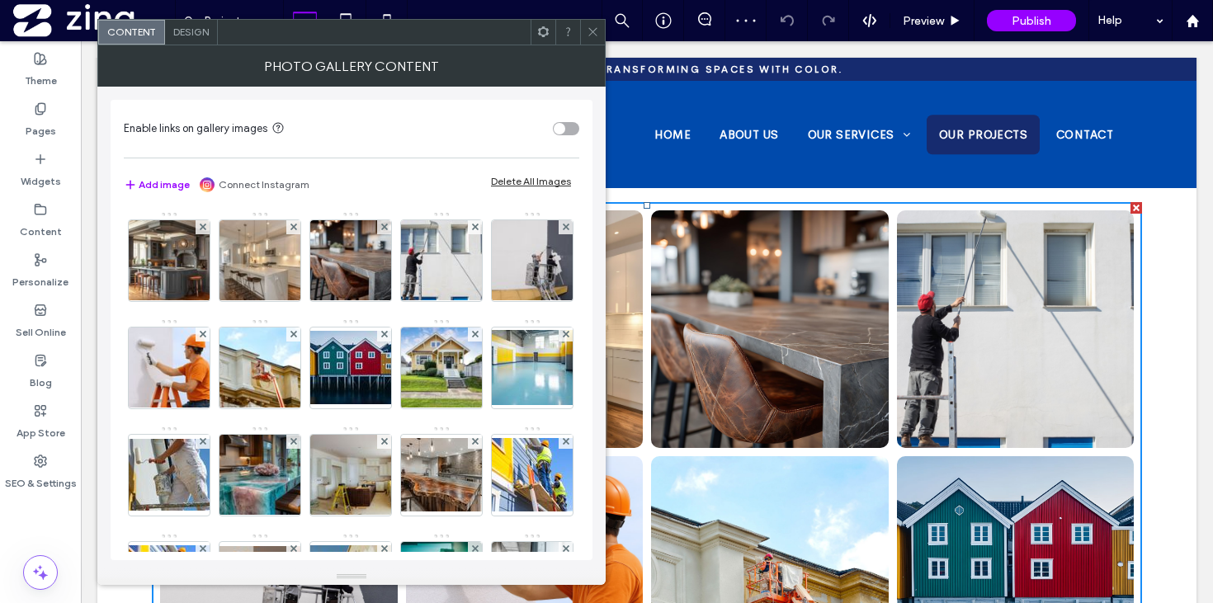
click at [529, 177] on div "Delete All Images" at bounding box center [531, 181] width 80 height 12
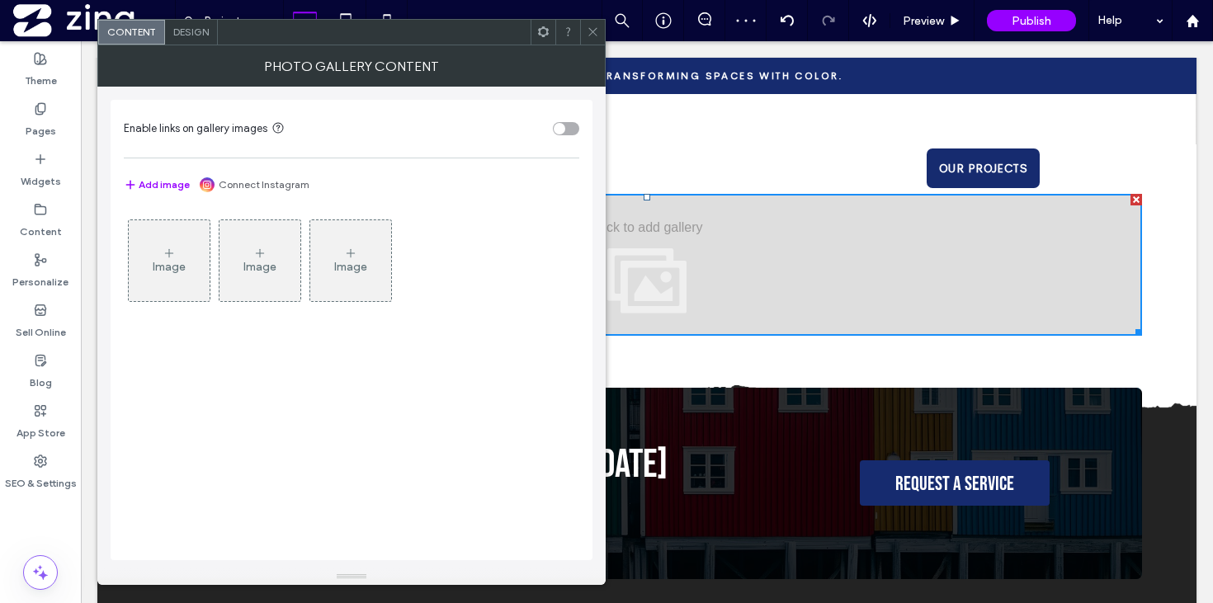
click at [186, 262] on div "Image" at bounding box center [169, 261] width 81 height 78
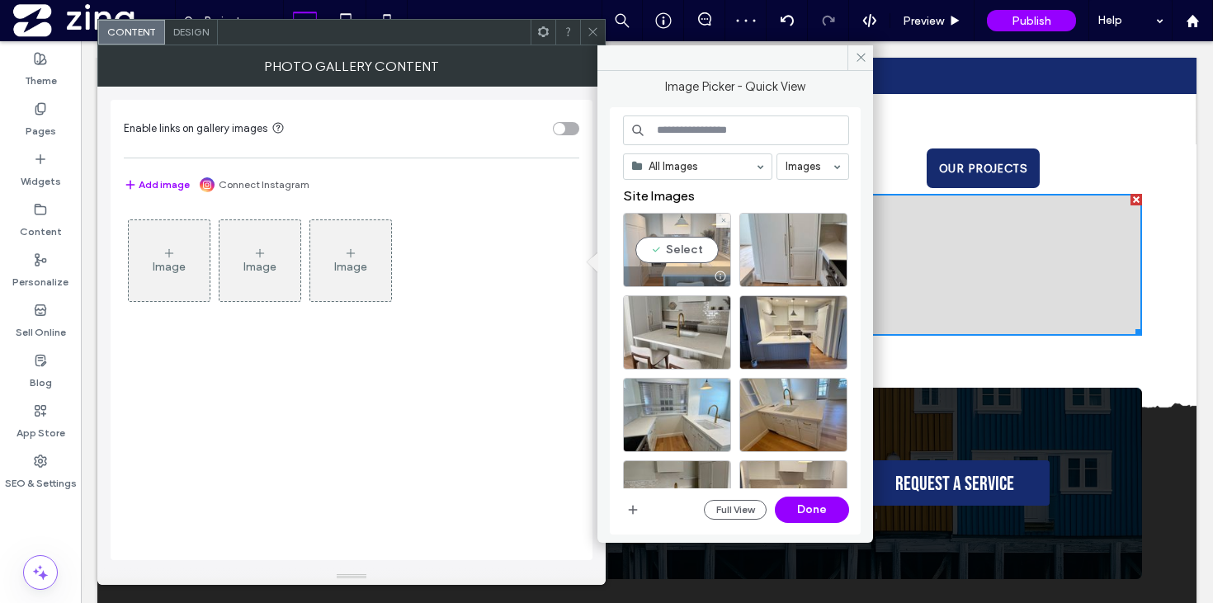
click at [704, 257] on div "Select" at bounding box center [677, 250] width 108 height 74
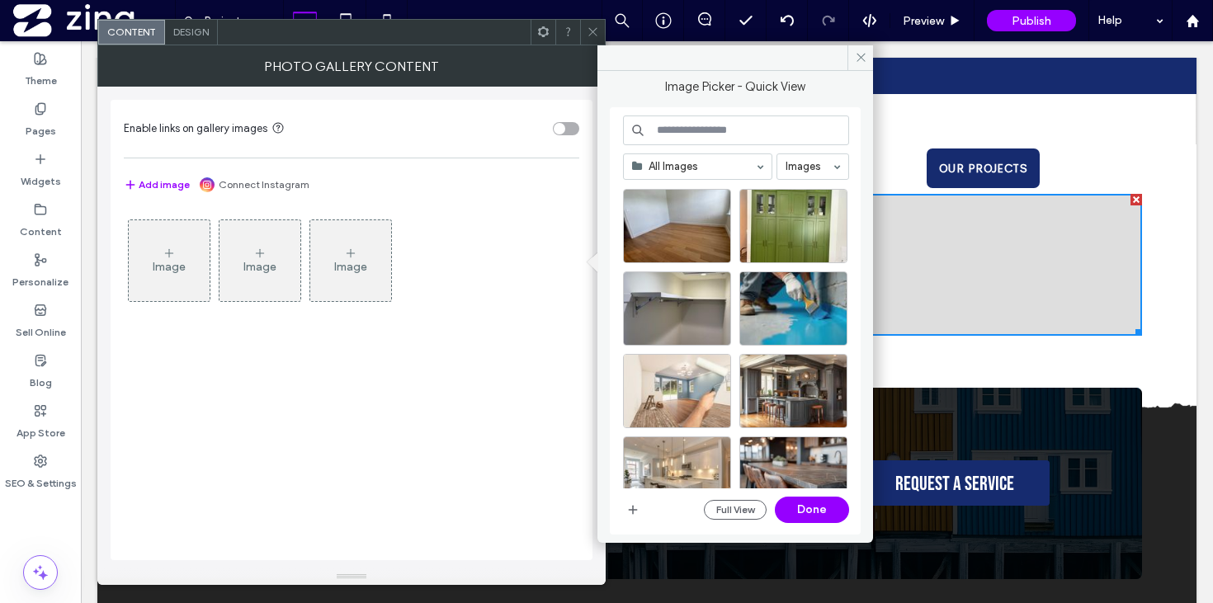
scroll to position [1250, 0]
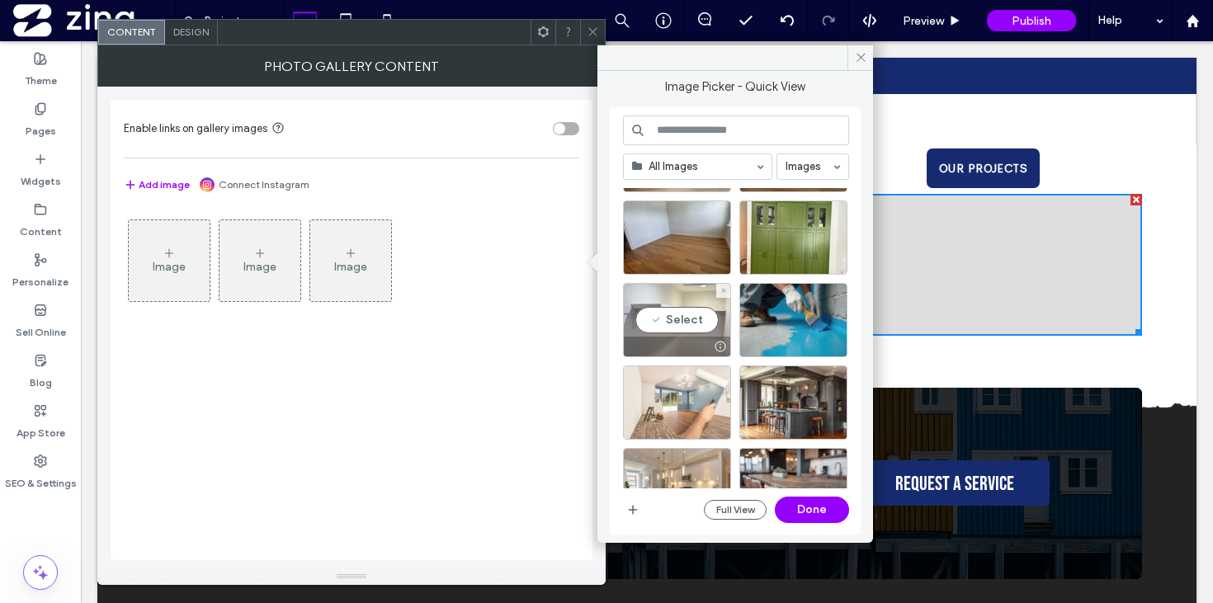
click at [691, 332] on div "Select" at bounding box center [677, 320] width 108 height 74
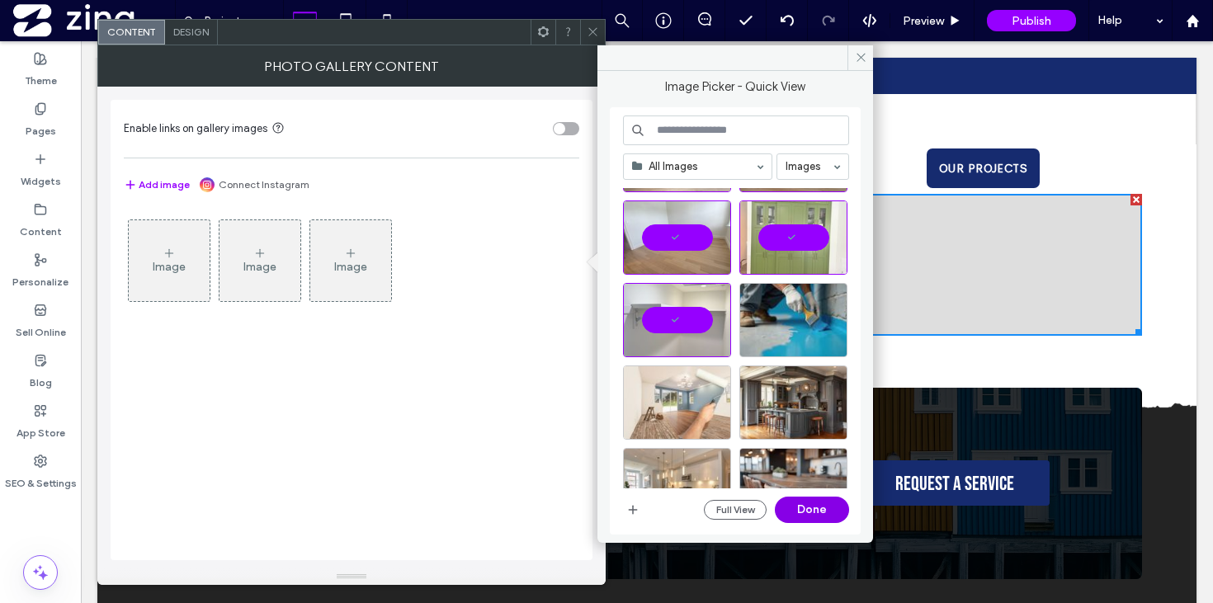
click at [813, 516] on button "Done" at bounding box center [812, 510] width 74 height 26
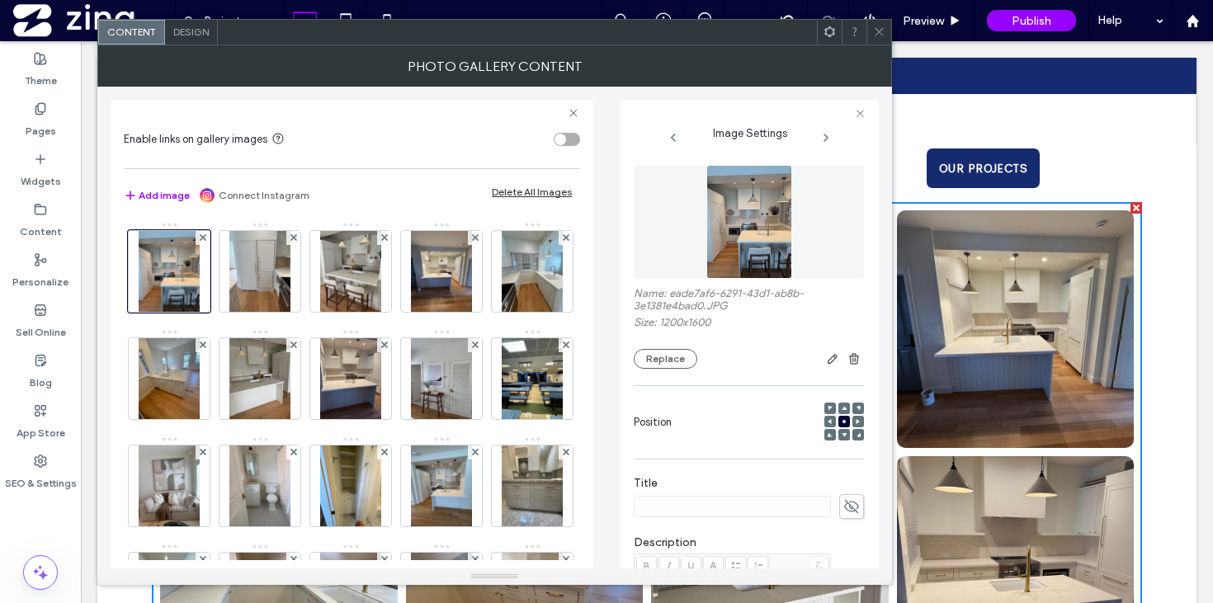
click at [873, 32] on icon at bounding box center [879, 32] width 12 height 12
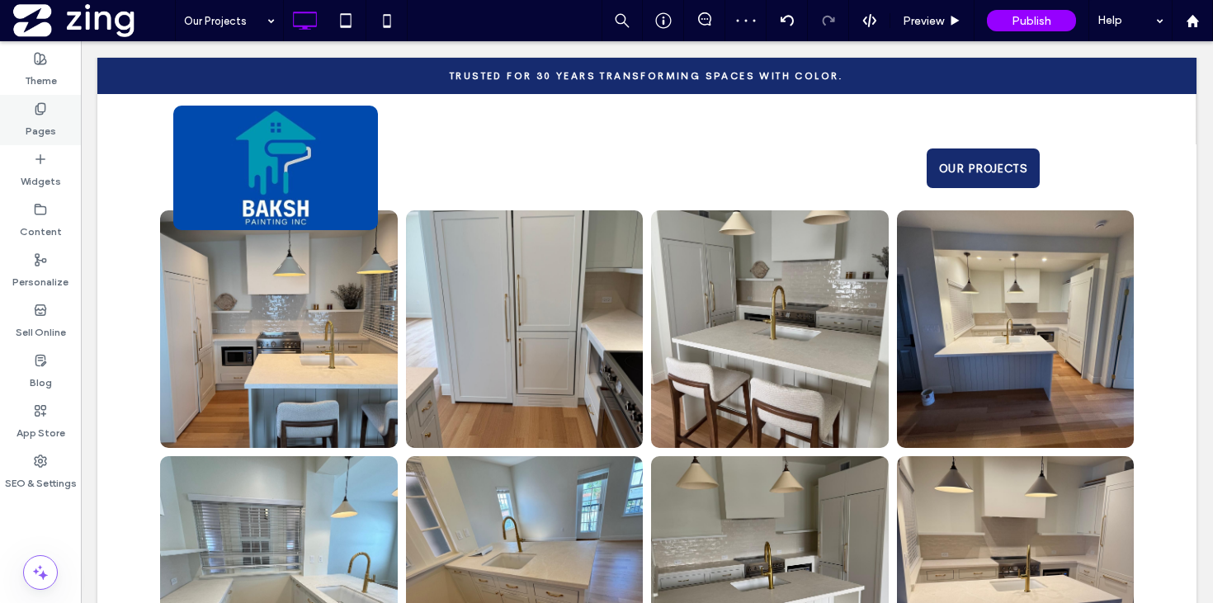
click at [43, 121] on label "Pages" at bounding box center [41, 126] width 31 height 23
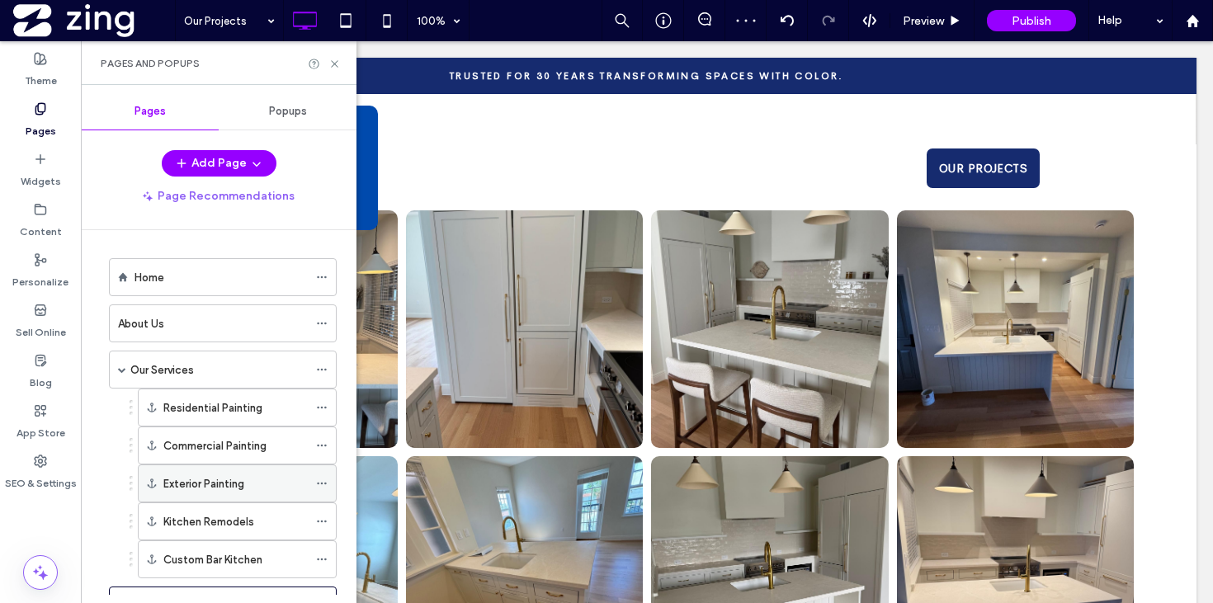
scroll to position [163, 0]
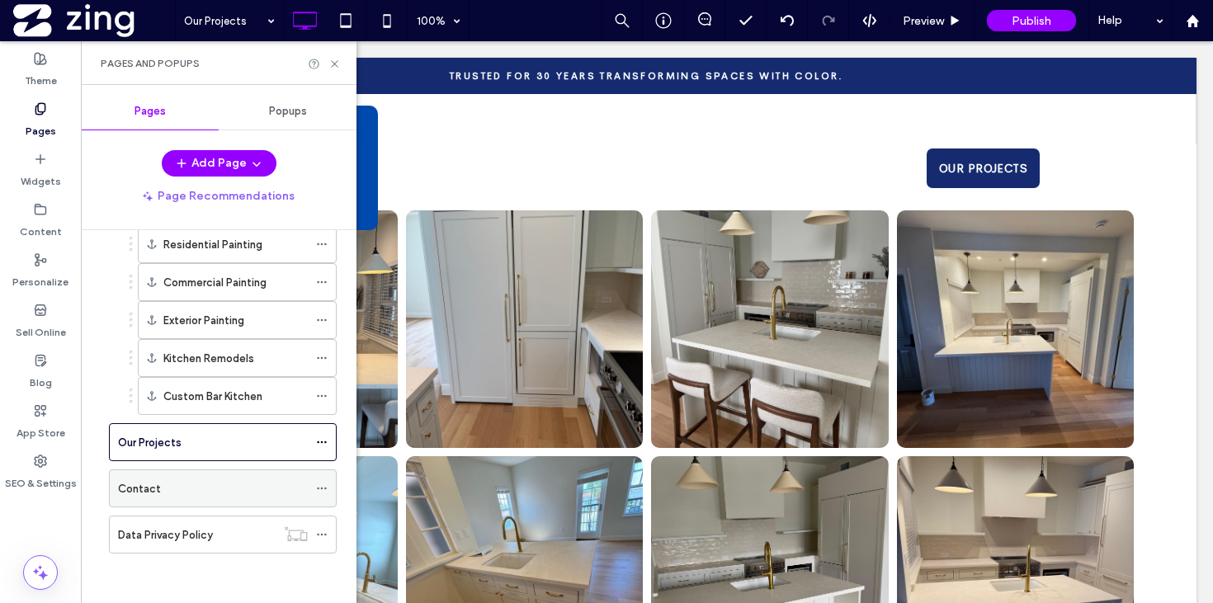
click at [215, 498] on div "Contact" at bounding box center [213, 488] width 190 height 36
click at [334, 59] on icon at bounding box center [334, 64] width 12 height 12
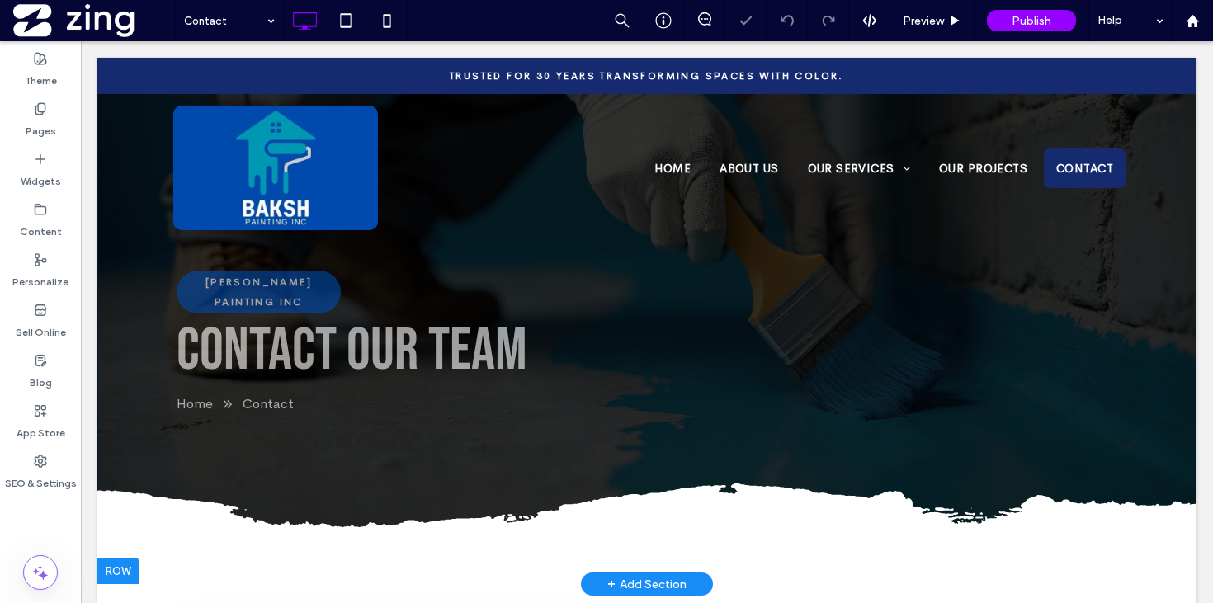
click at [122, 252] on div "BAKSH PAINTING INC Contact Our Team Home Contact Click To Paste Click To Paste …" at bounding box center [646, 321] width 1099 height 526
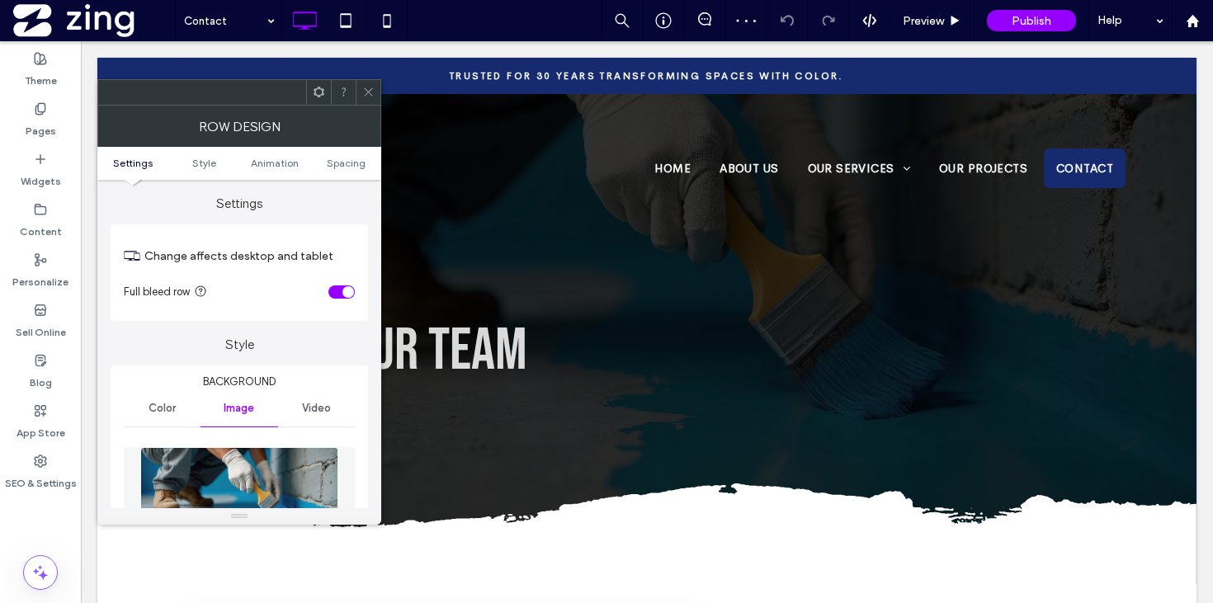
scroll to position [252, 0]
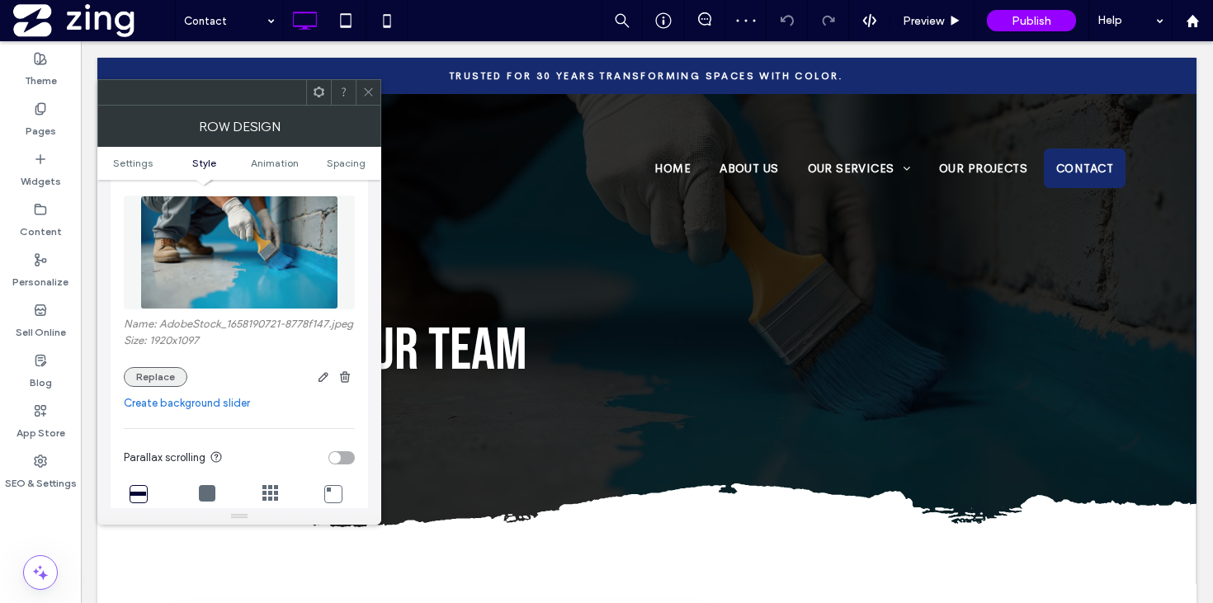
click at [162, 387] on button "Replace" at bounding box center [156, 377] width 64 height 20
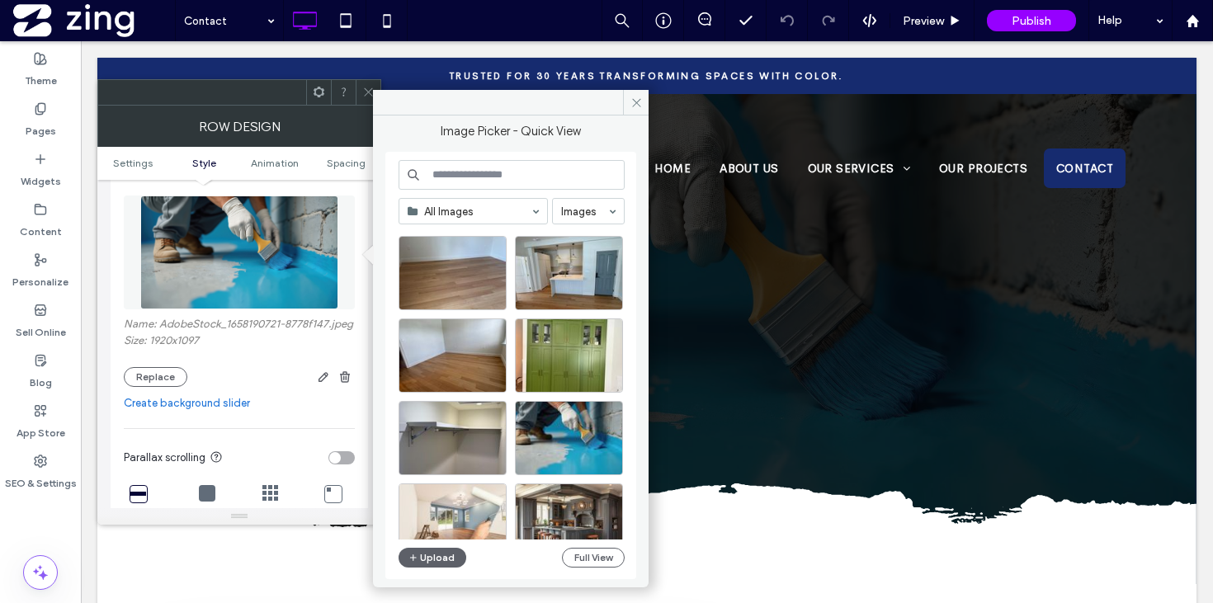
scroll to position [1178, 0]
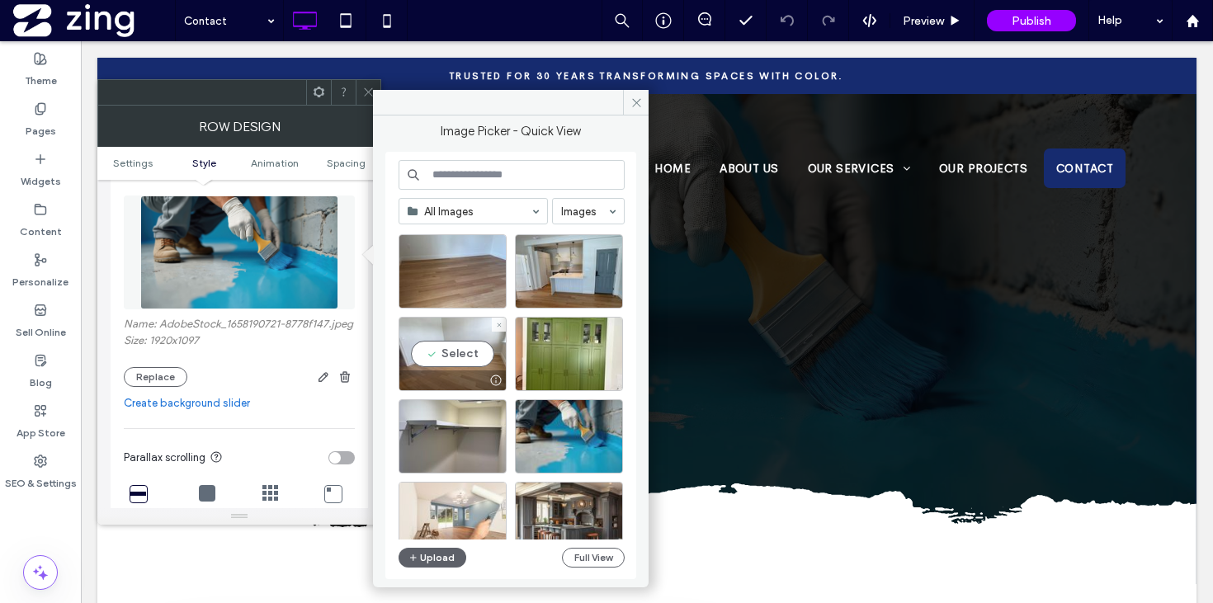
click at [460, 360] on div "Select" at bounding box center [452, 354] width 108 height 74
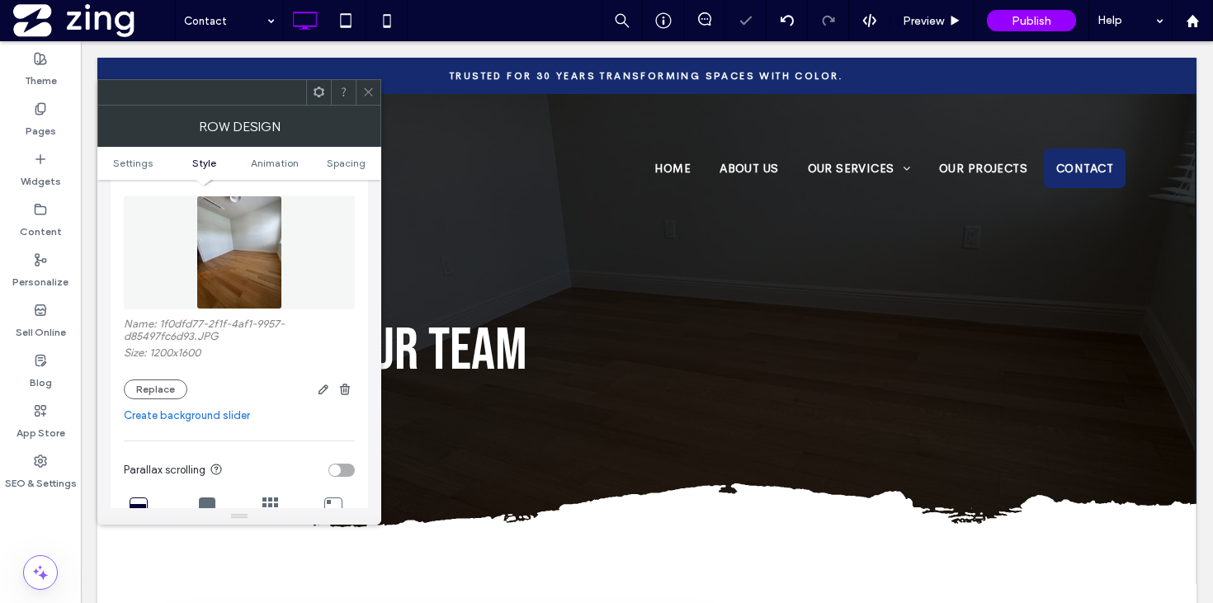
click at [364, 94] on icon at bounding box center [368, 92] width 12 height 12
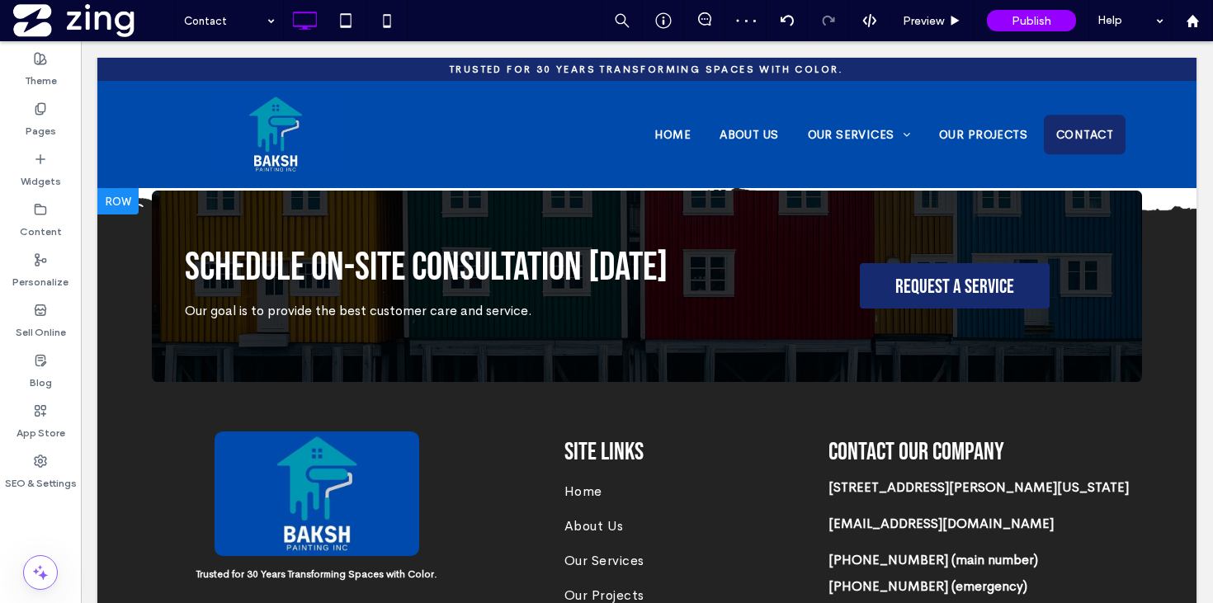
scroll to position [1206, 0]
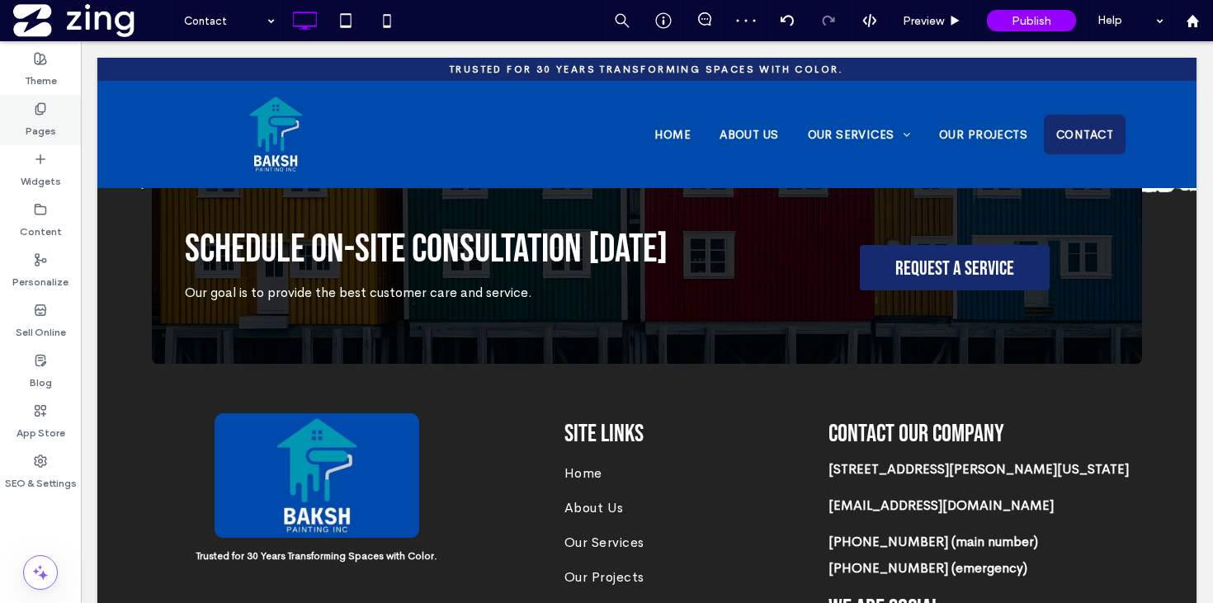
click at [45, 107] on use at bounding box center [39, 108] width 9 height 11
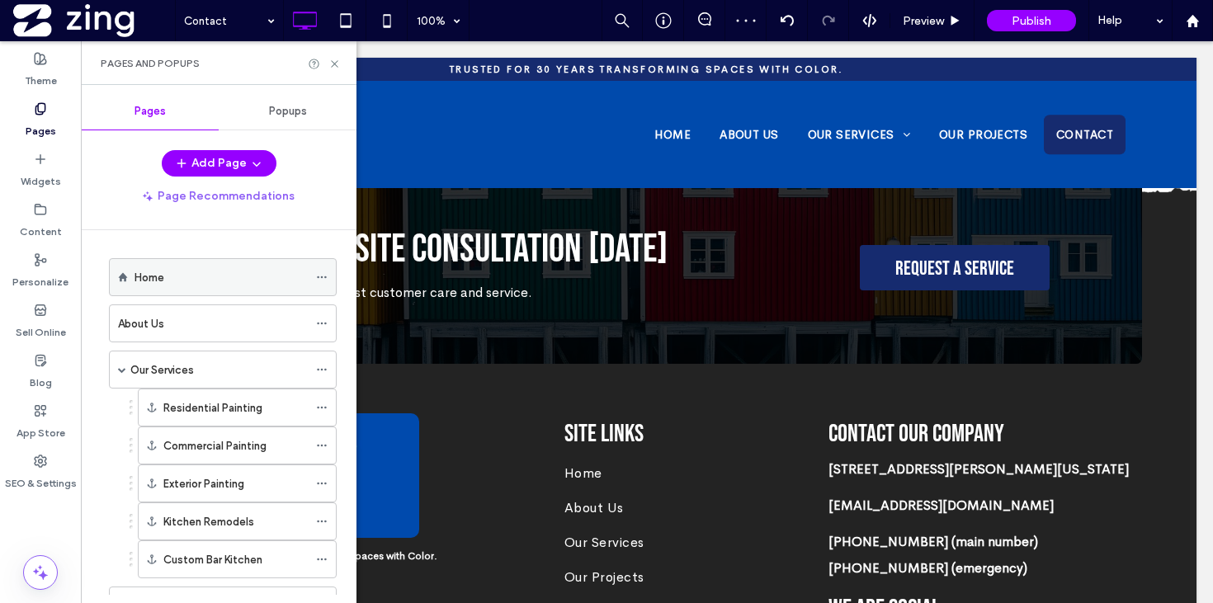
click at [202, 275] on div "Home" at bounding box center [220, 277] width 173 height 17
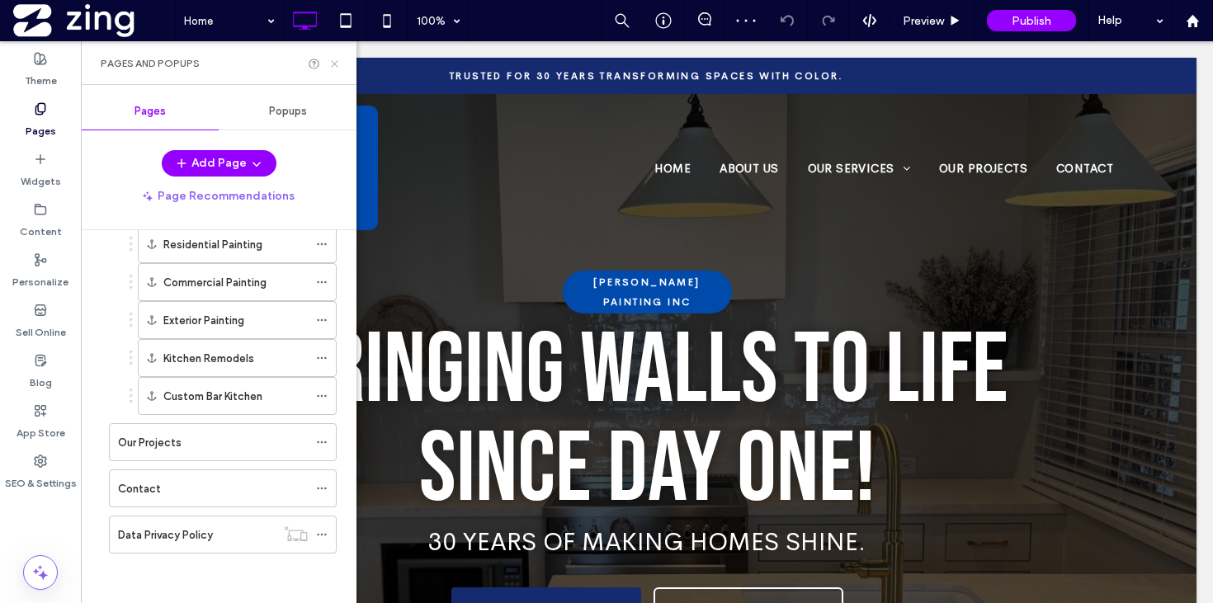
click at [332, 66] on icon at bounding box center [334, 64] width 12 height 12
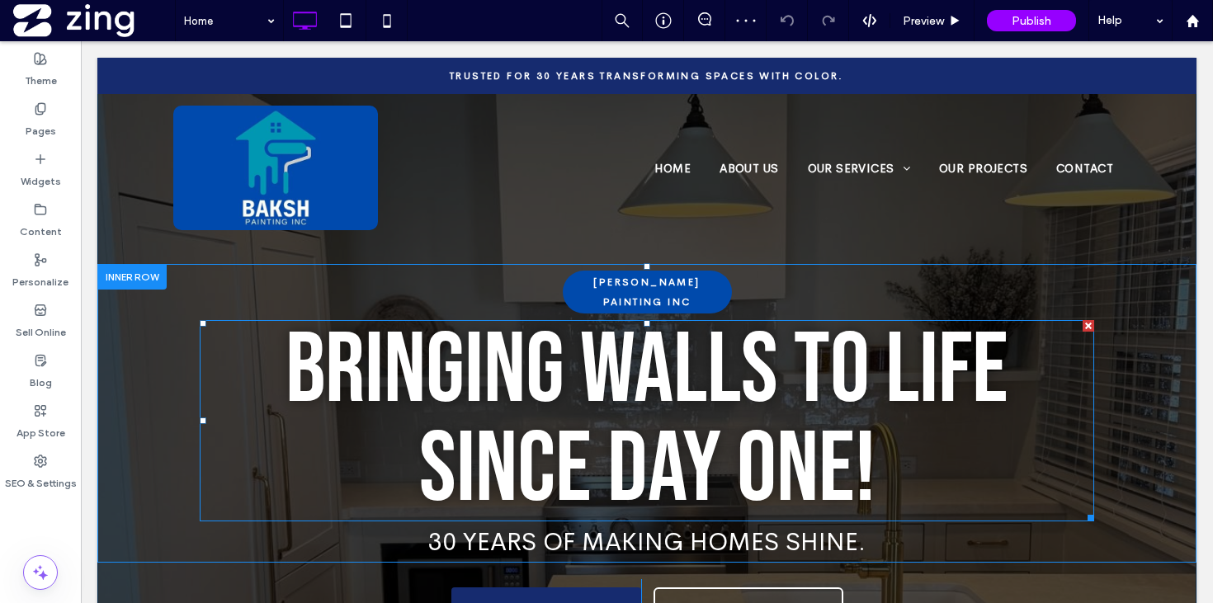
scroll to position [209, 0]
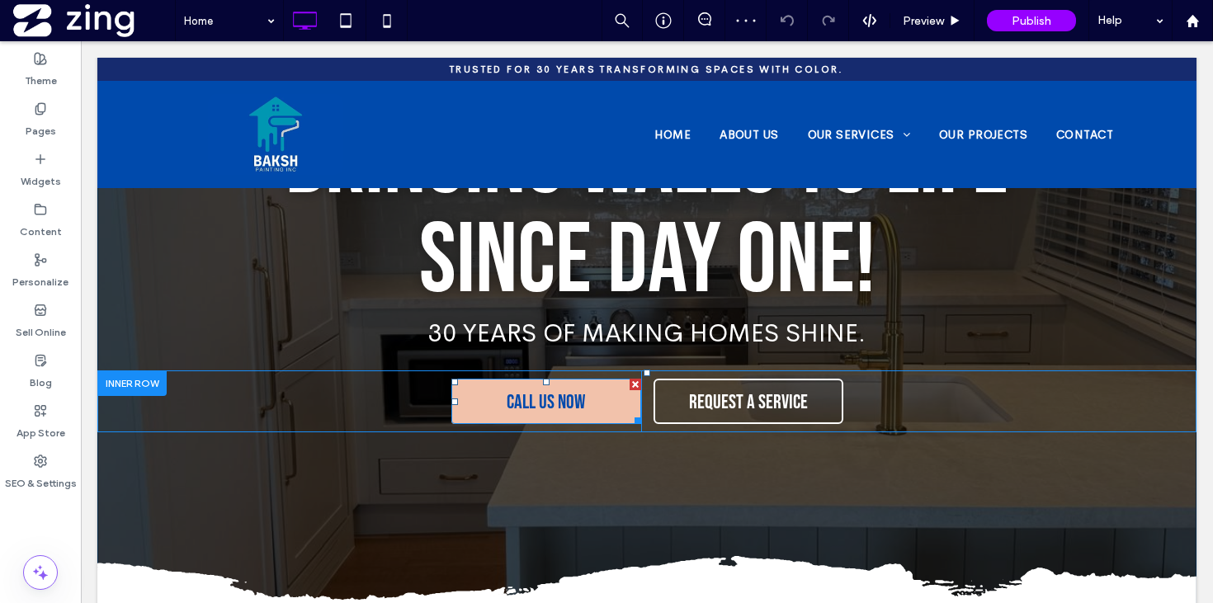
click at [577, 391] on span "CALL US NOW" at bounding box center [545, 402] width 78 height 40
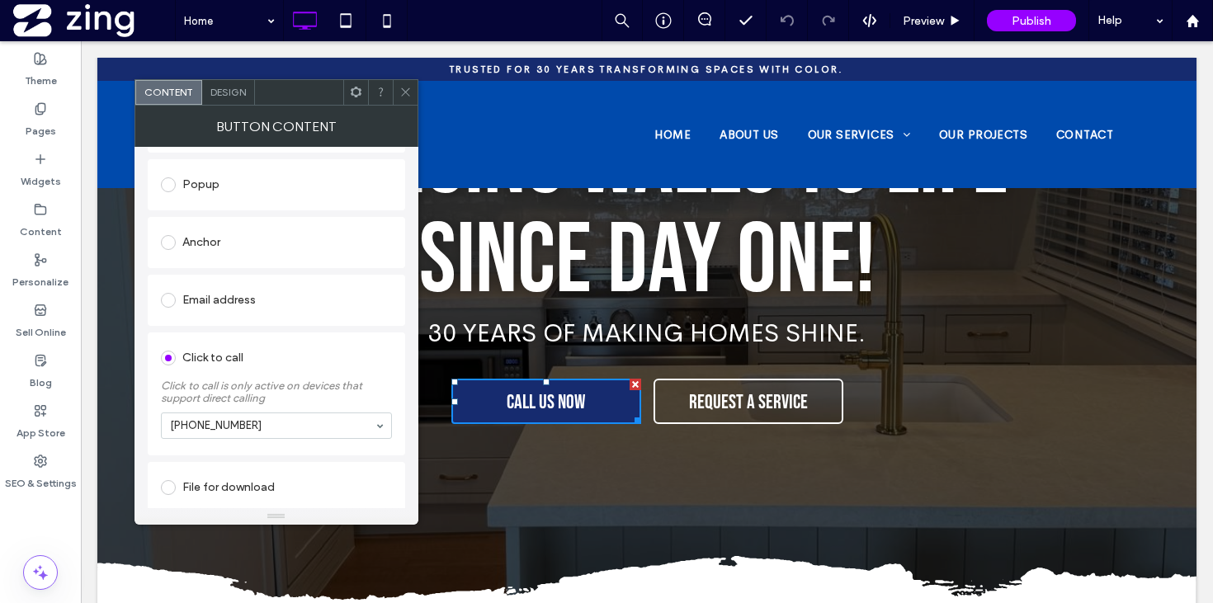
scroll to position [286, 0]
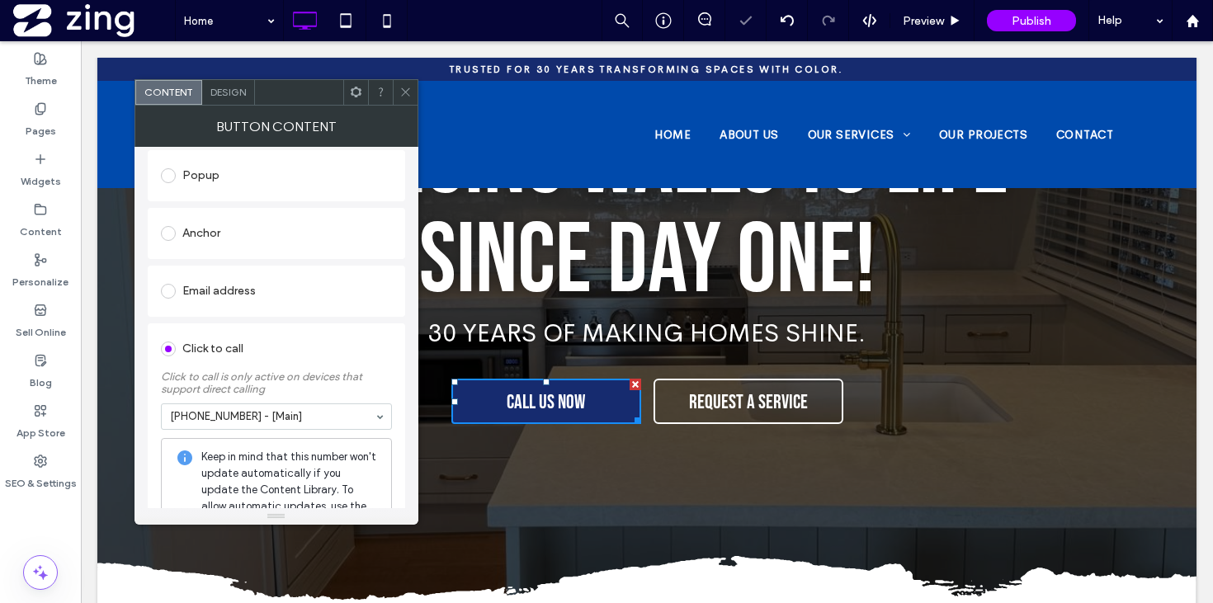
click at [404, 90] on icon at bounding box center [405, 92] width 12 height 12
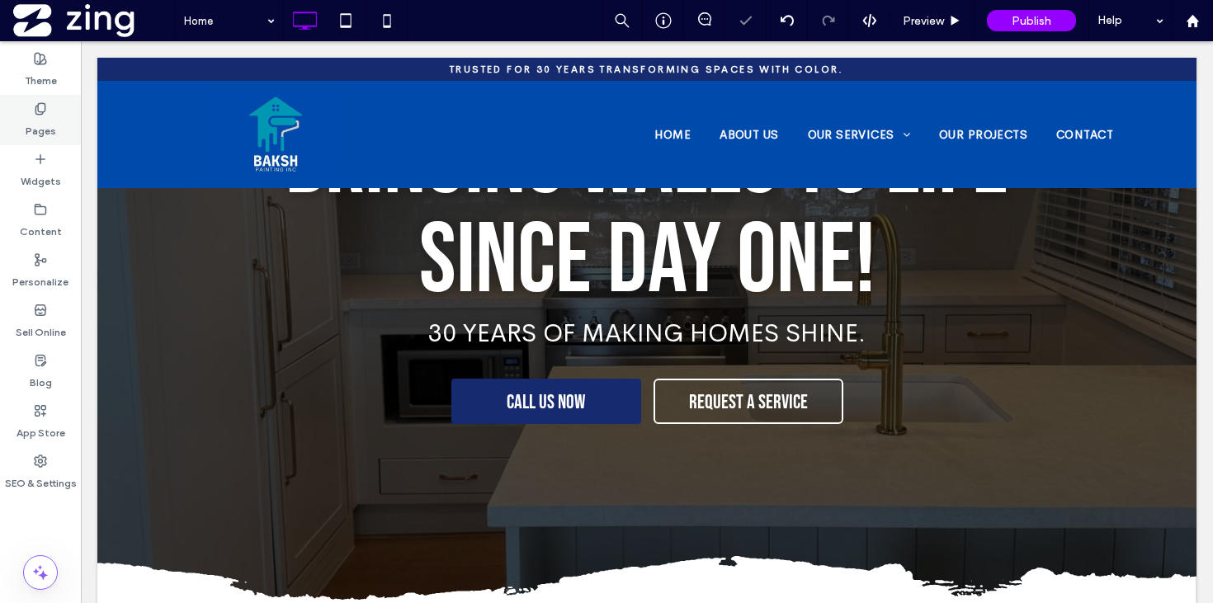
click at [42, 129] on label "Pages" at bounding box center [41, 126] width 31 height 23
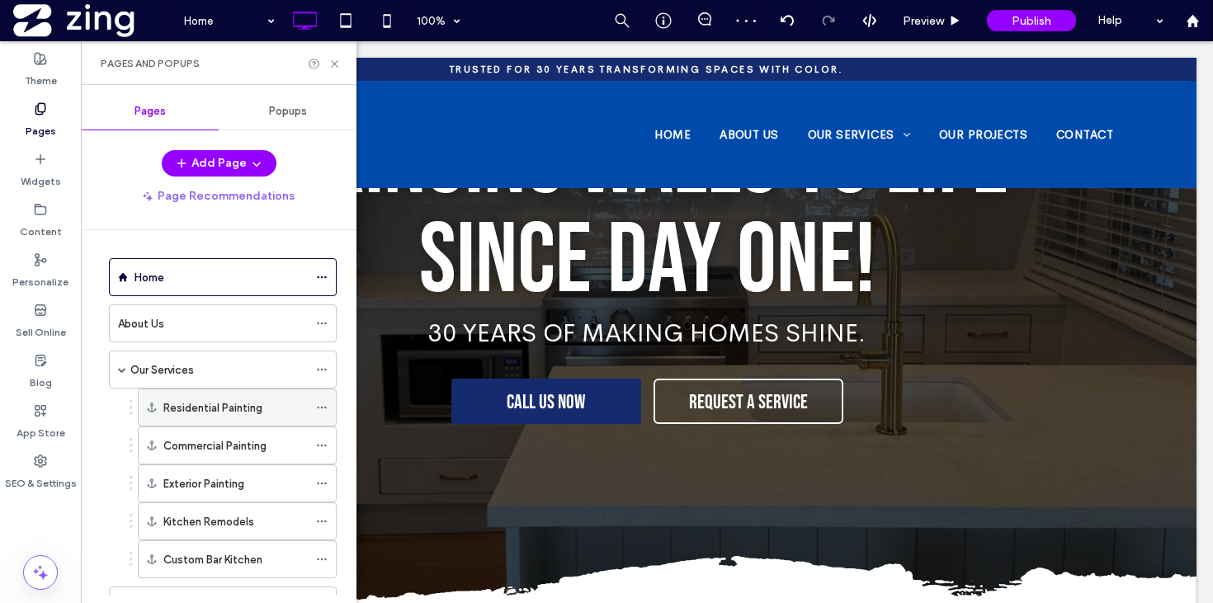
scroll to position [163, 0]
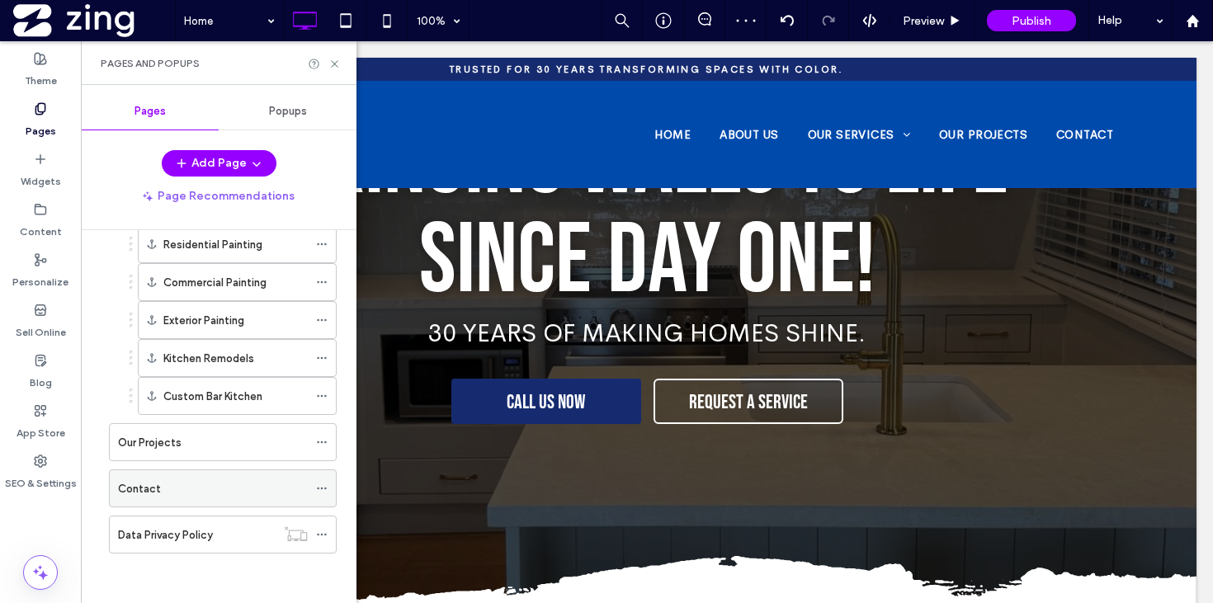
click at [194, 491] on div "Contact" at bounding box center [213, 488] width 190 height 17
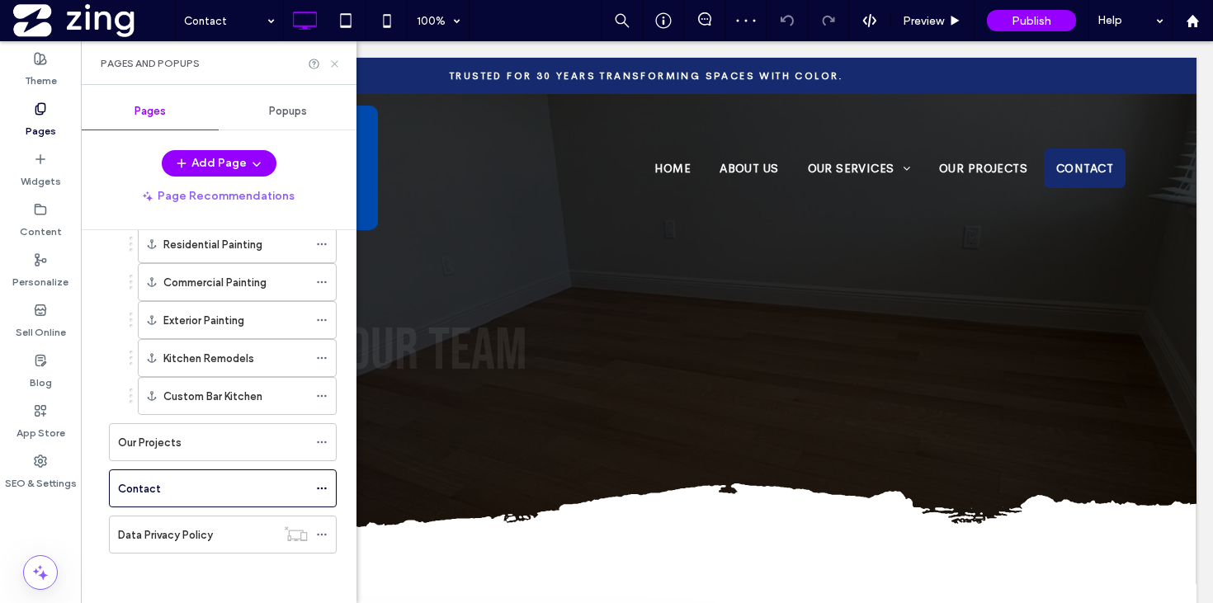
click at [333, 63] on use at bounding box center [334, 63] width 7 height 7
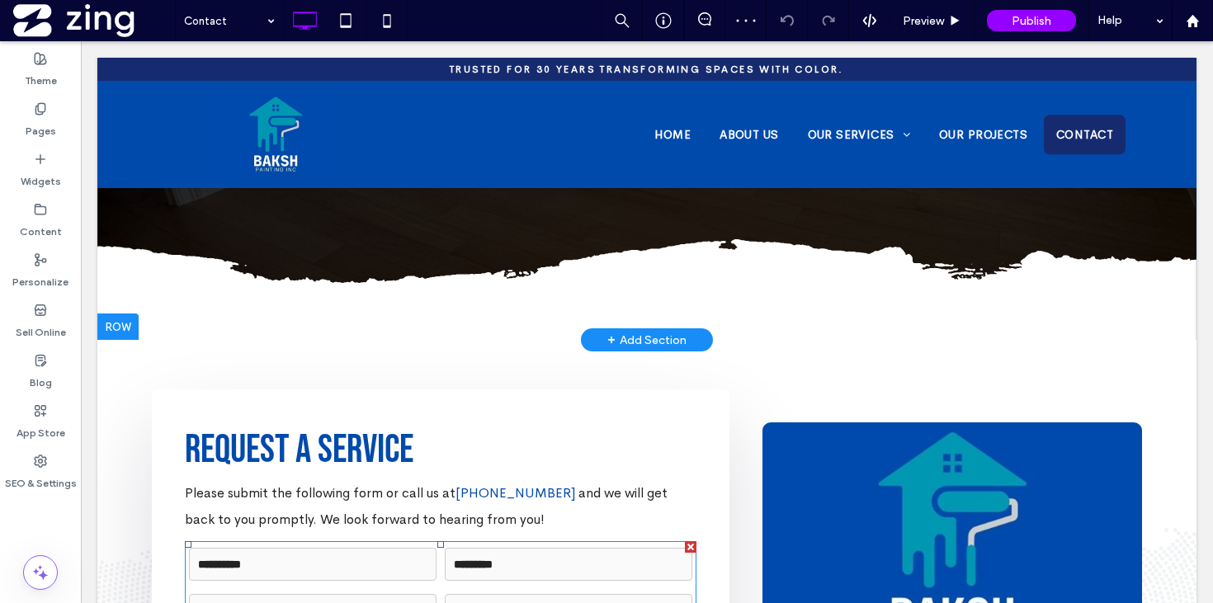
scroll to position [1400, 0]
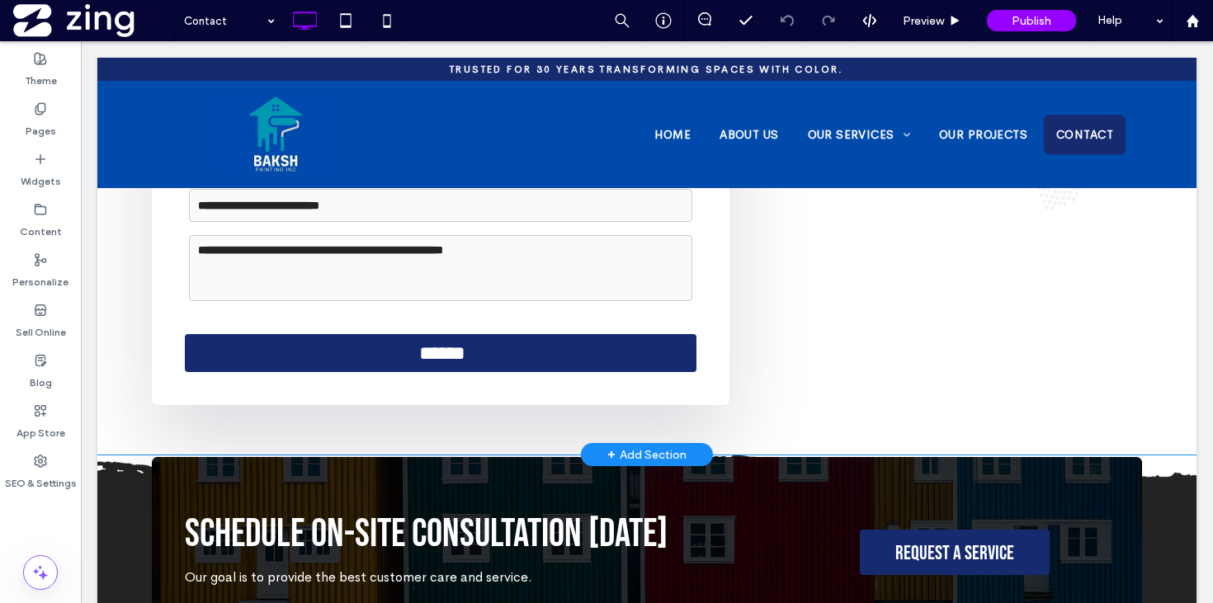
scroll to position [1400, 0]
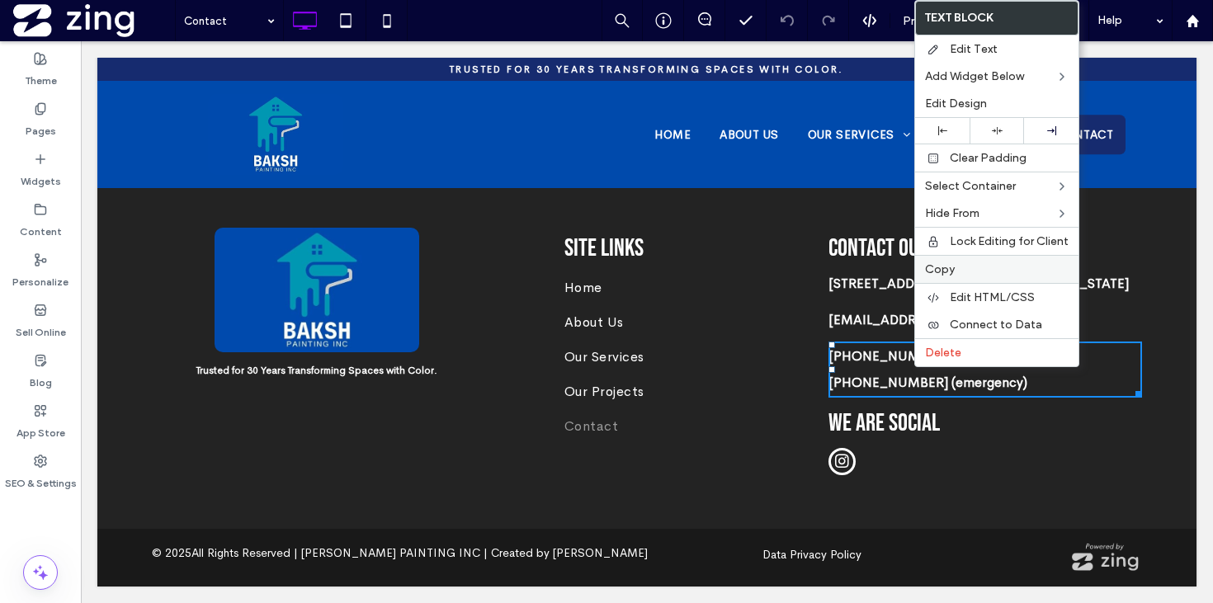
click at [968, 269] on label "Copy" at bounding box center [997, 269] width 144 height 14
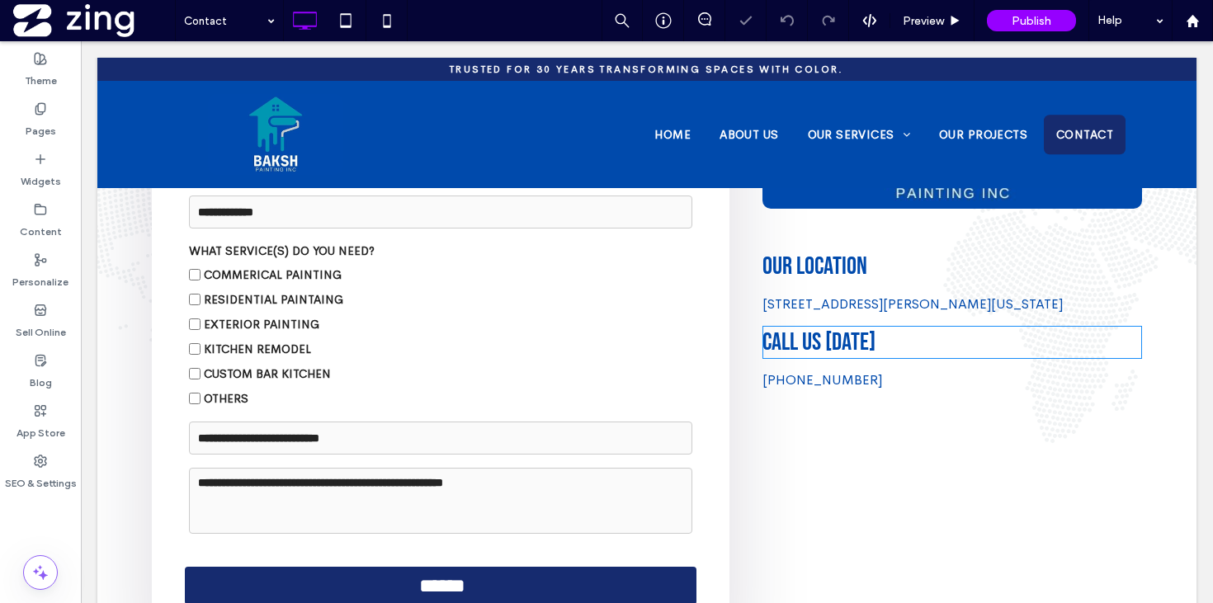
scroll to position [679, 0]
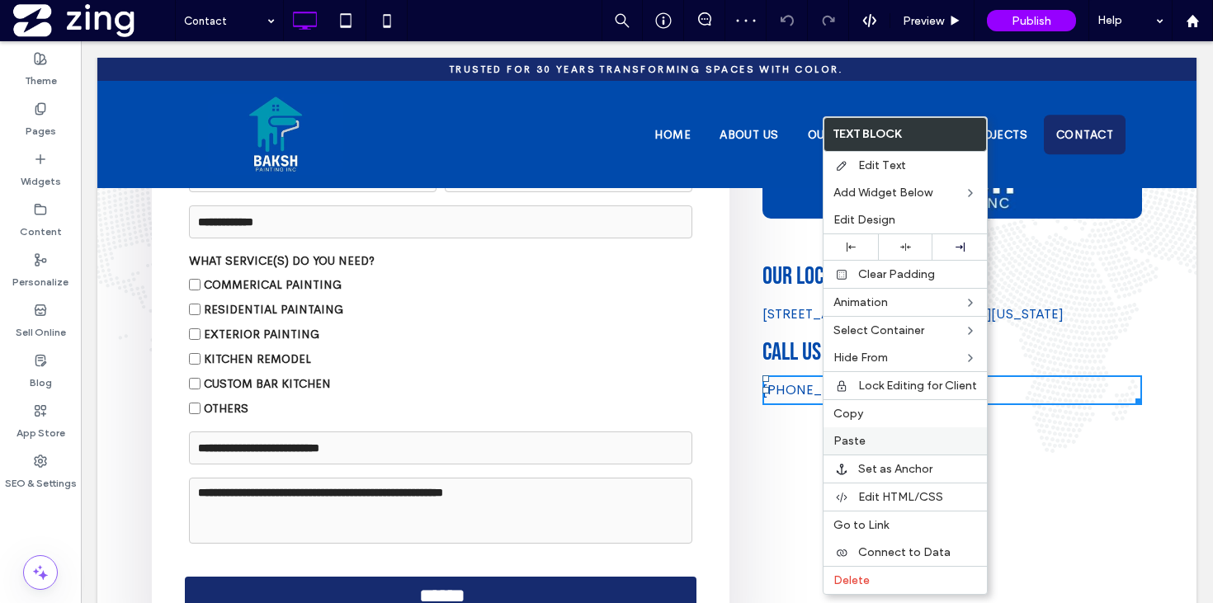
click at [886, 436] on label "Paste" at bounding box center [905, 441] width 144 height 14
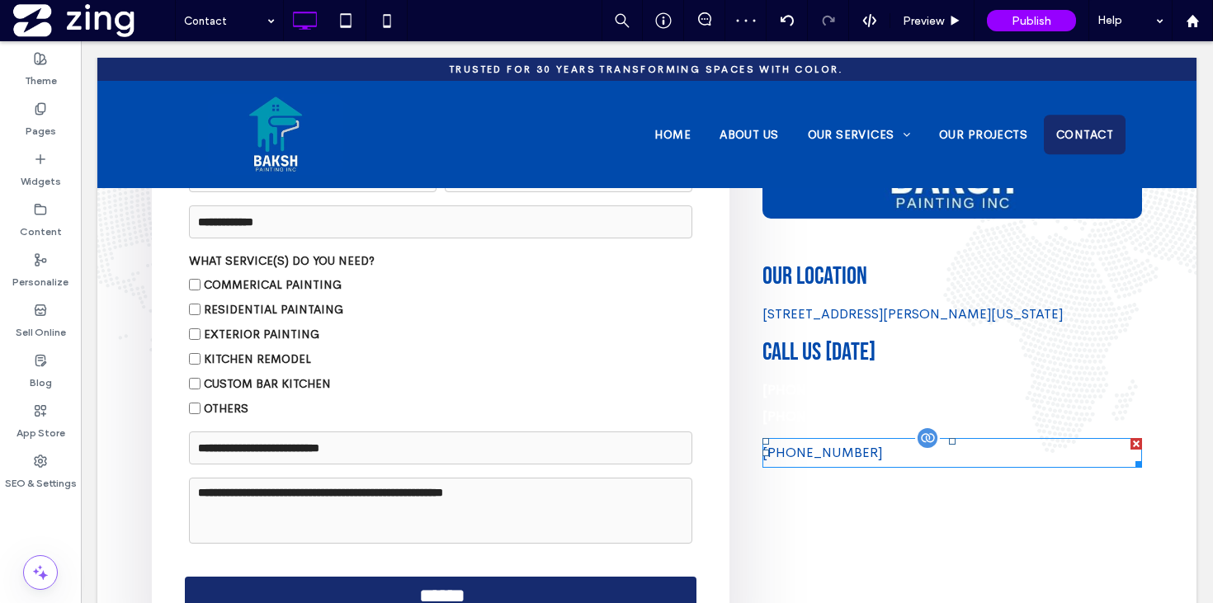
click at [1140, 438] on div at bounding box center [1136, 444] width 12 height 12
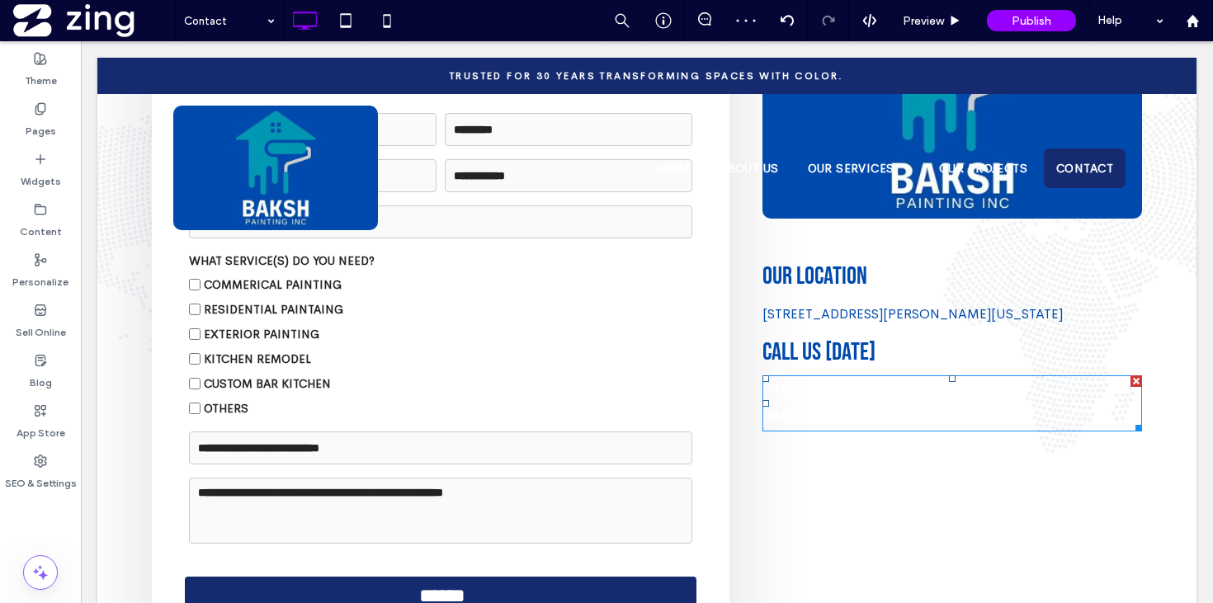
click at [913, 382] on p "[PHONE_NUMBER] (main number)" at bounding box center [951, 390] width 379 height 26
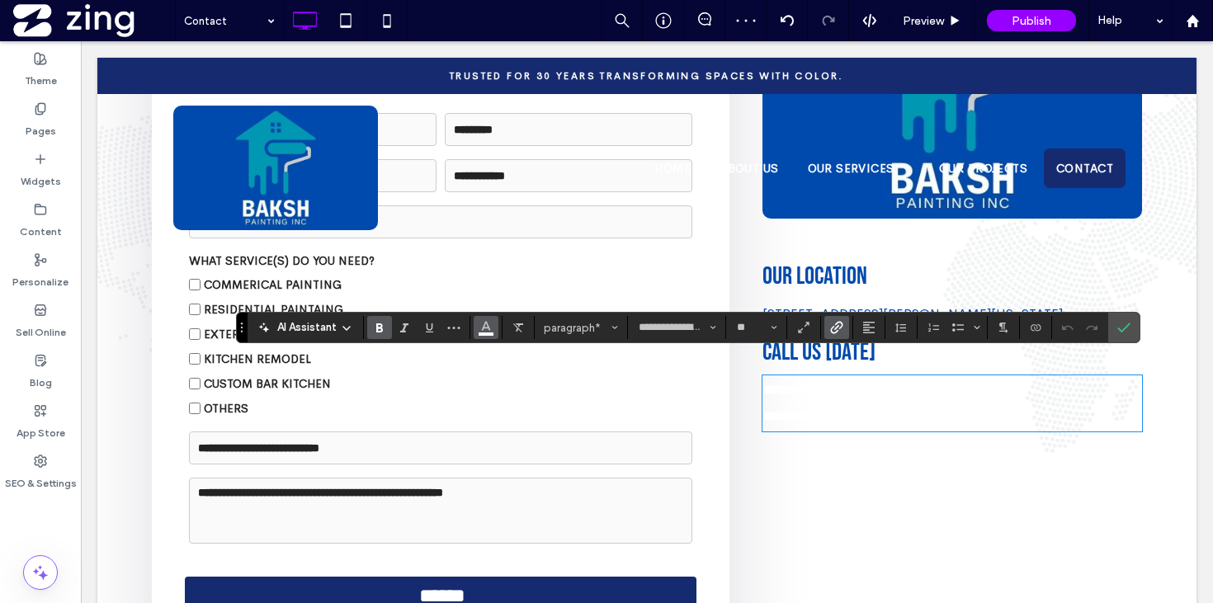
click at [485, 327] on use "Color" at bounding box center [485, 326] width 9 height 9
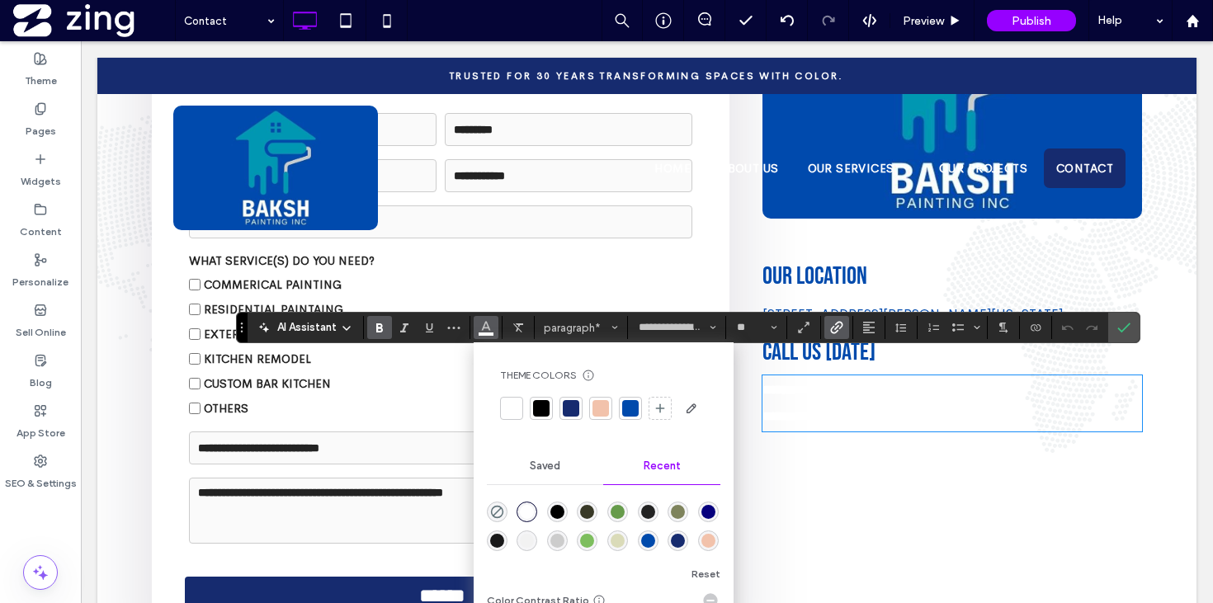
click at [632, 408] on div at bounding box center [630, 408] width 16 height 16
click at [379, 328] on icon "Bold" at bounding box center [379, 327] width 13 height 13
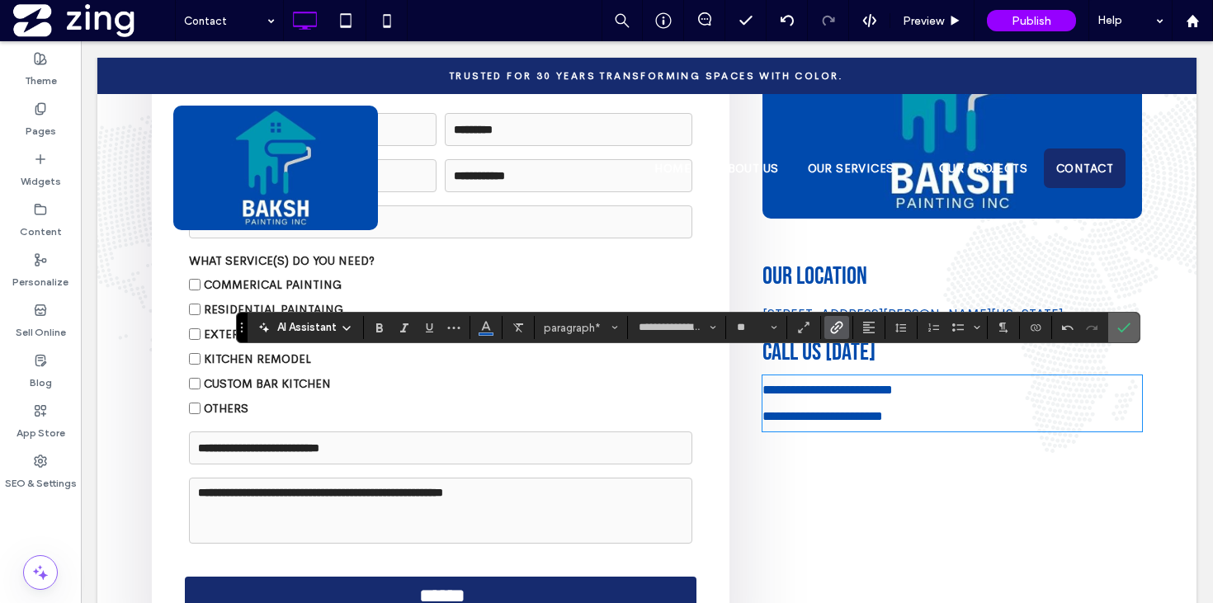
click at [1128, 328] on icon "Confirm" at bounding box center [1123, 327] width 13 height 13
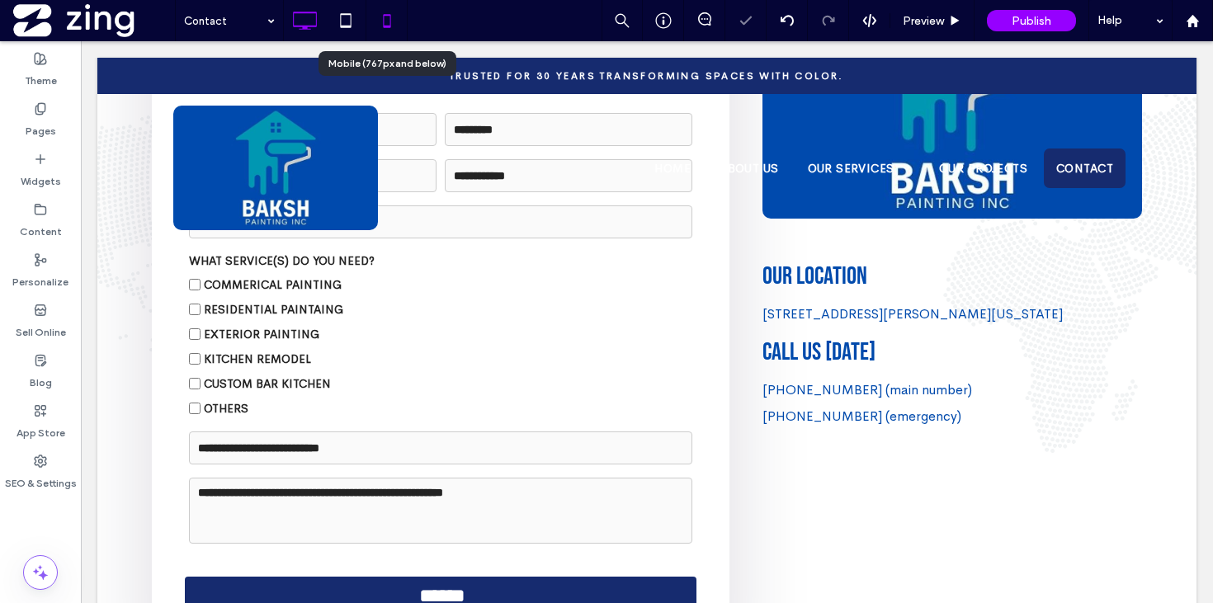
click at [391, 16] on icon at bounding box center [386, 20] width 33 height 33
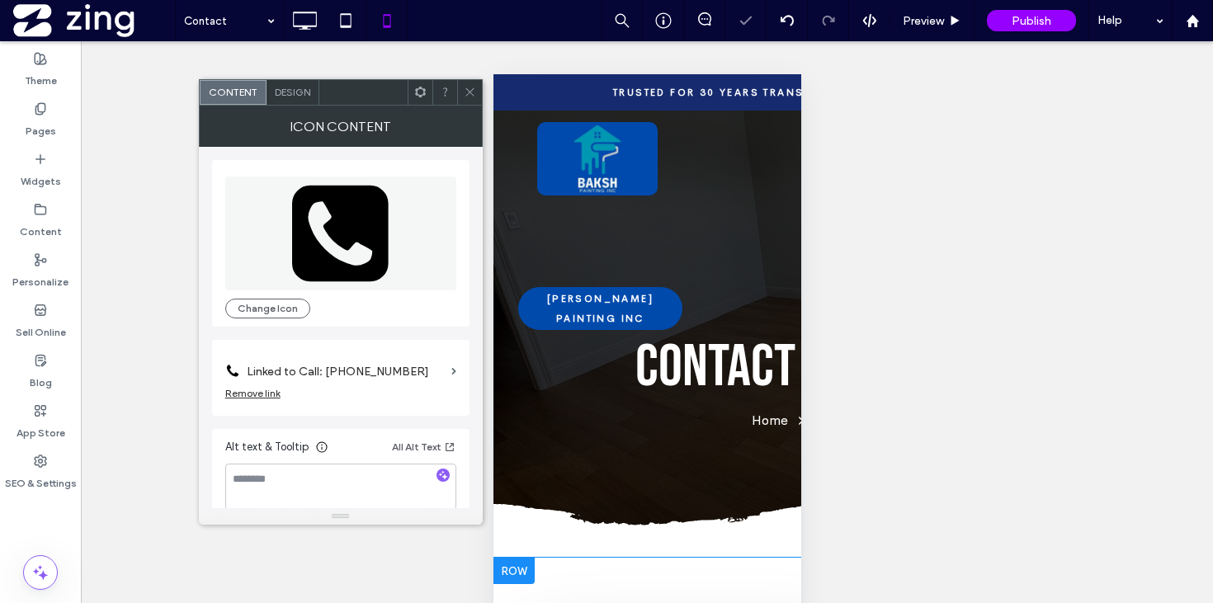
click at [337, 369] on label "Linked to Call: [PHONE_NUMBER]" at bounding box center [346, 371] width 198 height 31
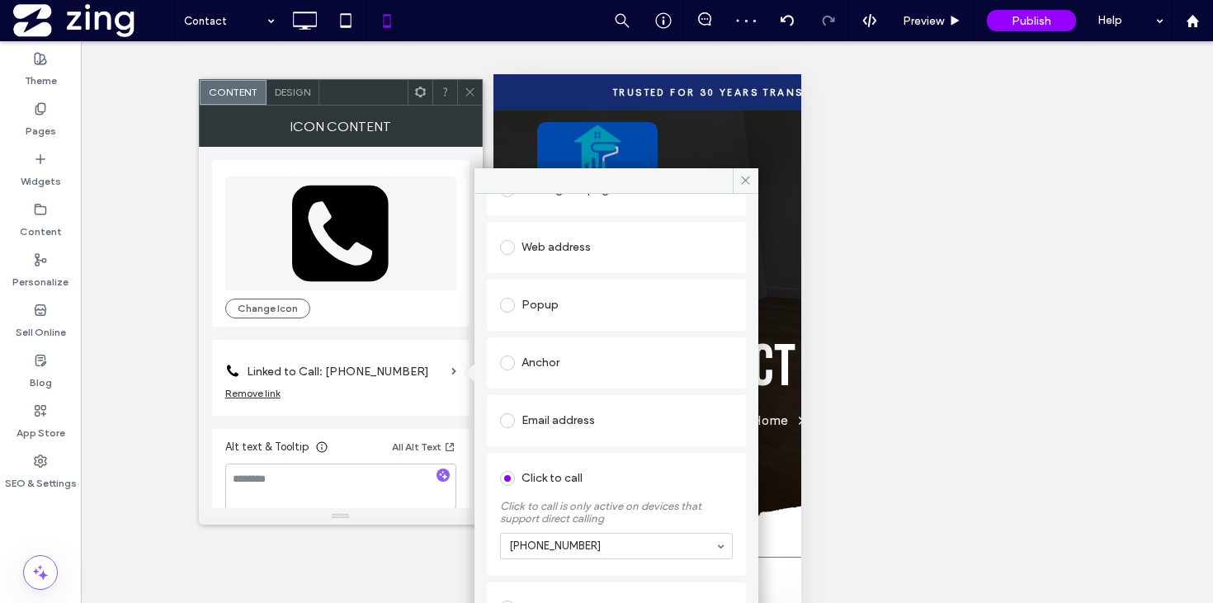
scroll to position [129, 0]
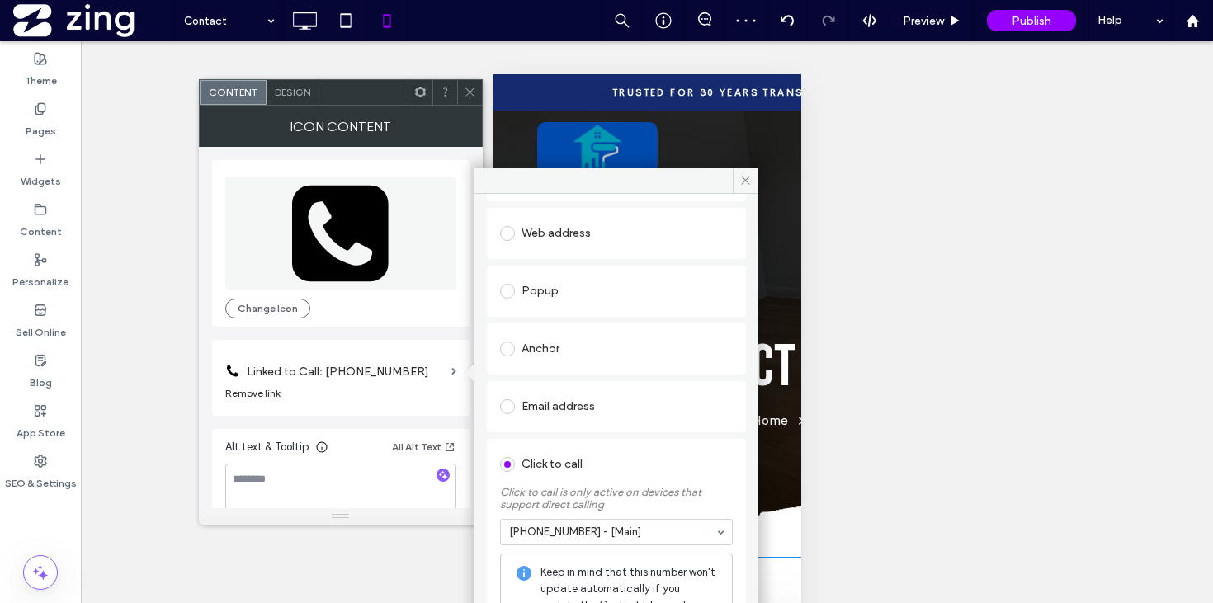
click at [468, 86] on icon at bounding box center [470, 92] width 12 height 12
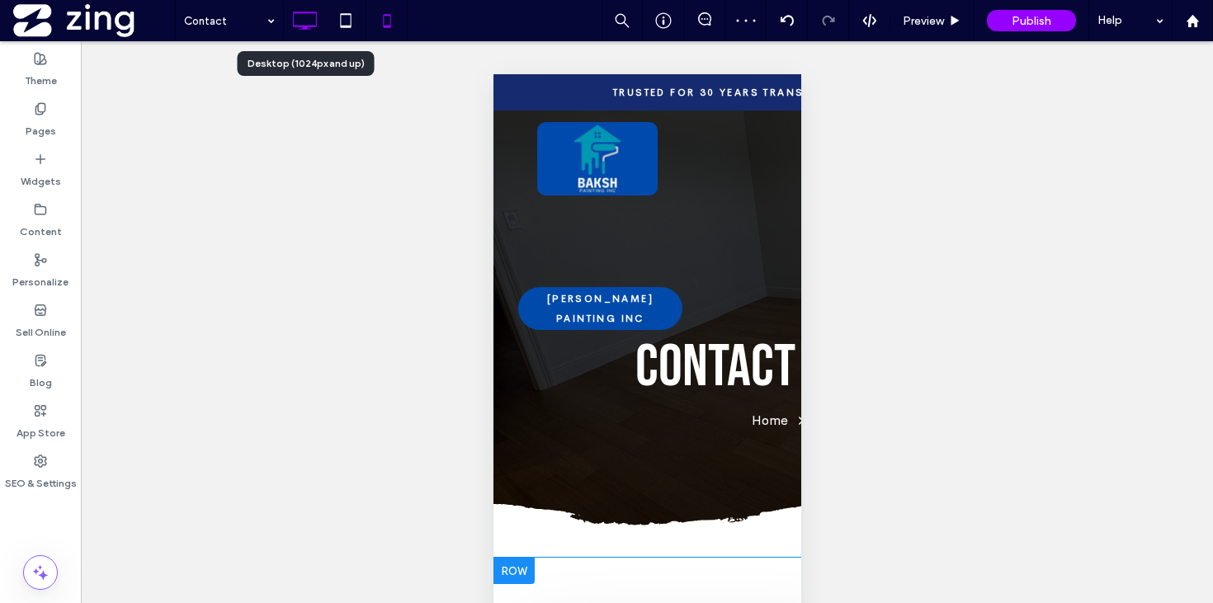
click at [304, 11] on icon at bounding box center [304, 20] width 33 height 33
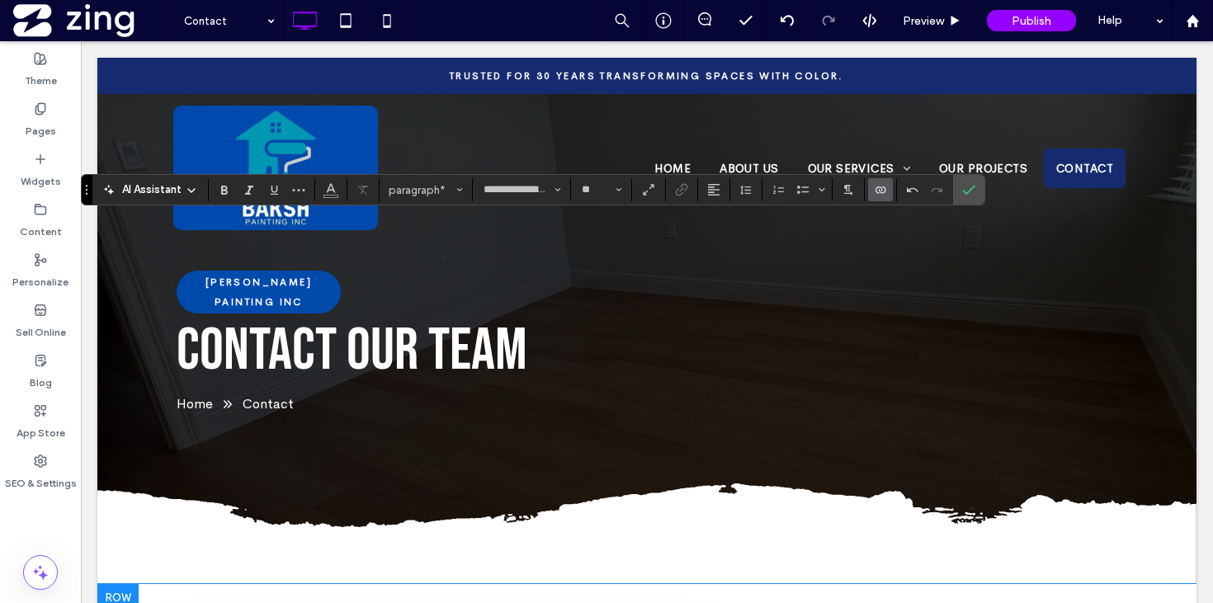
click at [874, 193] on icon "Connect To Data" at bounding box center [879, 189] width 13 height 13
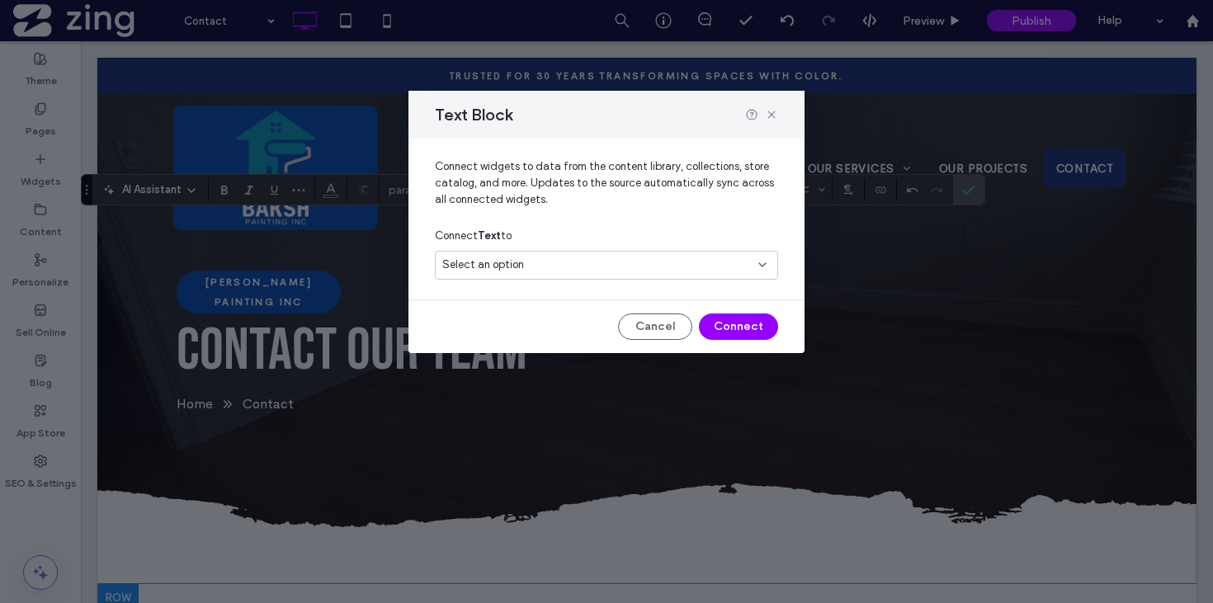
click at [646, 265] on div "Select an option" at bounding box center [596, 265] width 308 height 16
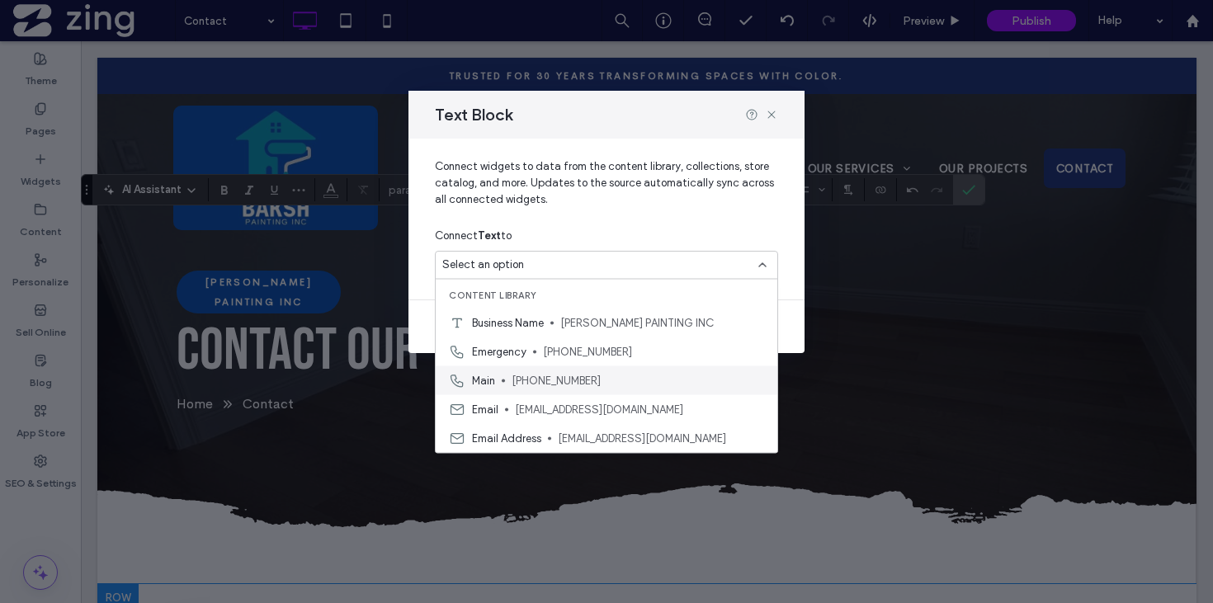
click at [613, 384] on span "[PHONE_NUMBER]" at bounding box center [637, 380] width 252 height 16
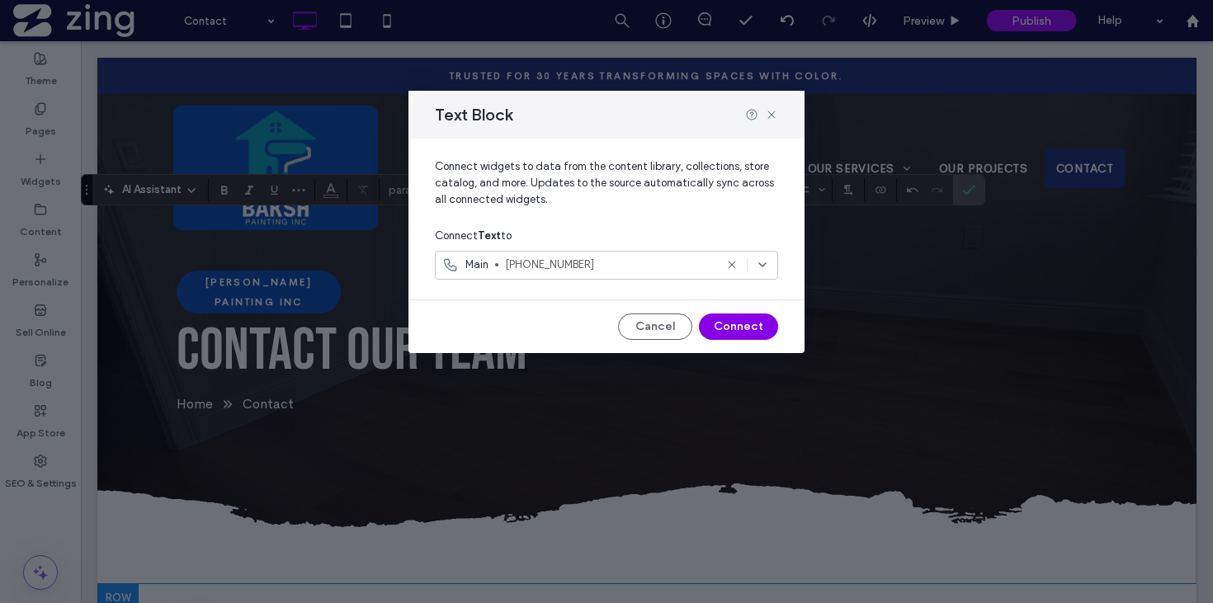
click at [752, 315] on button "Connect" at bounding box center [738, 326] width 79 height 26
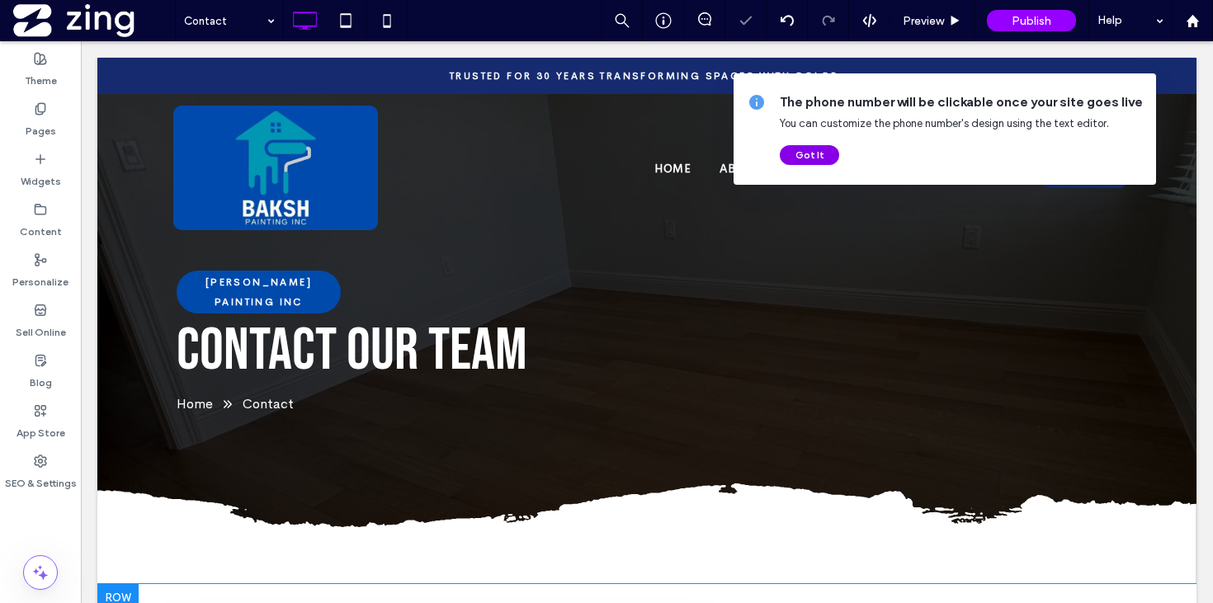
click at [811, 151] on button "Got It" at bounding box center [808, 155] width 59 height 20
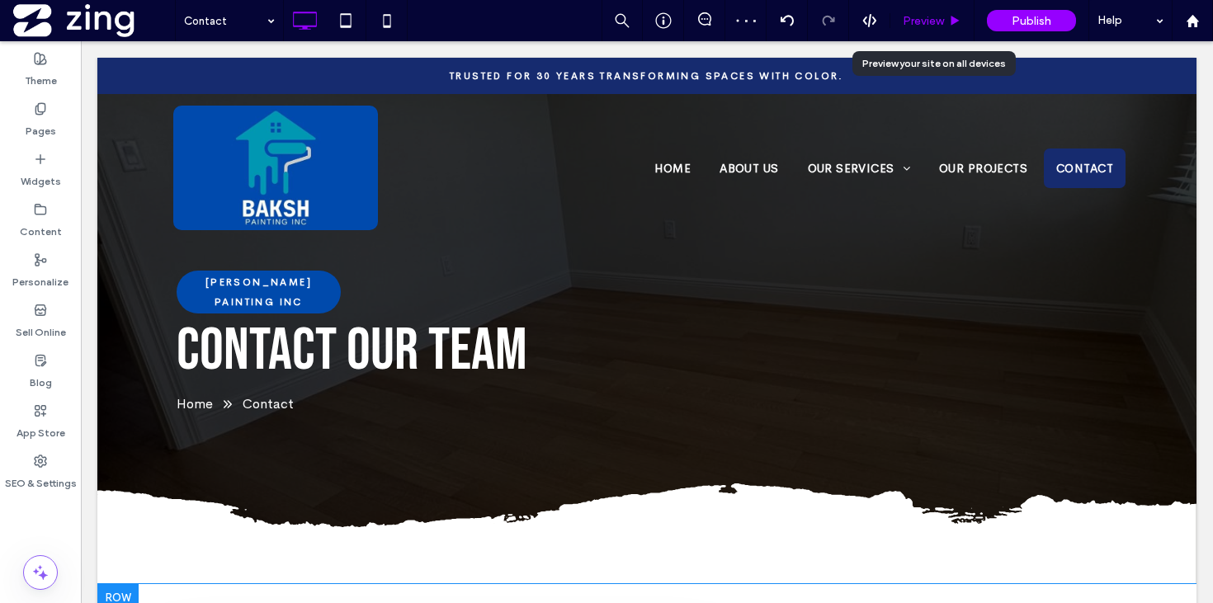
click at [961, 17] on div "Preview" at bounding box center [931, 21] width 83 height 14
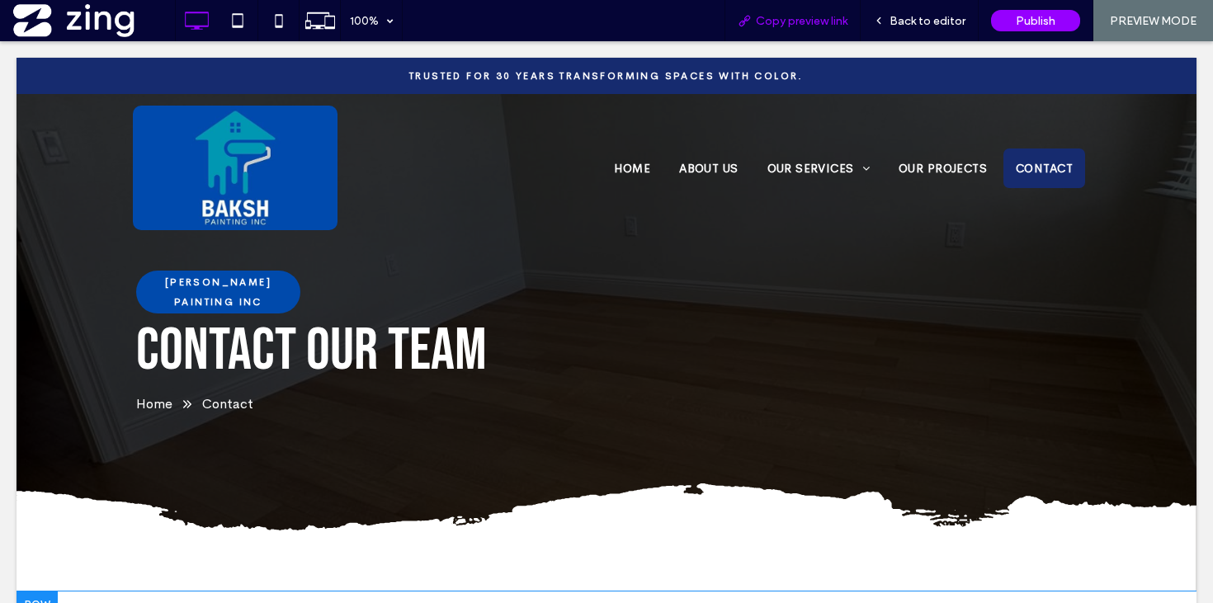
click at [817, 18] on span "Copy preview link" at bounding box center [802, 21] width 92 height 14
click at [822, 21] on span "Copy preview link" at bounding box center [802, 21] width 92 height 14
click at [923, 24] on span "Back to editor" at bounding box center [927, 21] width 76 height 14
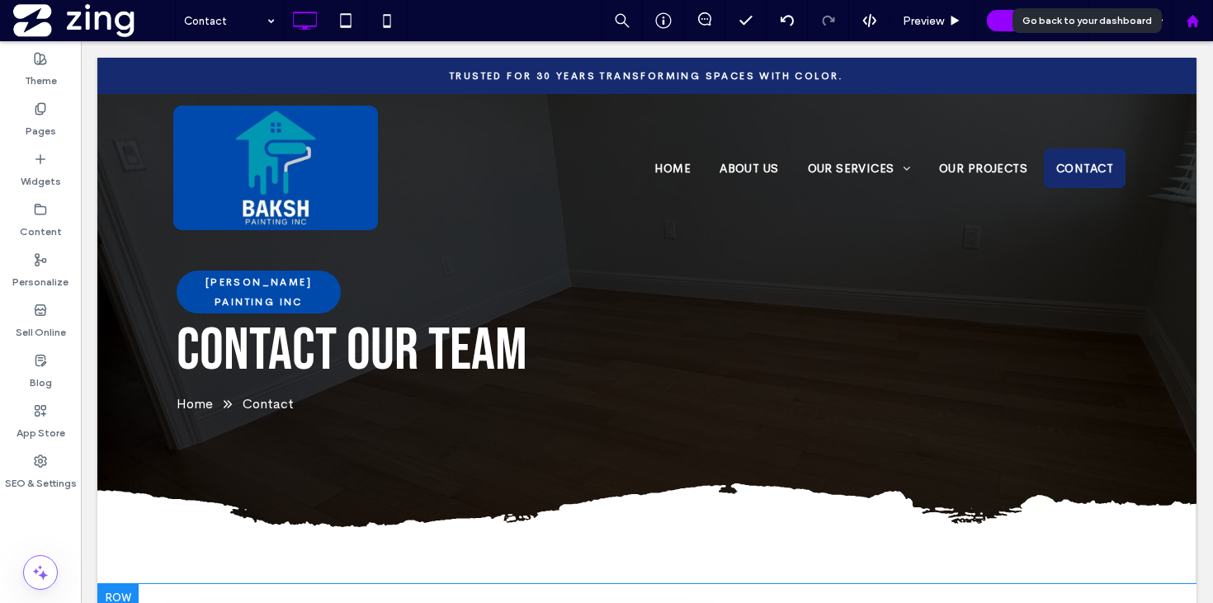
click at [1198, 25] on icon at bounding box center [1192, 21] width 14 height 14
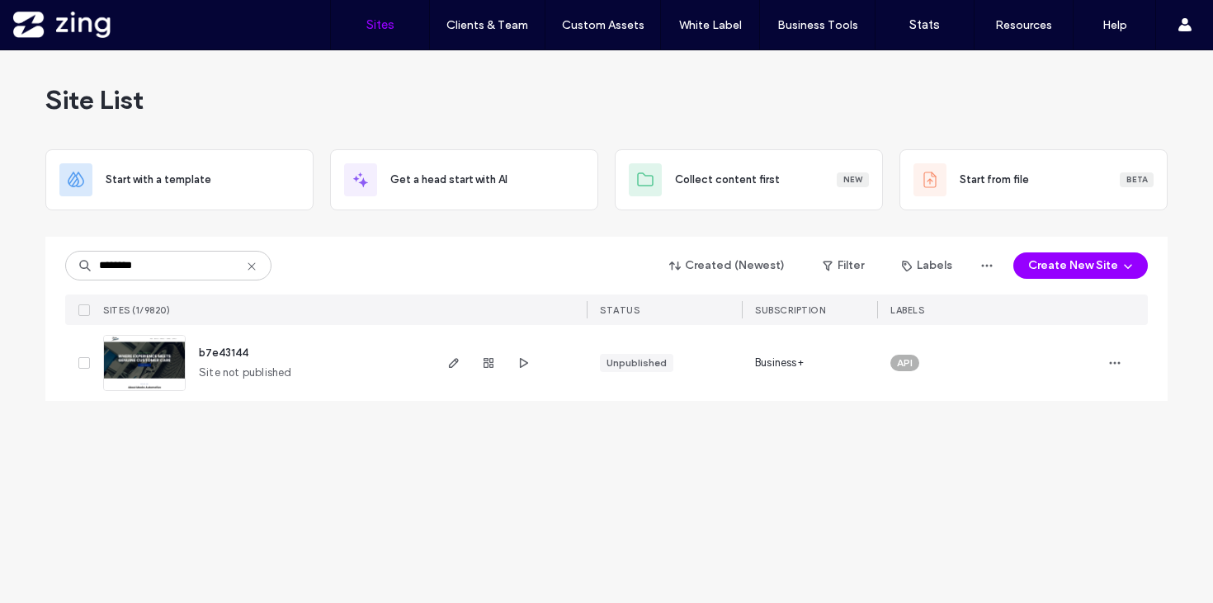
type input "********"
click at [161, 366] on img at bounding box center [144, 392] width 81 height 112
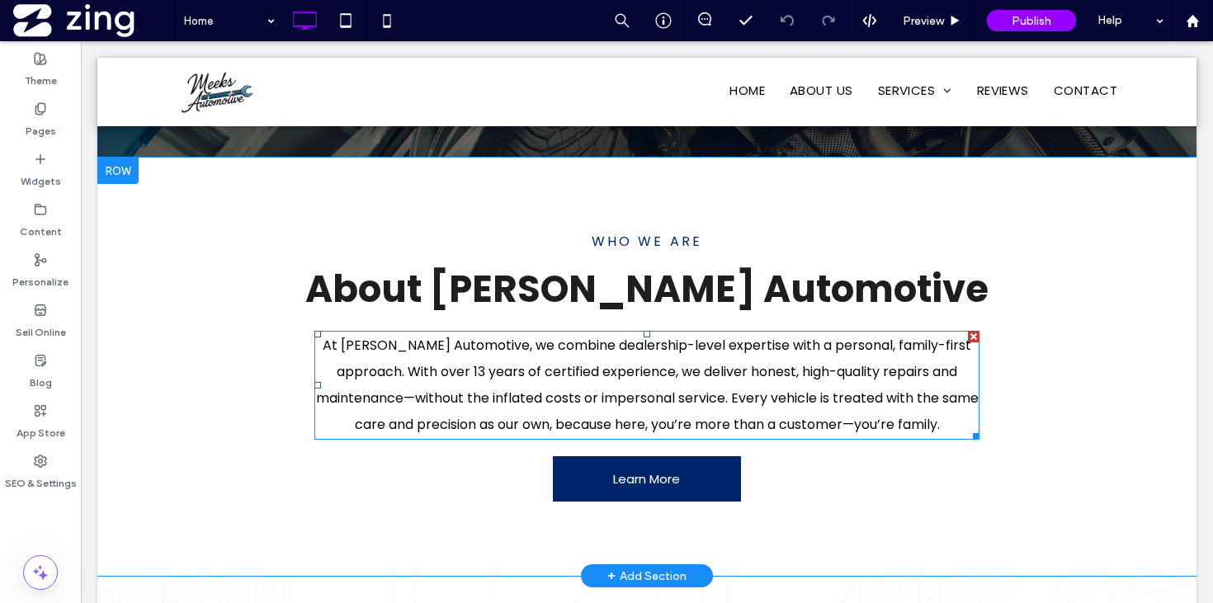
click at [623, 390] on span "At [PERSON_NAME] Automotive, we combine dealership-level expertise with a perso…" at bounding box center [647, 385] width 662 height 98
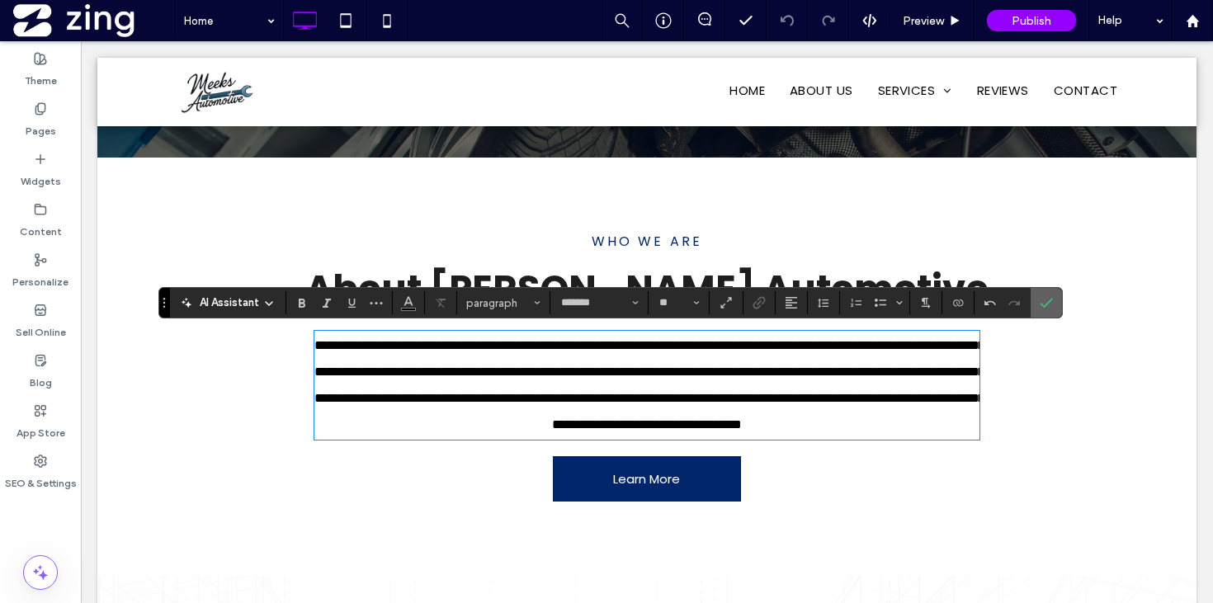
click at [1043, 300] on icon "Confirm" at bounding box center [1045, 302] width 13 height 13
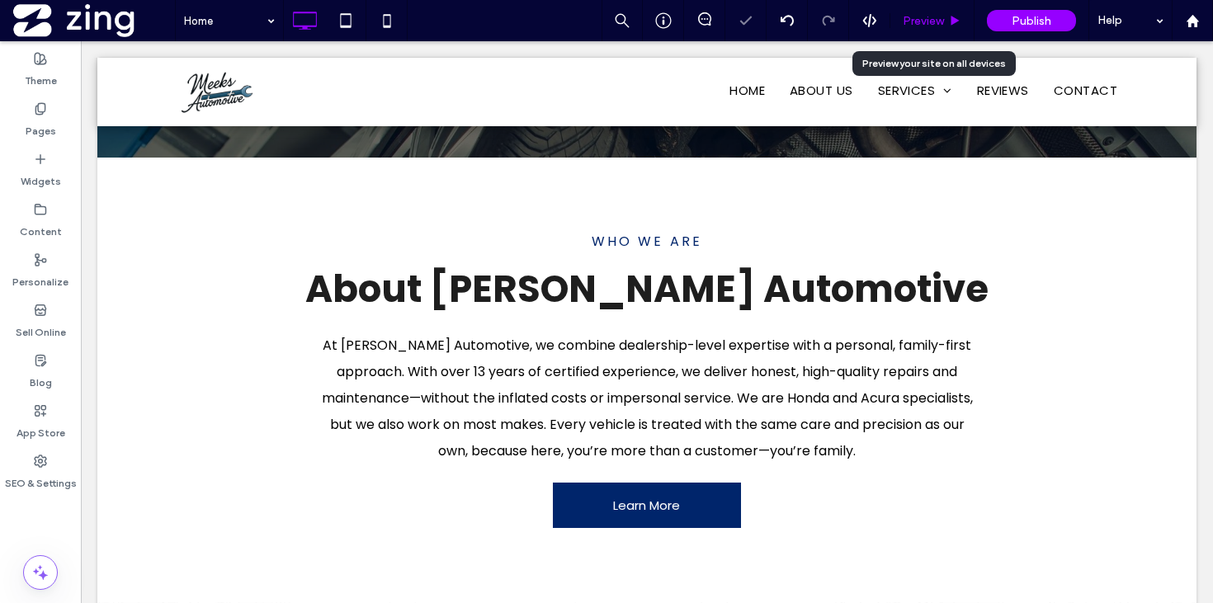
click at [929, 22] on span "Preview" at bounding box center [922, 21] width 41 height 14
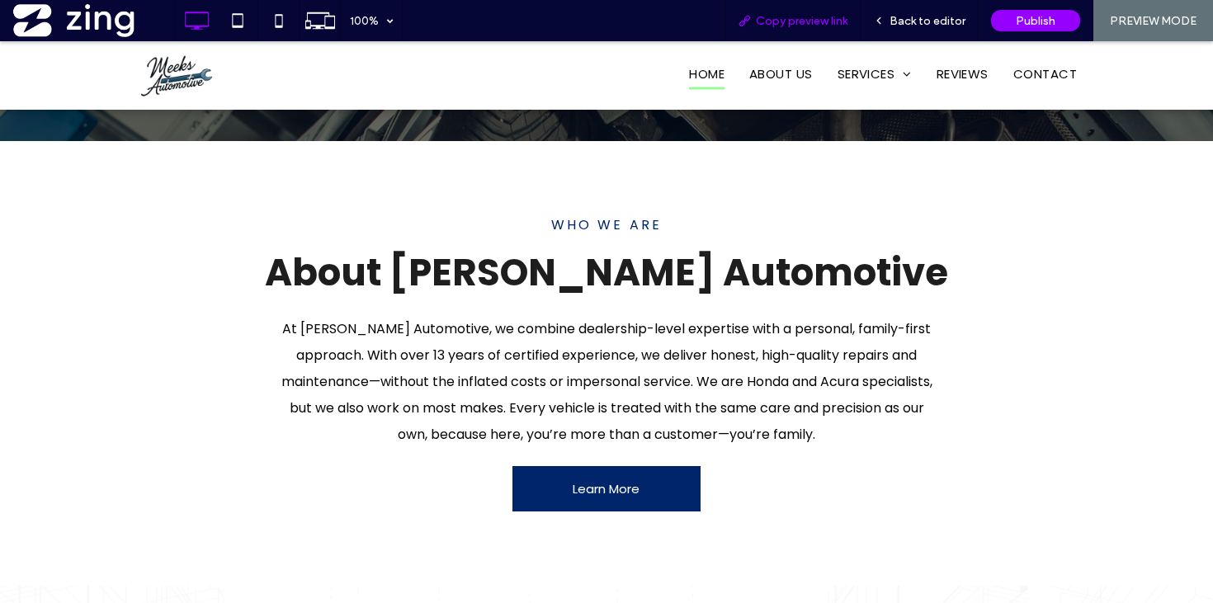
click at [799, 11] on div "Copy preview link" at bounding box center [792, 20] width 136 height 41
click at [792, 14] on span "Copy preview link" at bounding box center [802, 21] width 92 height 14
click at [900, 21] on span "Back to editor" at bounding box center [927, 21] width 76 height 14
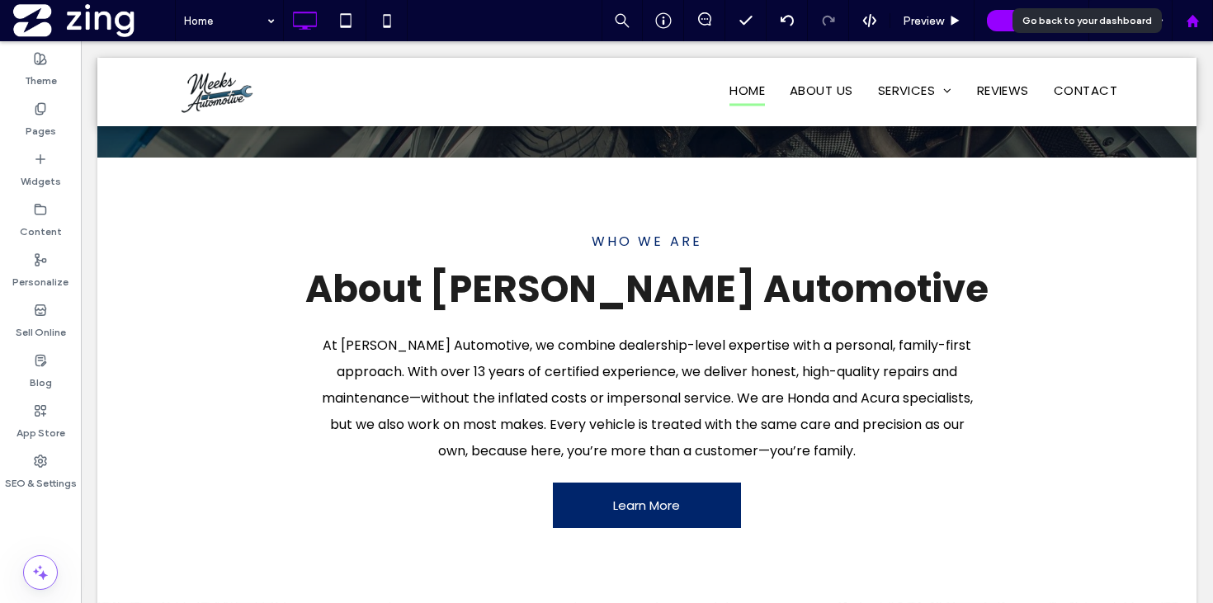
click at [1189, 21] on use at bounding box center [1191, 20] width 12 height 12
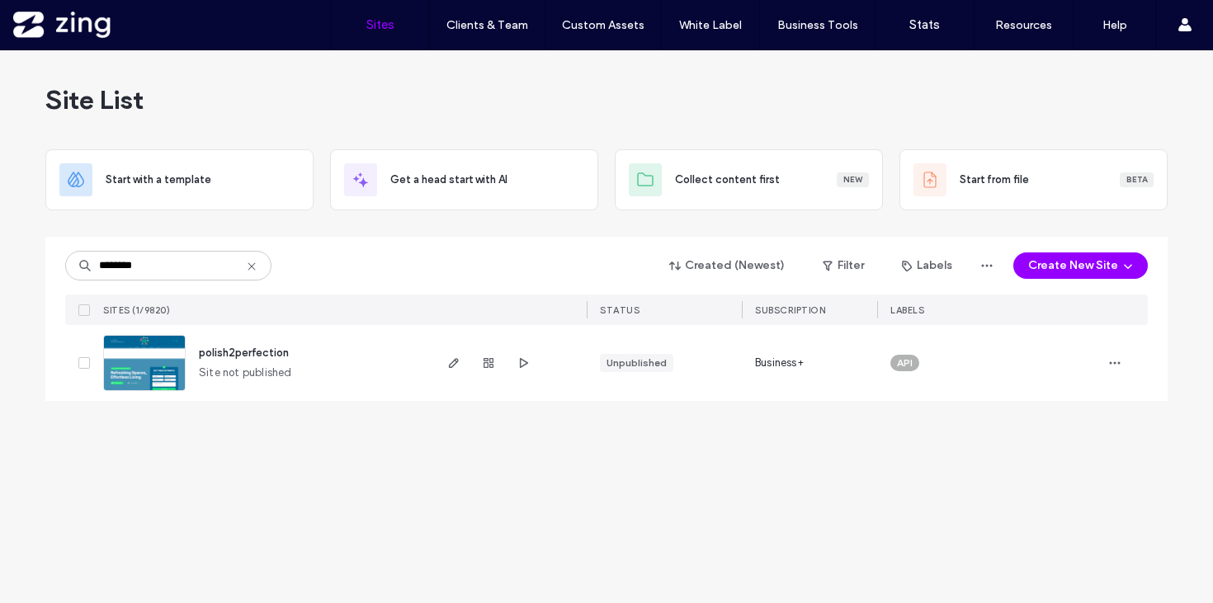
type input "********"
click at [148, 362] on img at bounding box center [144, 392] width 81 height 112
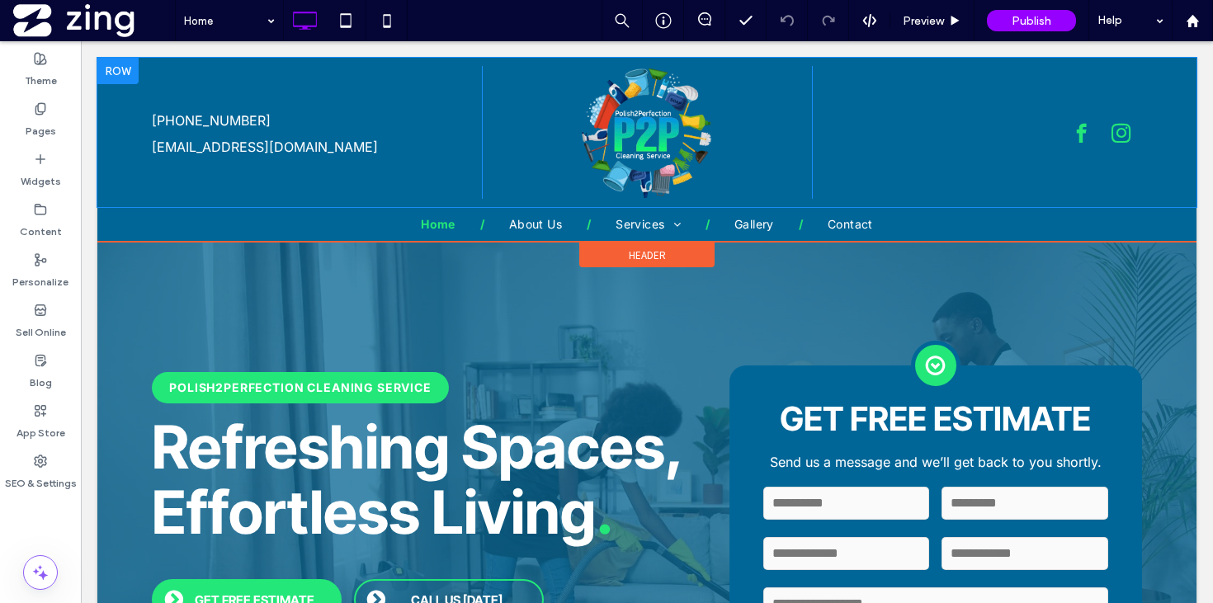
click at [119, 64] on div at bounding box center [117, 71] width 41 height 26
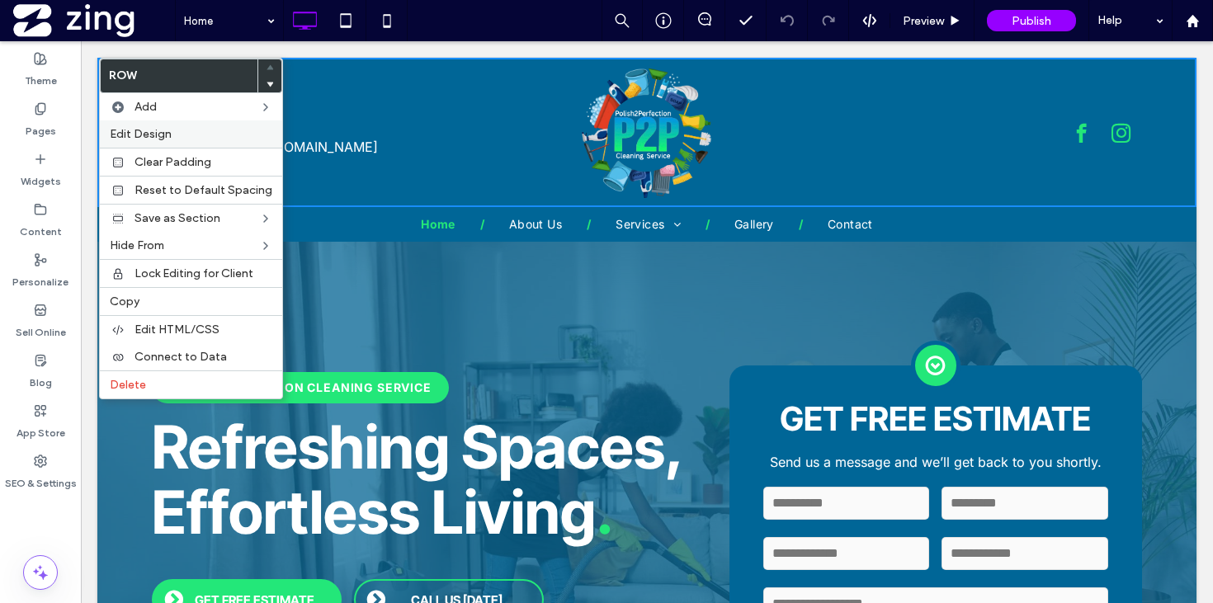
click at [167, 139] on span "Edit Design" at bounding box center [141, 134] width 62 height 14
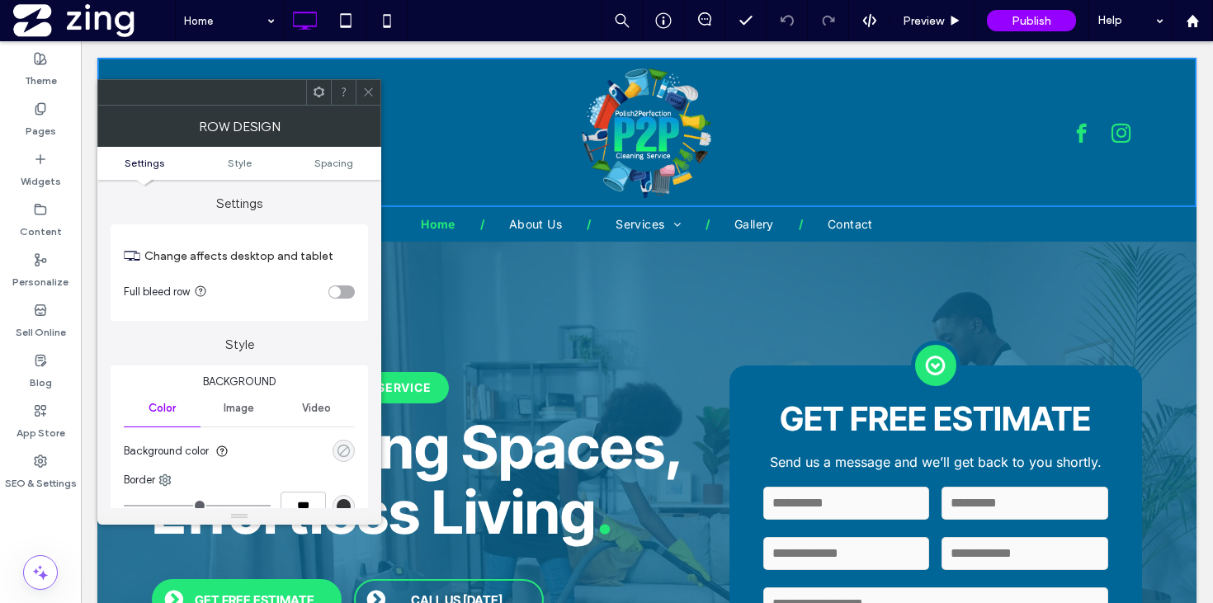
click at [339, 452] on div "rgba(0, 0, 0, 0)" at bounding box center [344, 451] width 14 height 14
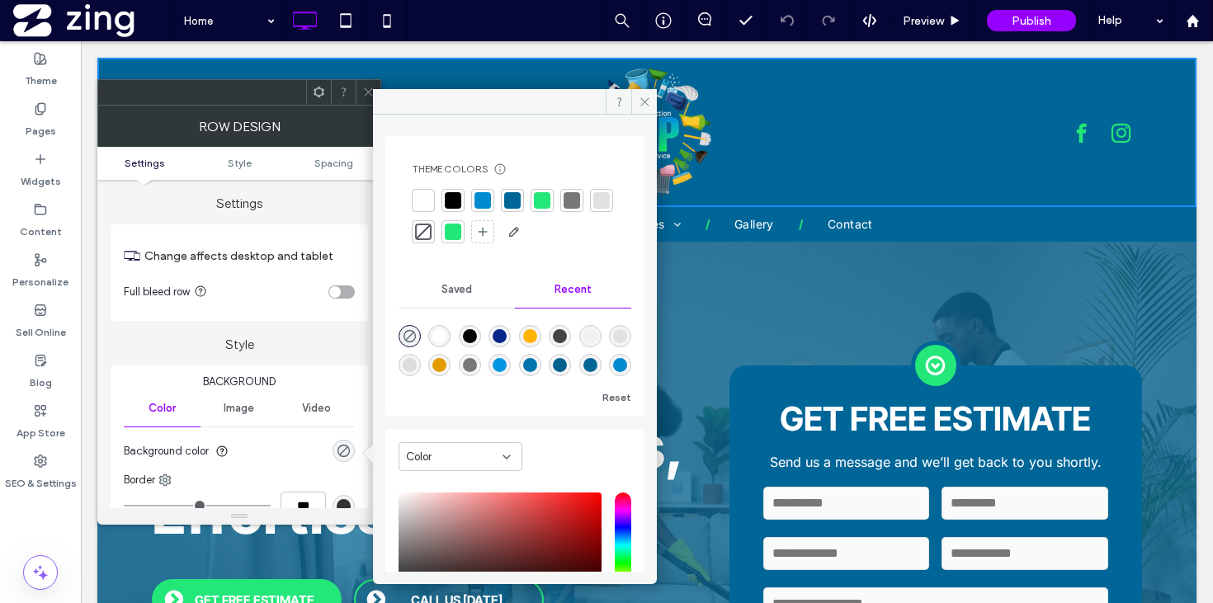
click at [457, 192] on div at bounding box center [453, 200] width 16 height 16
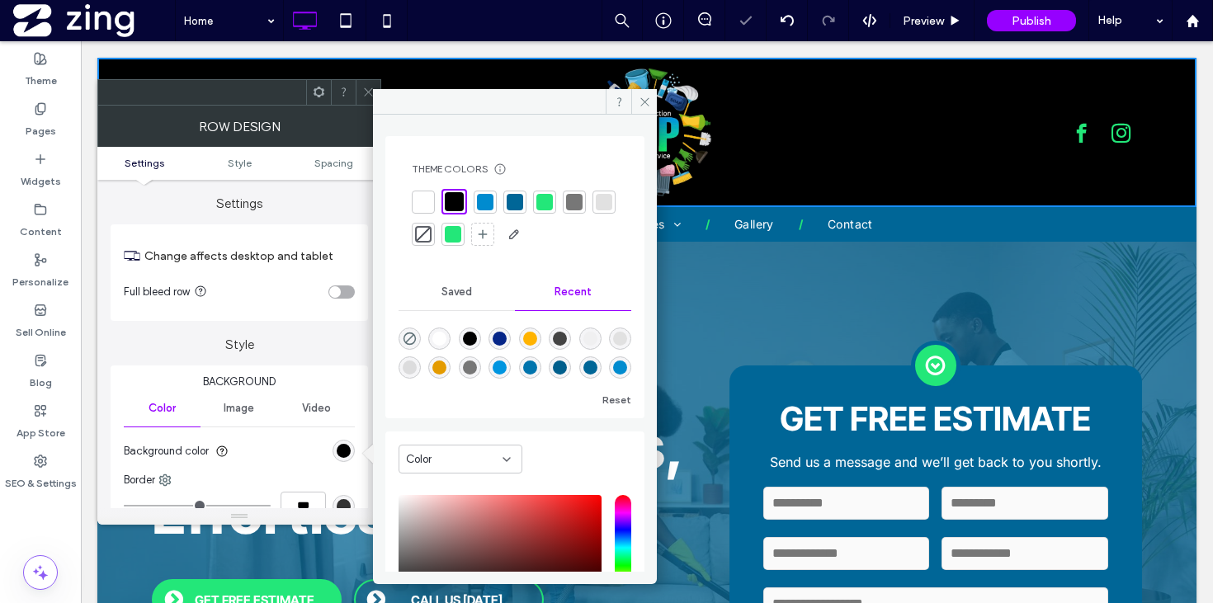
click at [362, 82] on span at bounding box center [368, 92] width 12 height 25
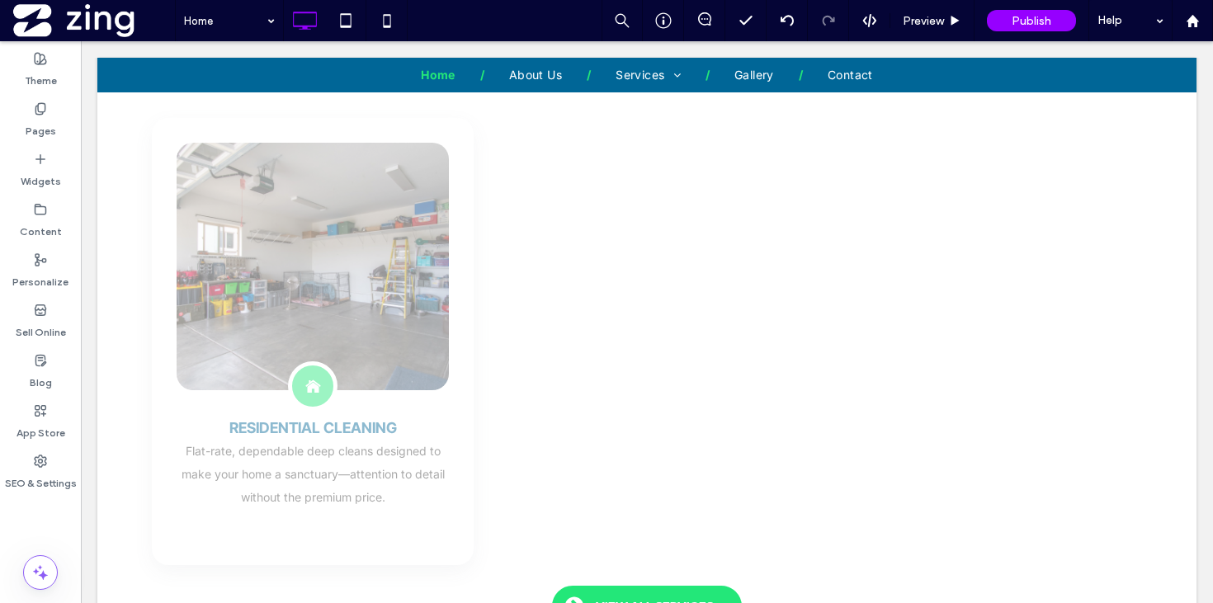
scroll to position [1479, 0]
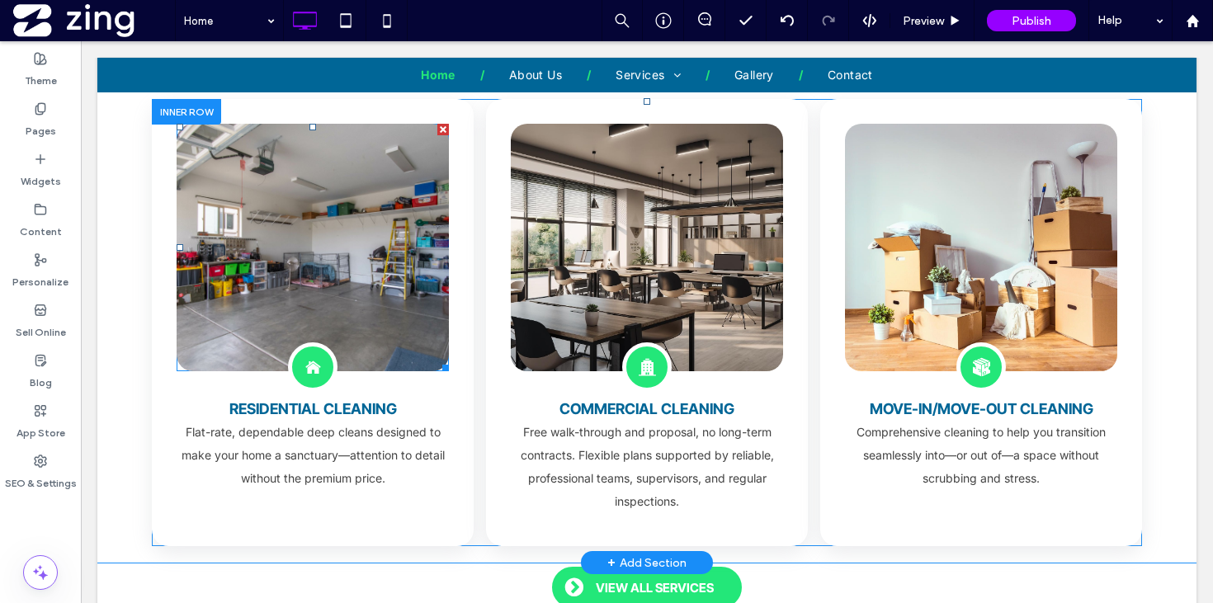
click at [277, 271] on link at bounding box center [313, 247] width 272 height 247
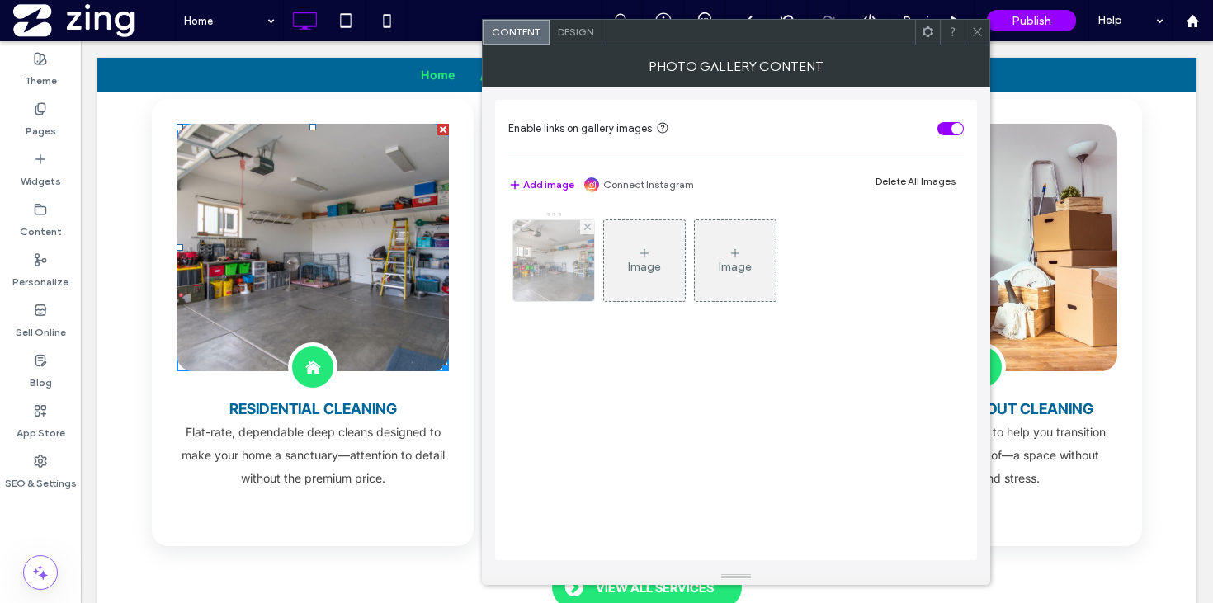
click at [572, 255] on img at bounding box center [553, 260] width 121 height 81
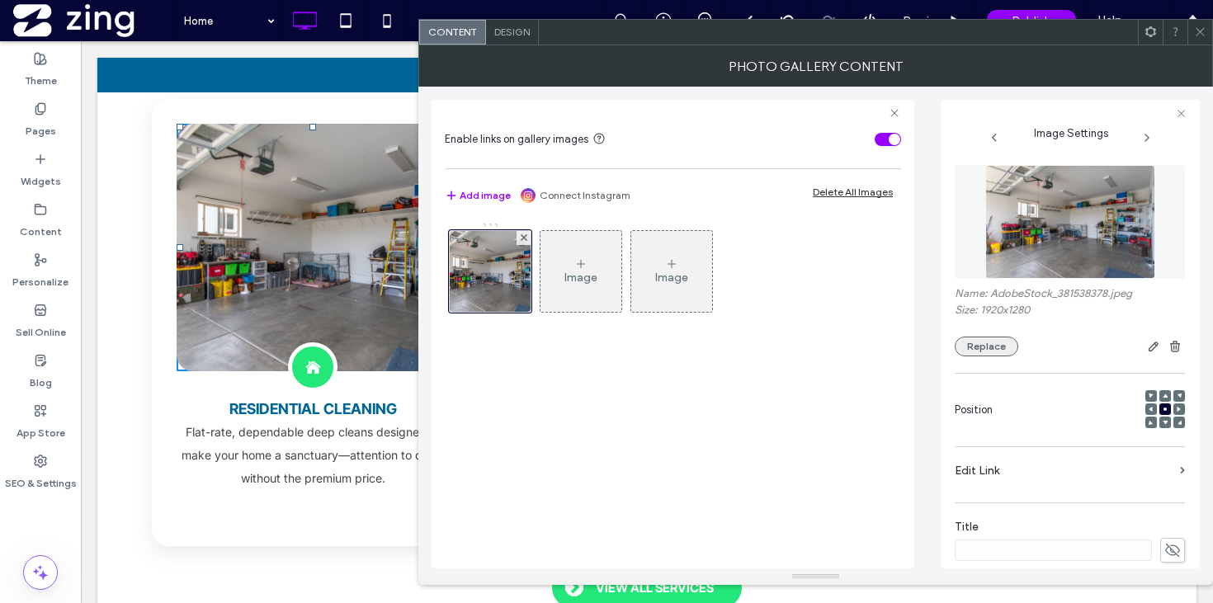
click at [991, 355] on button "Replace" at bounding box center [986, 347] width 64 height 20
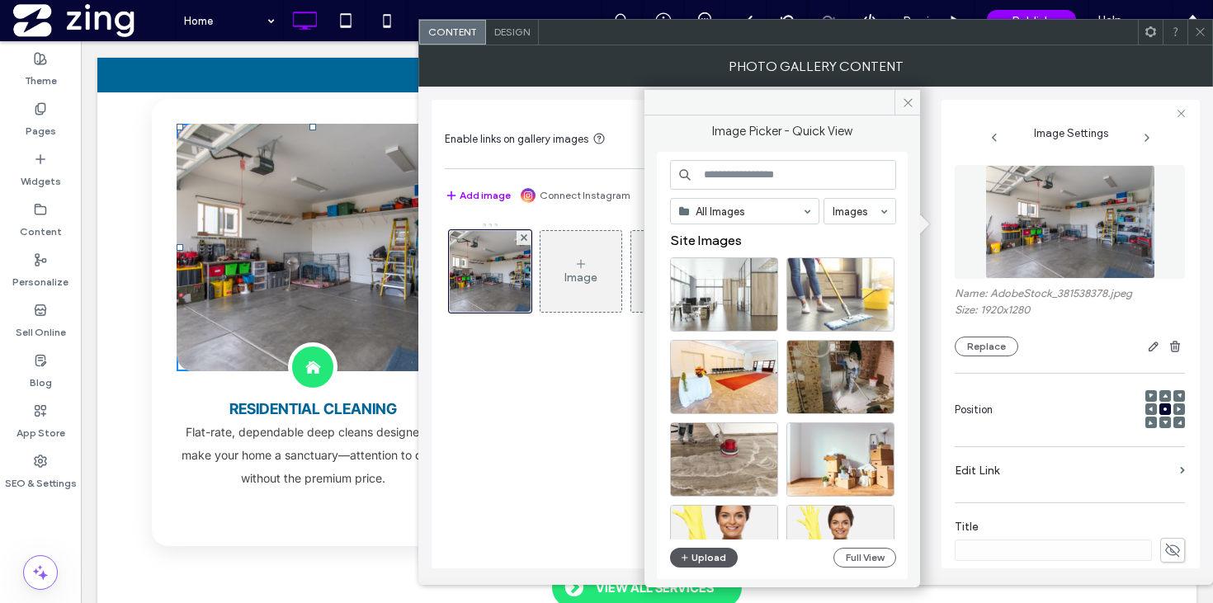
click at [718, 555] on button "Upload" at bounding box center [704, 558] width 68 height 20
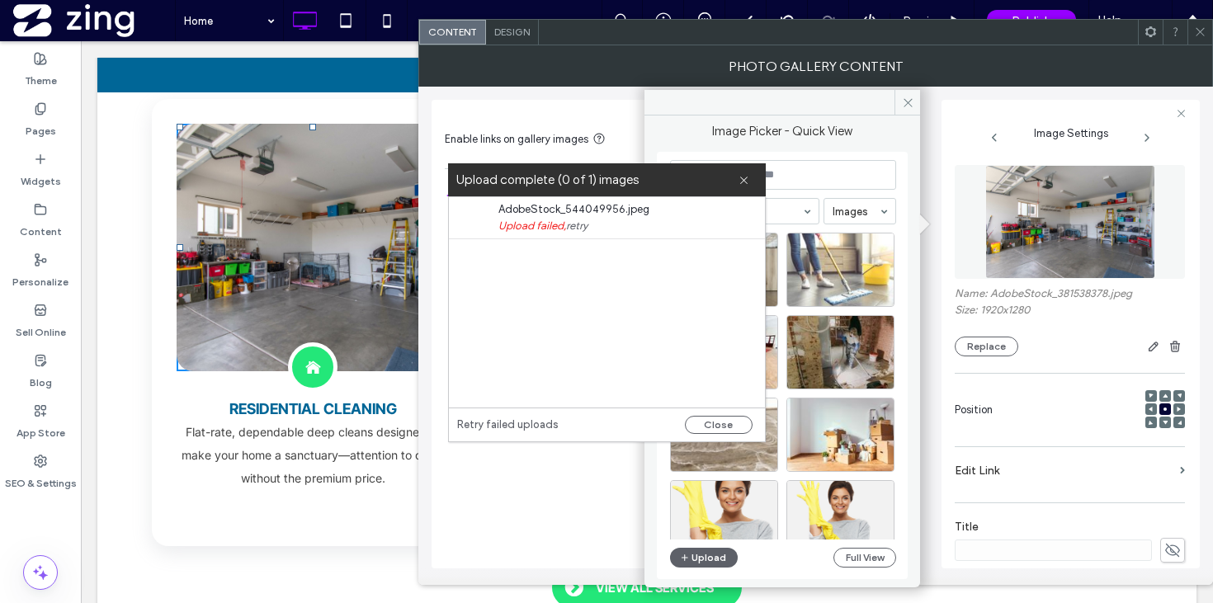
click at [574, 224] on link "retry" at bounding box center [576, 226] width 21 height 16
click at [745, 181] on icon at bounding box center [743, 180] width 11 height 11
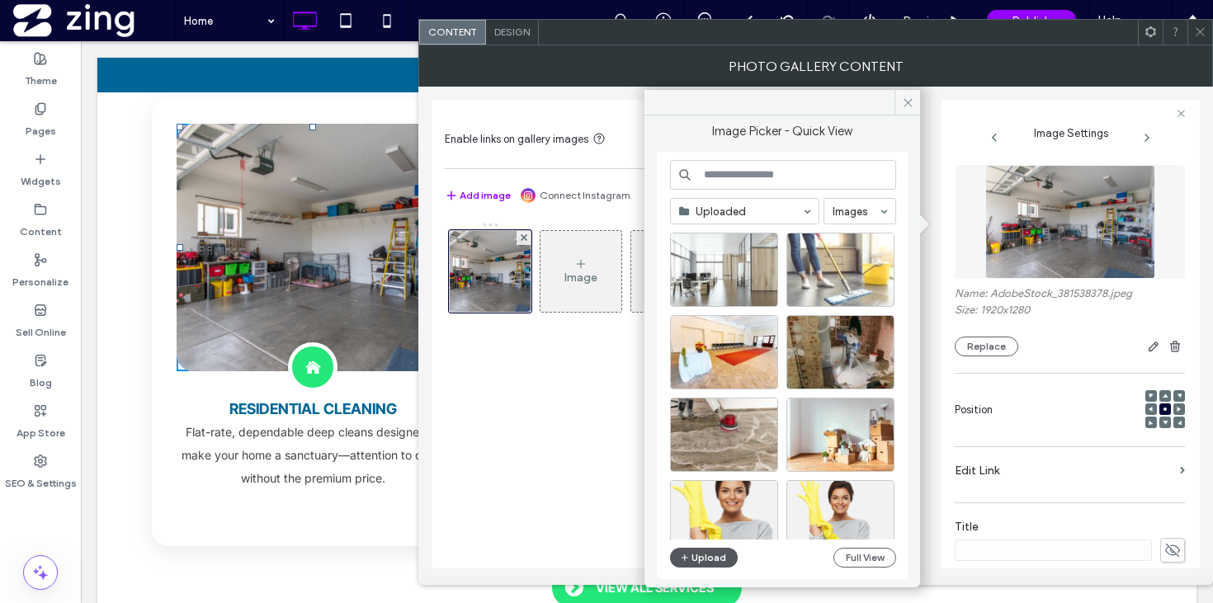
click at [700, 557] on button "Upload" at bounding box center [704, 558] width 68 height 20
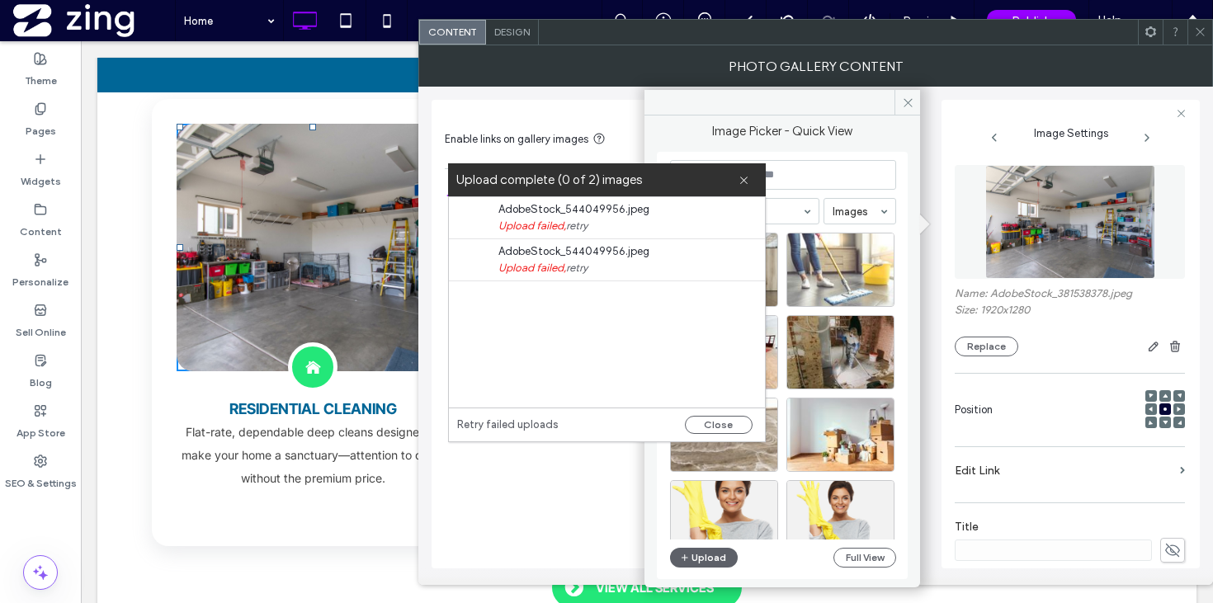
click at [576, 268] on link "retry" at bounding box center [576, 268] width 21 height 16
click at [578, 230] on link "retry" at bounding box center [576, 226] width 21 height 16
click at [580, 228] on link "retry" at bounding box center [576, 226] width 21 height 16
click at [745, 181] on icon at bounding box center [743, 180] width 11 height 11
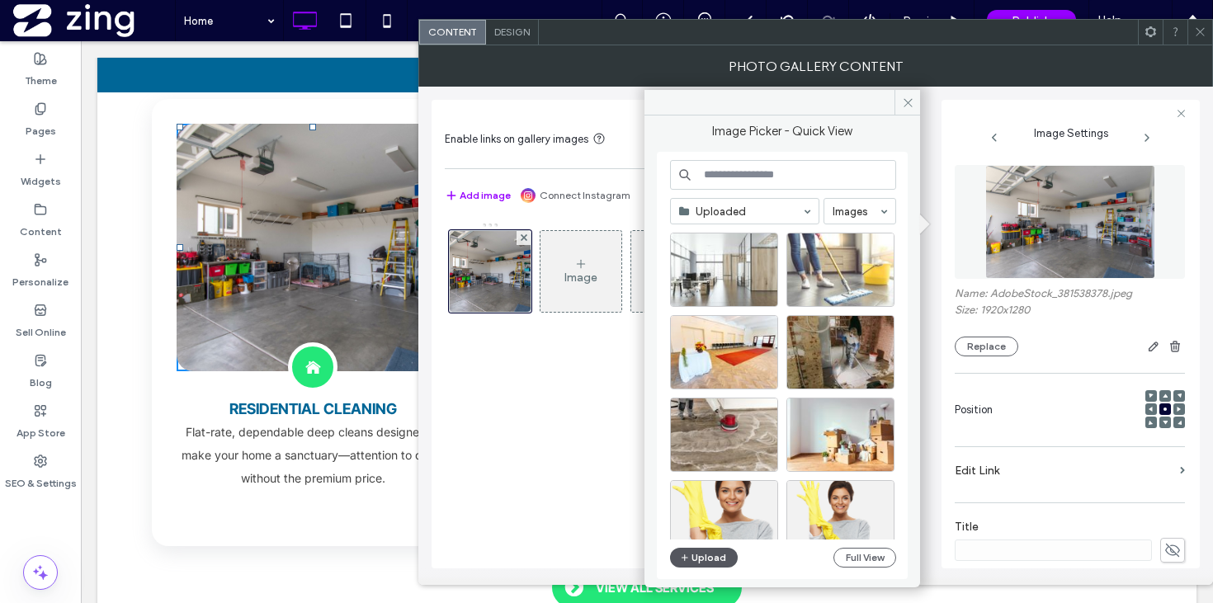
click at [704, 558] on button "Upload" at bounding box center [704, 558] width 68 height 20
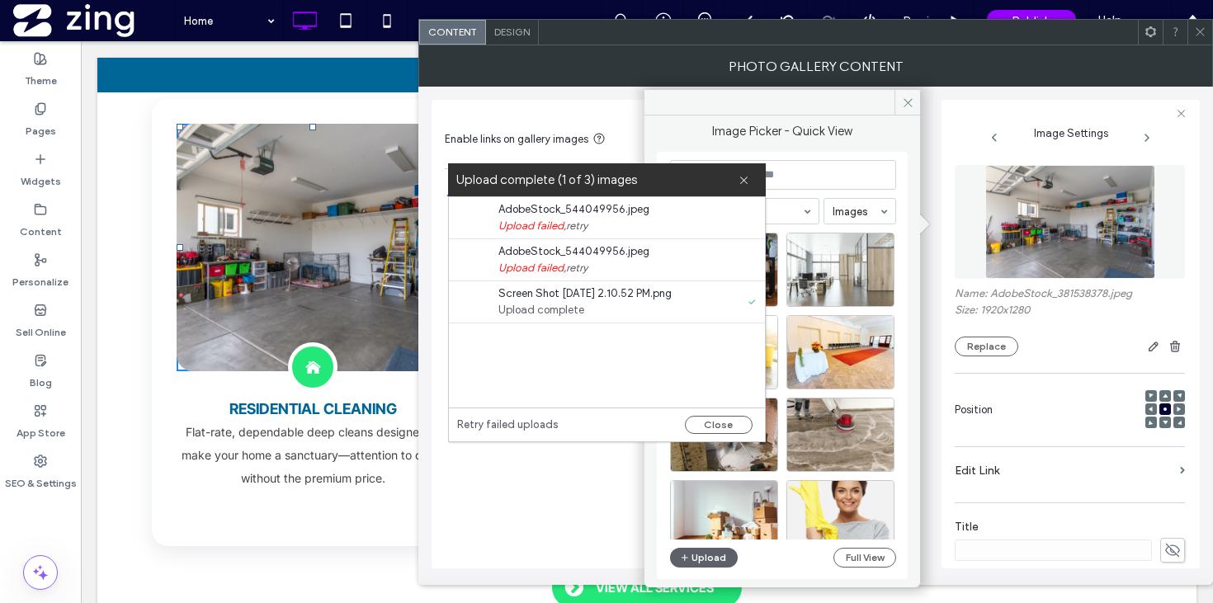
click at [732, 175] on label "Upload complete (1 of 3) images" at bounding box center [597, 180] width 282 height 22
click at [743, 178] on icon at bounding box center [743, 181] width 11 height 11
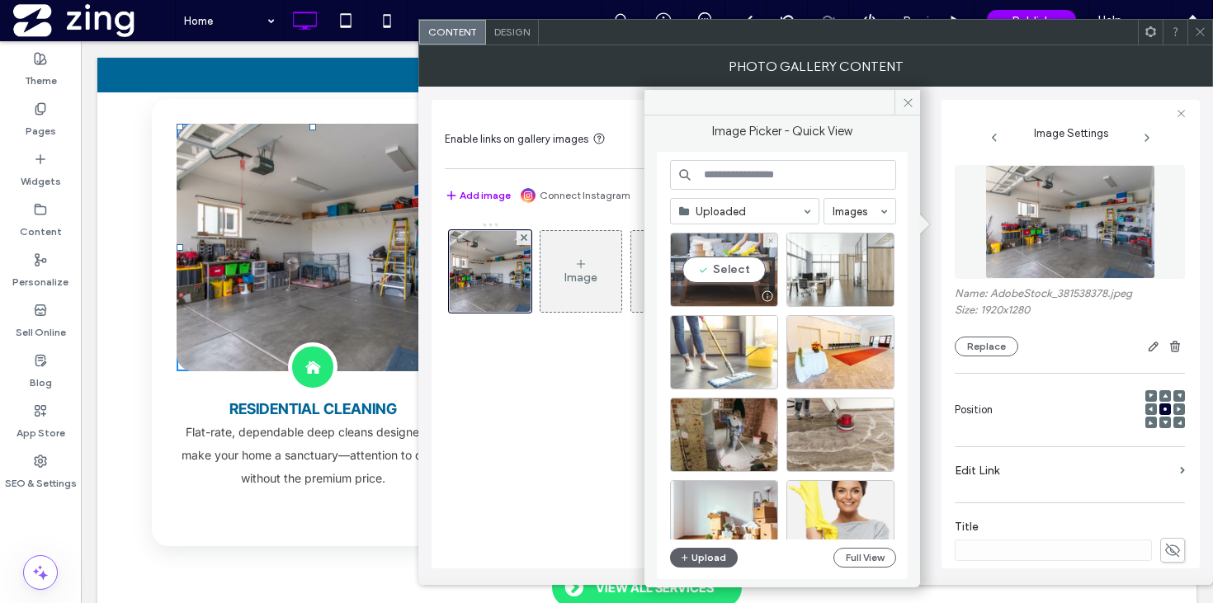
click at [749, 269] on div "Select" at bounding box center [724, 270] width 108 height 74
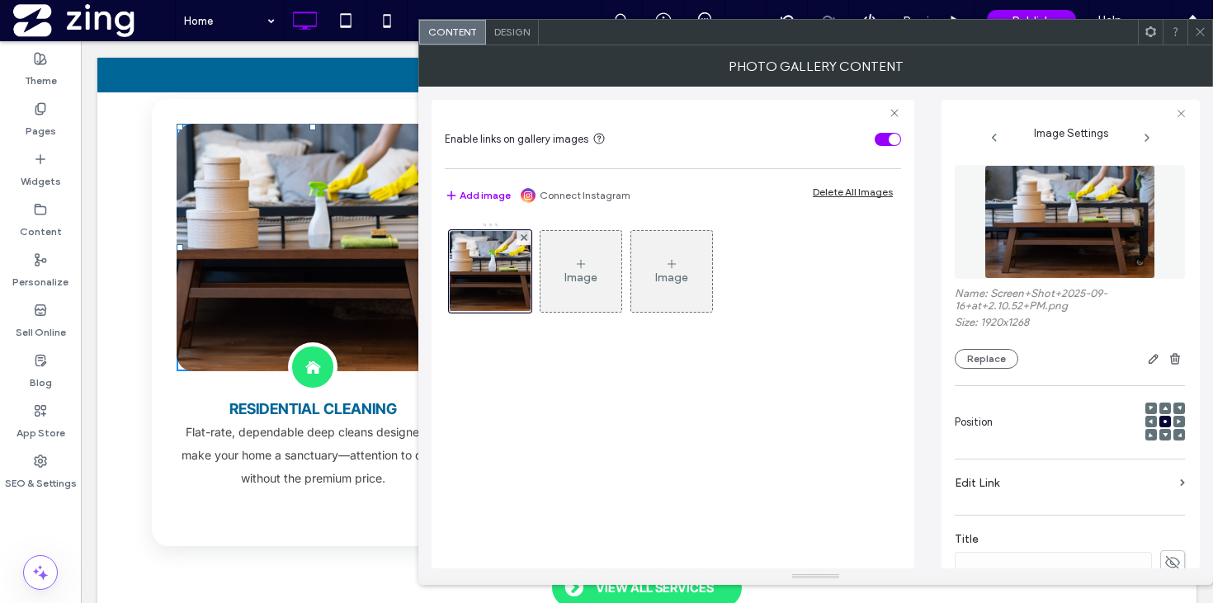
click at [1203, 31] on icon at bounding box center [1200, 32] width 12 height 12
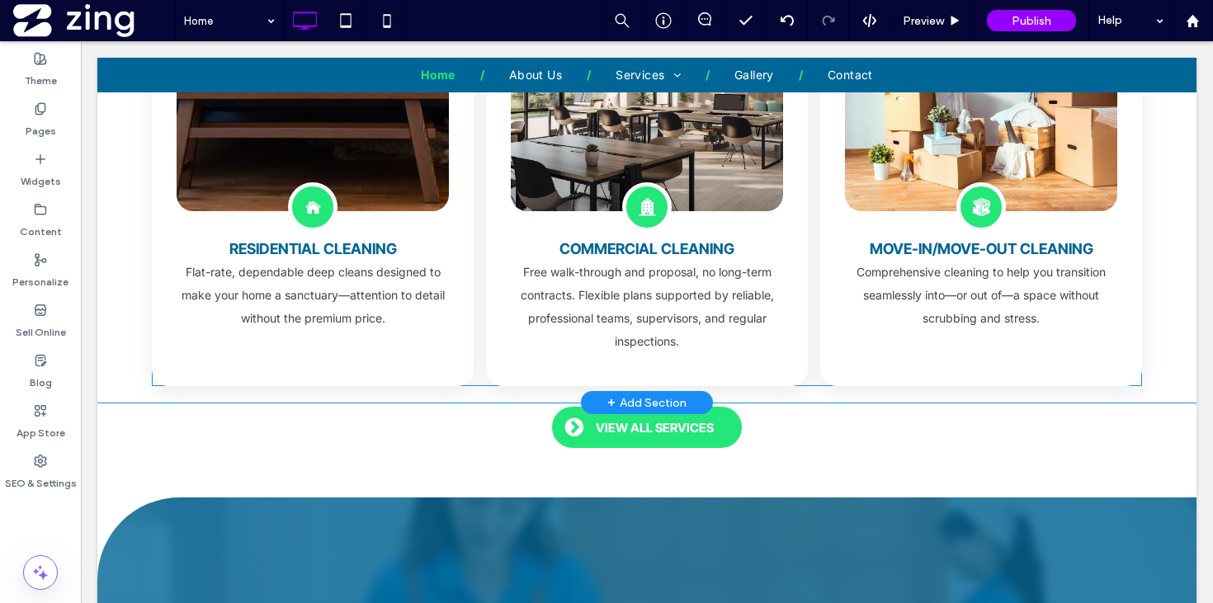
scroll to position [1642, 0]
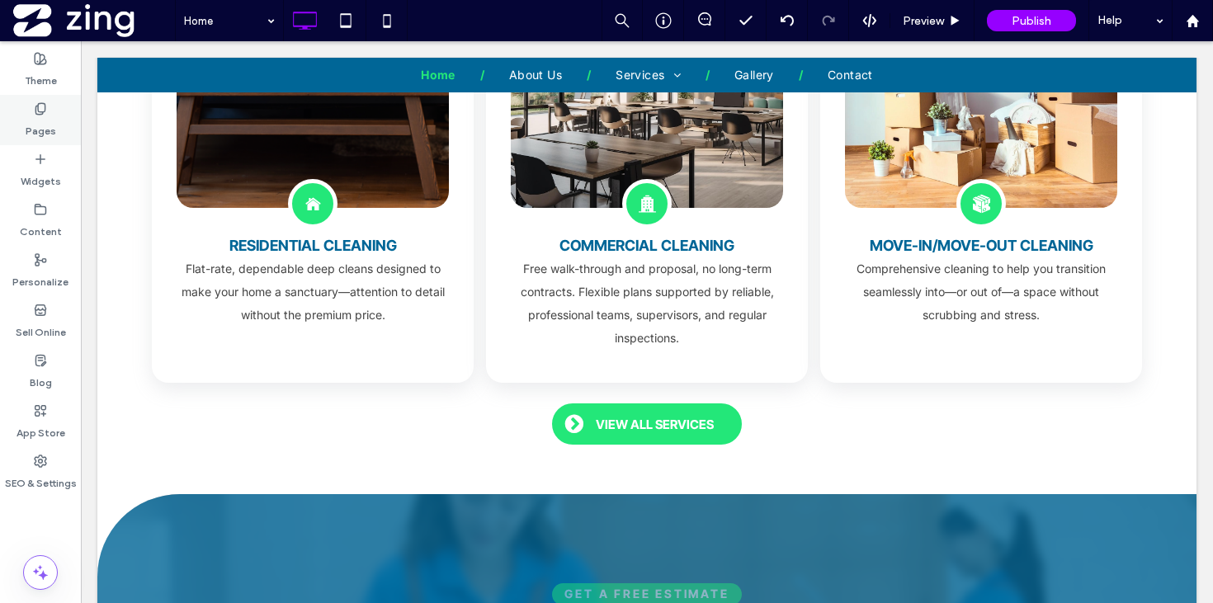
click at [29, 112] on div "Pages" at bounding box center [40, 120] width 81 height 50
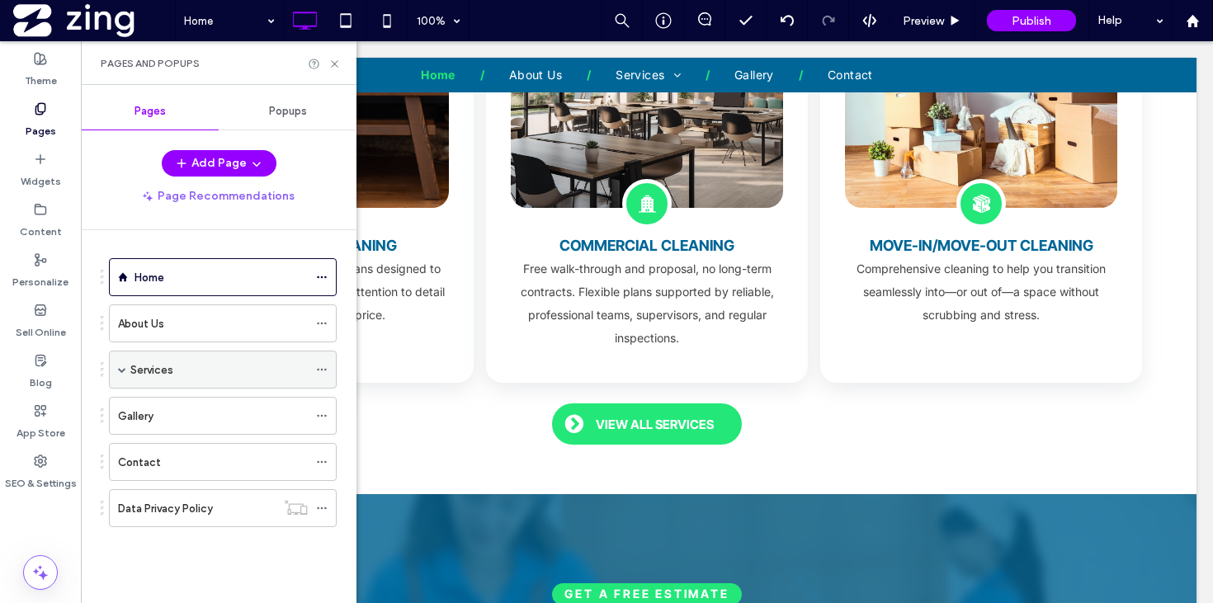
click at [176, 362] on div "Services" at bounding box center [218, 369] width 177 height 17
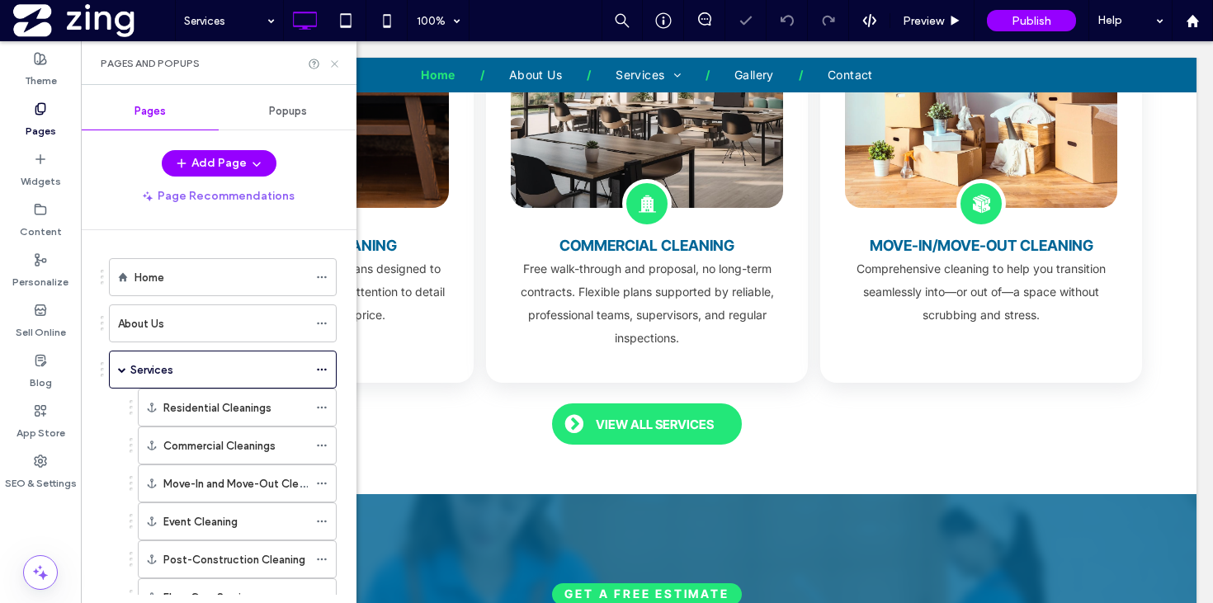
click at [333, 60] on icon at bounding box center [334, 64] width 12 height 12
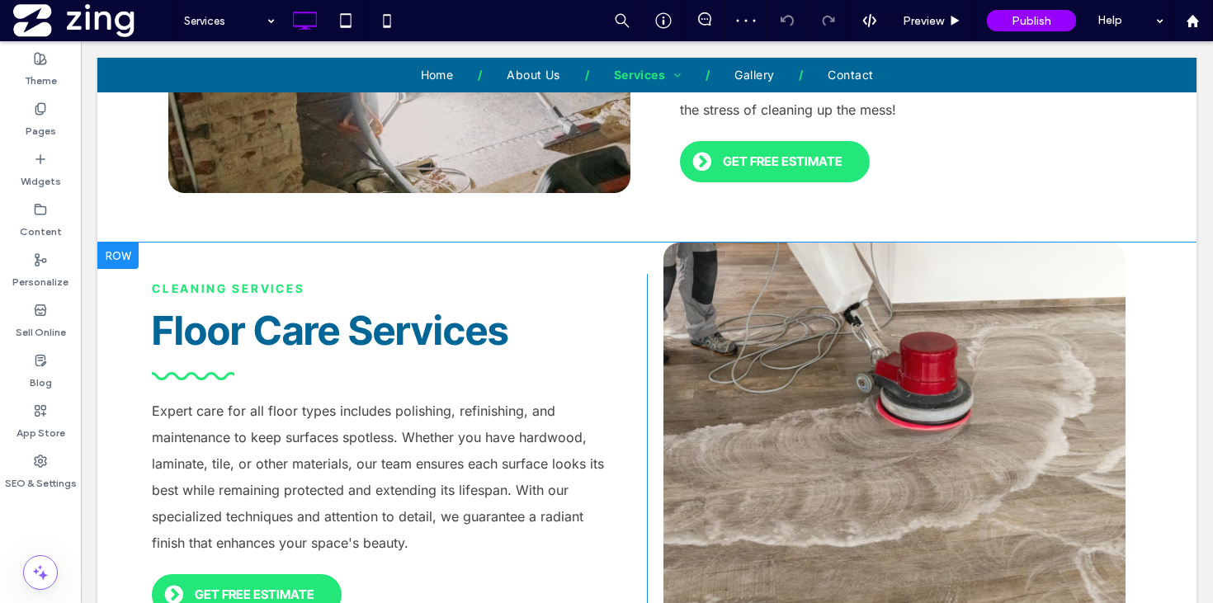
scroll to position [2625, 0]
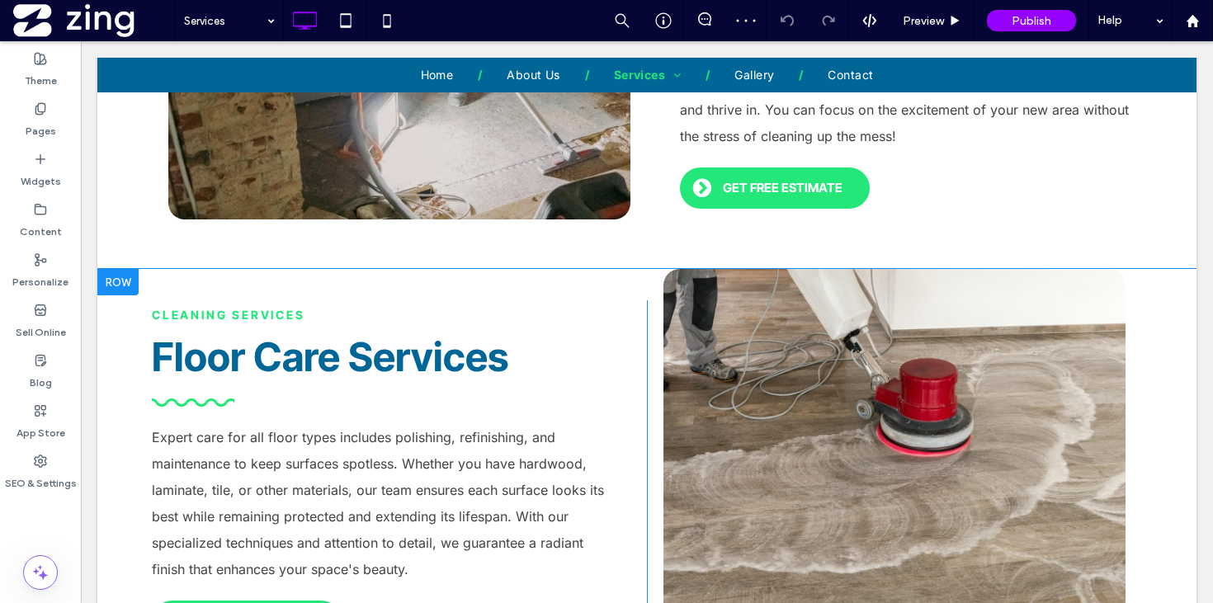
click at [121, 280] on div at bounding box center [117, 282] width 41 height 26
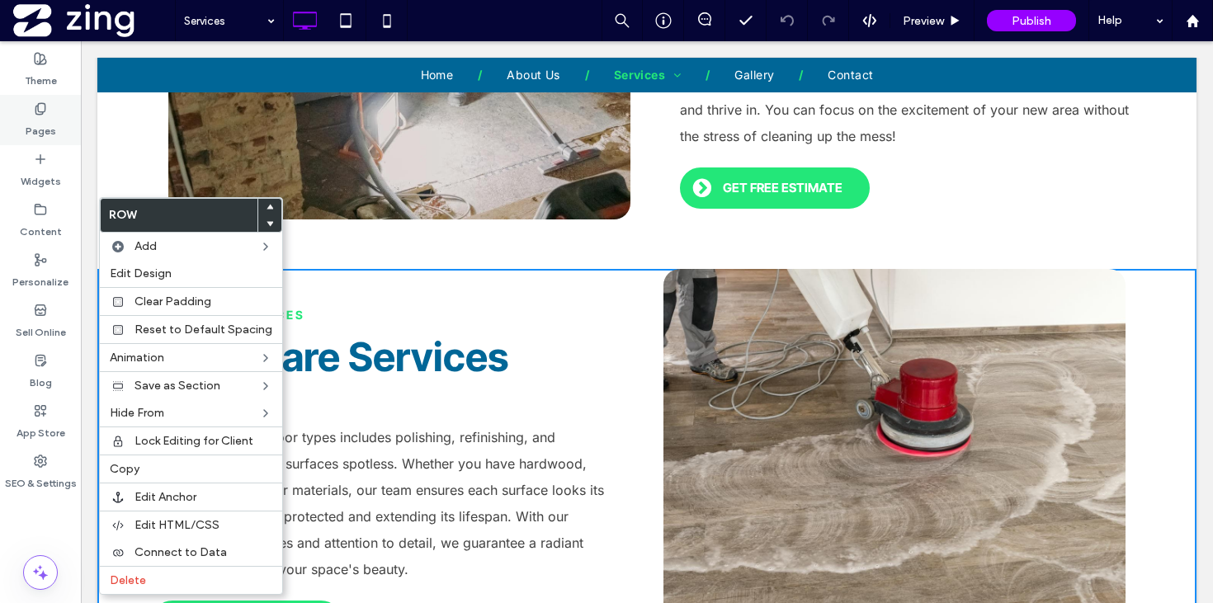
click at [58, 122] on div "Pages" at bounding box center [40, 120] width 81 height 50
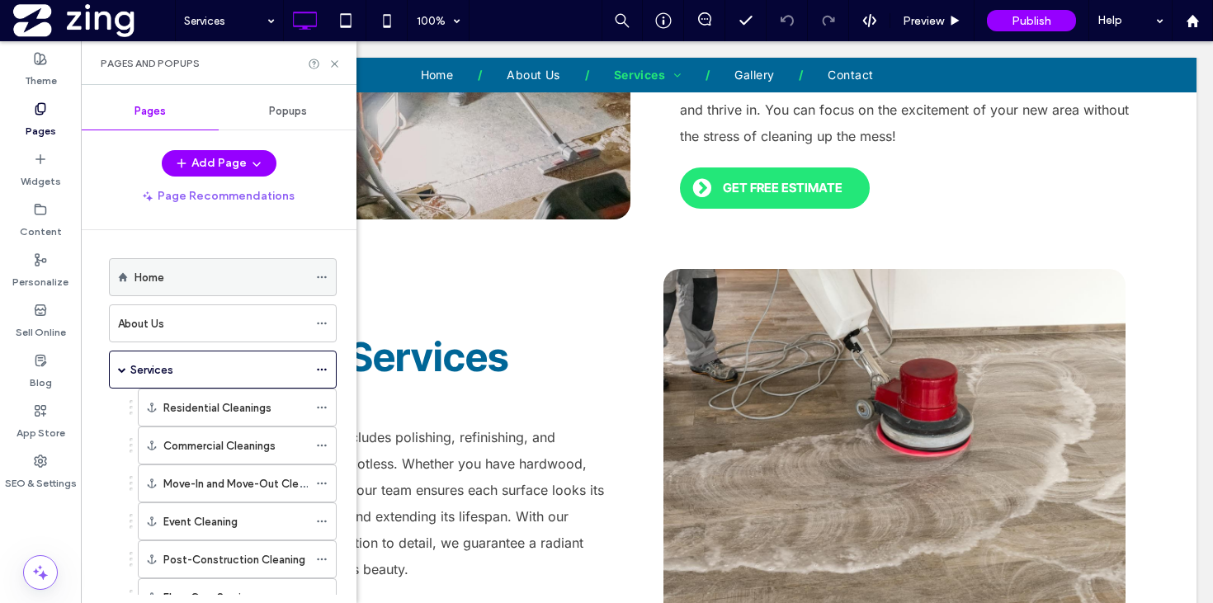
click at [238, 285] on div "Home" at bounding box center [220, 277] width 173 height 17
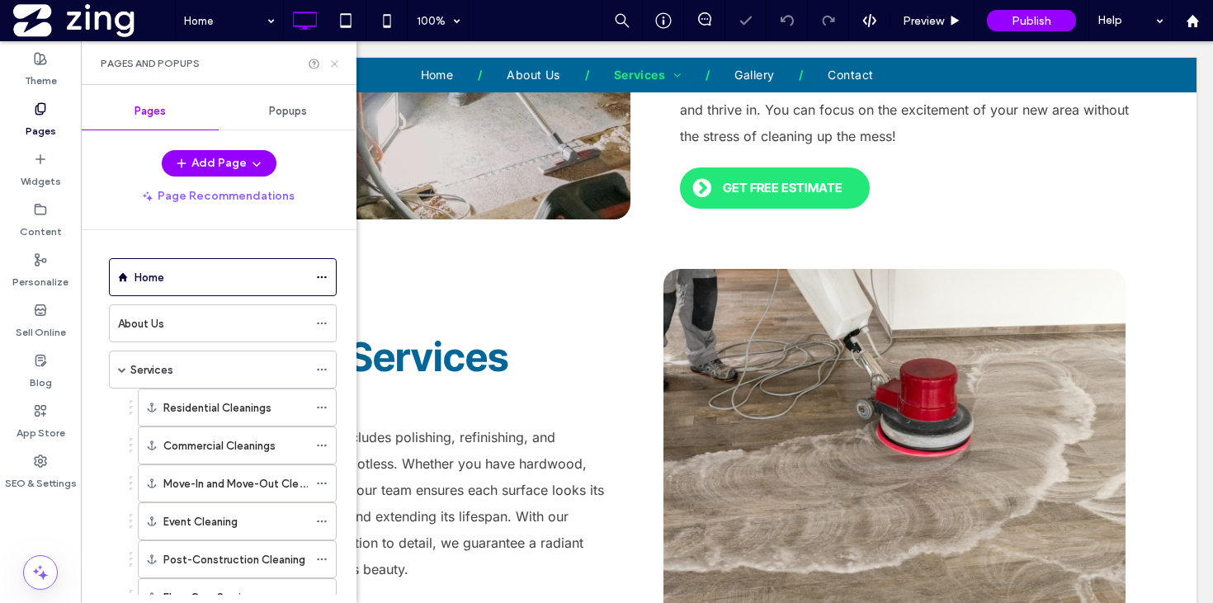
click at [332, 63] on icon at bounding box center [334, 64] width 12 height 12
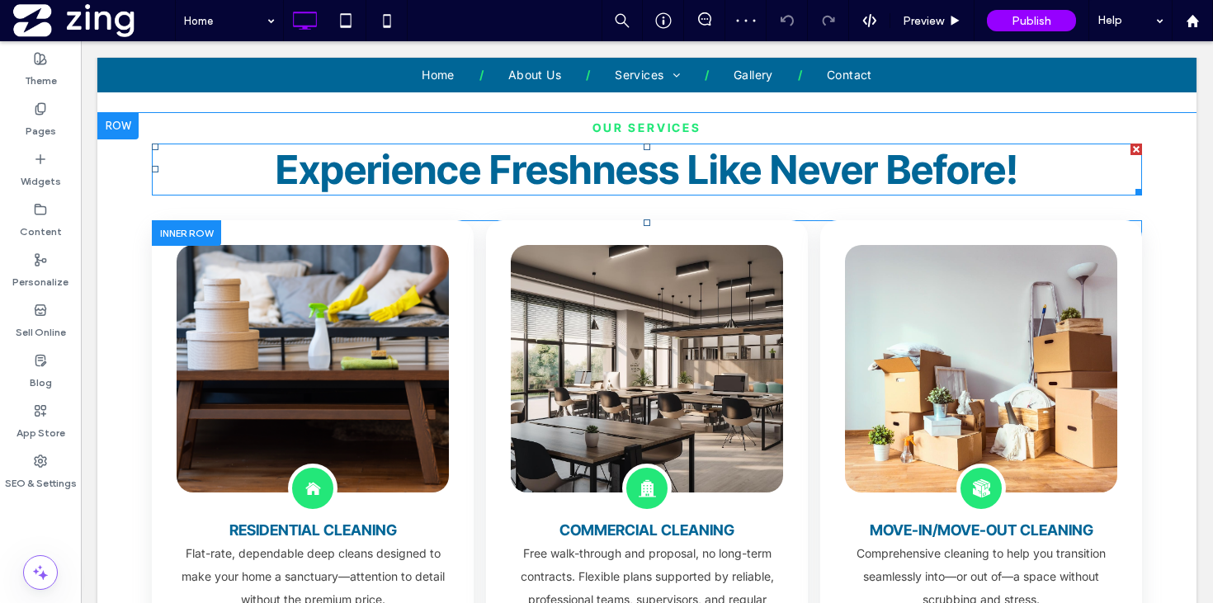
scroll to position [1320, 0]
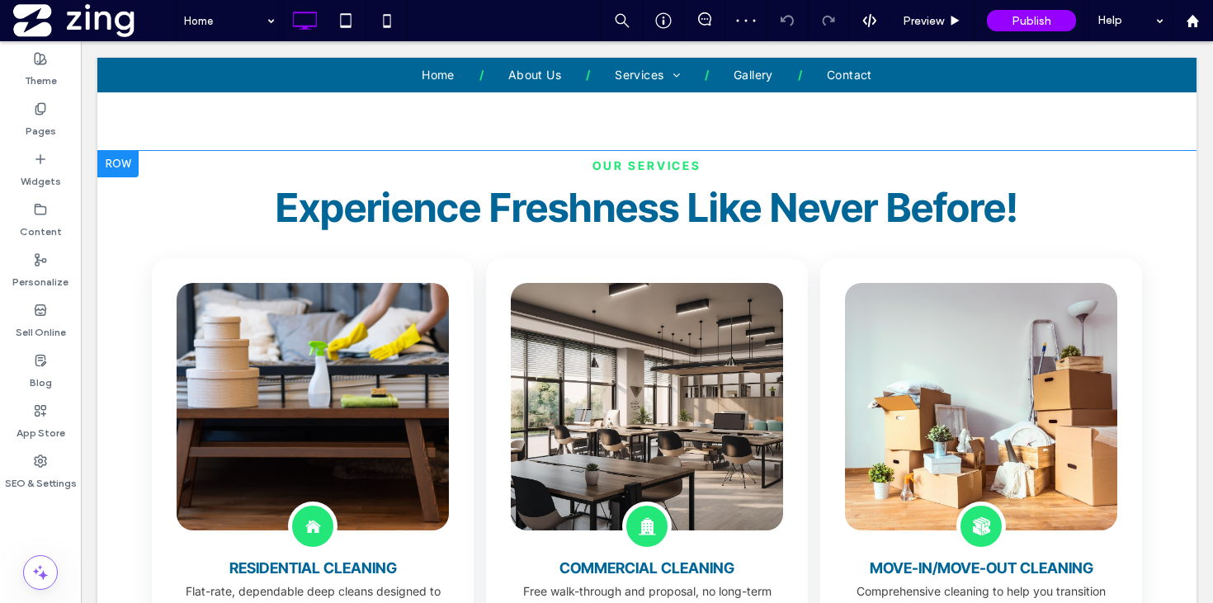
click at [126, 158] on div at bounding box center [117, 164] width 41 height 26
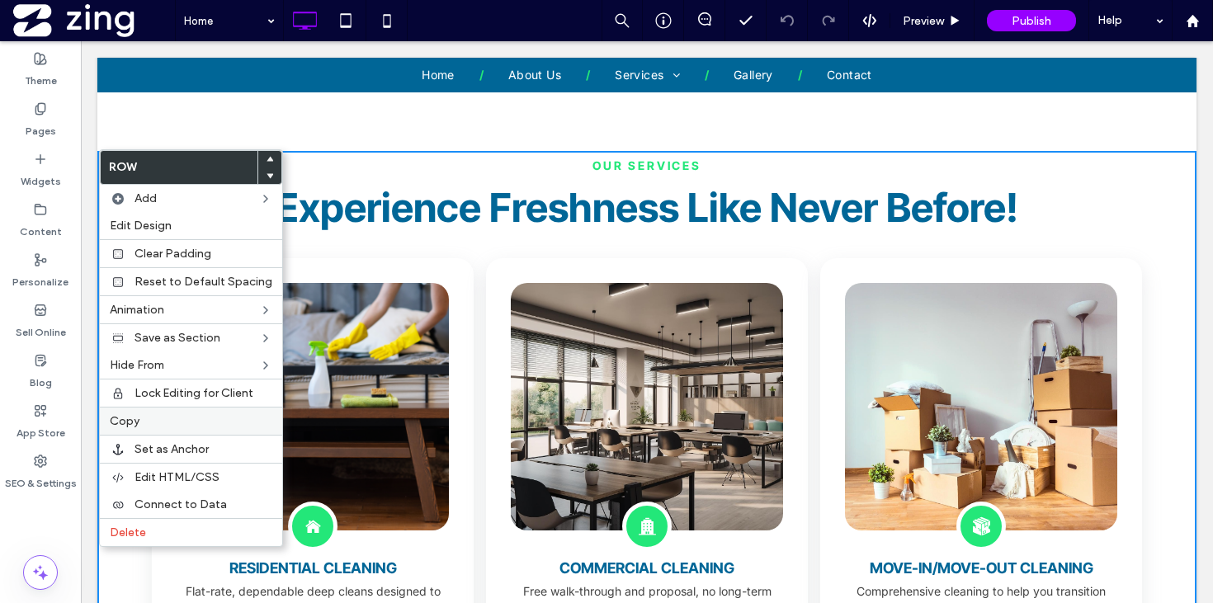
click at [156, 415] on label "Copy" at bounding box center [191, 421] width 162 height 14
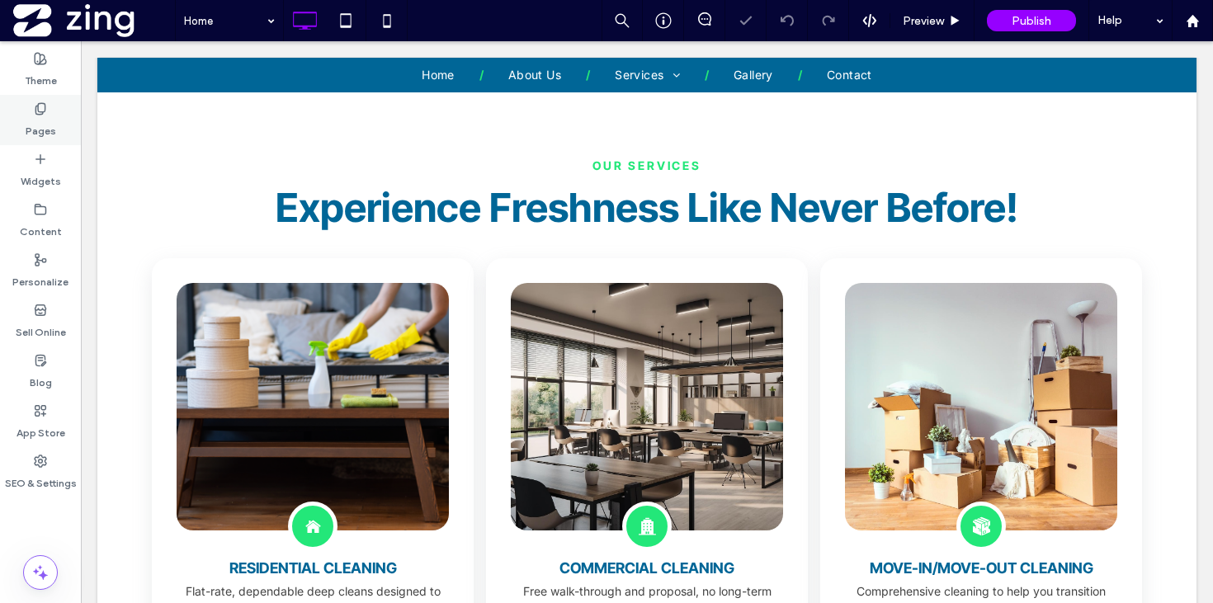
click at [51, 109] on div "Pages" at bounding box center [40, 120] width 81 height 50
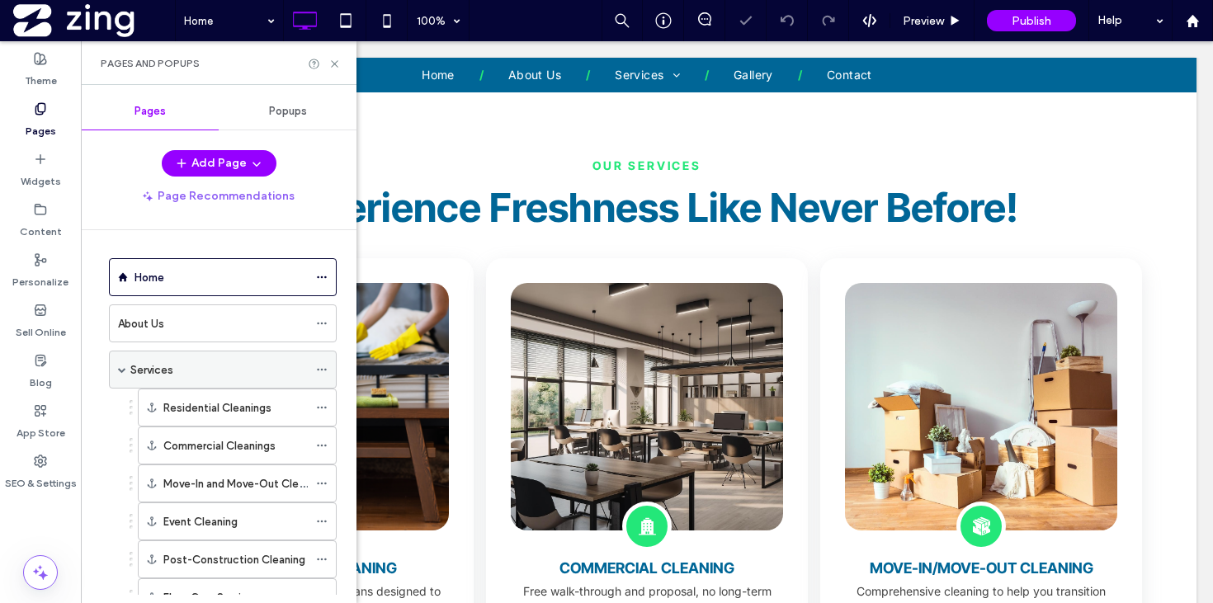
click at [209, 360] on div "Services" at bounding box center [218, 369] width 177 height 36
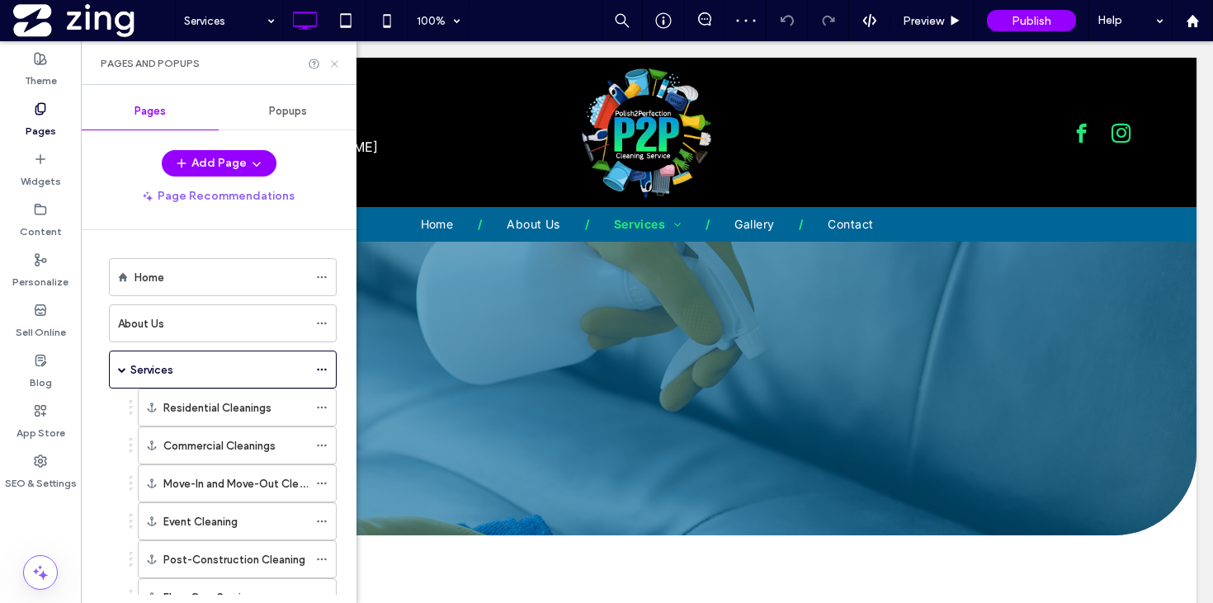
scroll to position [0, 0]
click at [334, 64] on use at bounding box center [334, 63] width 7 height 7
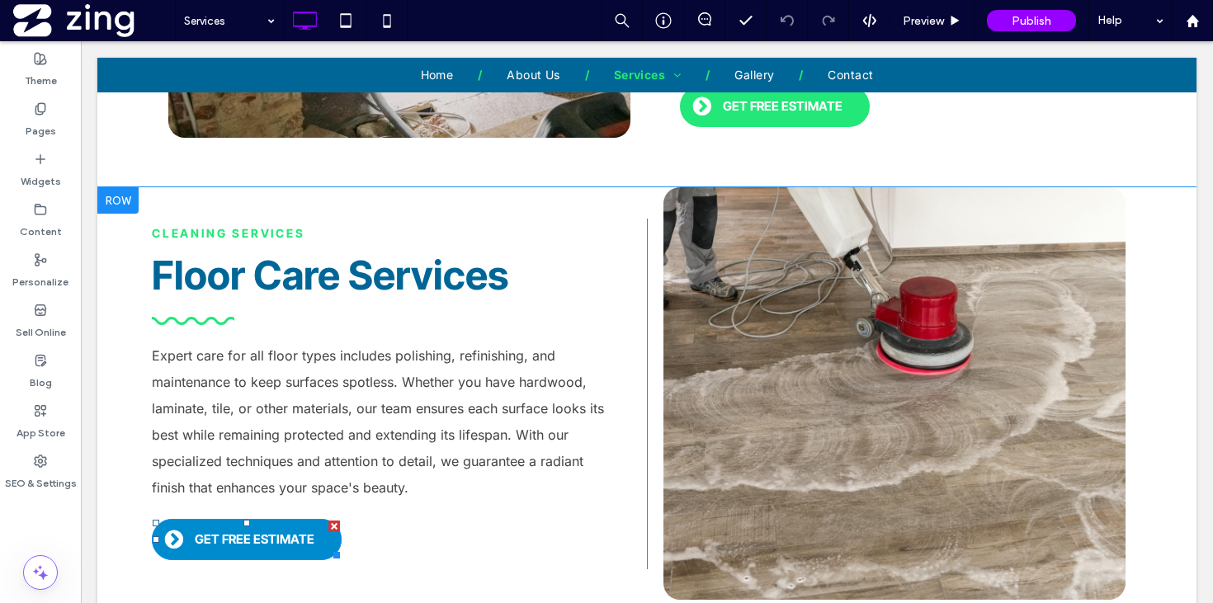
scroll to position [2524, 0]
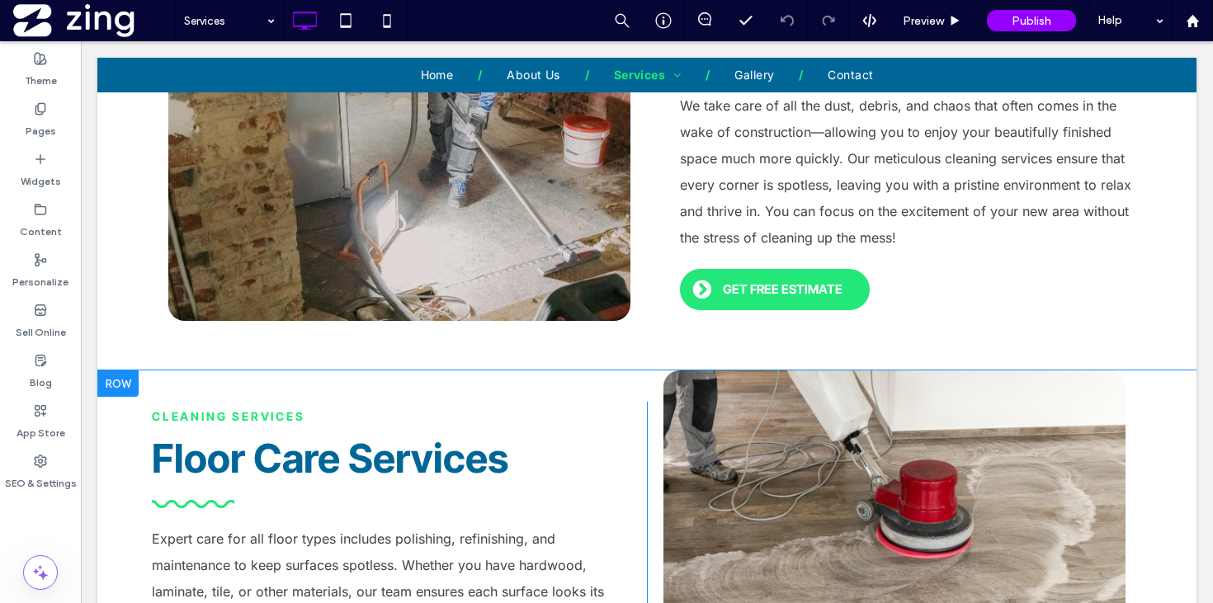
click at [125, 384] on div at bounding box center [117, 383] width 41 height 26
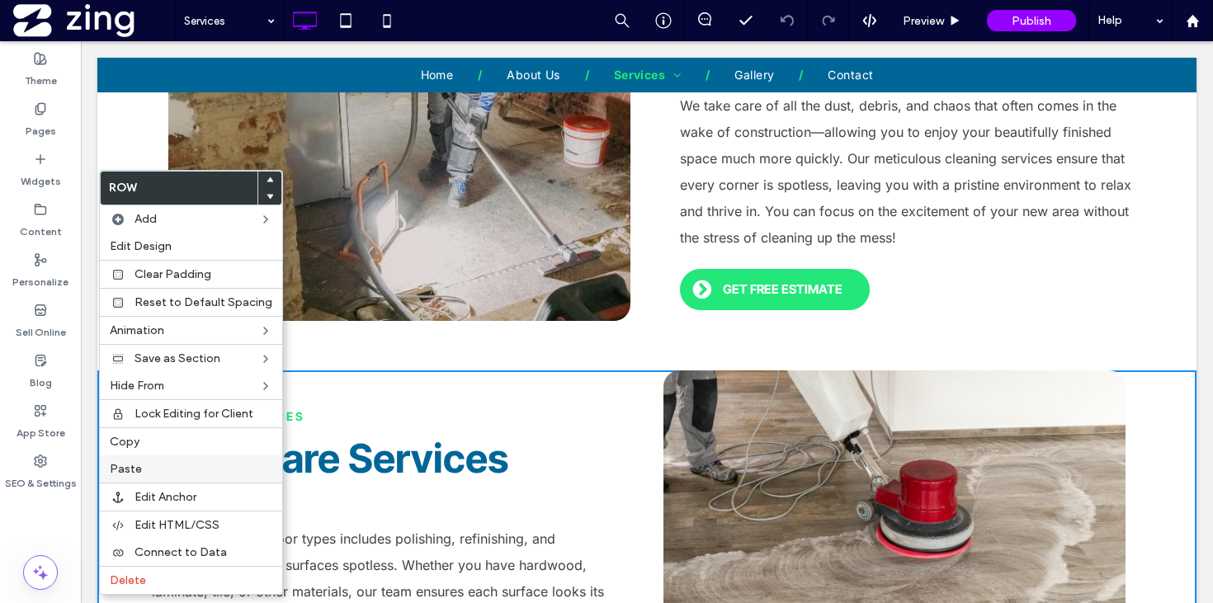
click at [150, 463] on label "Paste" at bounding box center [191, 469] width 162 height 14
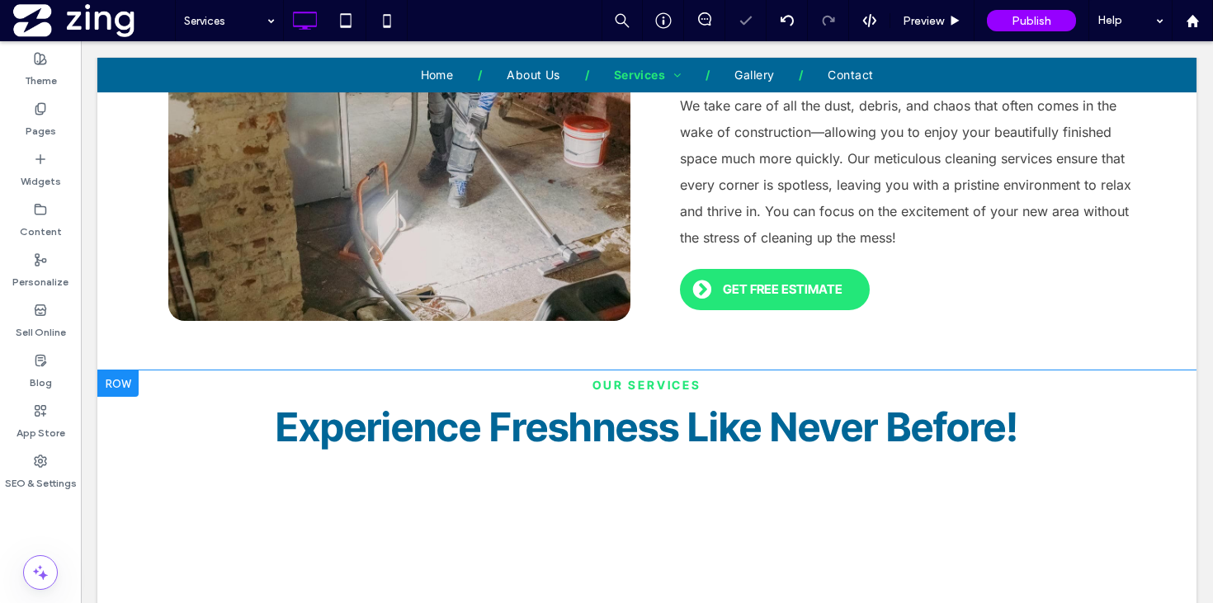
click at [119, 383] on div at bounding box center [117, 383] width 41 height 26
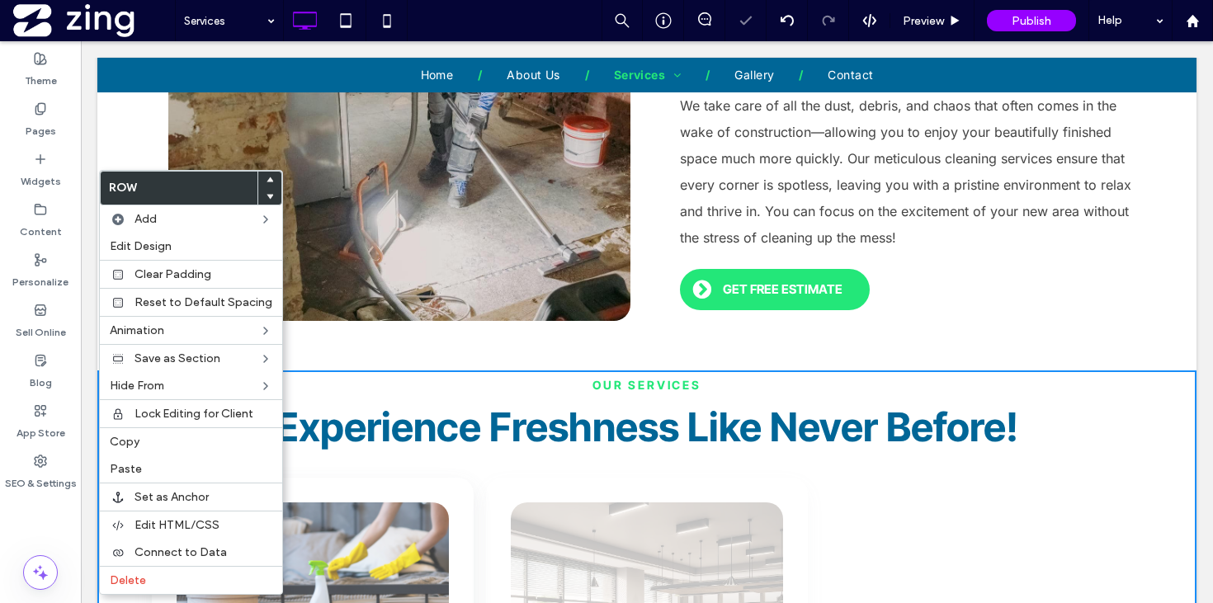
click at [266, 194] on use at bounding box center [269, 196] width 7 height 5
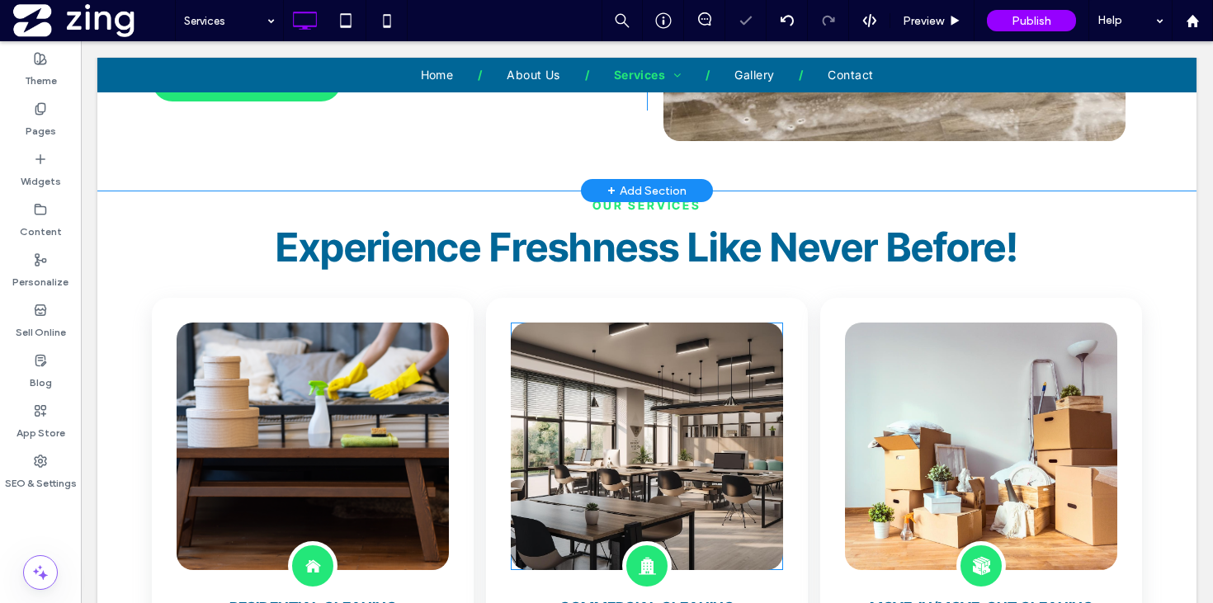
scroll to position [3148, 0]
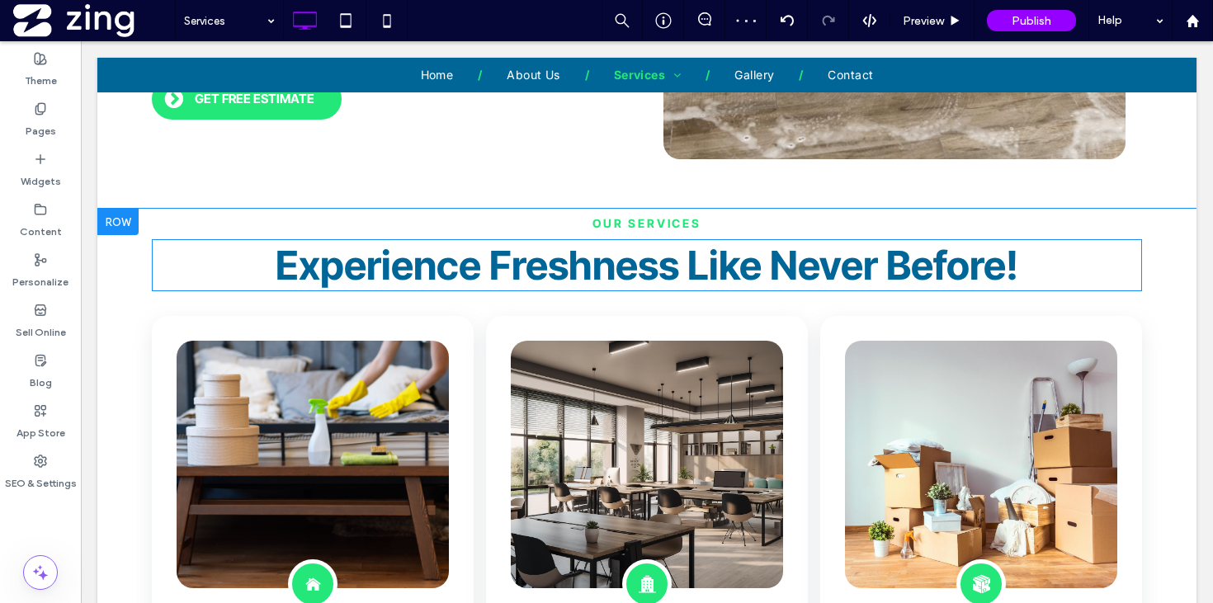
click at [668, 268] on h2 "﻿ Experience Freshness Like Never Before!" at bounding box center [647, 265] width 990 height 49
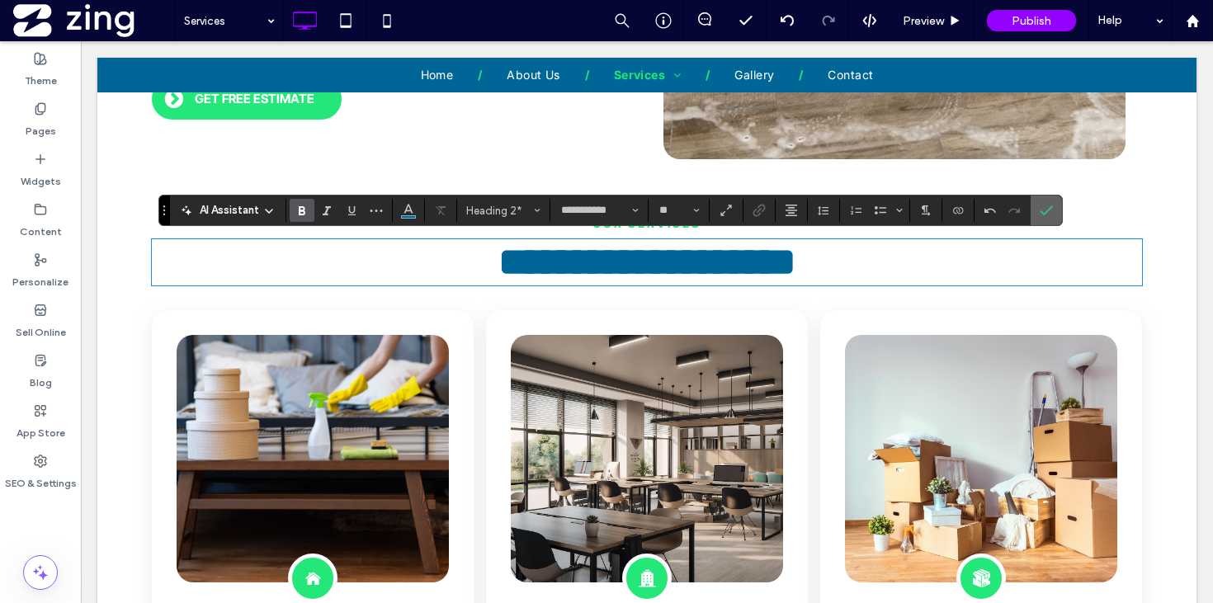
click at [1042, 209] on icon "Confirm" at bounding box center [1045, 210] width 13 height 13
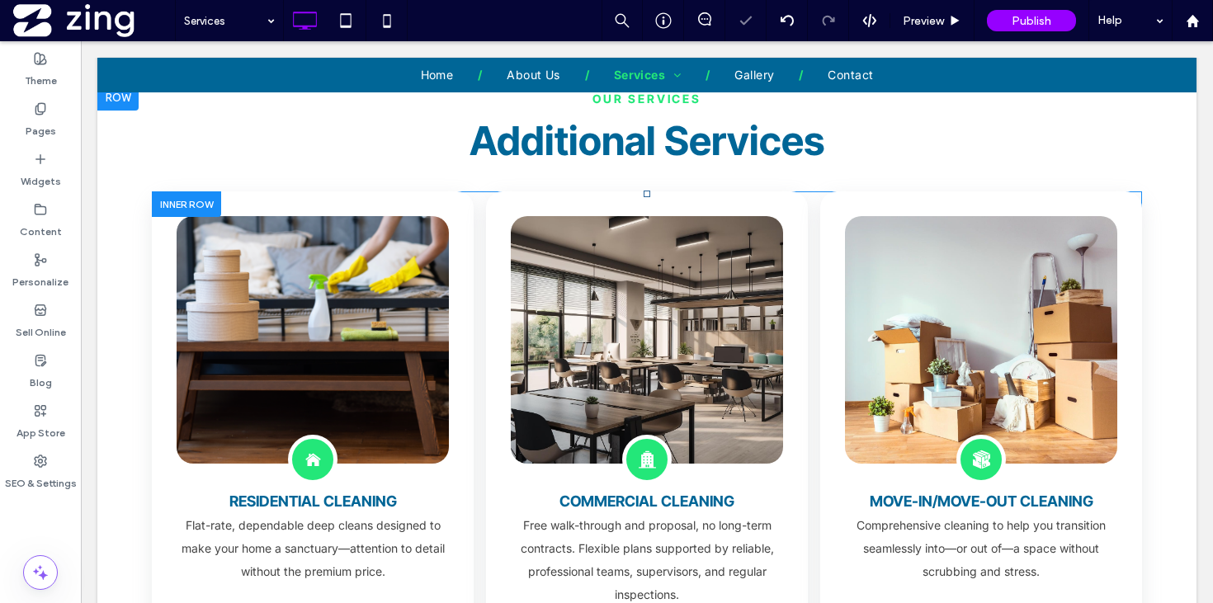
scroll to position [3294, 0]
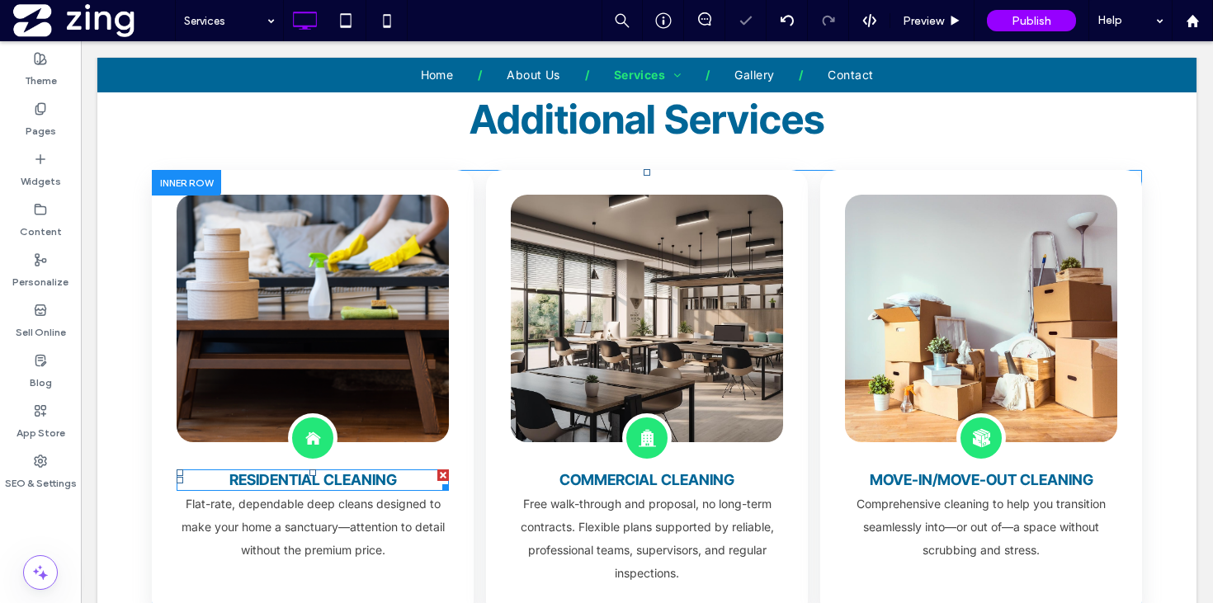
click at [350, 477] on span "Residential Cleaning" at bounding box center [312, 479] width 167 height 17
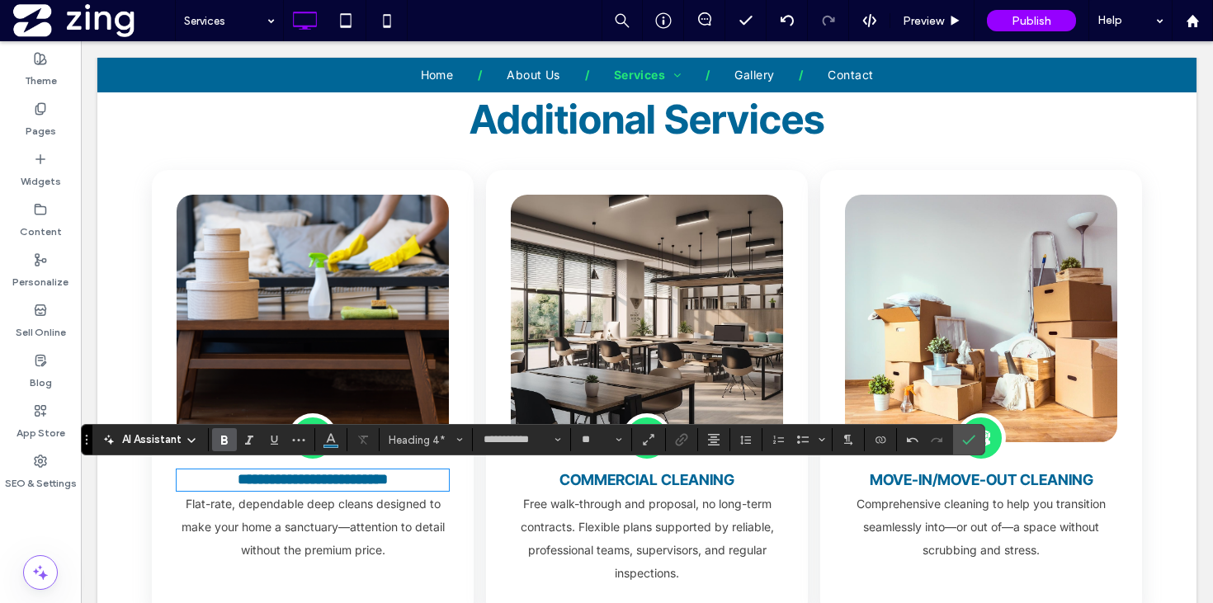
click at [625, 477] on span "Commercial Cleaning" at bounding box center [646, 479] width 175 height 17
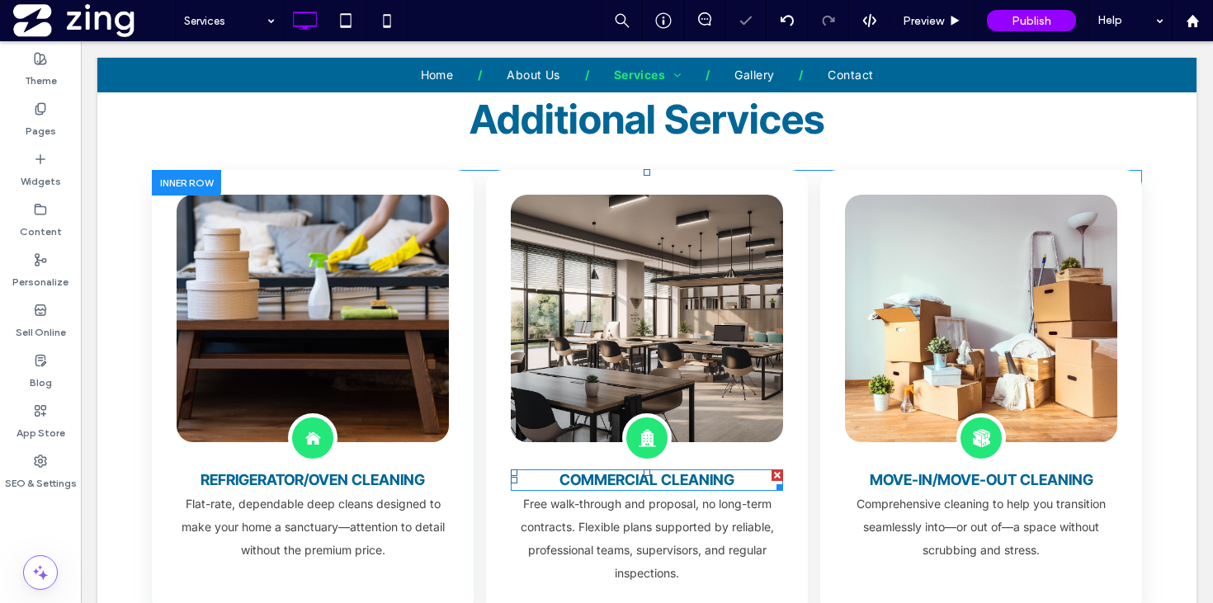
click at [625, 477] on span "Commercial Cleaning" at bounding box center [646, 479] width 175 height 17
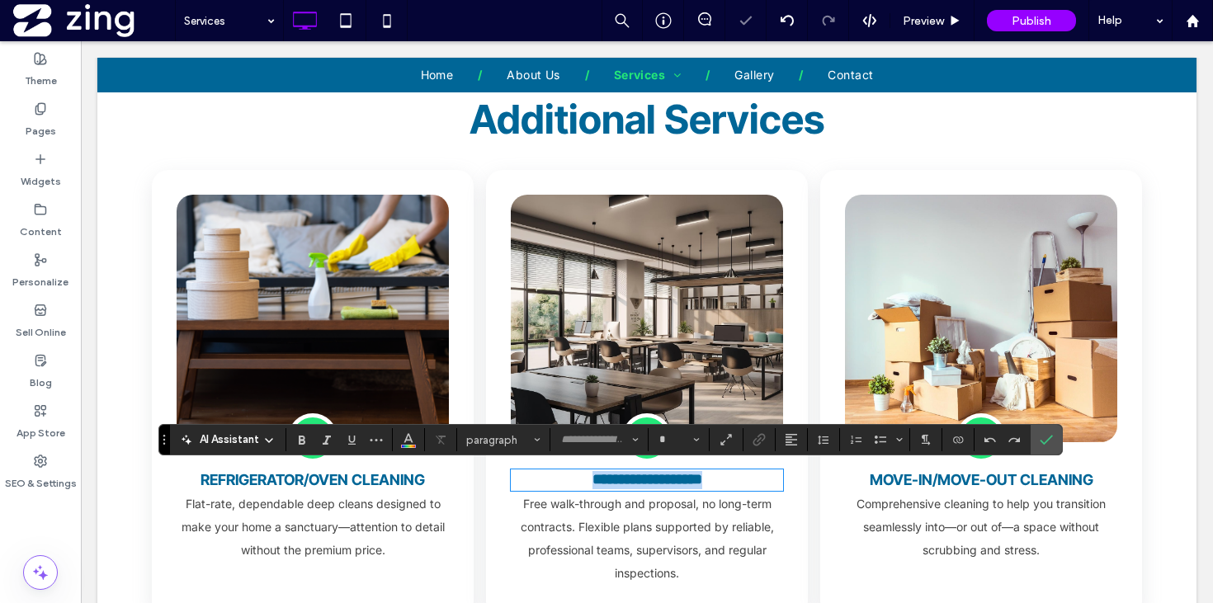
type input "**********"
type input "**"
click at [279, 485] on span "Refrigerator/oven cleaning" at bounding box center [312, 479] width 224 height 17
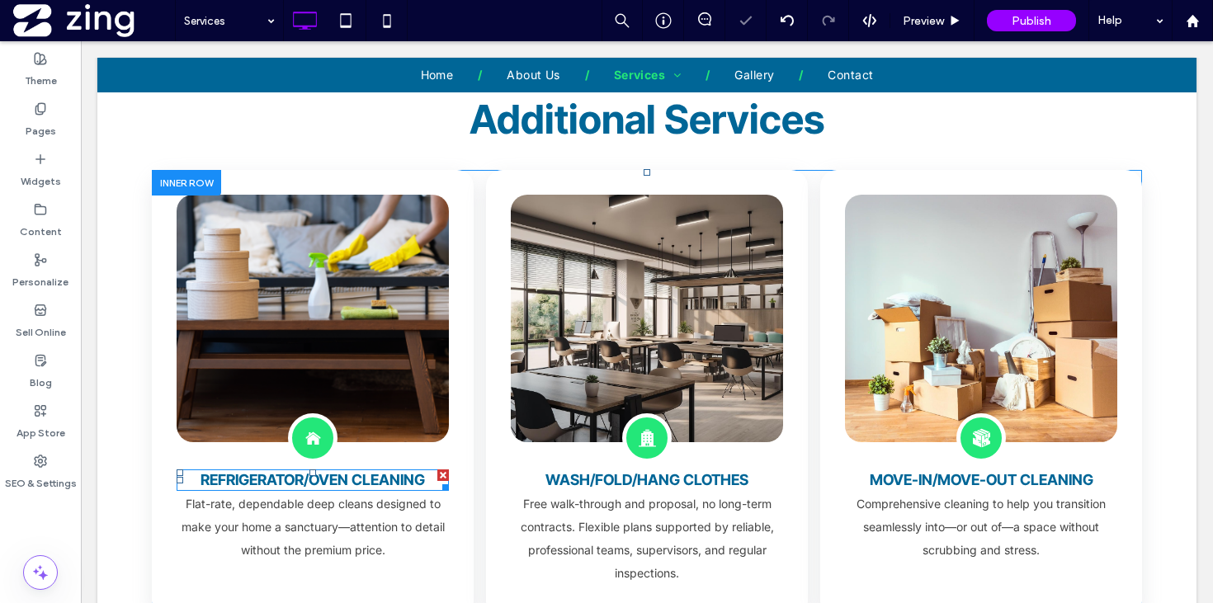
click at [259, 481] on span "Refrigerator/oven cleaning" at bounding box center [312, 479] width 224 height 17
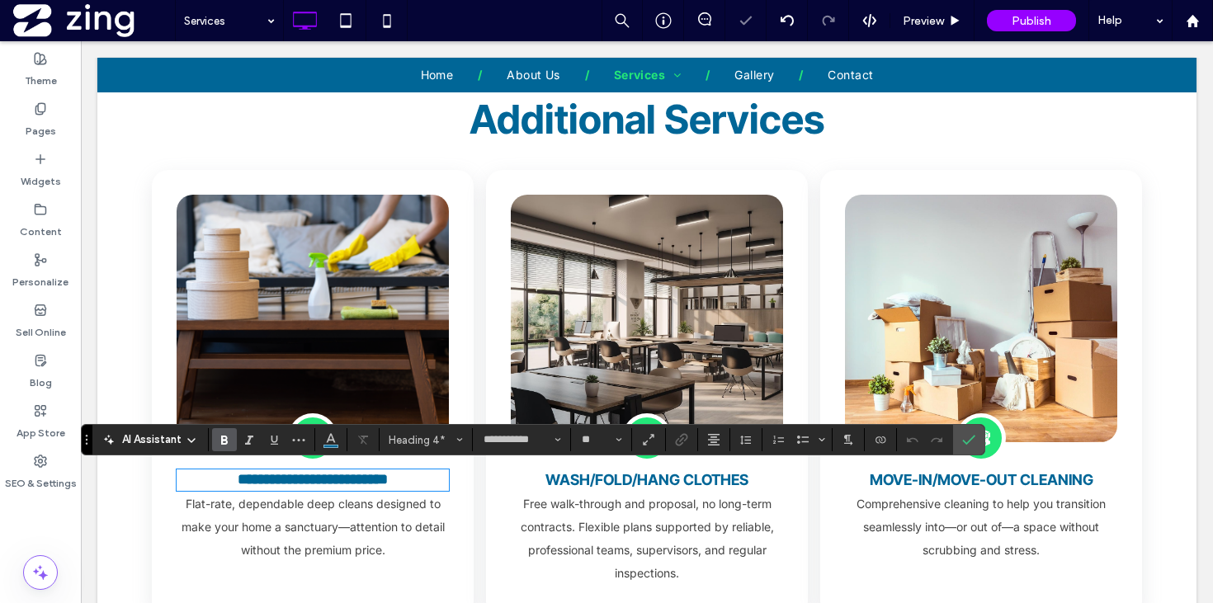
click at [266, 478] on span "**********" at bounding box center [313, 479] width 150 height 15
type input "*****"
type input "**"
type input "**********"
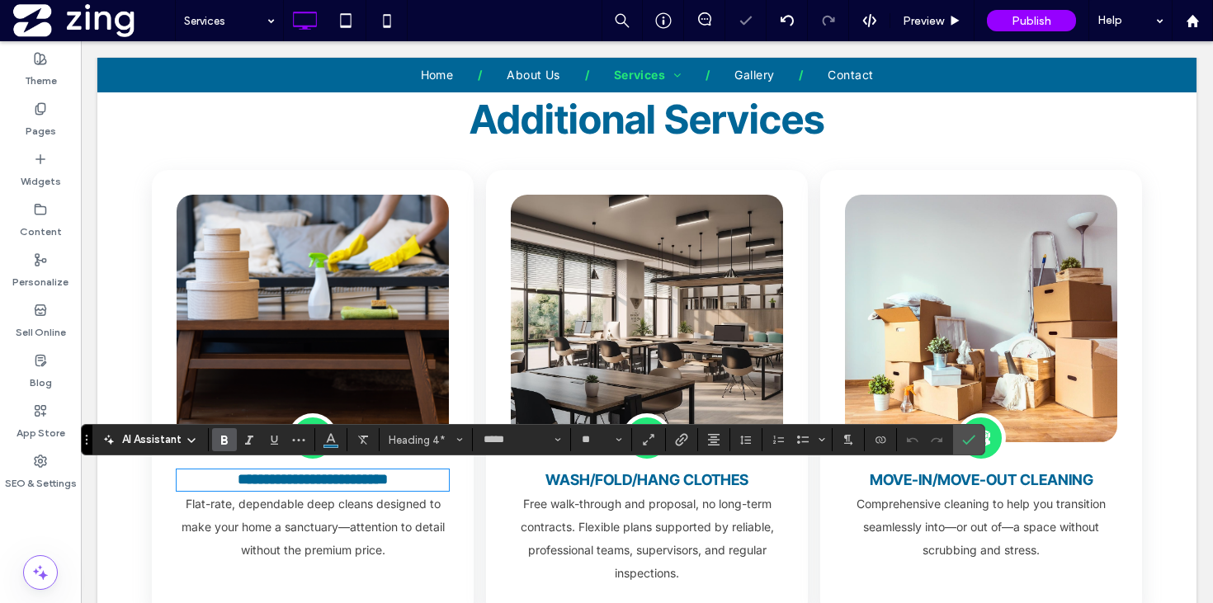
type input "**"
drag, startPoint x: 963, startPoint y: 445, endPoint x: 826, endPoint y: 426, distance: 139.2
click at [963, 445] on icon "Confirm" at bounding box center [968, 439] width 13 height 13
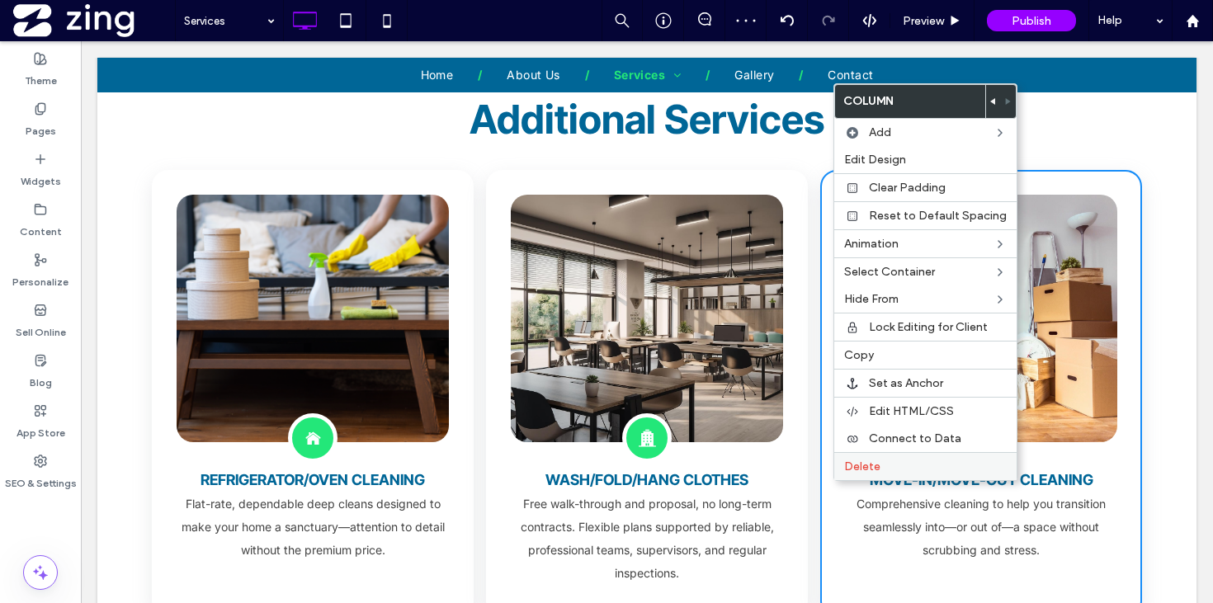
click at [895, 466] on label "Delete" at bounding box center [925, 466] width 162 height 14
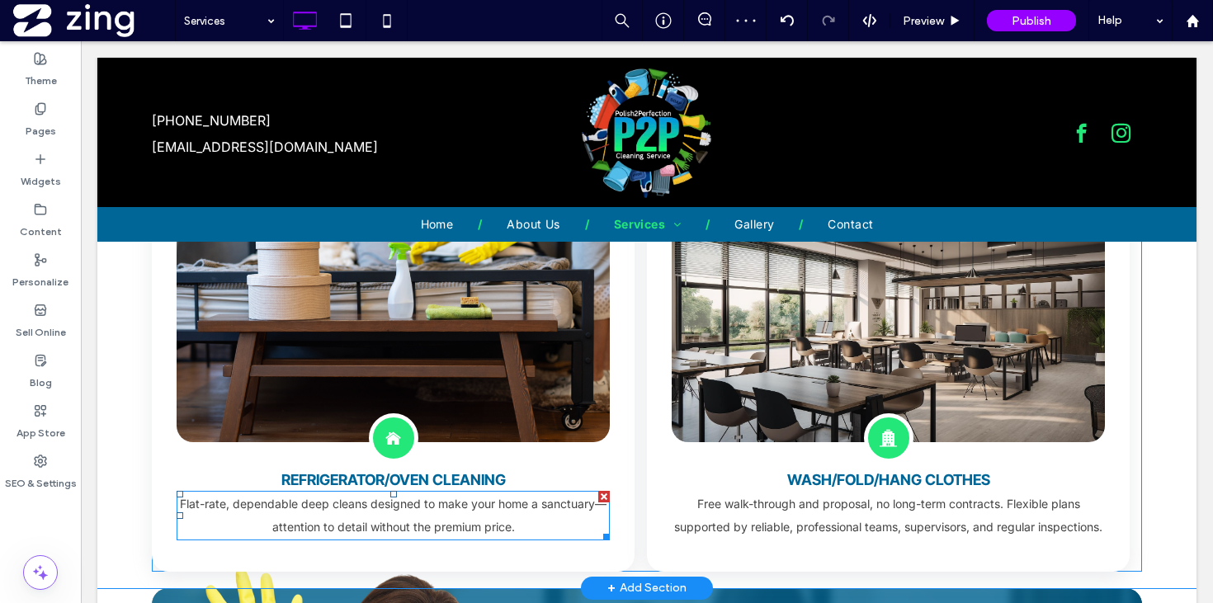
click at [464, 516] on p "Flat-rate, dependable deep cleans designed to make your home a sanctuary—attent…" at bounding box center [393, 515] width 433 height 46
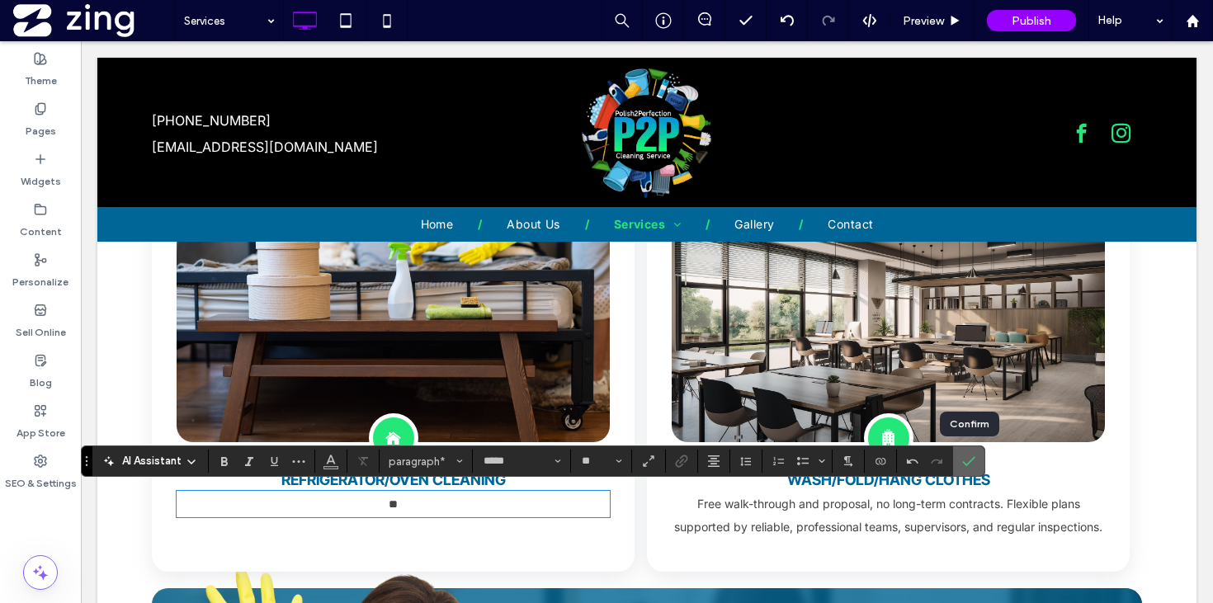
click at [972, 464] on icon "Confirm" at bounding box center [968, 460] width 13 height 13
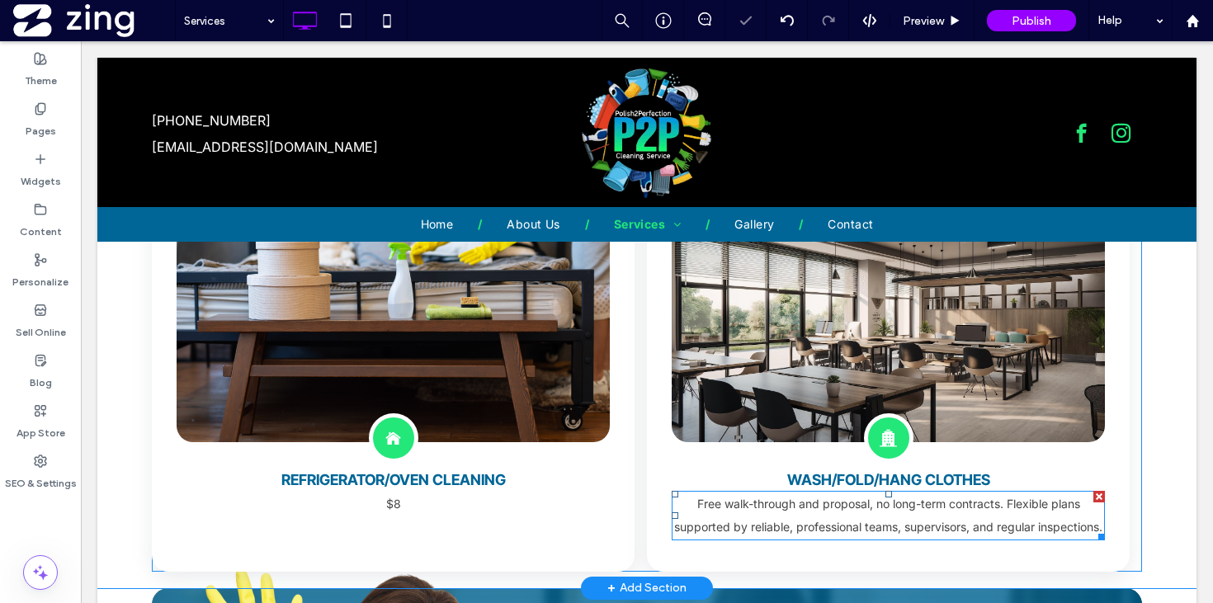
click at [863, 539] on p "Free walk-through and proposal, no long-term contracts. Flexible plans supporte…" at bounding box center [887, 515] width 433 height 46
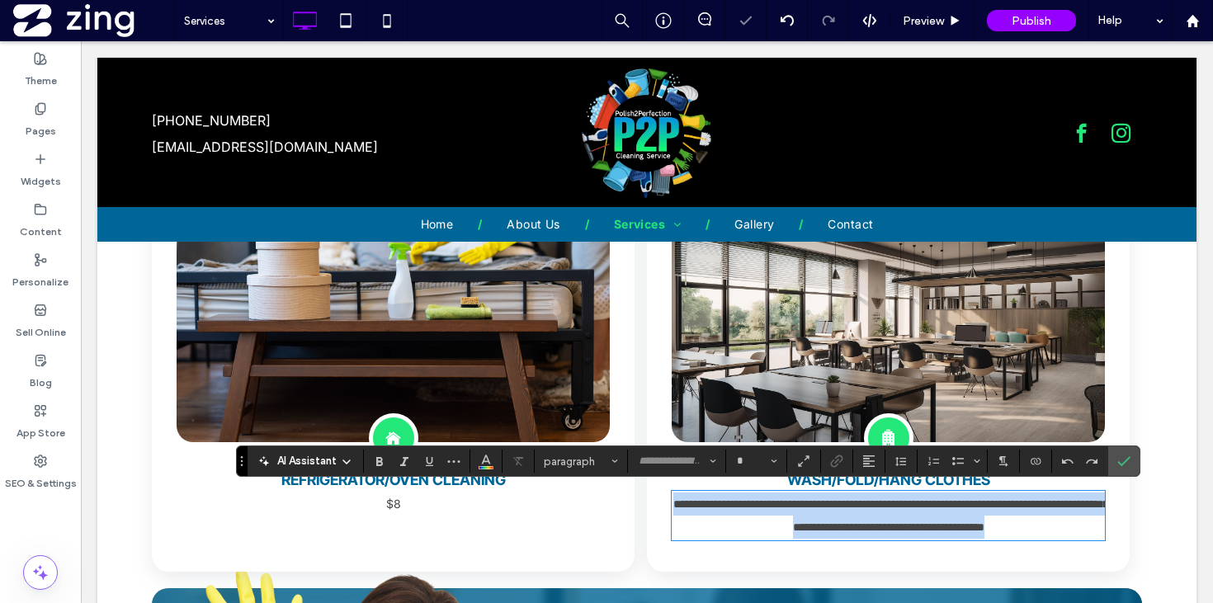
type input "*****"
type input "**"
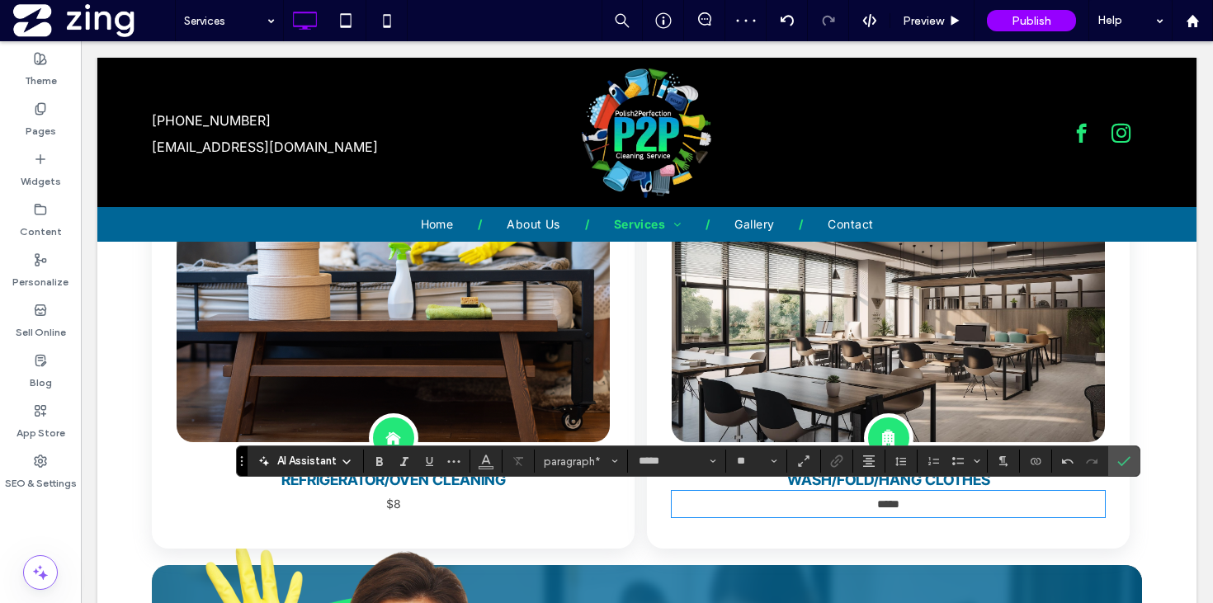
click at [430, 500] on p "$8" at bounding box center [393, 503] width 433 height 23
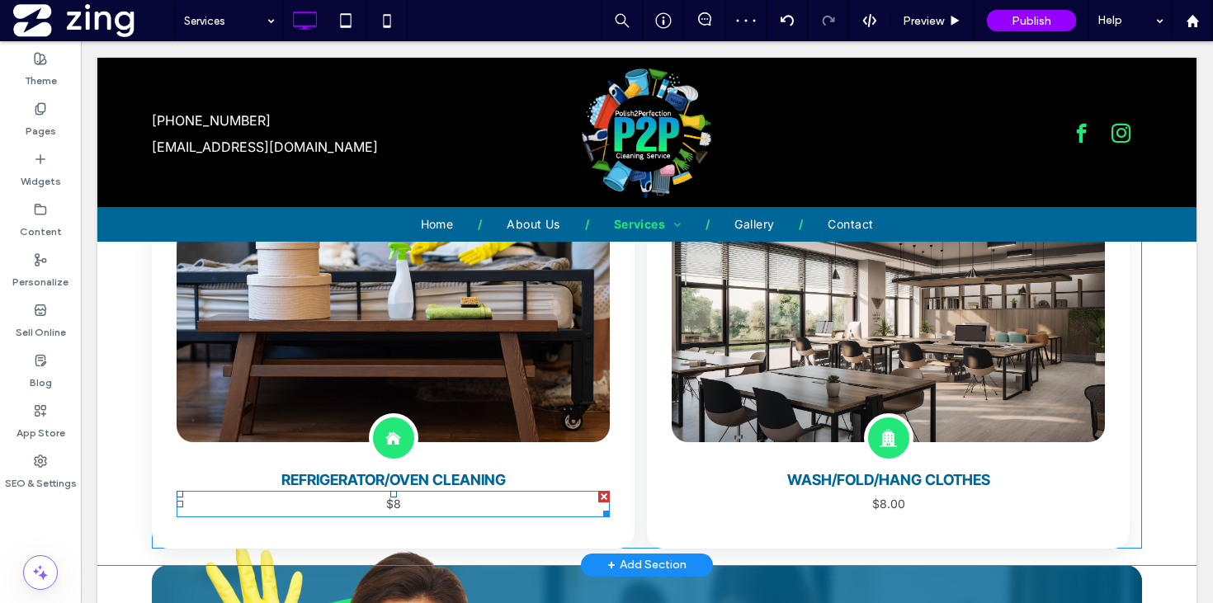
click at [408, 503] on p "$8" at bounding box center [393, 503] width 433 height 23
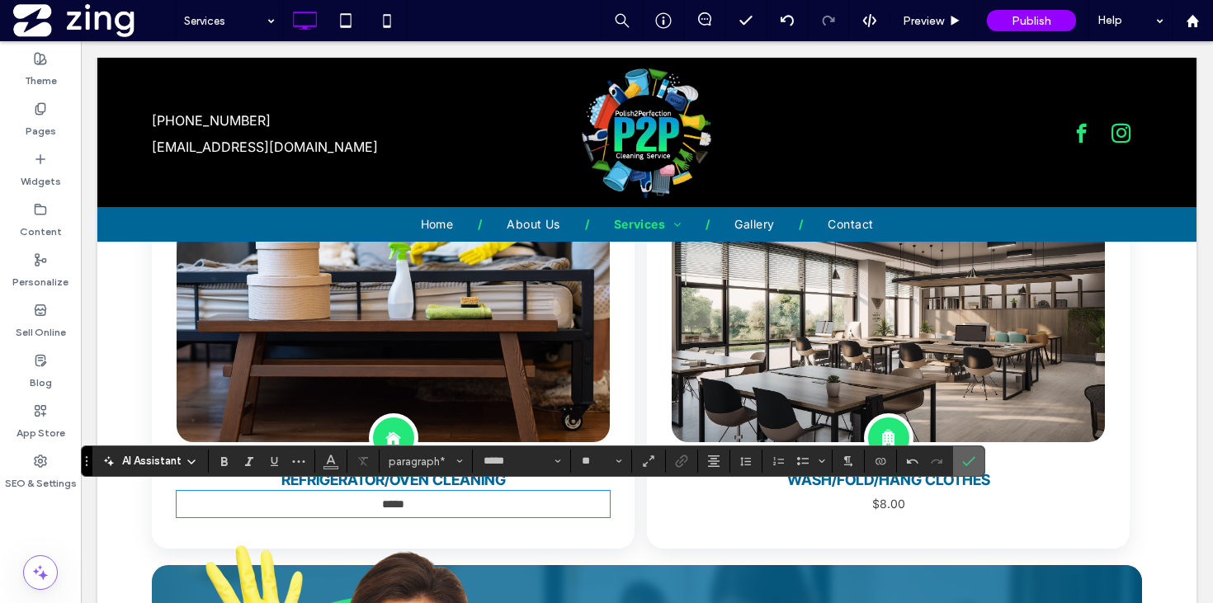
click at [971, 457] on icon "Confirm" at bounding box center [968, 460] width 13 height 13
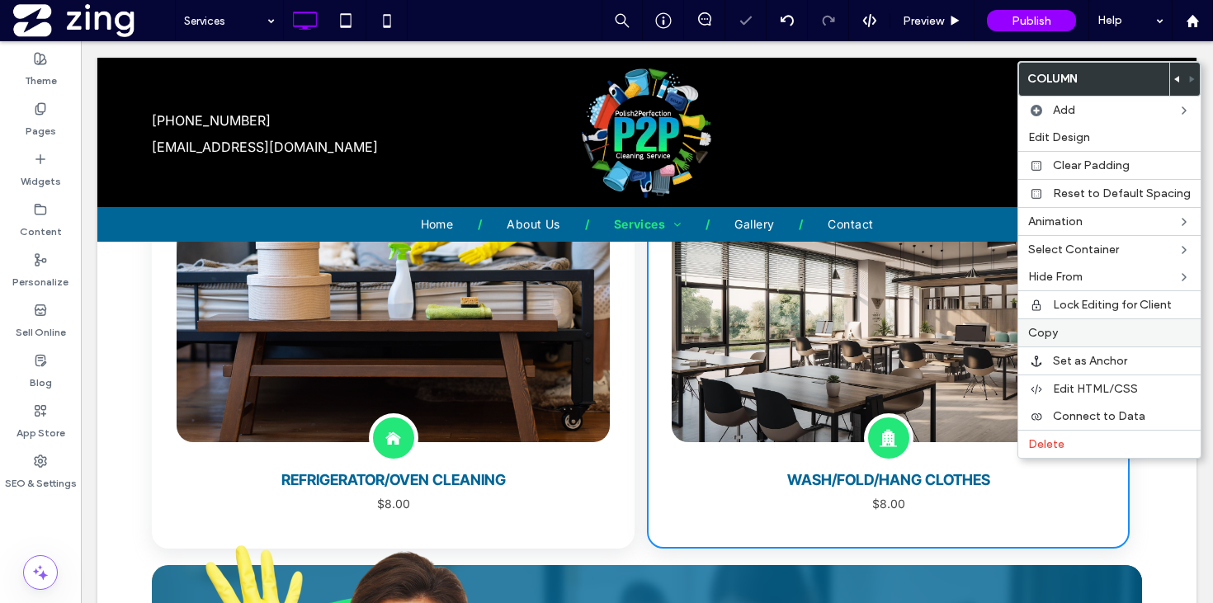
click at [1084, 323] on div "Copy" at bounding box center [1109, 332] width 182 height 28
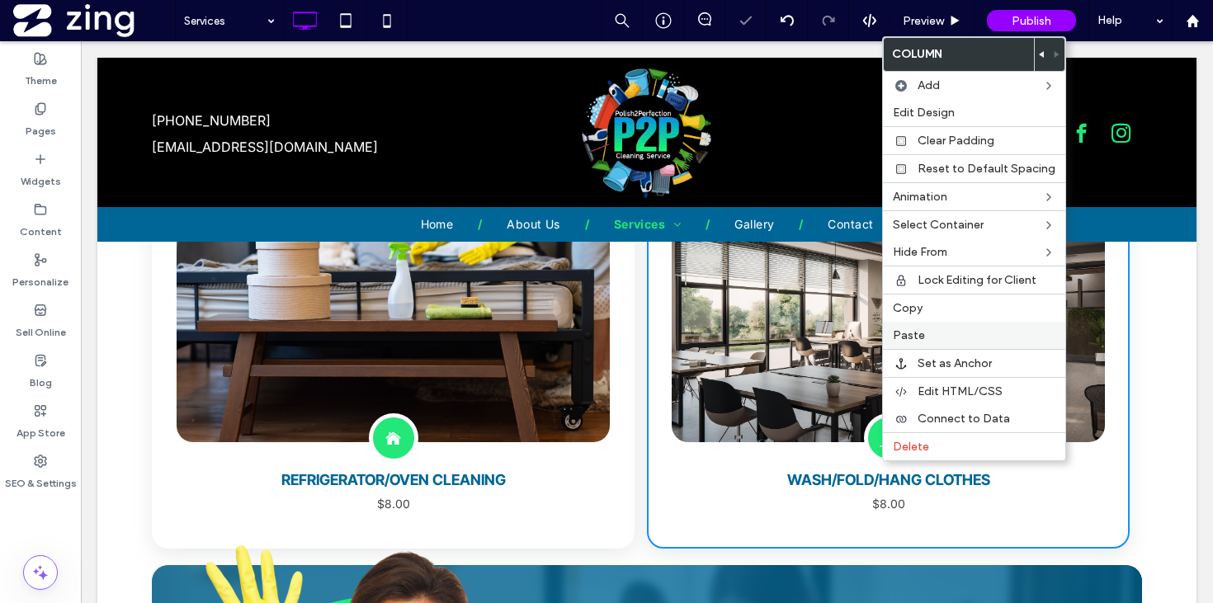
click at [972, 341] on label "Paste" at bounding box center [973, 335] width 162 height 14
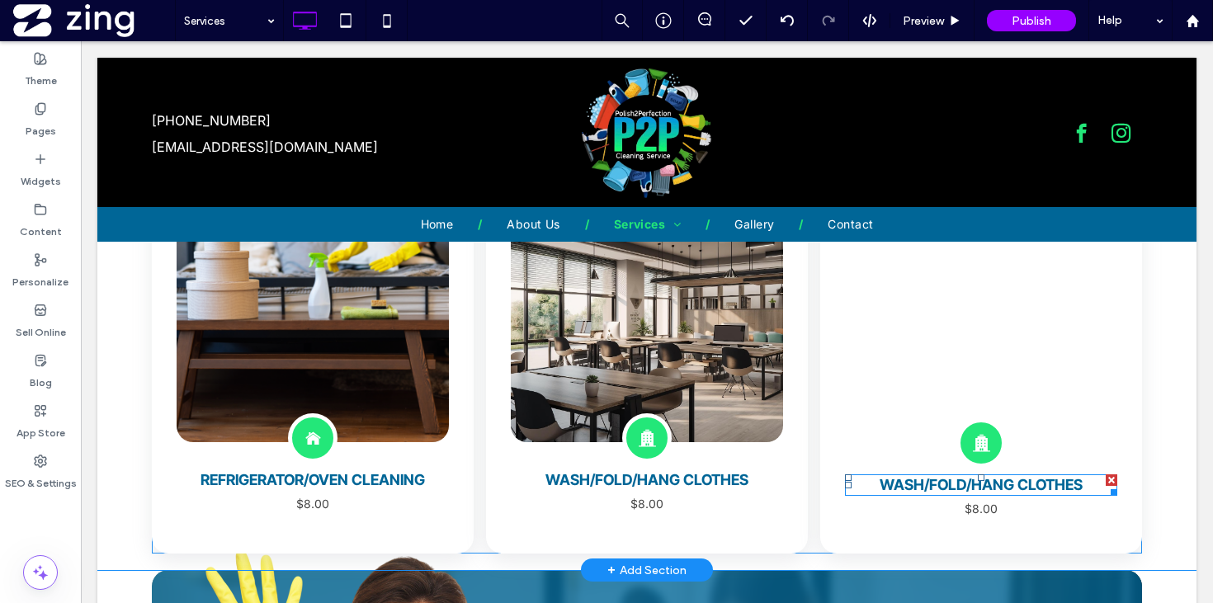
click at [1005, 480] on span "wash/fold/hang clothes" at bounding box center [980, 484] width 203 height 17
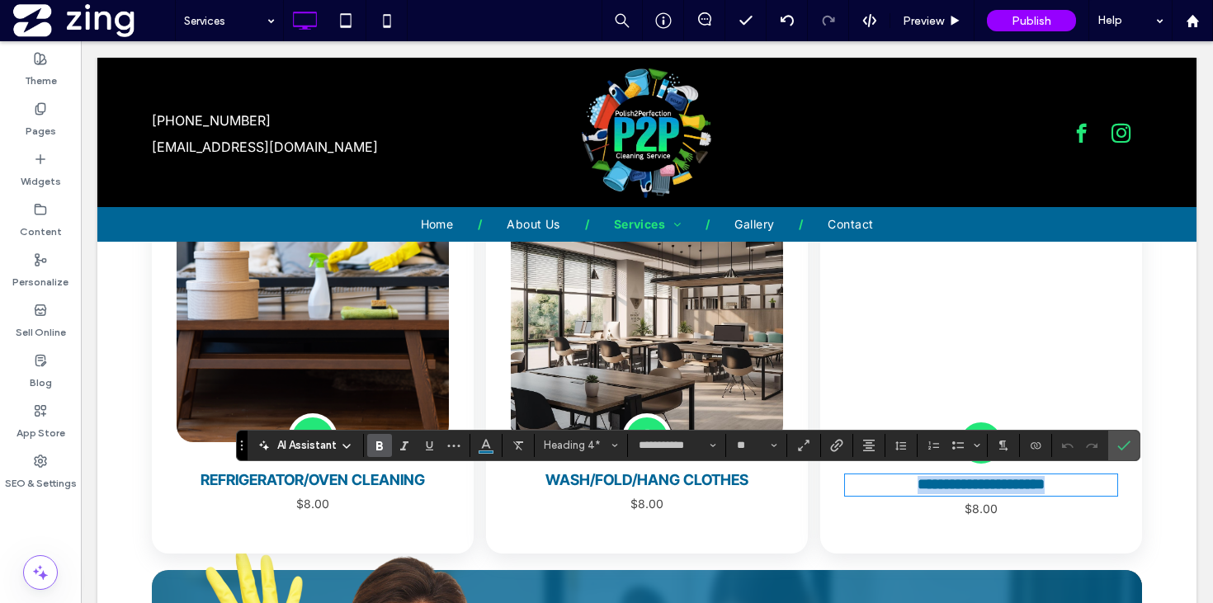
type input "*****"
type input "**"
click at [1125, 445] on icon "Confirm" at bounding box center [1123, 445] width 13 height 13
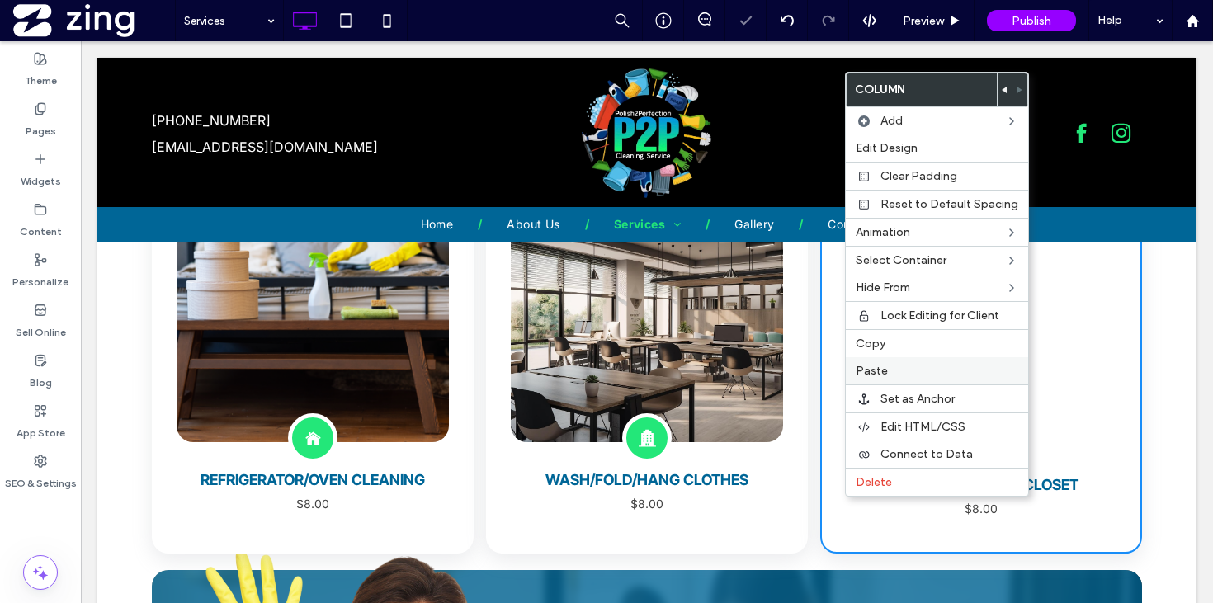
click at [906, 364] on label "Paste" at bounding box center [936, 371] width 162 height 14
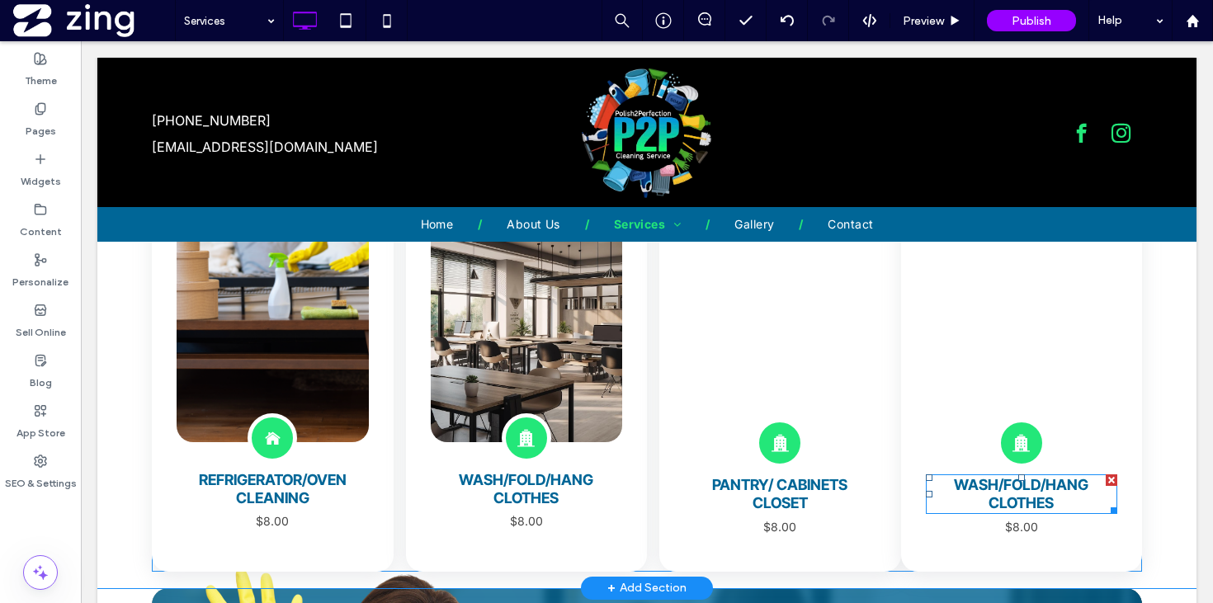
click at [1008, 487] on span "wash/fold/hang clothes" at bounding box center [1021, 493] width 134 height 35
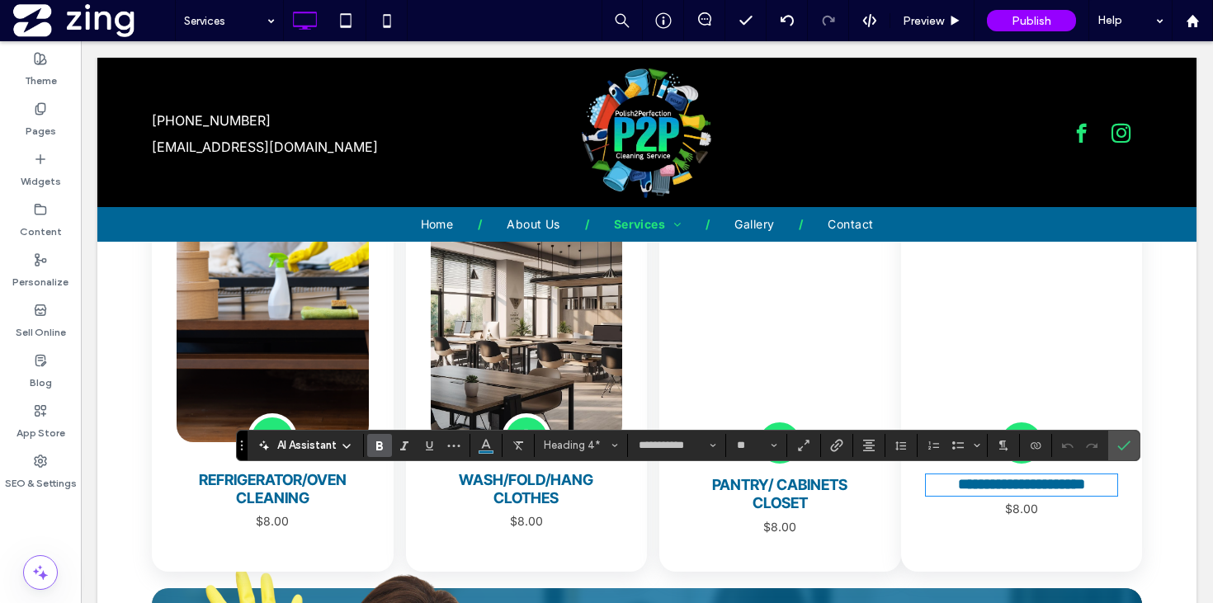
type input "*****"
type input "**"
click at [1123, 442] on icon "Confirm" at bounding box center [1123, 445] width 13 height 13
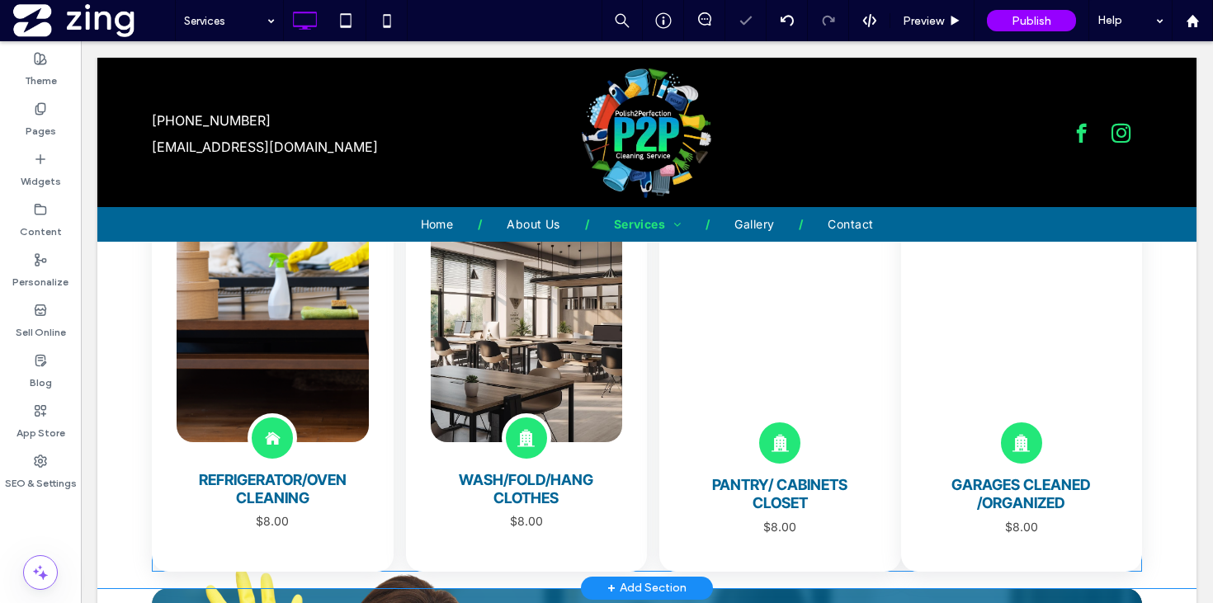
click at [887, 551] on div "Button building icon pantry/ cabinets closet $8.00 Click To Paste Click To Paste" at bounding box center [780, 371] width 242 height 402
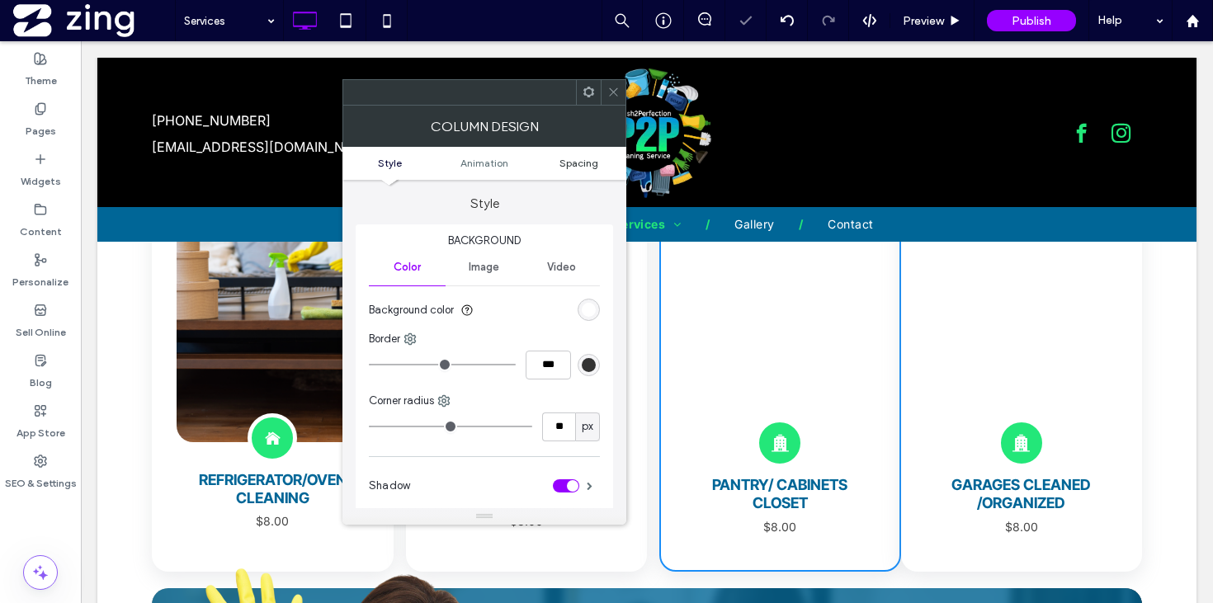
click at [586, 160] on span "Spacing" at bounding box center [578, 163] width 39 height 12
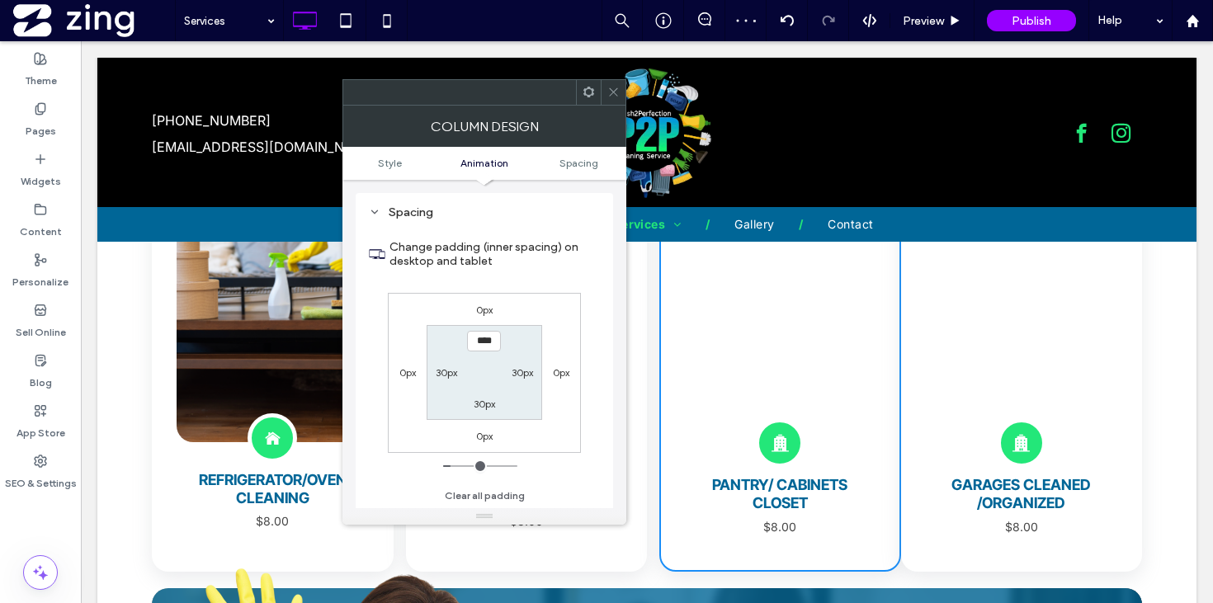
scroll to position [388, 0]
click at [559, 374] on label "0px" at bounding box center [561, 371] width 16 height 12
type input "*"
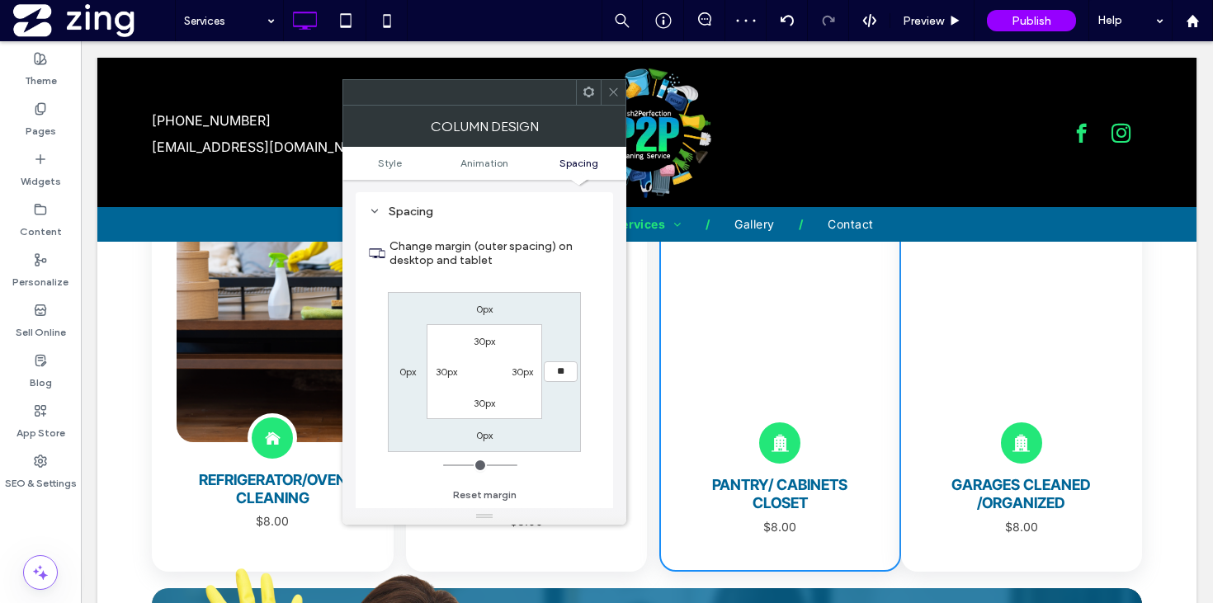
type input "**"
type input "****"
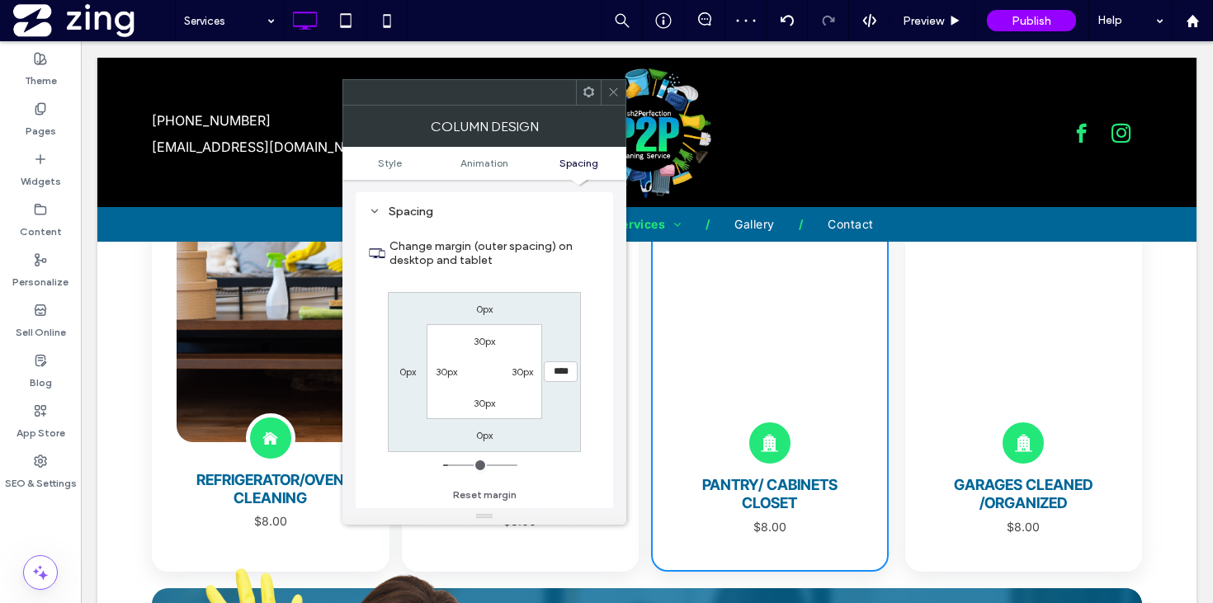
click at [608, 88] on icon at bounding box center [613, 92] width 12 height 12
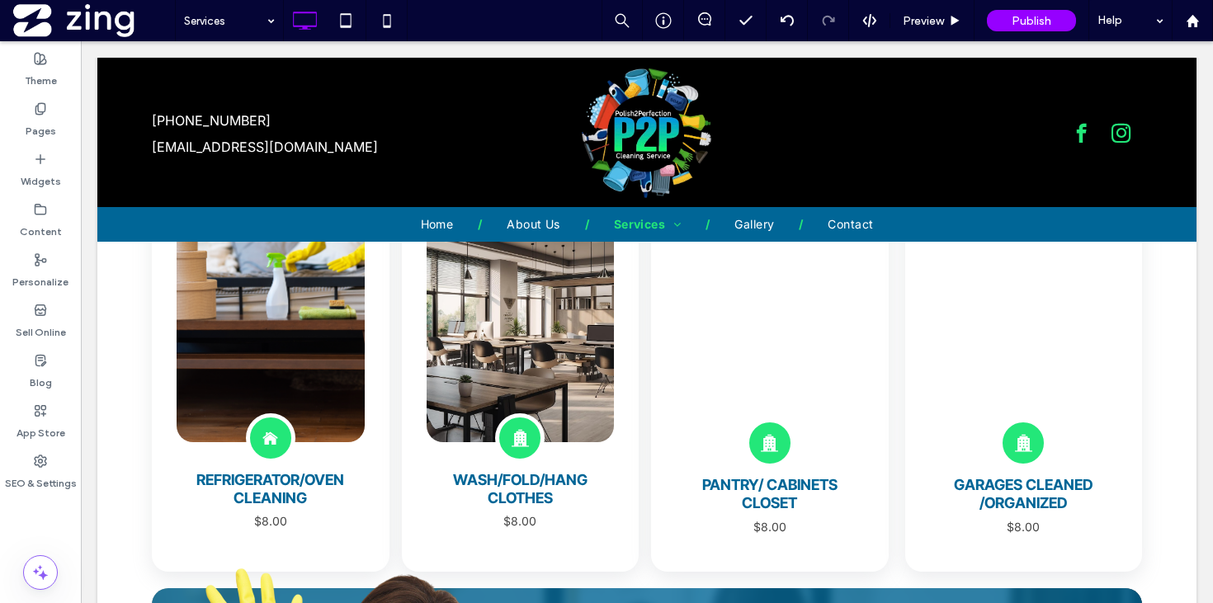
click at [622, 529] on div "Button building icon wash/fold/hang clothes $8.00 Click To Paste Click To Paste" at bounding box center [521, 371] width 238 height 402
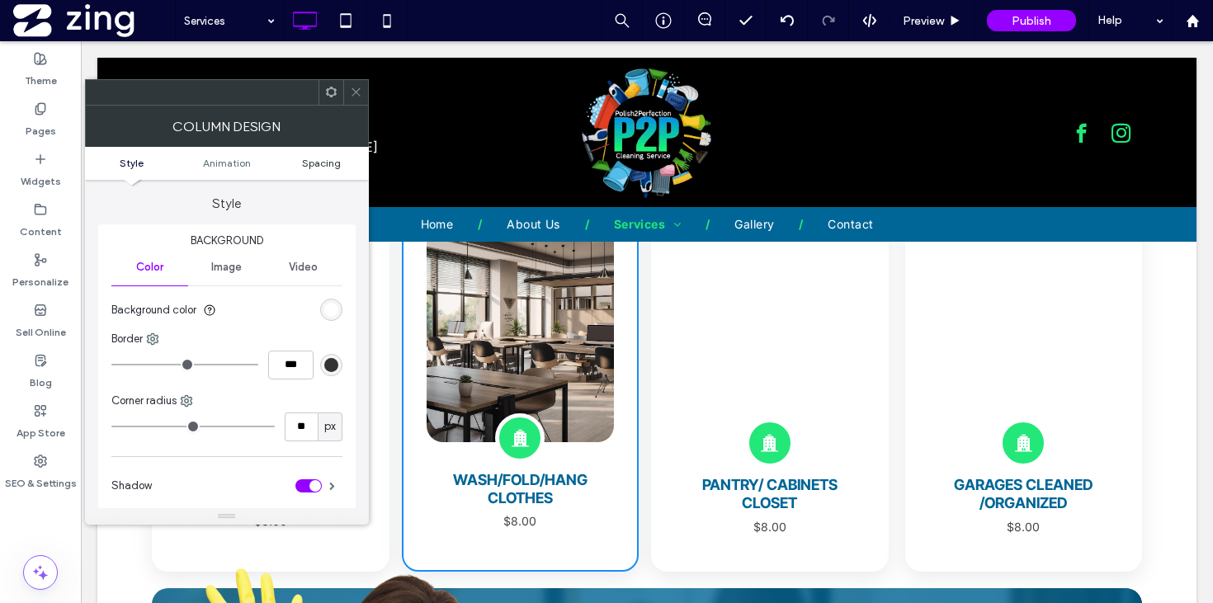
click at [322, 161] on span "Spacing" at bounding box center [321, 163] width 39 height 12
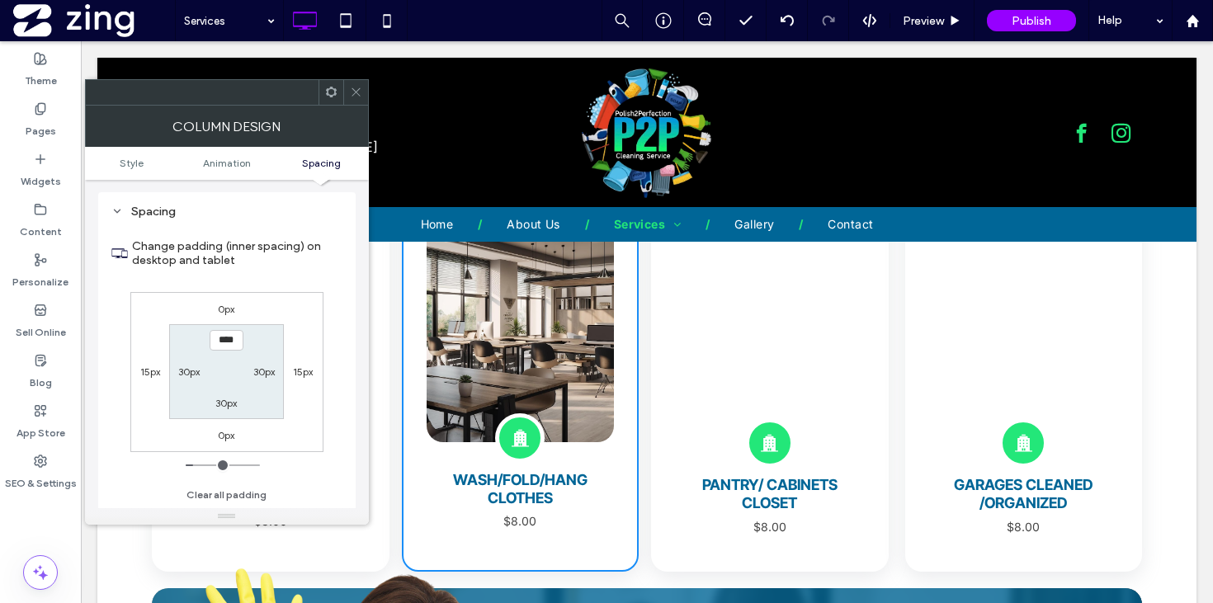
click at [351, 93] on icon at bounding box center [356, 92] width 12 height 12
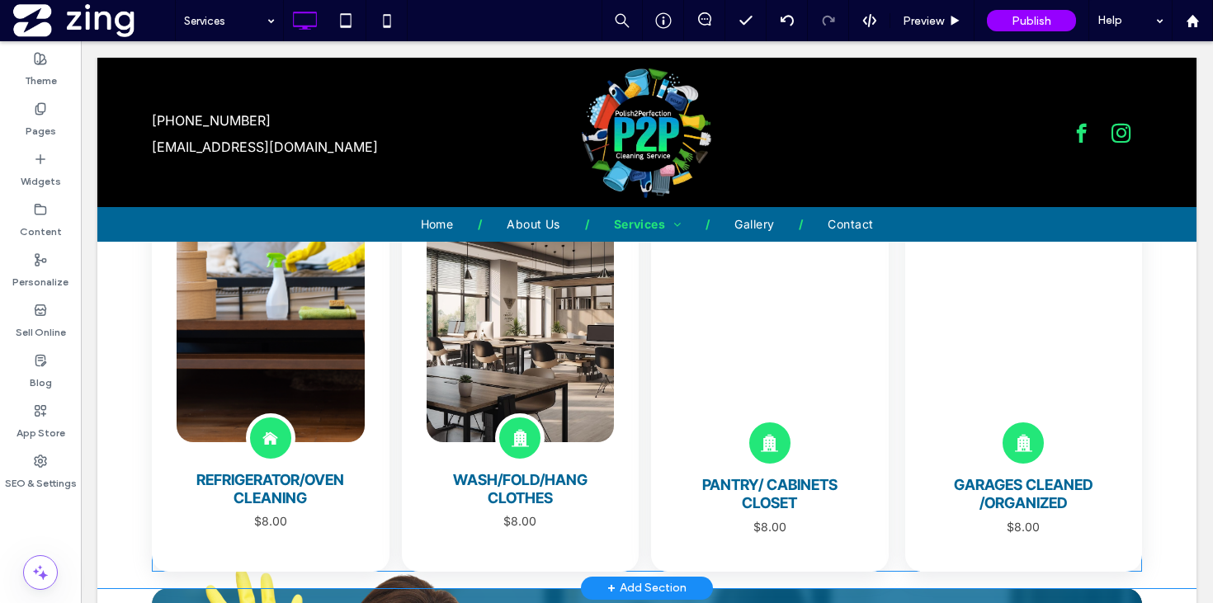
click at [874, 473] on div "Button building icon pantry/ cabinets closet $8.00 Click To Paste Click To Paste" at bounding box center [770, 371] width 238 height 402
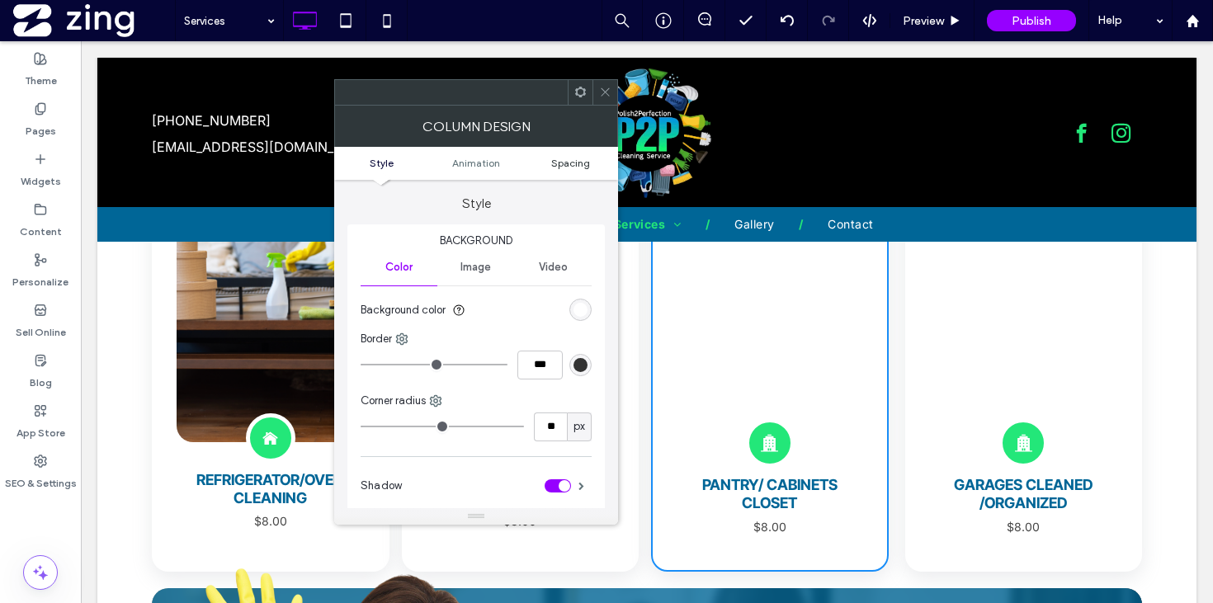
click at [562, 163] on span "Spacing" at bounding box center [570, 163] width 39 height 12
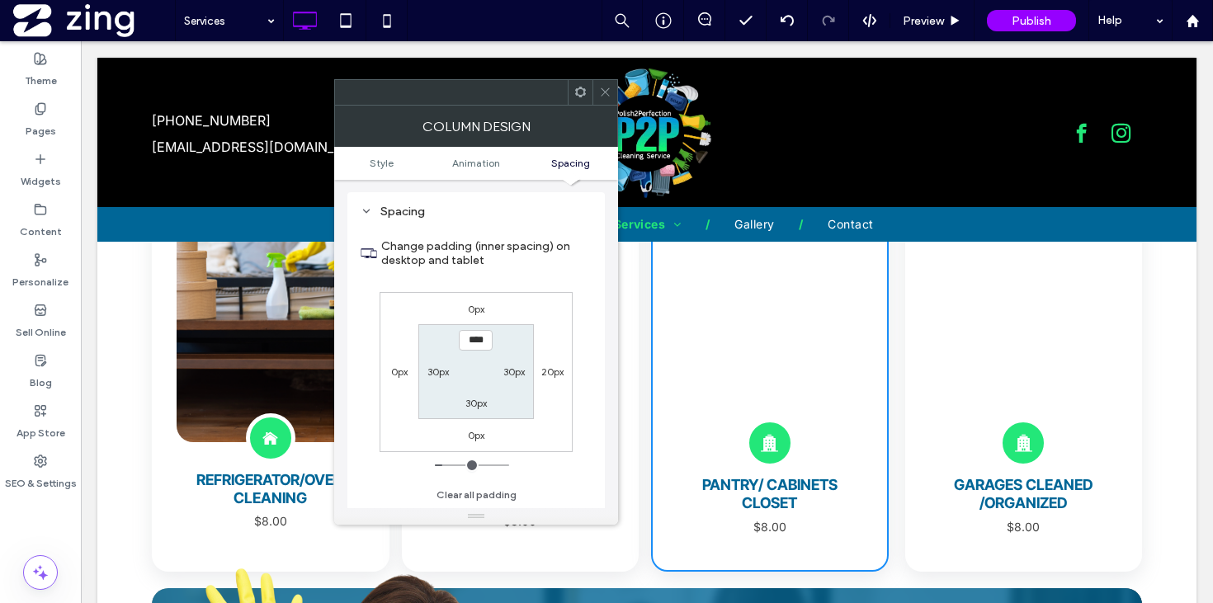
click at [546, 372] on label "20px" at bounding box center [552, 371] width 22 height 12
type input "**"
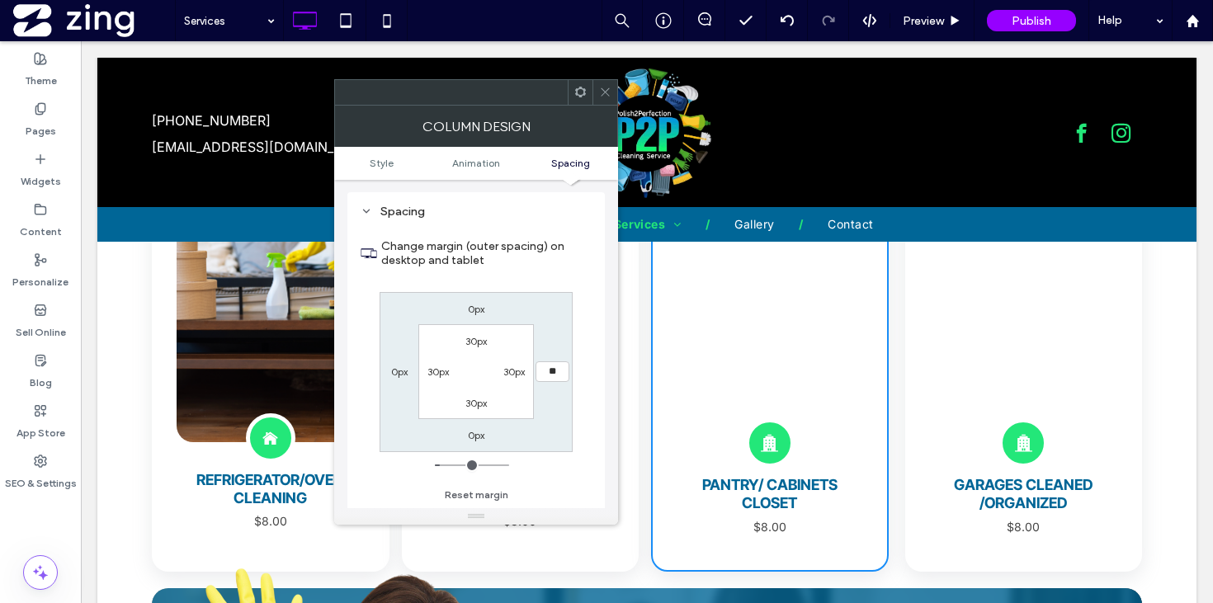
type input "**"
type input "****"
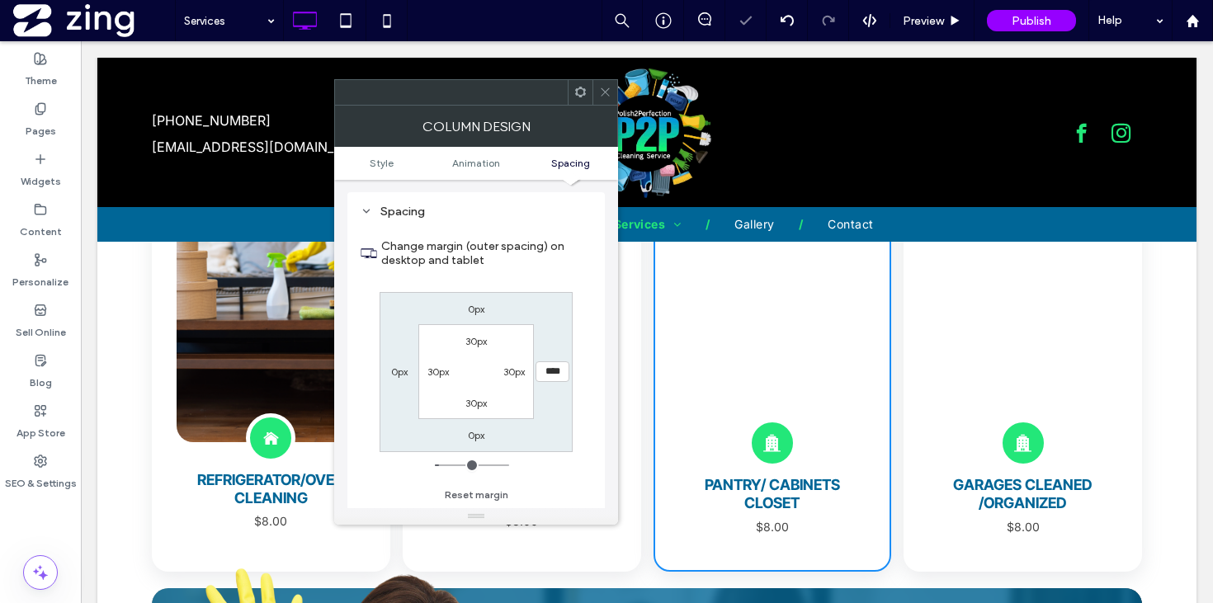
click at [599, 83] on span at bounding box center [605, 92] width 12 height 25
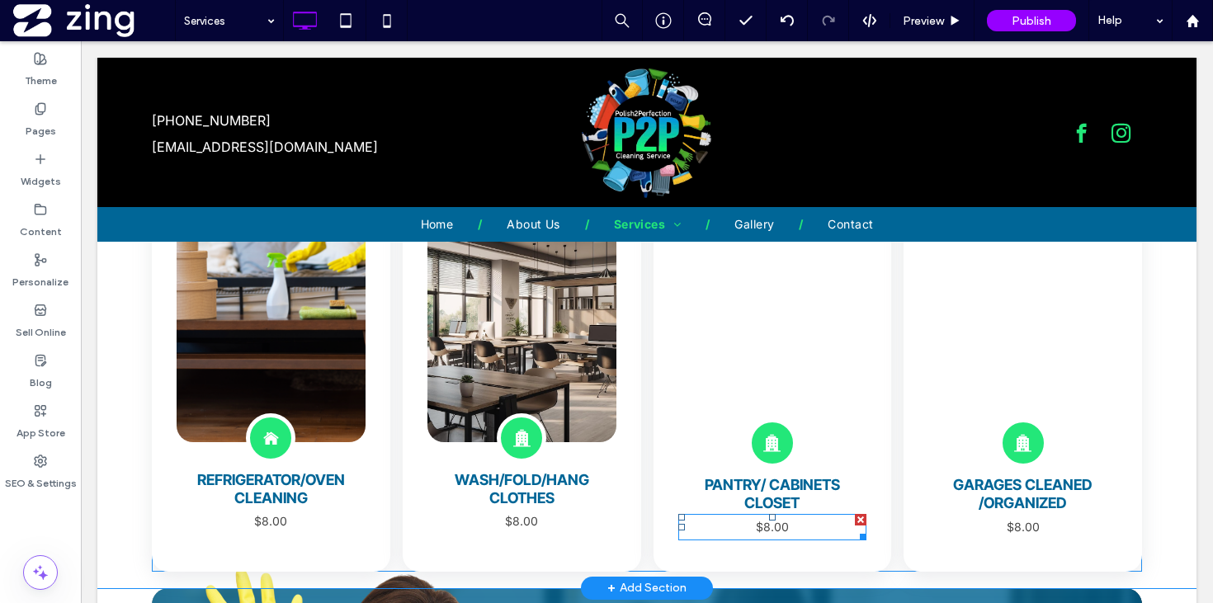
click at [781, 525] on span "$8.00" at bounding box center [772, 527] width 33 height 14
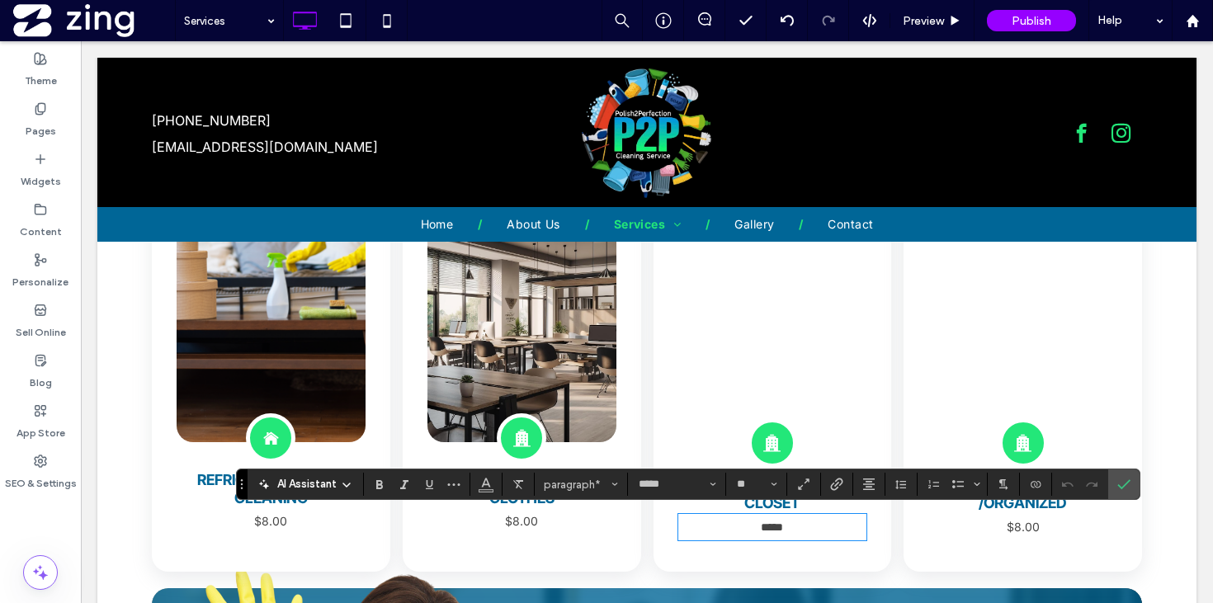
type input "**"
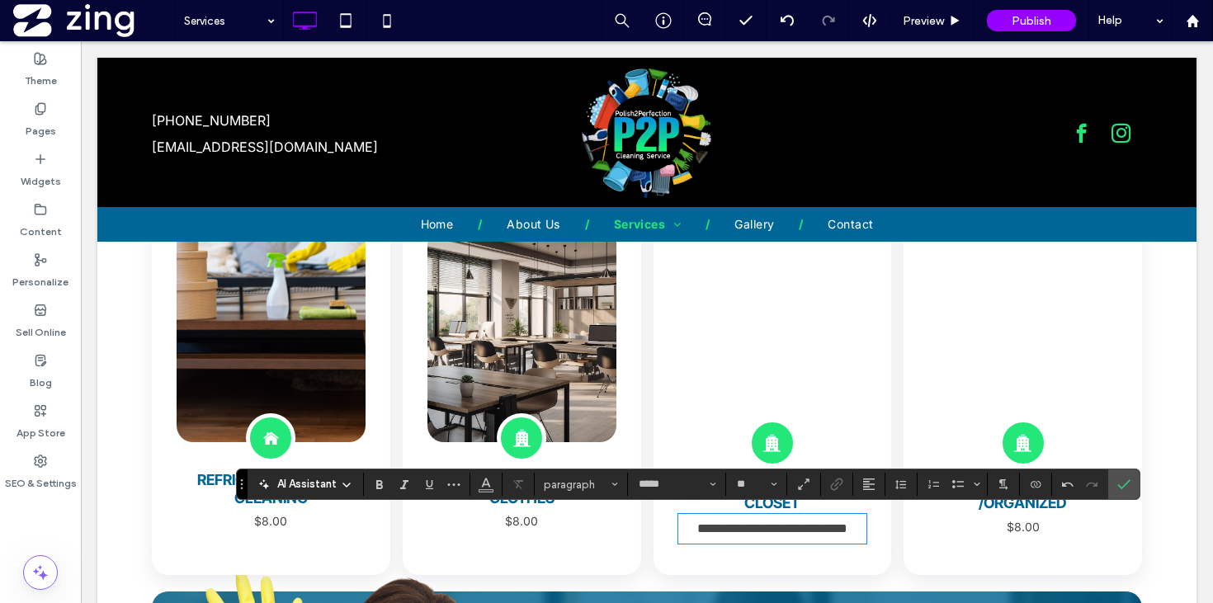
scroll to position [0, 0]
click at [1004, 519] on p "$8.00" at bounding box center [1022, 527] width 189 height 23
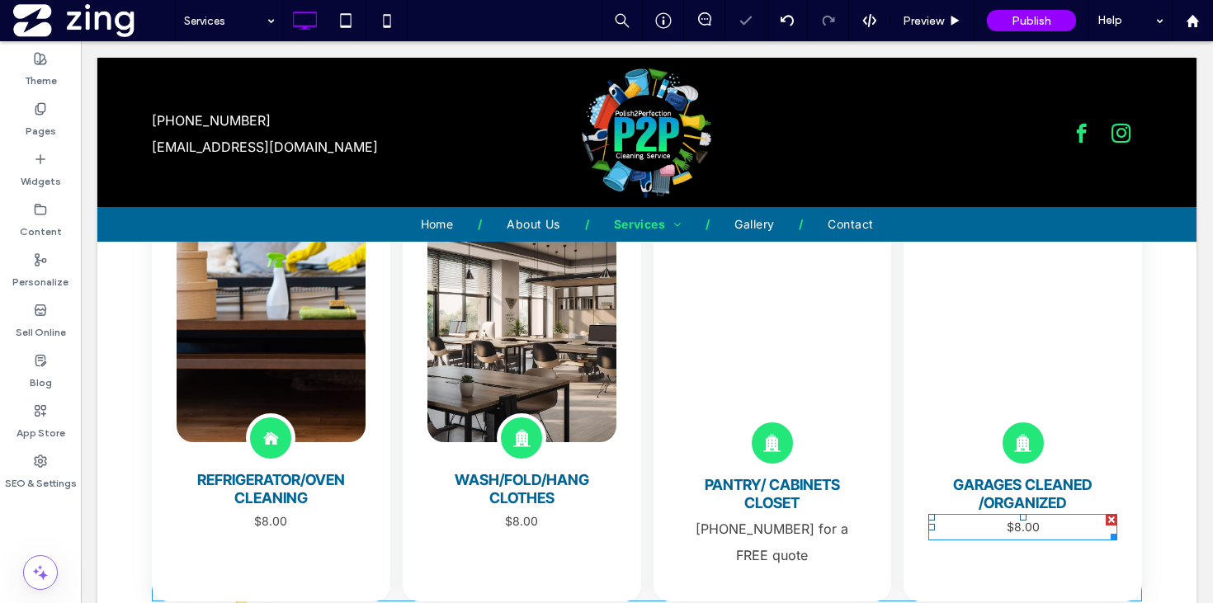
click at [1020, 521] on span "$8.00" at bounding box center [1022, 527] width 33 height 14
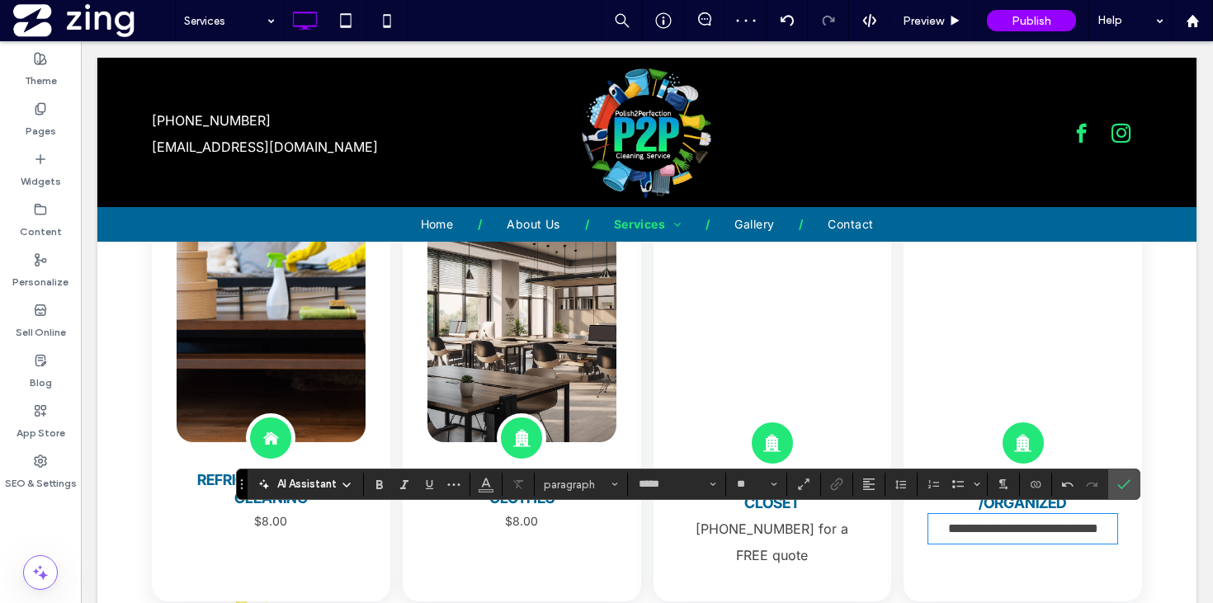
click at [1015, 542] on p "**********" at bounding box center [1022, 529] width 189 height 26
click at [737, 483] on input "**" at bounding box center [751, 484] width 32 height 13
type input "***"
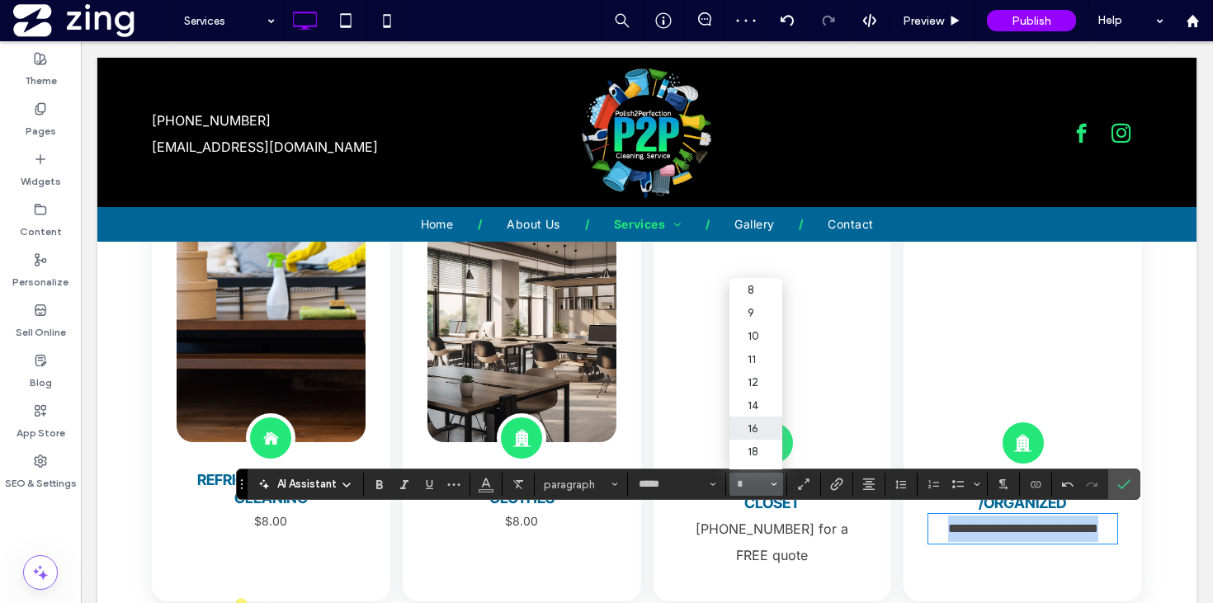
type input "*"
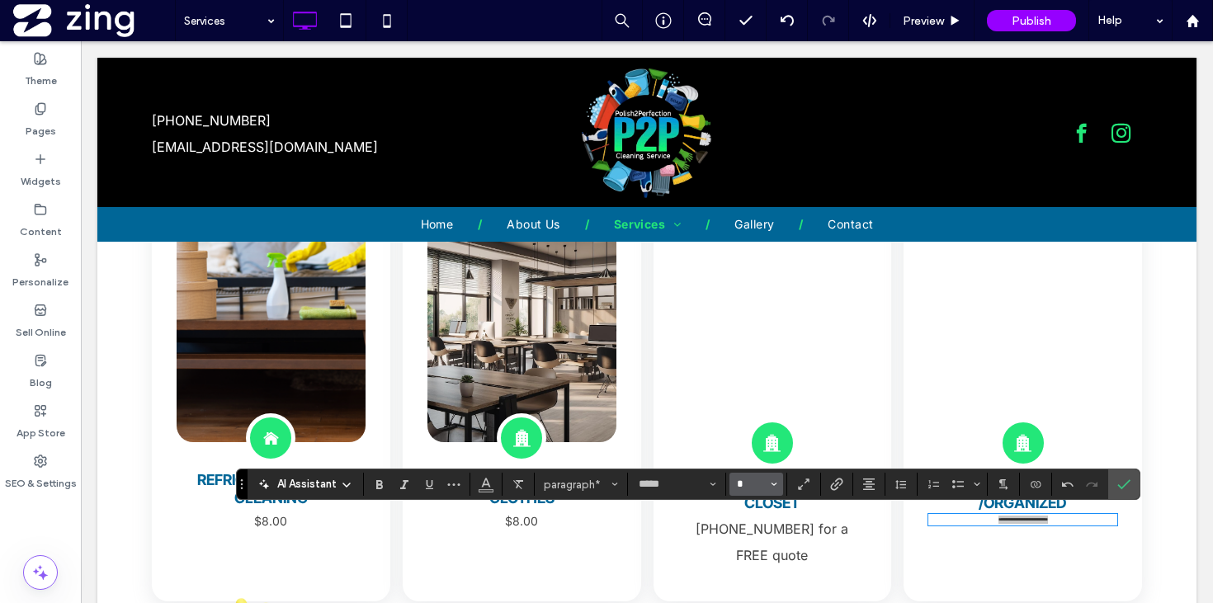
click at [756, 488] on input "*" at bounding box center [751, 484] width 32 height 13
type input "**"
click at [774, 516] on p "214-875-6088 for a FREE quote" at bounding box center [772, 542] width 189 height 53
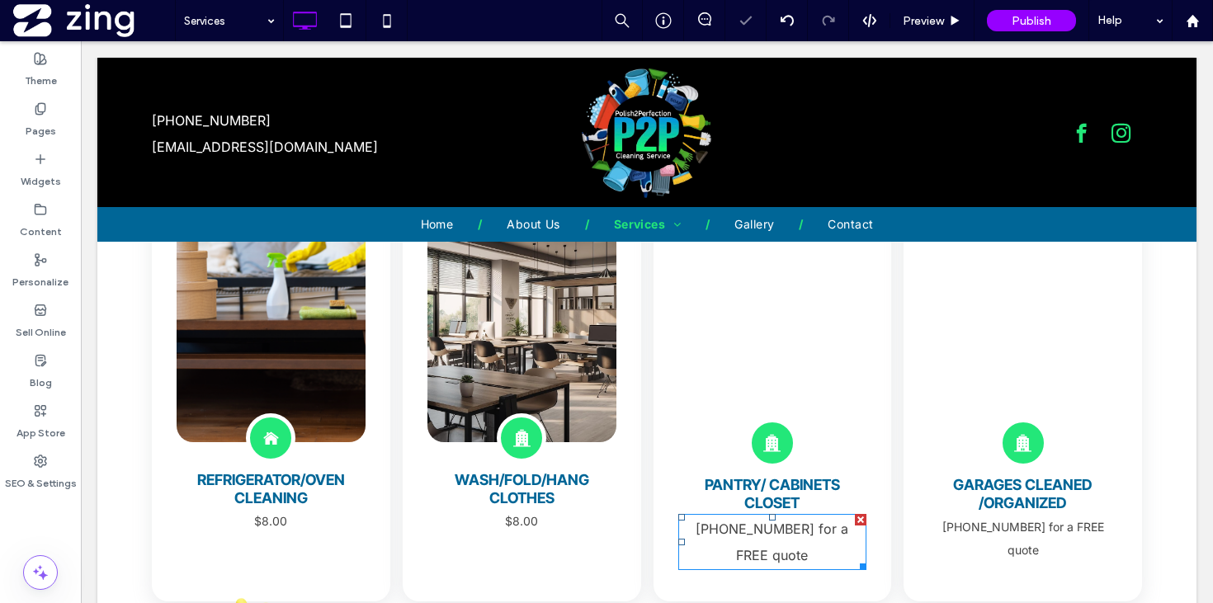
click at [774, 516] on div at bounding box center [772, 517] width 7 height 7
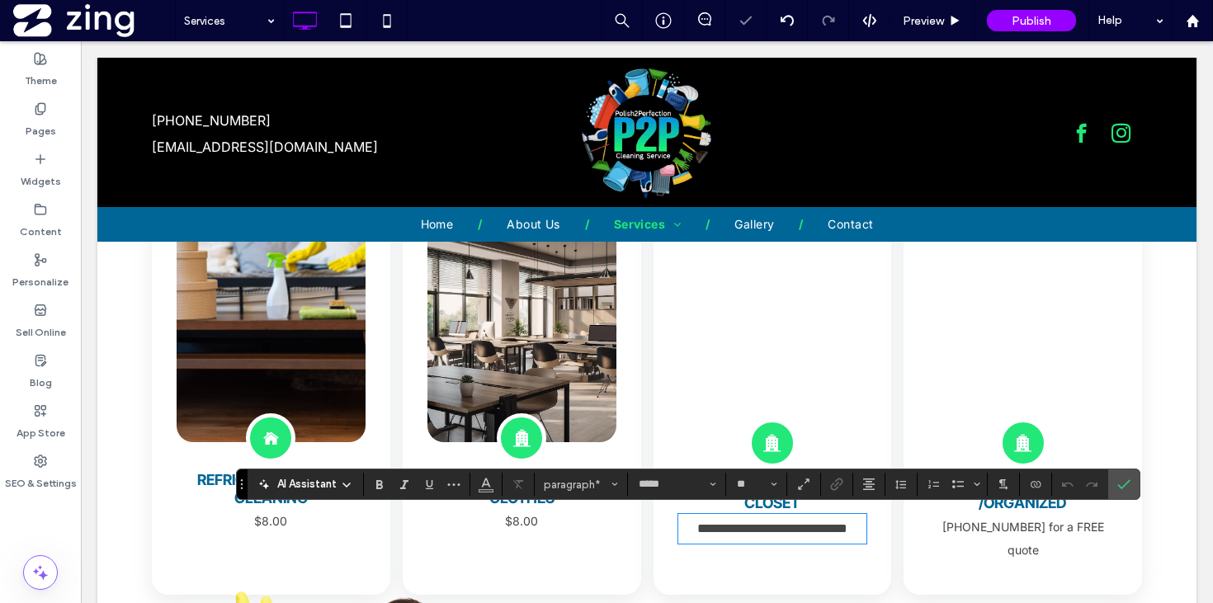
click at [755, 534] on span "**********" at bounding box center [772, 528] width 150 height 12
click at [748, 483] on input "**" at bounding box center [751, 484] width 32 height 13
type input "**"
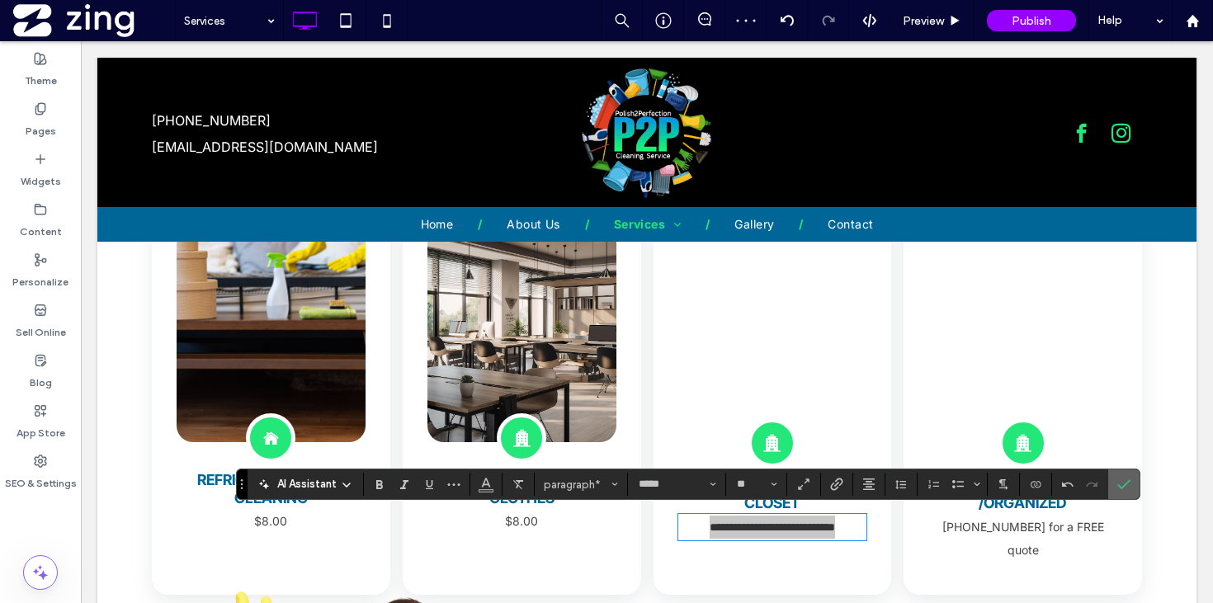
click at [1127, 480] on icon "Confirm" at bounding box center [1123, 484] width 13 height 13
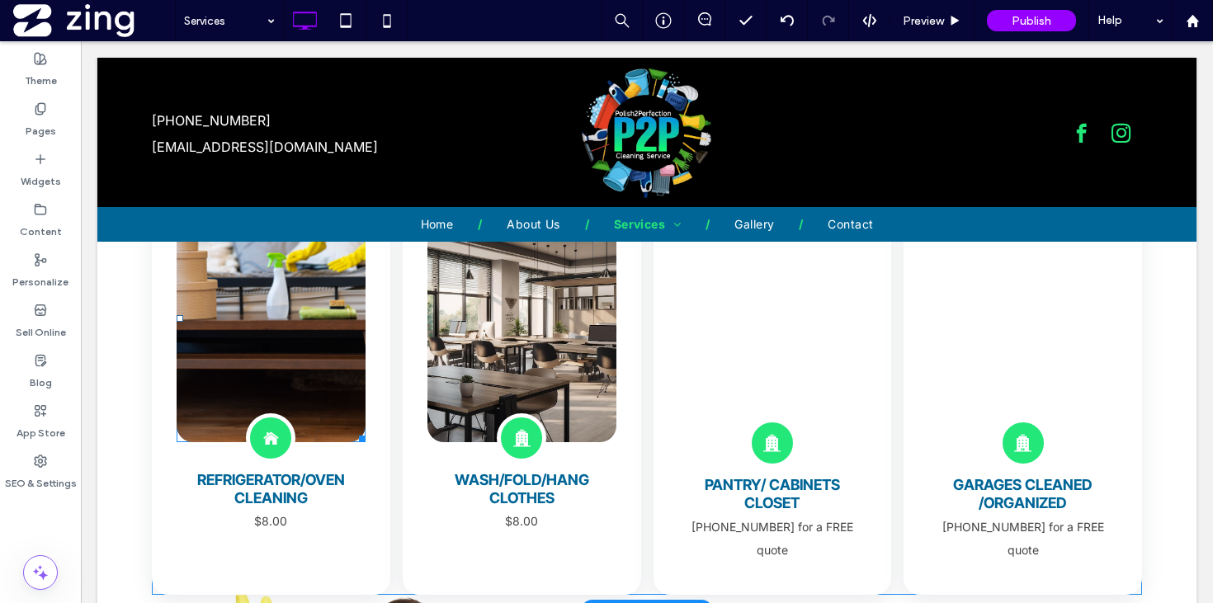
click at [304, 320] on link at bounding box center [271, 318] width 189 height 247
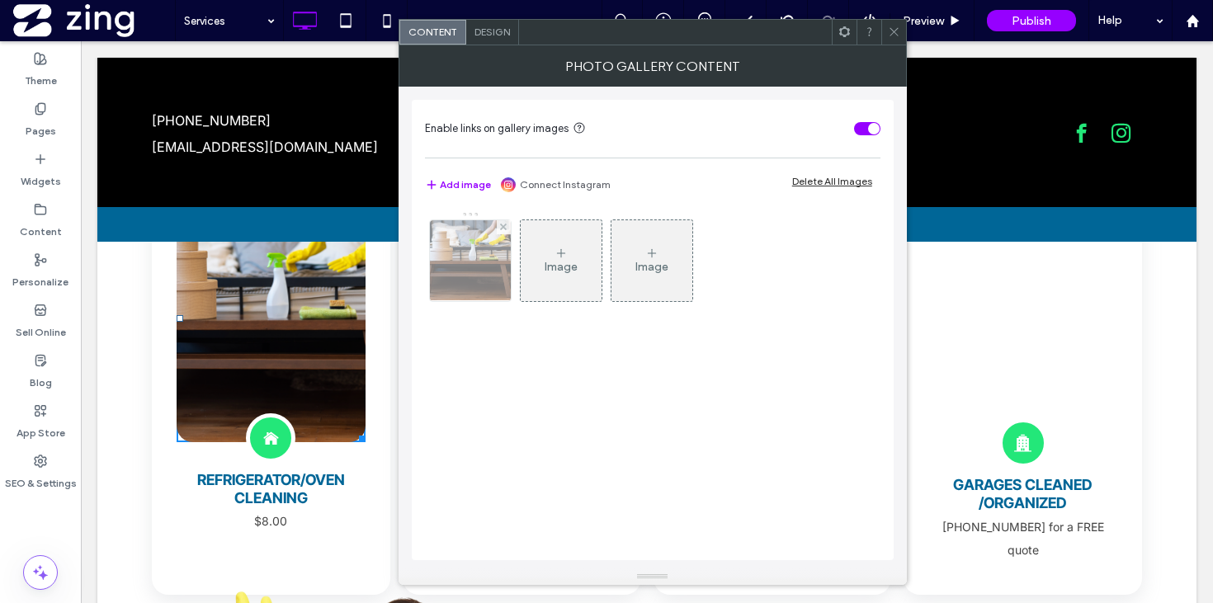
click at [467, 276] on img at bounding box center [470, 260] width 122 height 81
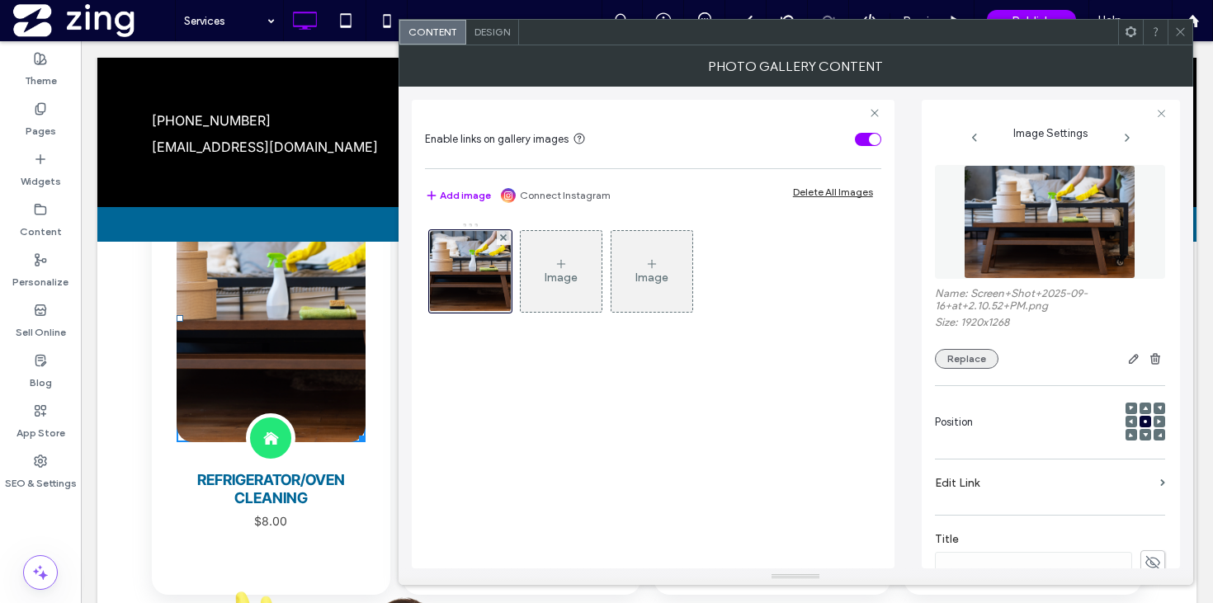
click at [954, 361] on button "Replace" at bounding box center [967, 359] width 64 height 20
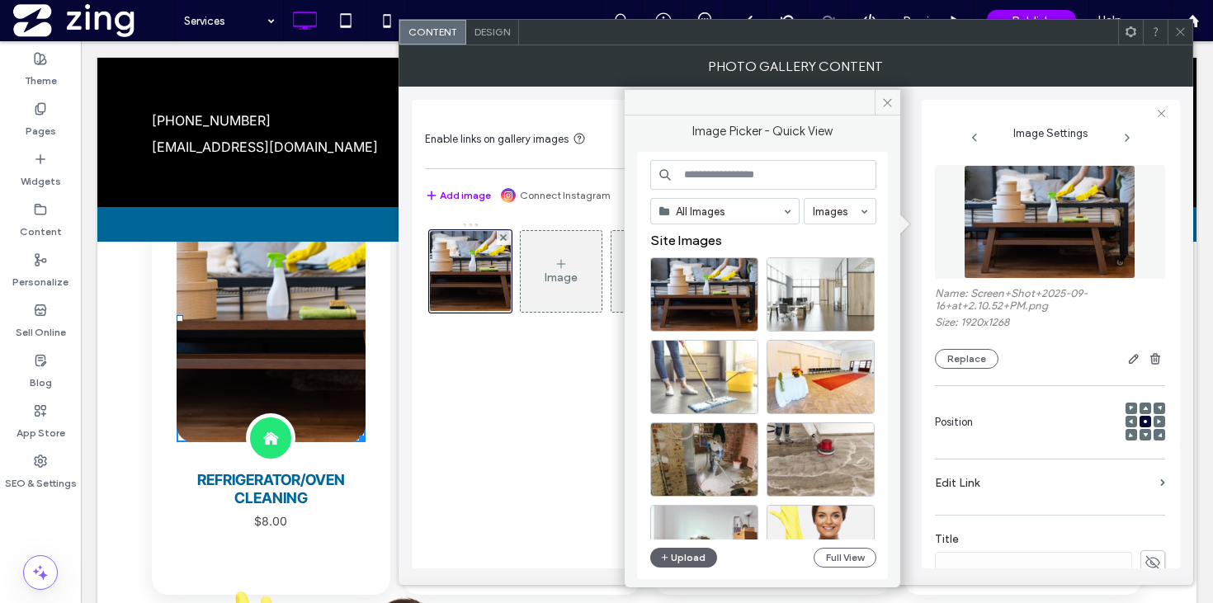
click at [1180, 32] on icon at bounding box center [1180, 32] width 12 height 12
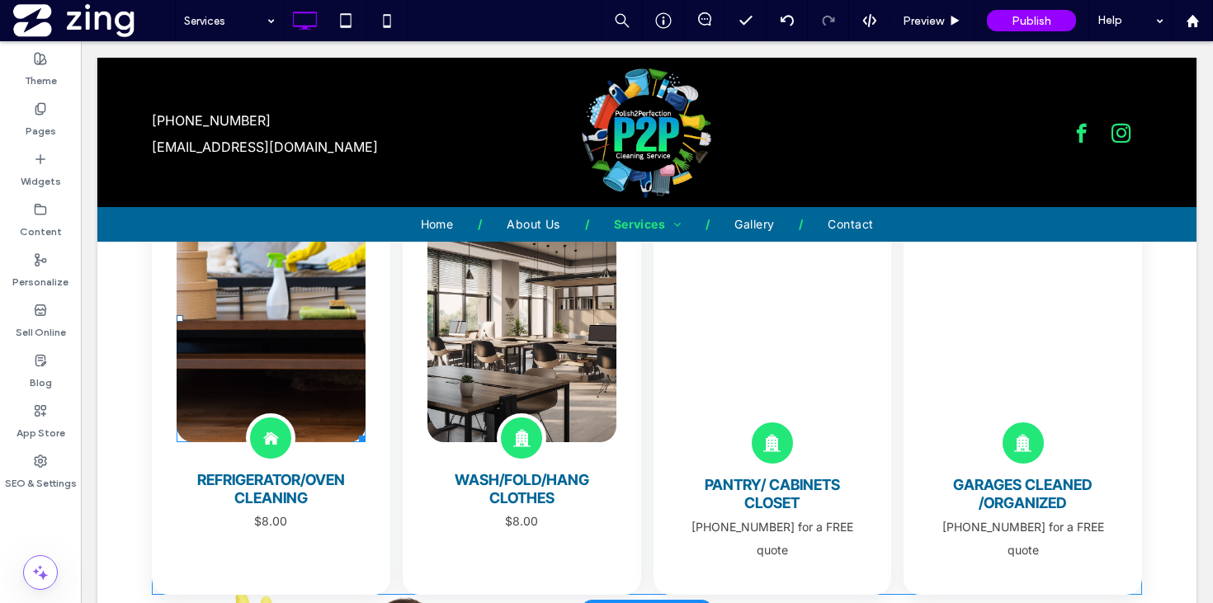
click at [300, 345] on link at bounding box center [271, 318] width 189 height 247
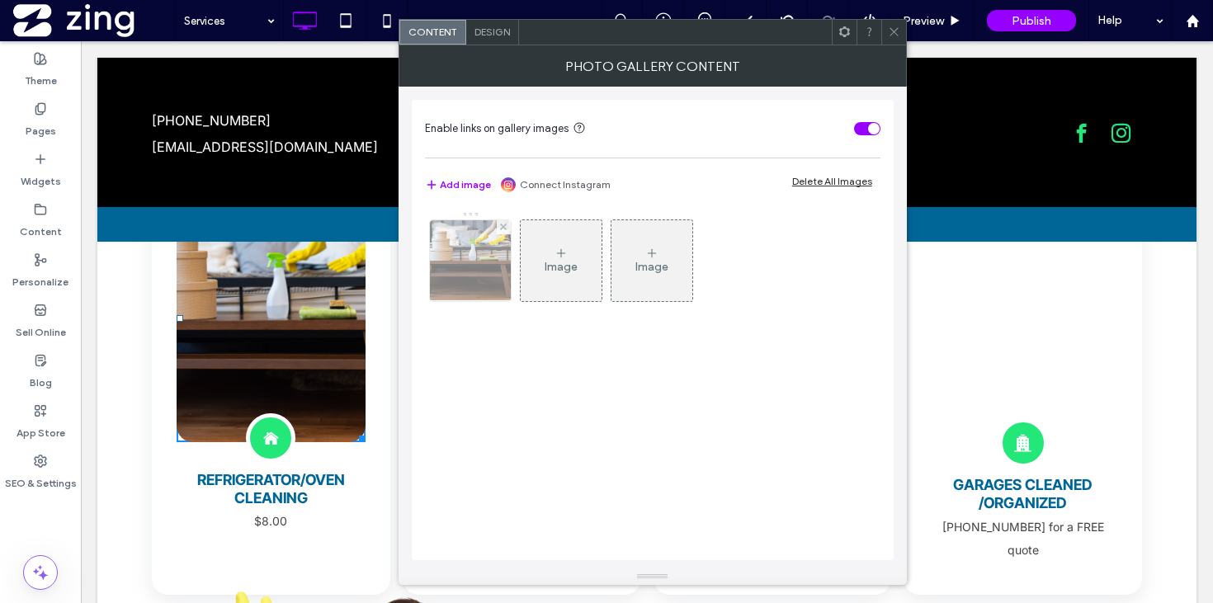
click at [478, 262] on img at bounding box center [470, 260] width 122 height 81
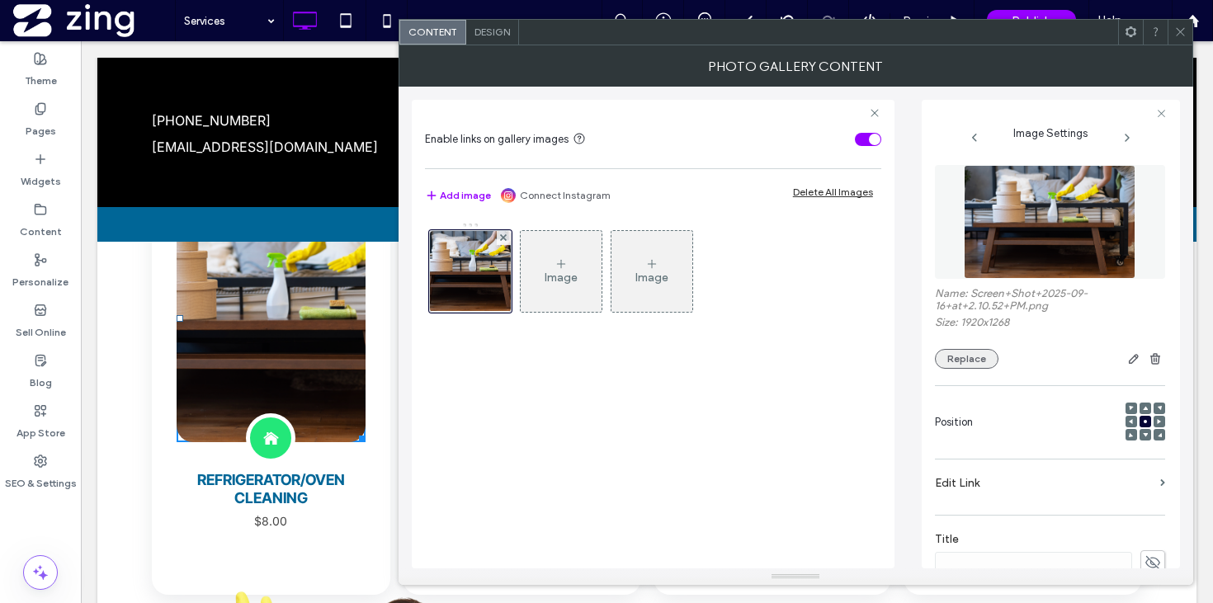
click at [961, 365] on button "Replace" at bounding box center [967, 359] width 64 height 20
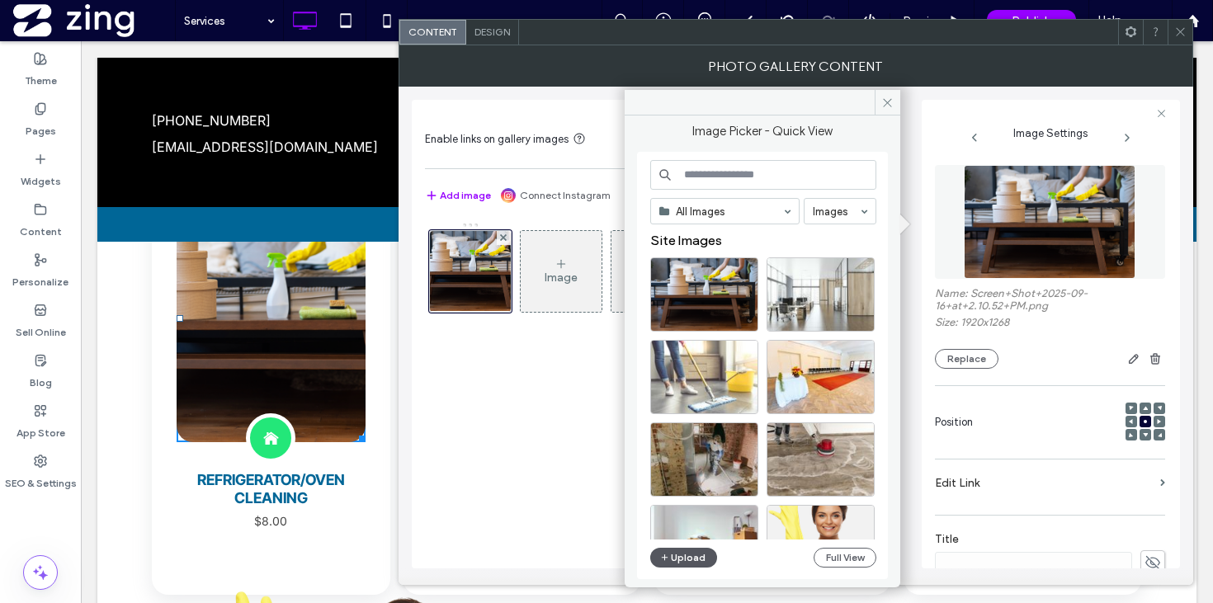
click at [690, 558] on button "Upload" at bounding box center [684, 558] width 68 height 20
click at [686, 552] on button "Upload" at bounding box center [684, 558] width 68 height 20
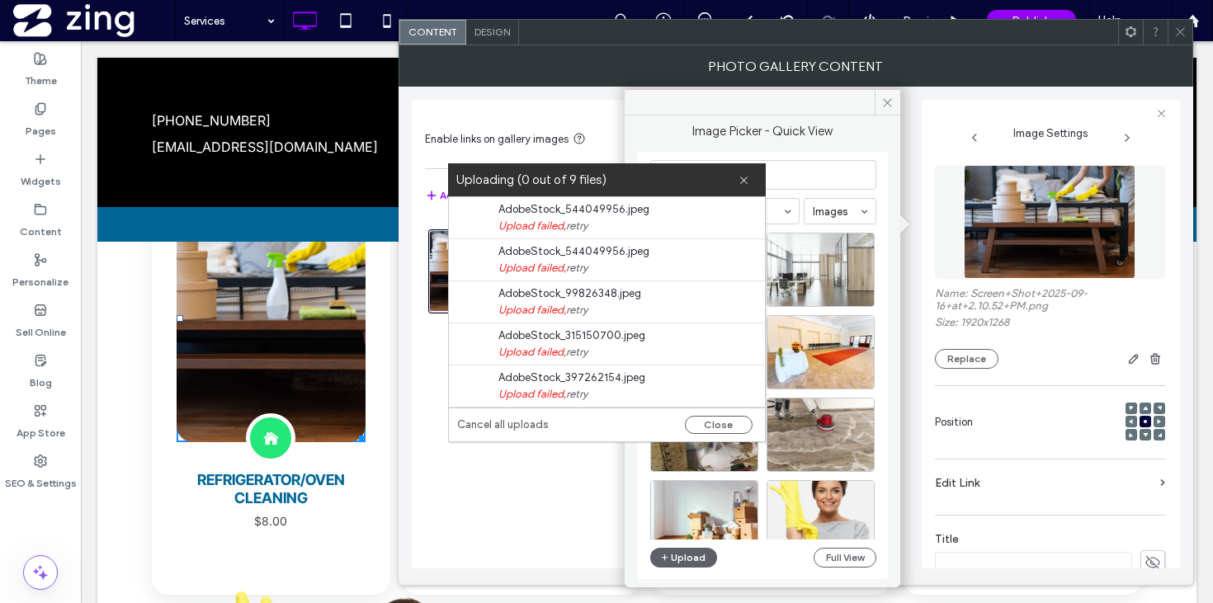
click at [502, 423] on link "Cancel all uploads" at bounding box center [503, 425] width 92 height 16
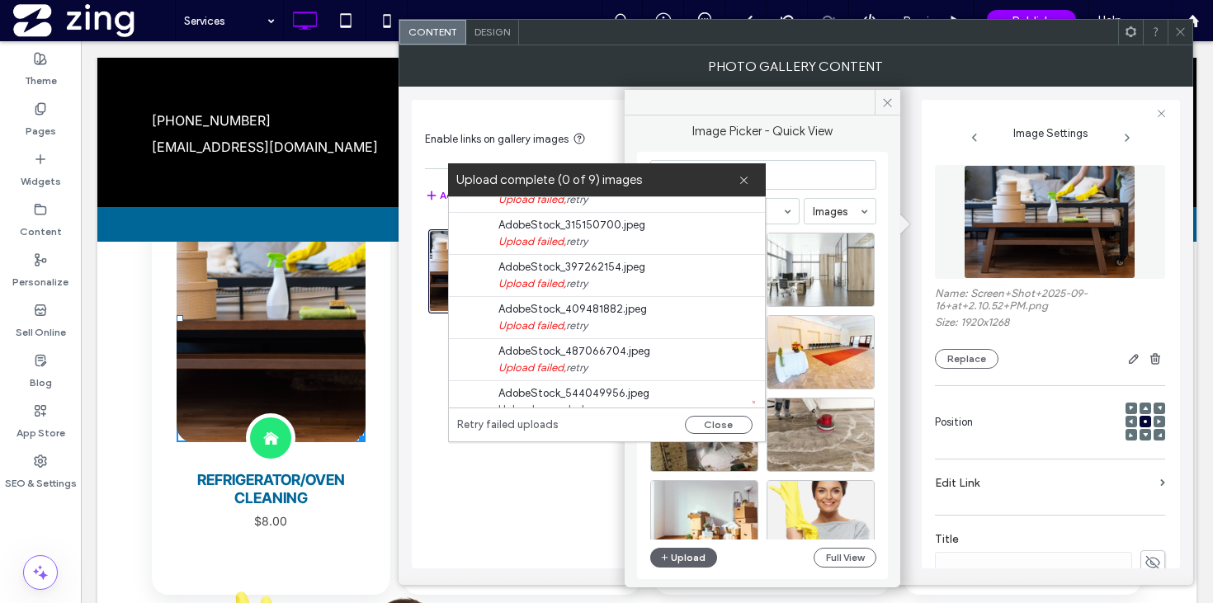
scroll to position [168, 0]
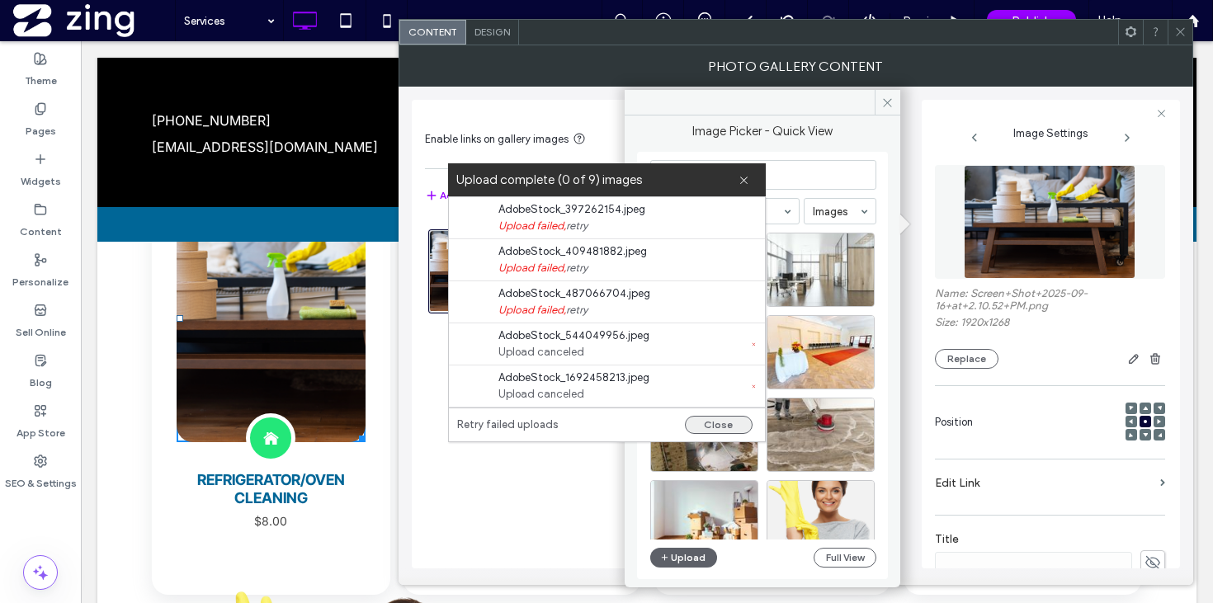
click at [715, 423] on button "Close" at bounding box center [719, 425] width 68 height 18
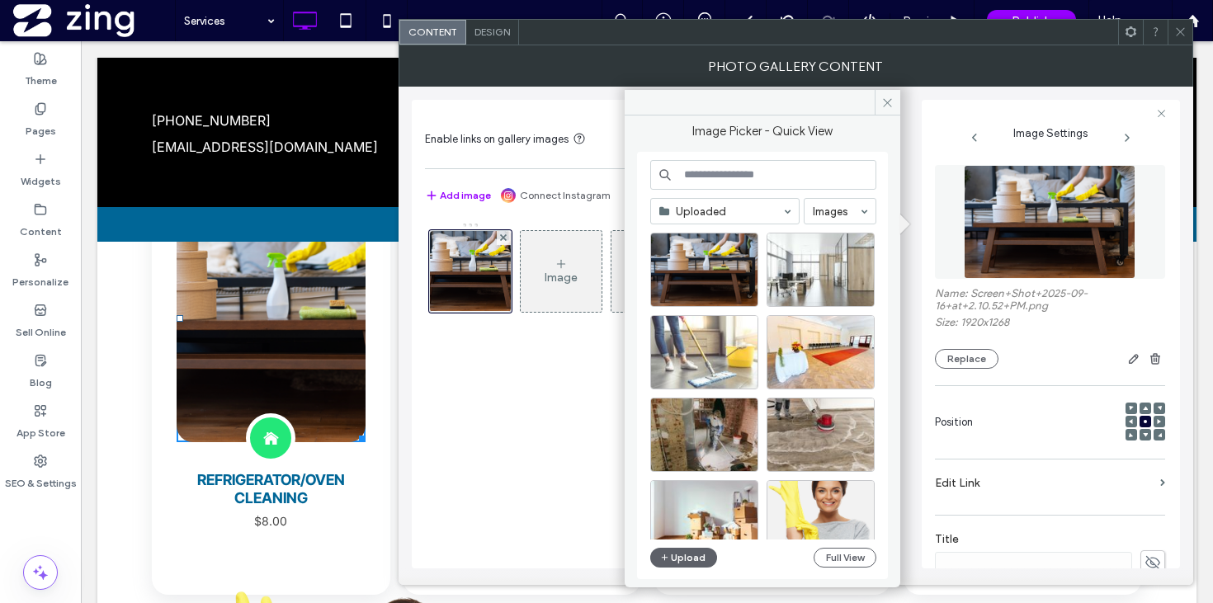
click at [1182, 35] on icon at bounding box center [1180, 32] width 12 height 12
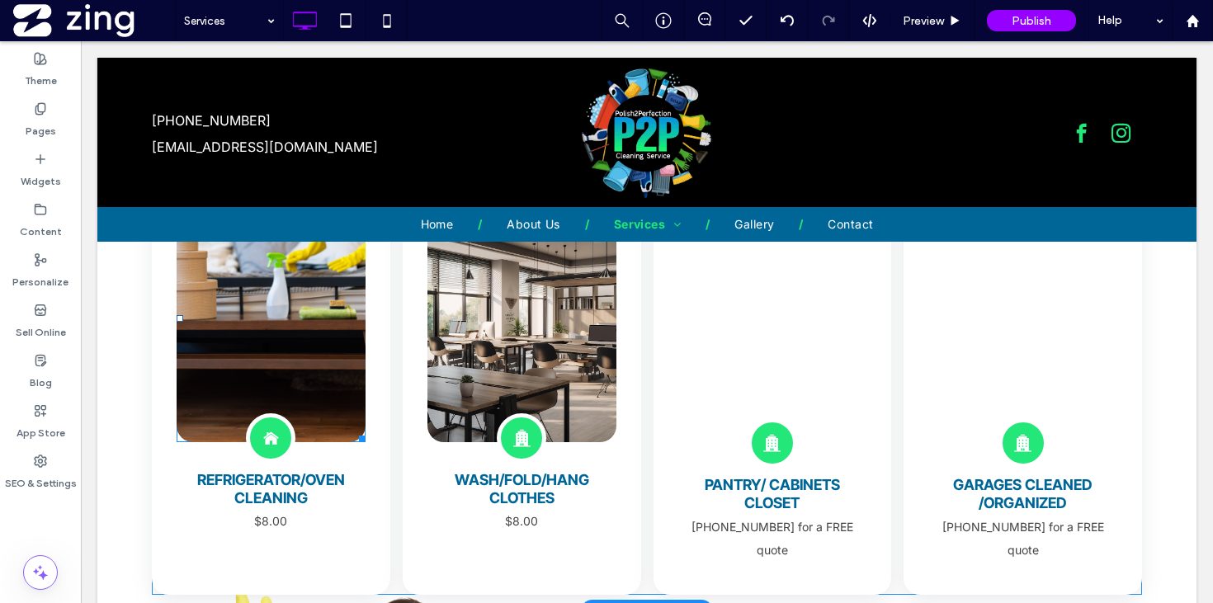
click at [313, 345] on link at bounding box center [271, 318] width 189 height 247
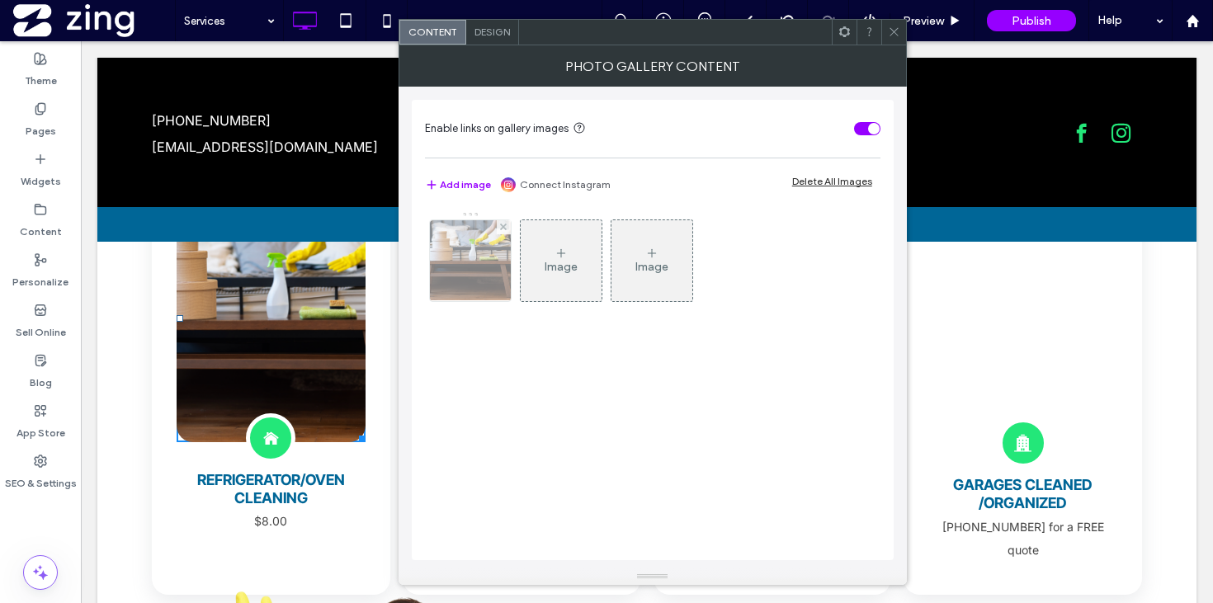
click at [476, 246] on img at bounding box center [470, 260] width 122 height 81
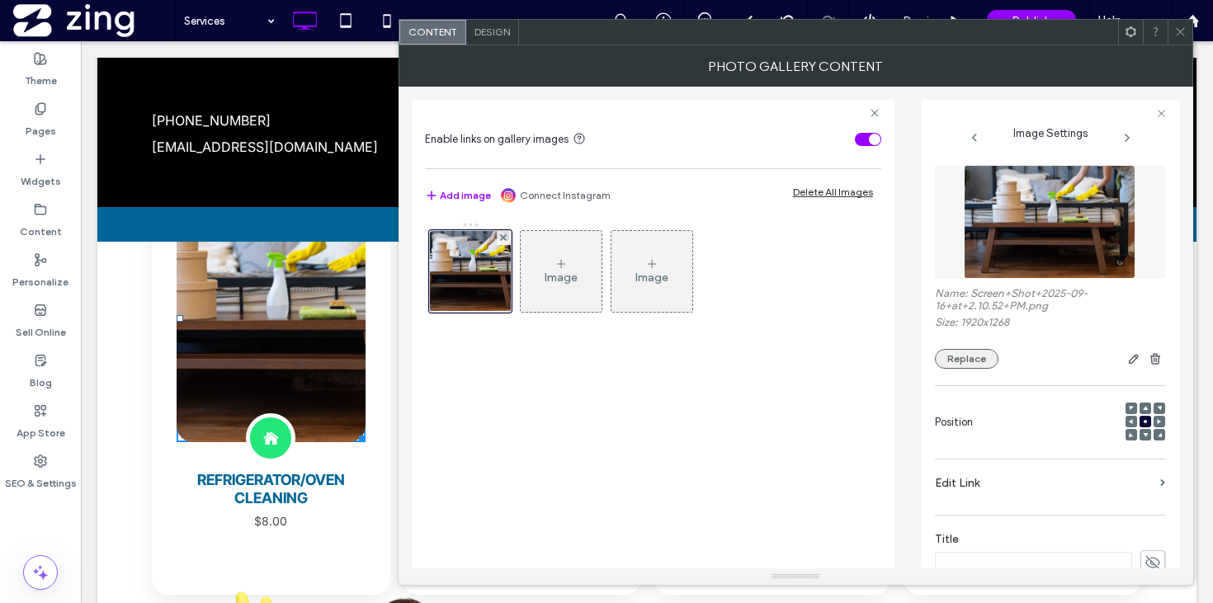
click at [974, 360] on button "Replace" at bounding box center [967, 359] width 64 height 20
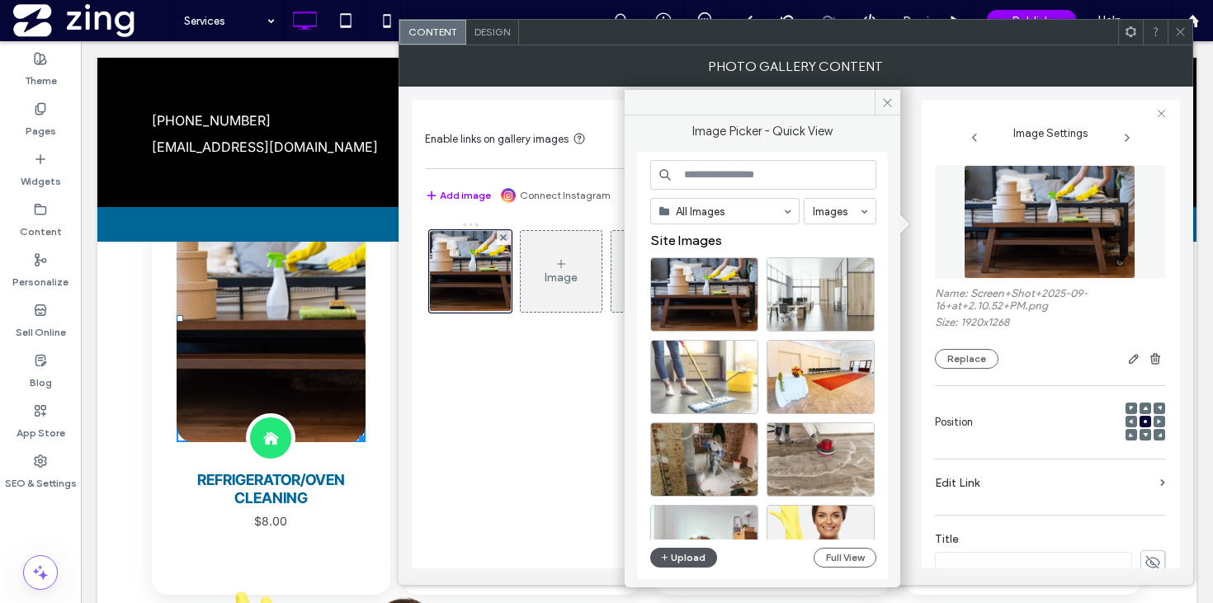
click at [665, 555] on icon "button" at bounding box center [665, 557] width 10 height 13
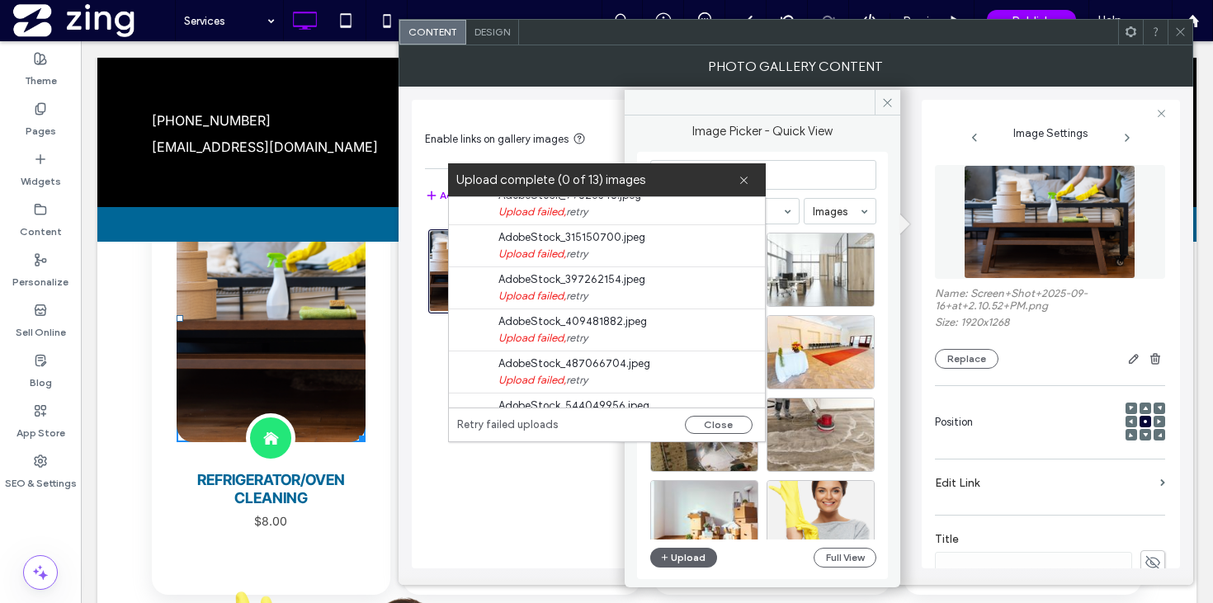
scroll to position [337, 0]
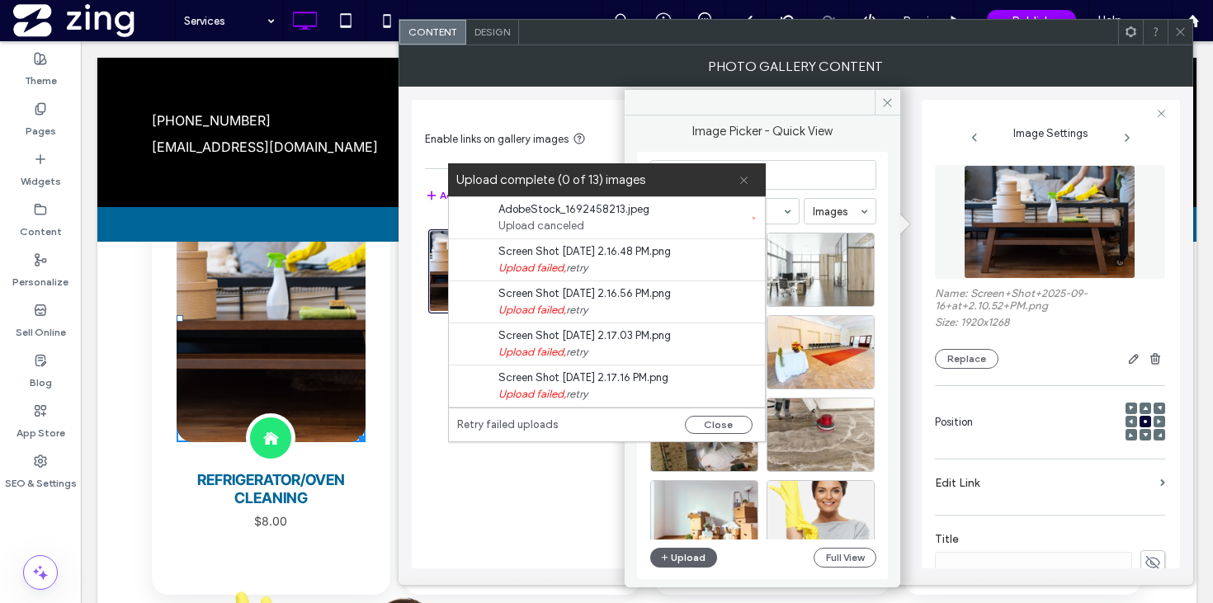
click at [738, 177] on icon at bounding box center [743, 180] width 11 height 11
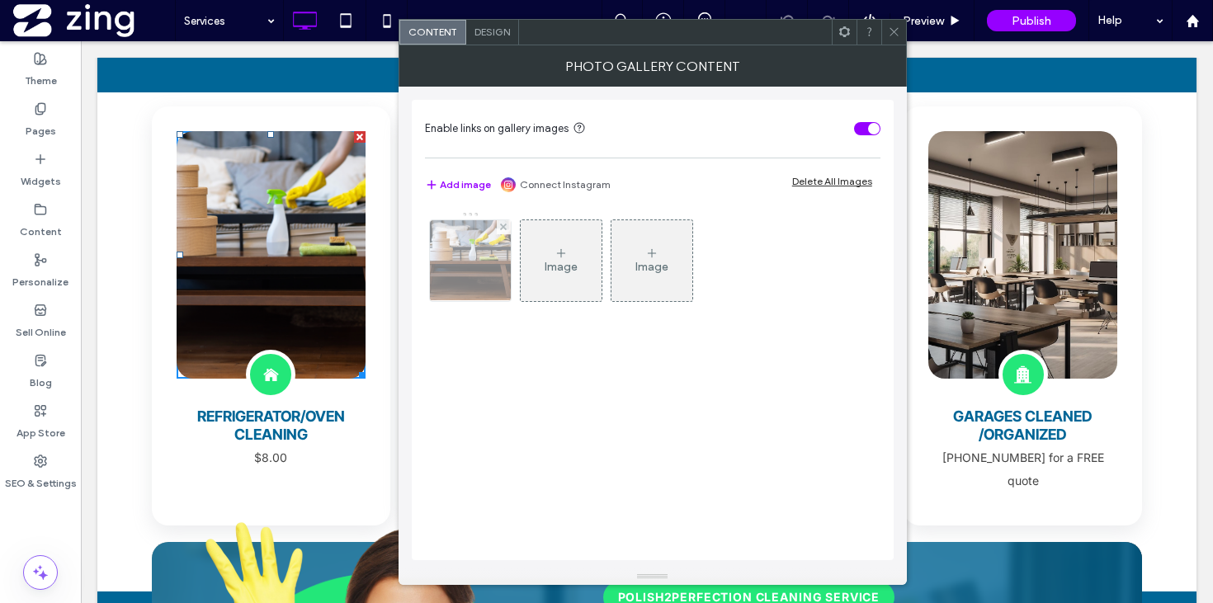
click at [485, 286] on img at bounding box center [470, 260] width 122 height 81
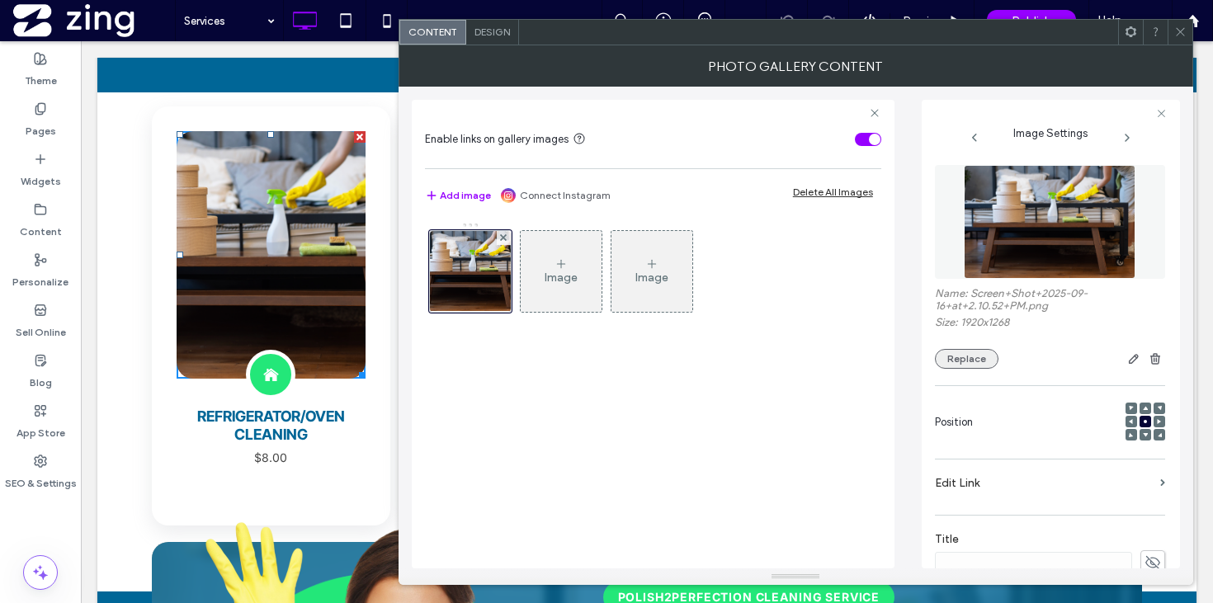
click at [968, 369] on button "Replace" at bounding box center [967, 359] width 64 height 20
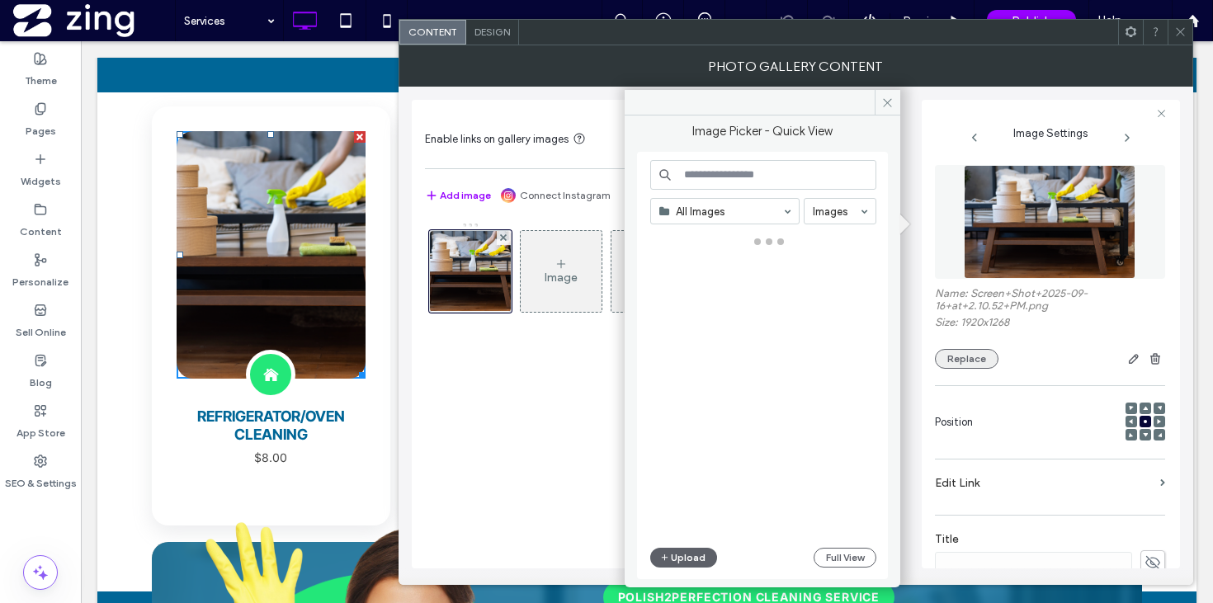
click at [968, 369] on button "Replace" at bounding box center [967, 359] width 64 height 20
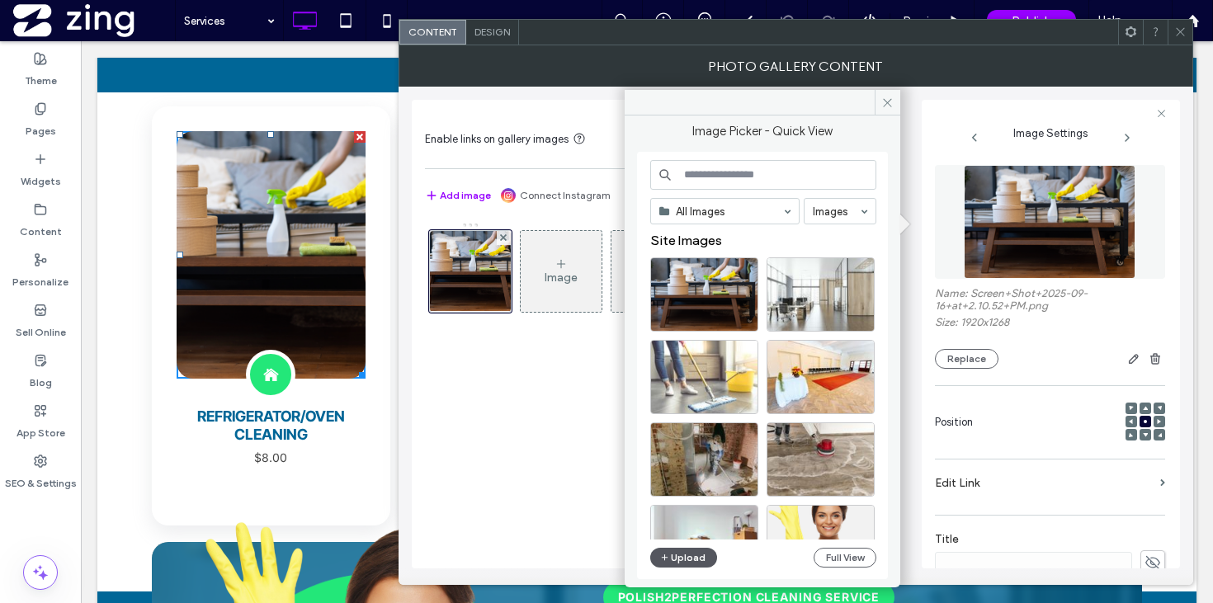
click at [690, 553] on button "Upload" at bounding box center [684, 558] width 68 height 20
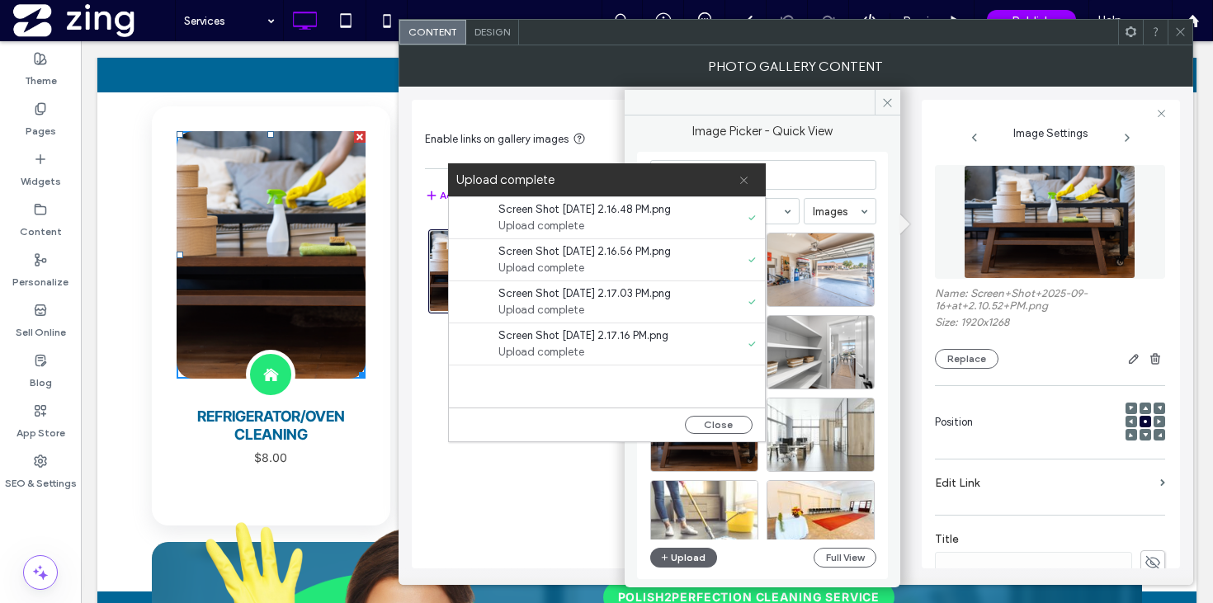
click at [744, 182] on icon at bounding box center [743, 180] width 11 height 11
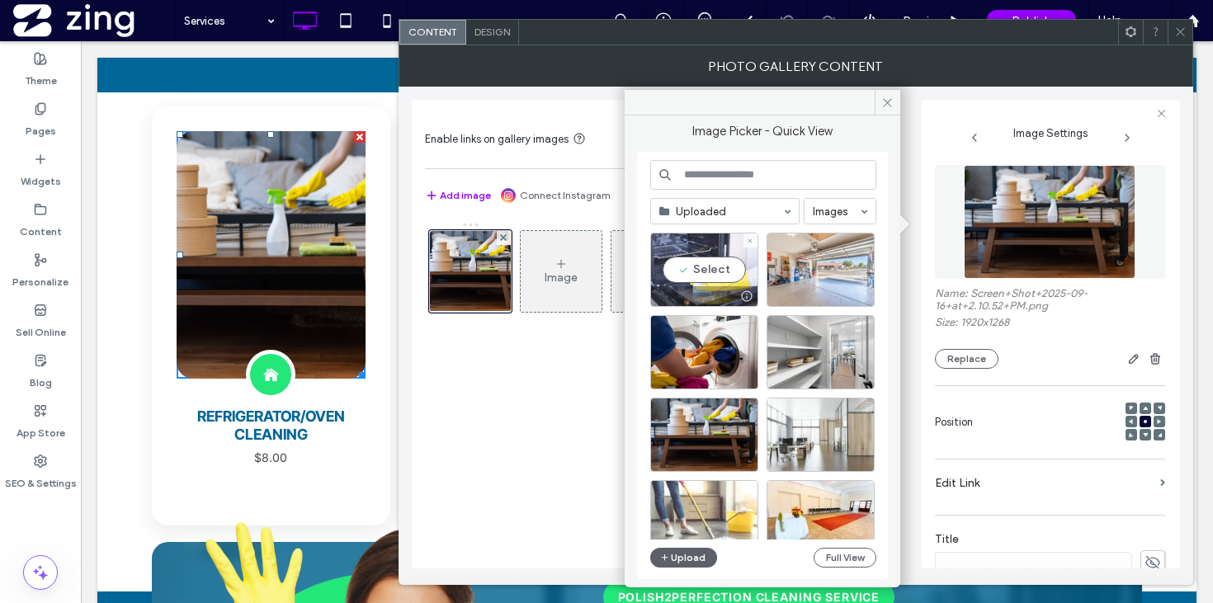
click at [710, 261] on div "Select" at bounding box center [704, 270] width 108 height 74
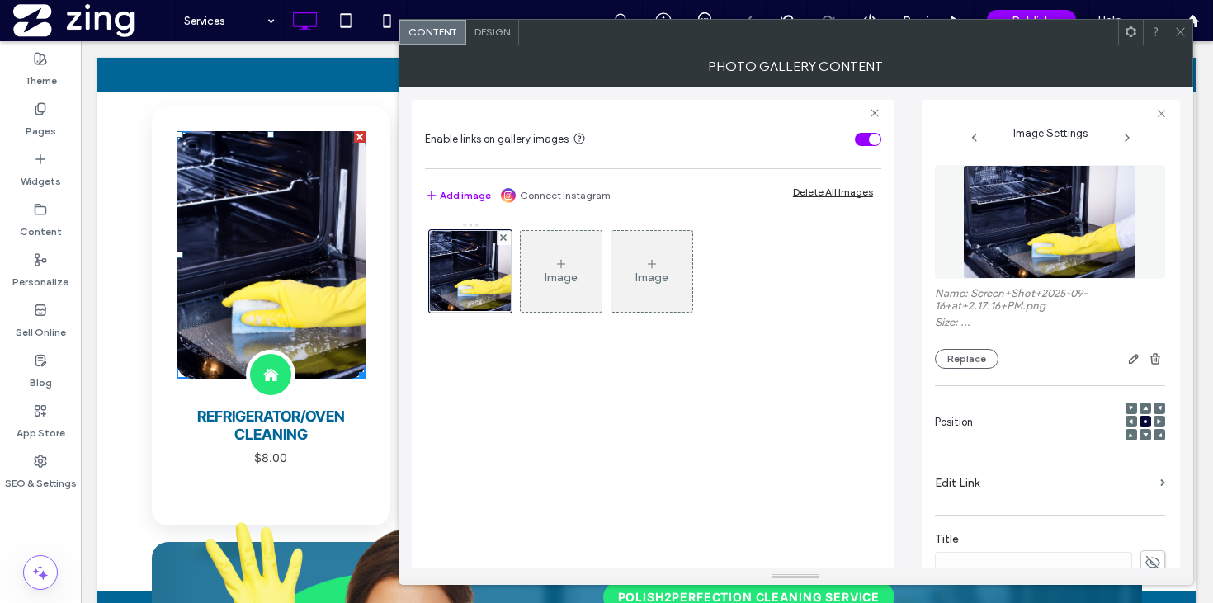
click at [1175, 31] on icon at bounding box center [1180, 32] width 12 height 12
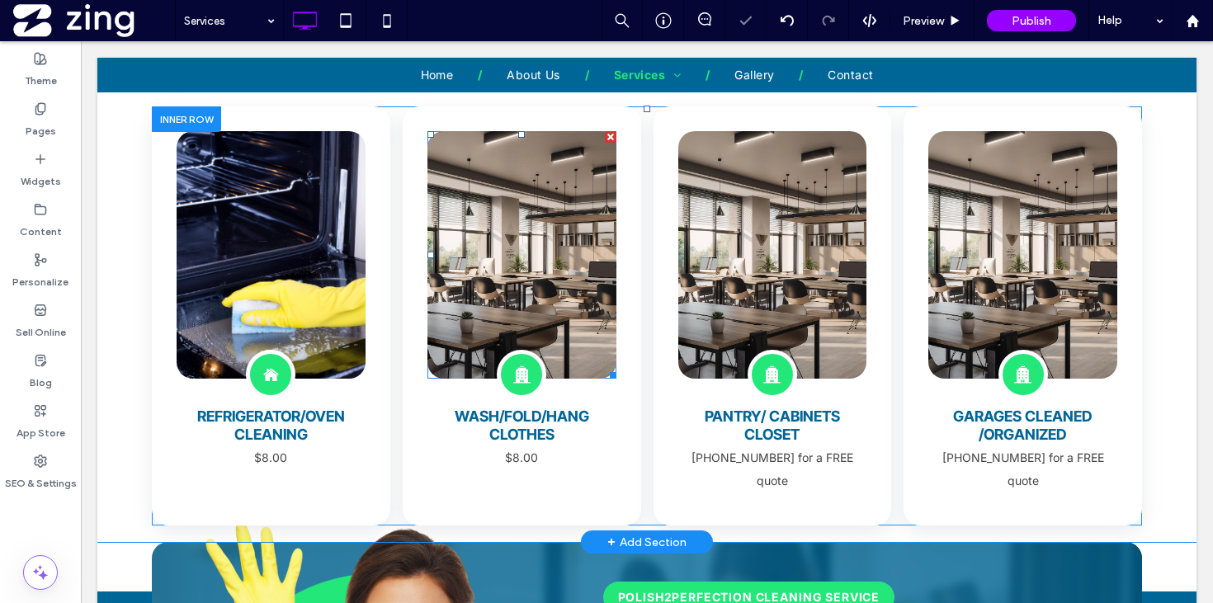
click at [529, 290] on link at bounding box center [521, 254] width 189 height 247
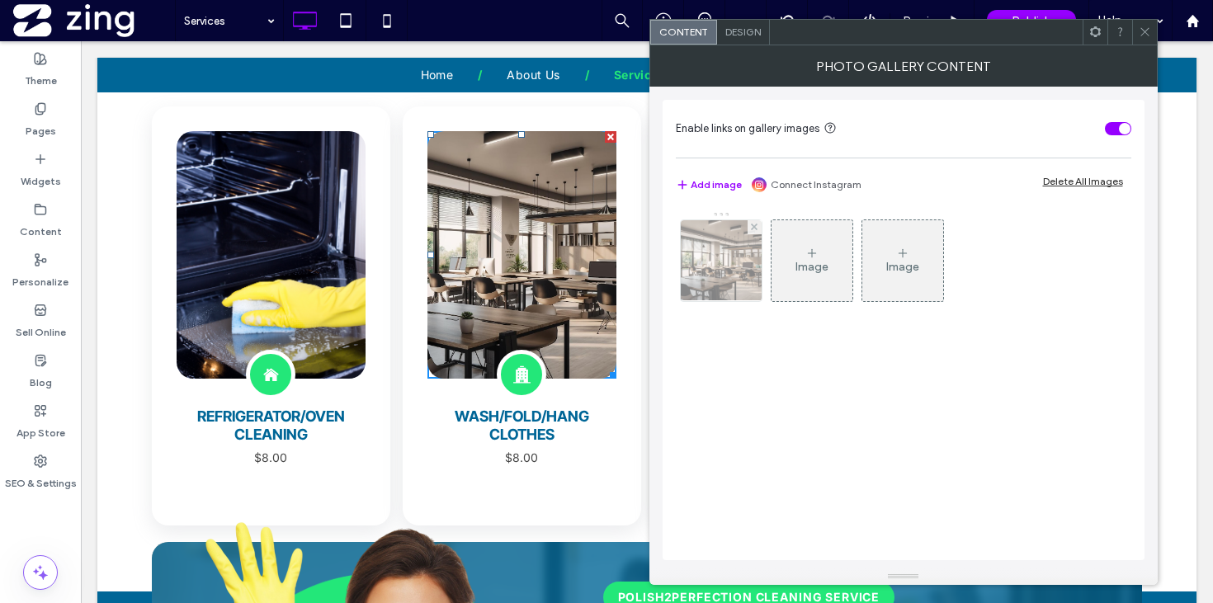
click at [719, 247] on img at bounding box center [720, 260] width 141 height 81
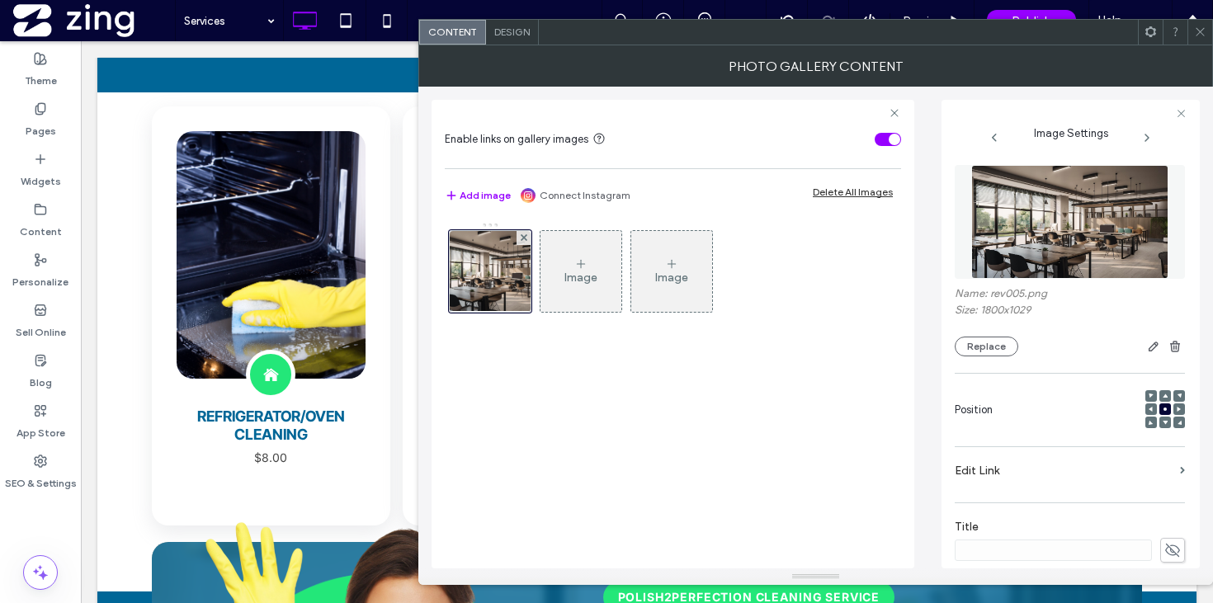
click at [1035, 352] on div at bounding box center [1101, 347] width 167 height 20
click at [977, 351] on button "Replace" at bounding box center [986, 347] width 64 height 20
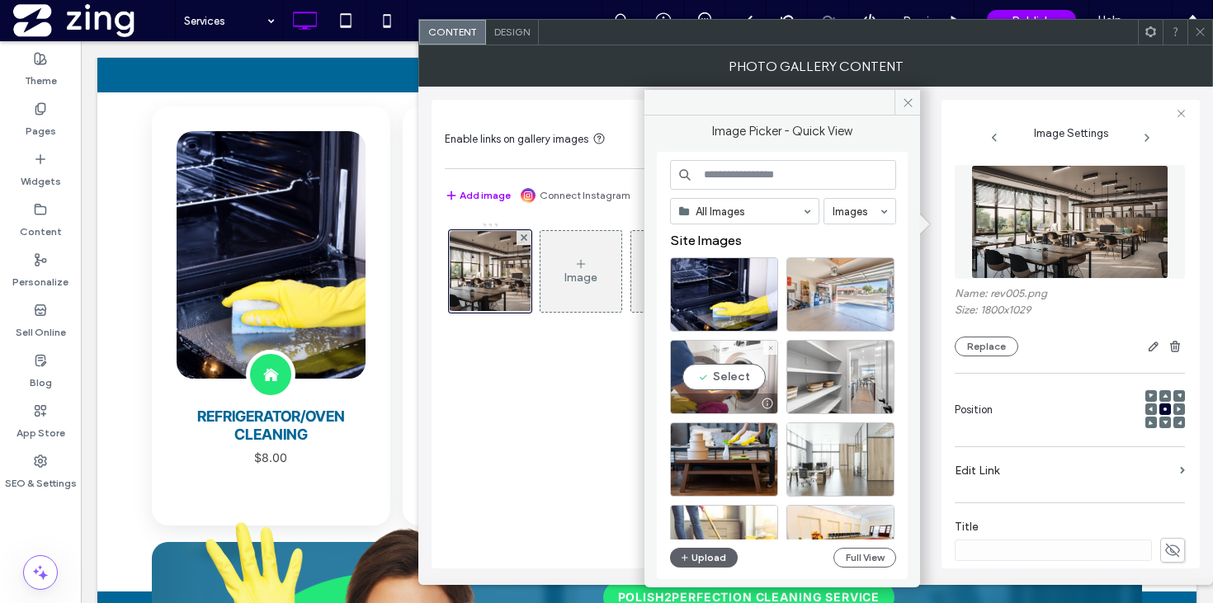
click at [726, 383] on div "Select" at bounding box center [724, 377] width 108 height 74
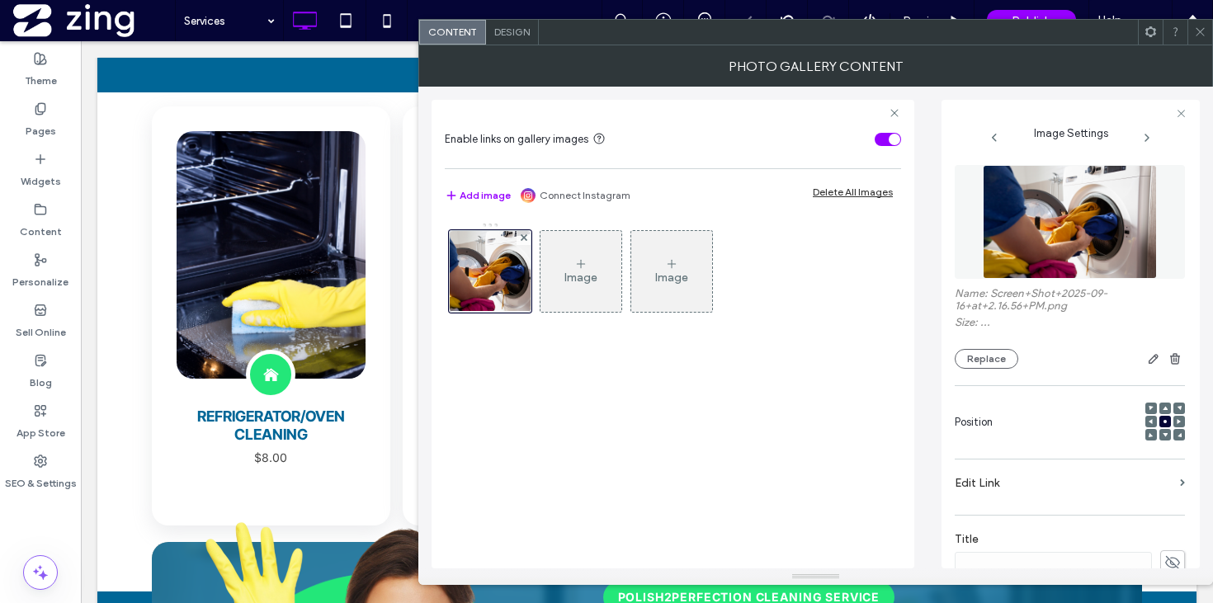
click at [1202, 32] on icon at bounding box center [1200, 32] width 12 height 12
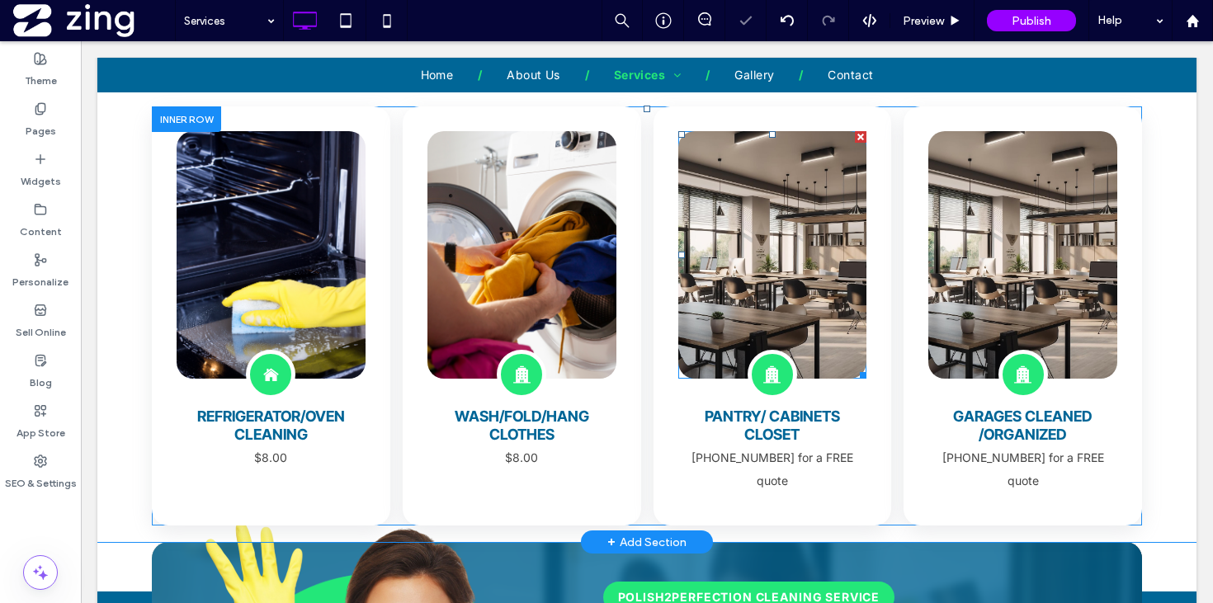
click at [796, 224] on link at bounding box center [772, 254] width 189 height 247
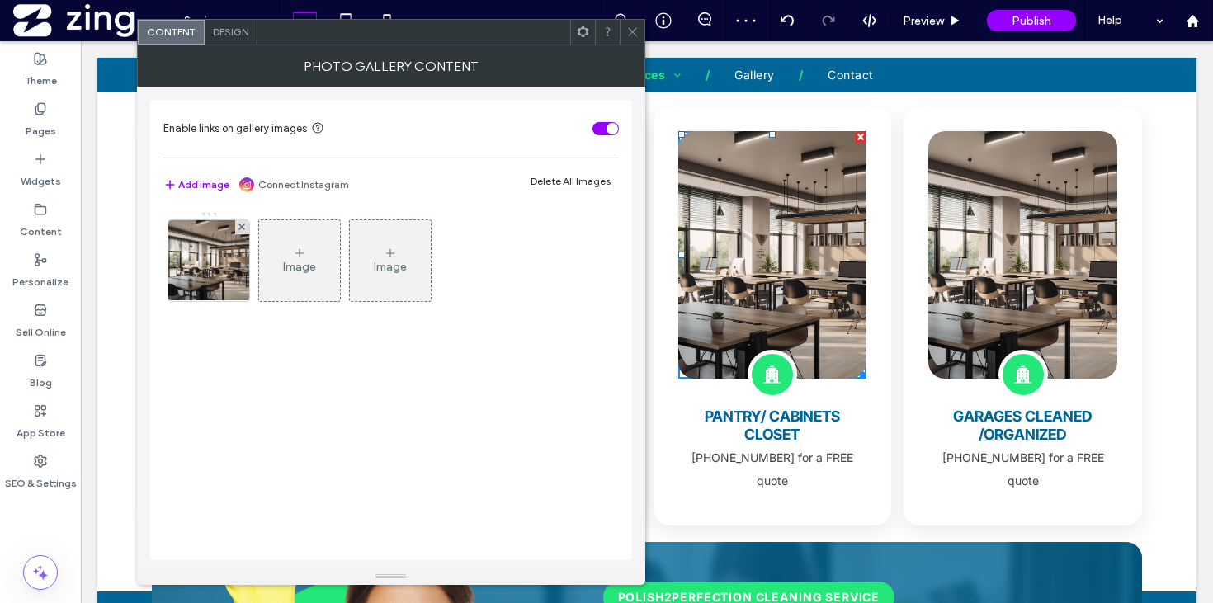
click at [163, 266] on div "Image Image" at bounding box center [390, 264] width 454 height 107
click at [248, 267] on div at bounding box center [208, 260] width 82 height 82
click at [233, 267] on img at bounding box center [208, 260] width 141 height 81
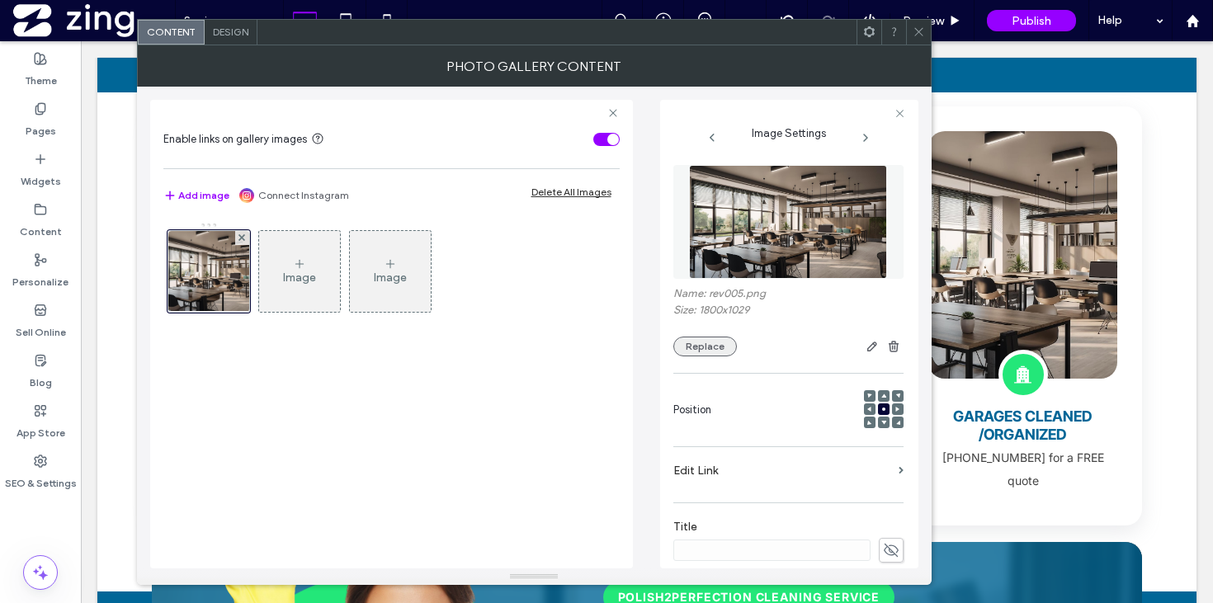
click at [723, 346] on button "Replace" at bounding box center [705, 347] width 64 height 20
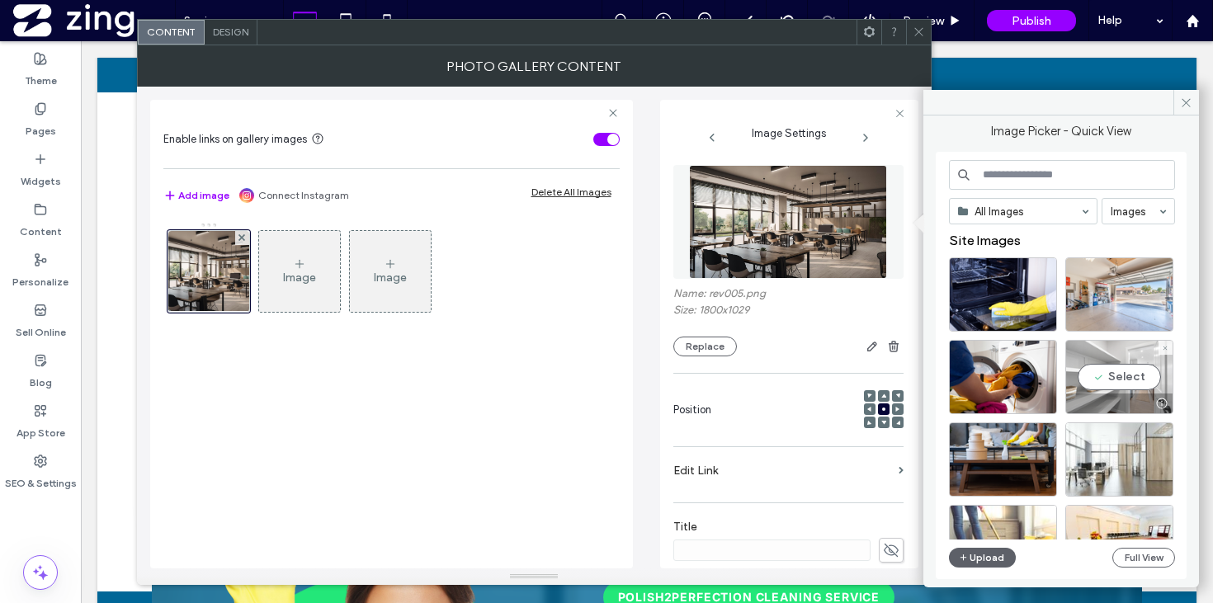
click at [1113, 378] on div "Select" at bounding box center [1119, 377] width 108 height 74
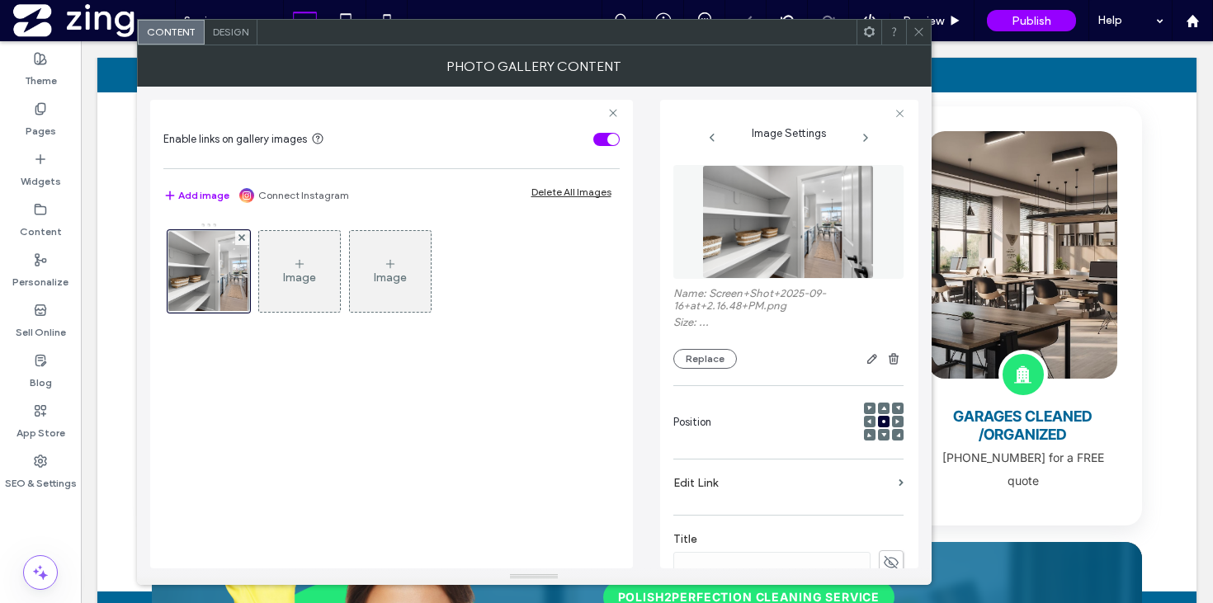
click at [918, 45] on div "Photo Gallery Content" at bounding box center [534, 65] width 794 height 41
click at [915, 37] on icon at bounding box center [918, 32] width 12 height 12
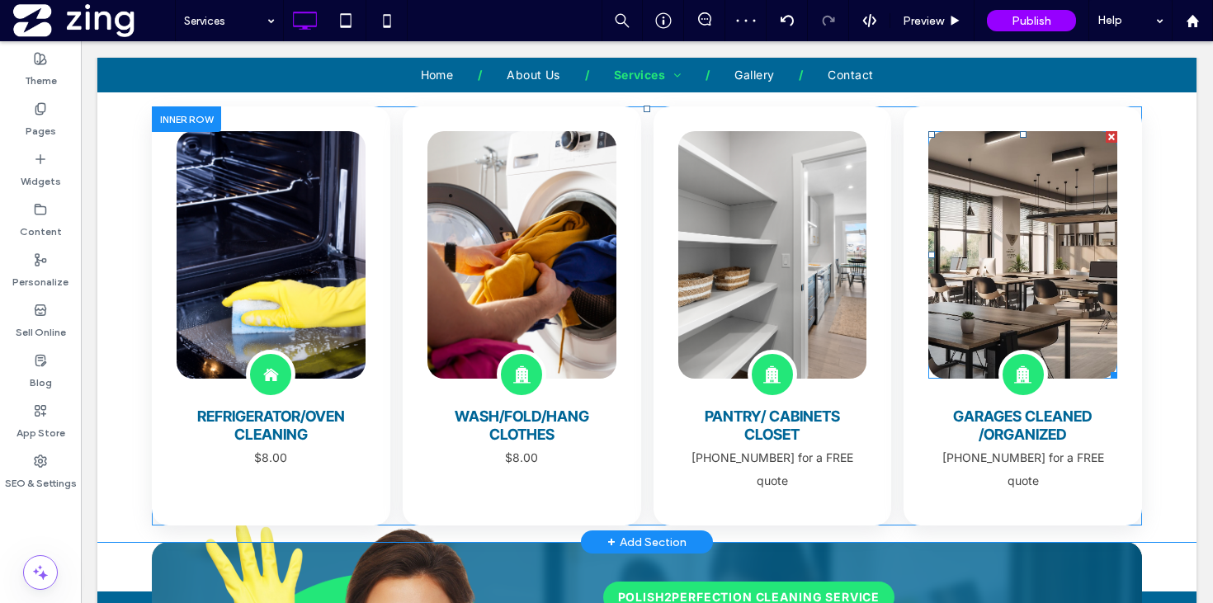
click at [972, 212] on link at bounding box center [1022, 254] width 189 height 247
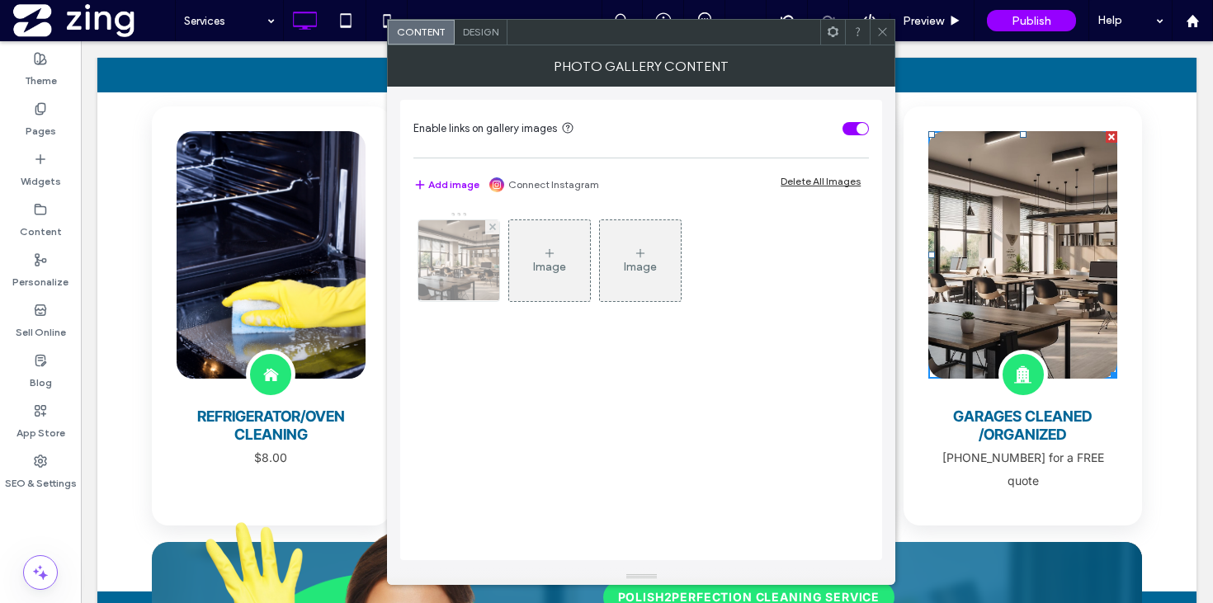
click at [471, 253] on img at bounding box center [458, 260] width 141 height 81
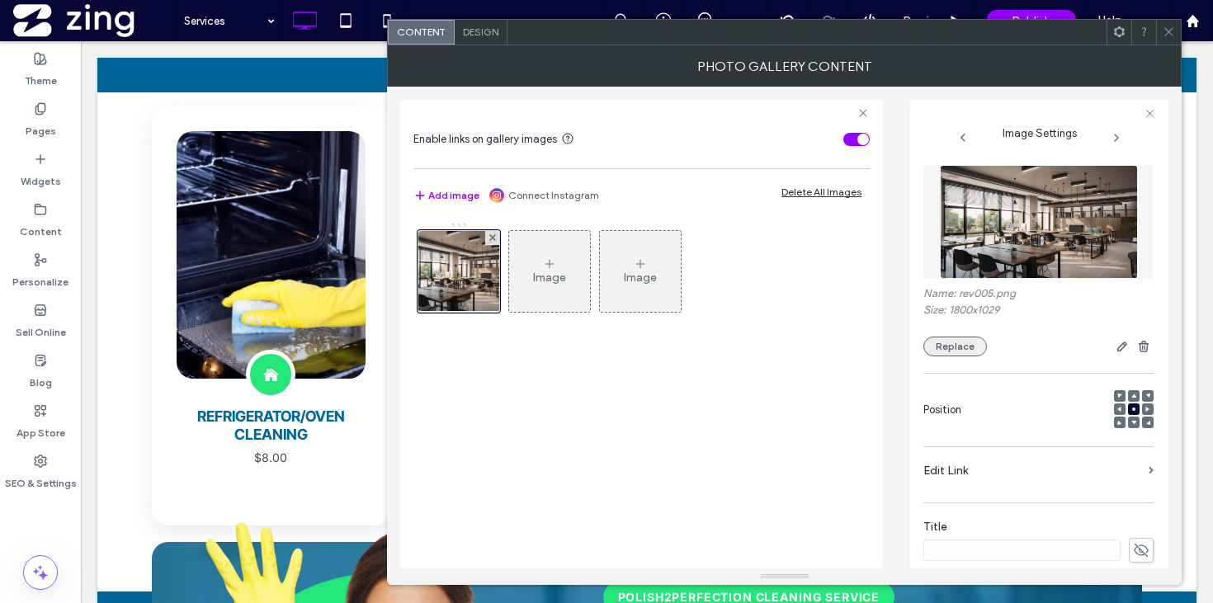
click at [950, 350] on button "Replace" at bounding box center [955, 347] width 64 height 20
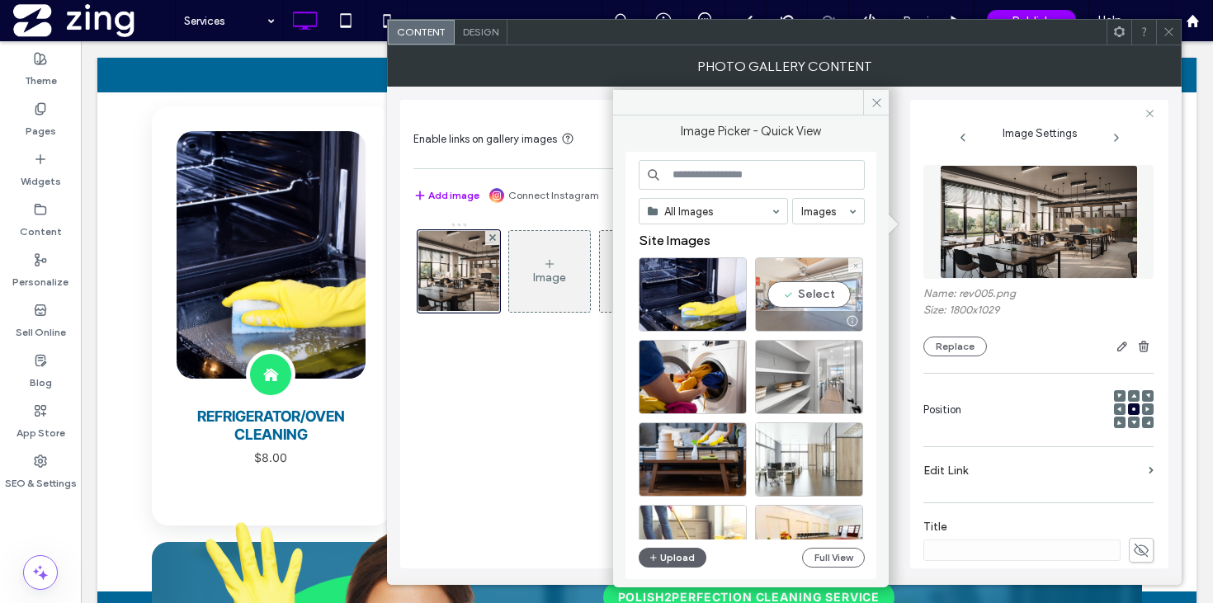
click at [814, 297] on div "Select" at bounding box center [809, 294] width 108 height 74
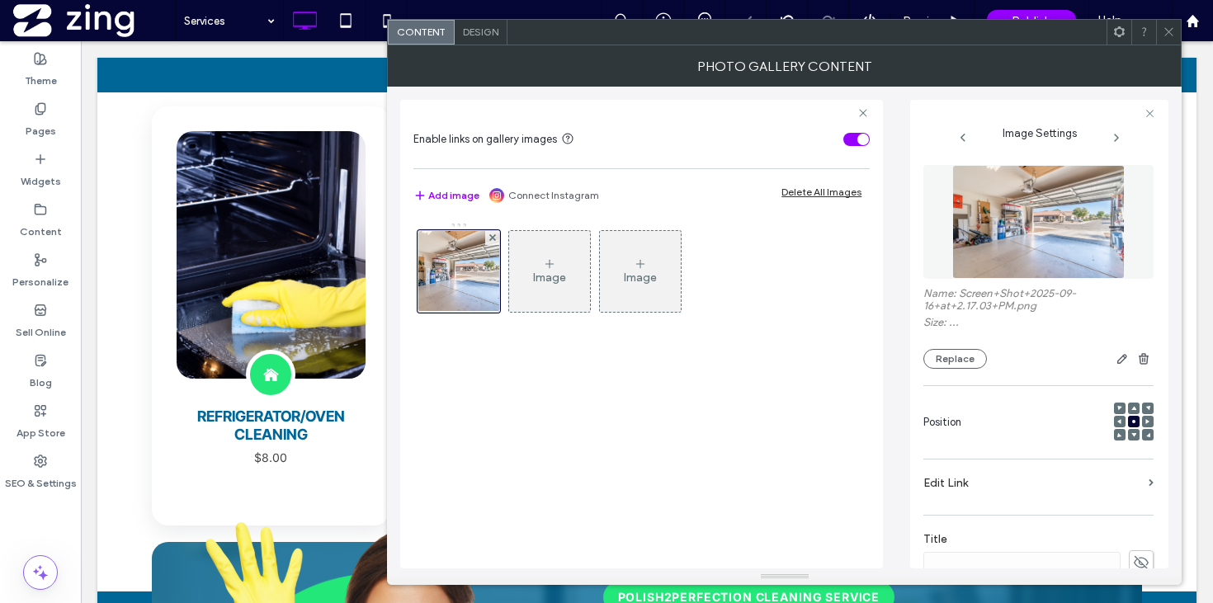
click at [1176, 32] on div at bounding box center [1168, 32] width 25 height 25
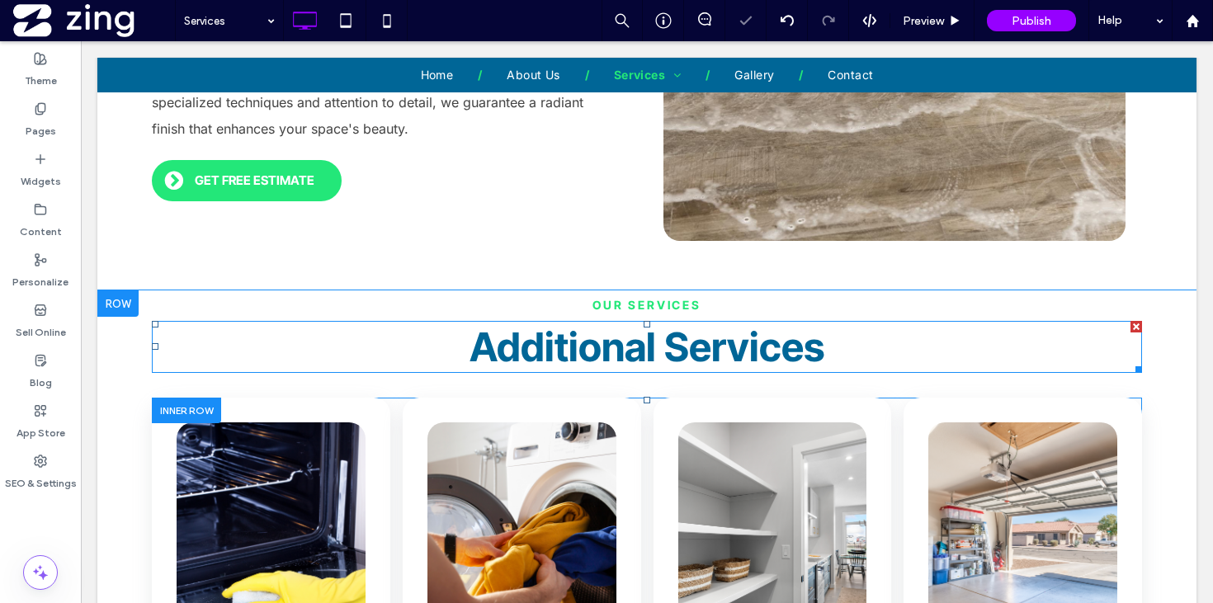
scroll to position [3063, 0]
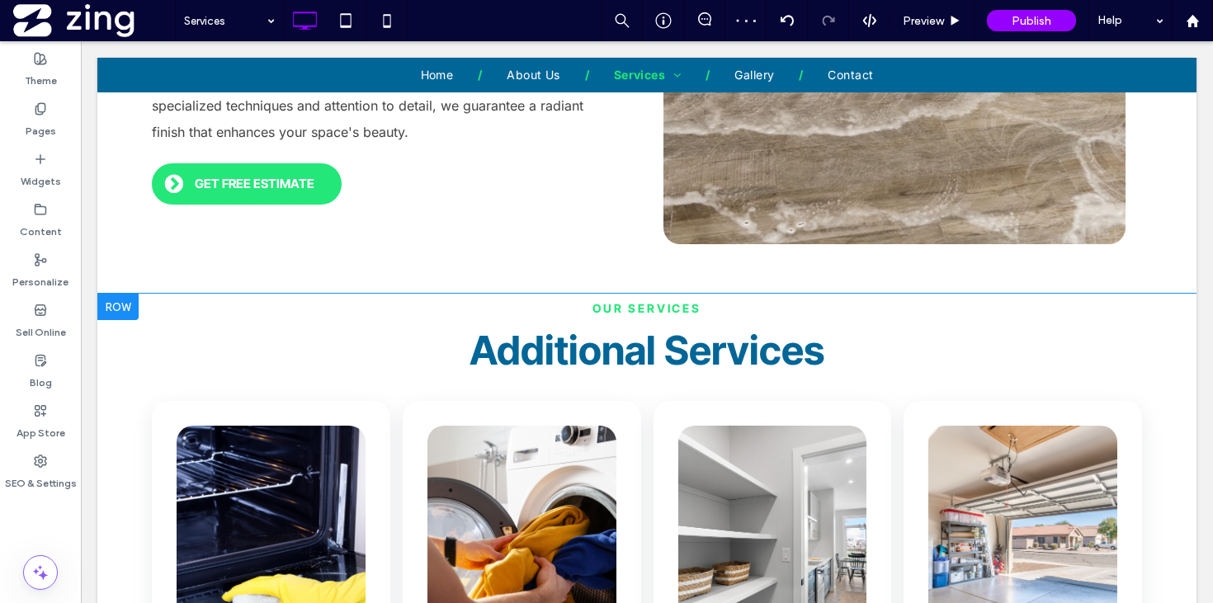
click at [123, 299] on div at bounding box center [117, 307] width 41 height 26
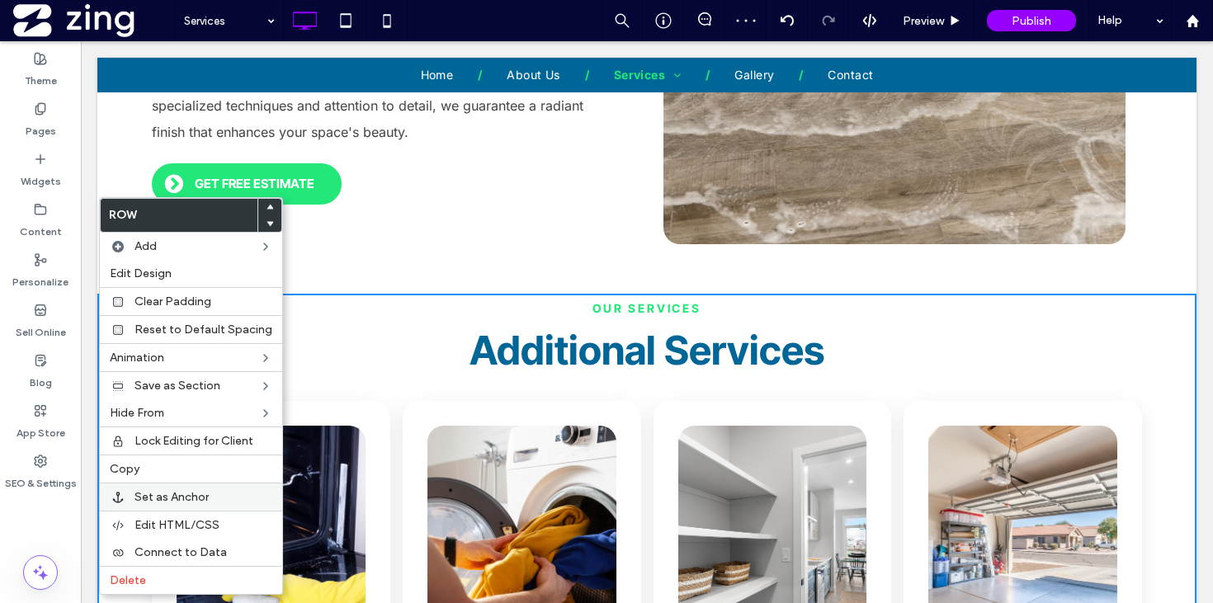
click at [197, 497] on span "Set as Anchor" at bounding box center [171, 497] width 74 height 14
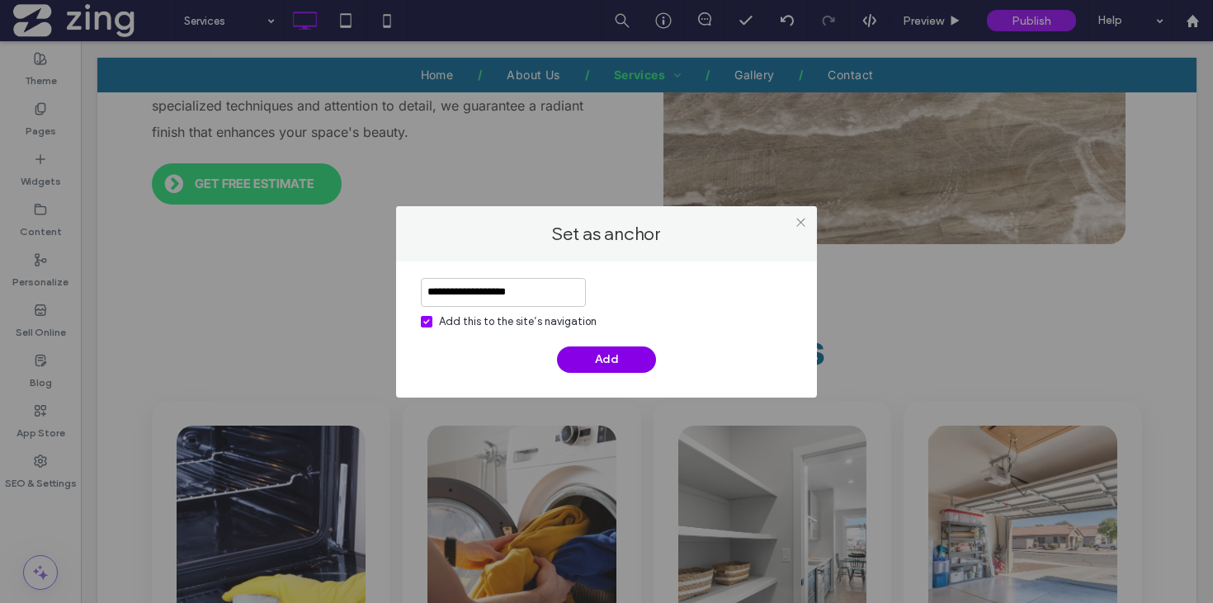
type input "**********"
click at [610, 363] on button "Add" at bounding box center [606, 359] width 99 height 26
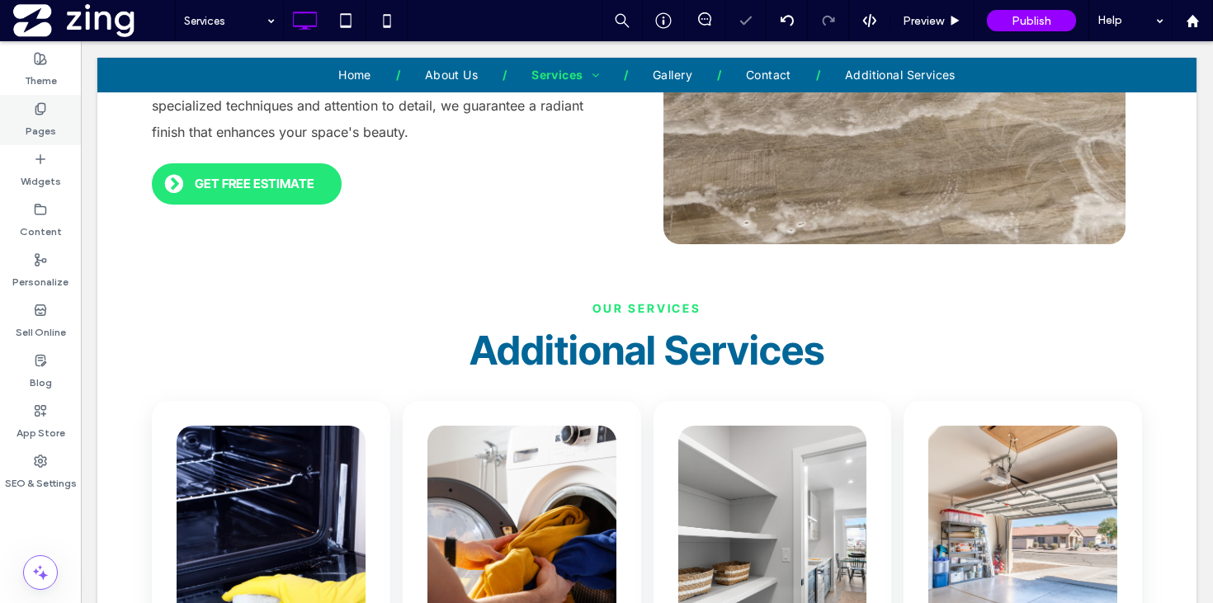
click at [36, 115] on label "Pages" at bounding box center [41, 126] width 31 height 23
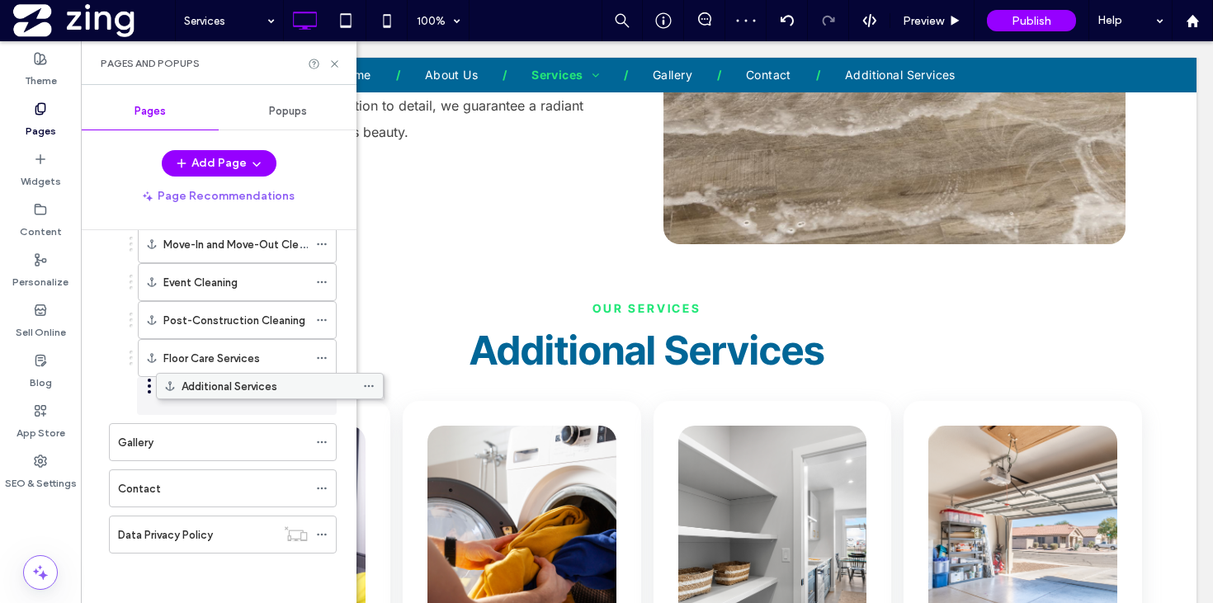
scroll to position [239, 0]
drag, startPoint x: 204, startPoint y: 470, endPoint x: 257, endPoint y: 400, distance: 87.8
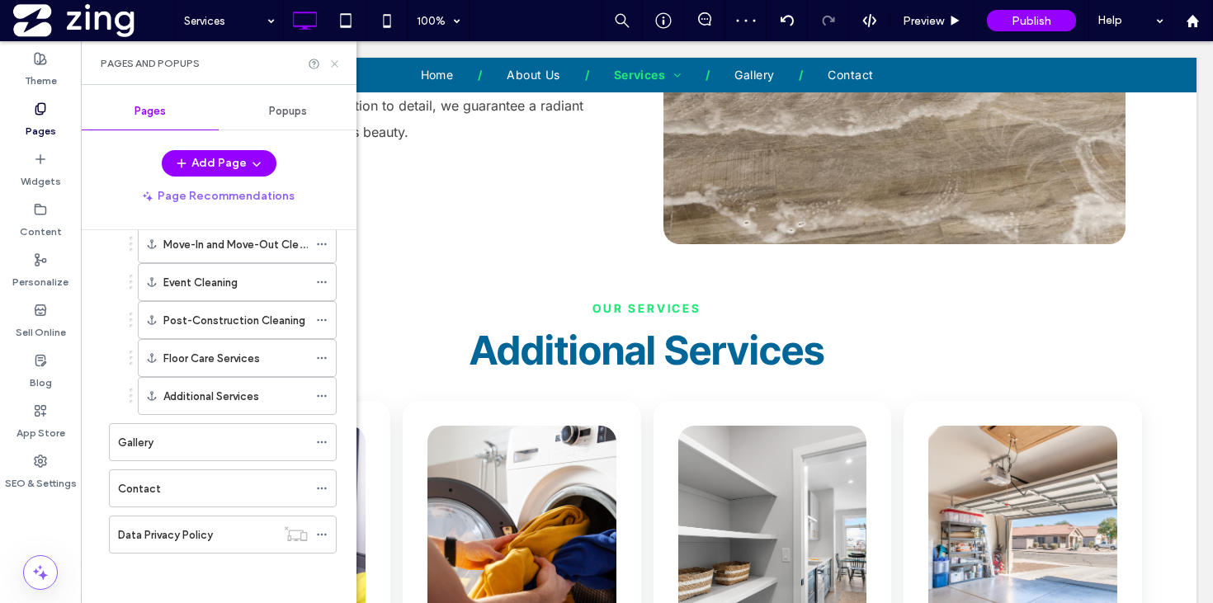
click at [329, 66] on icon at bounding box center [334, 64] width 12 height 12
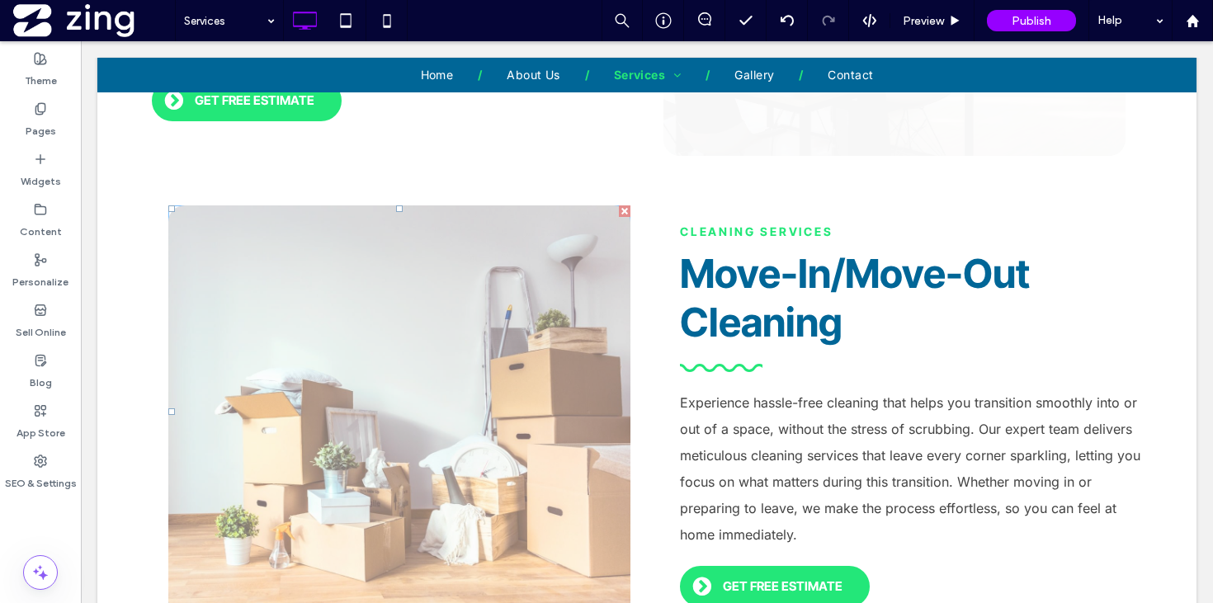
scroll to position [1364, 0]
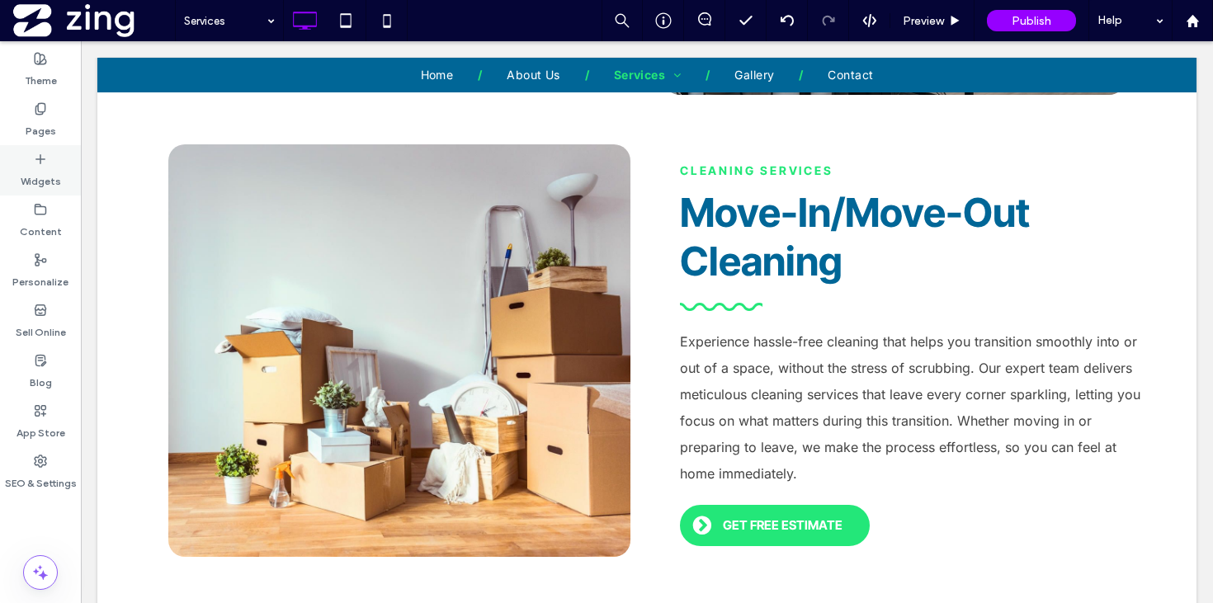
click at [31, 154] on div "Widgets" at bounding box center [40, 170] width 81 height 50
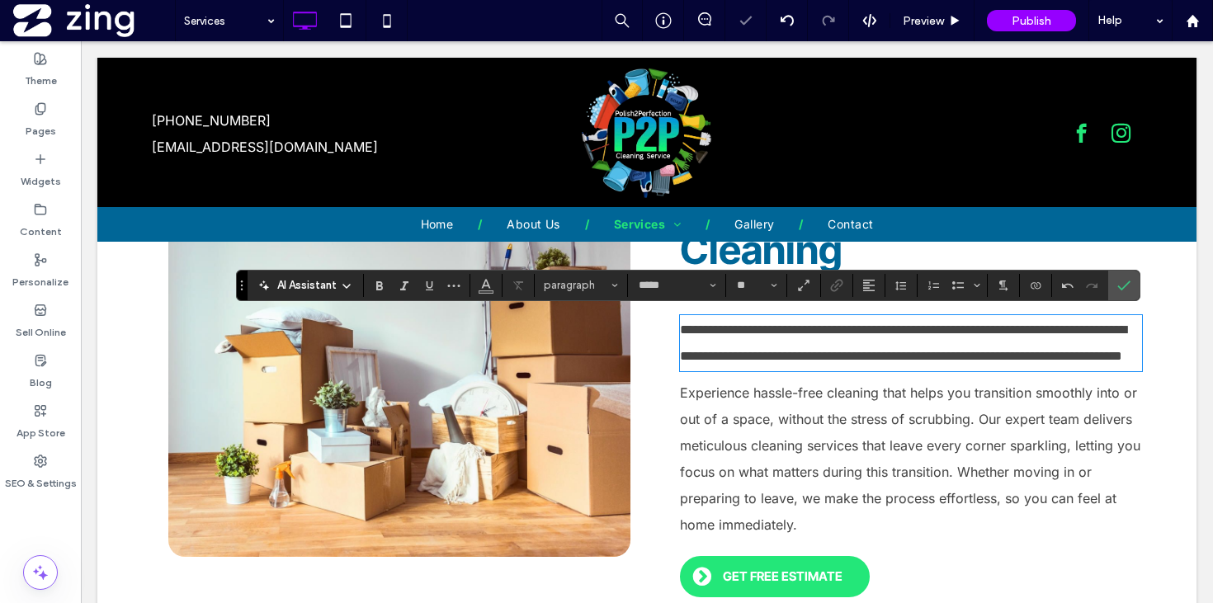
scroll to position [0, 0]
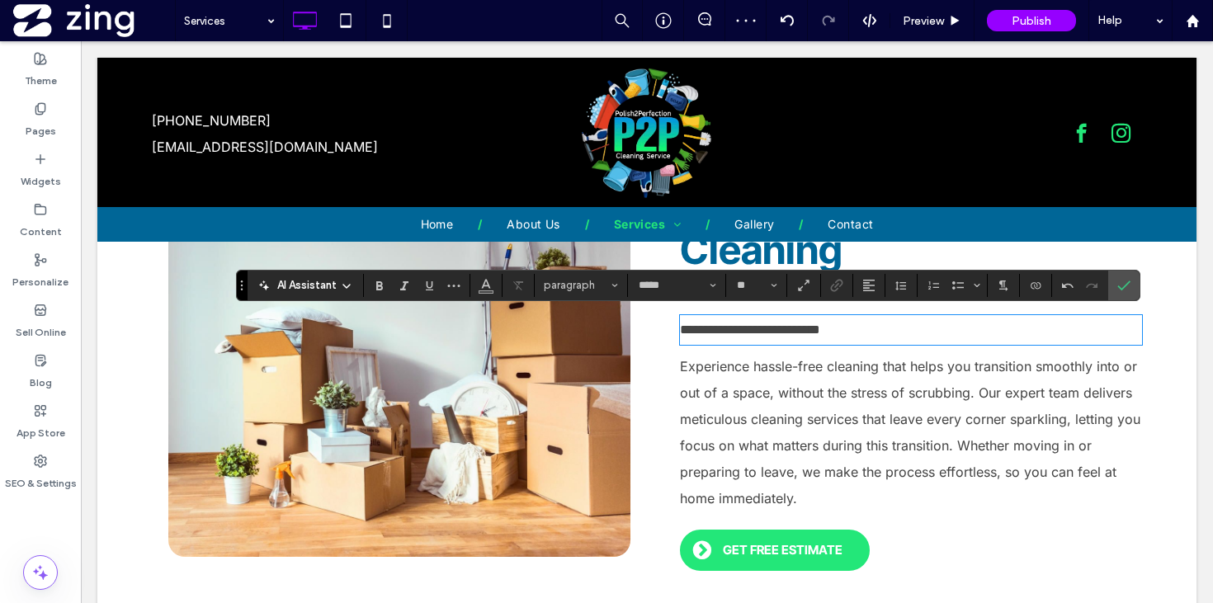
click at [770, 332] on span "**********" at bounding box center [750, 329] width 140 height 12
click at [810, 327] on strong "**********" at bounding box center [750, 329] width 140 height 12
click at [1118, 288] on use "Confirm" at bounding box center [1123, 285] width 13 height 10
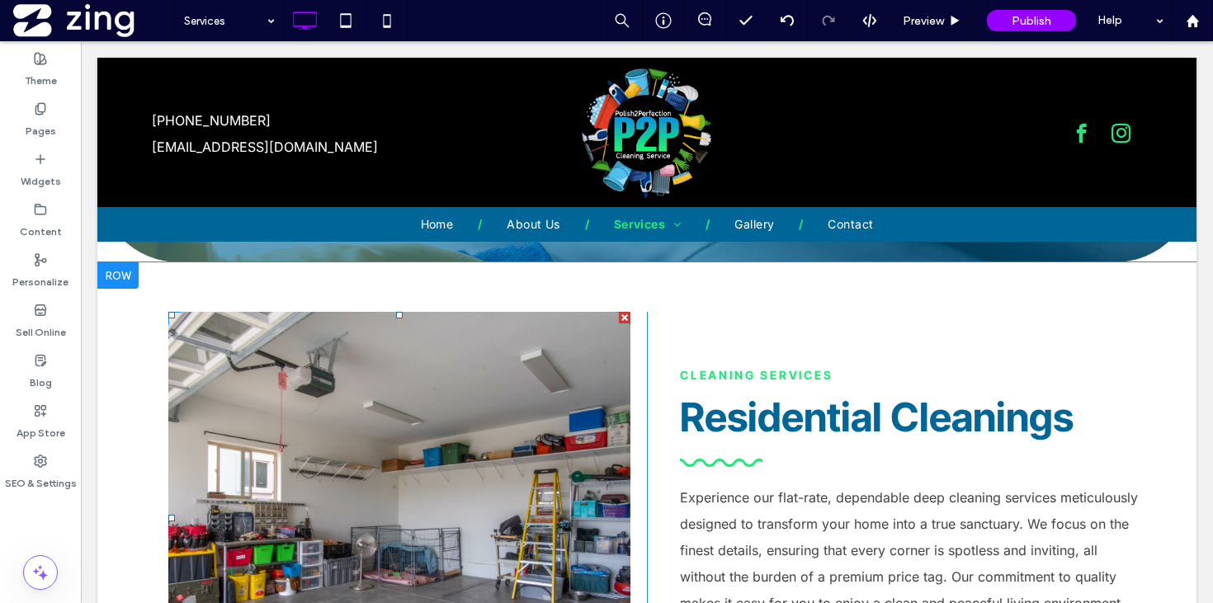
scroll to position [121, 0]
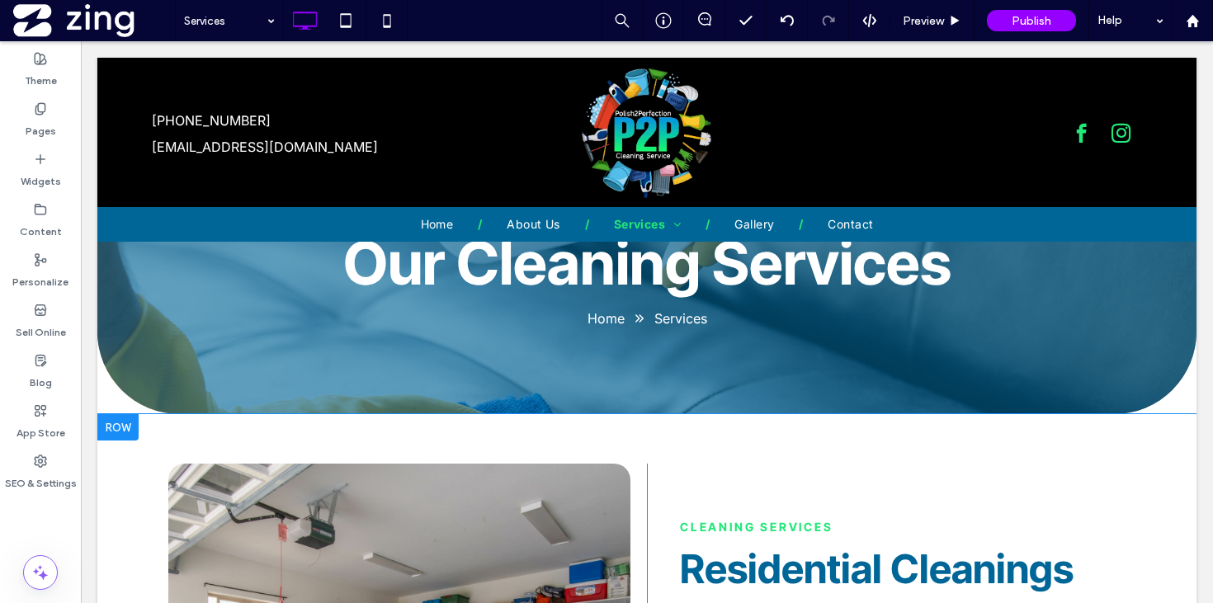
click at [121, 426] on div at bounding box center [117, 427] width 41 height 26
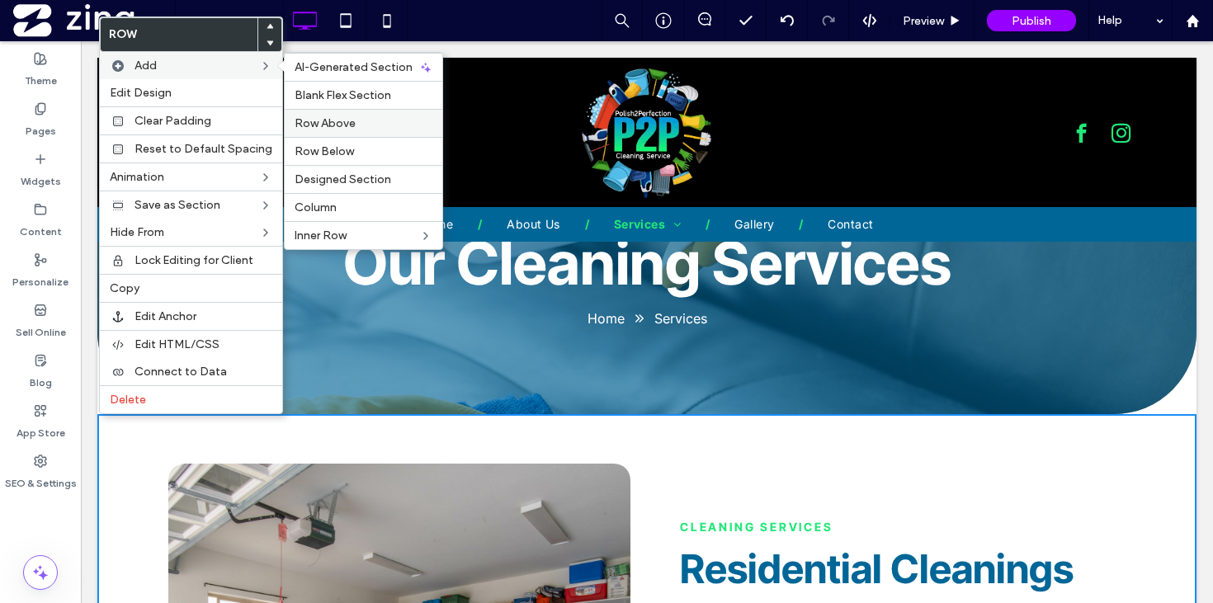
click at [378, 117] on label "Row Above" at bounding box center [363, 123] width 138 height 14
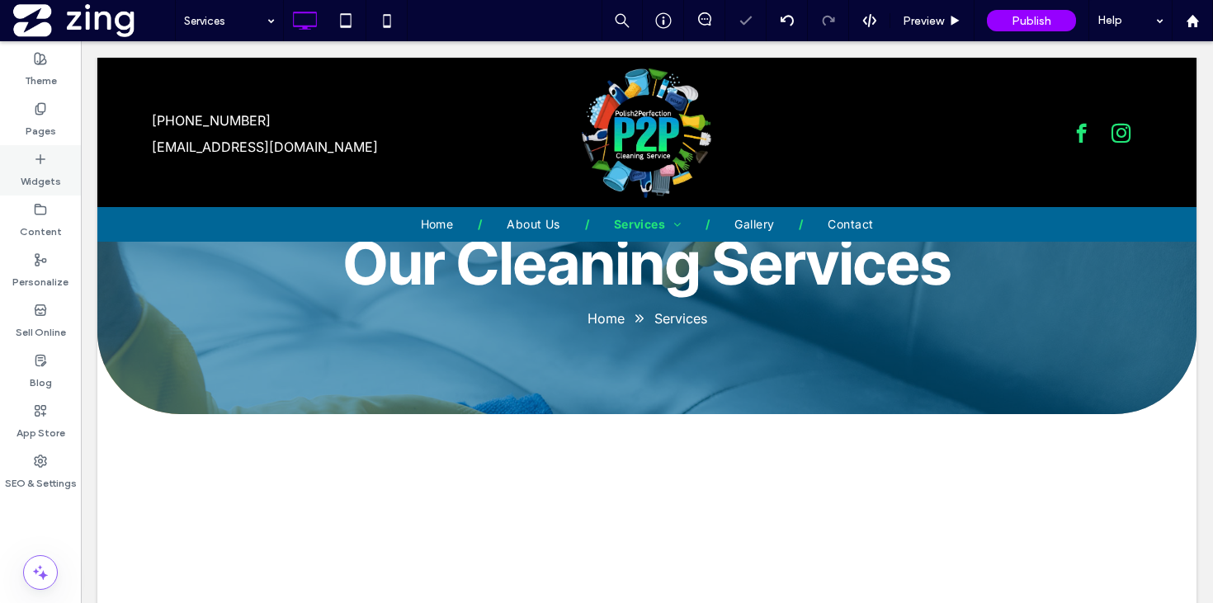
click at [59, 171] on label "Widgets" at bounding box center [41, 177] width 40 height 23
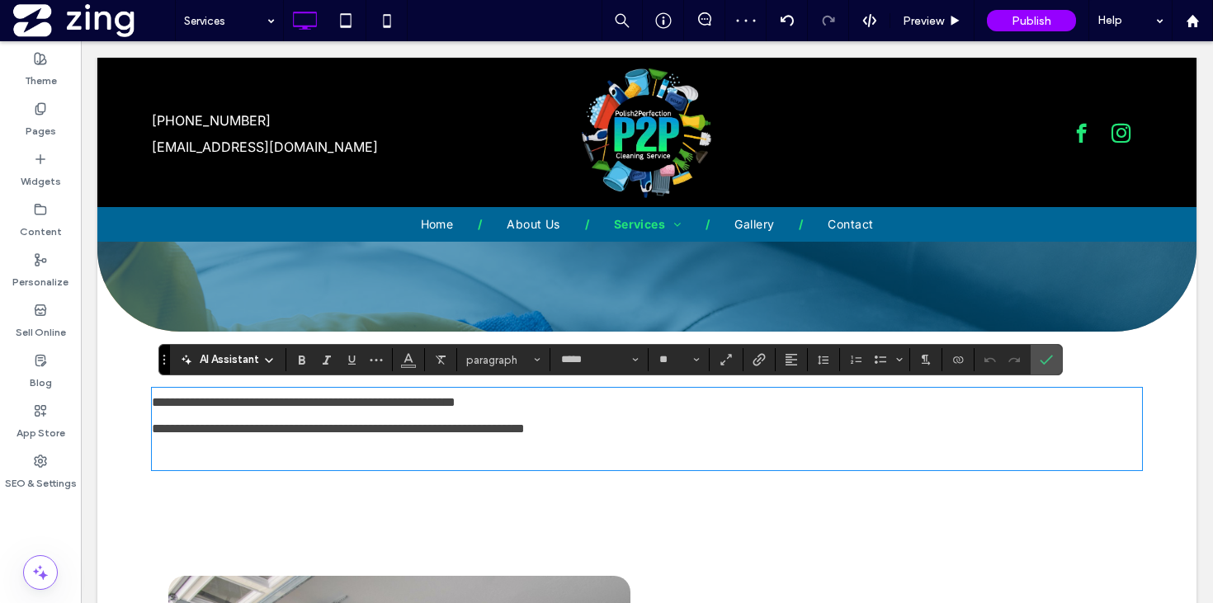
scroll to position [0, 0]
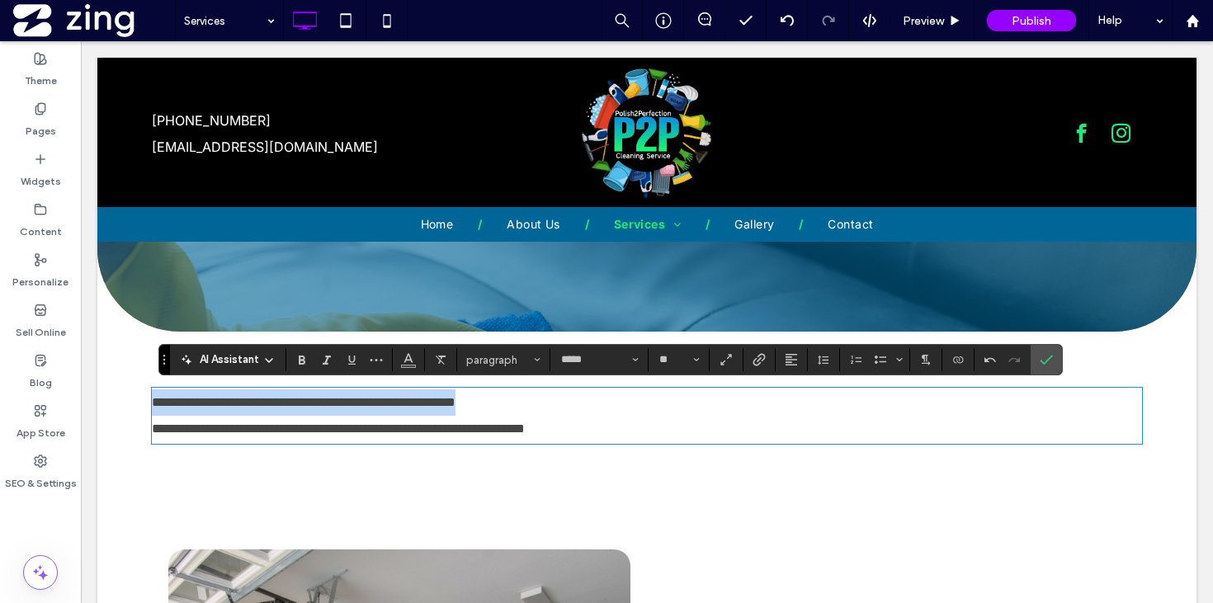
drag, startPoint x: 572, startPoint y: 396, endPoint x: 136, endPoint y: 388, distance: 435.6
click at [136, 388] on div "**********" at bounding box center [646, 416] width 1099 height 168
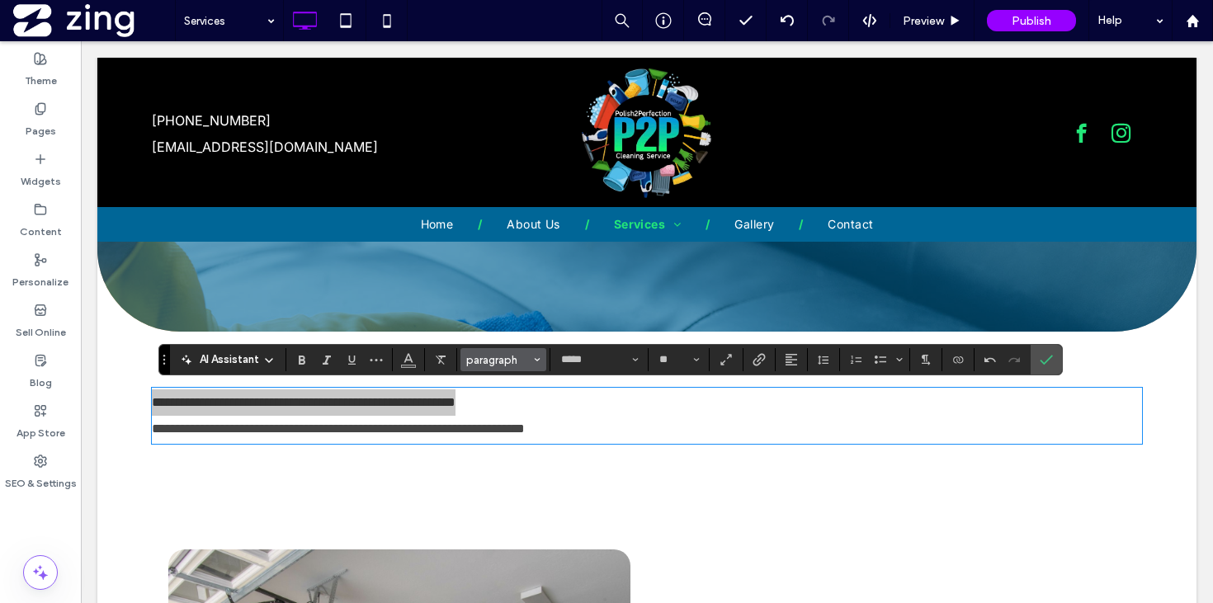
click at [509, 358] on span "paragraph" at bounding box center [498, 360] width 64 height 12
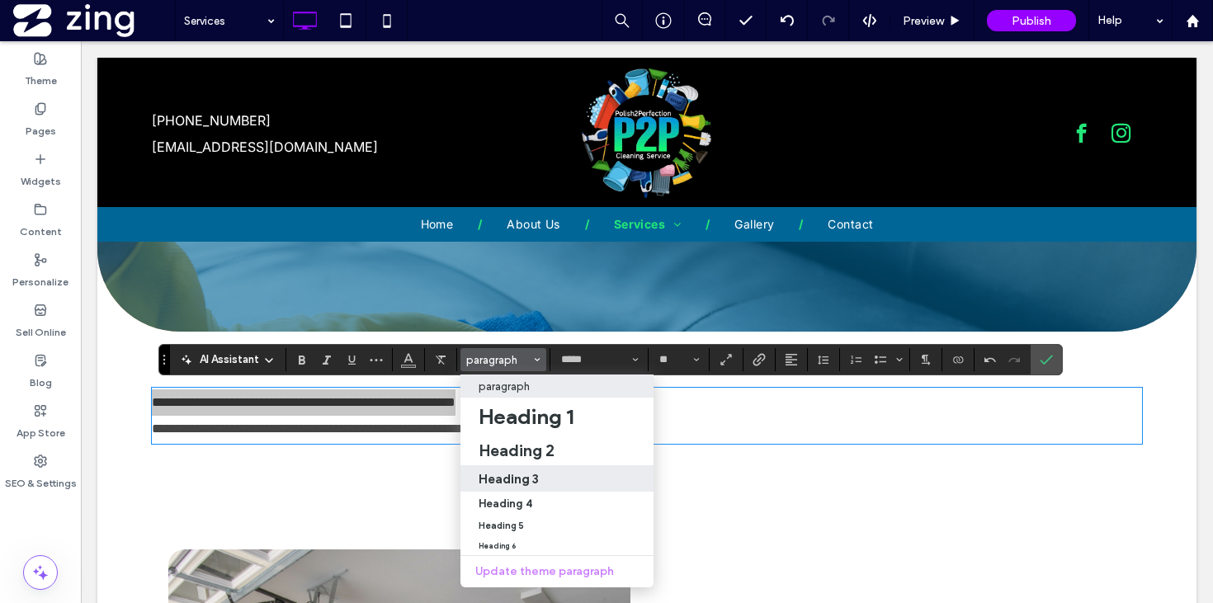
click at [539, 478] on div "Heading 3" at bounding box center [556, 479] width 157 height 16
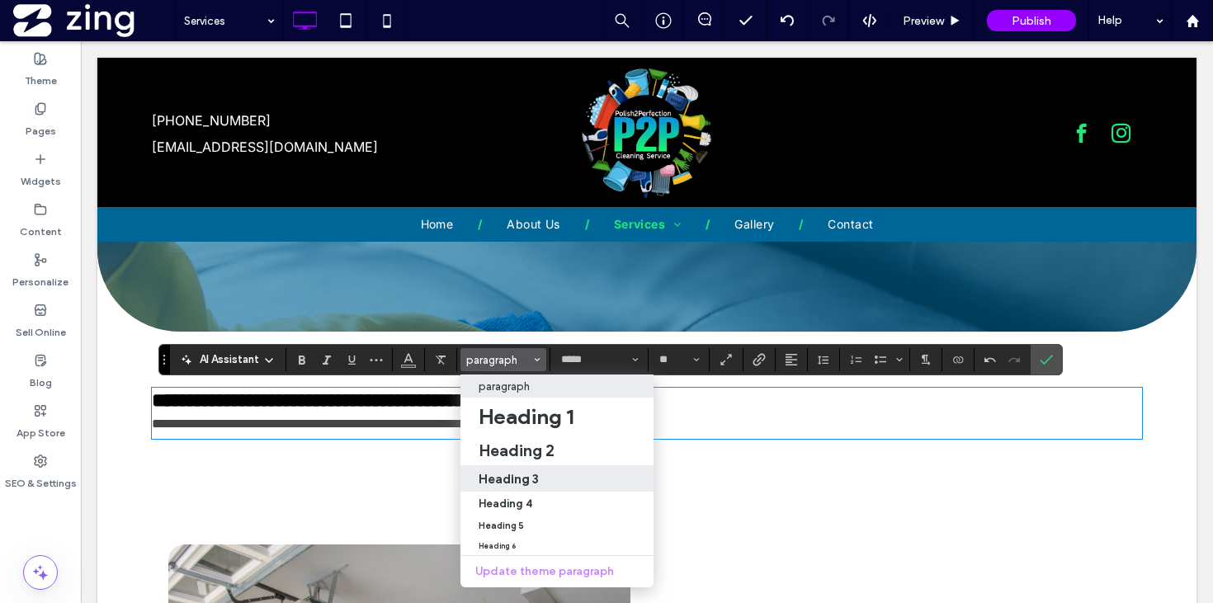
type input "*******"
type input "**"
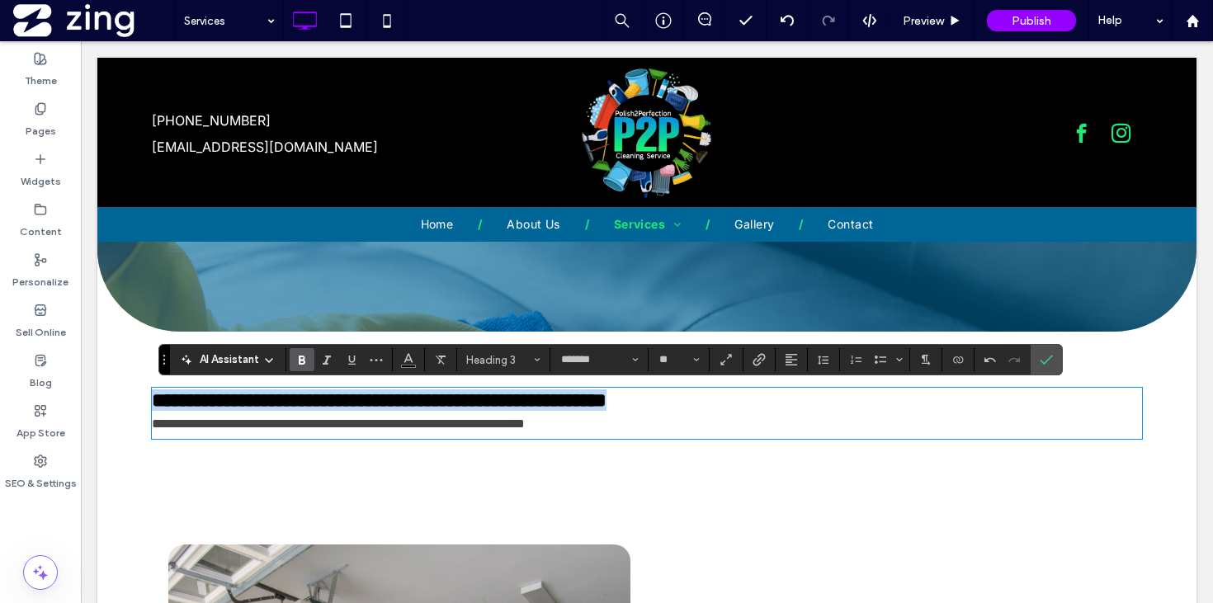
type input "*****"
type input "**"
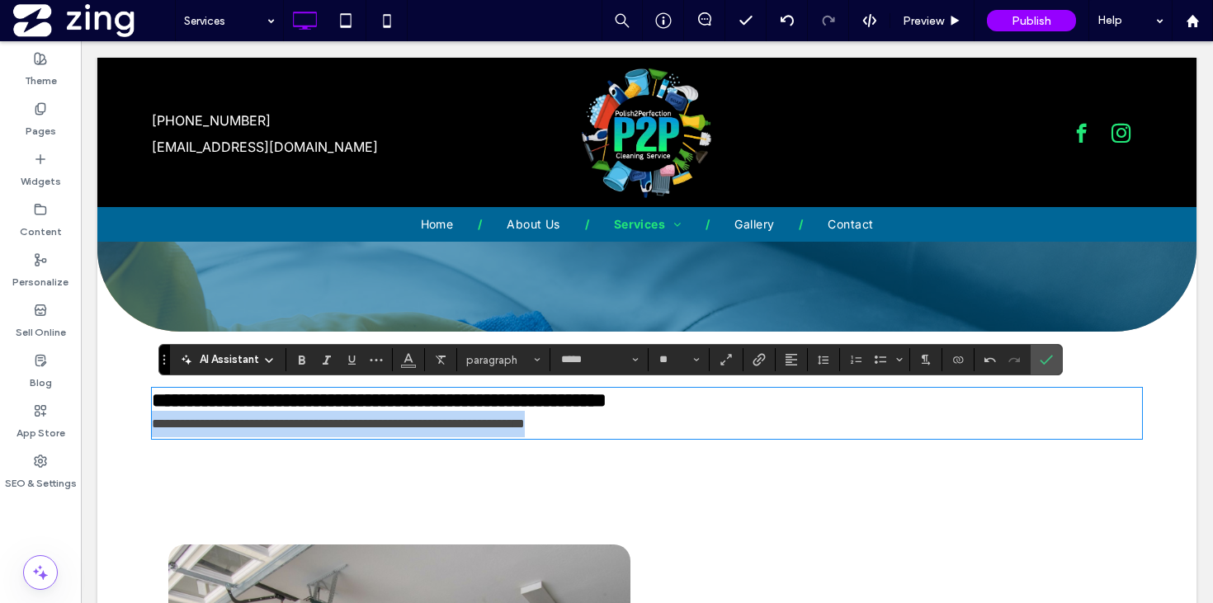
type input "*"
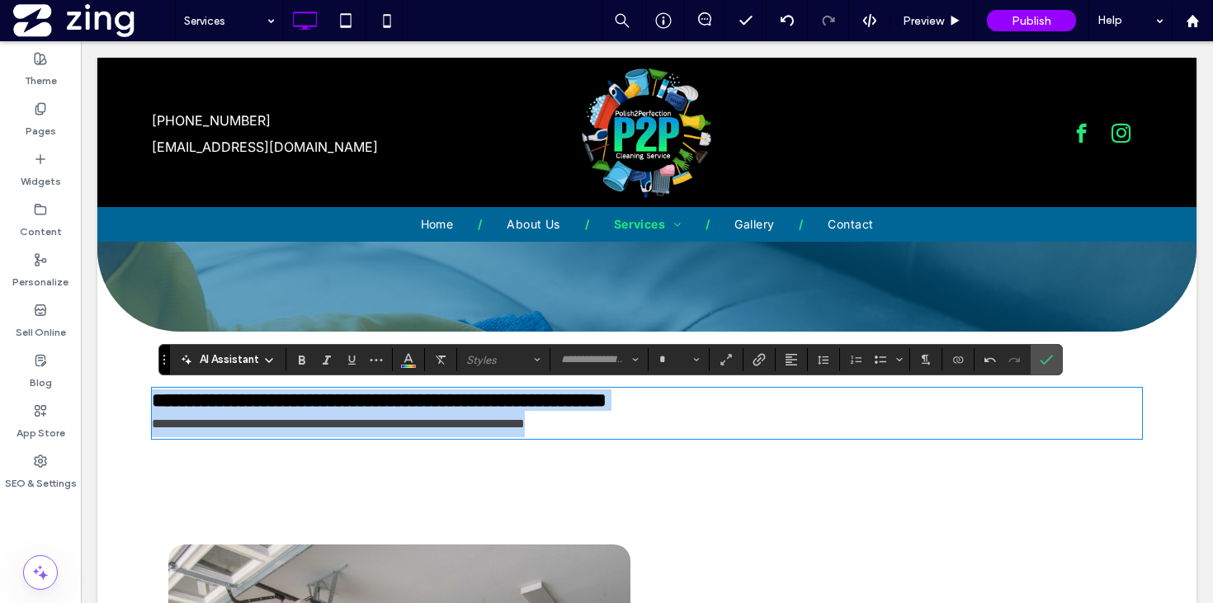
drag, startPoint x: 612, startPoint y: 434, endPoint x: 144, endPoint y: 418, distance: 467.9
click at [144, 418] on div "**********" at bounding box center [646, 413] width 1099 height 163
click at [208, 430] on span "**********" at bounding box center [338, 423] width 373 height 12
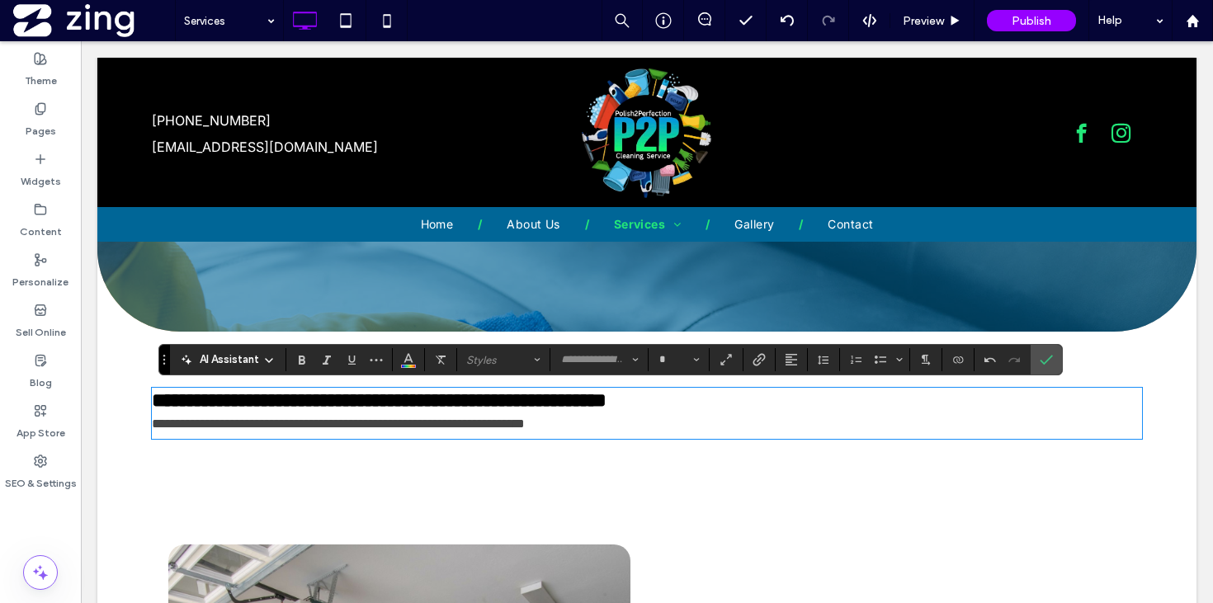
type input "*****"
type input "**"
click at [208, 430] on span "**********" at bounding box center [338, 423] width 373 height 12
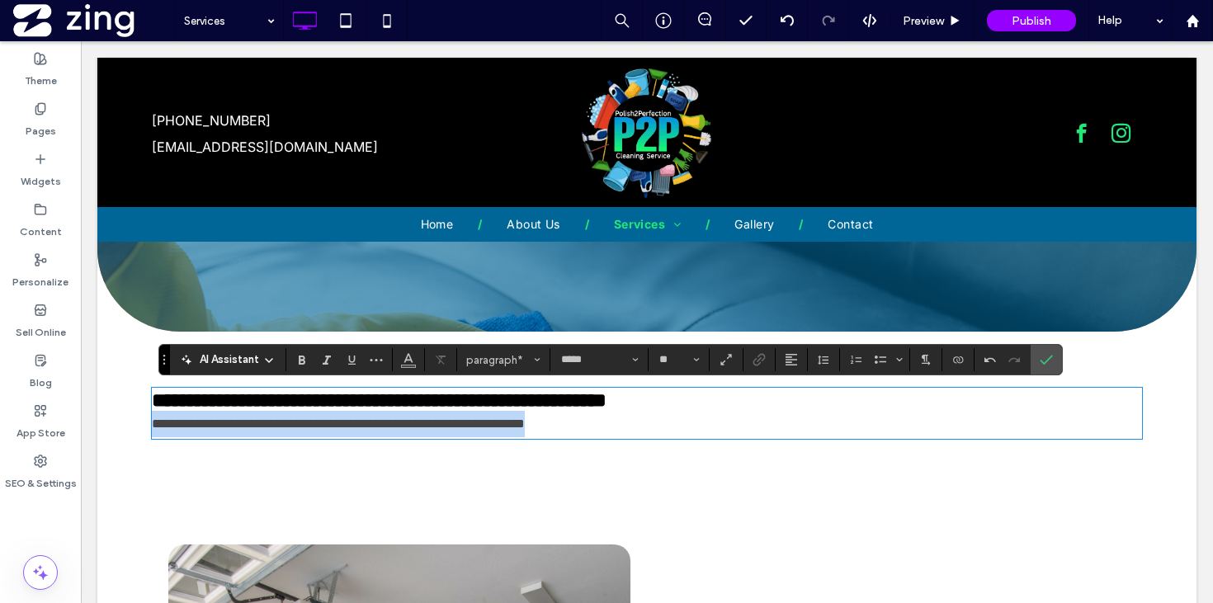
click at [208, 430] on span "**********" at bounding box center [338, 423] width 373 height 12
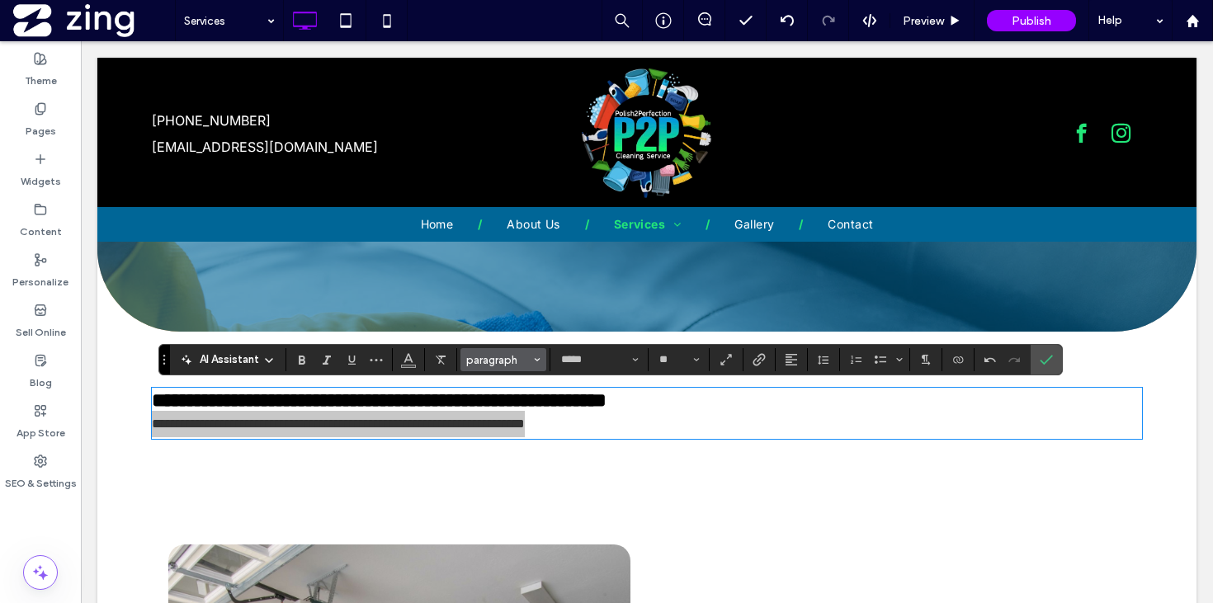
click at [497, 362] on span "paragraph" at bounding box center [498, 360] width 64 height 12
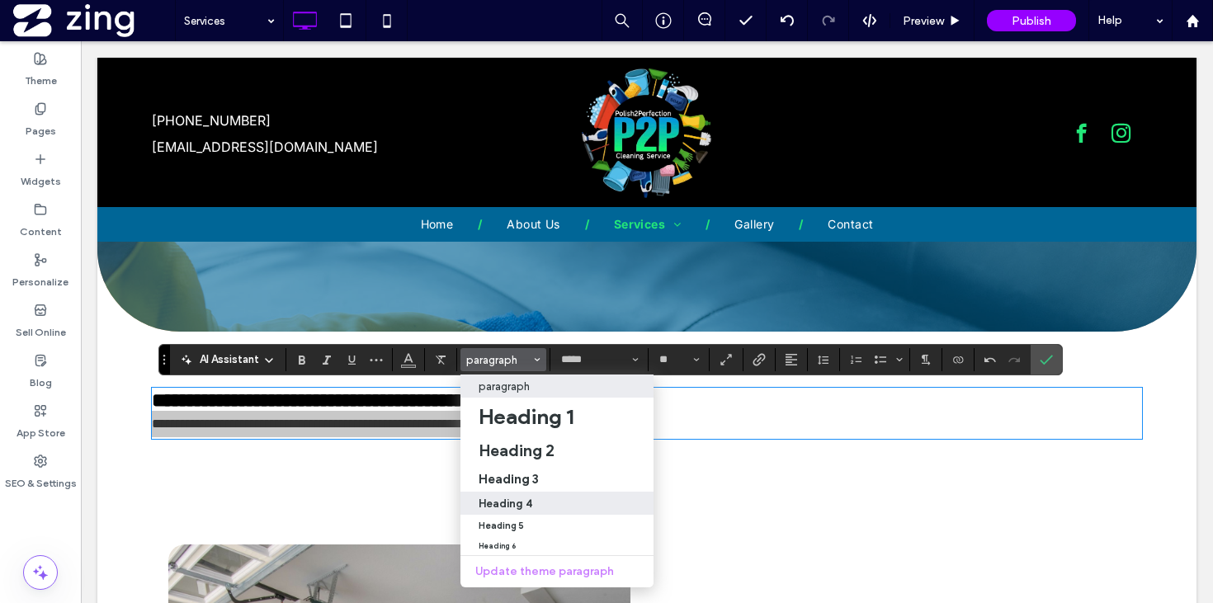
click at [534, 501] on div "Heading 4" at bounding box center [556, 503] width 157 height 12
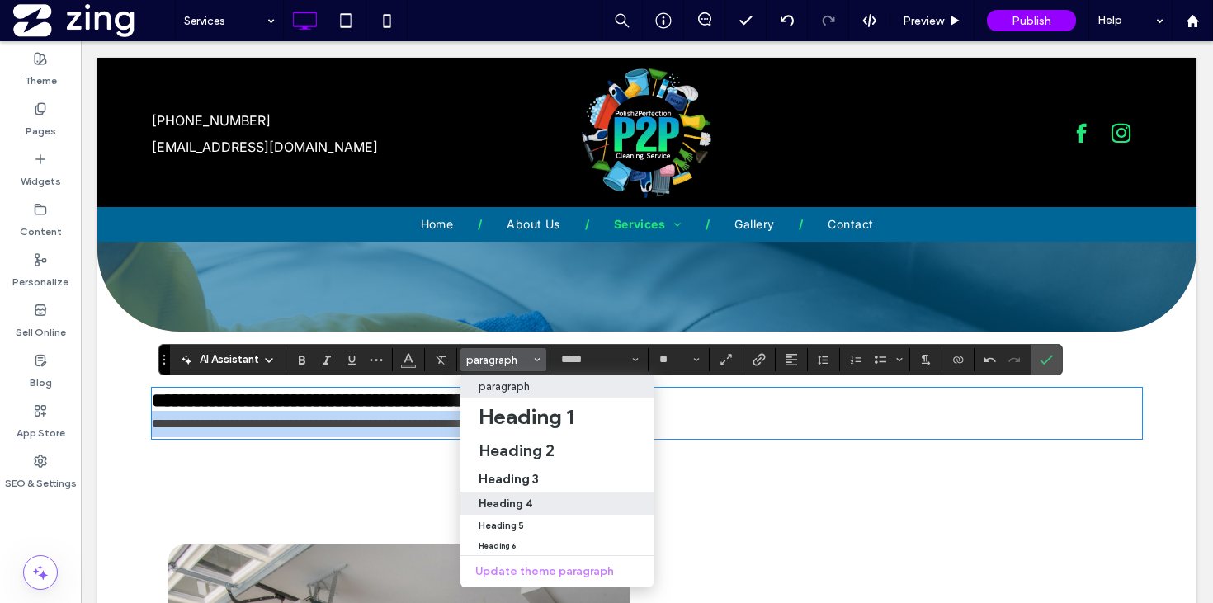
type input "**********"
type input "**"
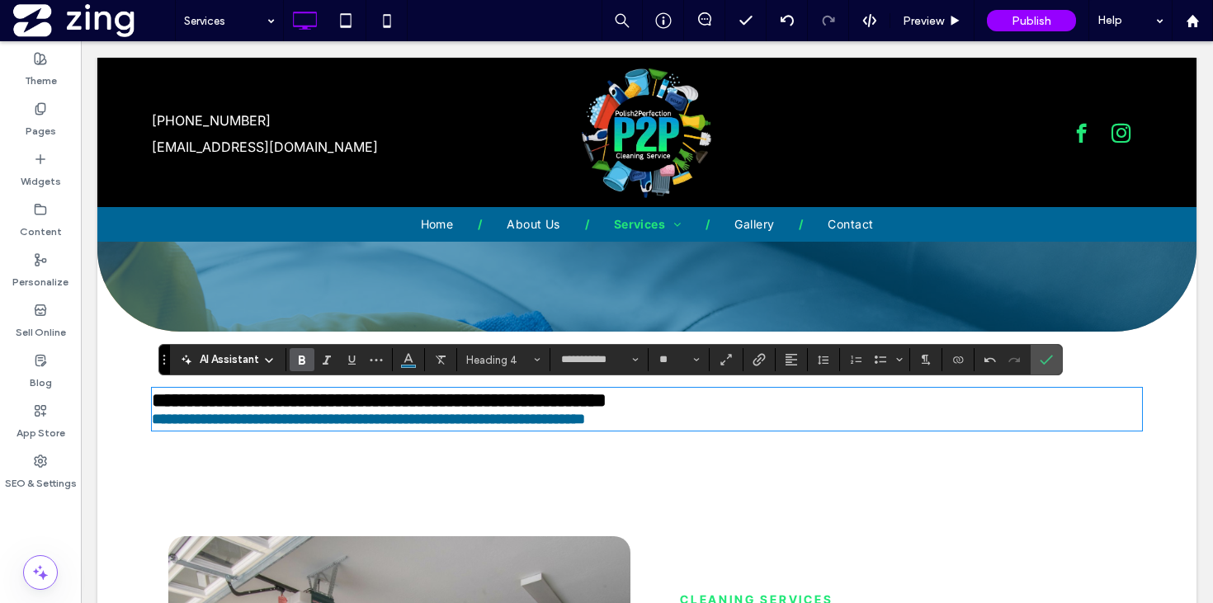
click at [585, 419] on span "**********" at bounding box center [368, 419] width 433 height 15
click at [158, 426] on span "**********" at bounding box center [368, 419] width 433 height 15
type input "*******"
type input "**"
type input "*"
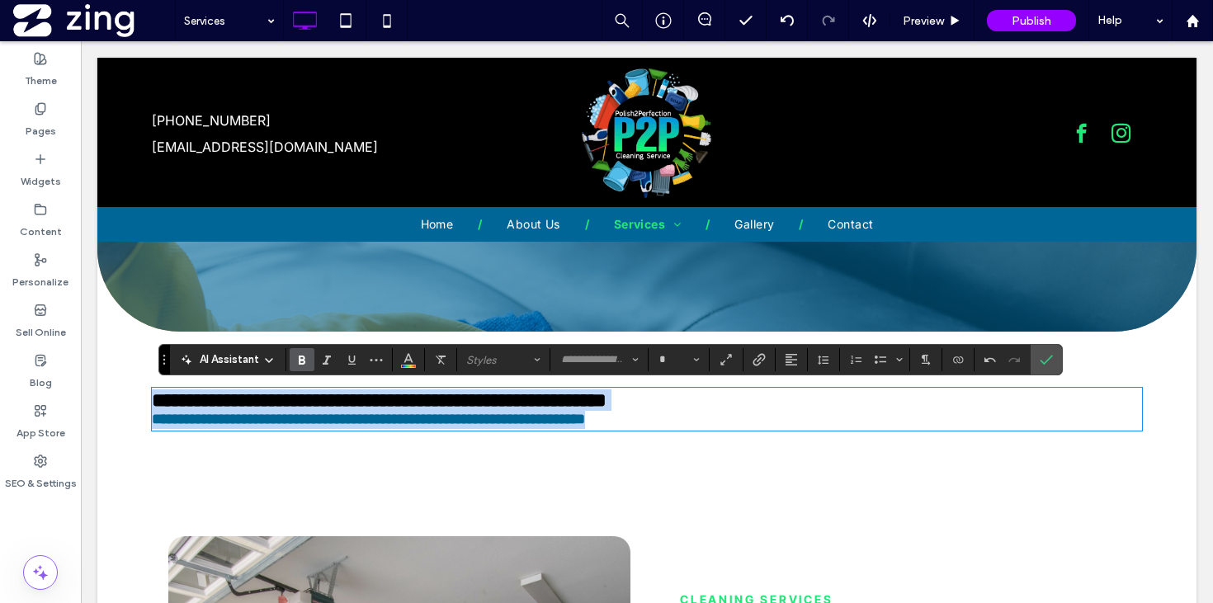
drag, startPoint x: 153, startPoint y: 400, endPoint x: 734, endPoint y: 436, distance: 582.6
click at [734, 429] on div "**********" at bounding box center [647, 409] width 990 height 40
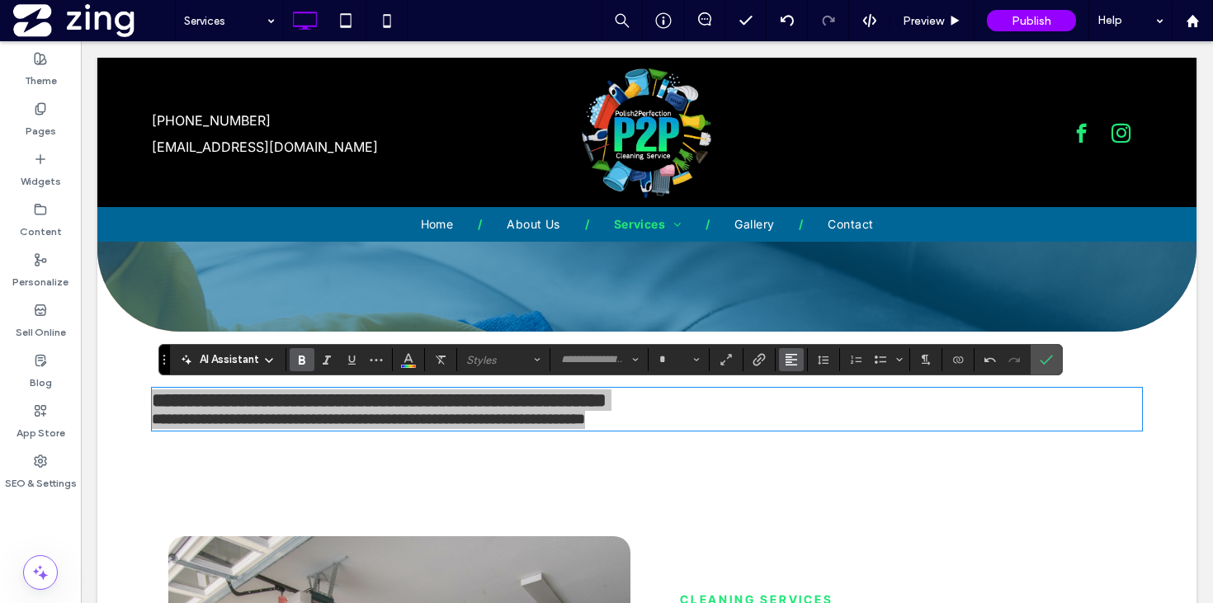
click at [789, 358] on icon "Alignment" at bounding box center [790, 359] width 13 height 13
click at [814, 408] on div "ui.textEditor.alignment.center" at bounding box center [807, 410] width 21 height 13
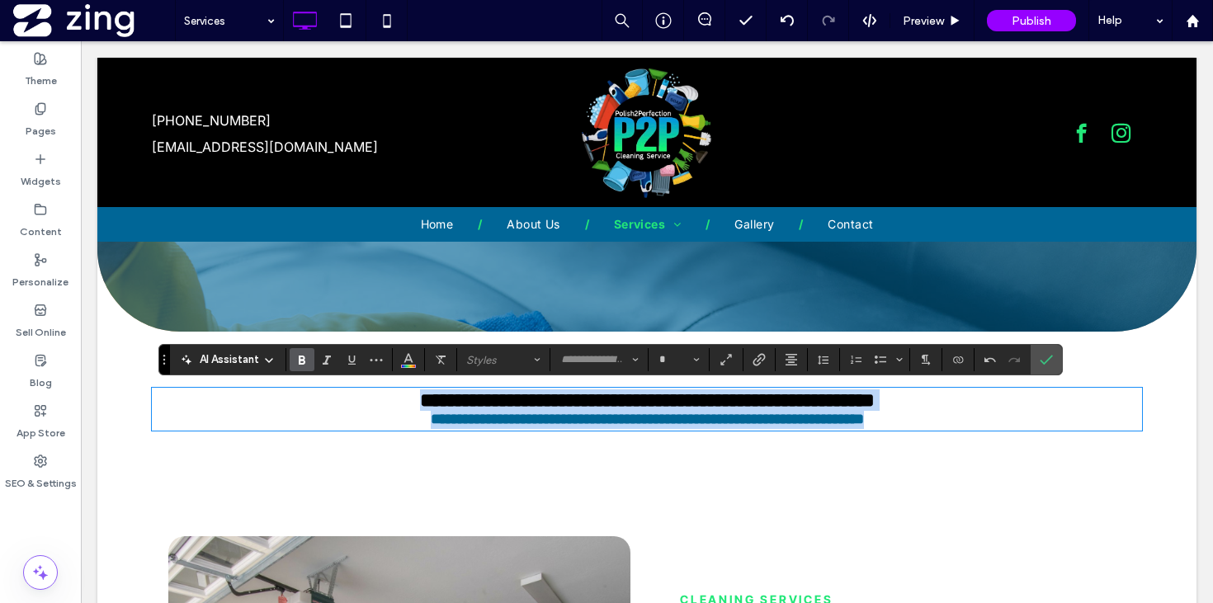
type input "**********"
type input "**"
click at [557, 426] on span "**********" at bounding box center [647, 419] width 433 height 15
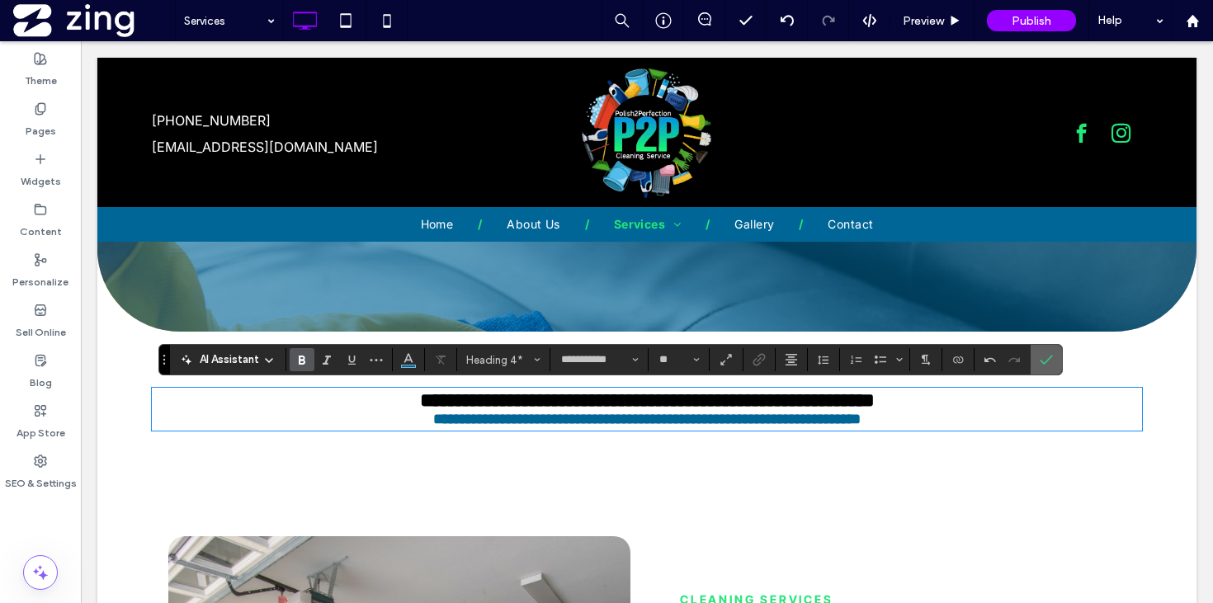
click at [1034, 360] on label "Confirm" at bounding box center [1046, 360] width 25 height 30
click at [1034, 360] on div "**********" at bounding box center [646, 409] width 1099 height 155
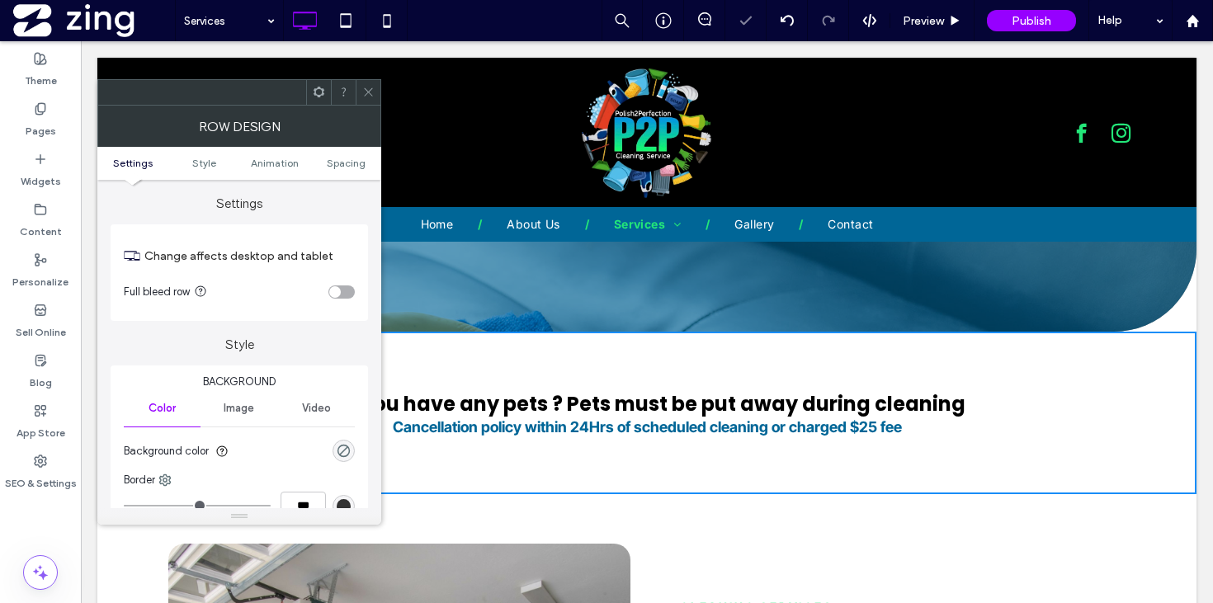
click at [375, 91] on div at bounding box center [368, 92] width 25 height 25
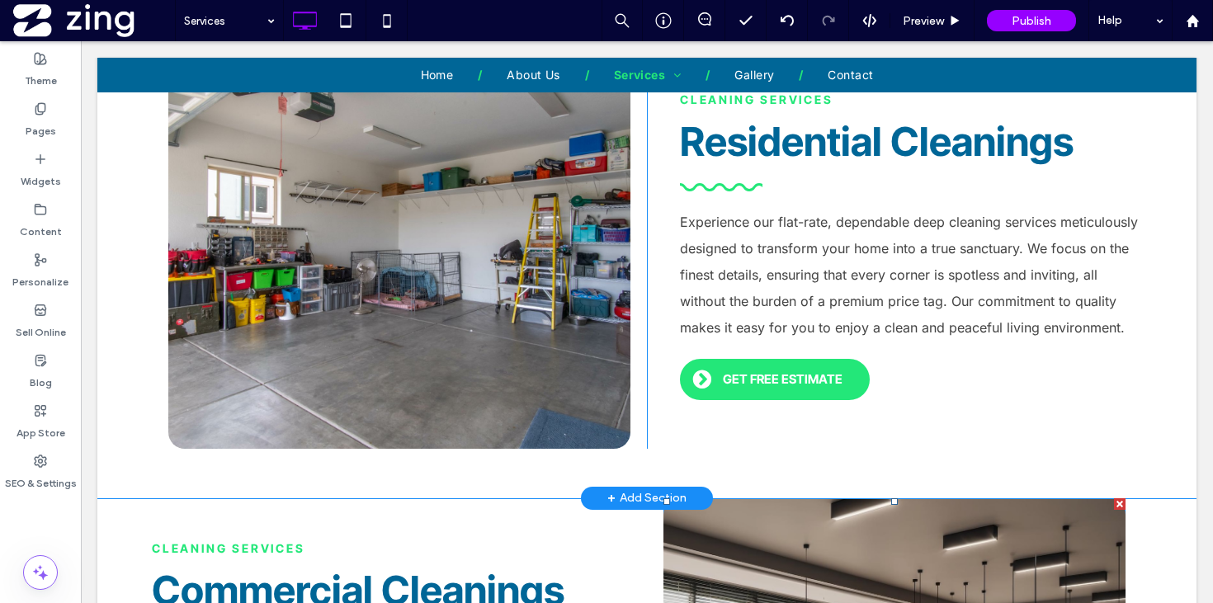
scroll to position [639, 0]
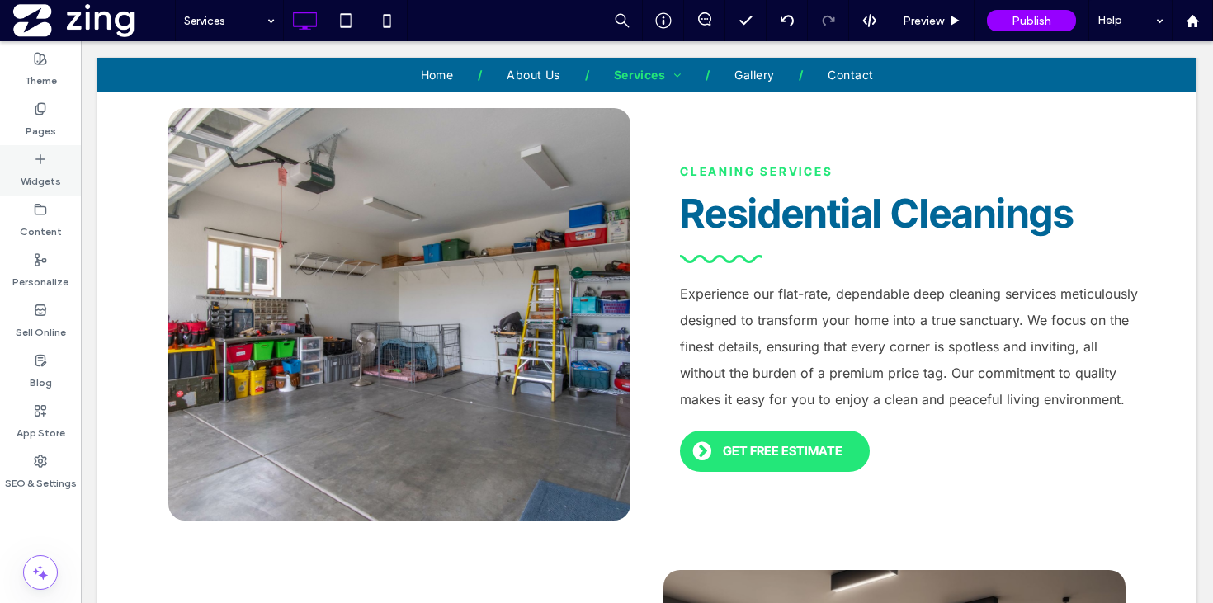
click at [26, 178] on label "Widgets" at bounding box center [41, 177] width 40 height 23
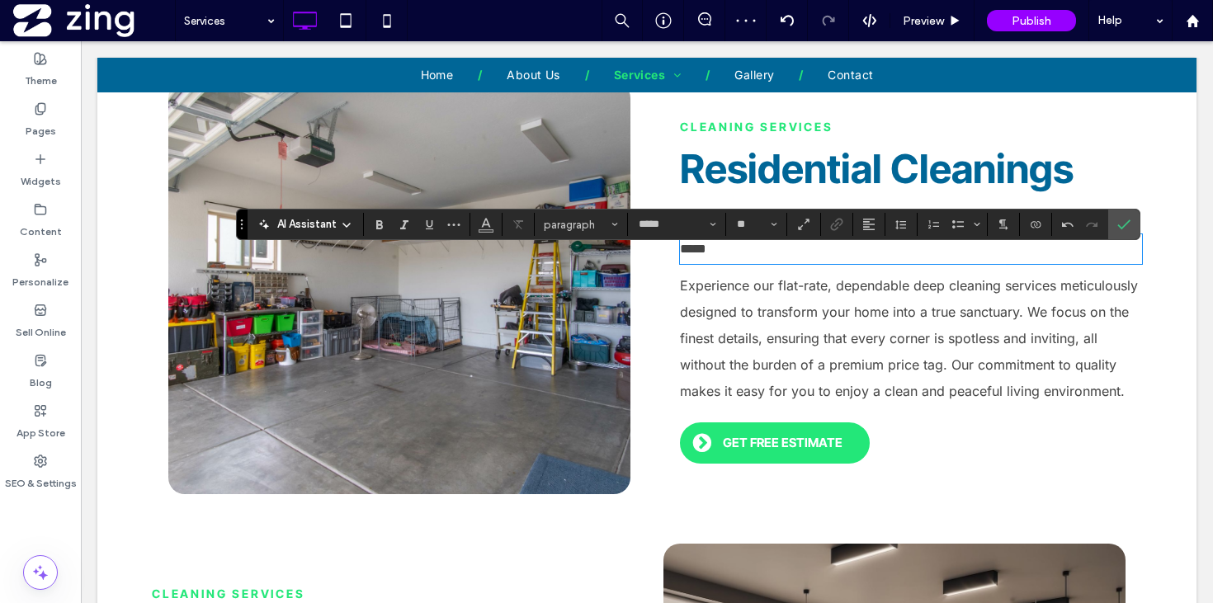
scroll to position [0, 0]
click at [842, 247] on span "**********" at bounding box center [765, 249] width 170 height 12
click at [1121, 223] on icon "Confirm" at bounding box center [1123, 224] width 13 height 13
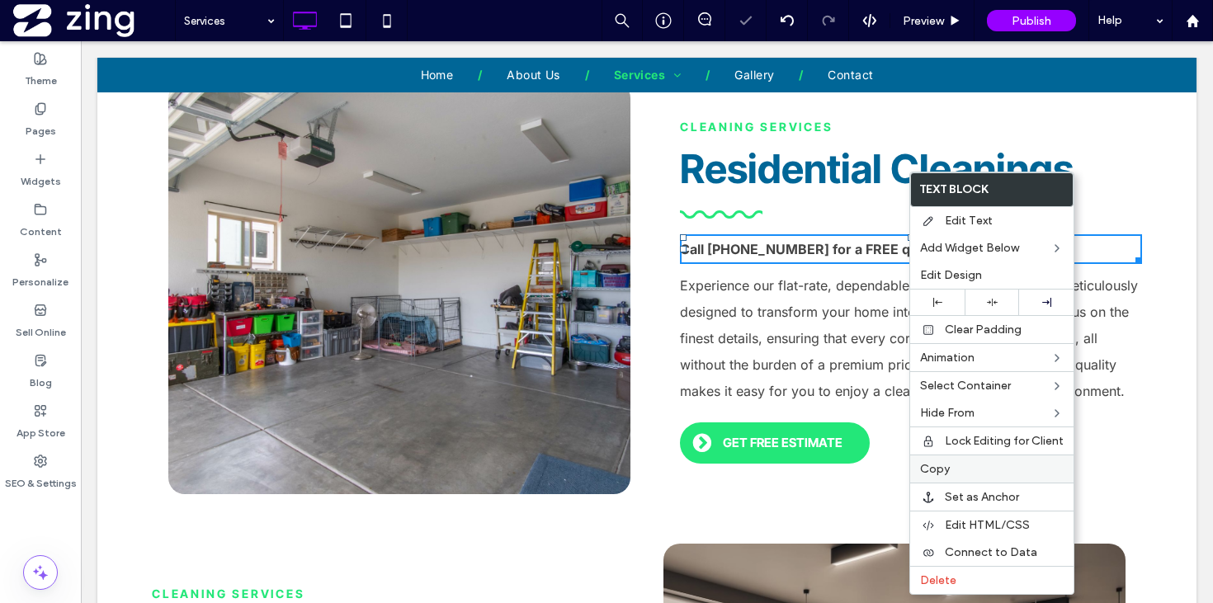
click at [943, 465] on span "Copy" at bounding box center [935, 469] width 30 height 14
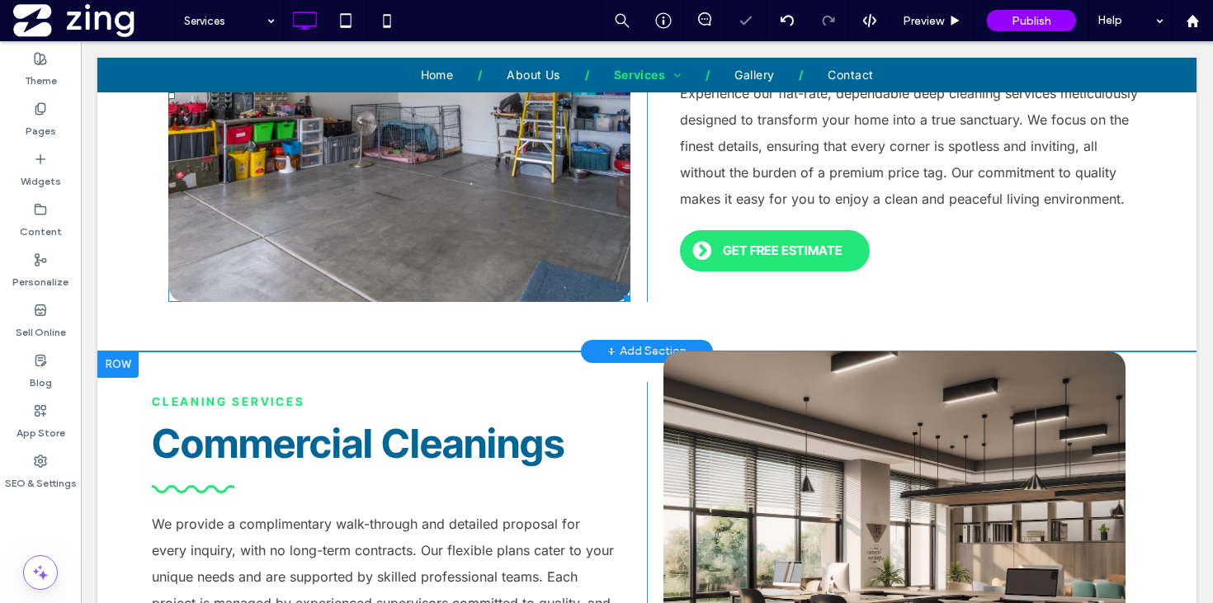
scroll to position [1038, 0]
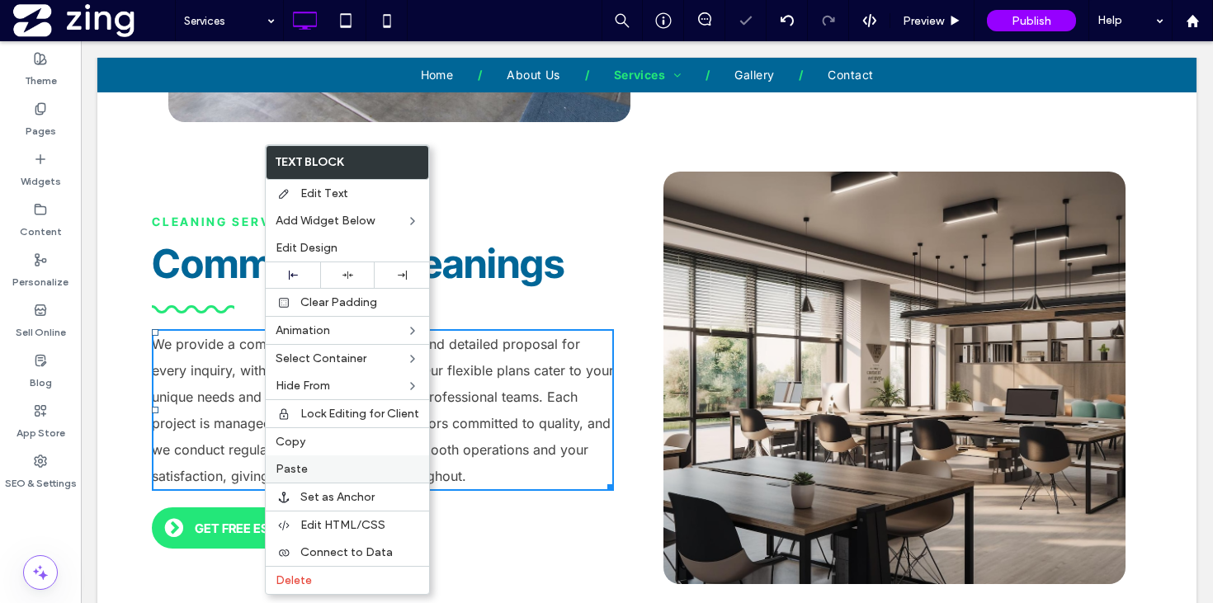
click at [314, 469] on label "Paste" at bounding box center [347, 469] width 144 height 14
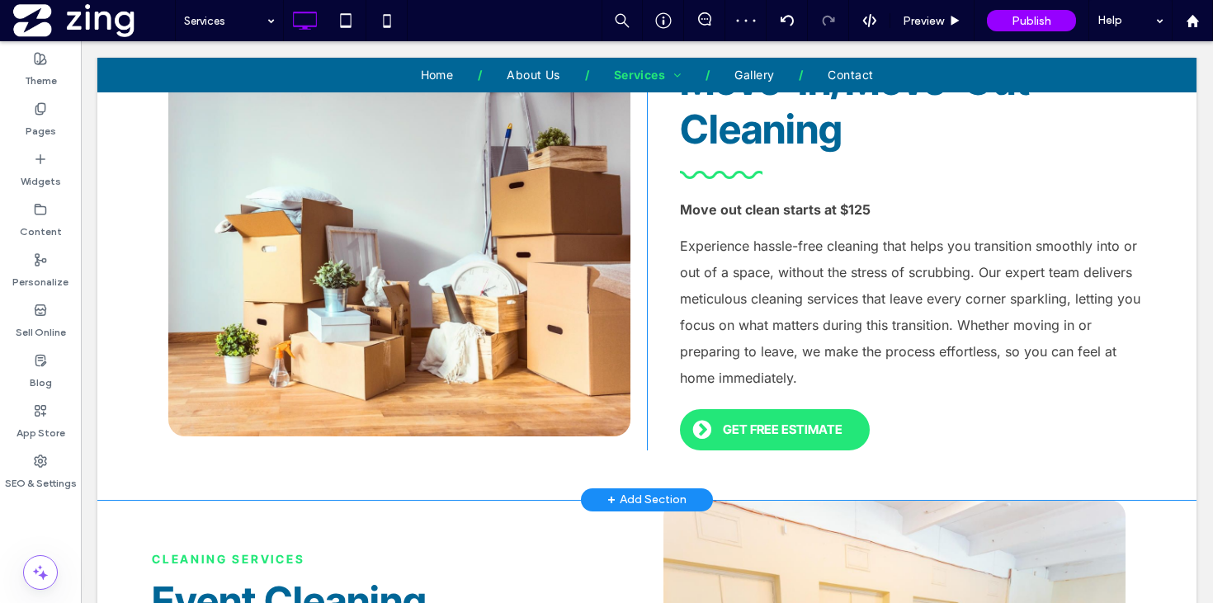
scroll to position [2017, 0]
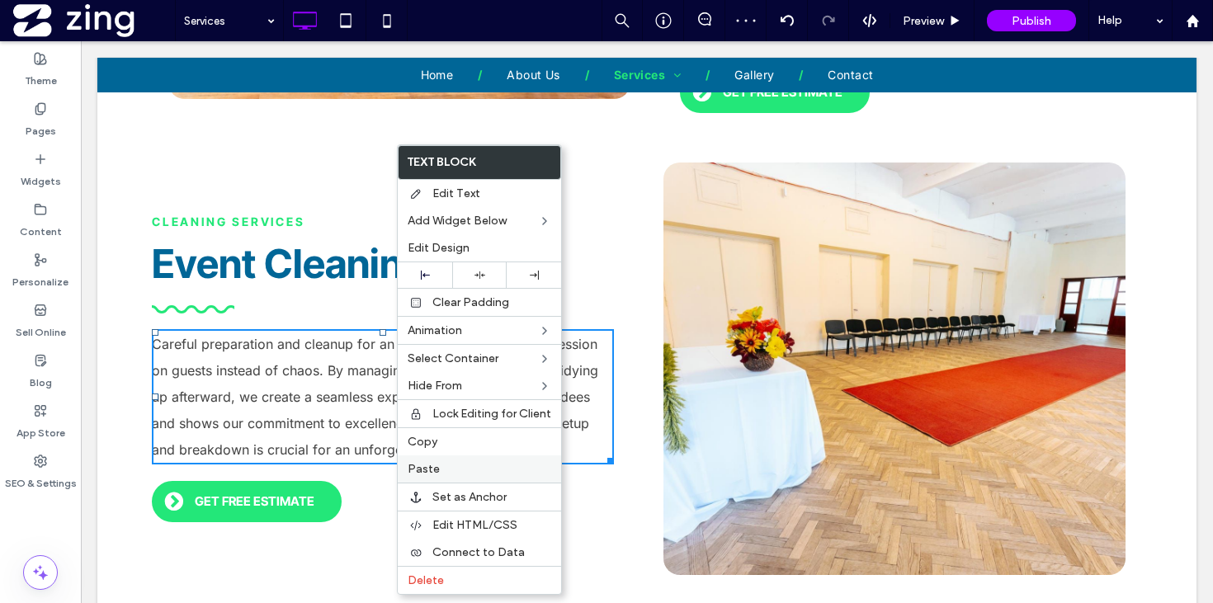
click at [431, 477] on div "Paste" at bounding box center [479, 468] width 163 height 27
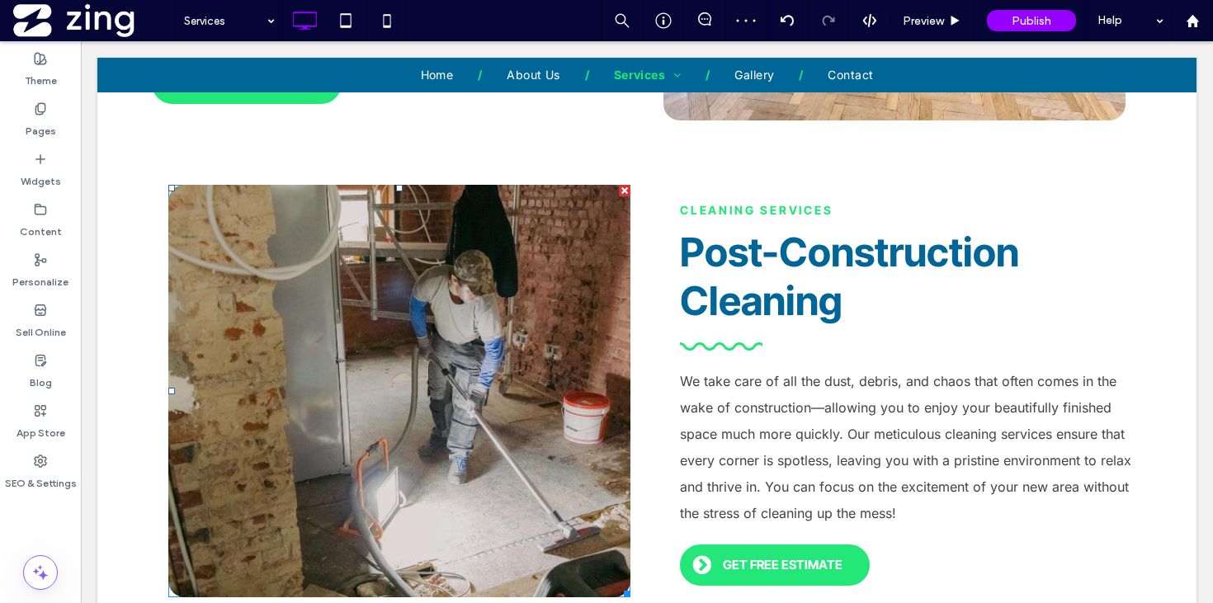
scroll to position [2598, 0]
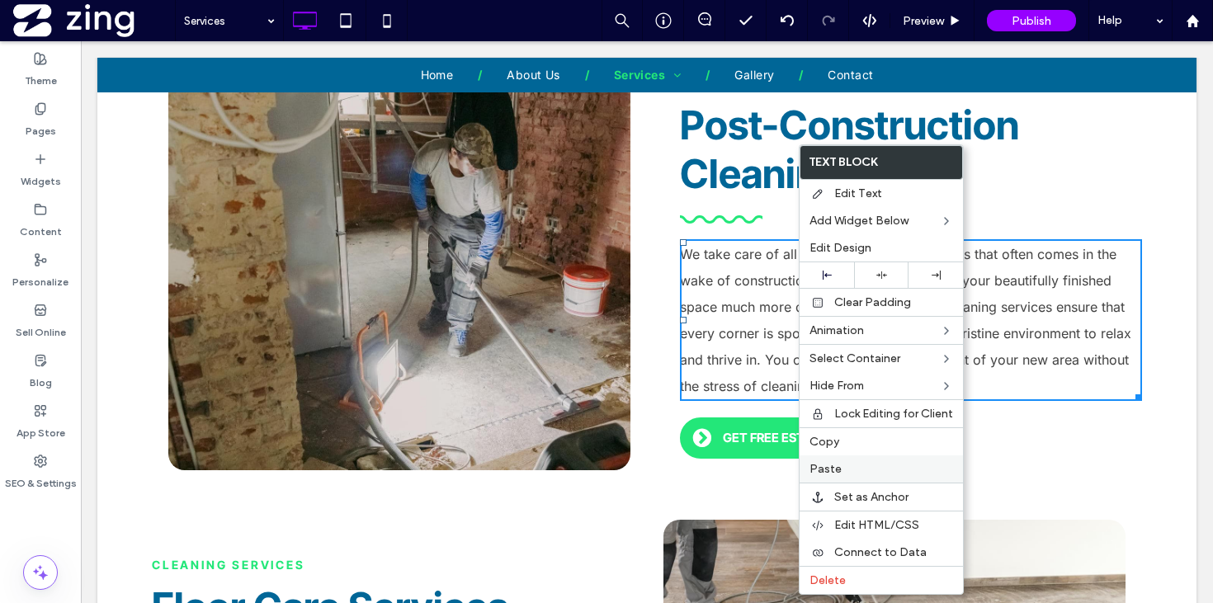
click at [862, 470] on label "Paste" at bounding box center [881, 469] width 144 height 14
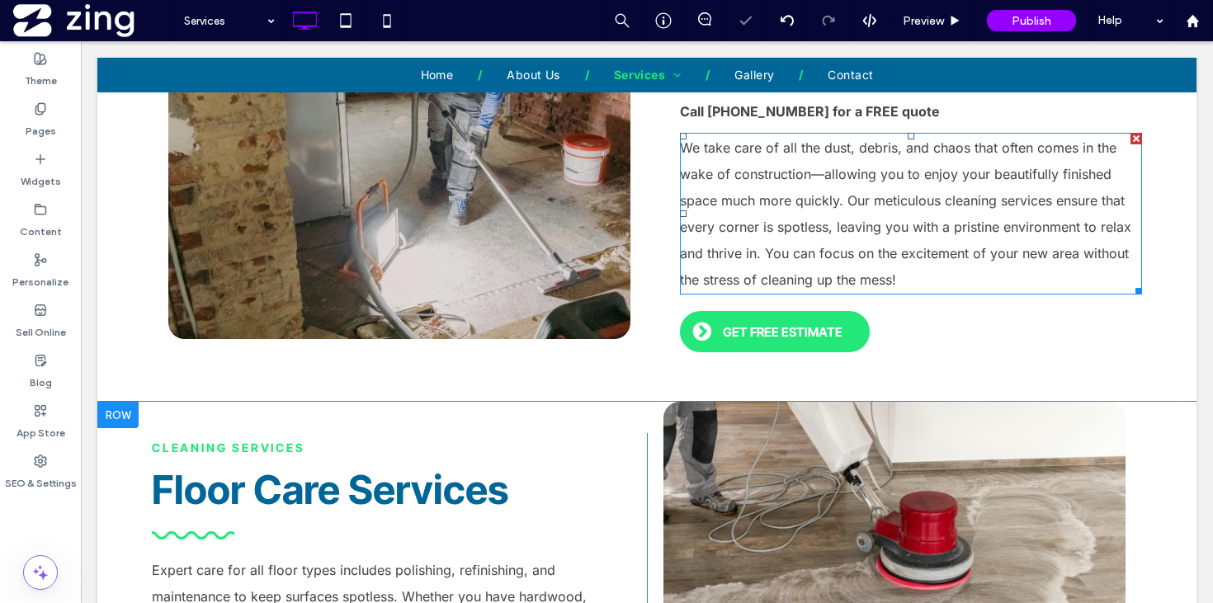
scroll to position [2930, 0]
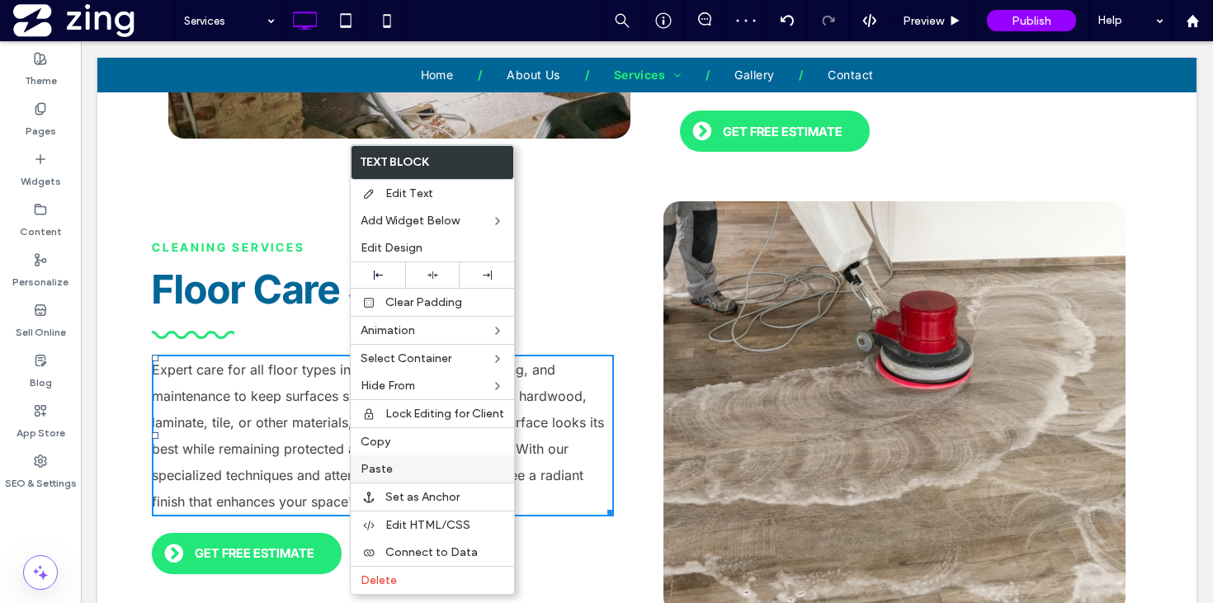
click at [404, 469] on label "Paste" at bounding box center [432, 469] width 144 height 14
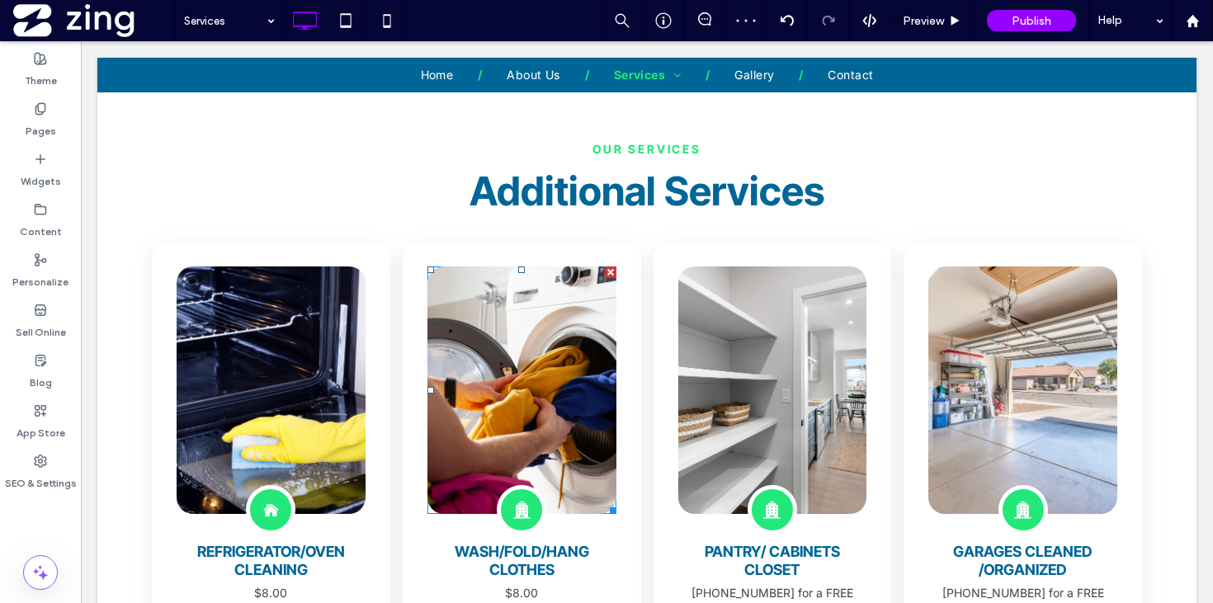
scroll to position [3492, 0]
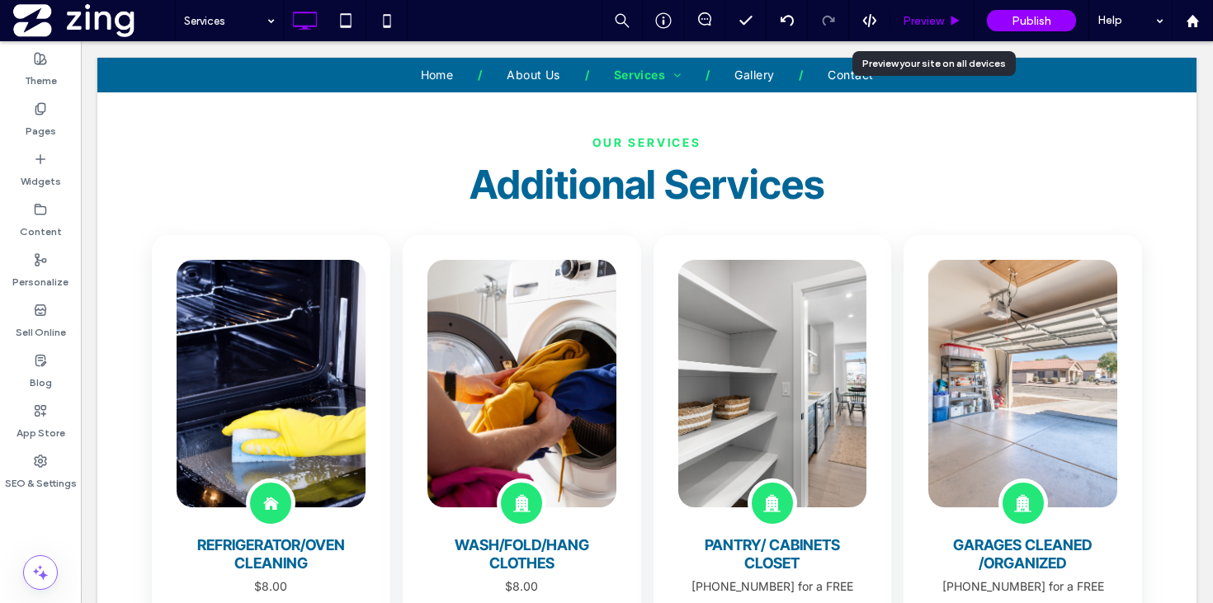
click at [954, 15] on icon at bounding box center [955, 21] width 12 height 12
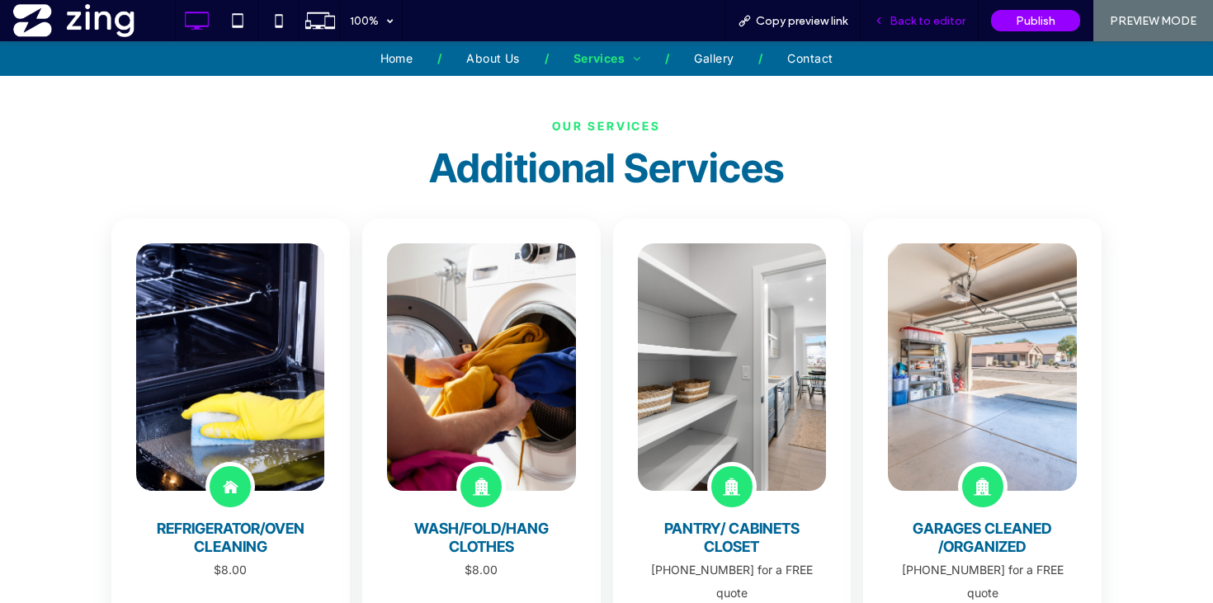
click at [971, 12] on div "Back to editor" at bounding box center [919, 20] width 118 height 41
click at [898, 21] on span "Back to editor" at bounding box center [927, 21] width 76 height 14
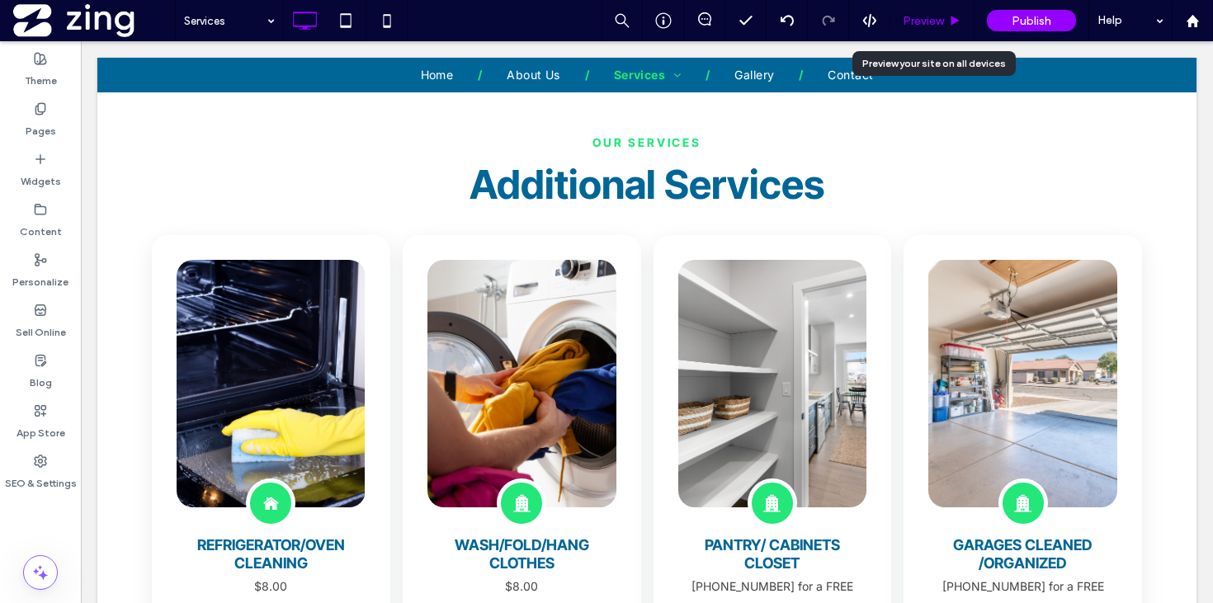
click at [911, 20] on span "Preview" at bounding box center [922, 21] width 41 height 14
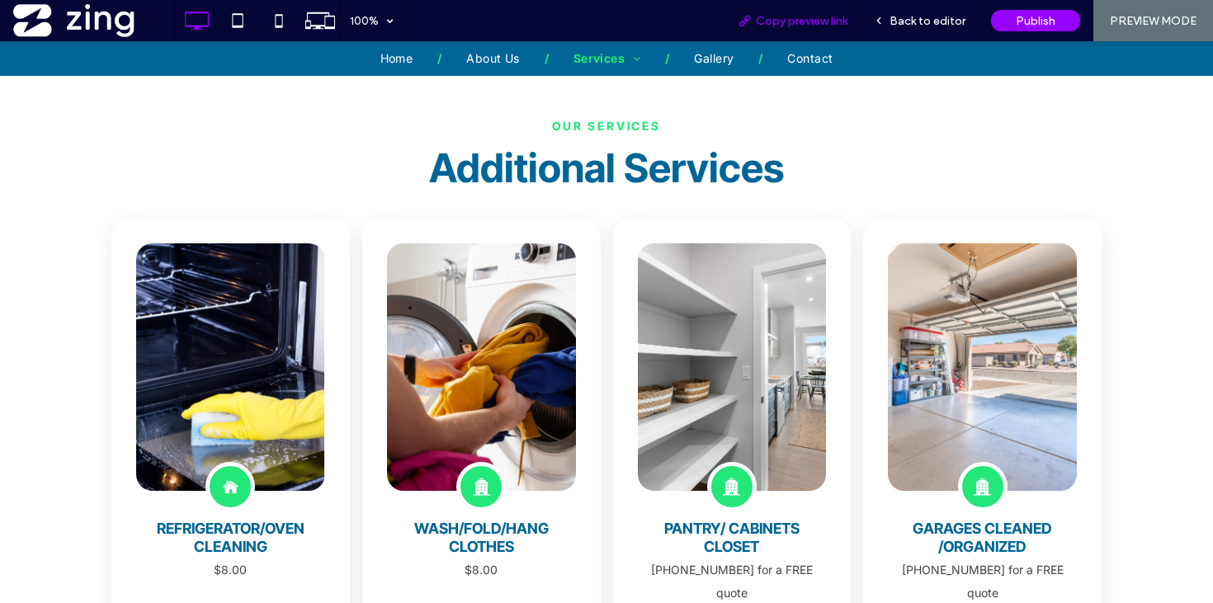
click at [799, 17] on span "Copy preview link" at bounding box center [802, 21] width 92 height 14
click at [933, 19] on span "Back to editor" at bounding box center [927, 21] width 76 height 14
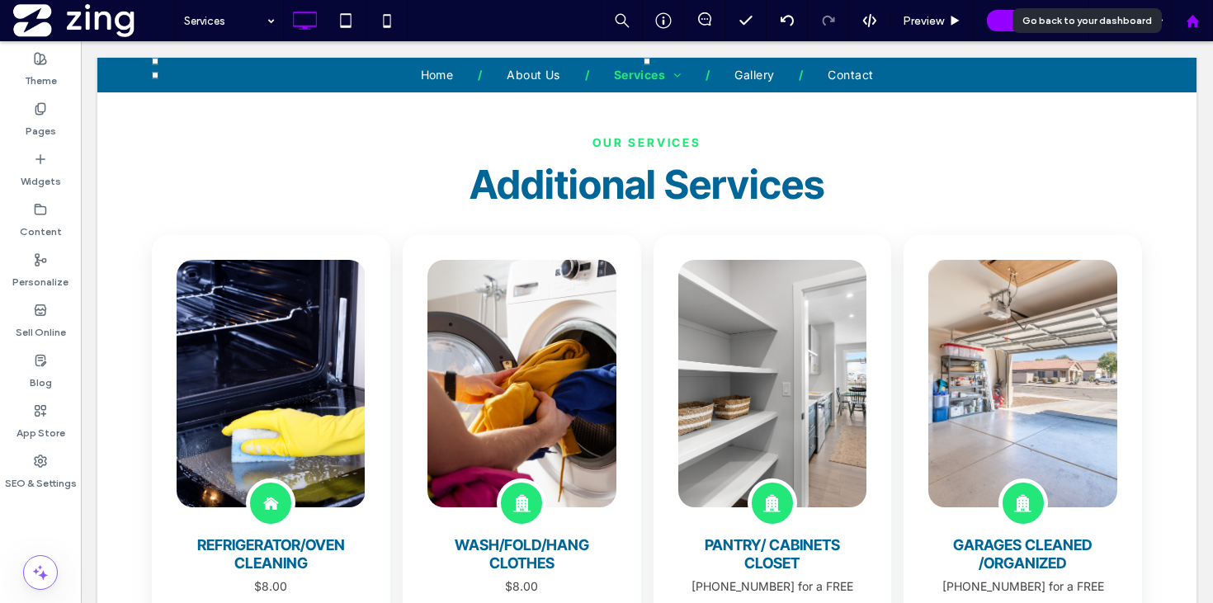
click at [1191, 27] on div at bounding box center [1191, 20] width 41 height 41
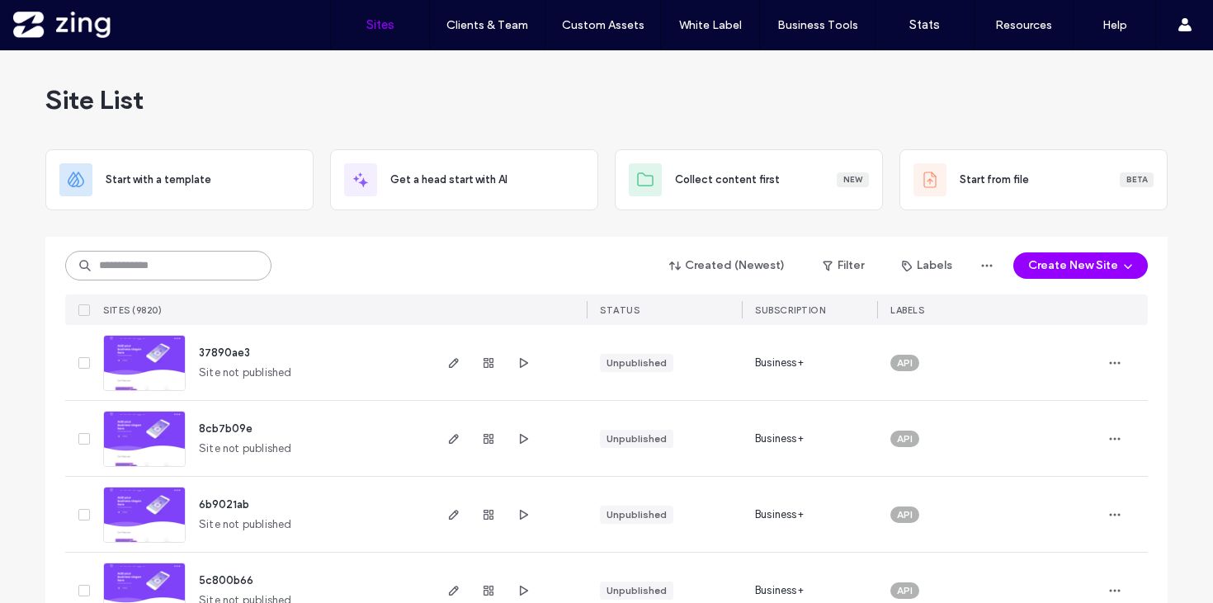
click at [130, 265] on input at bounding box center [168, 266] width 206 height 30
paste input "**********"
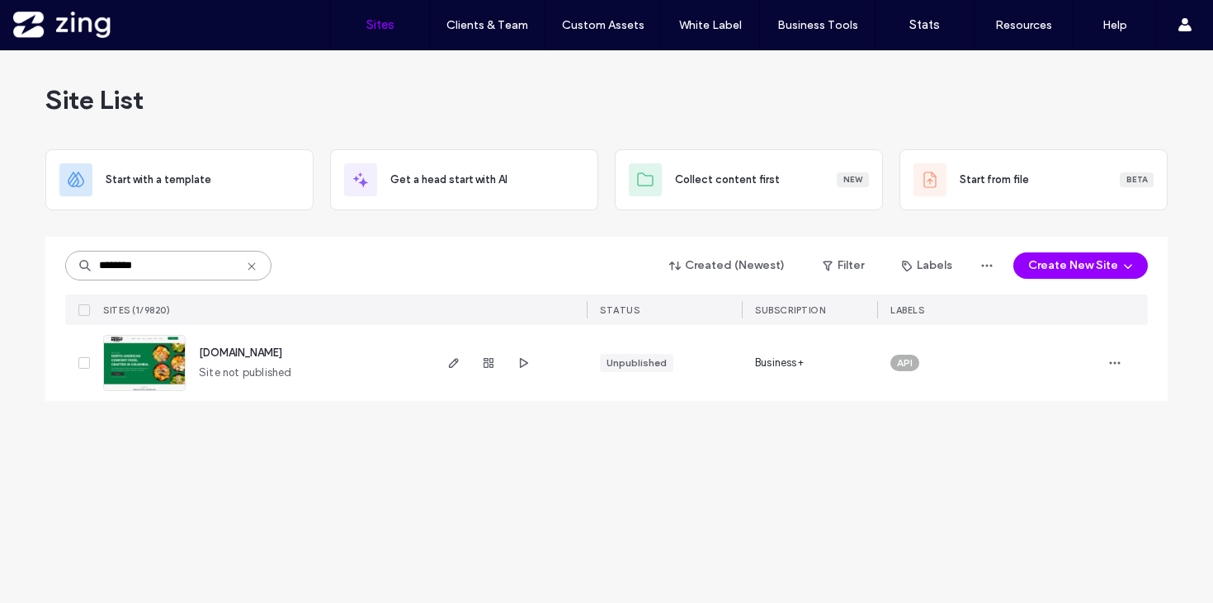
type input "********"
click at [162, 373] on img at bounding box center [144, 392] width 81 height 112
